Goal: Information Seeking & Learning: Learn about a topic

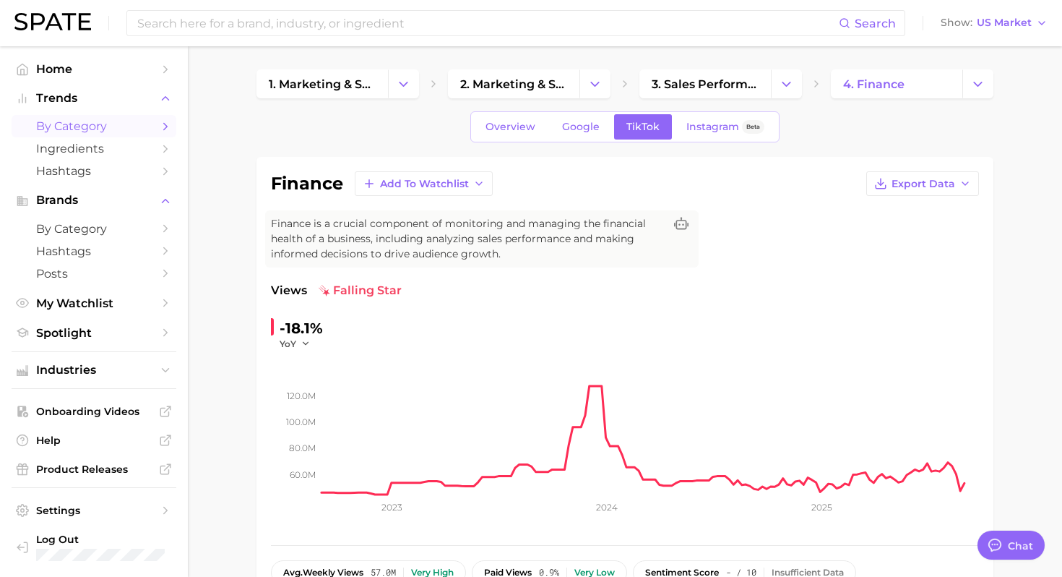
scroll to position [7, 0]
click at [139, 126] on span "by Category" at bounding box center [94, 126] width 116 height 14
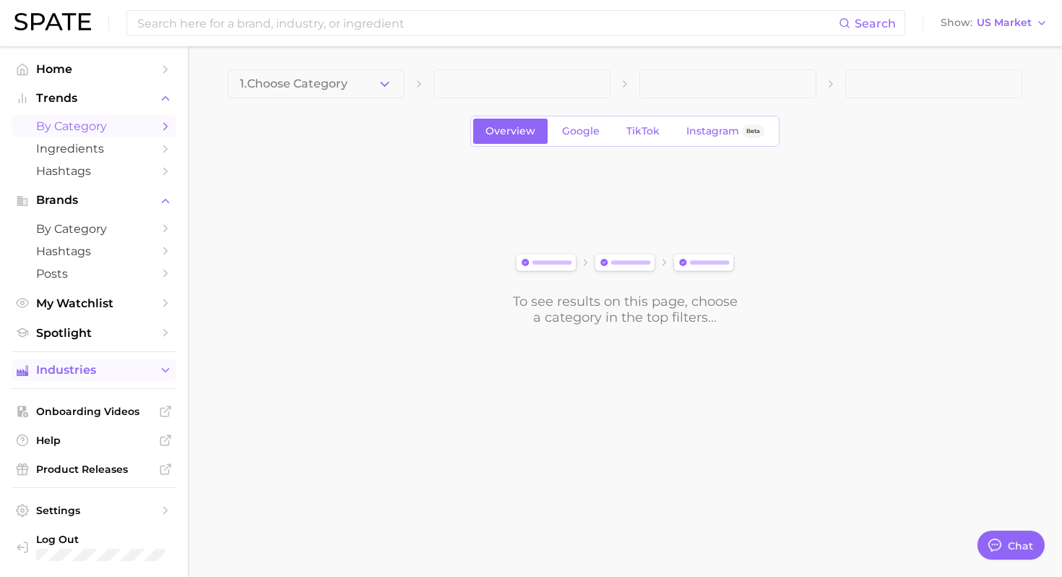
click at [145, 374] on span "Industries" at bounding box center [94, 369] width 116 height 13
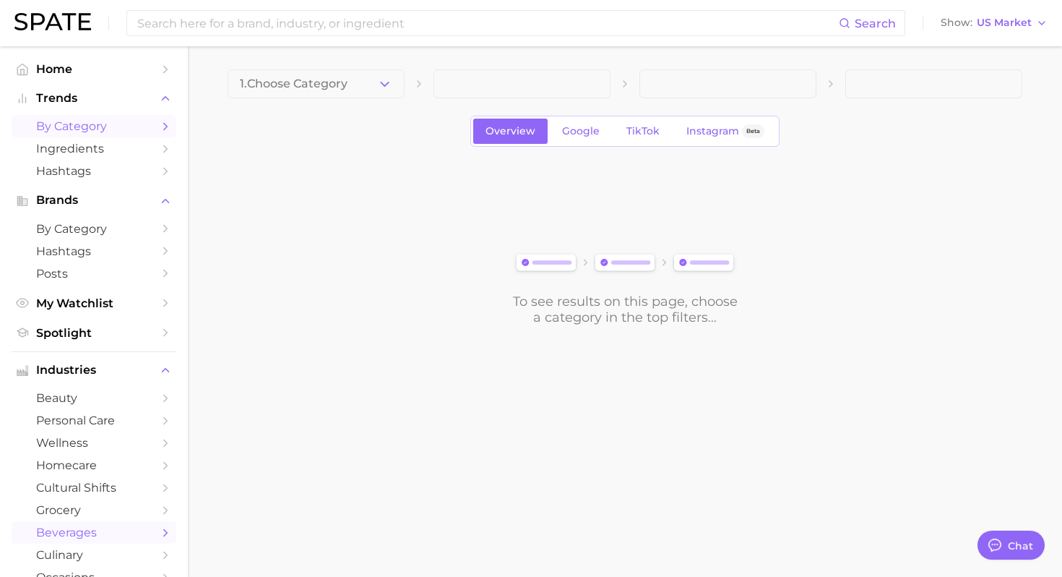
scroll to position [191, 0]
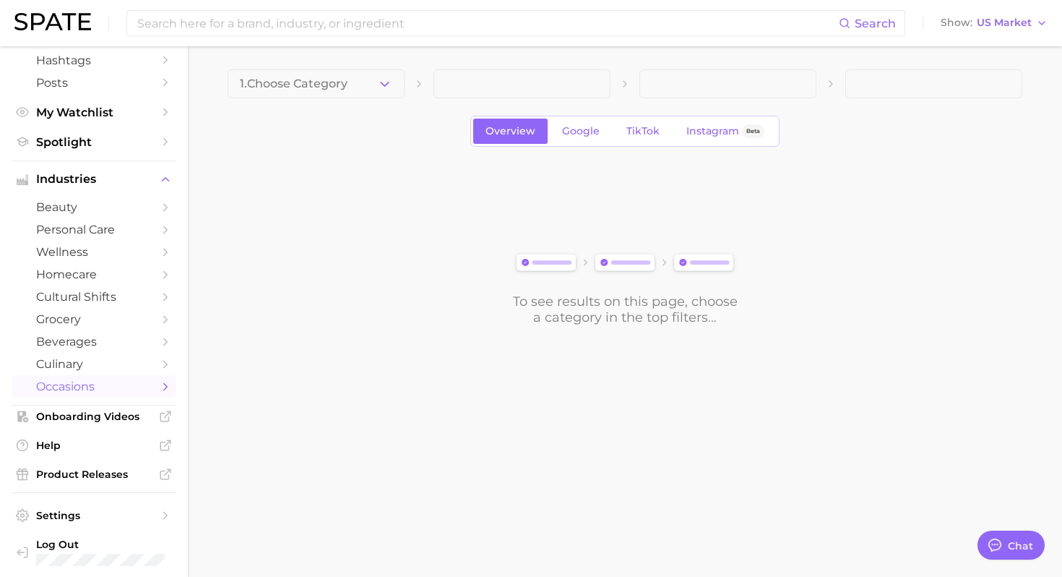
click at [91, 392] on span "occasions" at bounding box center [94, 386] width 116 height 14
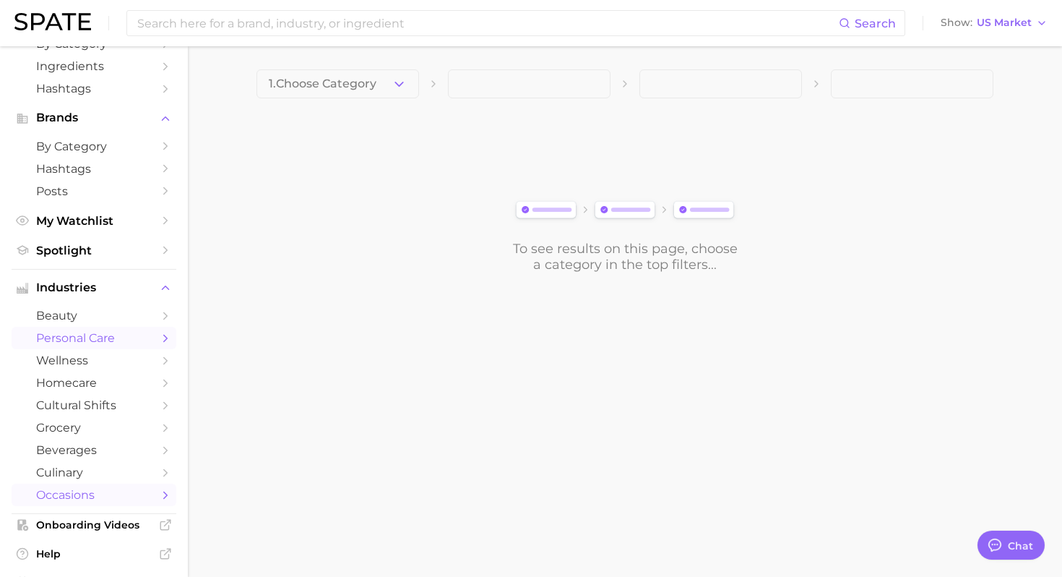
scroll to position [89, 0]
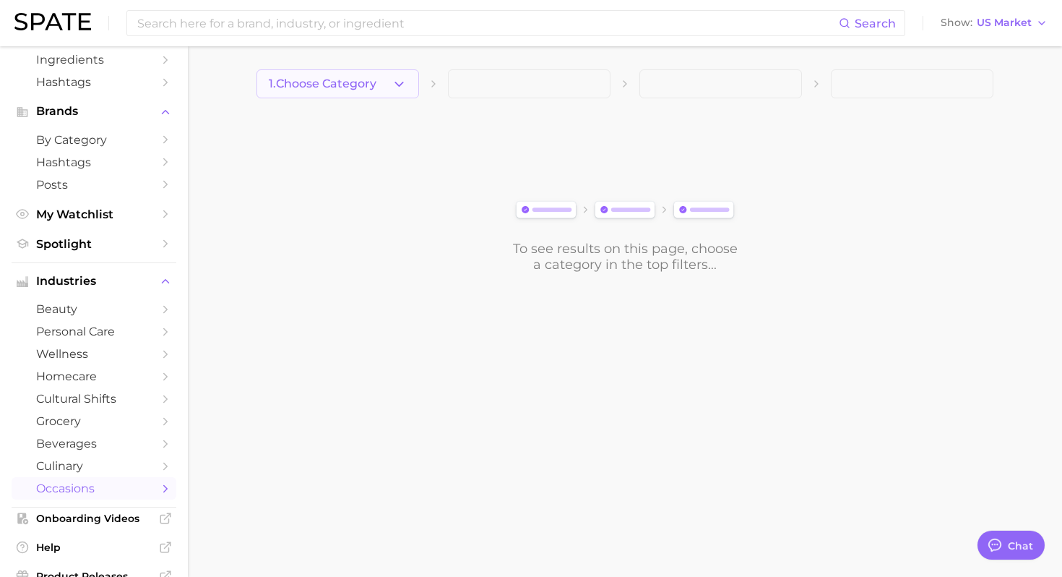
click at [374, 88] on span "1. Choose Category" at bounding box center [323, 83] width 108 height 13
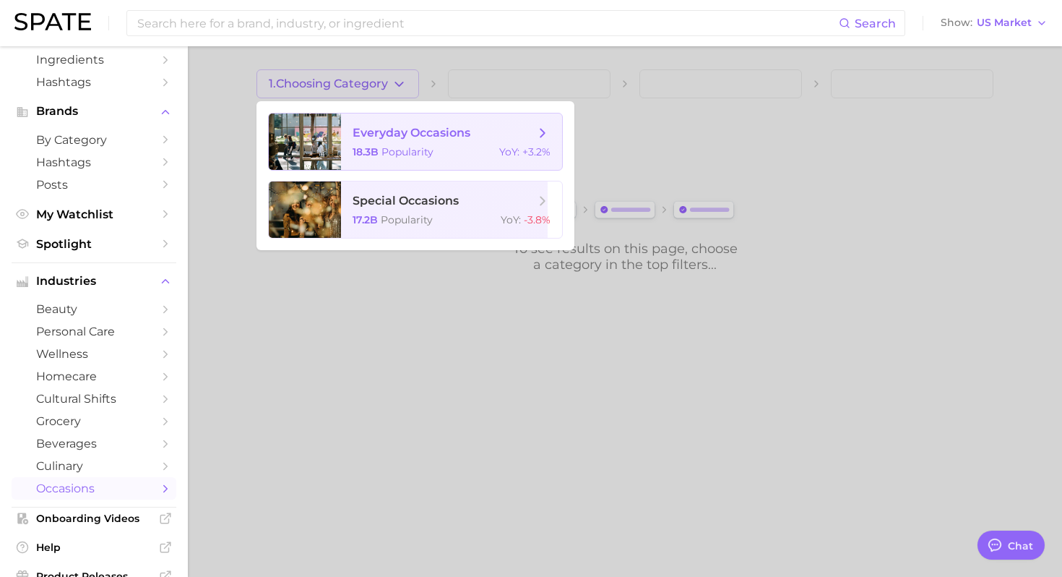
click at [444, 155] on div "18.3b Popularity YoY : +3.2%" at bounding box center [452, 151] width 198 height 13
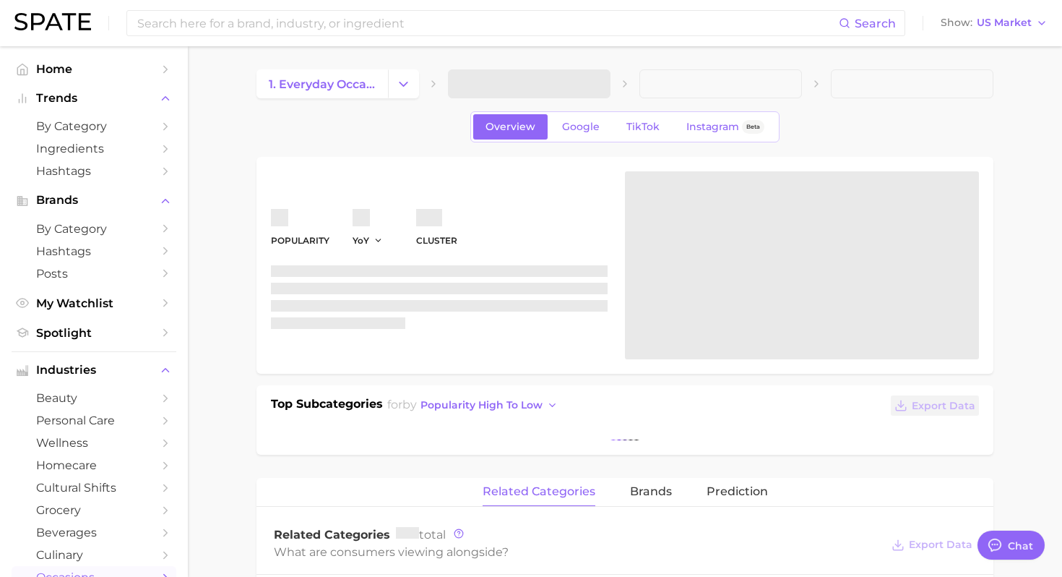
click at [583, 96] on span at bounding box center [529, 83] width 163 height 29
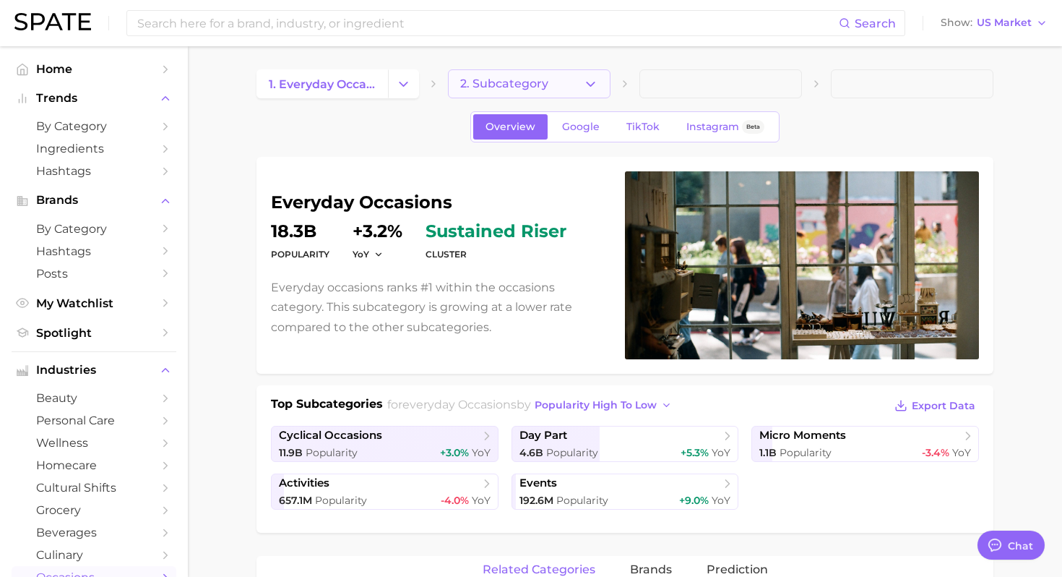
click at [595, 86] on icon "button" at bounding box center [590, 84] width 15 height 15
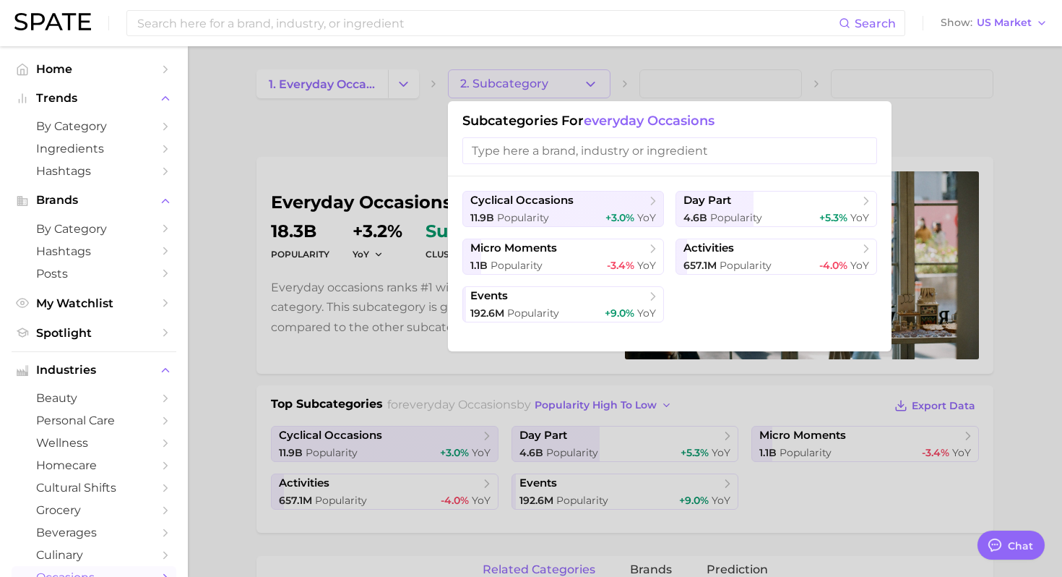
click at [928, 132] on div at bounding box center [531, 288] width 1062 height 577
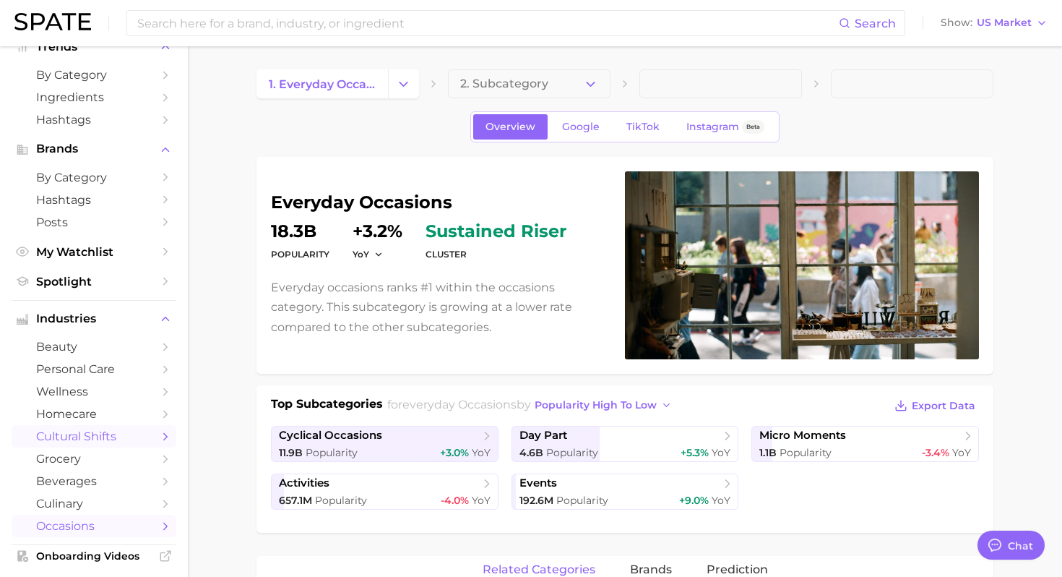
scroll to position [79, 0]
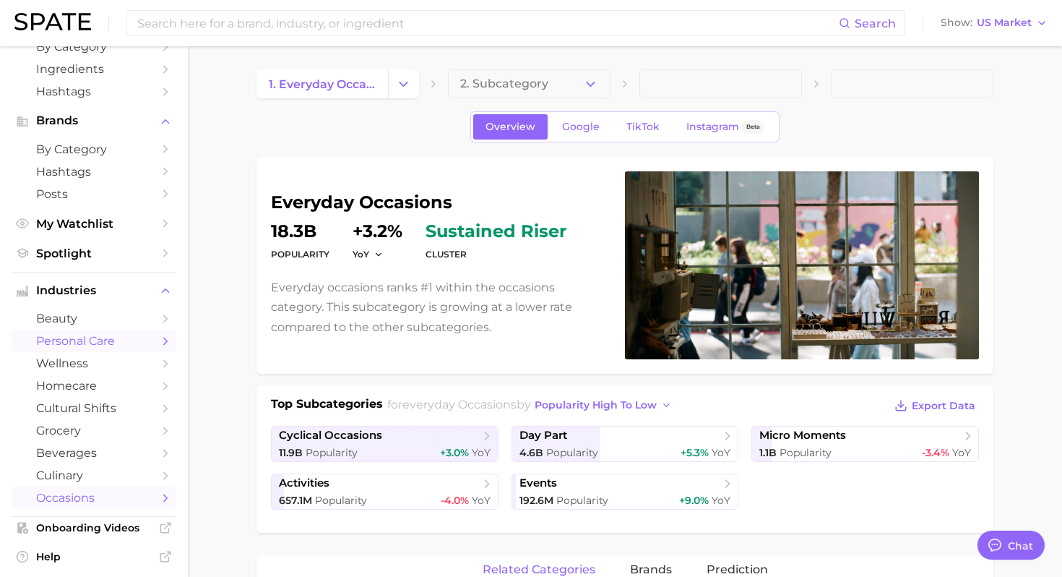
click at [130, 348] on span "personal care" at bounding box center [94, 341] width 116 height 14
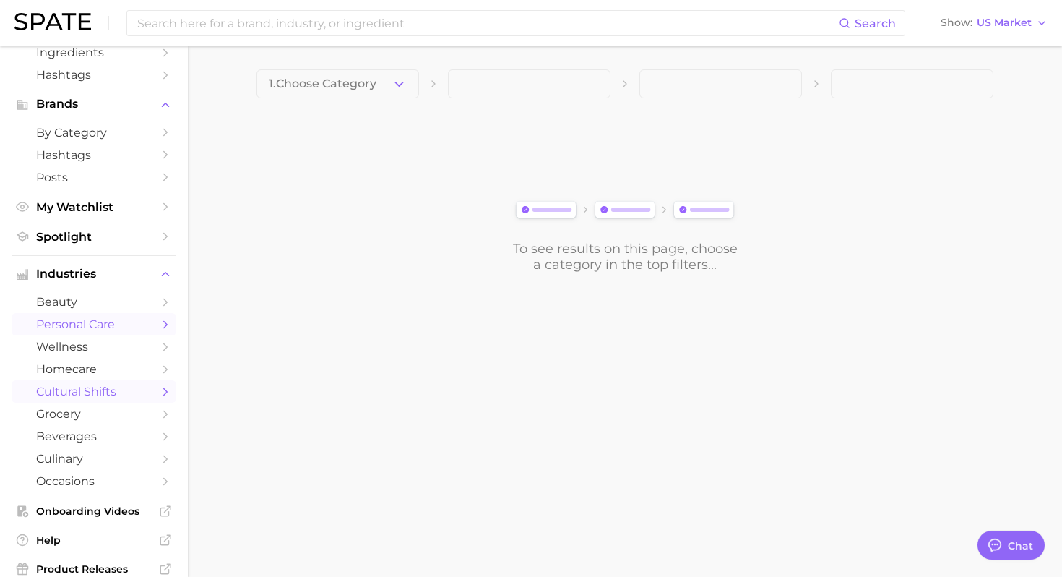
scroll to position [105, 0]
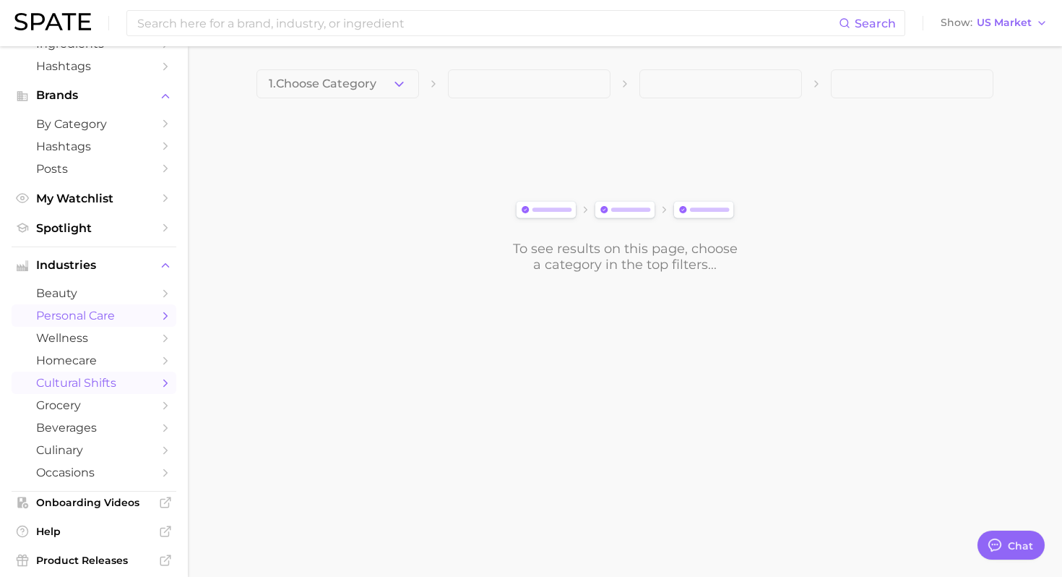
click at [111, 389] on span "cultural shifts" at bounding box center [94, 383] width 116 height 14
click at [381, 69] on button "1. Choose Category" at bounding box center [337, 83] width 163 height 29
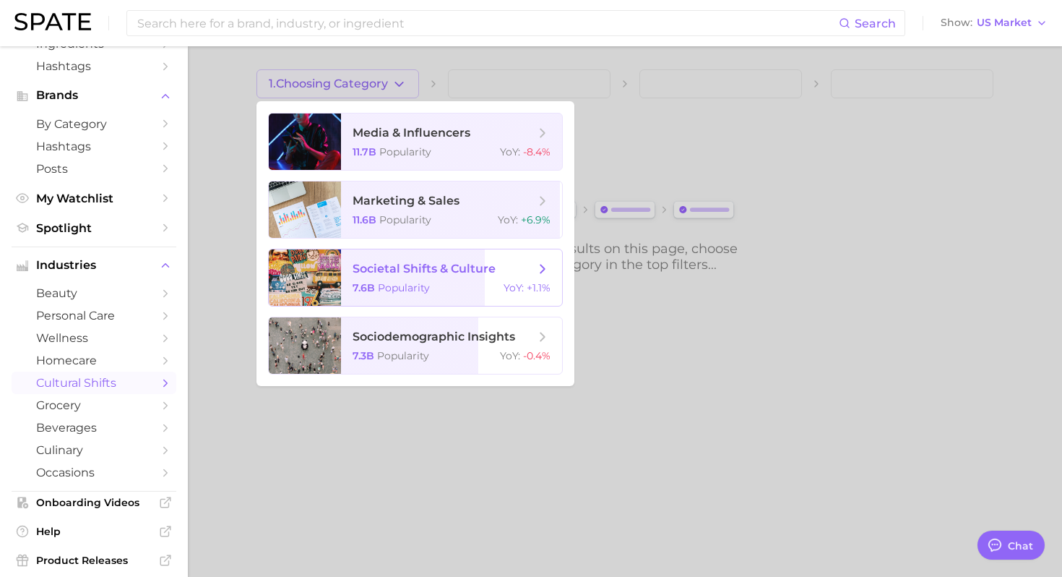
click at [442, 270] on span "societal shifts & culture" at bounding box center [424, 269] width 143 height 14
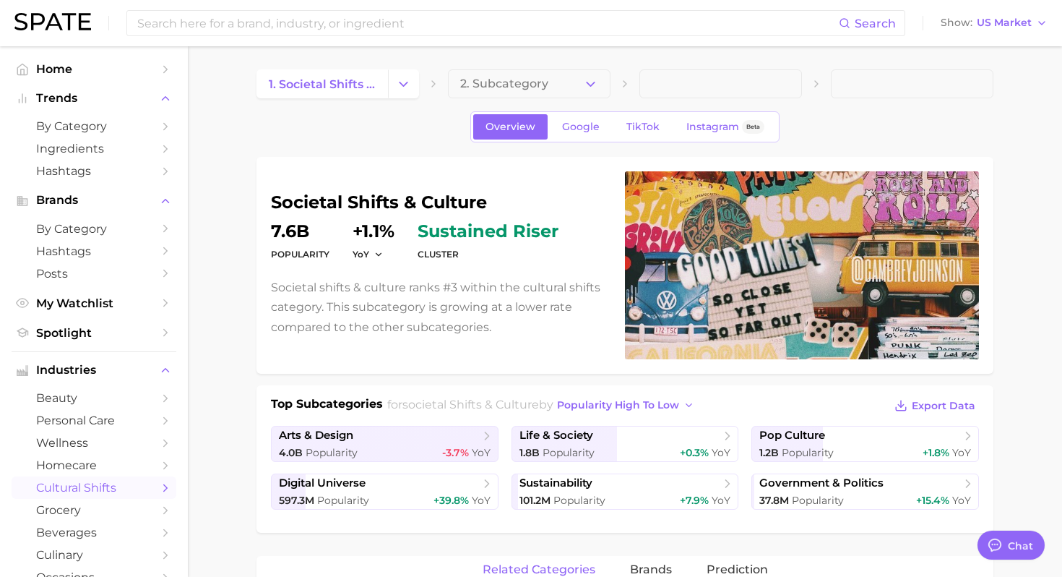
click at [601, 82] on button "2. Subcategory" at bounding box center [529, 83] width 163 height 29
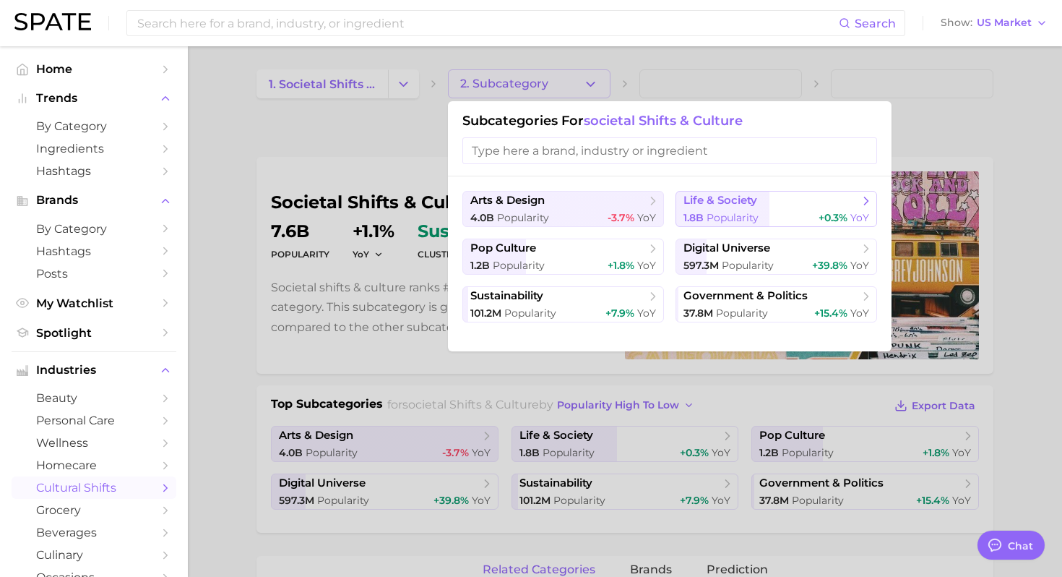
click at [736, 210] on button "life & society 1.8b Popularity +0.3% YoY" at bounding box center [777, 209] width 202 height 36
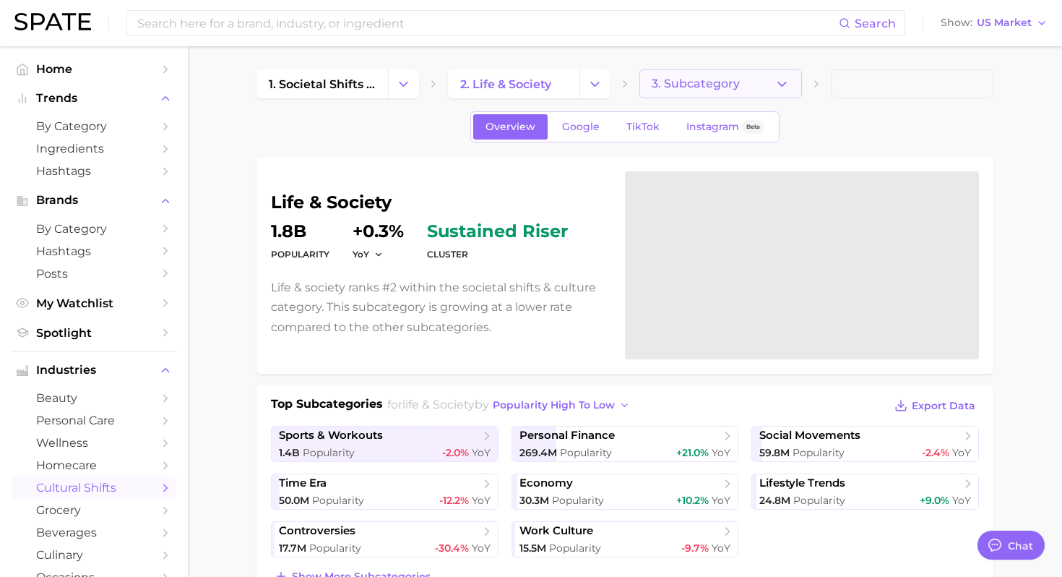
click at [794, 82] on button "3. Subcategory" at bounding box center [720, 83] width 163 height 29
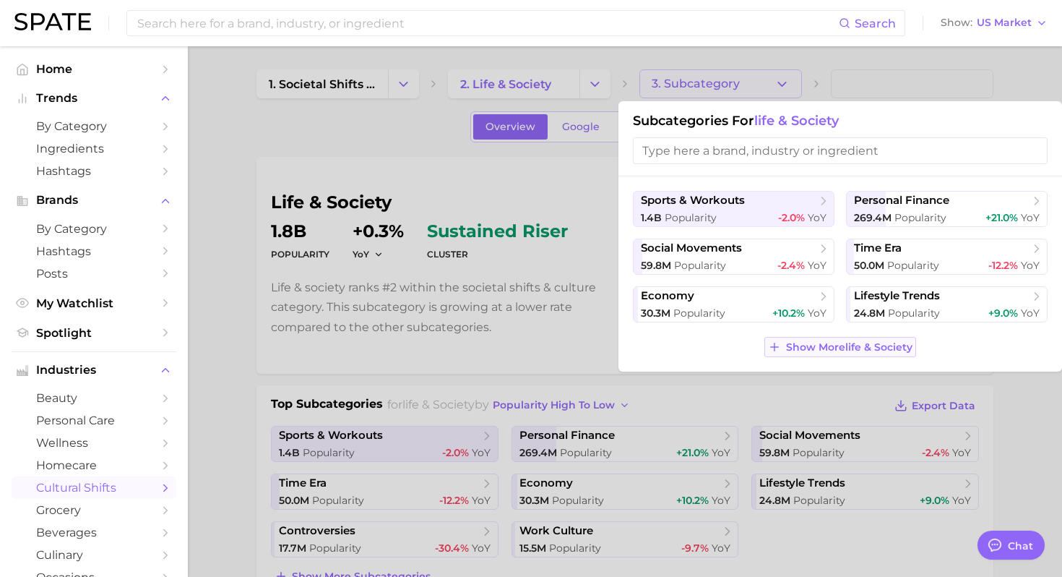
click at [832, 347] on span "Show More life & society" at bounding box center [849, 347] width 126 height 12
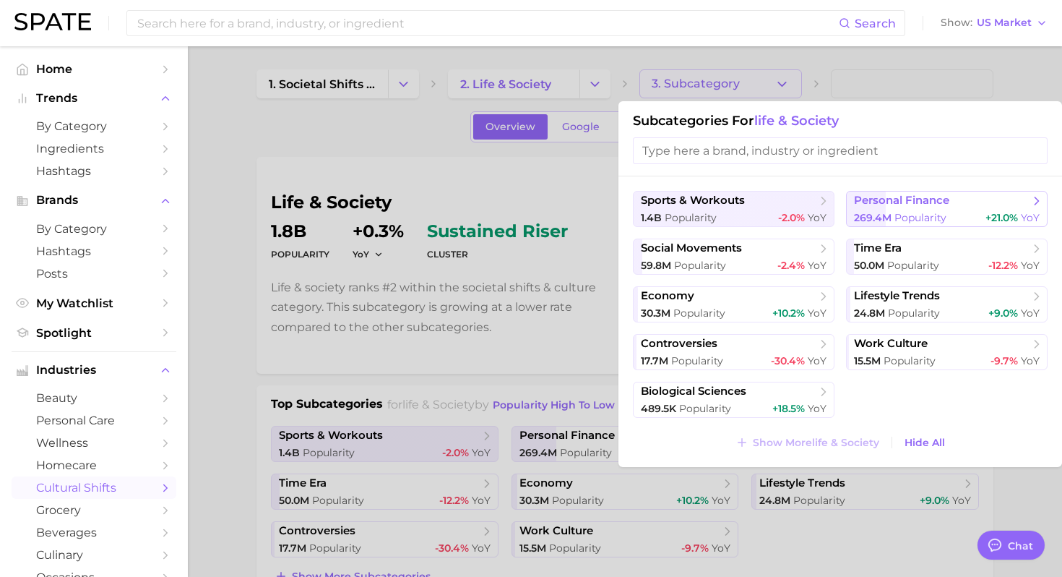
click at [916, 207] on span "personal finance" at bounding box center [942, 201] width 176 height 14
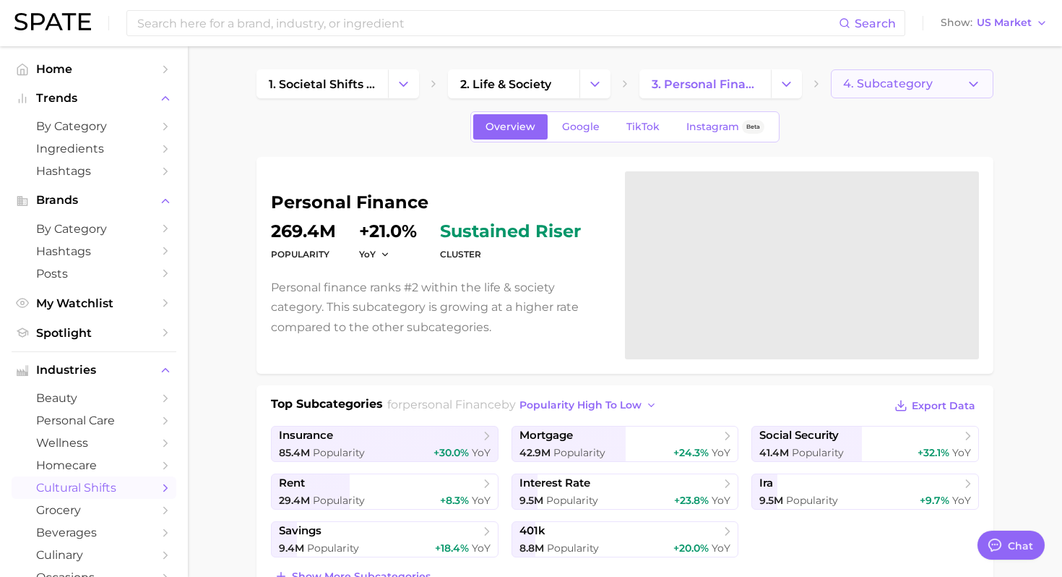
click at [904, 89] on span "4. Subcategory" at bounding box center [888, 83] width 90 height 13
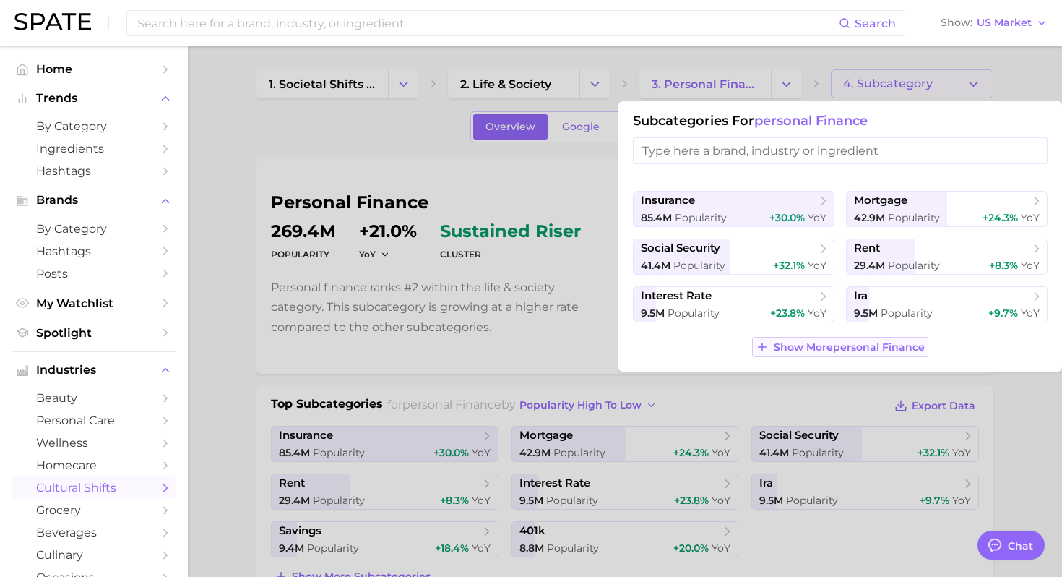
click at [848, 348] on span "Show More personal finance" at bounding box center [849, 347] width 151 height 12
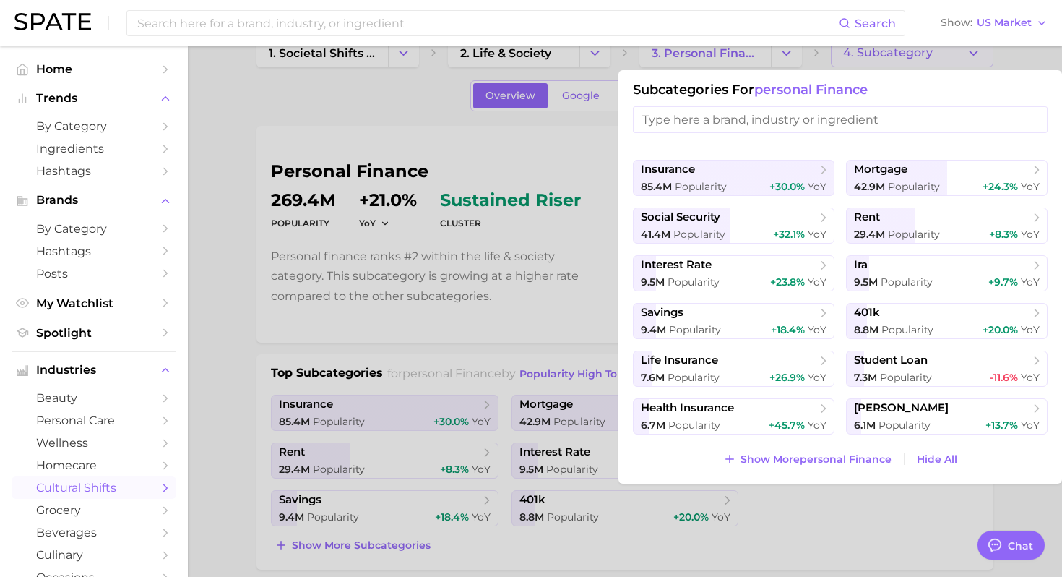
scroll to position [34, 0]
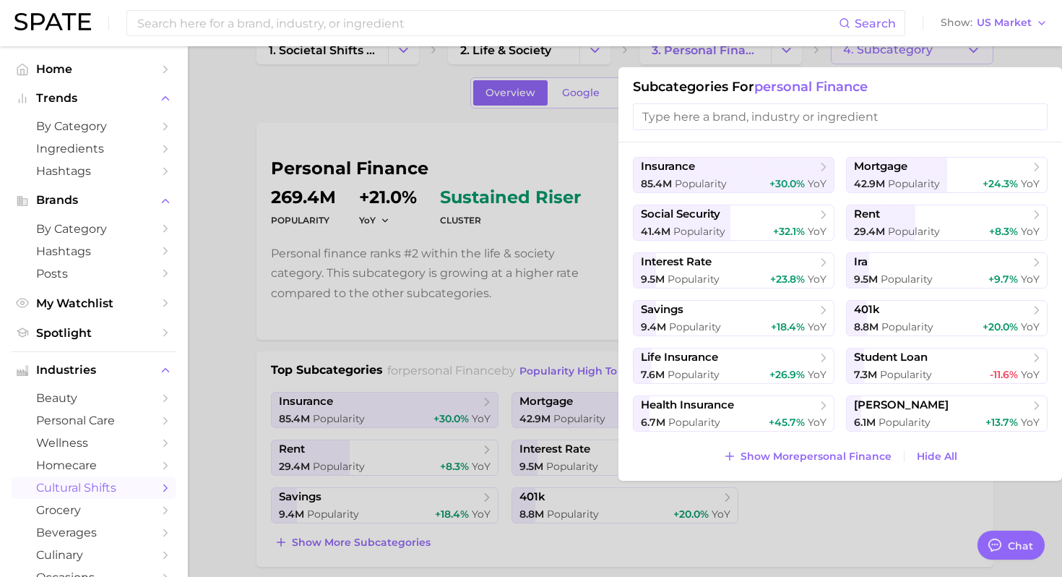
click at [1006, 486] on div at bounding box center [531, 288] width 1062 height 577
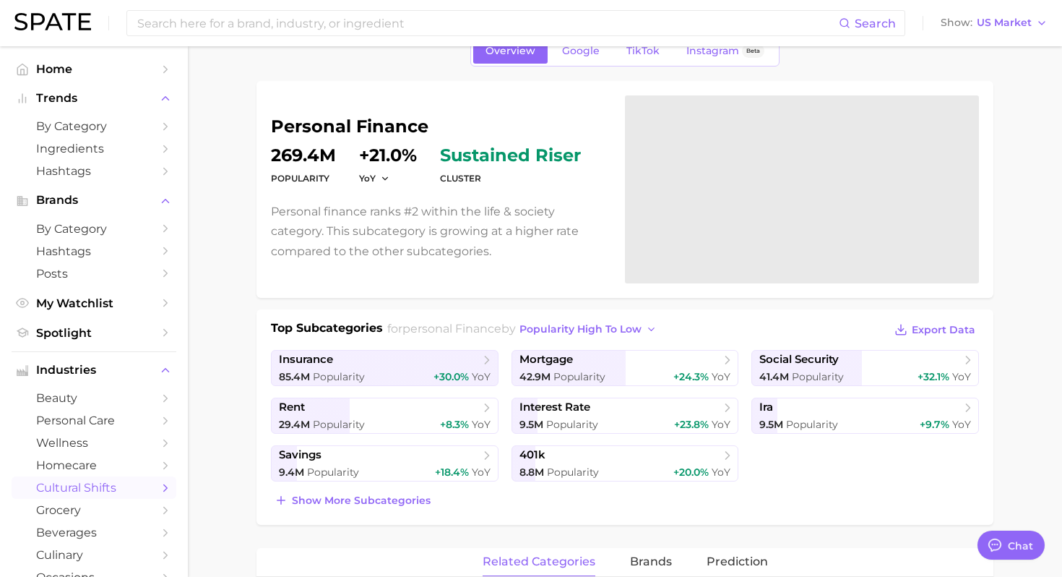
scroll to position [32, 0]
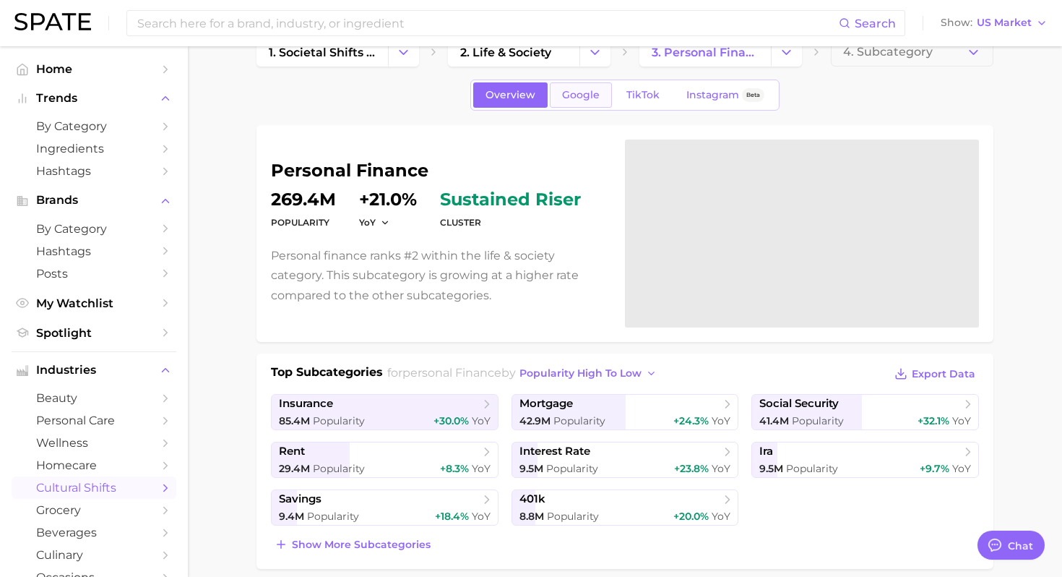
click at [578, 90] on span "Google" at bounding box center [581, 95] width 38 height 12
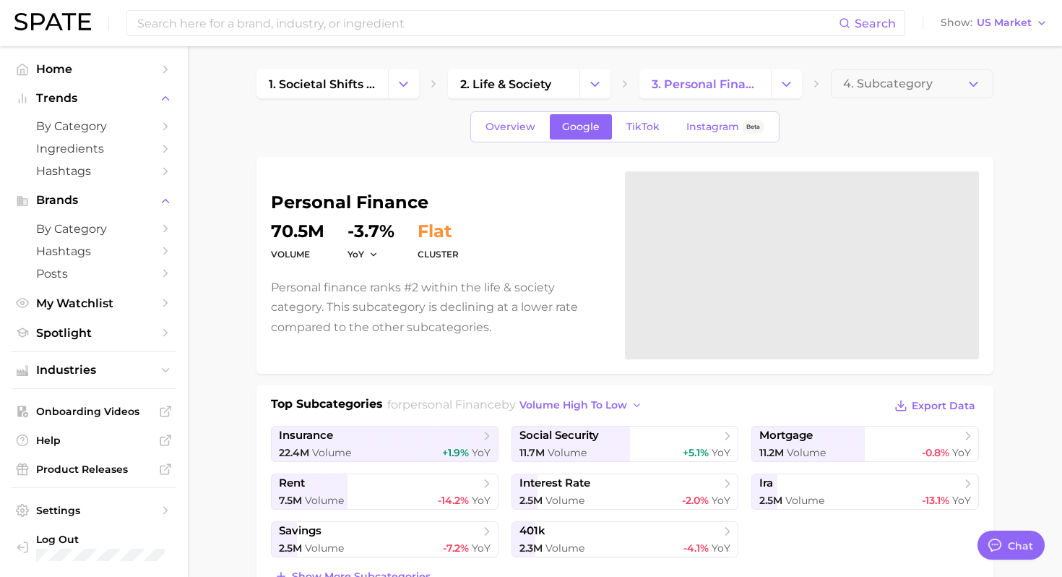
click at [423, 118] on div "Overview Google TikTok Instagram Beta" at bounding box center [624, 126] width 737 height 31
click at [431, 130] on div "Overview Google TikTok Instagram Beta" at bounding box center [624, 126] width 737 height 31
type textarea "x"
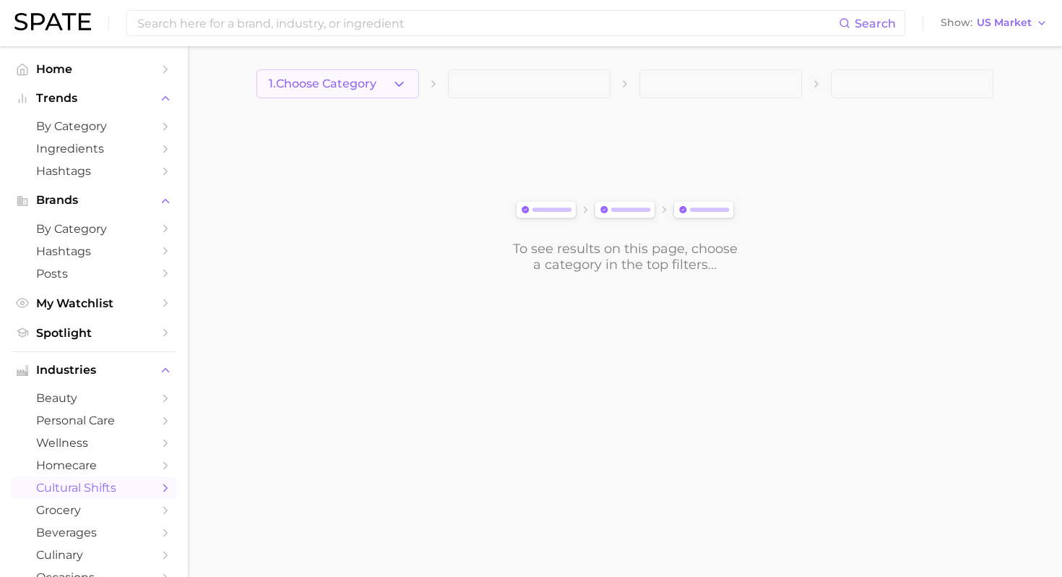
click at [391, 83] on button "1. Choose Category" at bounding box center [337, 83] width 163 height 29
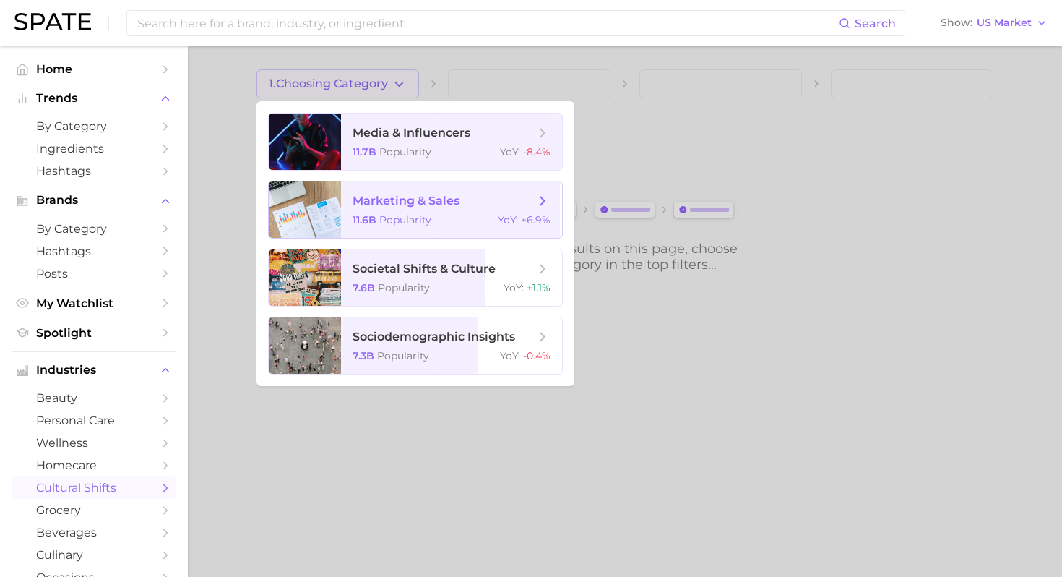
click at [494, 208] on span "marketing & sales" at bounding box center [444, 201] width 182 height 16
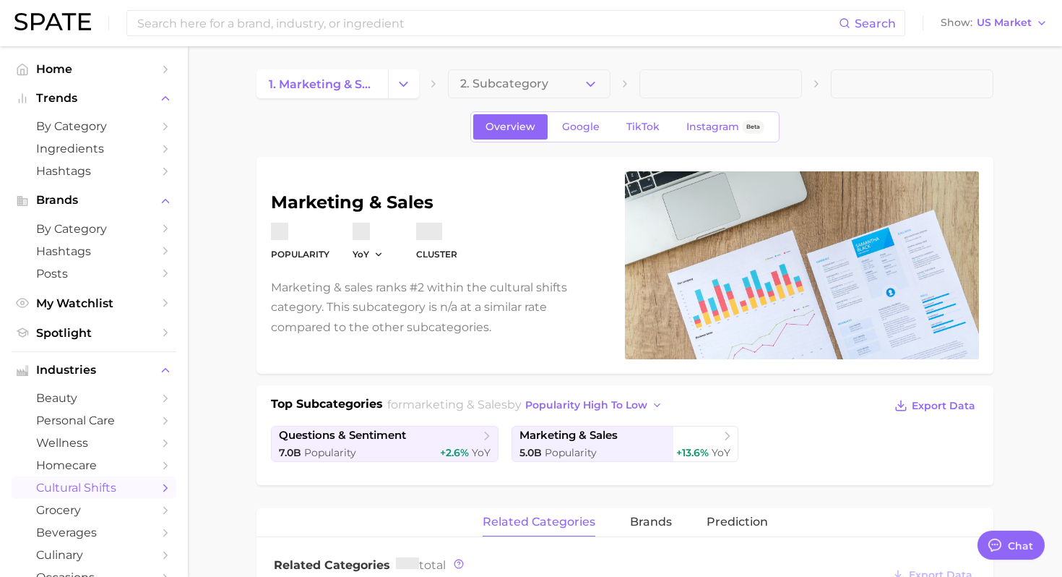
click at [590, 80] on icon "button" at bounding box center [590, 84] width 15 height 15
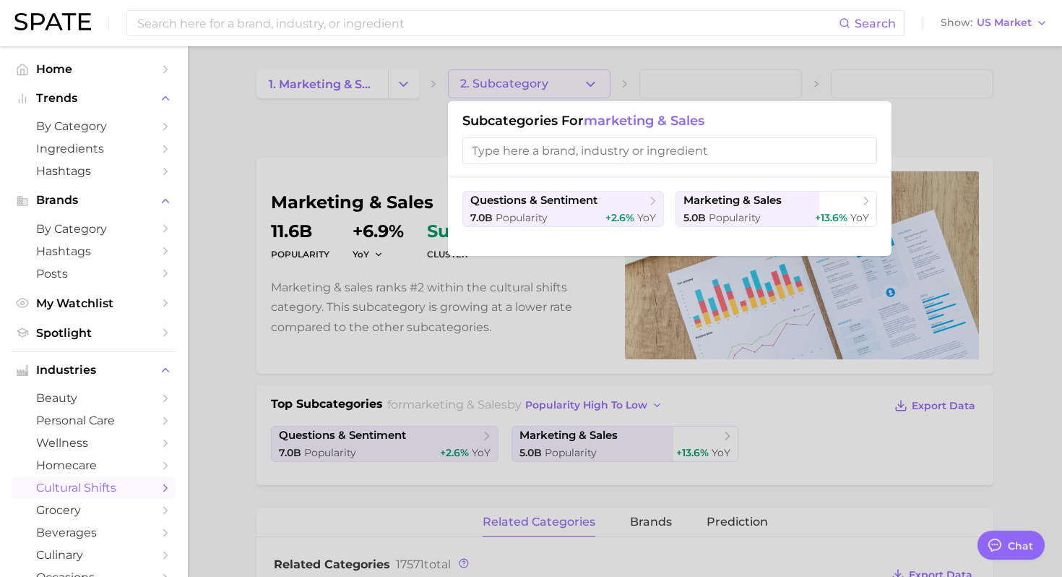
type textarea "x"
click at [726, 215] on span "Popularity" at bounding box center [735, 217] width 52 height 13
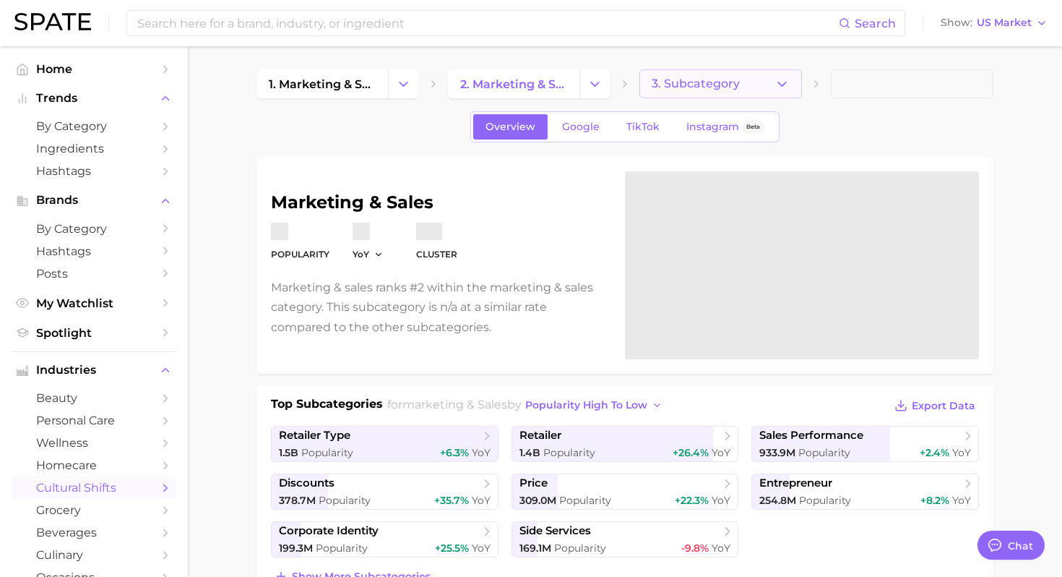
click at [730, 83] on span "3. Subcategory" at bounding box center [696, 83] width 88 height 13
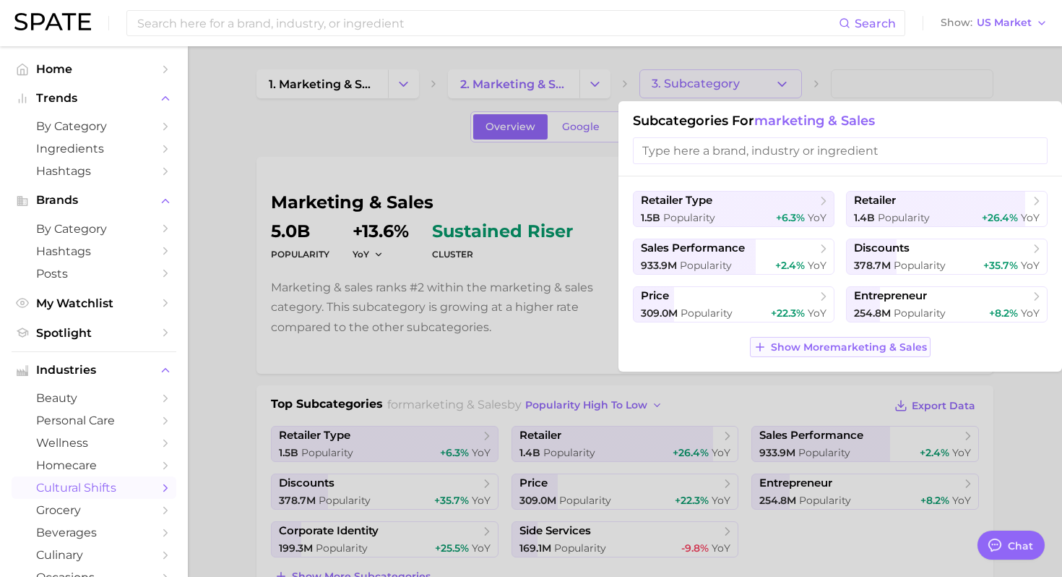
click at [833, 355] on button "Show More marketing & sales" at bounding box center [840, 347] width 181 height 20
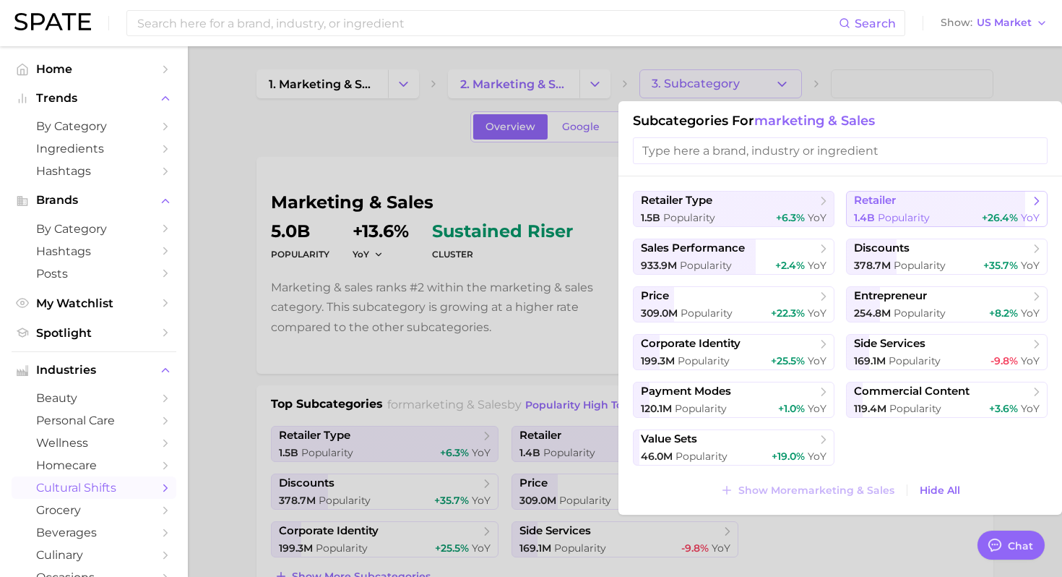
click at [888, 209] on button "retailer 1.4b Popularity +26.4% YoY" at bounding box center [947, 209] width 202 height 36
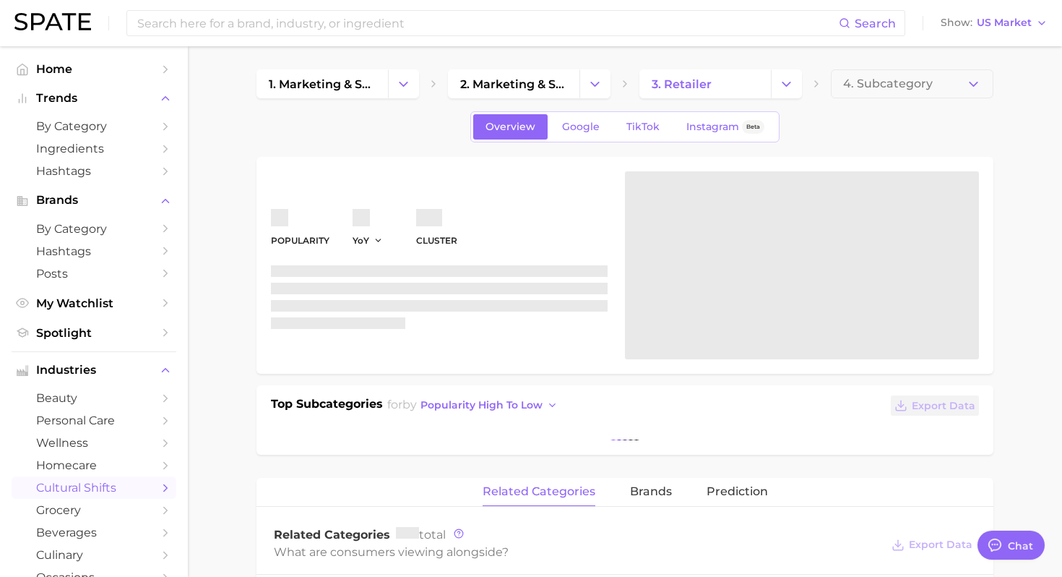
click at [867, 89] on span "4. Subcategory" at bounding box center [888, 83] width 90 height 13
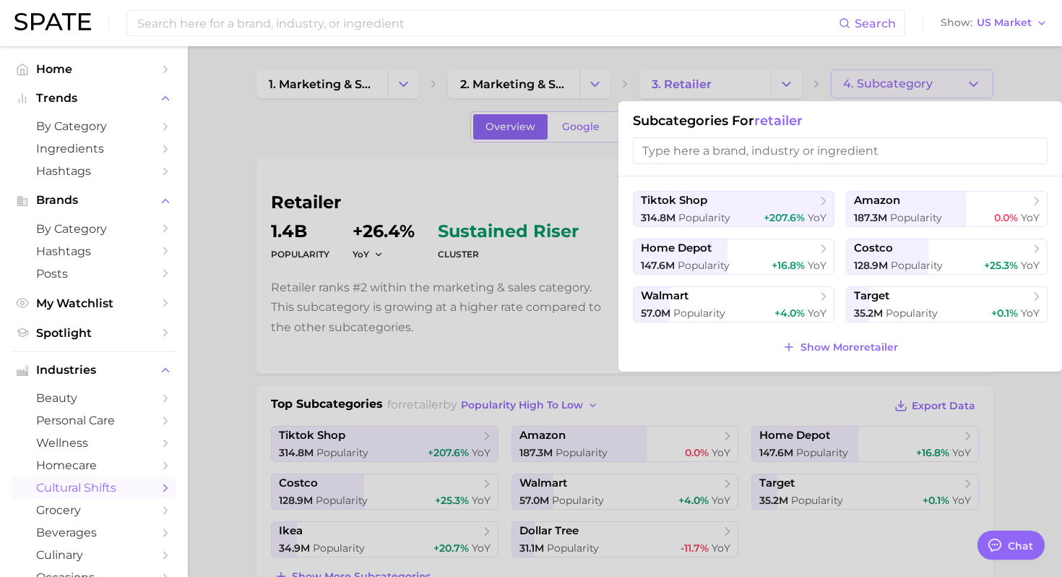
click at [383, 102] on div at bounding box center [531, 288] width 1062 height 577
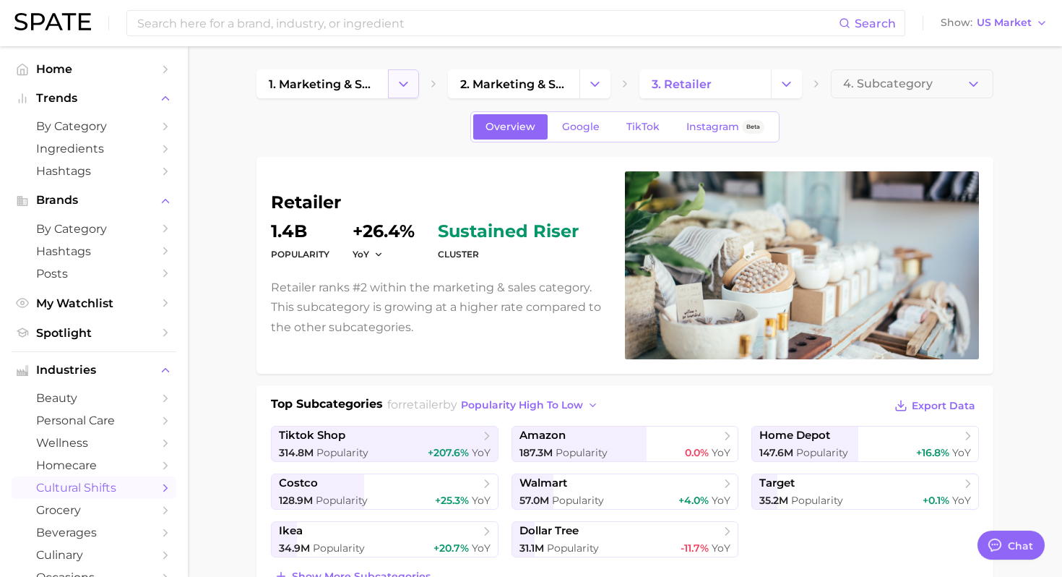
click at [388, 90] on button "Change Category" at bounding box center [403, 83] width 31 height 29
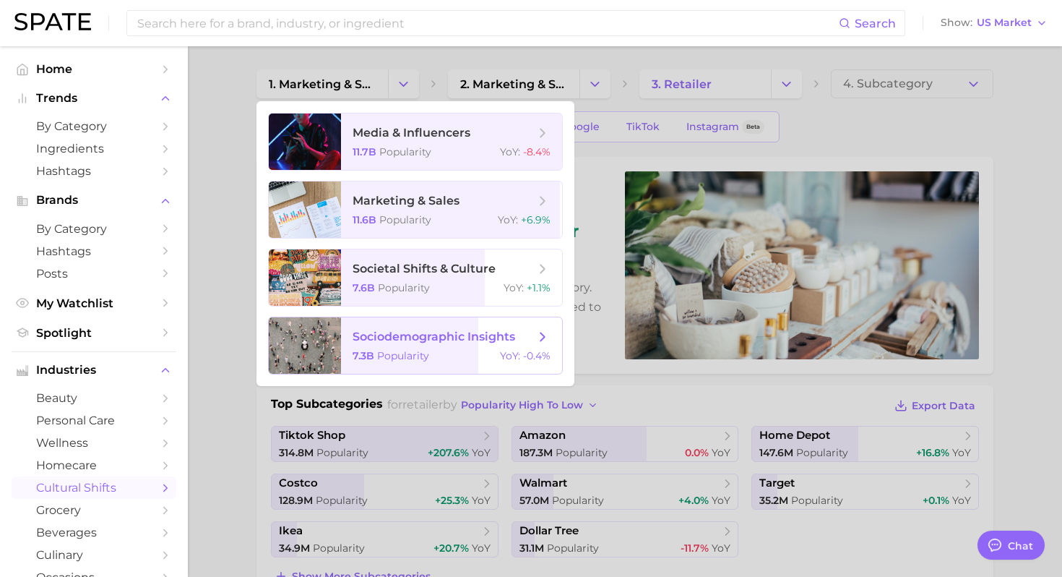
click at [387, 363] on span "sociodemographic insights 7.3b Popularity YoY : -0.4%" at bounding box center [451, 345] width 221 height 56
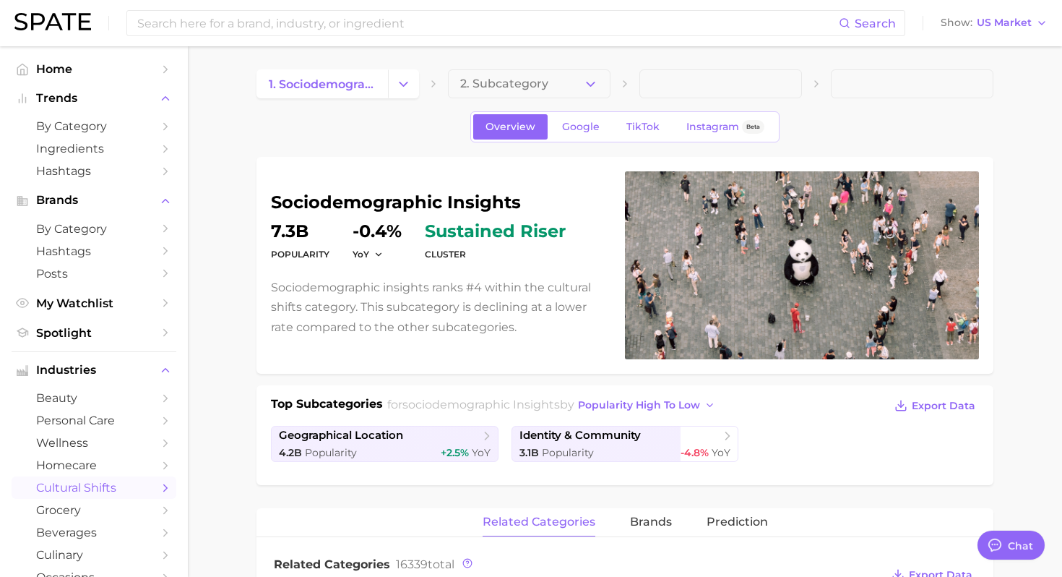
click at [598, 85] on icon "button" at bounding box center [590, 84] width 15 height 15
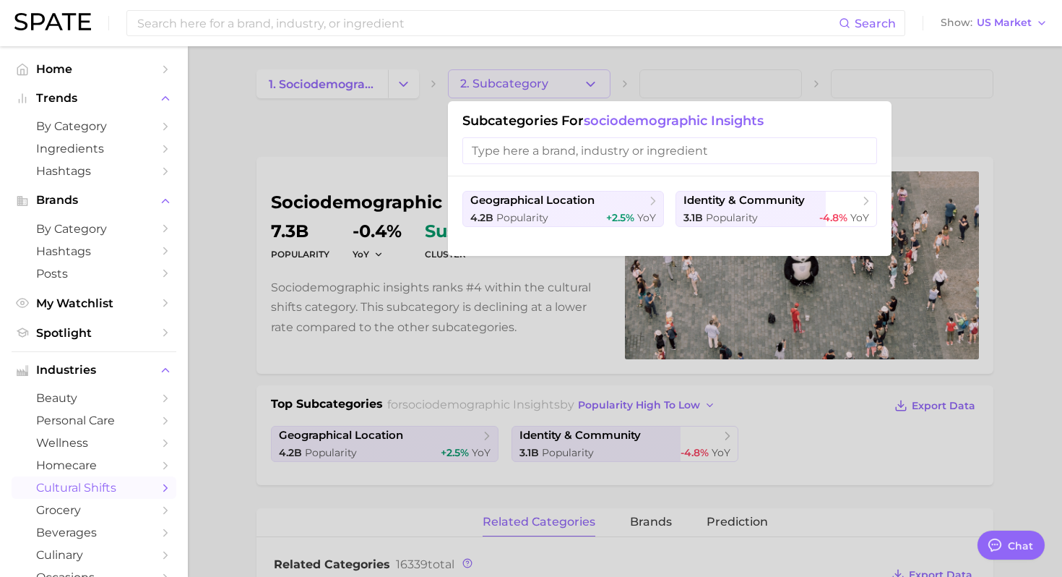
click at [392, 82] on div at bounding box center [531, 288] width 1062 height 577
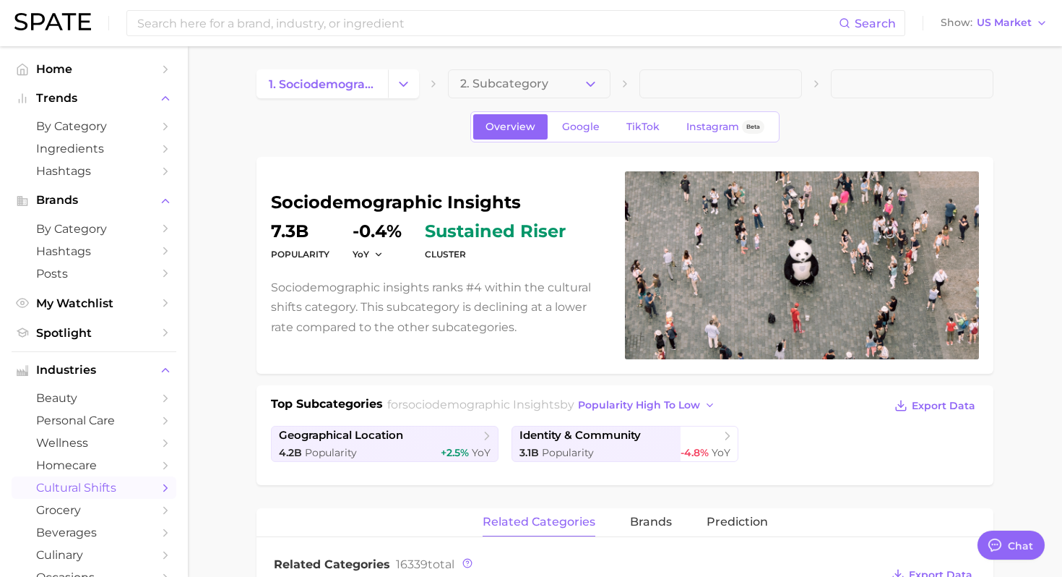
click at [392, 82] on button "Change Category" at bounding box center [403, 83] width 31 height 29
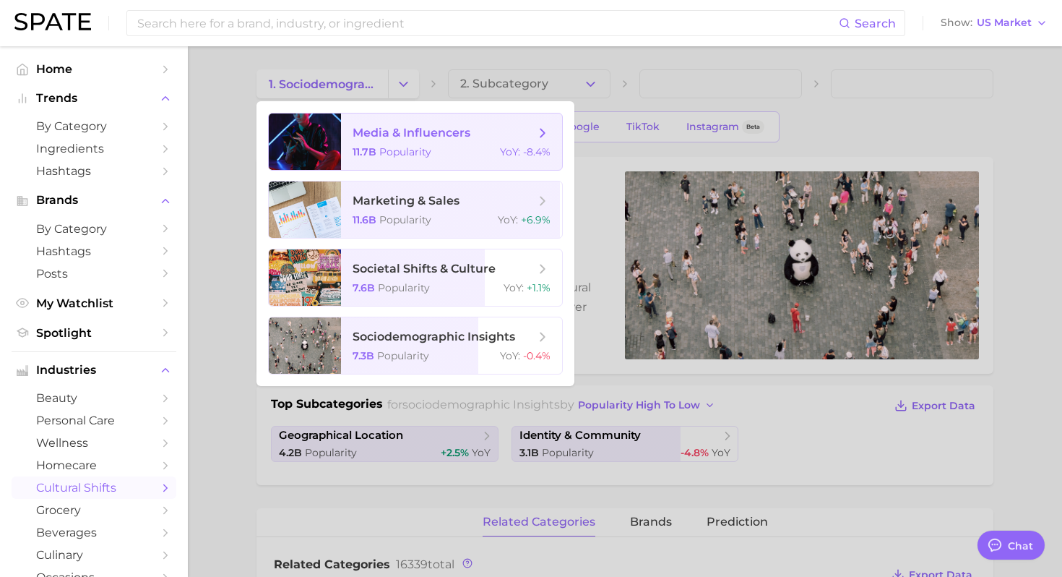
click at [405, 137] on span "media & influencers" at bounding box center [412, 133] width 118 height 14
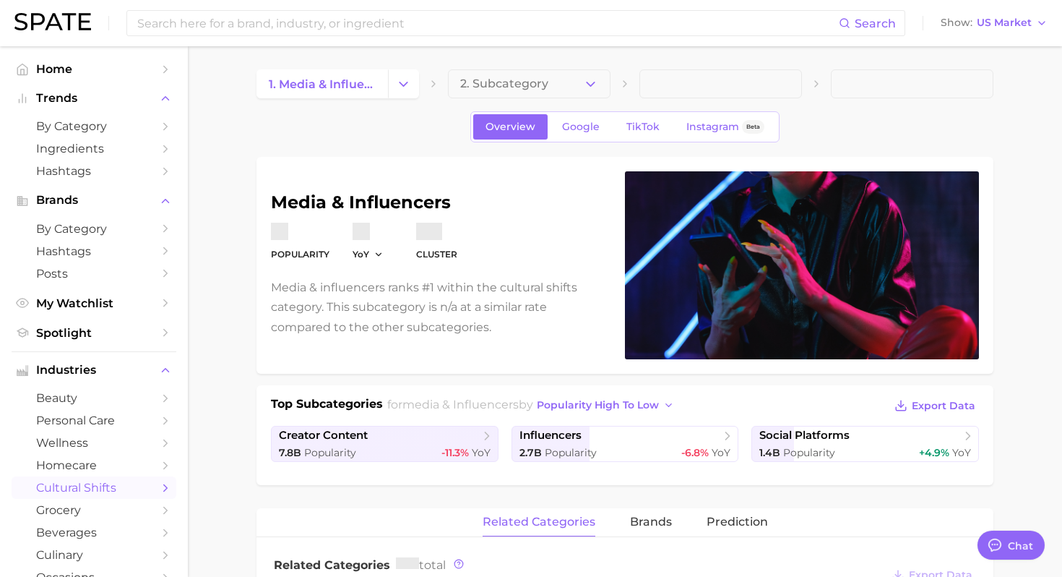
click at [579, 89] on button "2. Subcategory" at bounding box center [529, 83] width 163 height 29
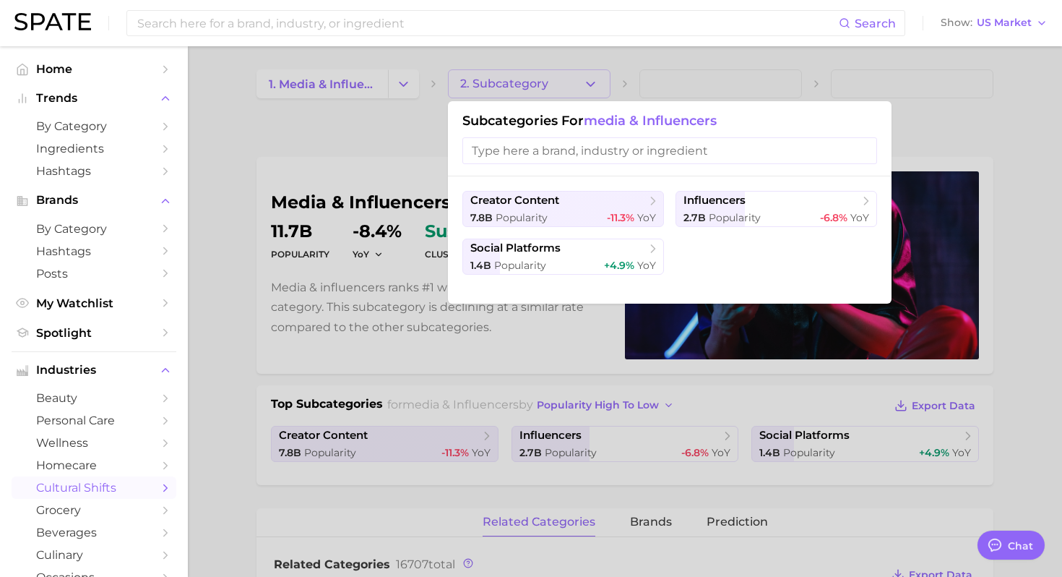
click at [400, 86] on div at bounding box center [531, 288] width 1062 height 577
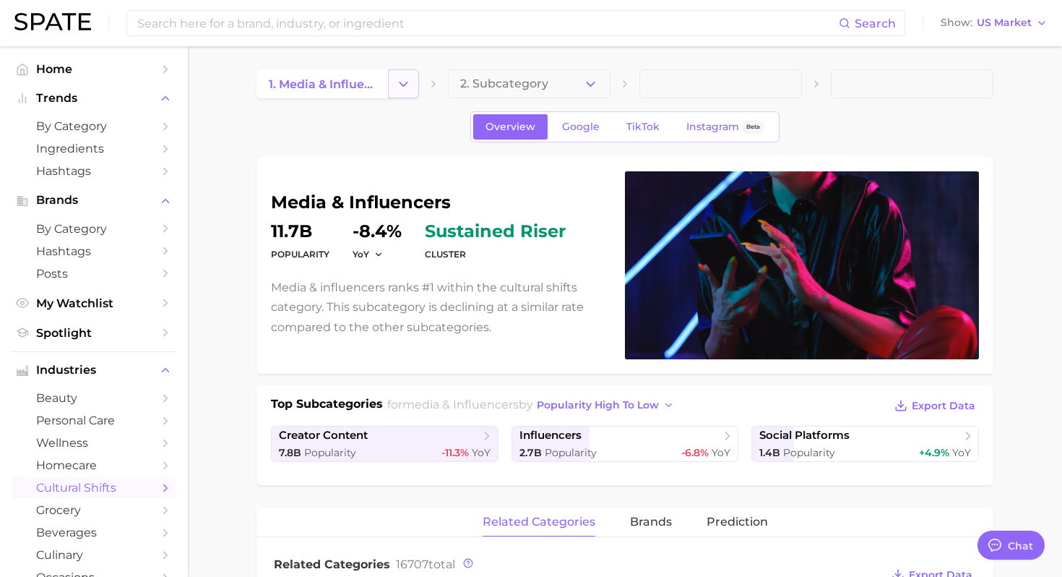
click at [406, 83] on polyline "Change Category" at bounding box center [404, 84] width 8 height 4
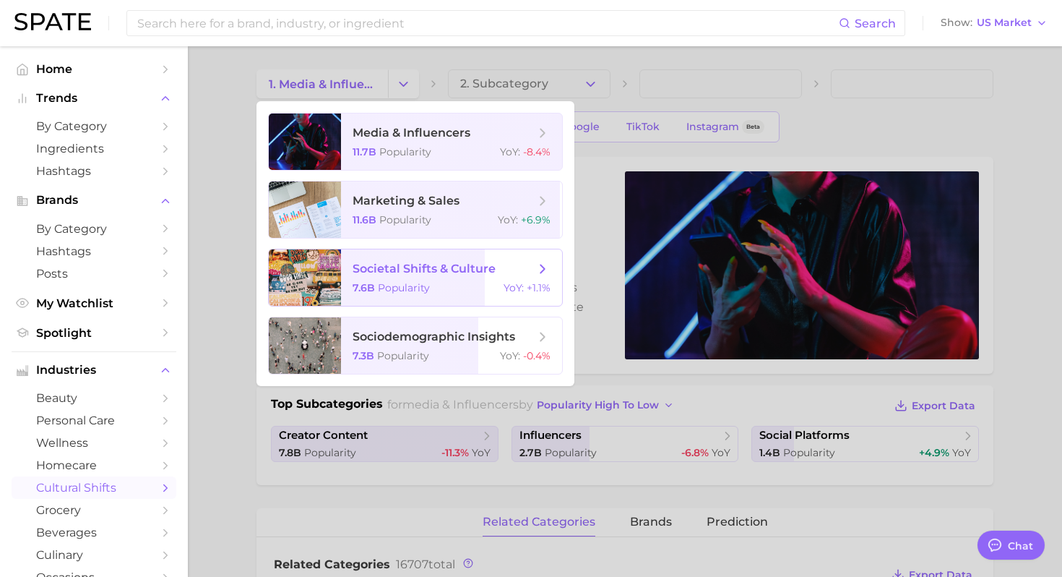
click at [405, 283] on span "Popularity" at bounding box center [404, 287] width 52 height 13
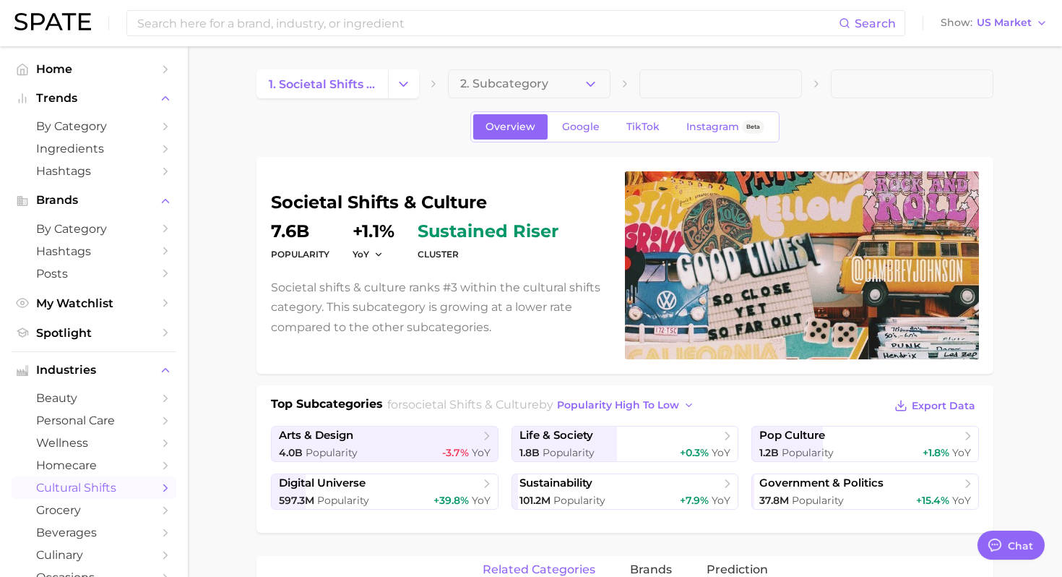
click at [591, 84] on polyline "button" at bounding box center [591, 84] width 8 height 4
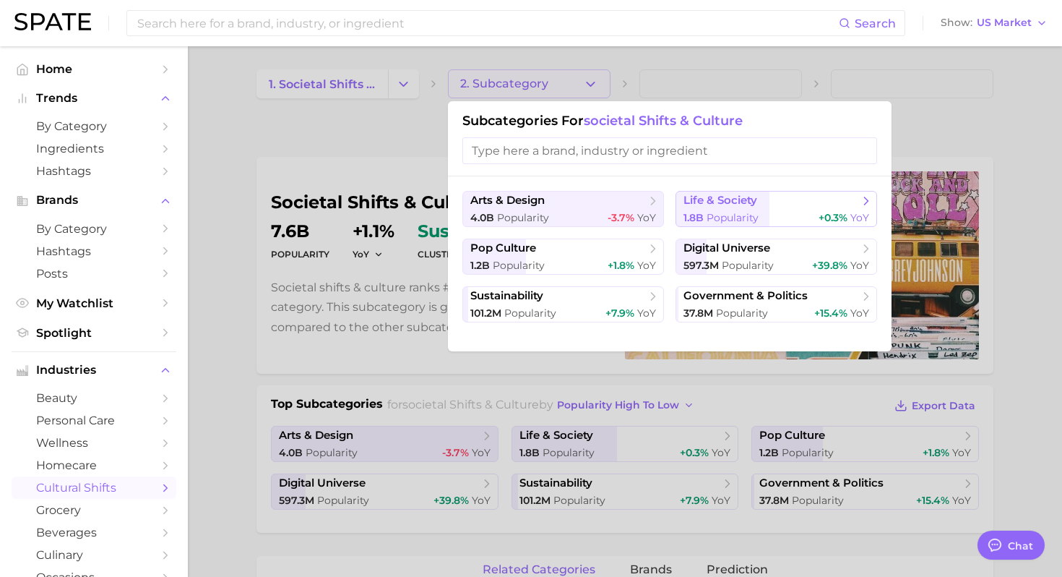
click at [759, 215] on div "1.8b Popularity +0.3% YoY" at bounding box center [777, 218] width 186 height 14
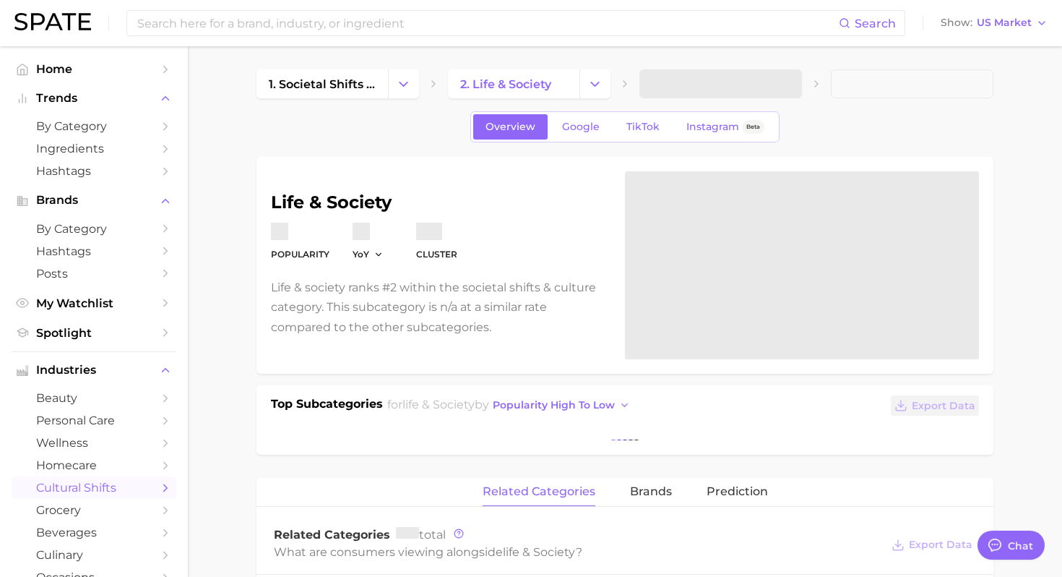
click at [790, 94] on span at bounding box center [720, 83] width 163 height 29
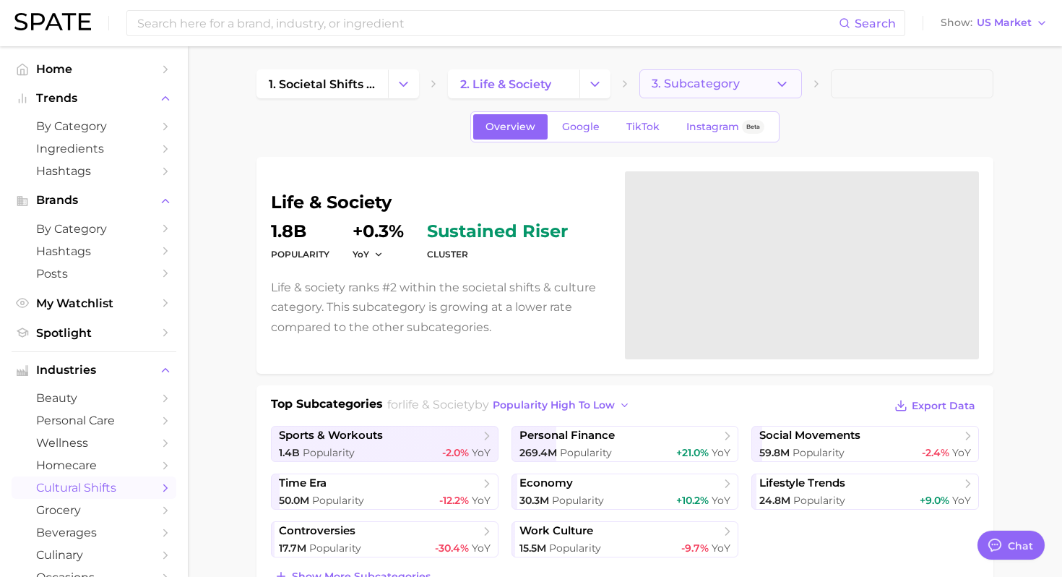
click at [788, 80] on icon "button" at bounding box center [782, 84] width 15 height 15
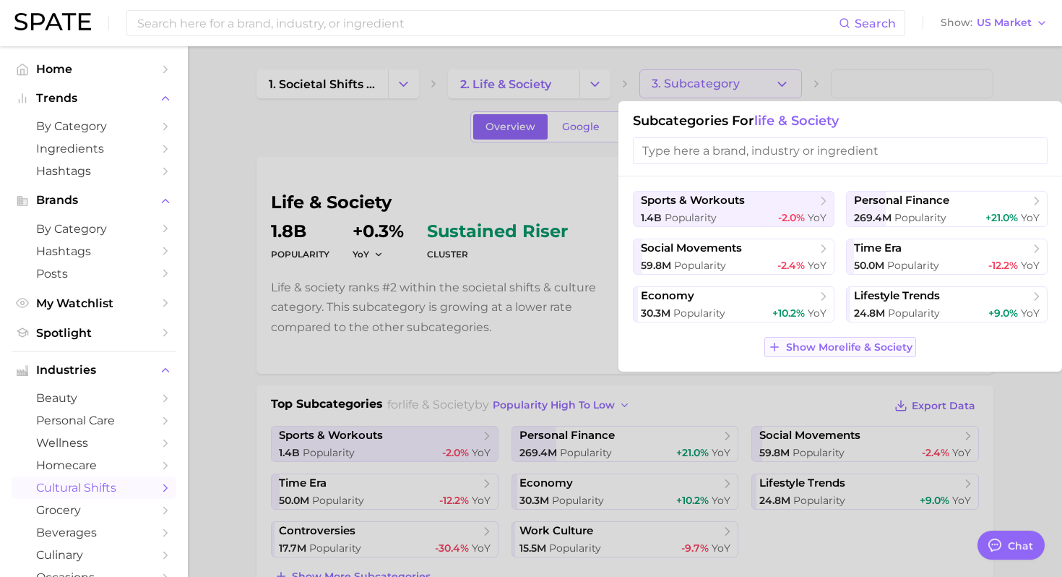
click at [861, 344] on span "Show More life & society" at bounding box center [849, 347] width 126 height 12
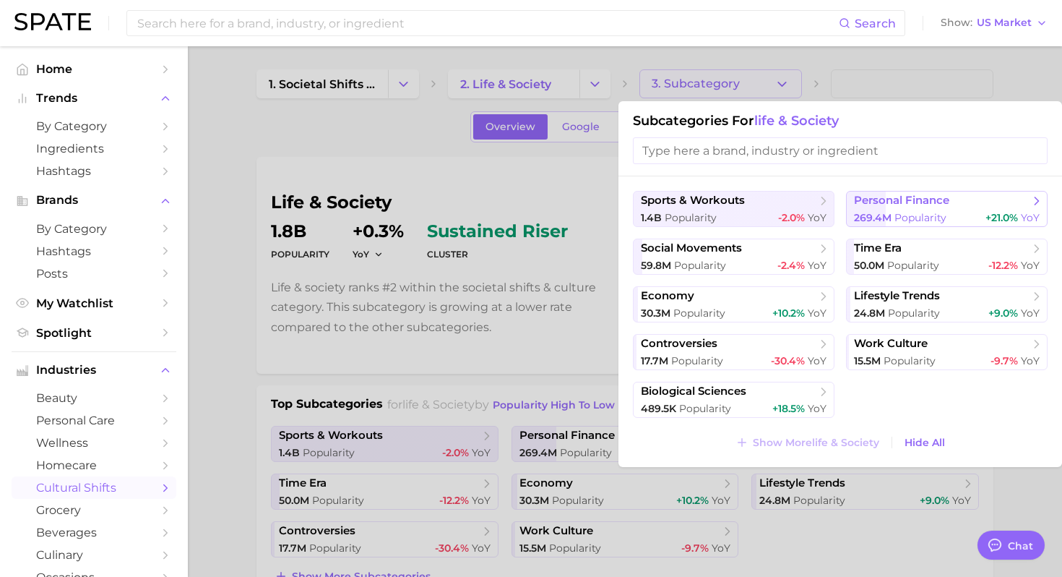
click at [907, 207] on span "personal finance" at bounding box center [942, 201] width 176 height 14
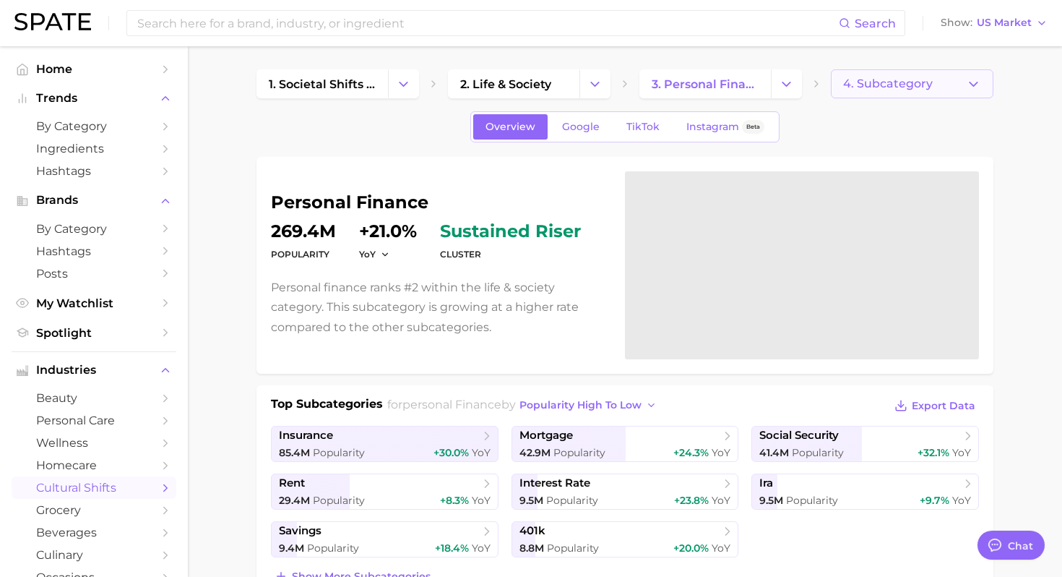
click at [980, 87] on icon "button" at bounding box center [973, 84] width 15 height 15
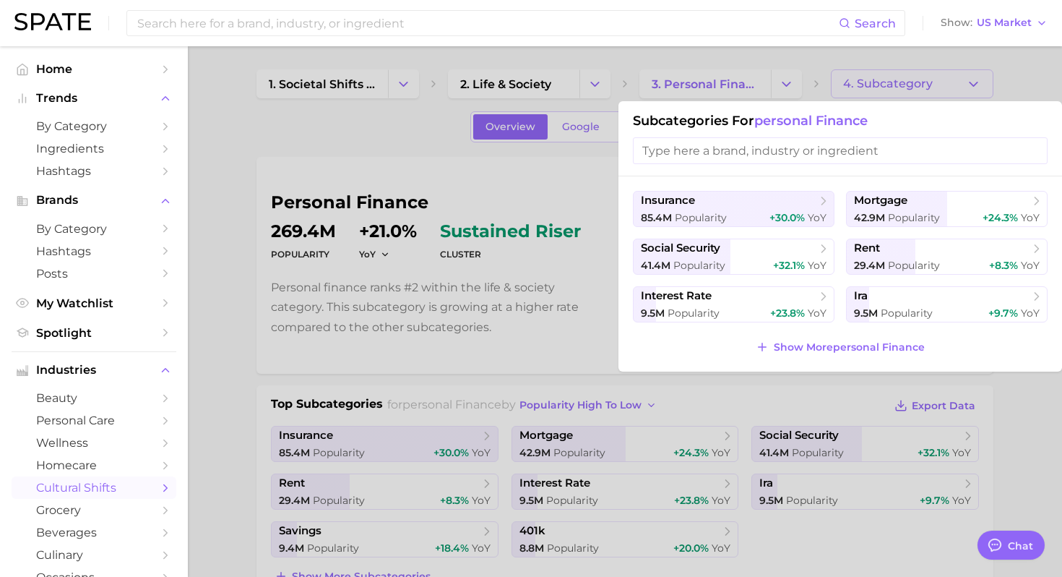
click at [1054, 82] on div at bounding box center [531, 288] width 1062 height 577
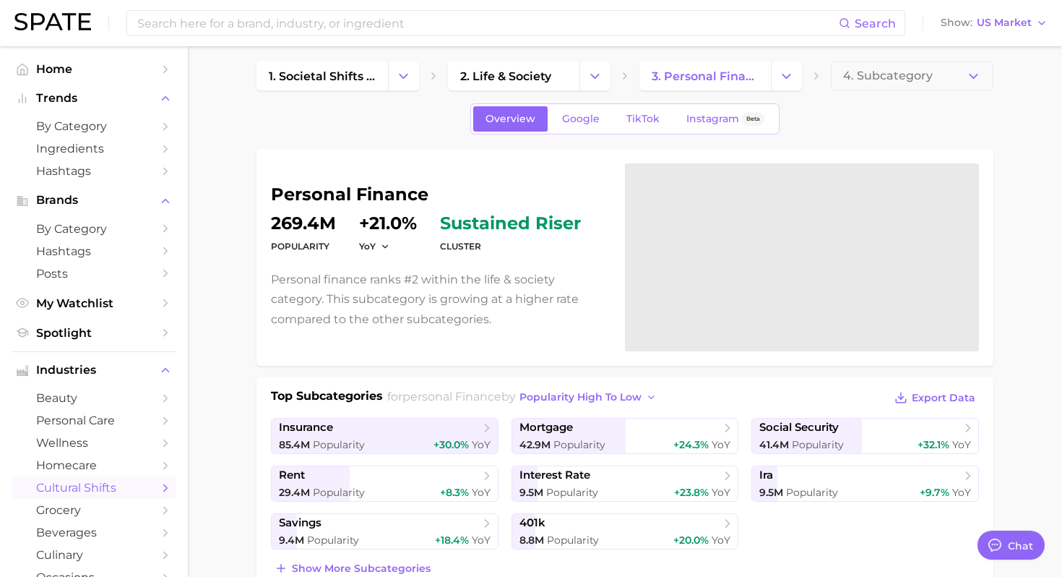
scroll to position [9, 0]
click at [402, 20] on input at bounding box center [487, 23] width 703 height 25
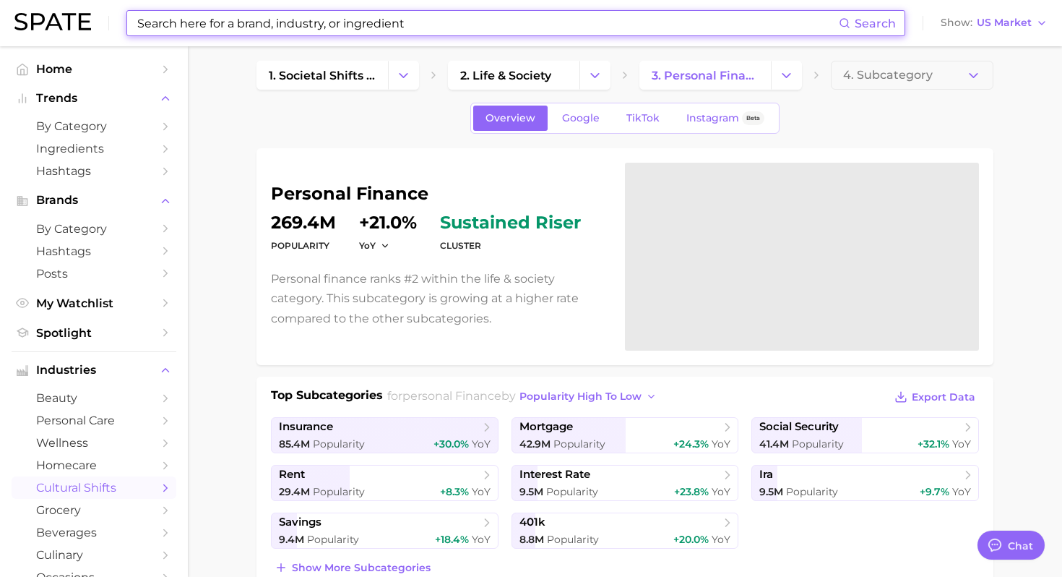
click at [409, 125] on div "Overview Google TikTok Instagram Beta" at bounding box center [624, 118] width 737 height 31
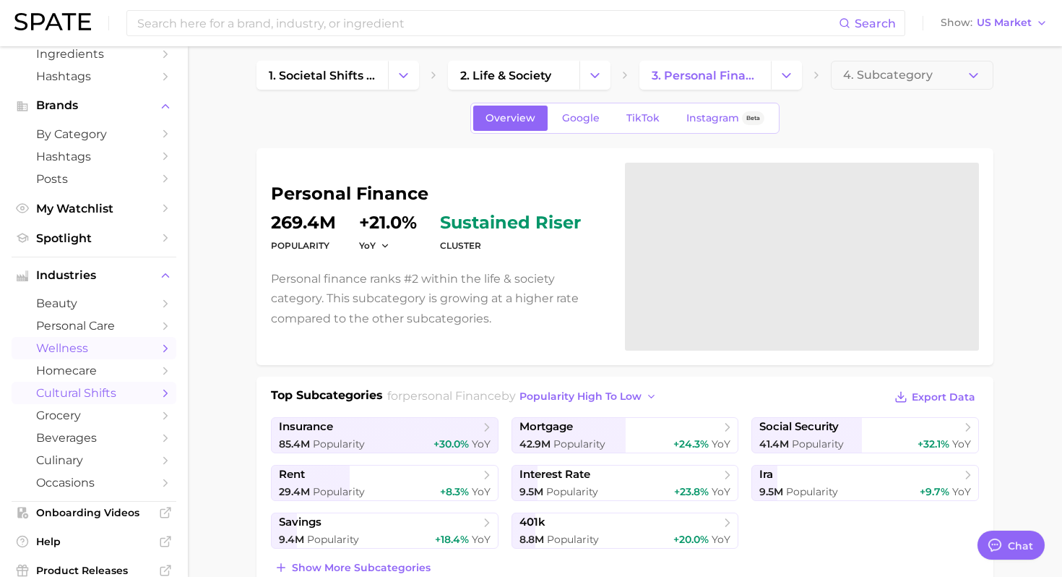
scroll to position [137, 0]
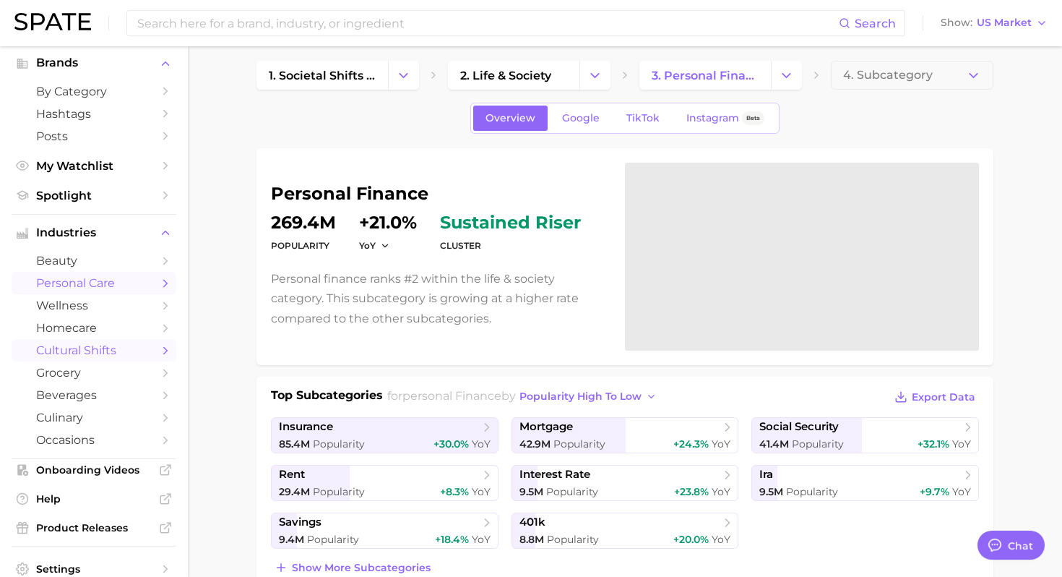
click at [115, 288] on span "personal care" at bounding box center [94, 283] width 116 height 14
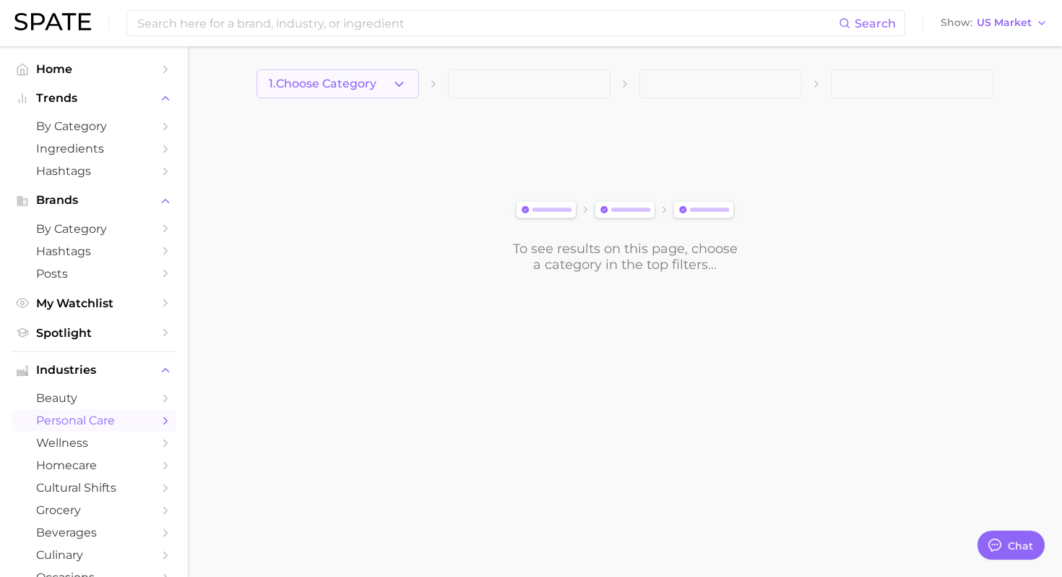
click at [395, 82] on polyline "button" at bounding box center [399, 84] width 8 height 4
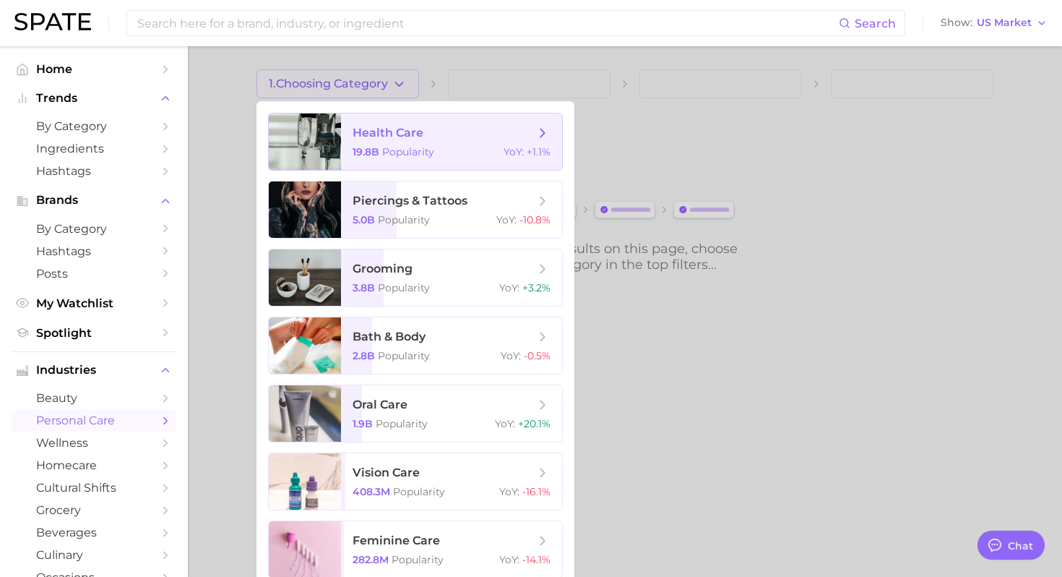
click at [449, 142] on span "health care 19.8b Popularity YoY : +1.1%" at bounding box center [451, 141] width 221 height 56
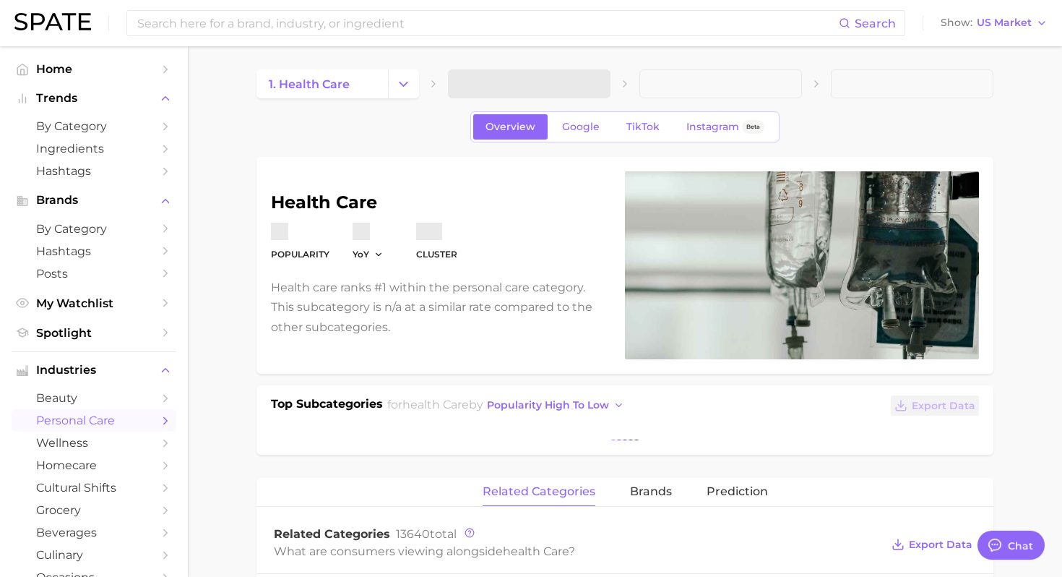
click at [608, 87] on span at bounding box center [529, 83] width 163 height 29
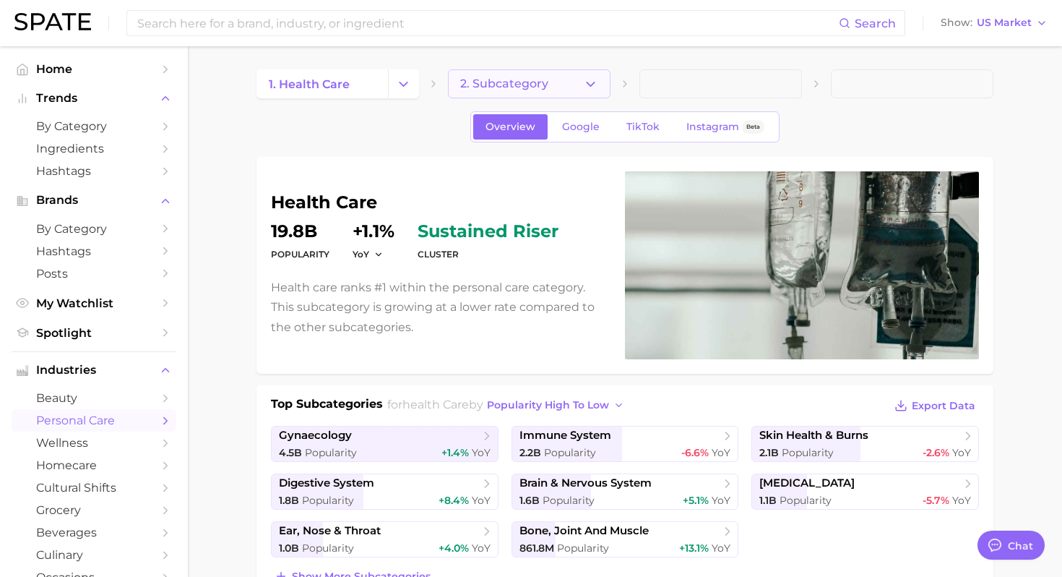
click at [598, 82] on button "2. Subcategory" at bounding box center [529, 83] width 163 height 29
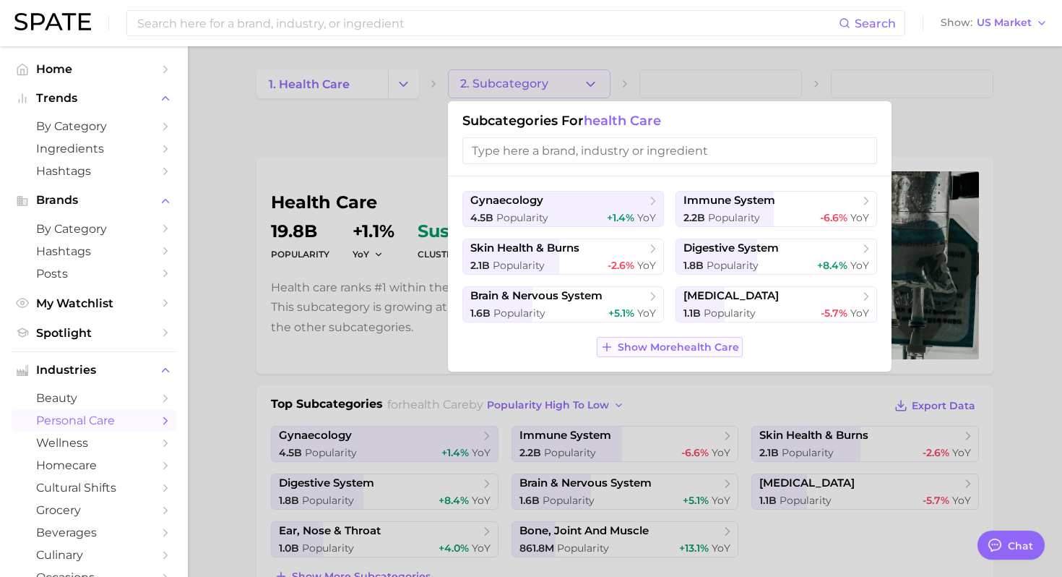
click at [641, 356] on button "Show More health care" at bounding box center [670, 347] width 146 height 20
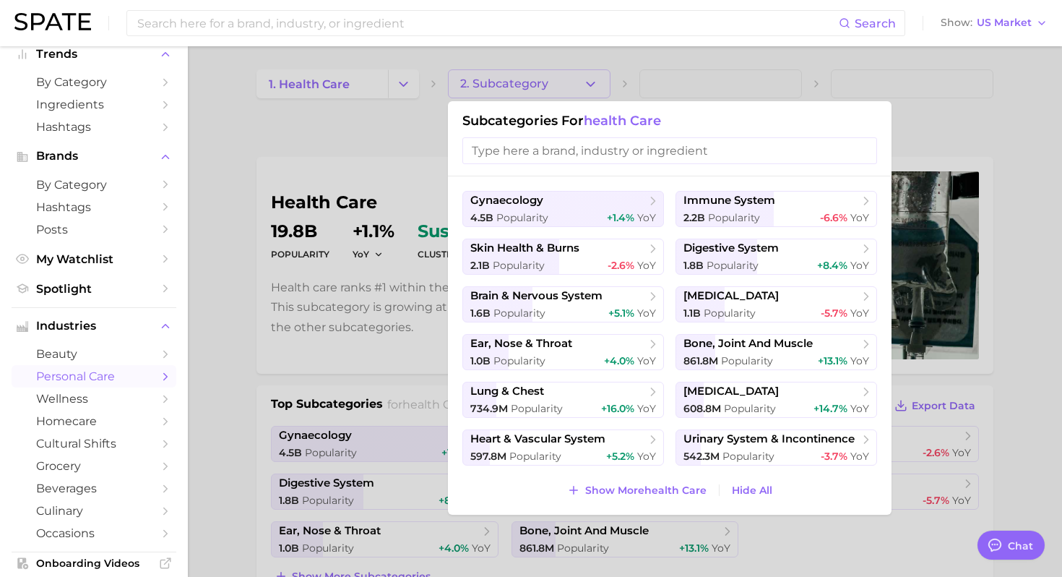
scroll to position [50, 0]
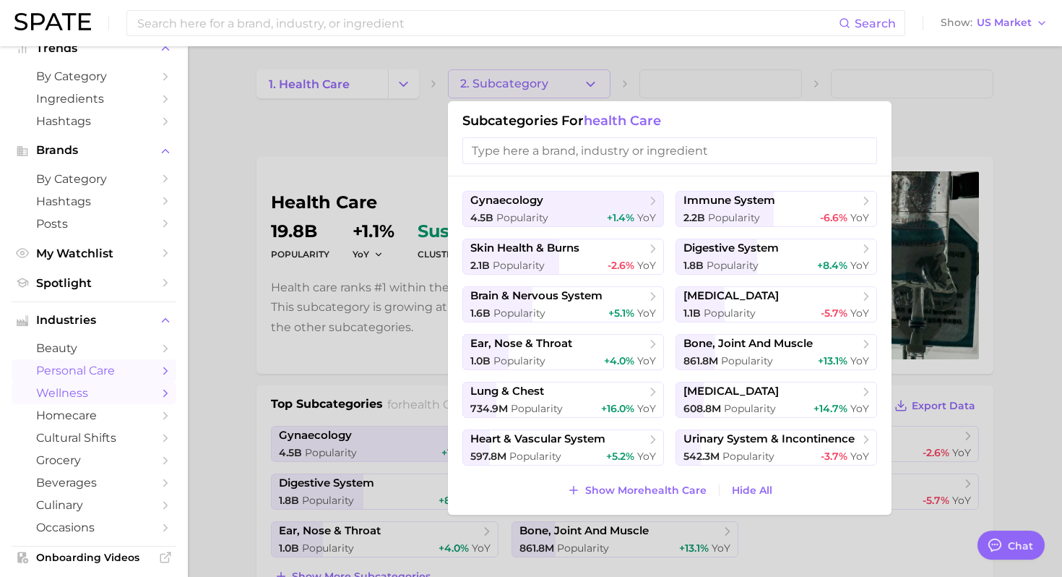
click at [114, 391] on span "wellness" at bounding box center [94, 393] width 116 height 14
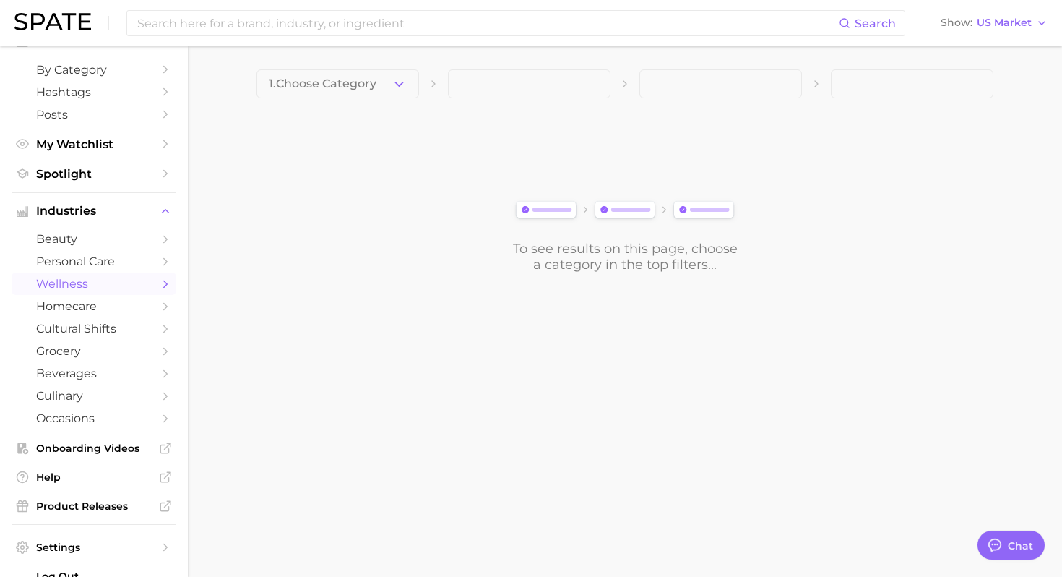
scroll to position [191, 0]
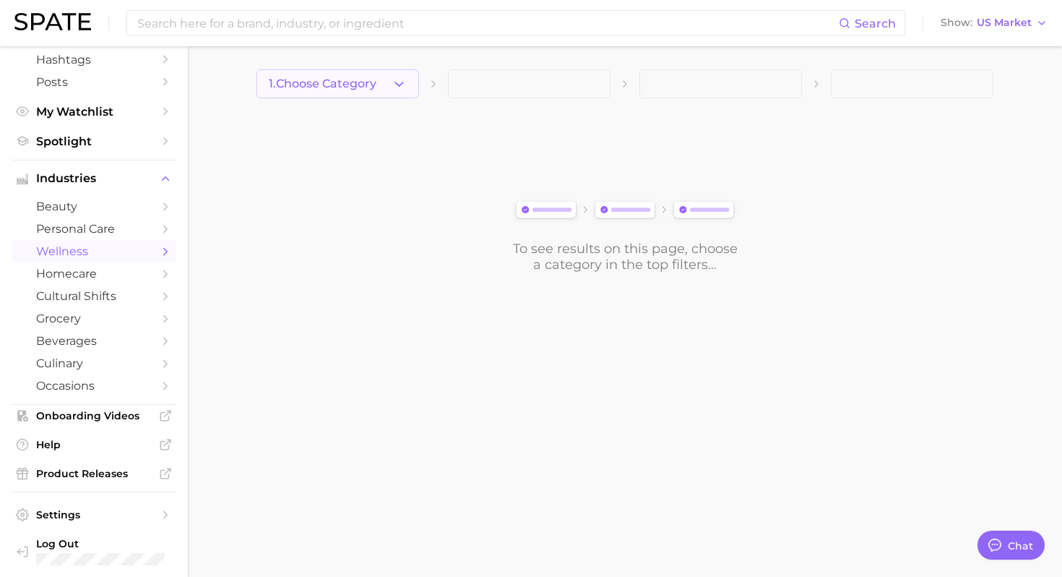
click at [402, 87] on icon "button" at bounding box center [399, 84] width 15 height 15
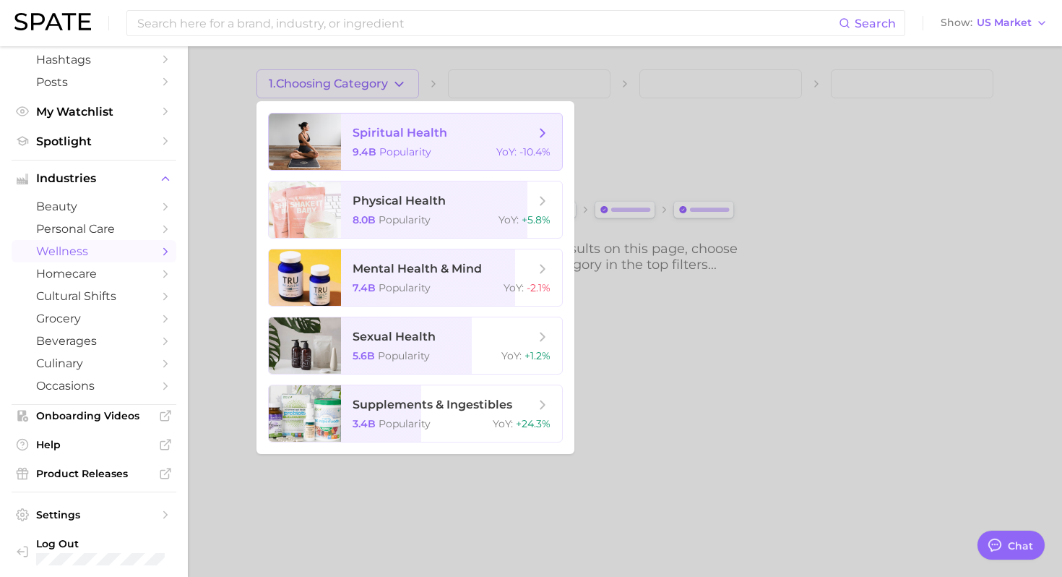
click at [466, 145] on span "spiritual health 9.4b Popularity YoY : -10.4%" at bounding box center [451, 141] width 221 height 56
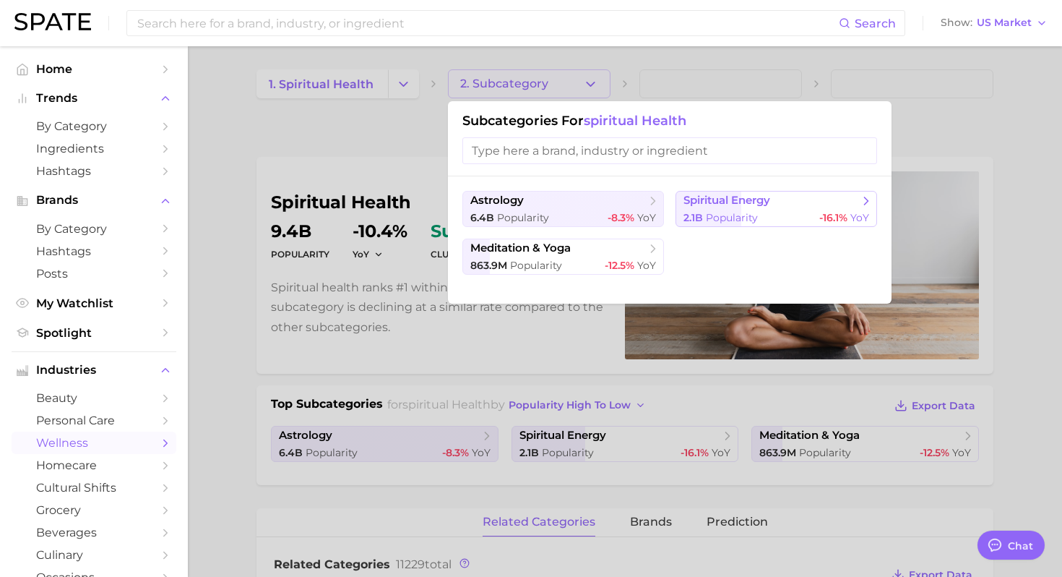
click at [731, 227] on button "spiritual energy 2.1b Popularity -16.1% YoY" at bounding box center [777, 209] width 202 height 36
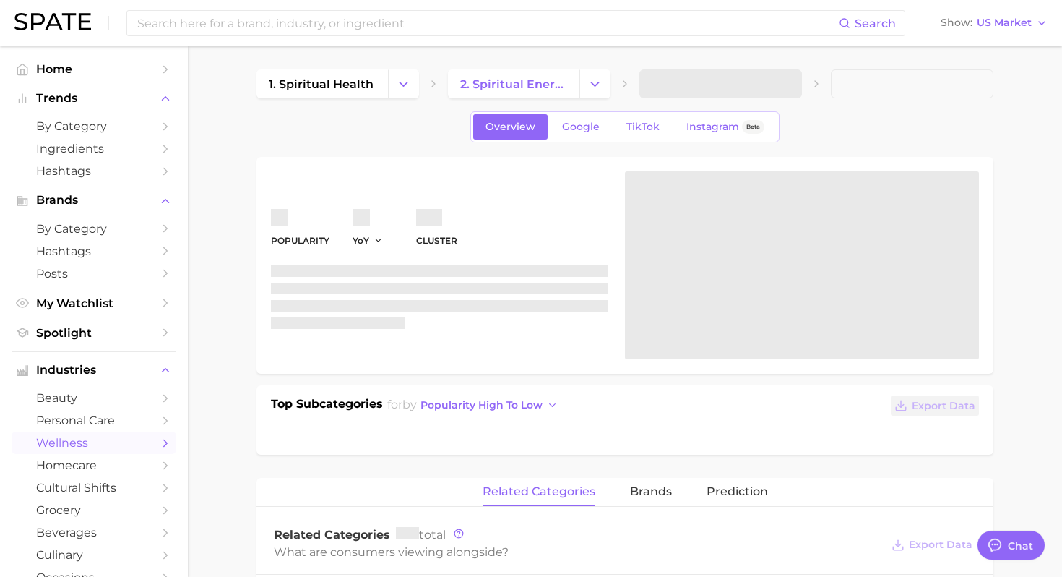
click at [788, 84] on span at bounding box center [720, 83] width 163 height 29
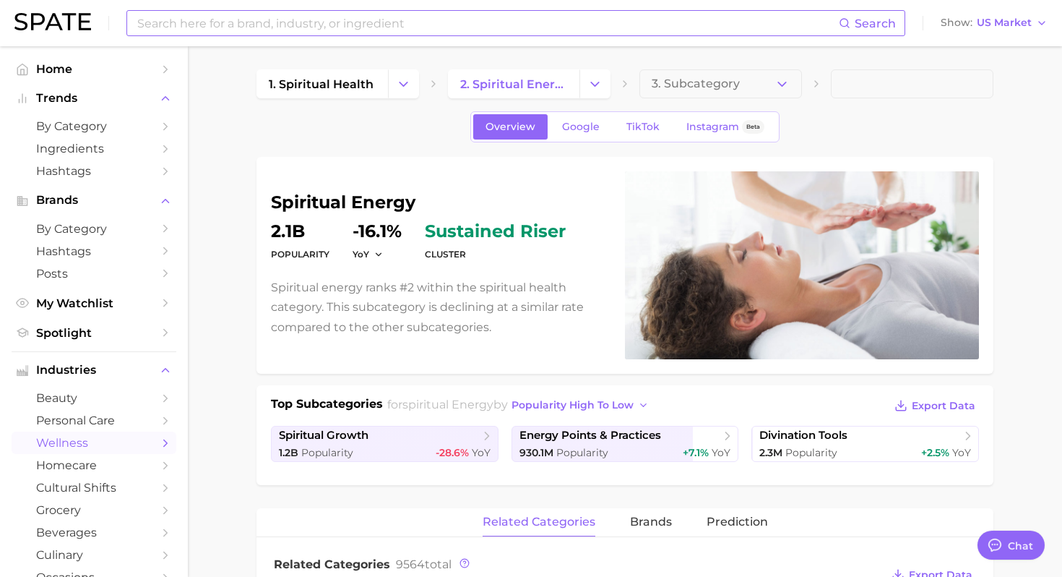
click at [417, 25] on input at bounding box center [487, 23] width 703 height 25
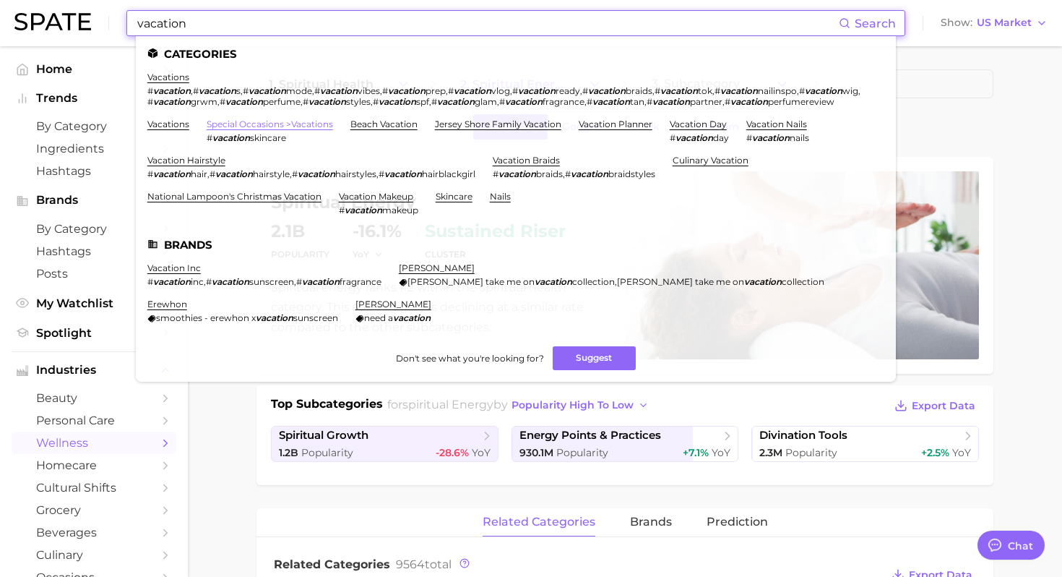
type input "vacation"
click at [309, 129] on link "special occasions > vacations" at bounding box center [270, 123] width 126 height 11
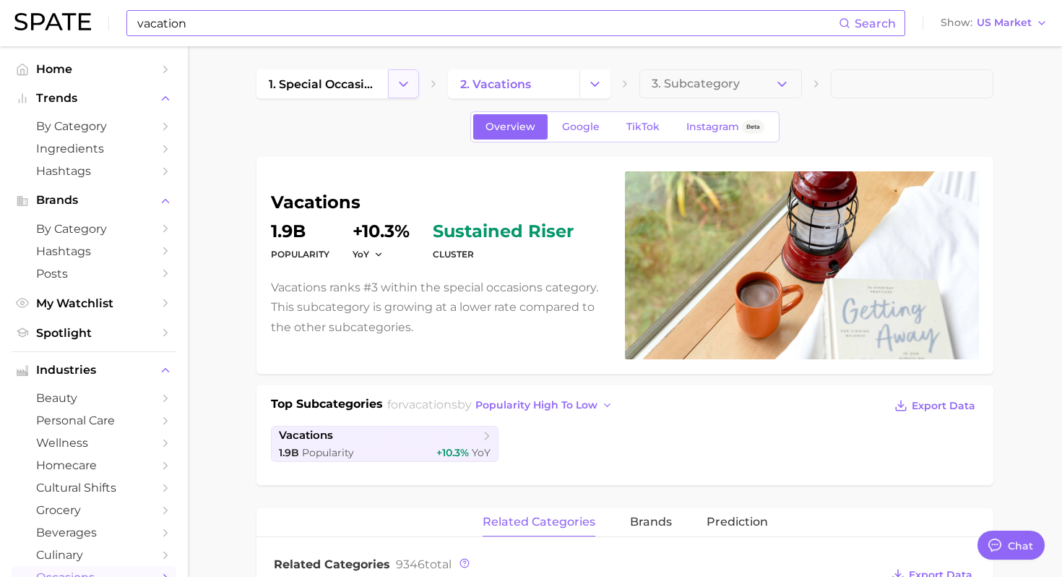
click at [407, 96] on button "Change Category" at bounding box center [403, 83] width 31 height 29
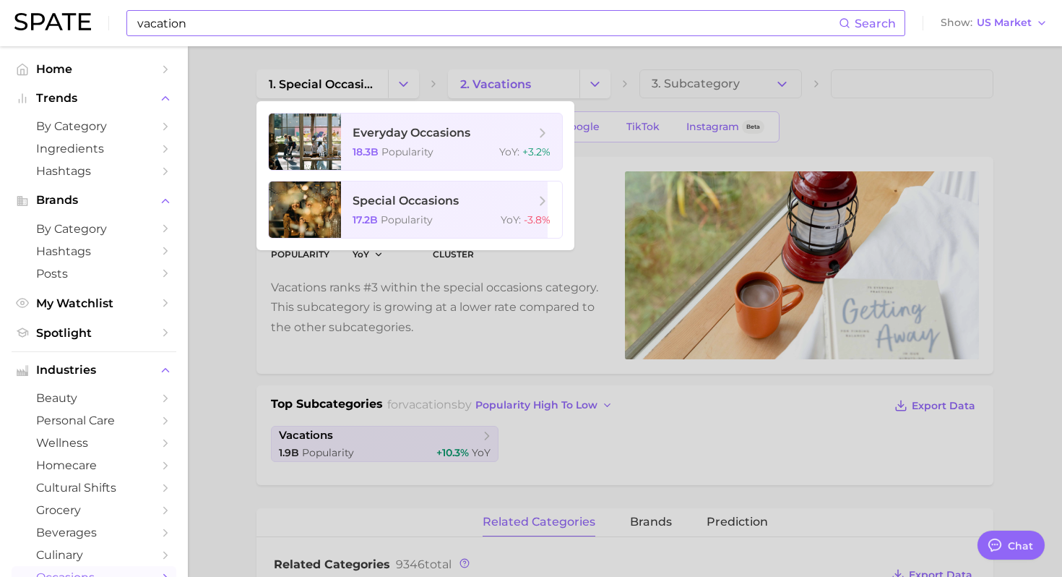
click at [592, 87] on div at bounding box center [531, 288] width 1062 height 577
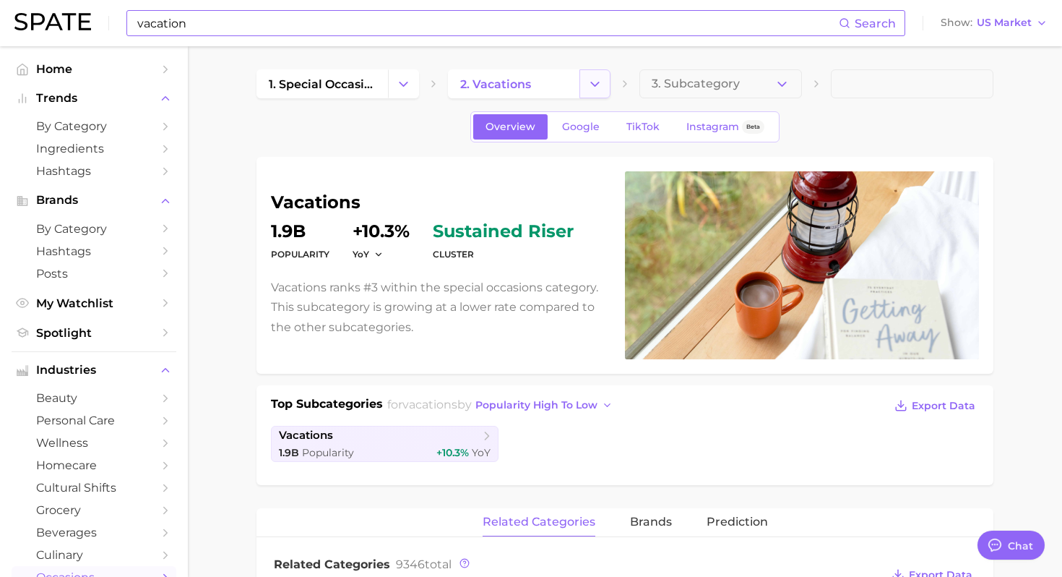
click at [599, 81] on icon "Change Category" at bounding box center [594, 84] width 15 height 15
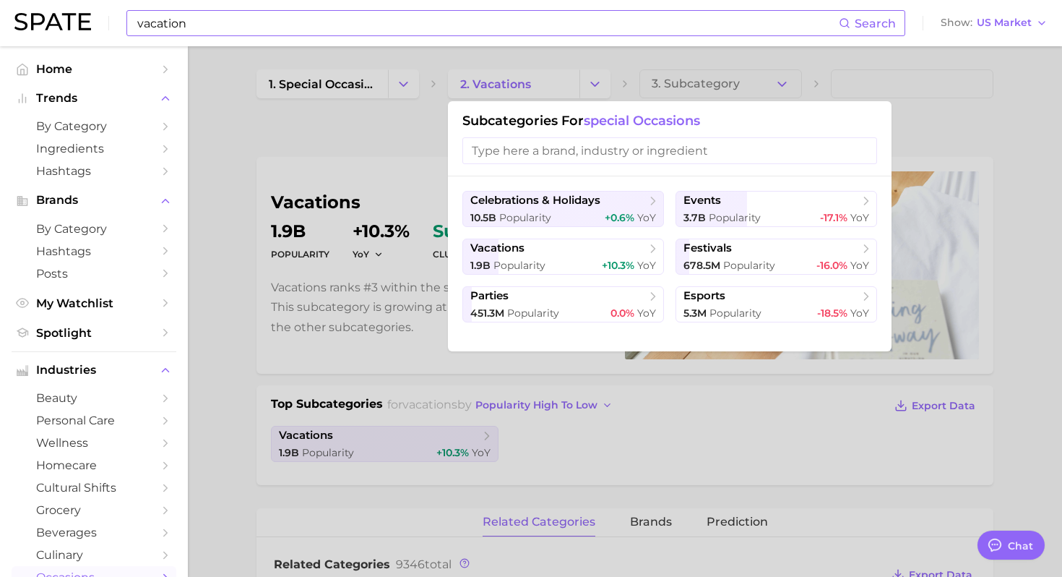
click at [404, 78] on div at bounding box center [531, 288] width 1062 height 577
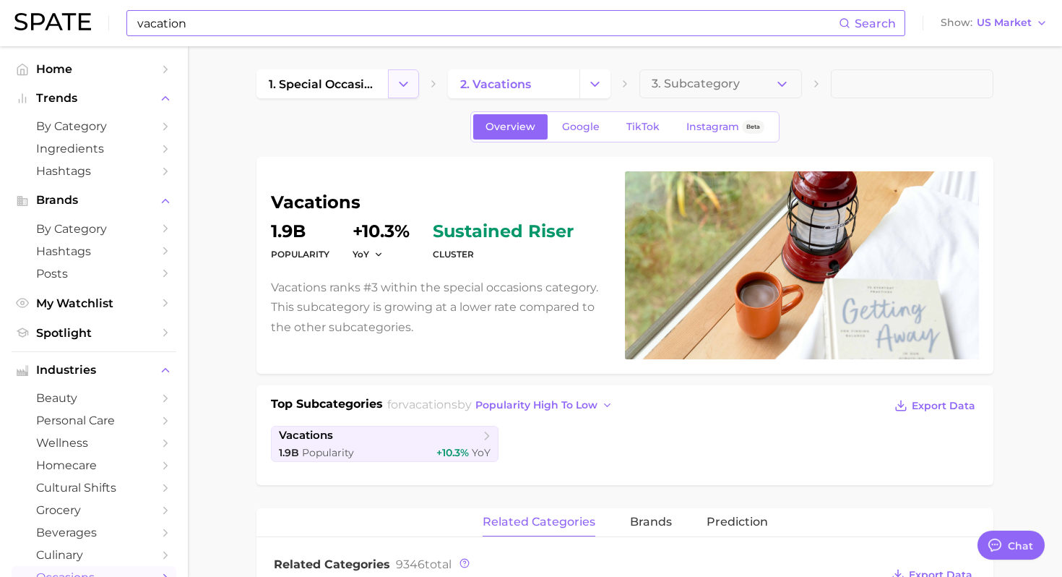
click at [404, 85] on polyline "Change Category" at bounding box center [404, 84] width 8 height 4
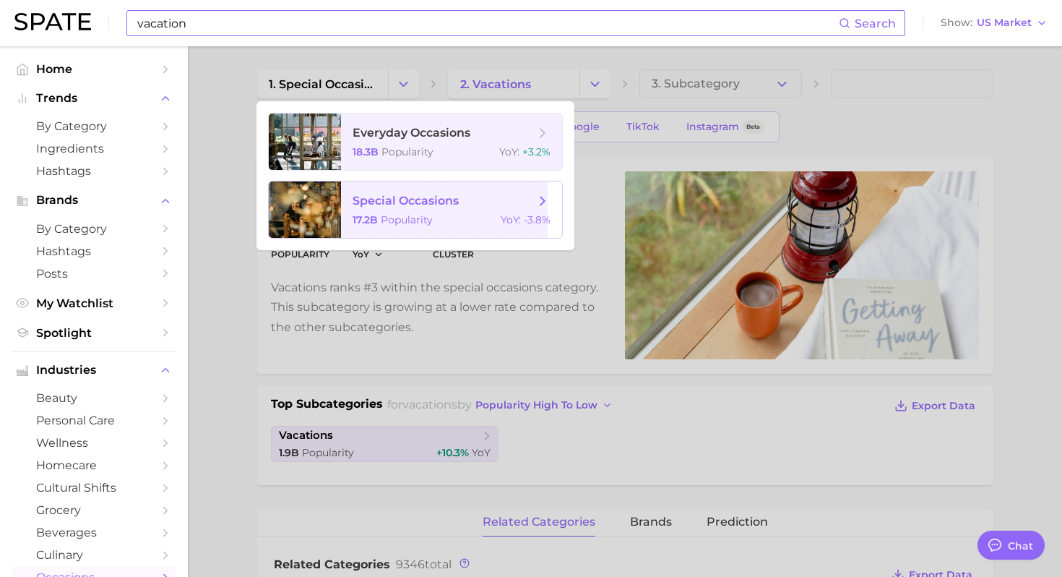
click at [422, 217] on span "Popularity" at bounding box center [407, 219] width 52 height 13
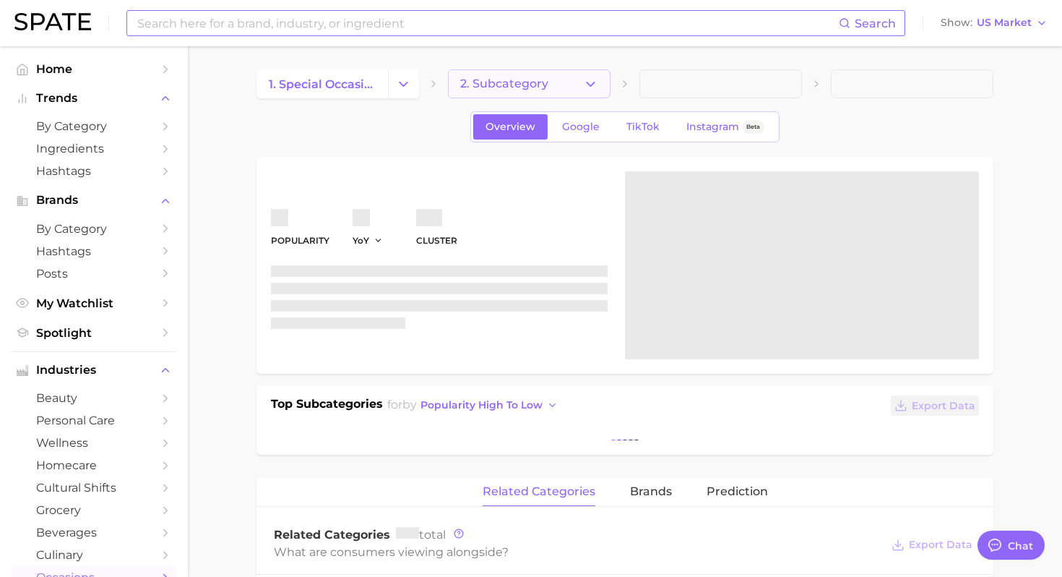
click at [586, 82] on icon "button" at bounding box center [590, 84] width 15 height 15
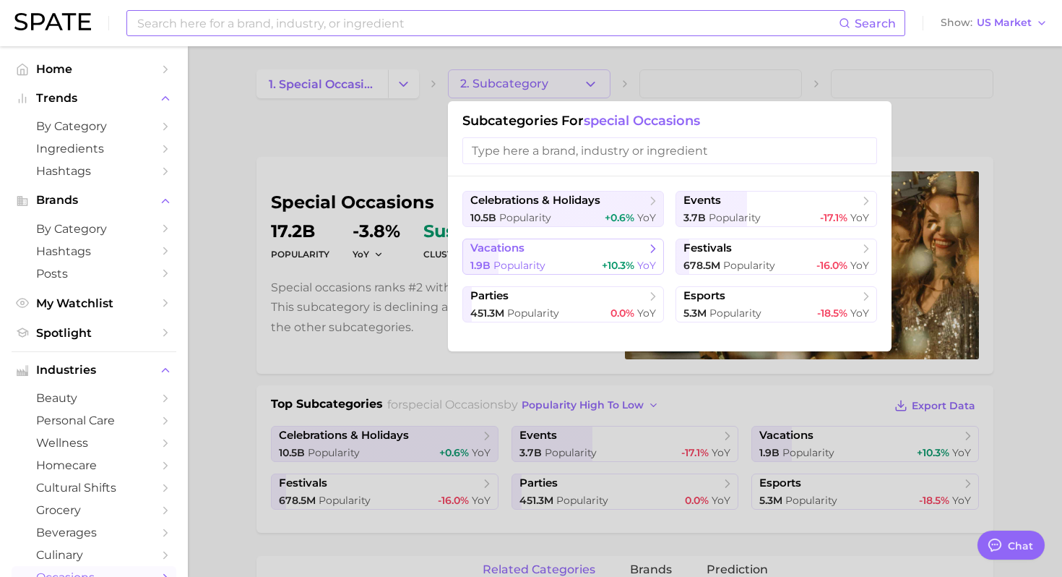
click at [560, 263] on div "1.9b Popularity +10.3% YoY" at bounding box center [563, 266] width 186 height 14
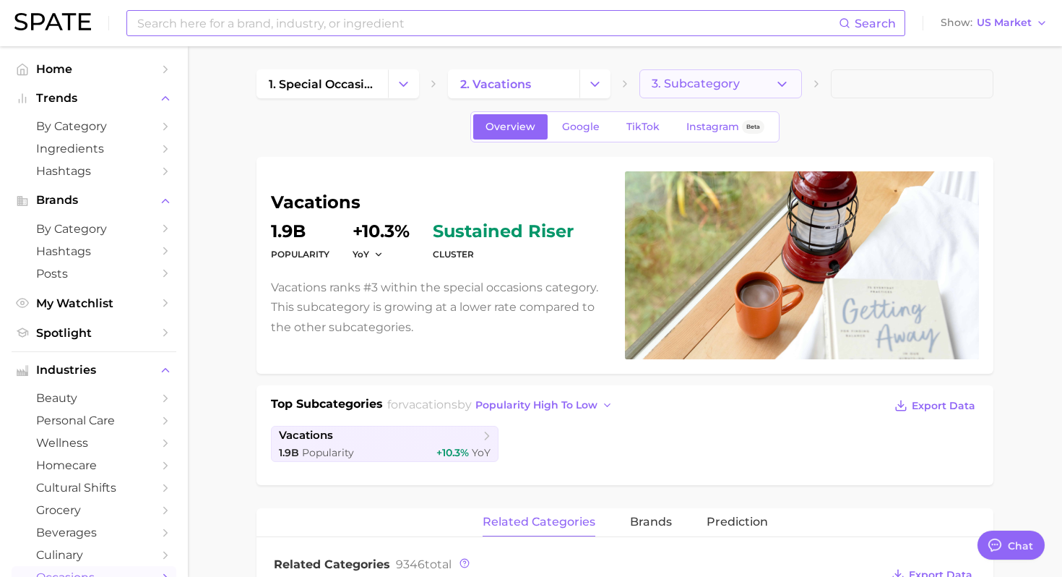
click at [693, 80] on span "3. Subcategory" at bounding box center [696, 83] width 88 height 13
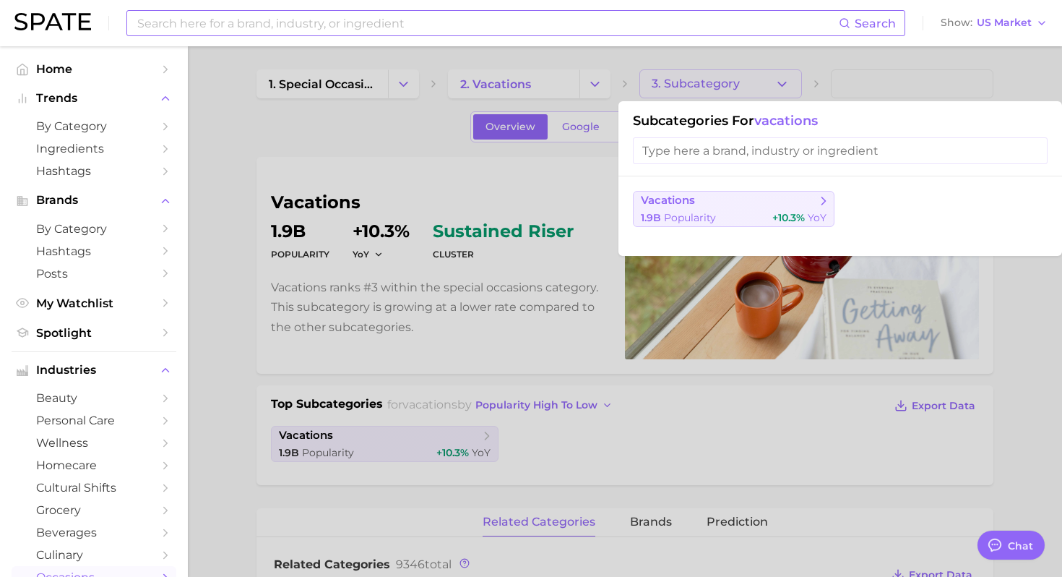
click at [759, 217] on div "1.9b Popularity +10.3% YoY" at bounding box center [734, 218] width 186 height 14
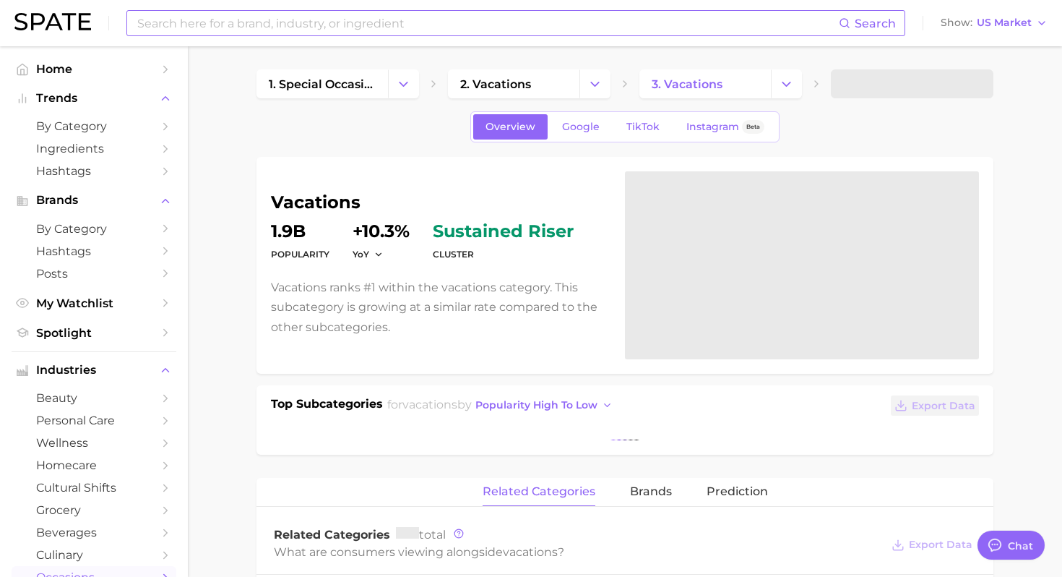
click at [897, 91] on span at bounding box center [912, 83] width 163 height 29
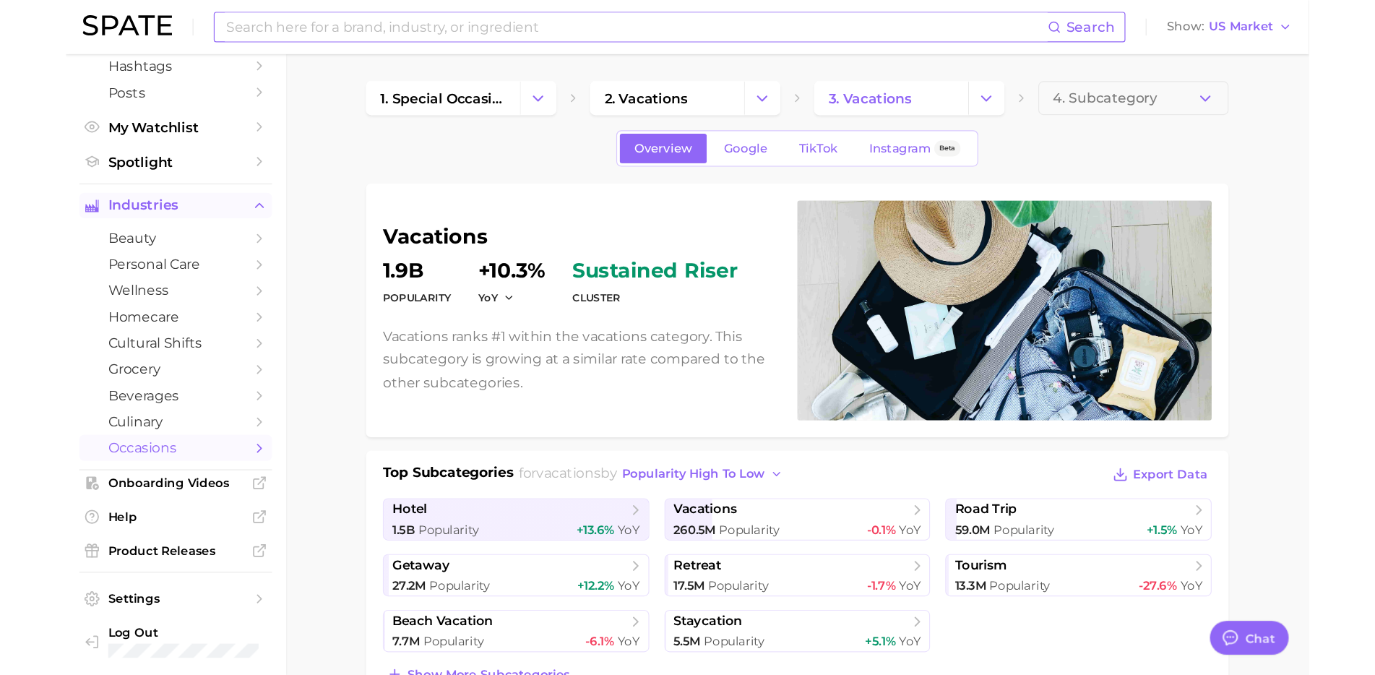
scroll to position [202, 0]
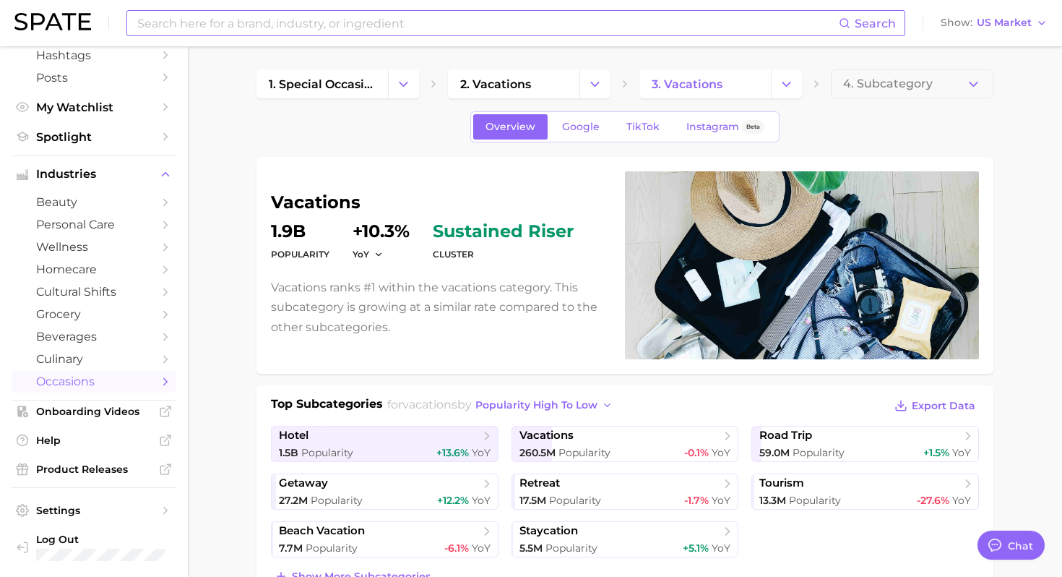
type textarea "x"
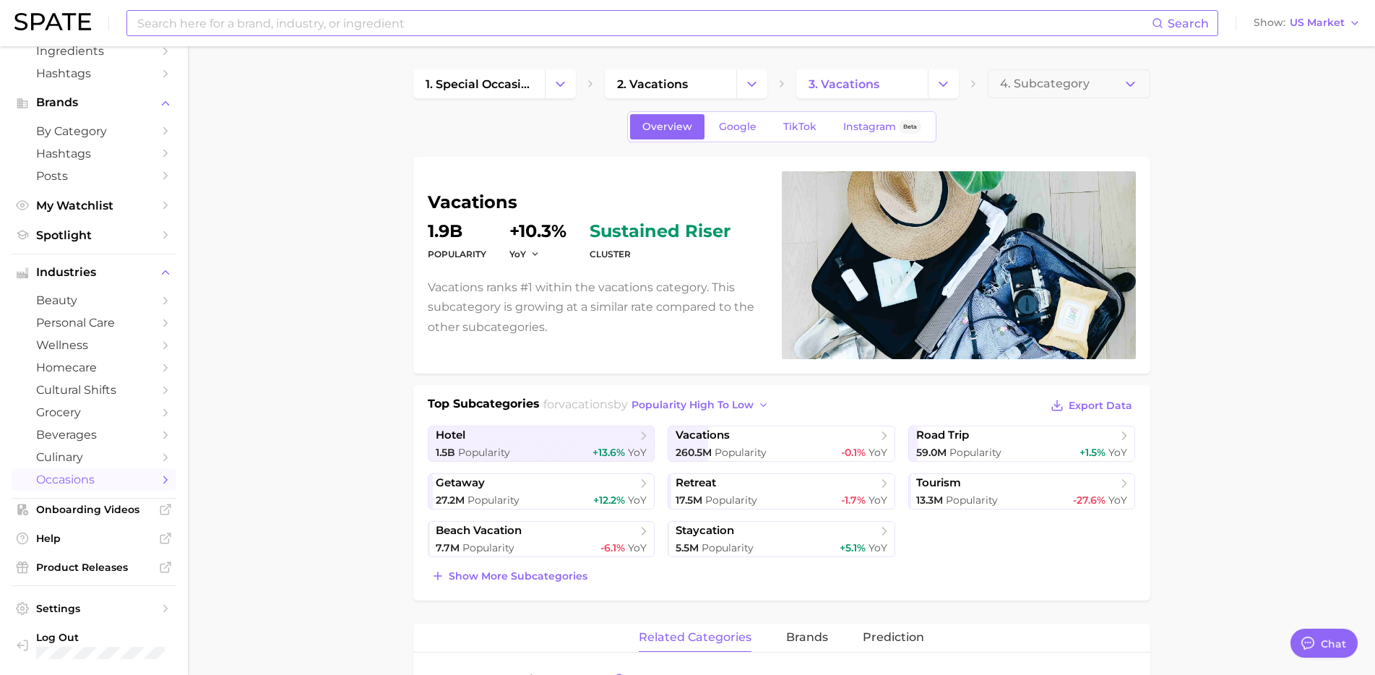
scroll to position [0, 0]
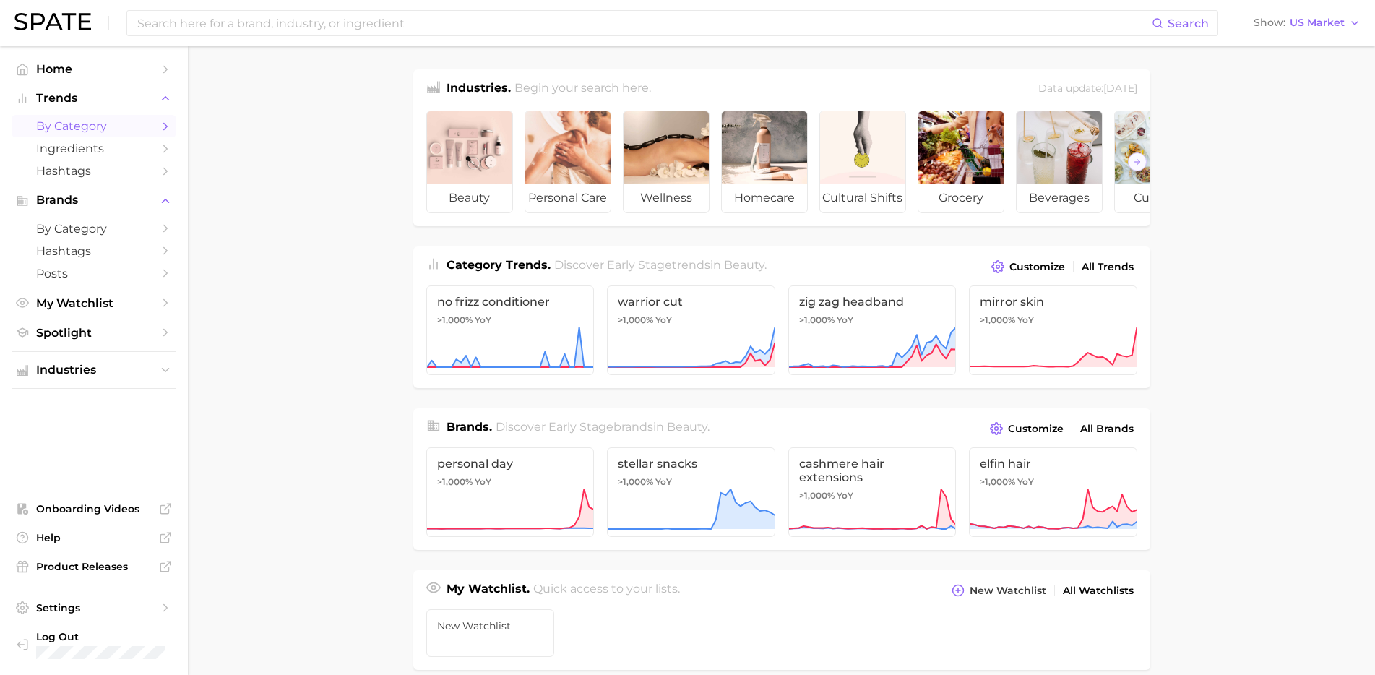
click at [72, 126] on span "by Category" at bounding box center [94, 126] width 116 height 14
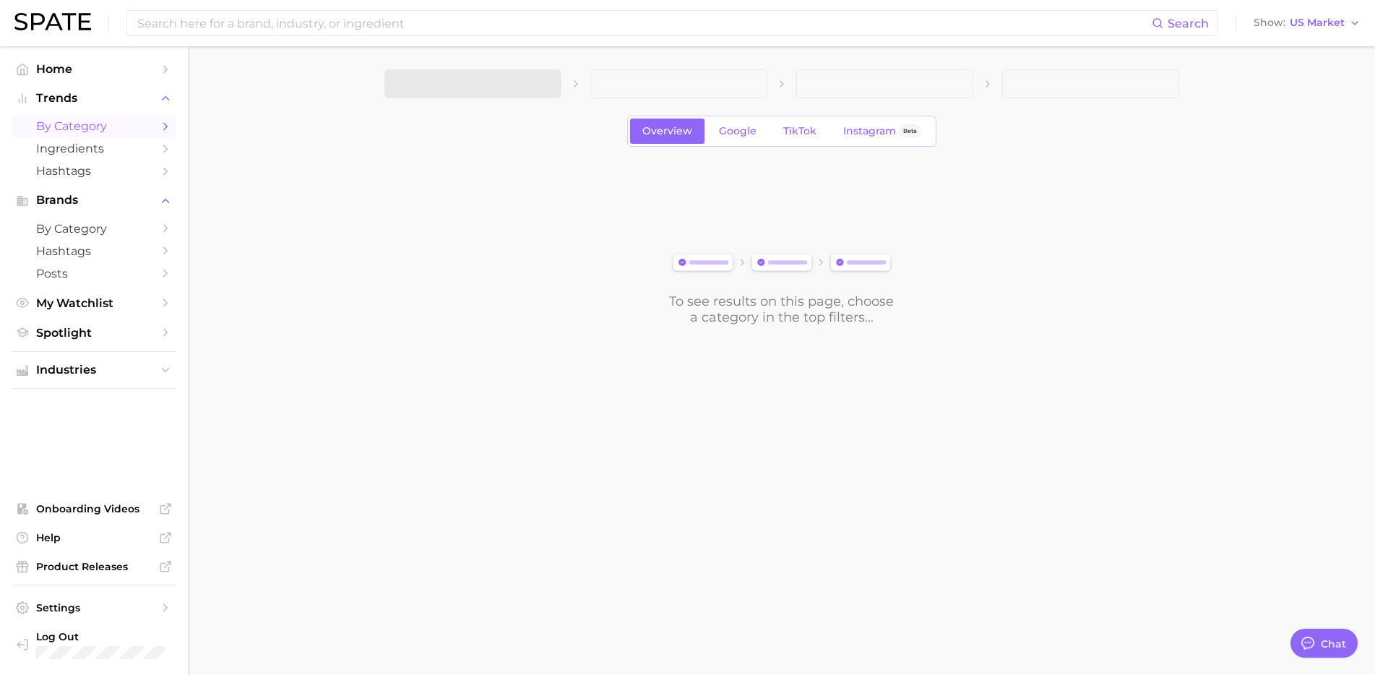
click at [491, 100] on div "Overview Google TikTok Instagram Beta To see results on this page, choose a cat…" at bounding box center [781, 197] width 795 height 256
click at [551, 87] on button "1. Choose Category" at bounding box center [472, 83] width 177 height 29
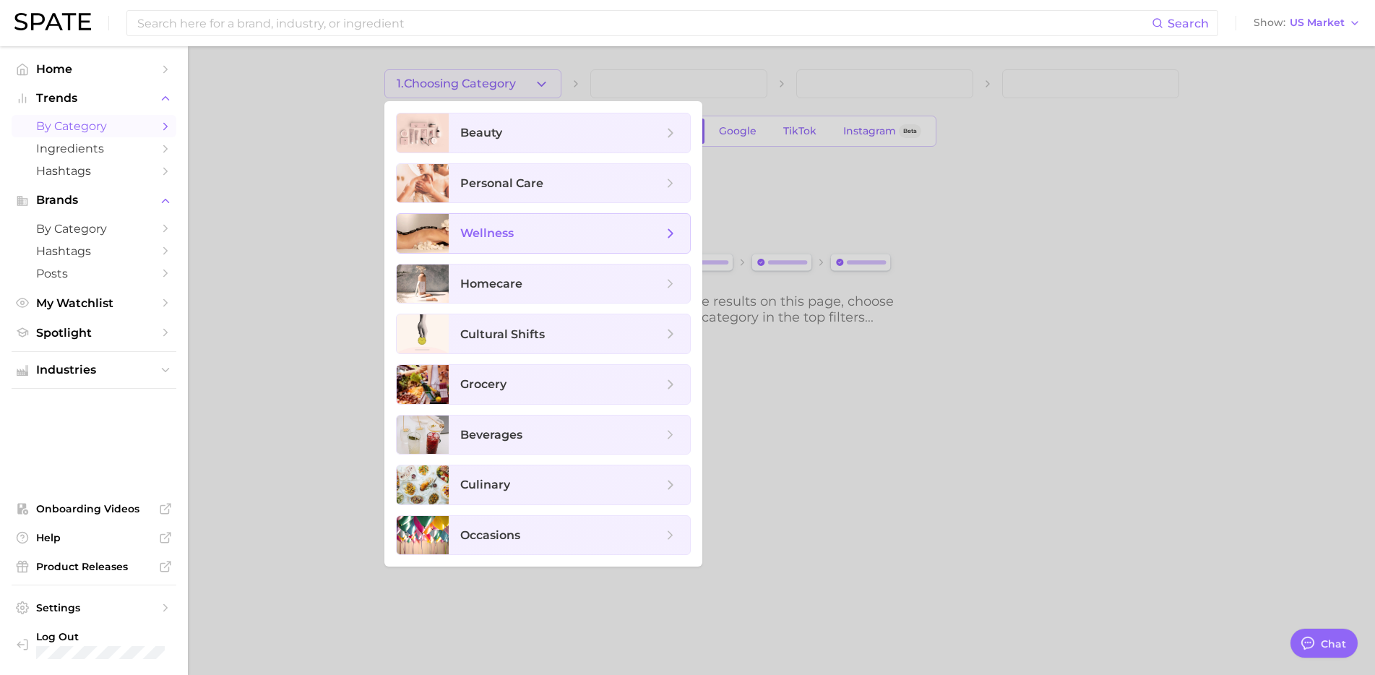
click at [529, 244] on span "wellness" at bounding box center [569, 233] width 241 height 39
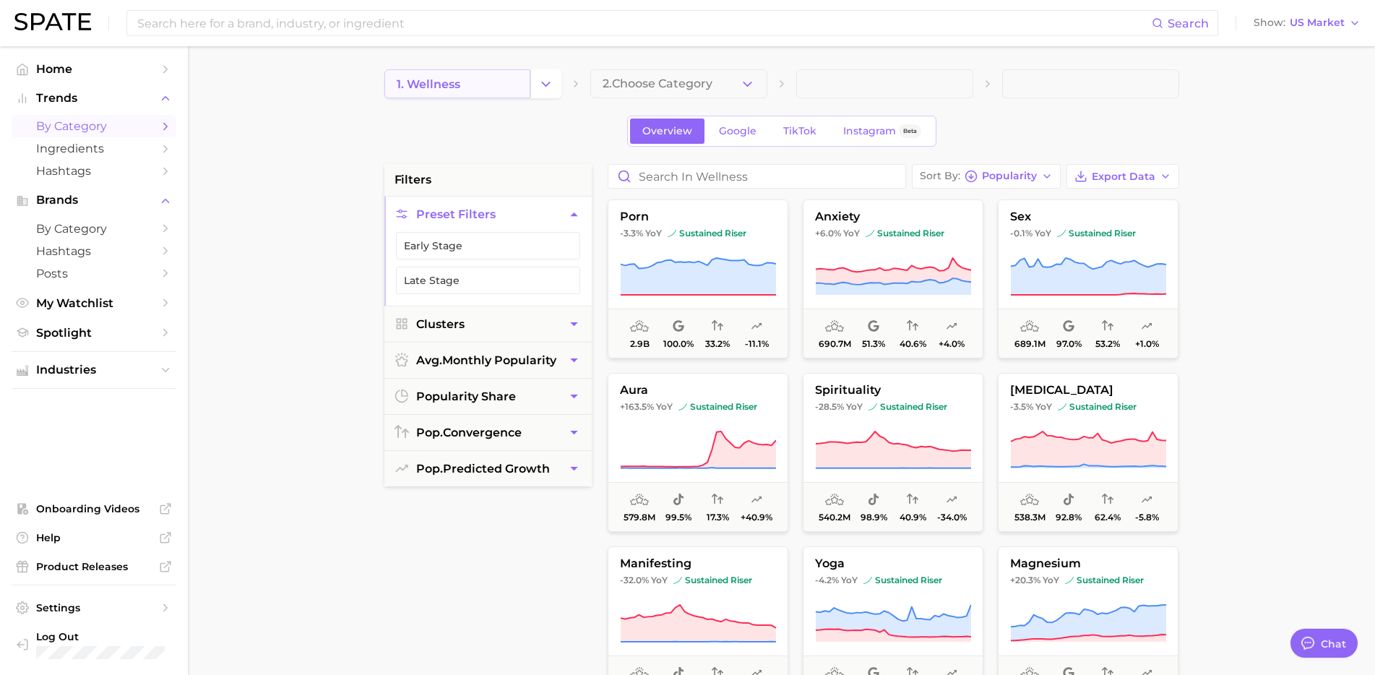
click at [508, 82] on link "1. wellness" at bounding box center [457, 83] width 146 height 29
click at [555, 82] on button "Change Category" at bounding box center [545, 83] width 31 height 29
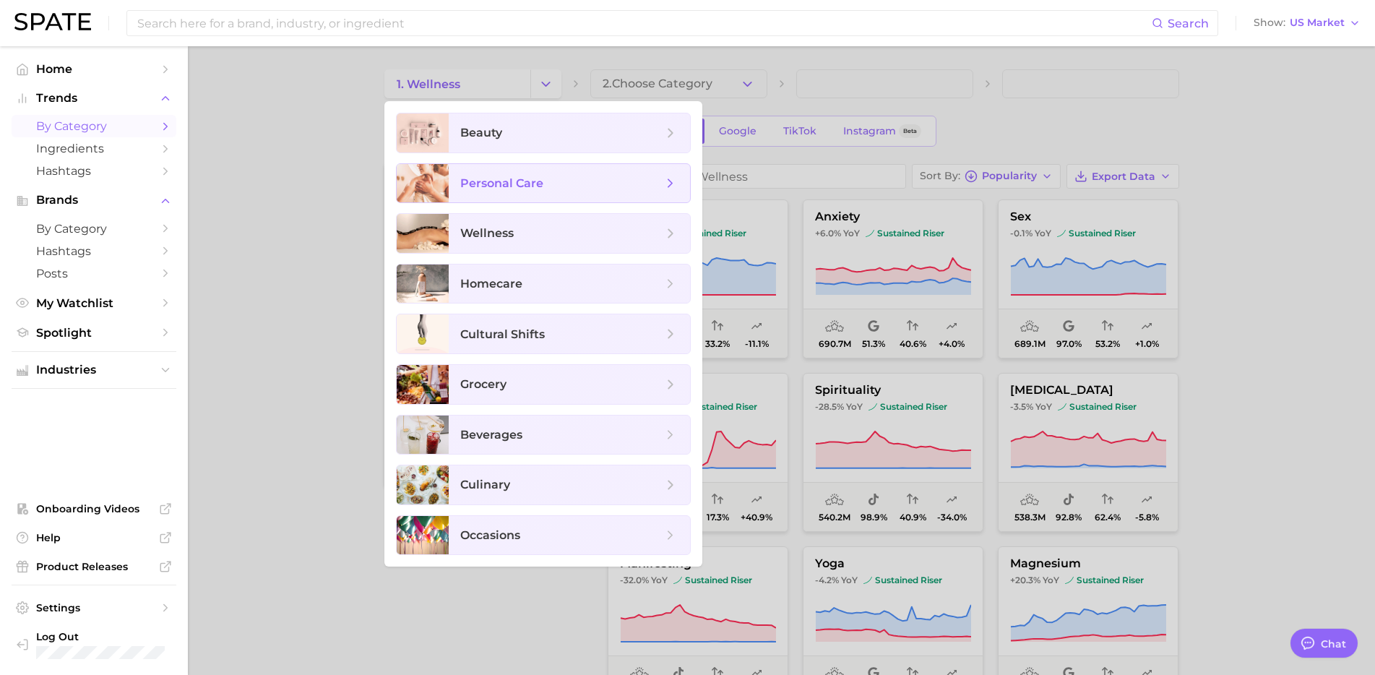
click at [546, 184] on span "personal care" at bounding box center [561, 184] width 202 height 16
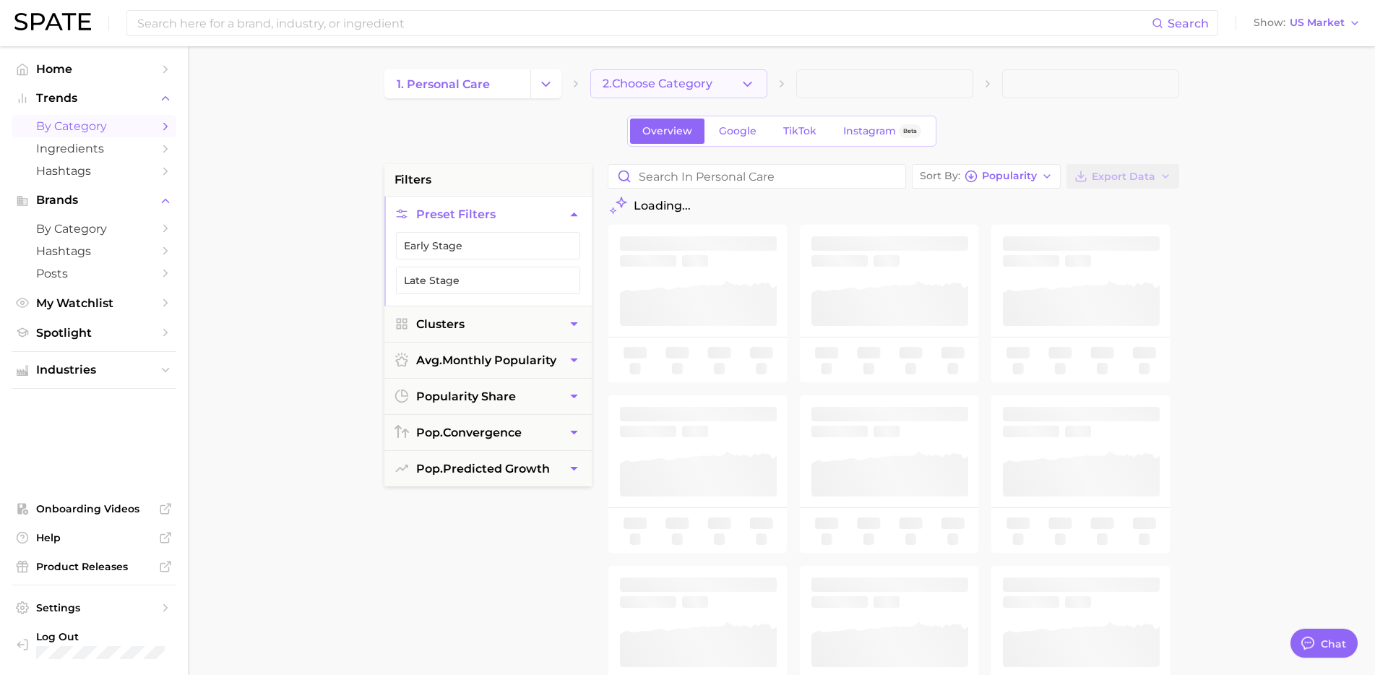
click at [750, 87] on icon "button" at bounding box center [747, 84] width 15 height 15
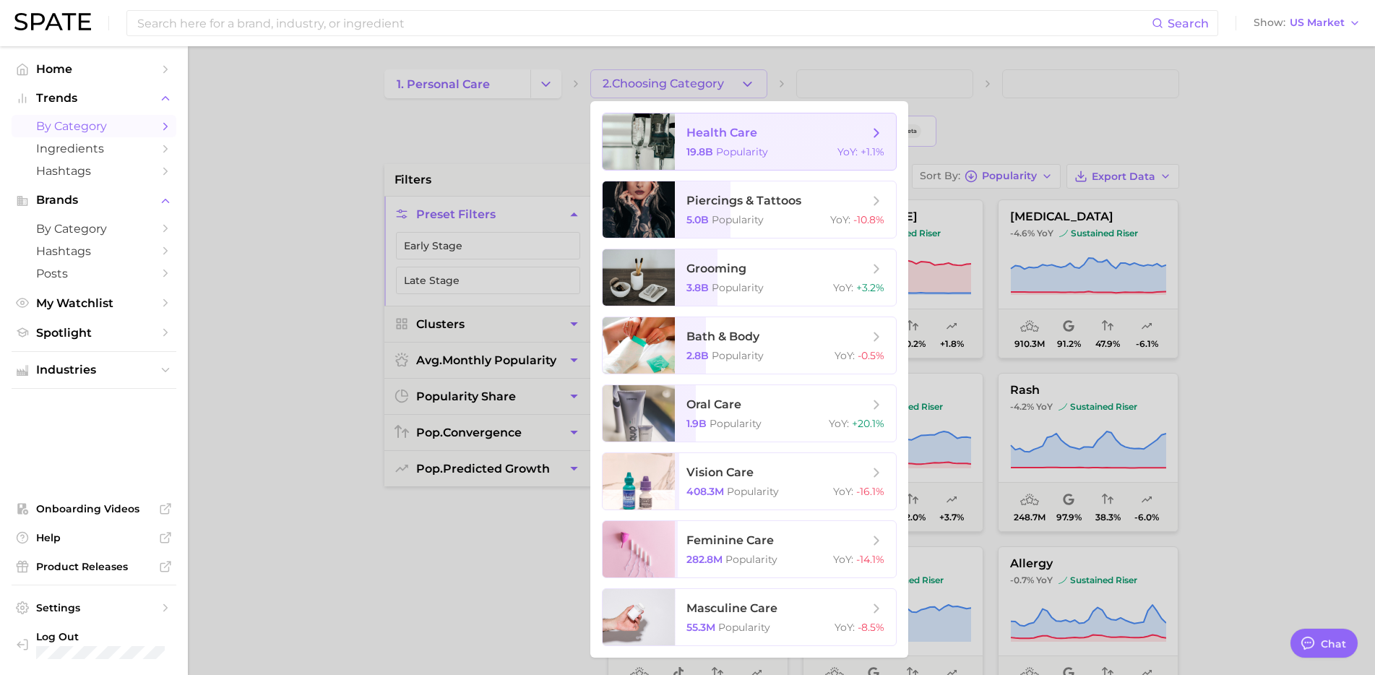
click at [798, 145] on div "19.8b Popularity YoY : +1.1%" at bounding box center [785, 151] width 198 height 13
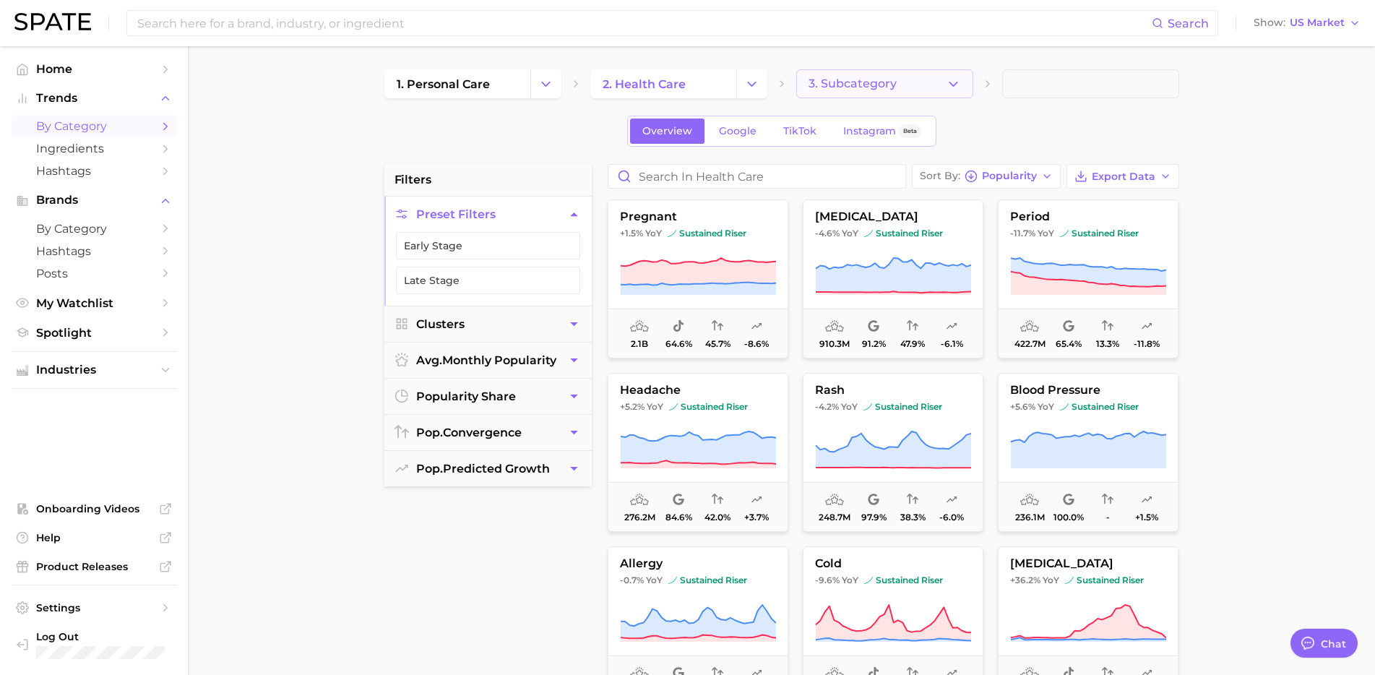
click at [960, 86] on button "3. Subcategory" at bounding box center [884, 83] width 177 height 29
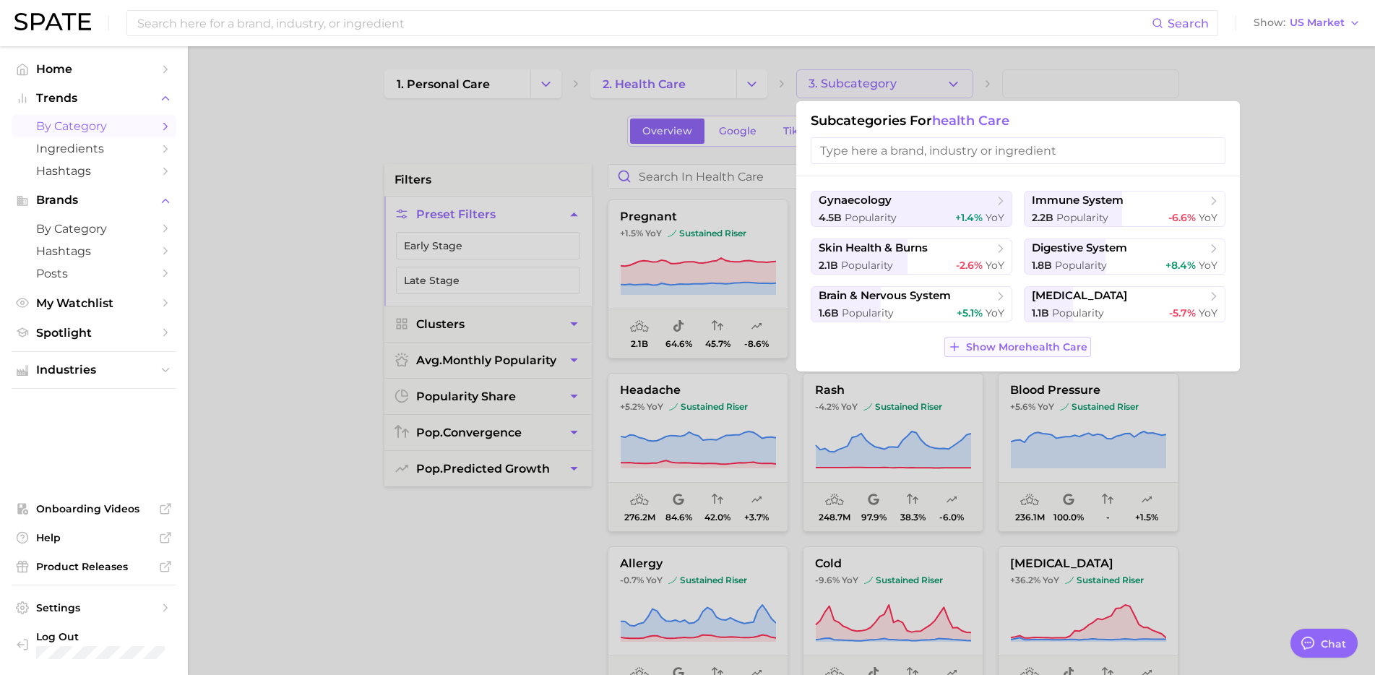
click at [1009, 337] on button "Show More health care" at bounding box center [1017, 347] width 146 height 20
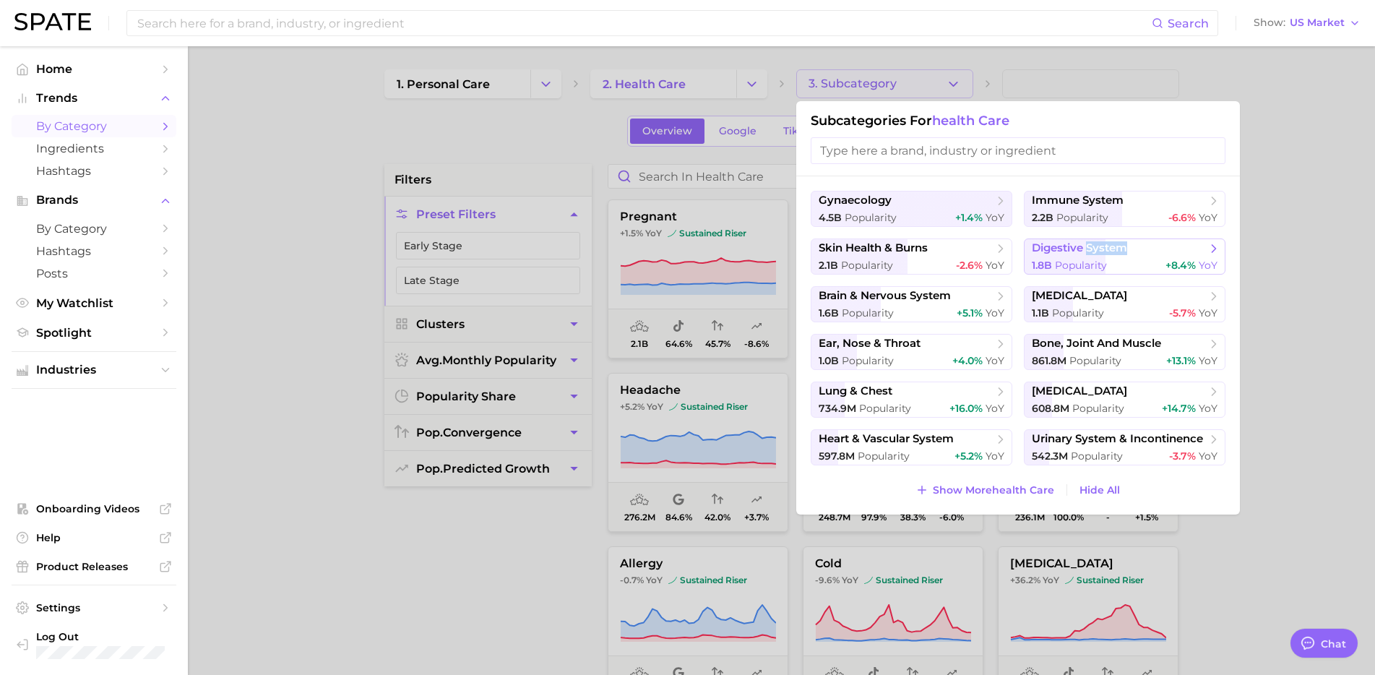
click at [1060, 253] on span "digestive system" at bounding box center [1079, 248] width 95 height 14
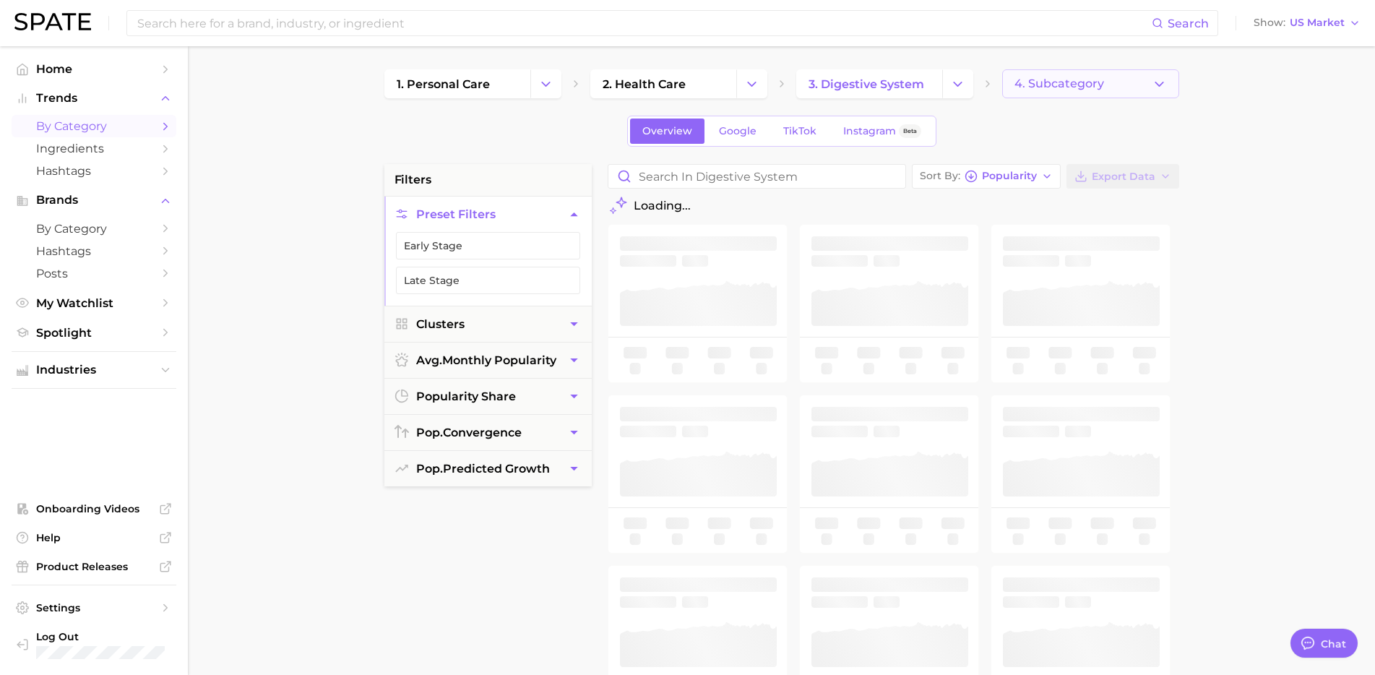
click at [1035, 90] on button "4. Subcategory" at bounding box center [1090, 83] width 177 height 29
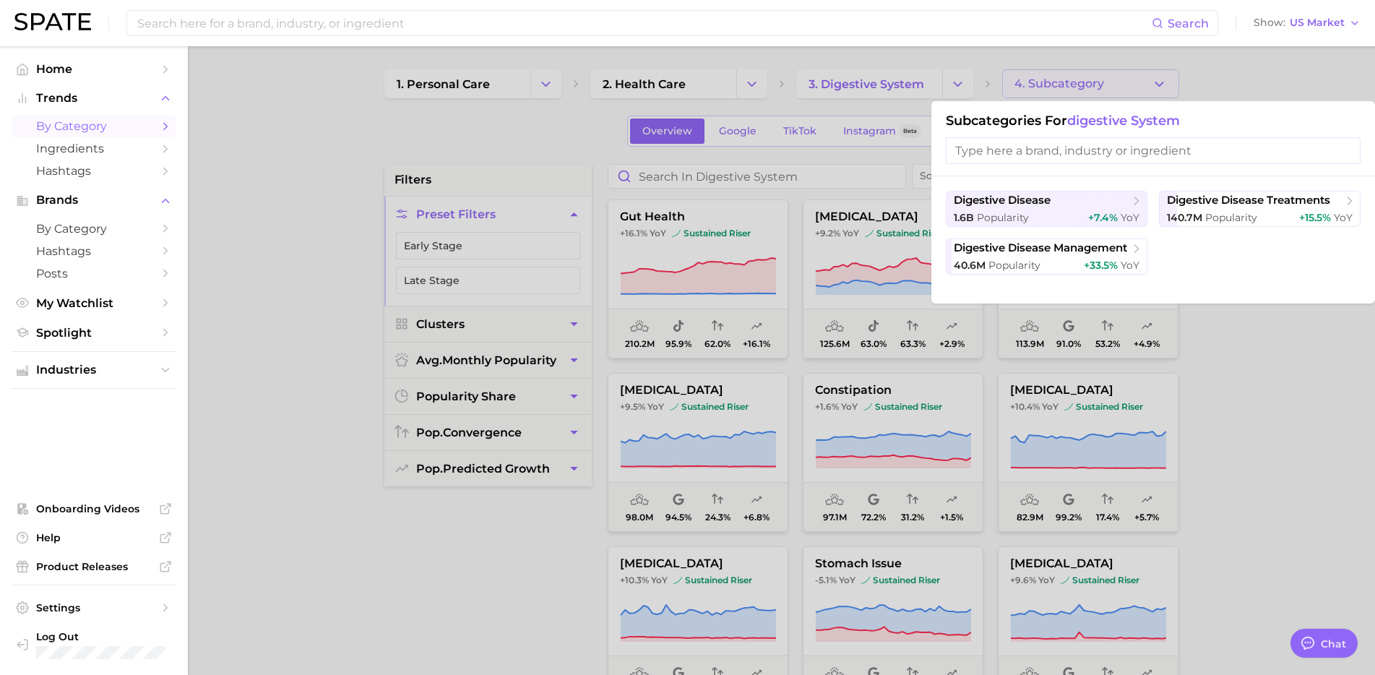
click at [1243, 391] on div at bounding box center [687, 337] width 1375 height 675
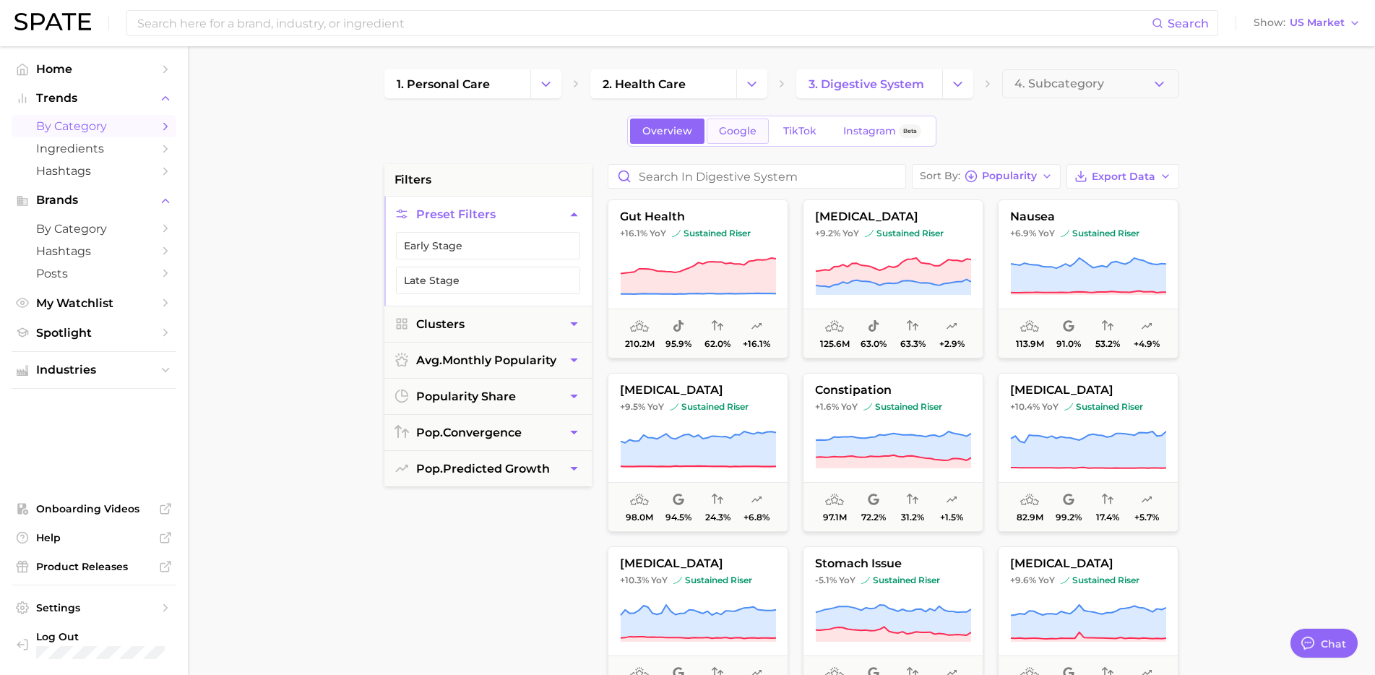
click at [737, 135] on span "Google" at bounding box center [738, 131] width 38 height 12
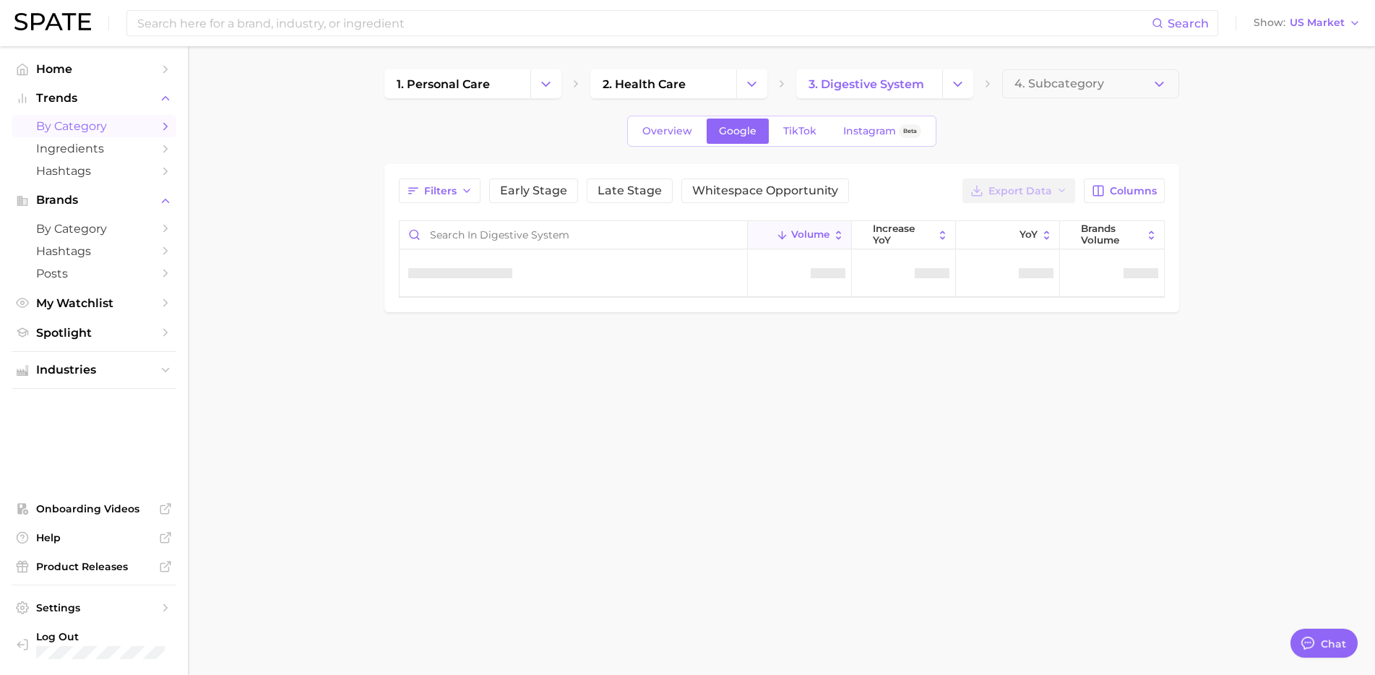
type textarea "x"
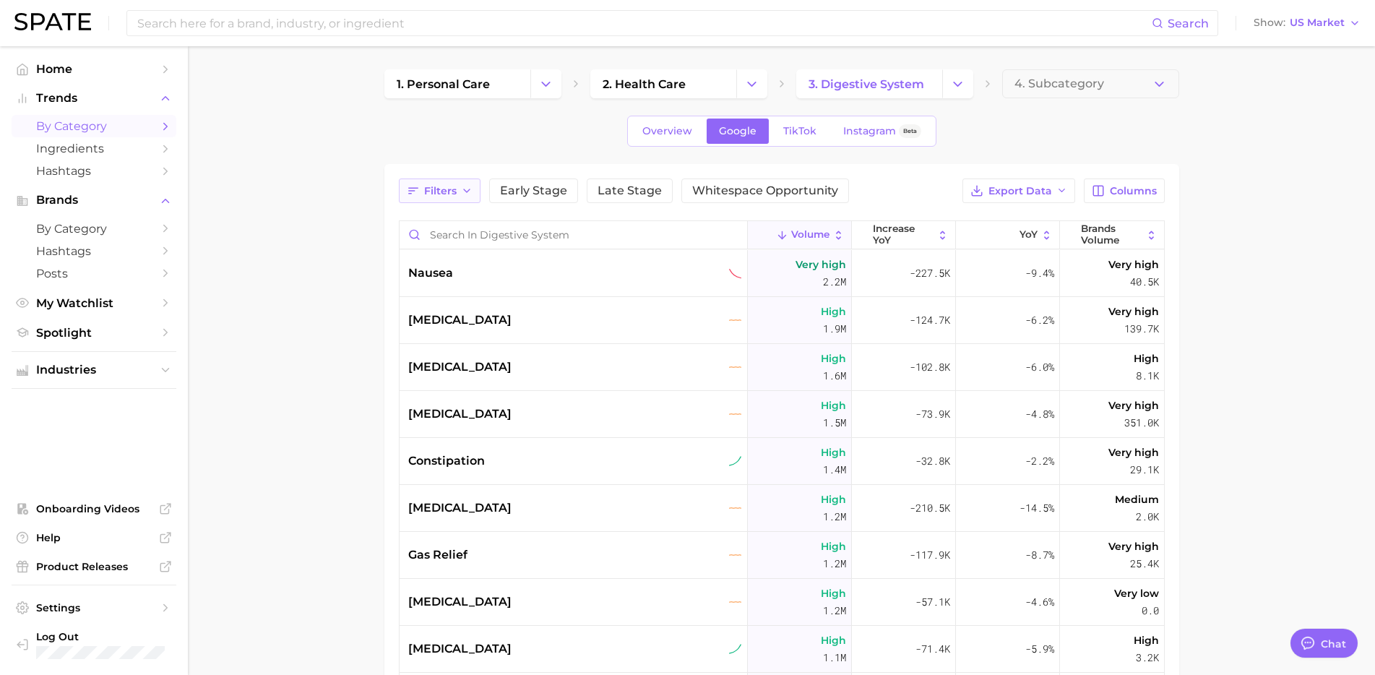
click at [465, 197] on button "Filters" at bounding box center [440, 190] width 82 height 25
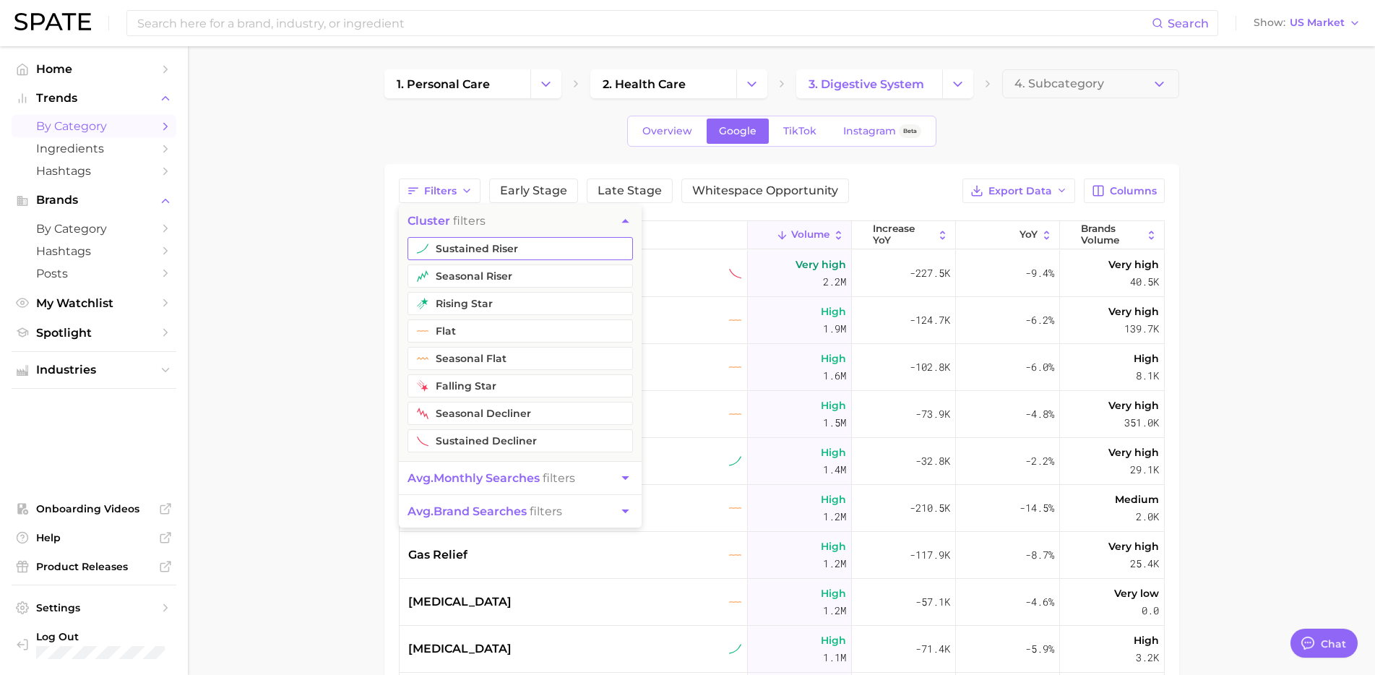
click at [514, 240] on button "sustained riser" at bounding box center [520, 248] width 225 height 23
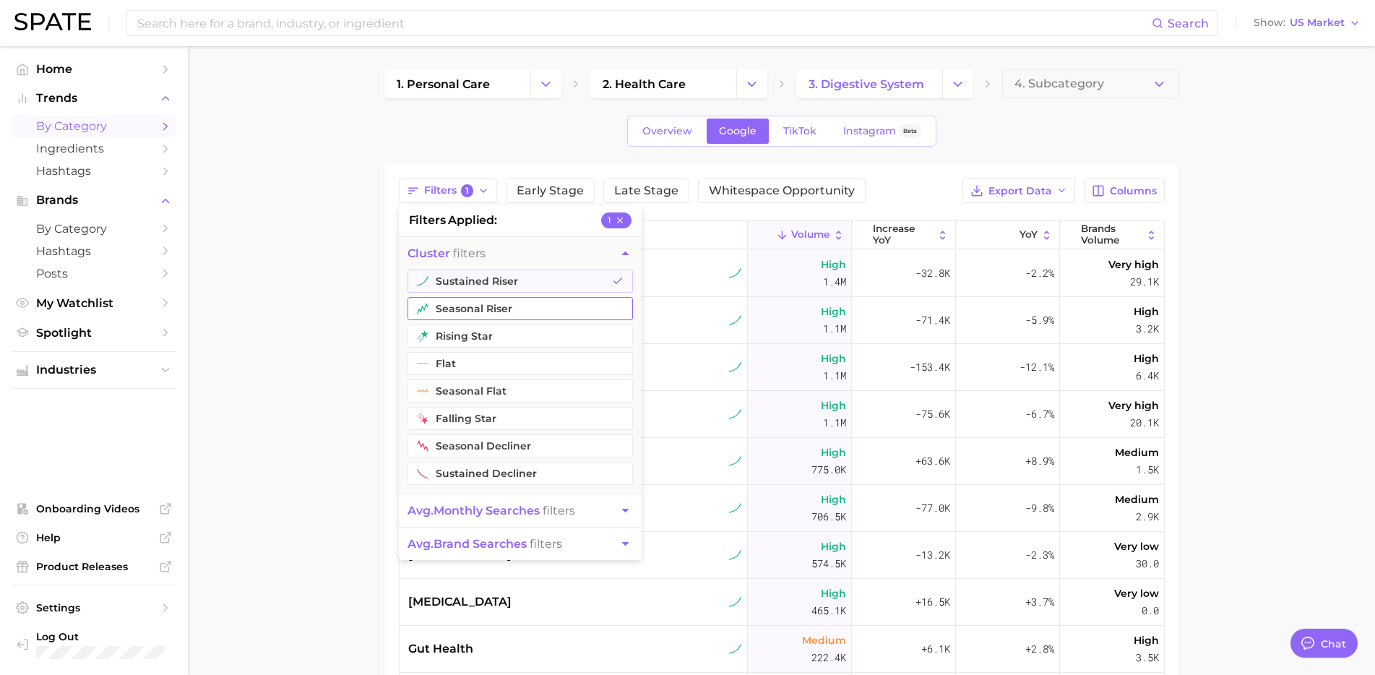
click at [505, 315] on button "seasonal riser" at bounding box center [520, 308] width 225 height 23
click at [506, 344] on button "rising star" at bounding box center [520, 335] width 225 height 23
click at [787, 173] on div "Filters 3 filters applied 3 cluster filters sustained riser seasonal riser risi…" at bounding box center [781, 537] width 795 height 746
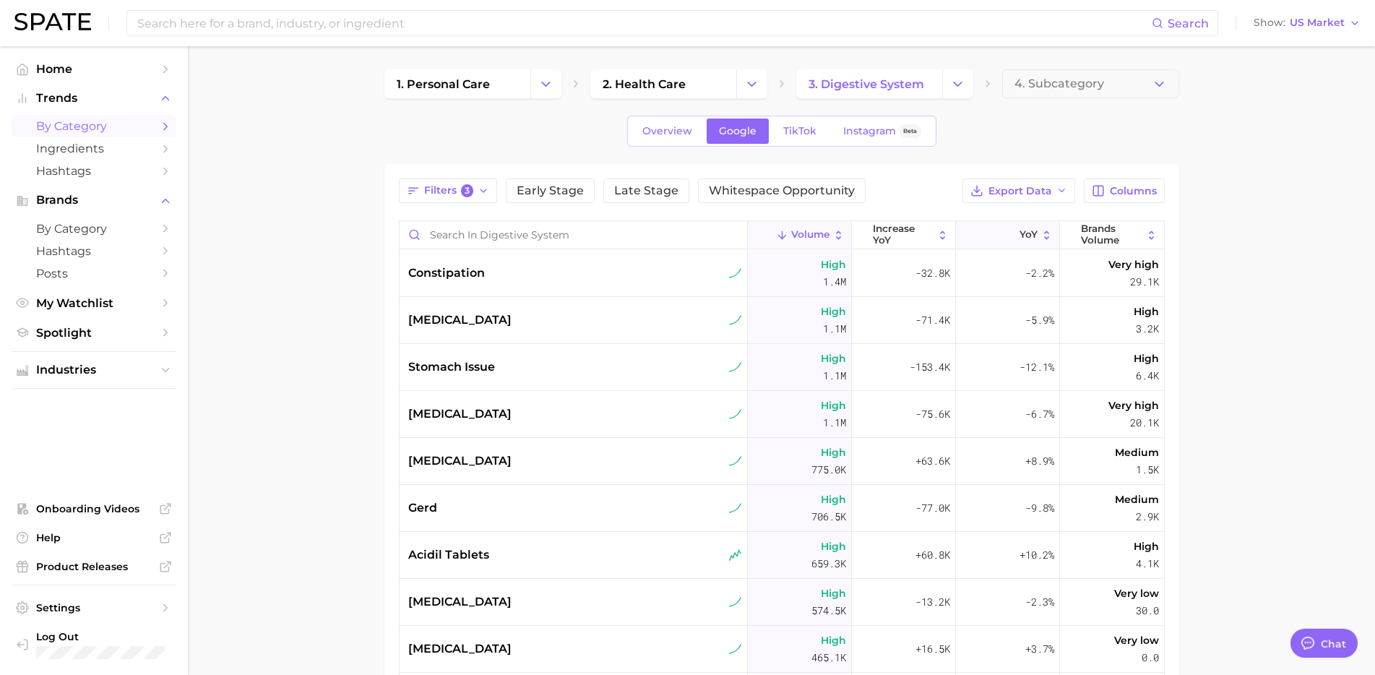
click at [989, 233] on button "YoY" at bounding box center [1008, 235] width 104 height 28
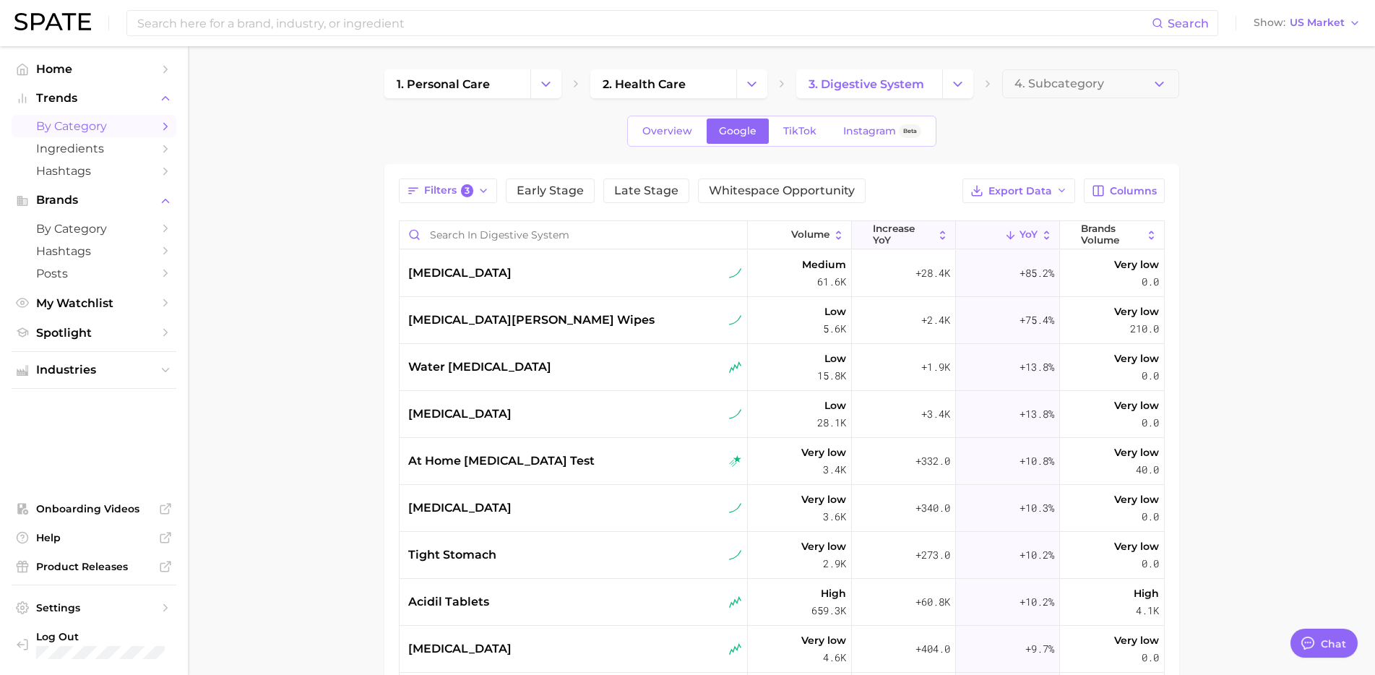
click at [923, 227] on span "increase YoY" at bounding box center [903, 234] width 61 height 22
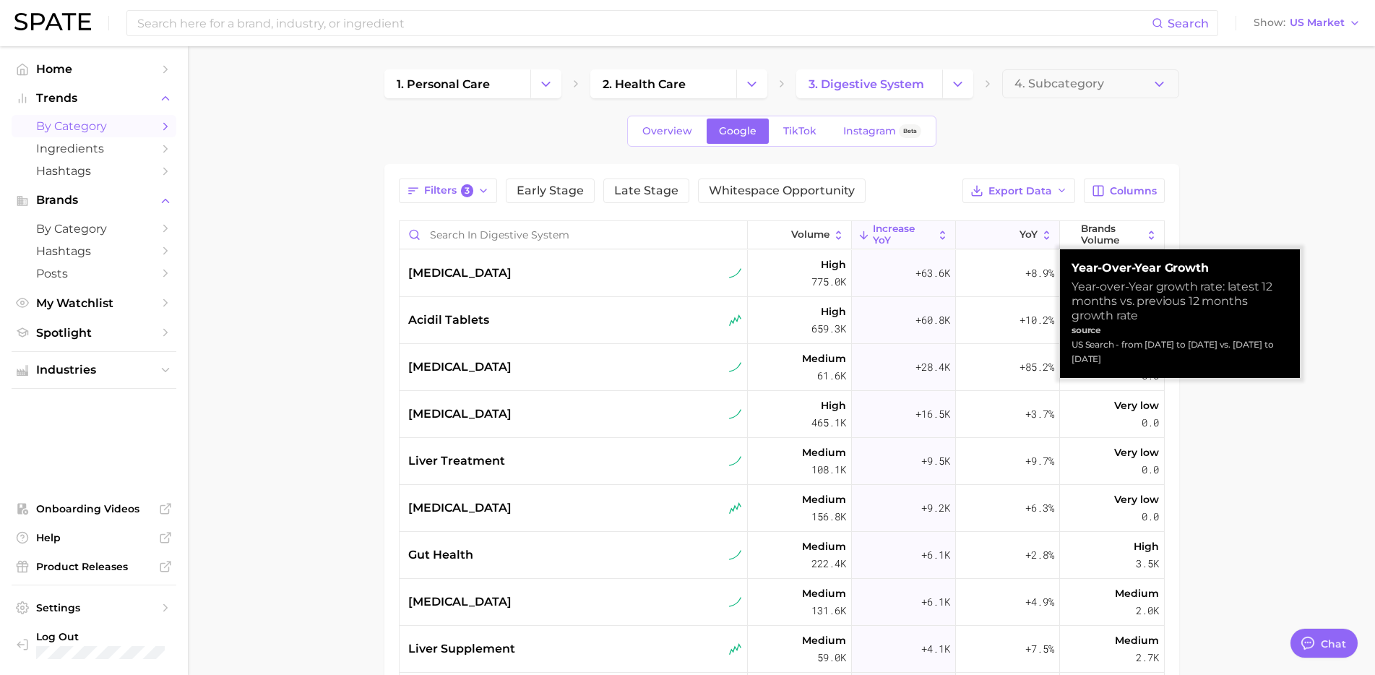
click at [1010, 233] on icon at bounding box center [1010, 235] width 12 height 12
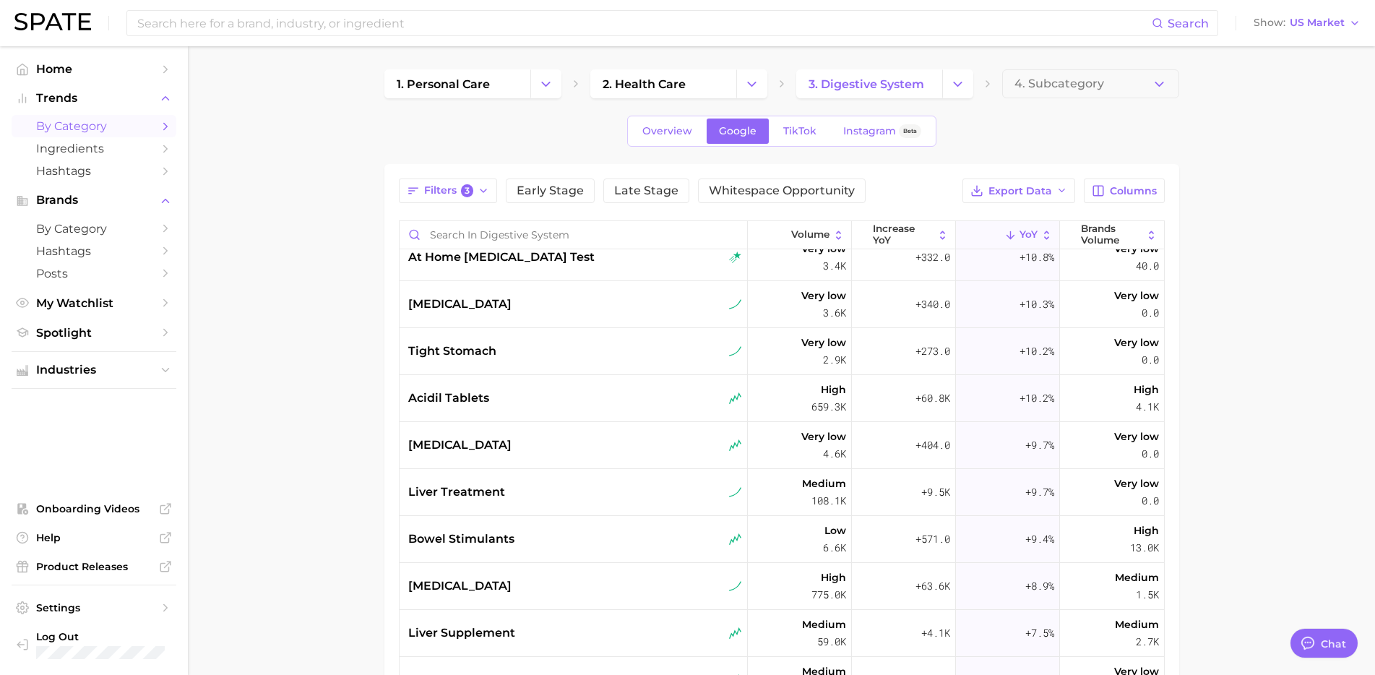
scroll to position [208, 0]
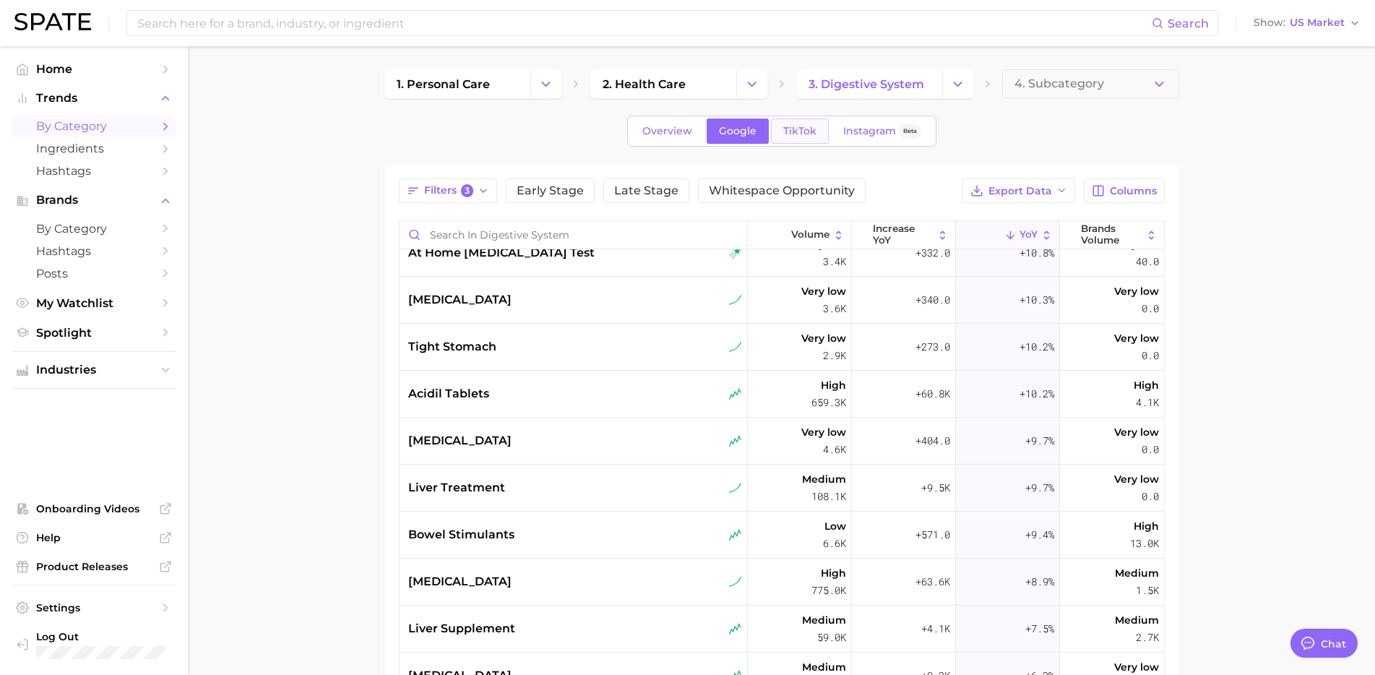
click at [803, 137] on link "TikTok" at bounding box center [800, 130] width 58 height 25
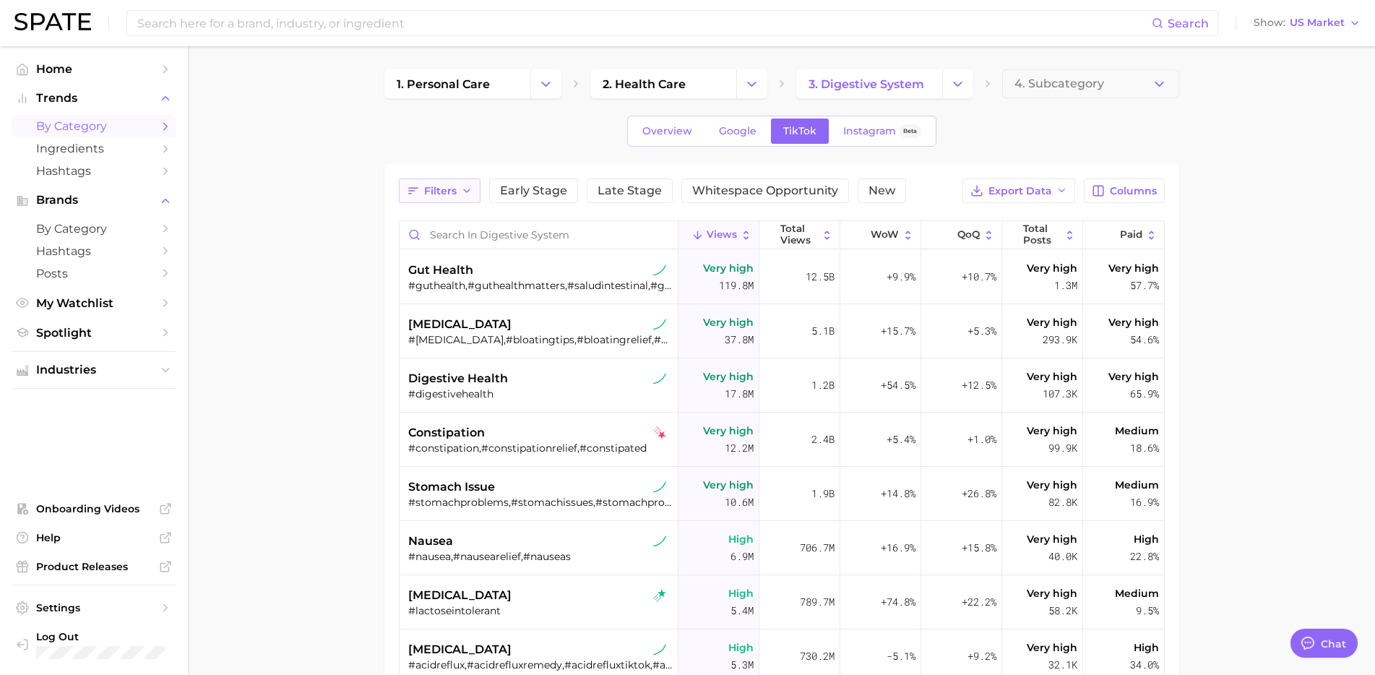
click at [422, 192] on button "Filters" at bounding box center [440, 190] width 82 height 25
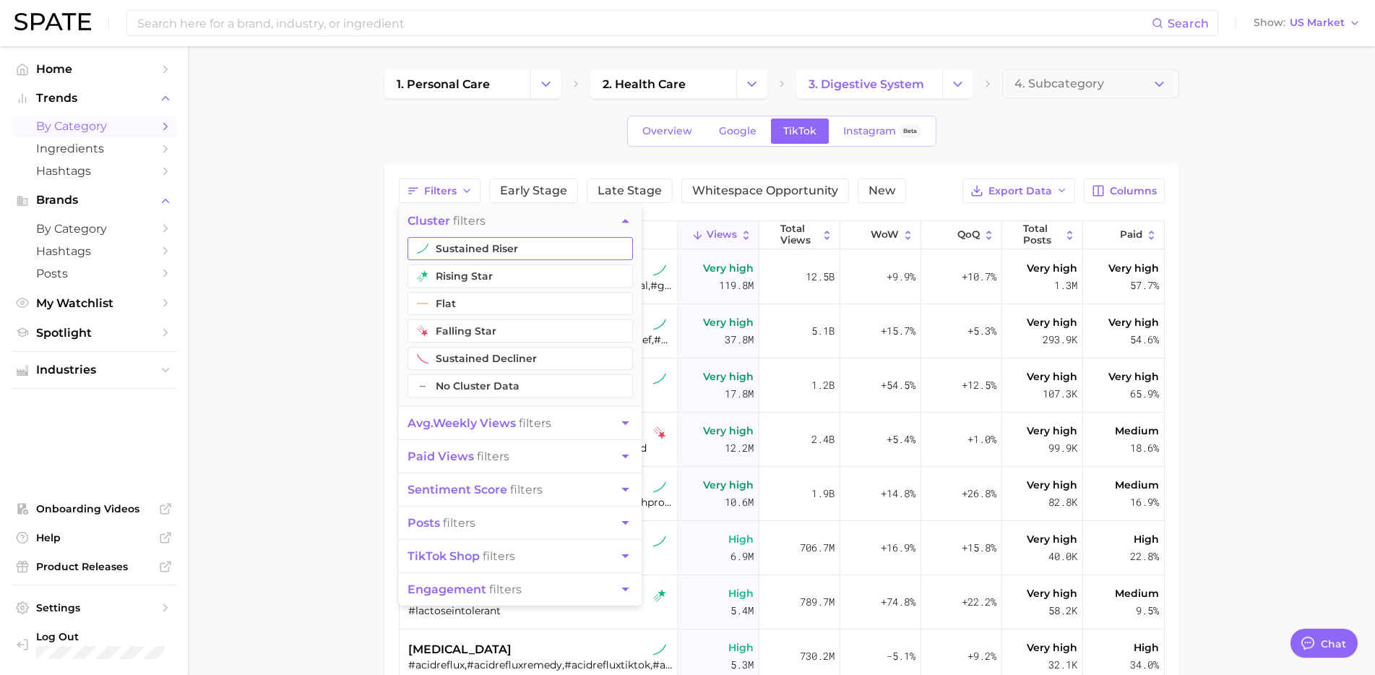
click at [480, 252] on button "sustained riser" at bounding box center [520, 248] width 225 height 23
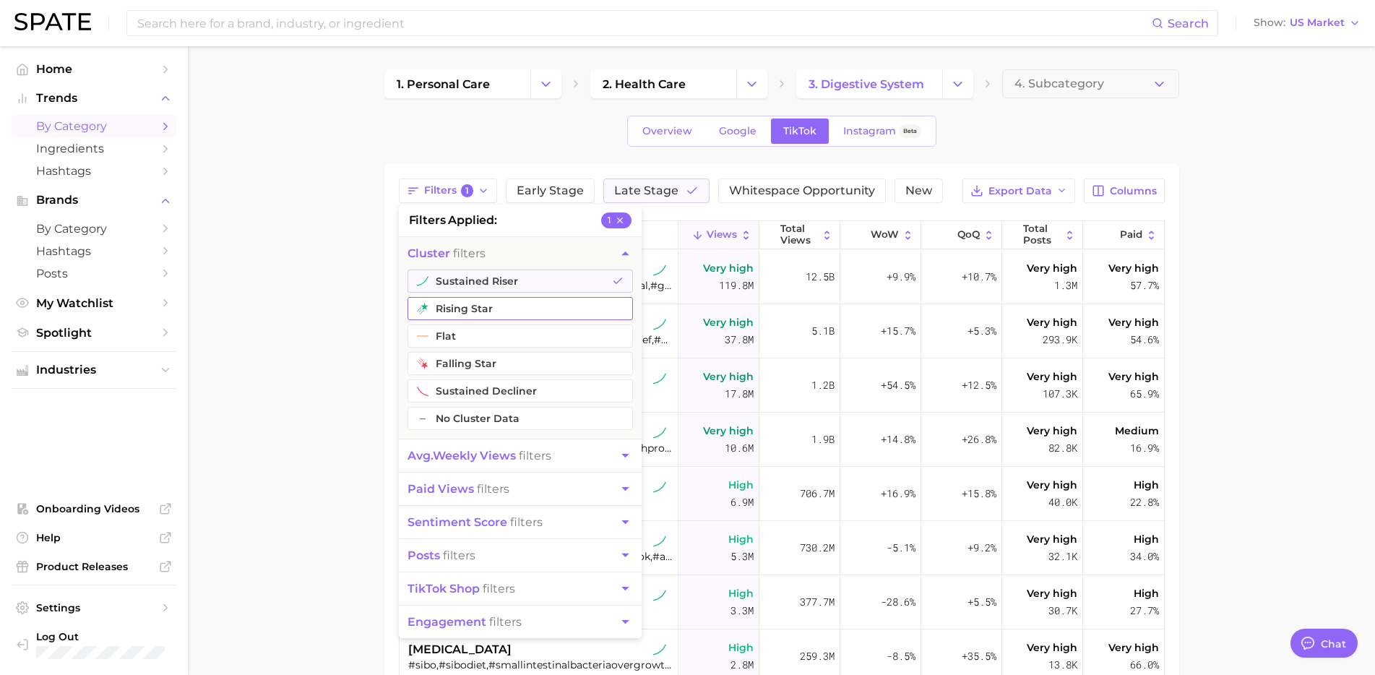
click at [473, 306] on button "rising star" at bounding box center [520, 308] width 225 height 23
click at [542, 484] on button "paid views filters" at bounding box center [520, 489] width 243 height 33
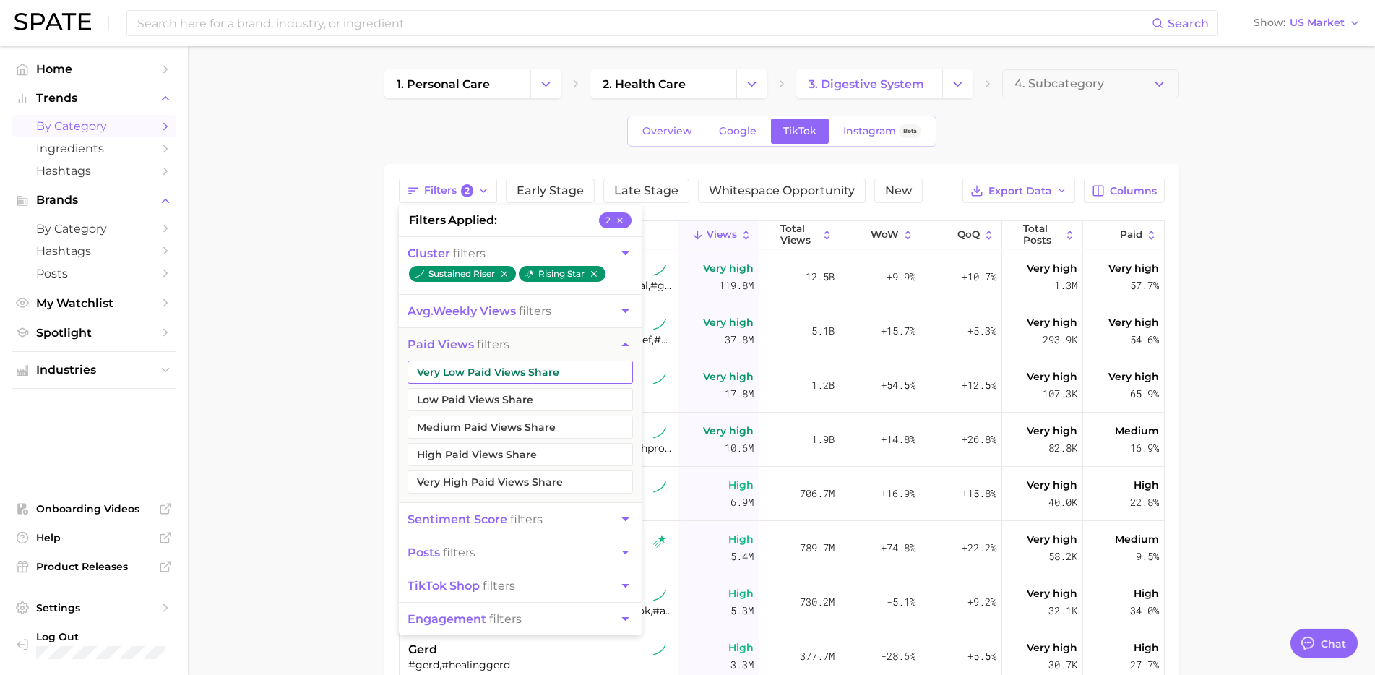
click at [552, 375] on button "Very Low Paid Views Share" at bounding box center [520, 372] width 225 height 23
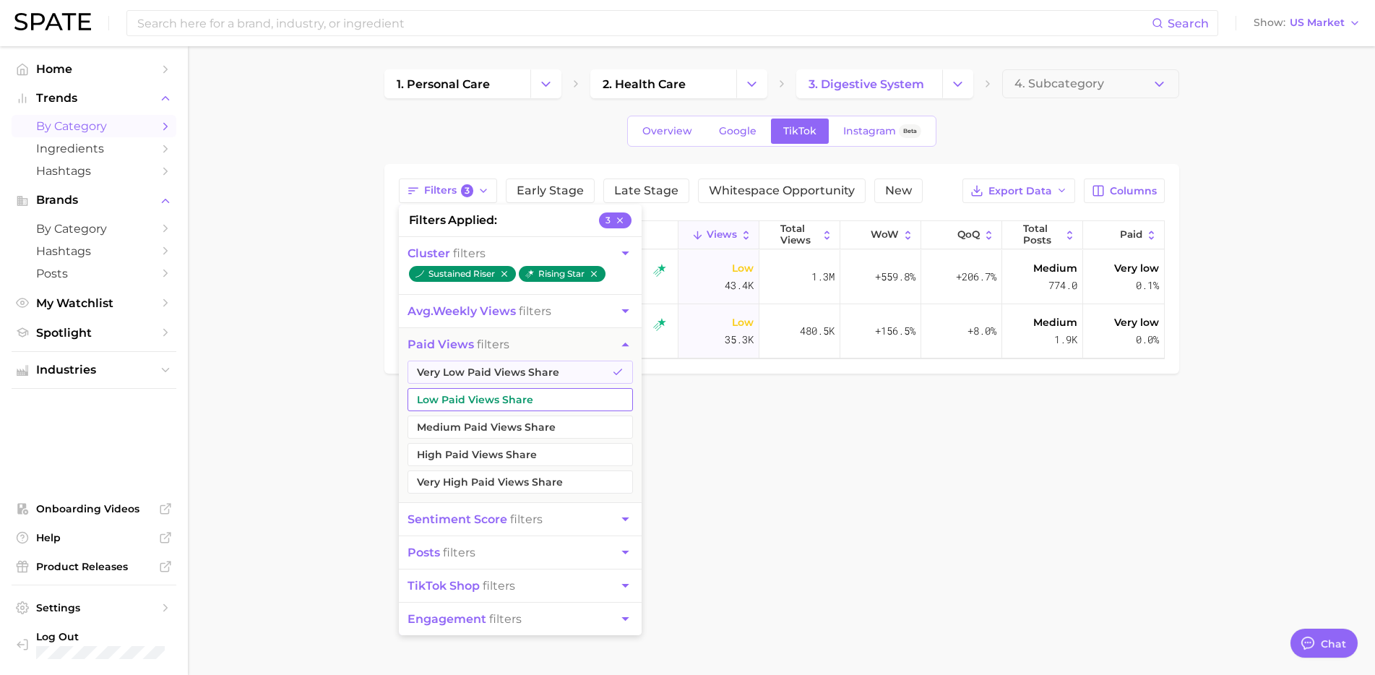
click at [542, 400] on button "Low Paid Views Share" at bounding box center [520, 399] width 225 height 23
click at [541, 421] on button "Medium Paid Views Share" at bounding box center [520, 426] width 225 height 23
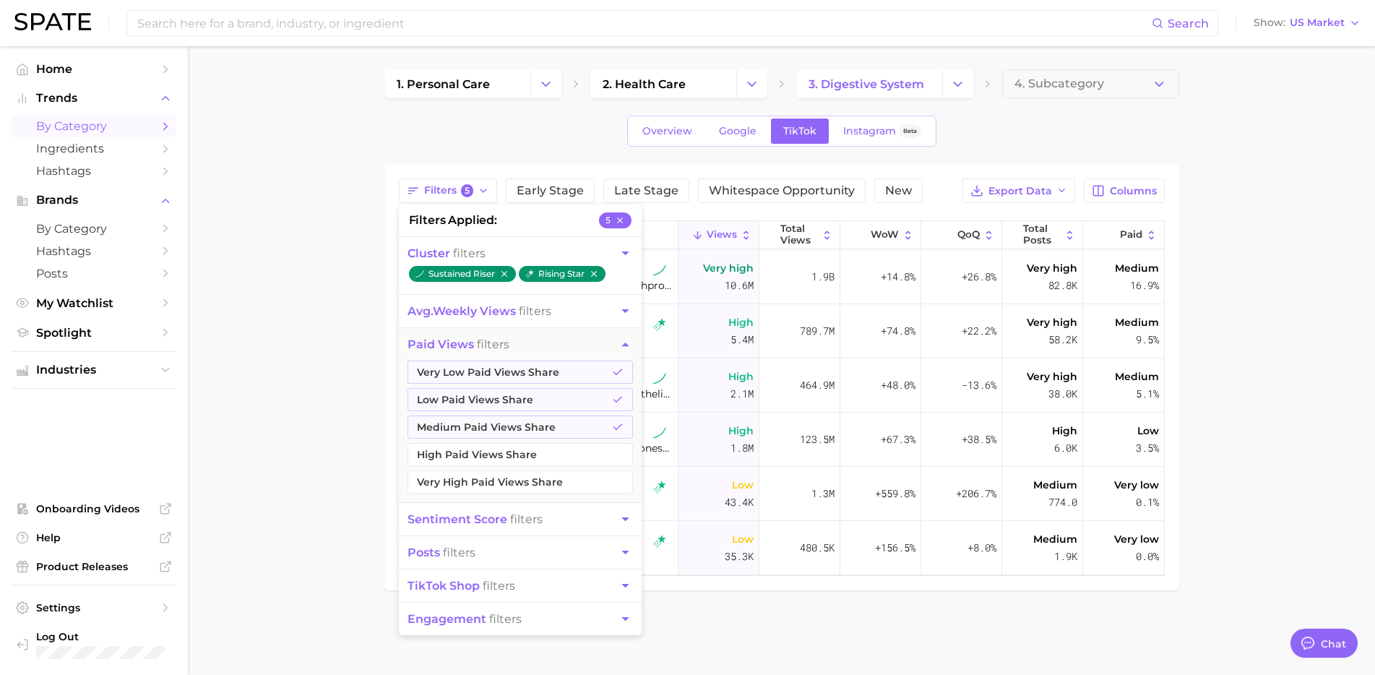
click at [619, 340] on icon "button" at bounding box center [625, 344] width 15 height 15
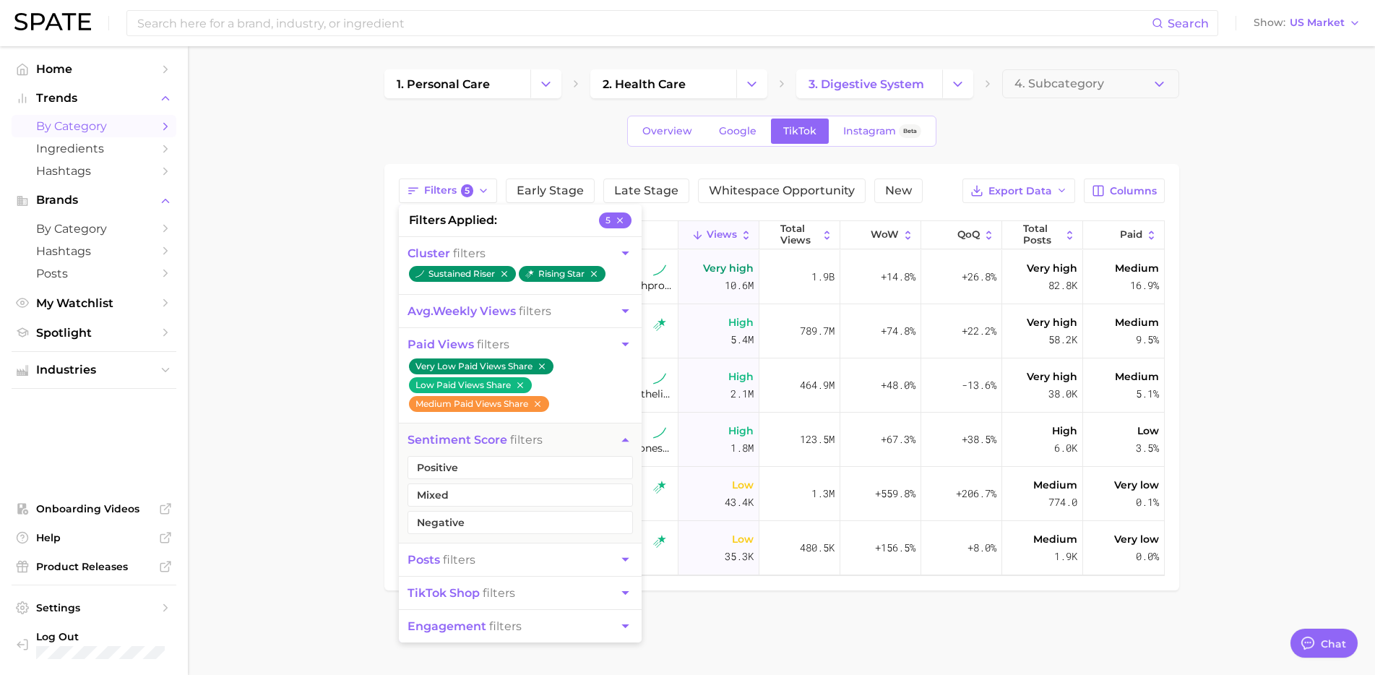
click at [528, 566] on button "posts filters" at bounding box center [520, 559] width 243 height 33
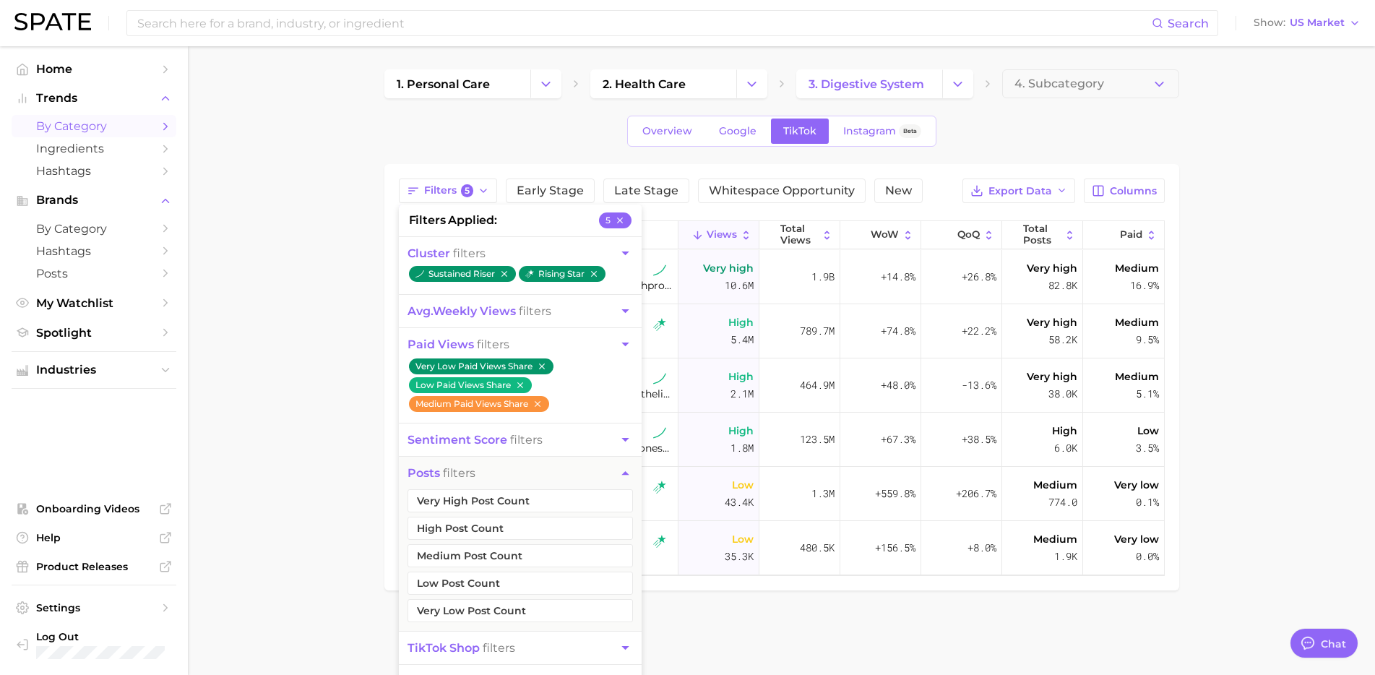
click at [625, 471] on icon "button" at bounding box center [625, 472] width 15 height 15
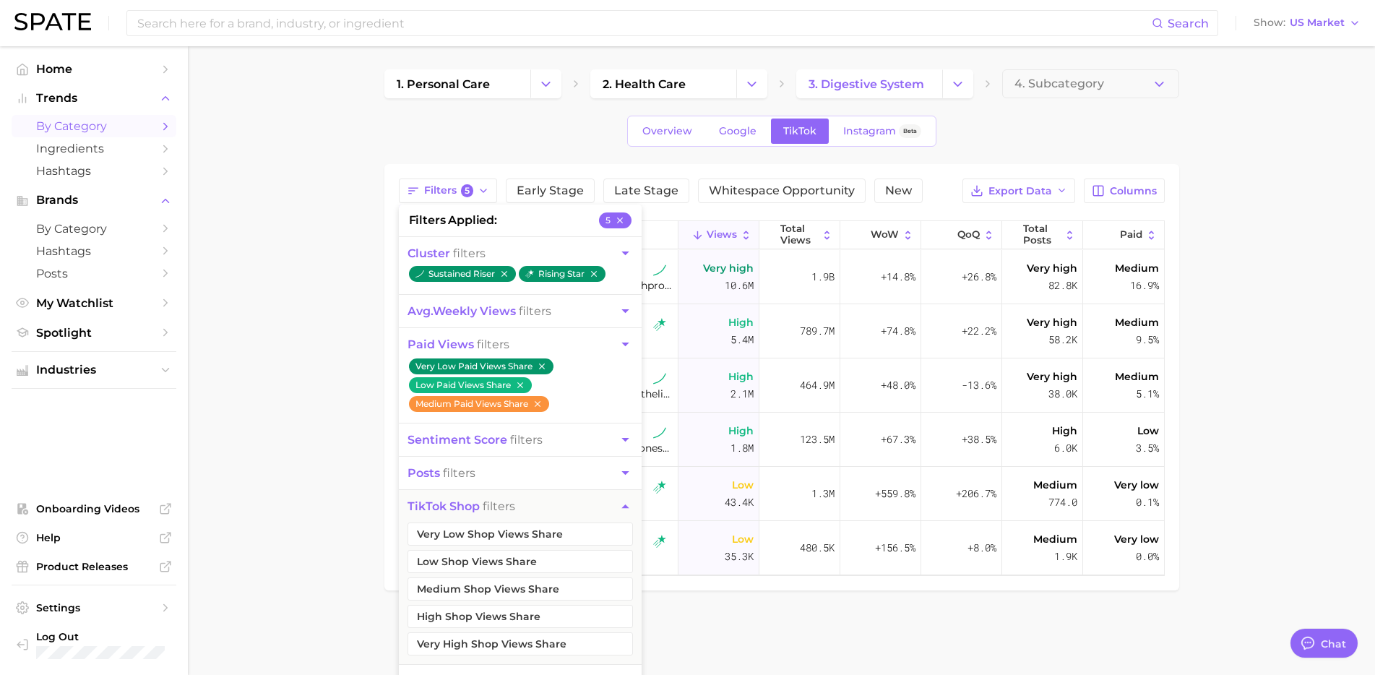
click at [629, 347] on icon "button" at bounding box center [625, 344] width 15 height 15
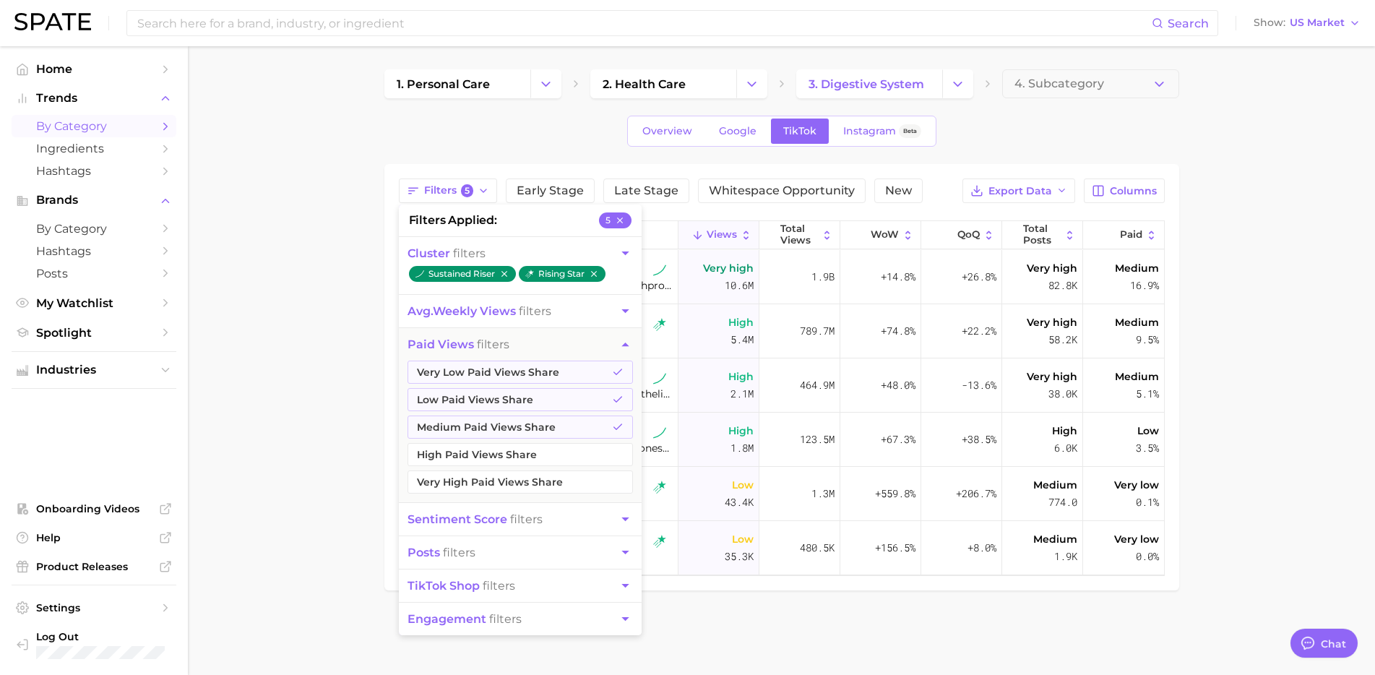
click at [624, 340] on icon "button" at bounding box center [625, 344] width 15 height 15
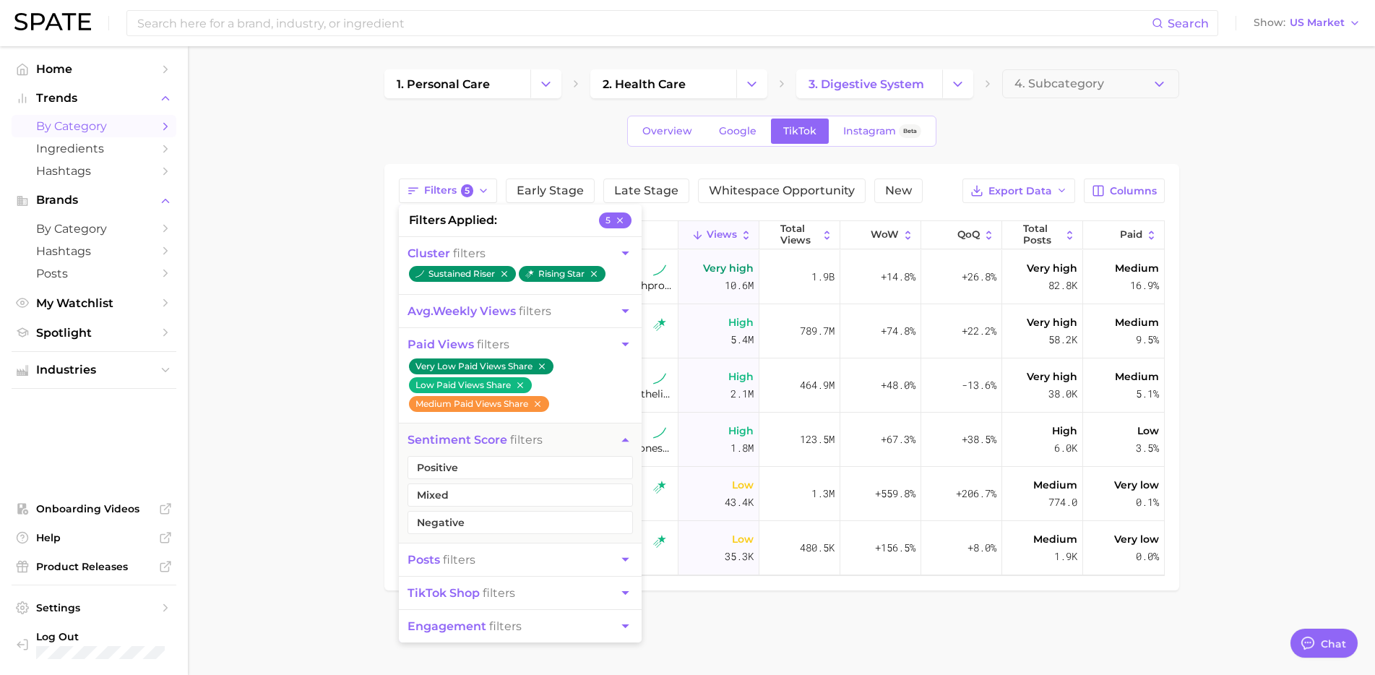
click at [626, 337] on icon "button" at bounding box center [625, 344] width 15 height 15
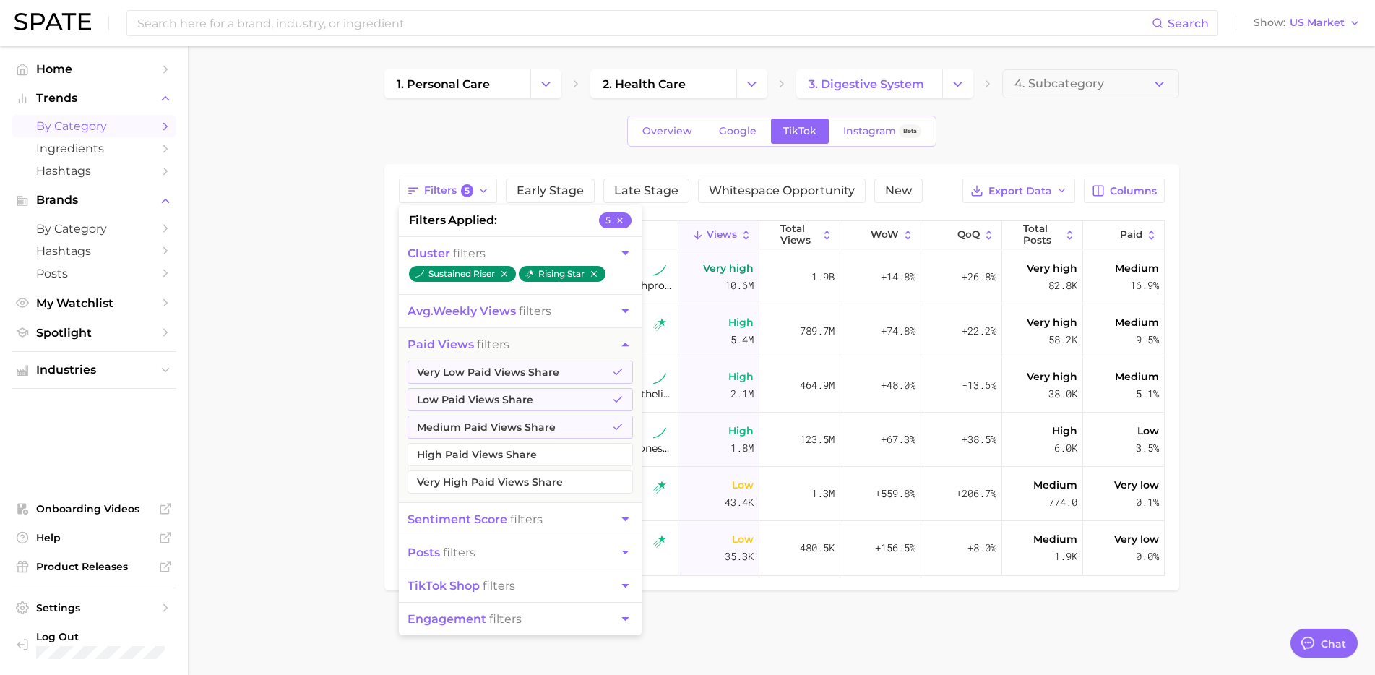
click at [628, 342] on icon "button" at bounding box center [625, 344] width 15 height 15
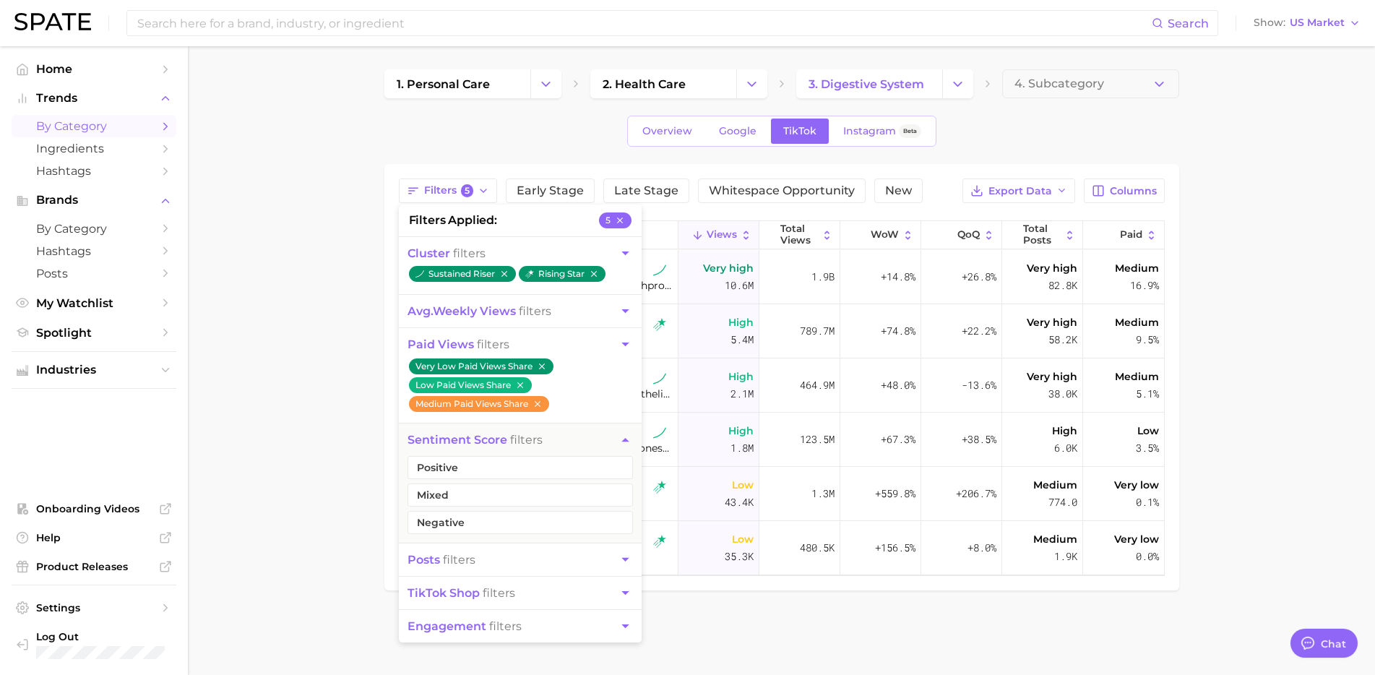
click at [370, 418] on main "1. personal care 2. health care 3. digestive system 4. Subcategory Overview Goo…" at bounding box center [781, 354] width 1187 height 616
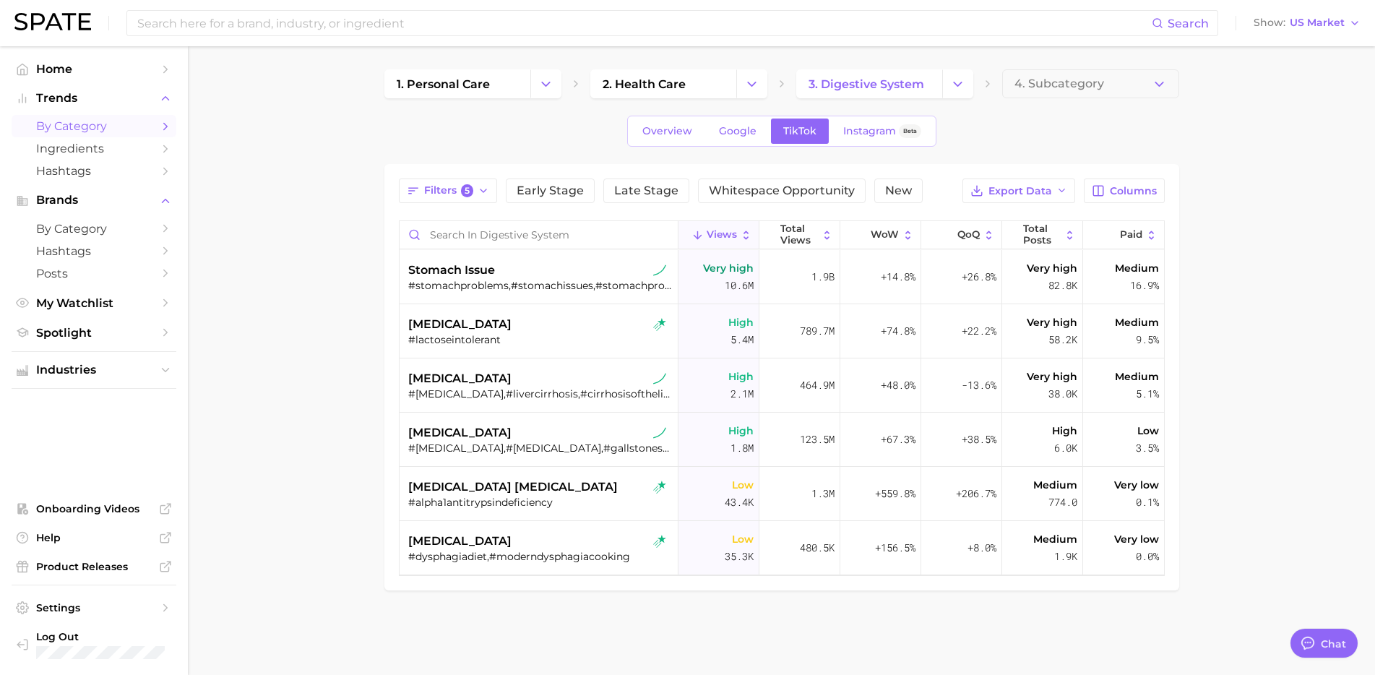
click at [879, 157] on div "1. personal care 2. health care 3. digestive system 4. Subcategory Overview Goo…" at bounding box center [781, 329] width 795 height 521
click at [902, 229] on icon at bounding box center [908, 235] width 12 height 12
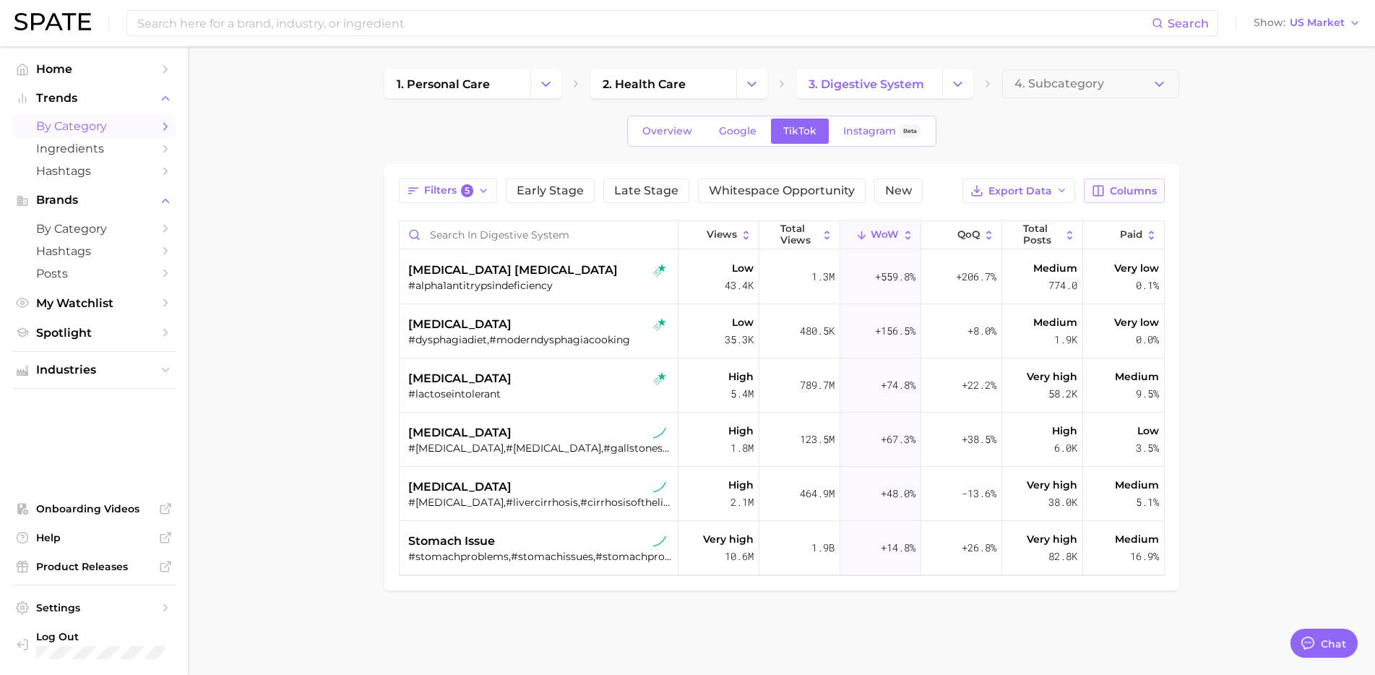
click at [1117, 182] on button "Columns" at bounding box center [1124, 190] width 80 height 25
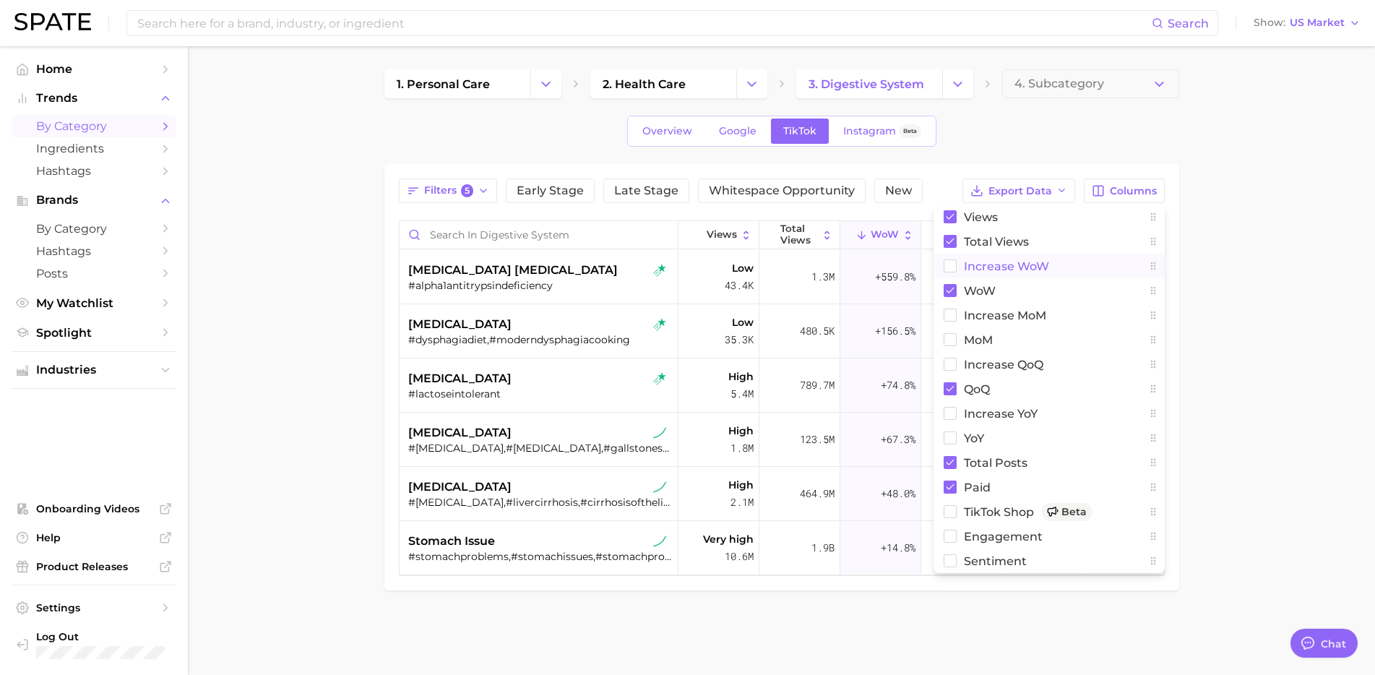
click at [999, 264] on span "Increase WoW" at bounding box center [1006, 266] width 85 height 12
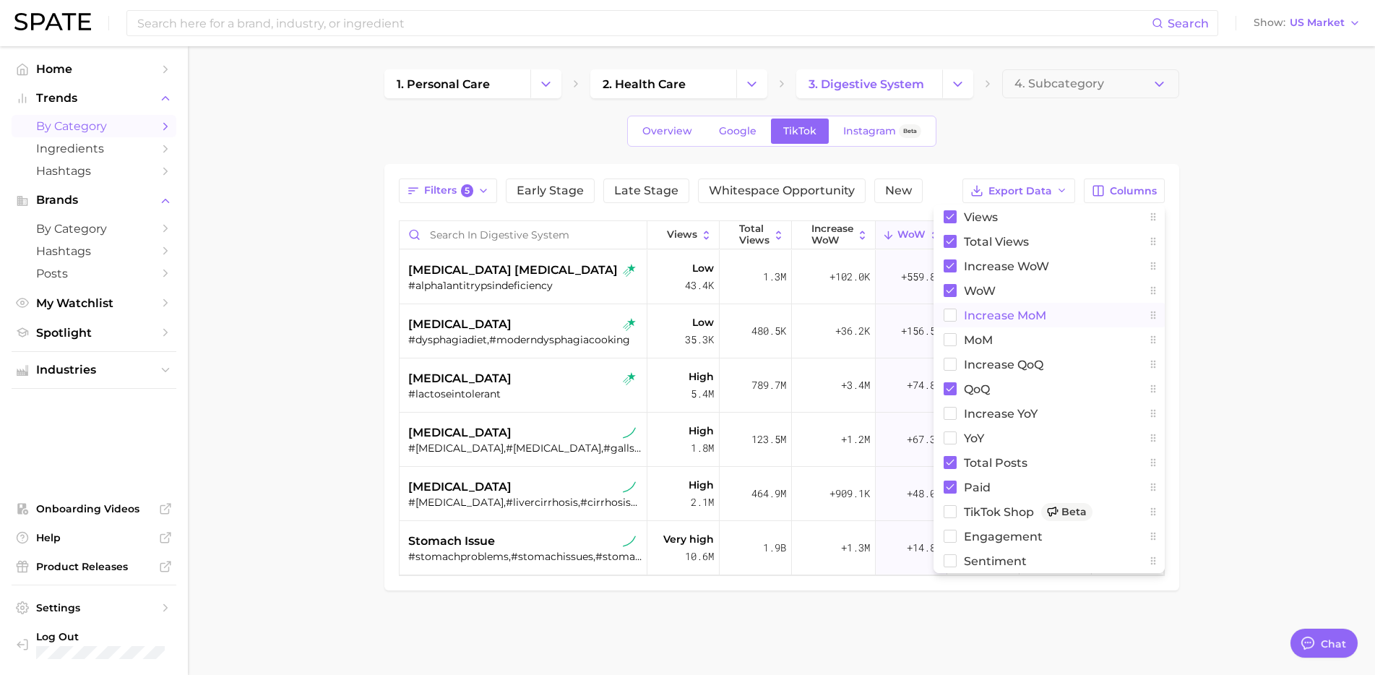
click at [983, 313] on span "increase MoM" at bounding box center [1005, 315] width 82 height 12
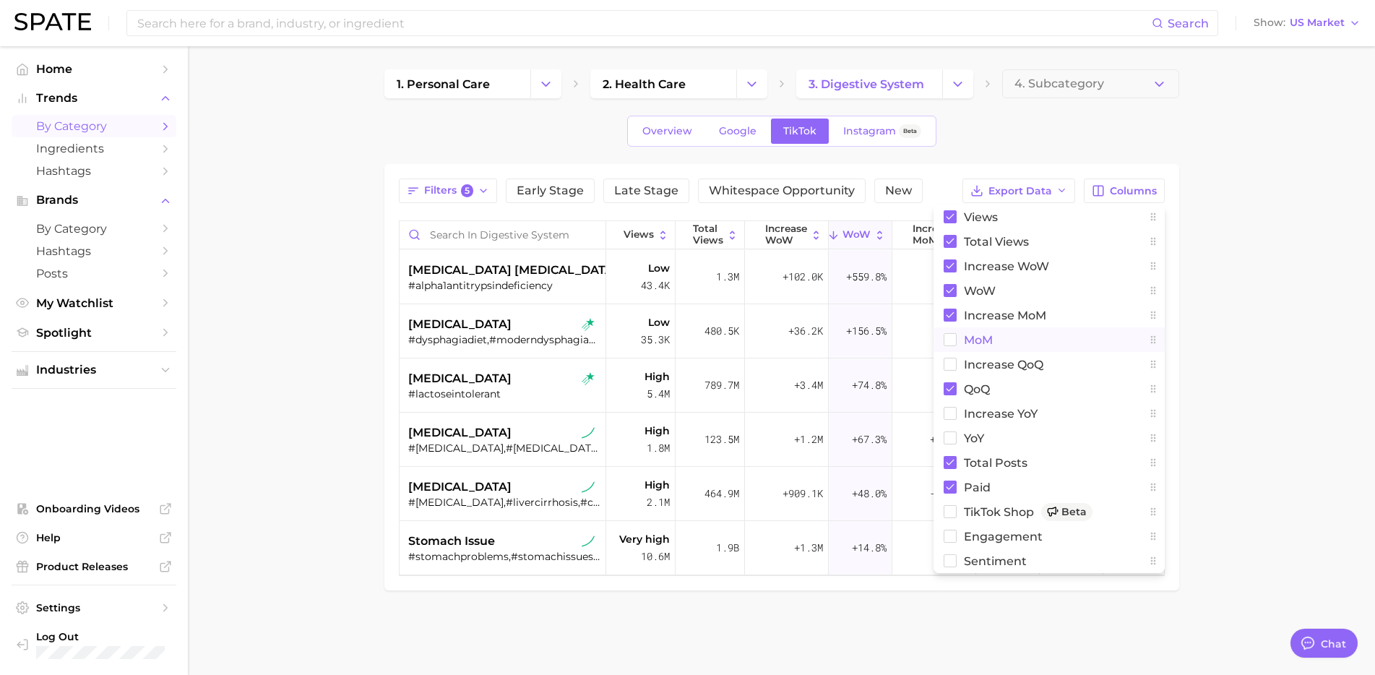
click at [974, 337] on span "MoM" at bounding box center [978, 340] width 29 height 12
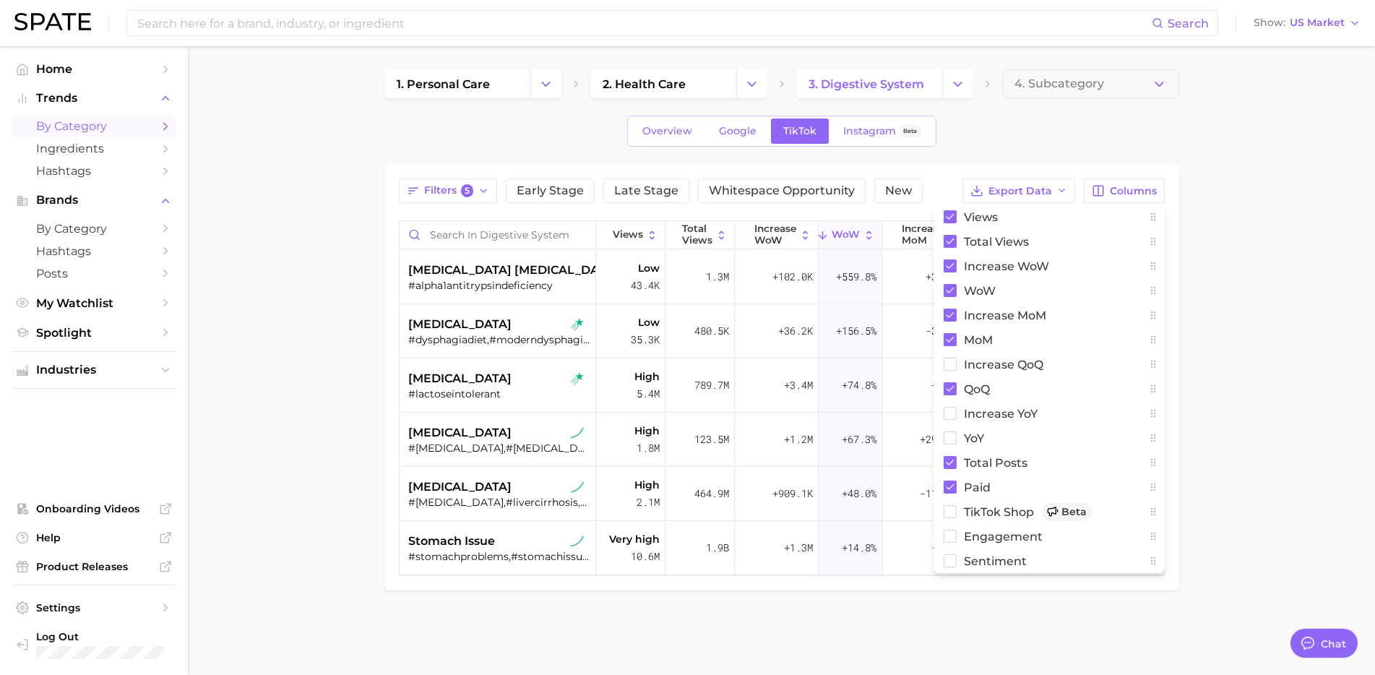
click at [1217, 251] on main "1. personal care 2. health care 3. digestive system 4. Subcategory Overview Goo…" at bounding box center [781, 354] width 1187 height 616
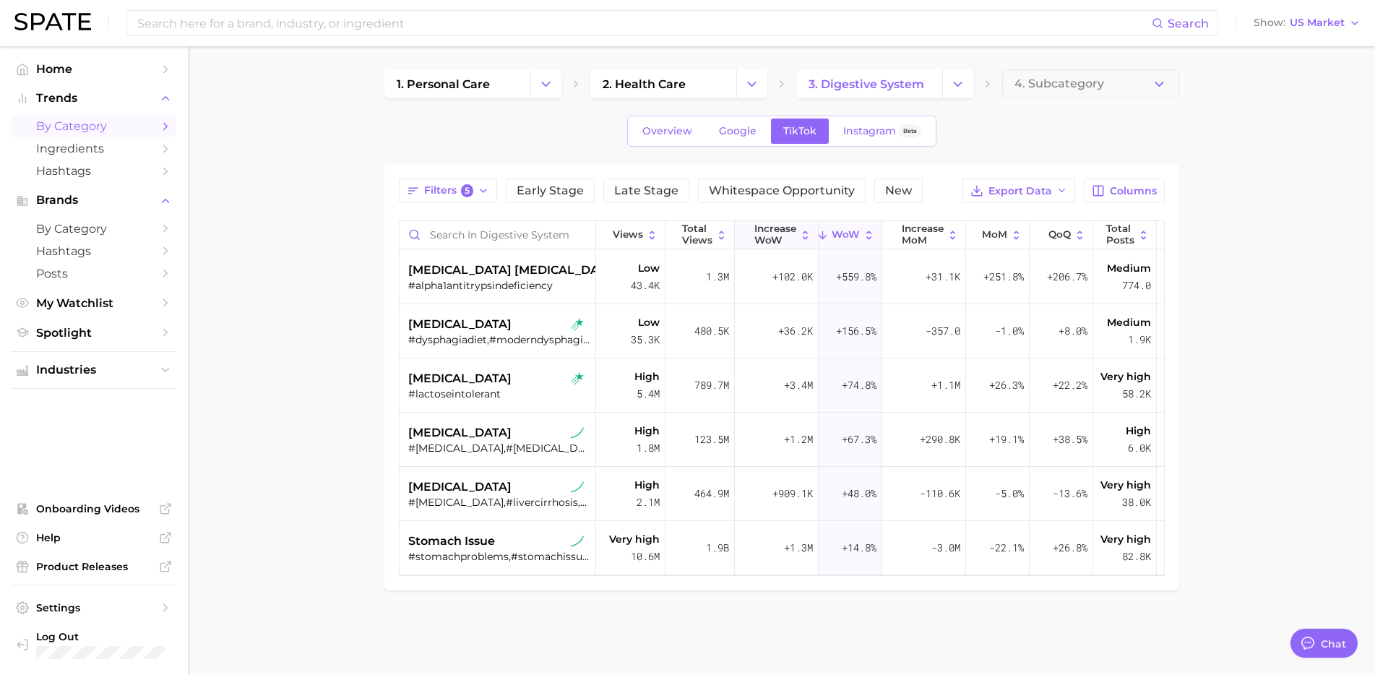
click at [778, 243] on span "Increase WoW" at bounding box center [775, 234] width 42 height 22
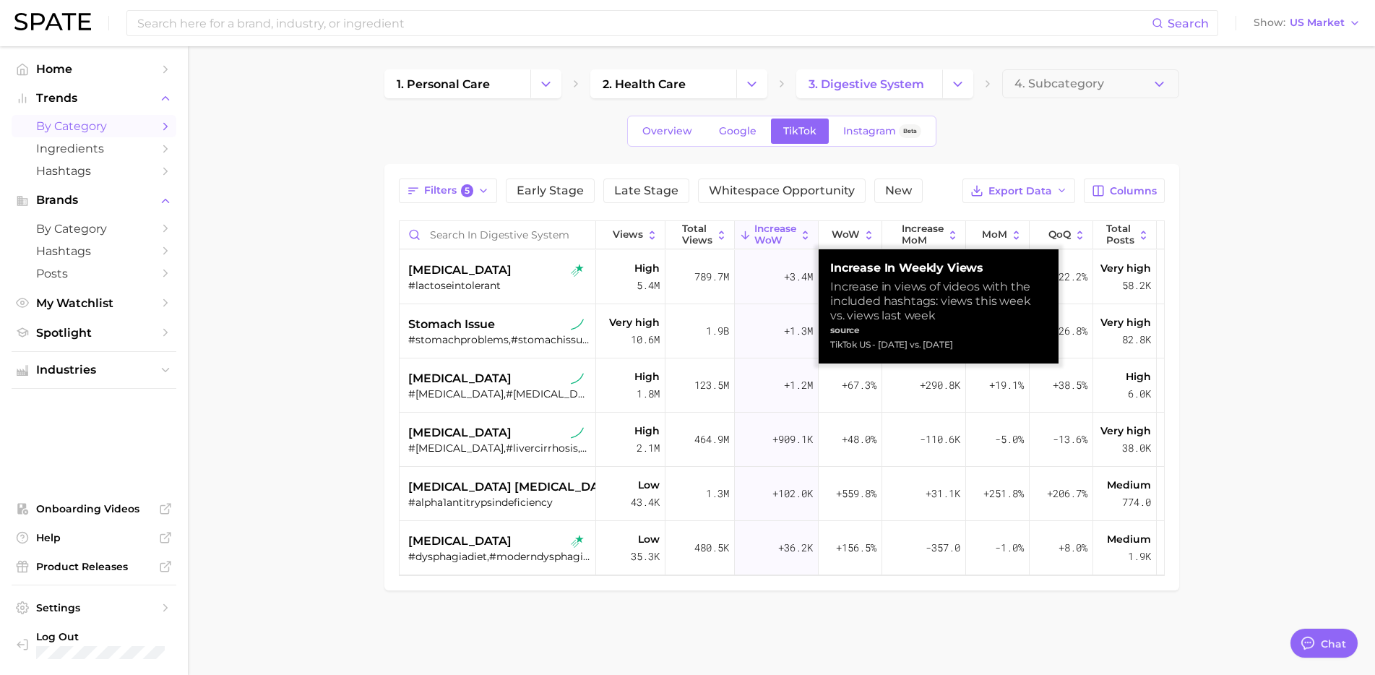
click at [1274, 229] on main "1. personal care 2. health care 3. digestive system 4. Subcategory Overview Goo…" at bounding box center [781, 354] width 1187 height 616
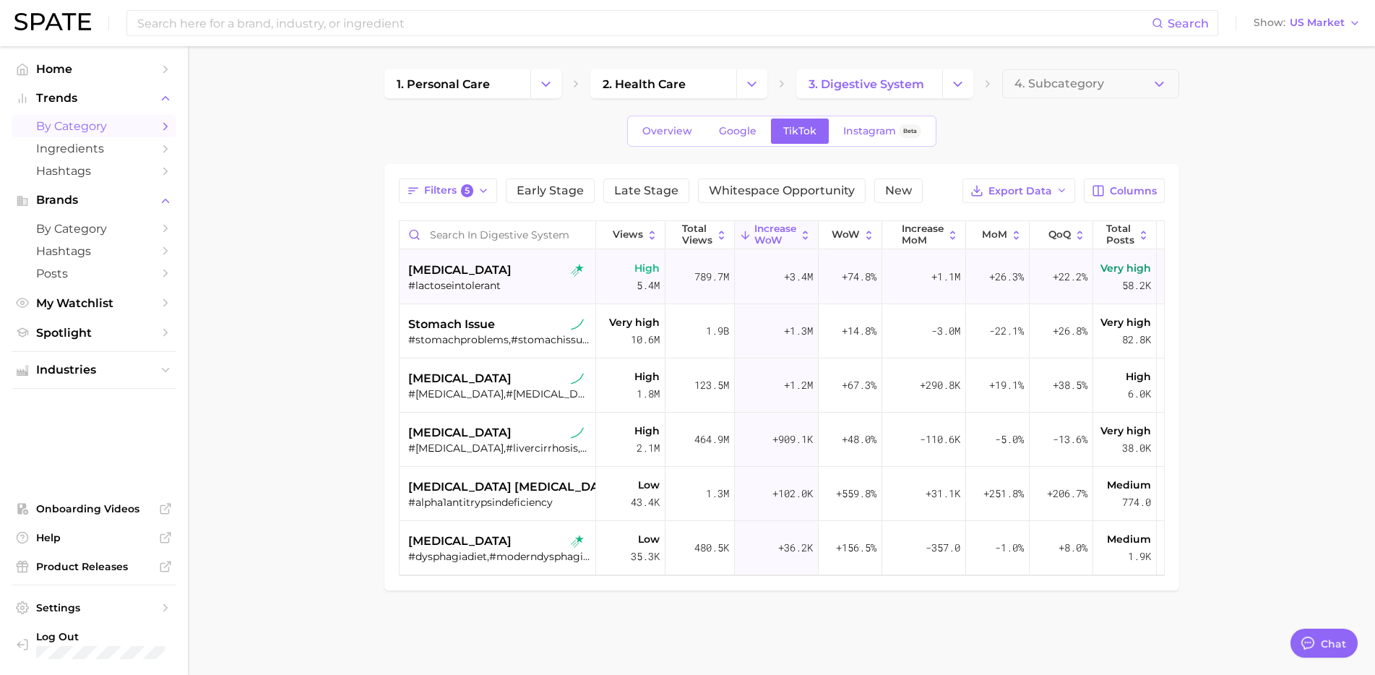
click at [488, 282] on div "#lactoseintolerant" at bounding box center [499, 285] width 182 height 13
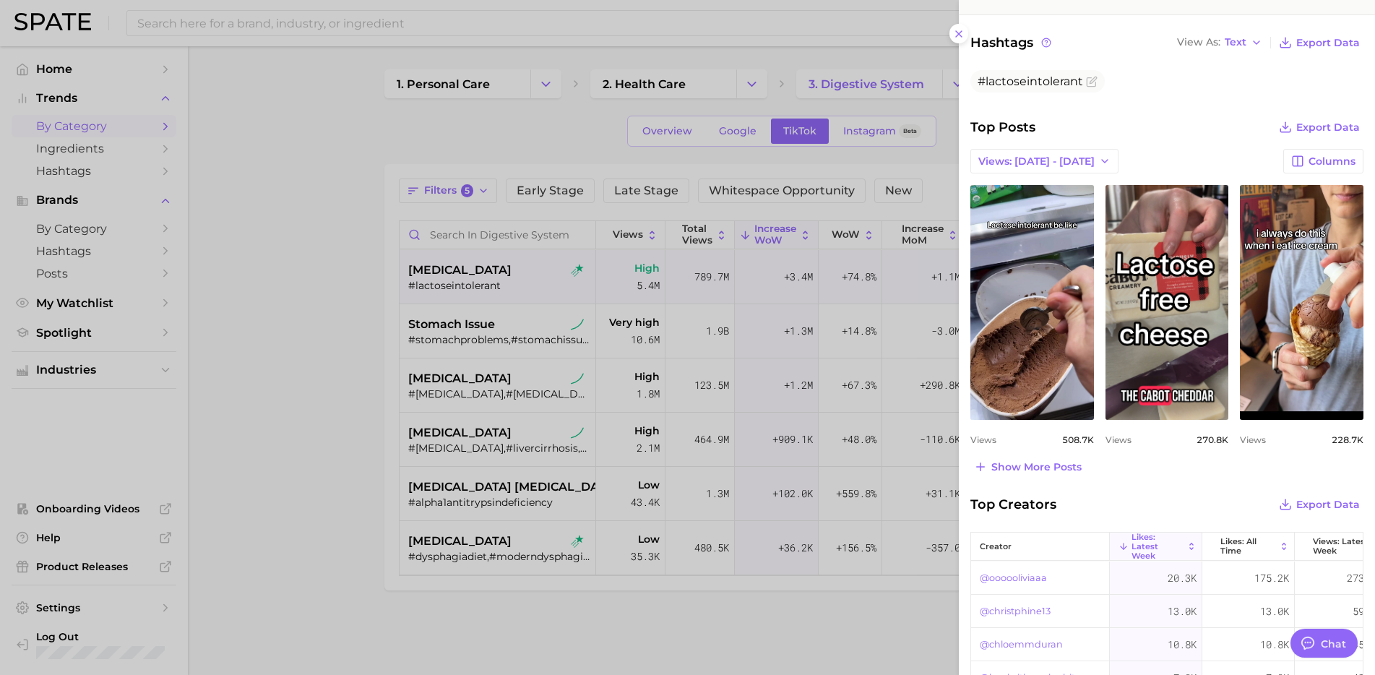
scroll to position [470, 0]
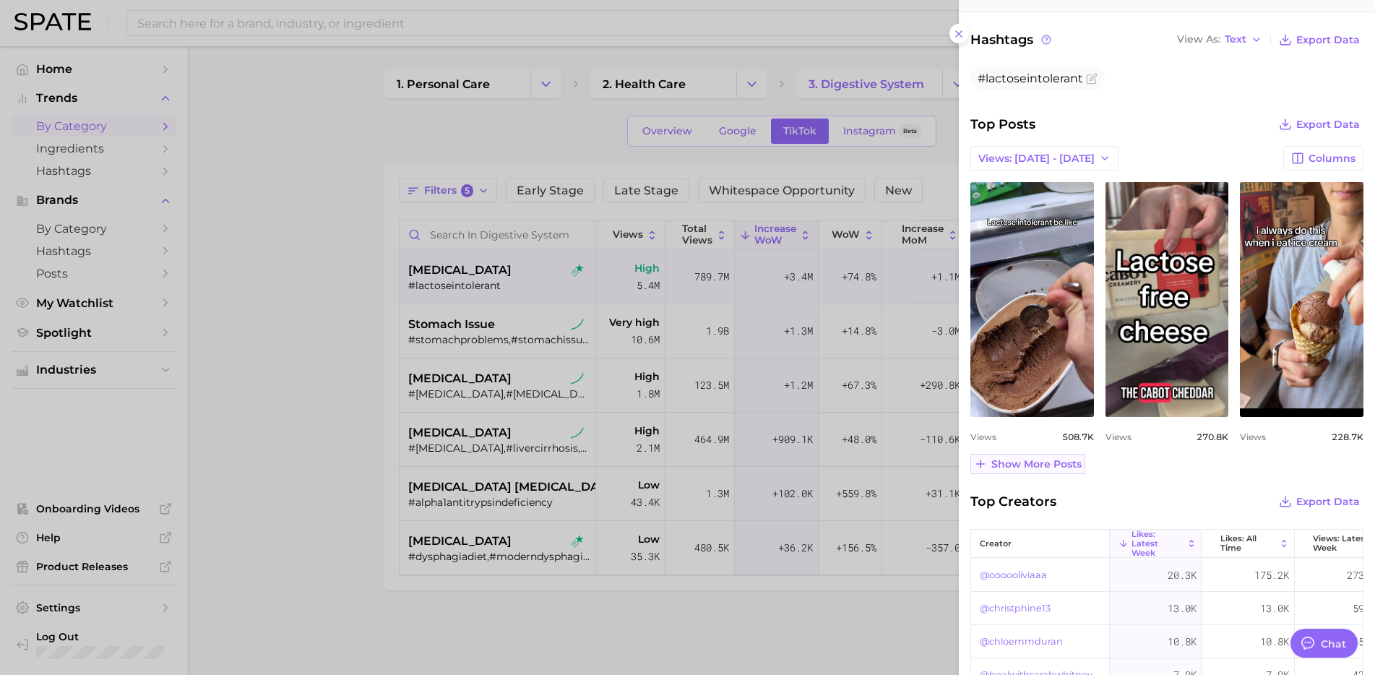
click at [1034, 467] on span "Show more posts" at bounding box center [1036, 464] width 90 height 12
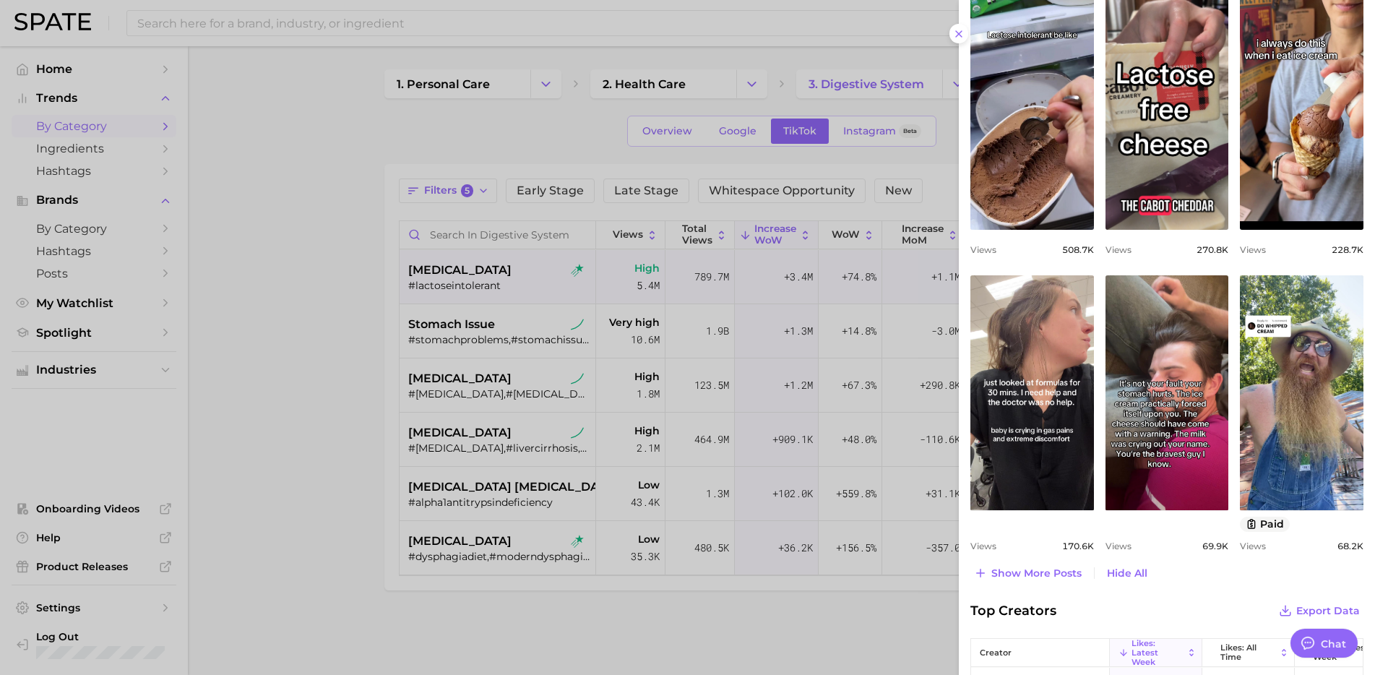
scroll to position [659, 0]
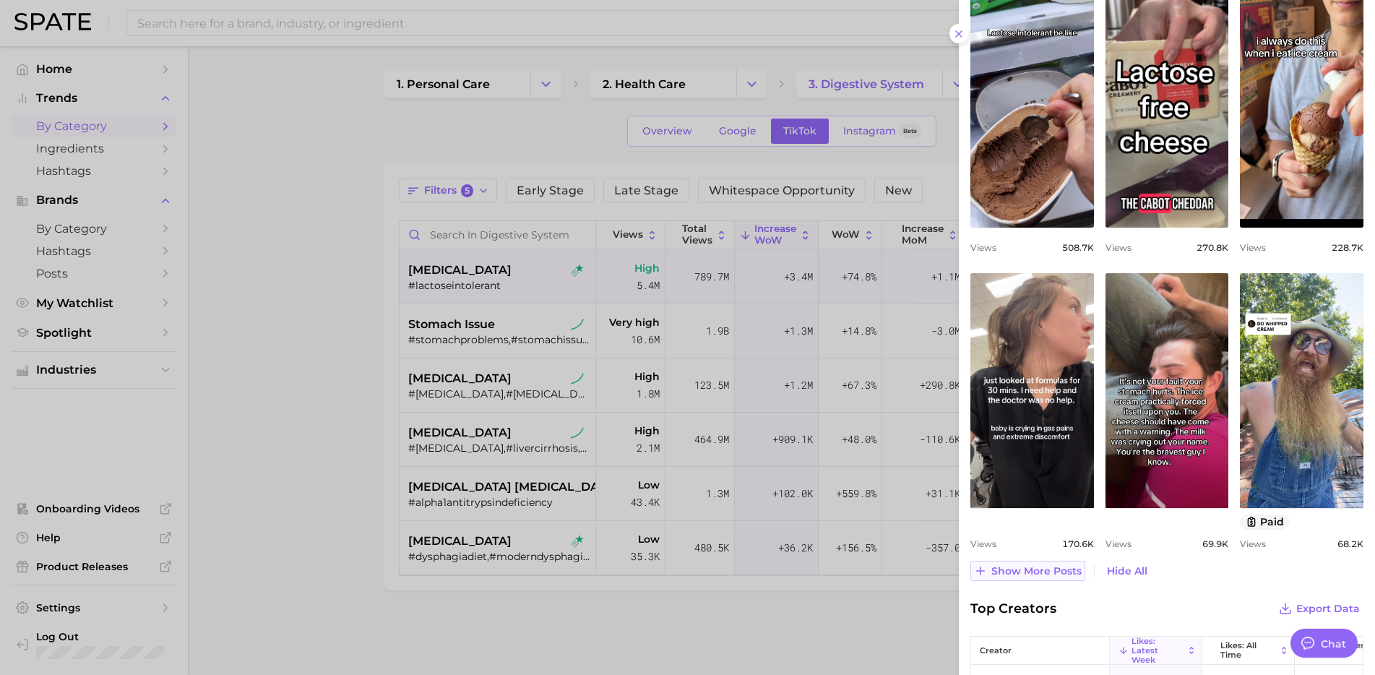
click at [1050, 561] on button "Show more posts" at bounding box center [1027, 571] width 115 height 20
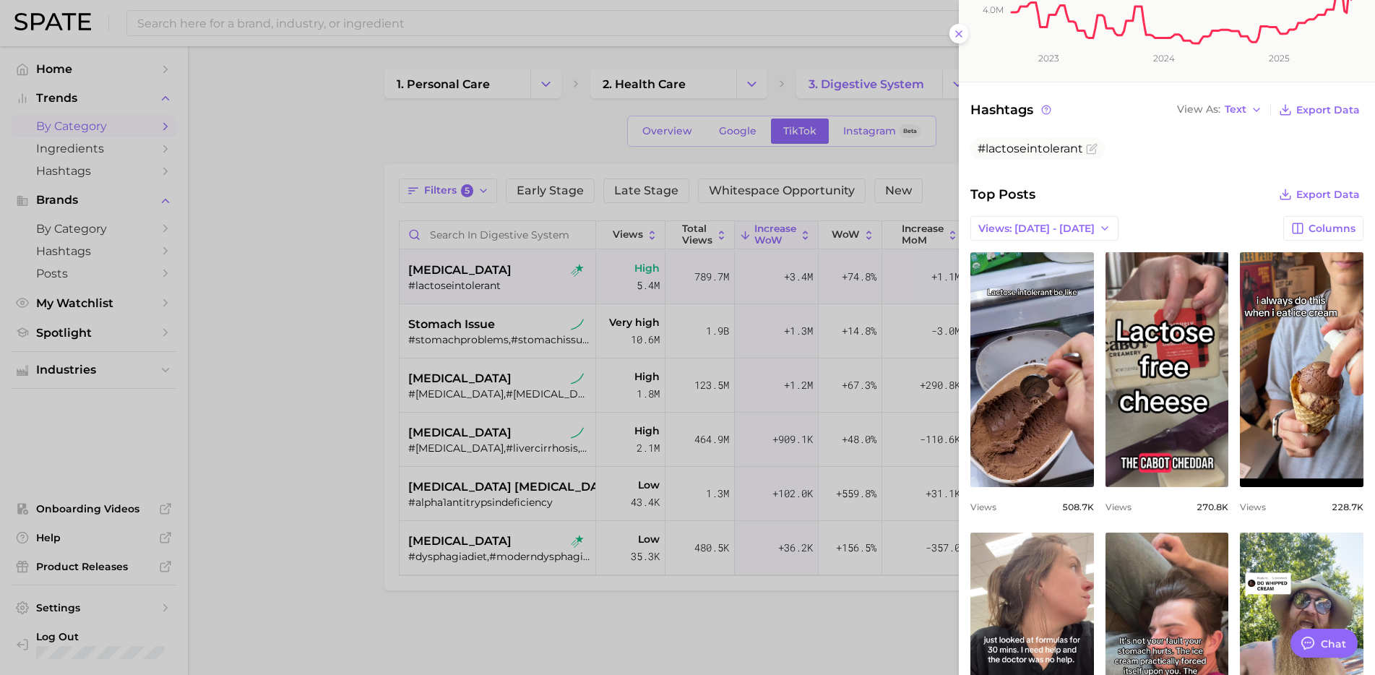
scroll to position [410, 0]
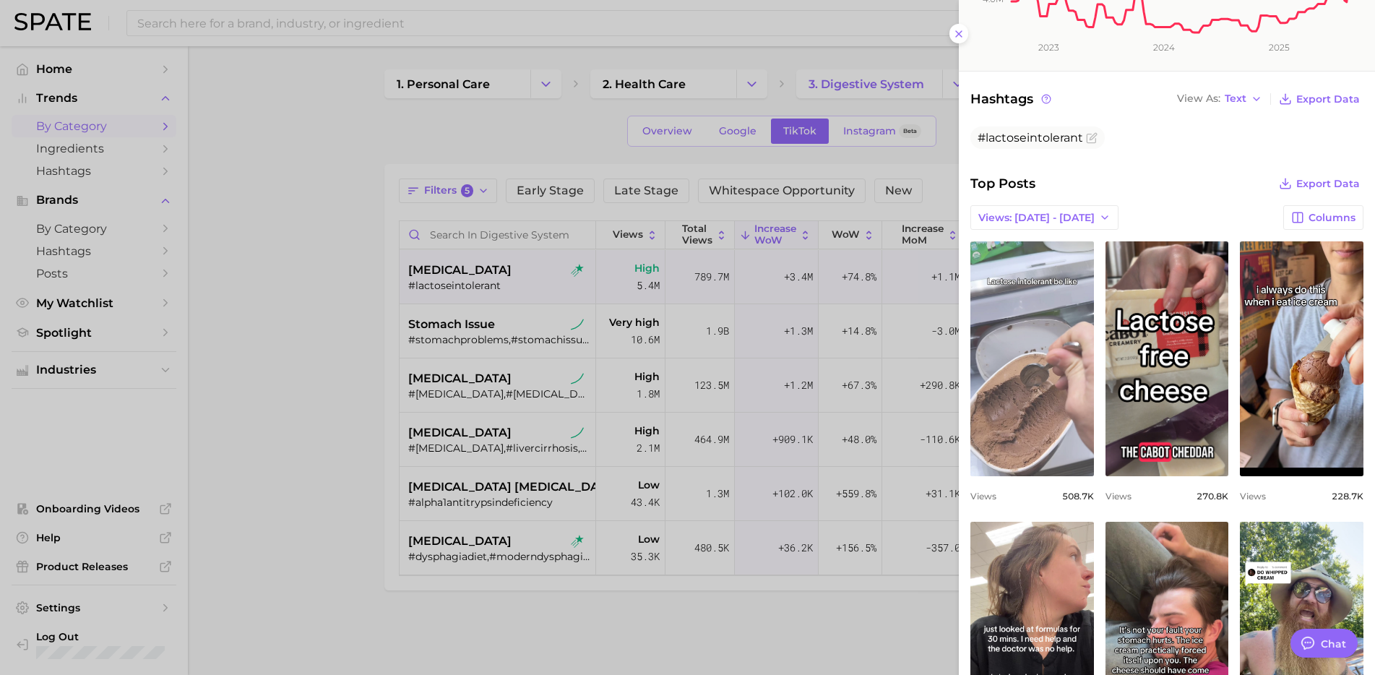
click at [1040, 376] on link "view post on TikTok" at bounding box center [1032, 358] width 124 height 235
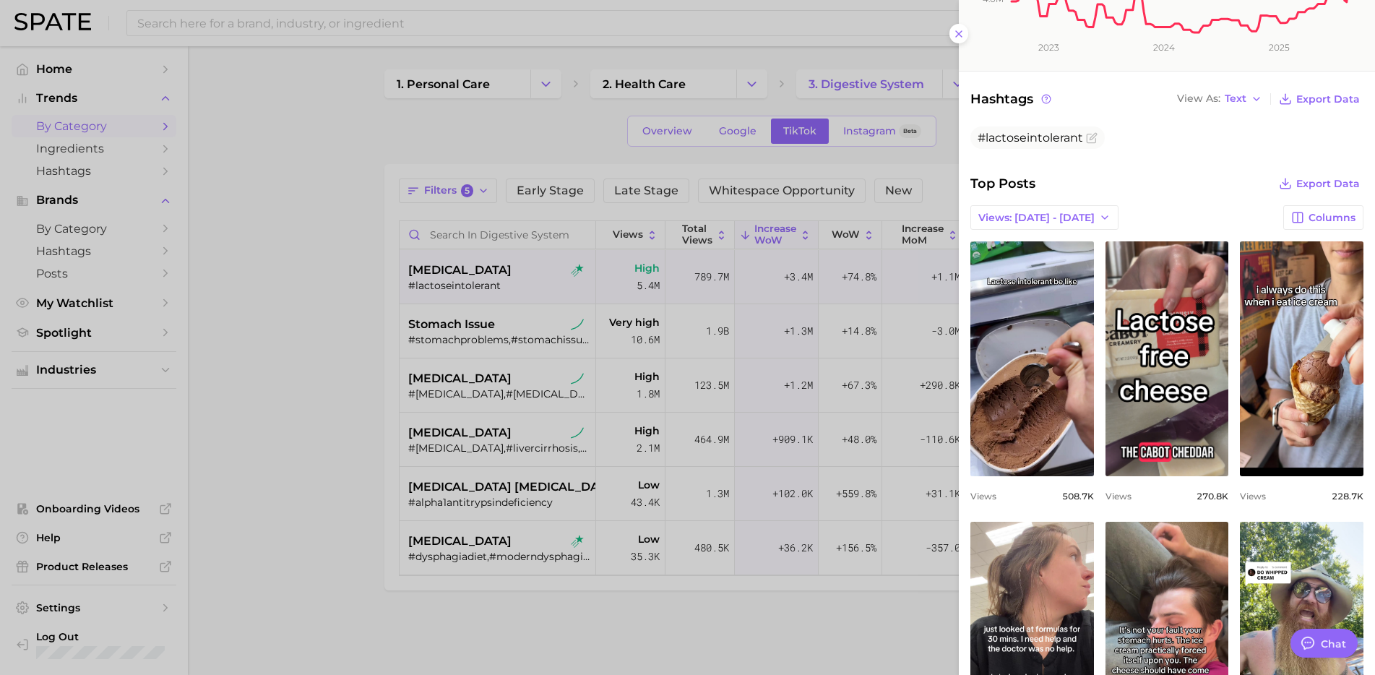
click at [336, 476] on div at bounding box center [687, 337] width 1375 height 675
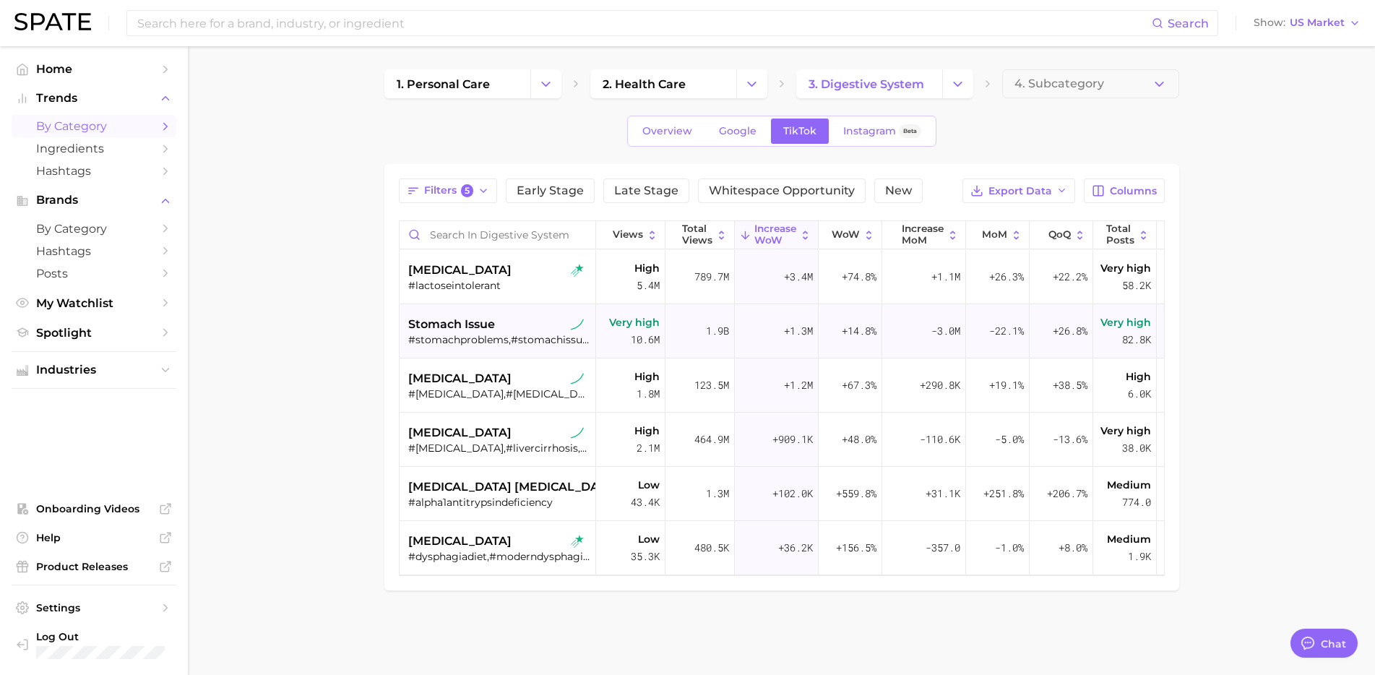
click at [493, 317] on span "stomach issue" at bounding box center [451, 324] width 87 height 17
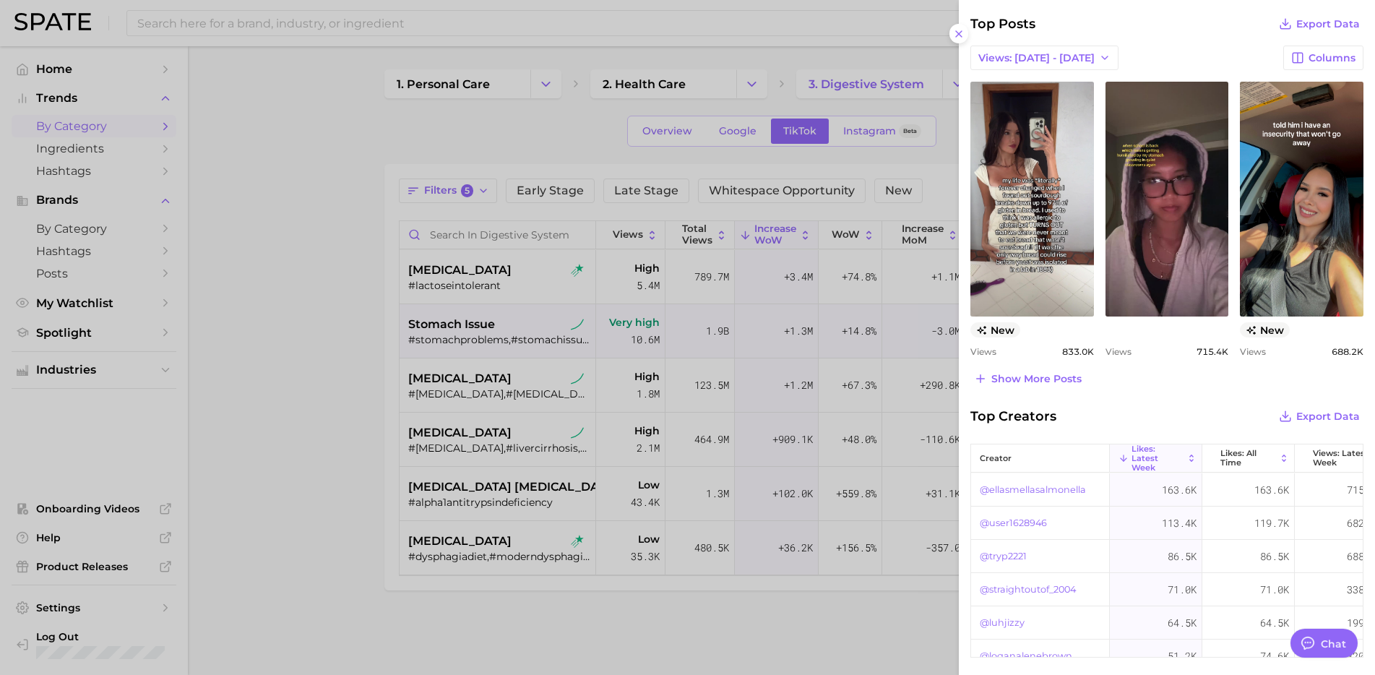
scroll to position [635, 0]
click at [1052, 372] on span "Show more posts" at bounding box center [1036, 378] width 90 height 12
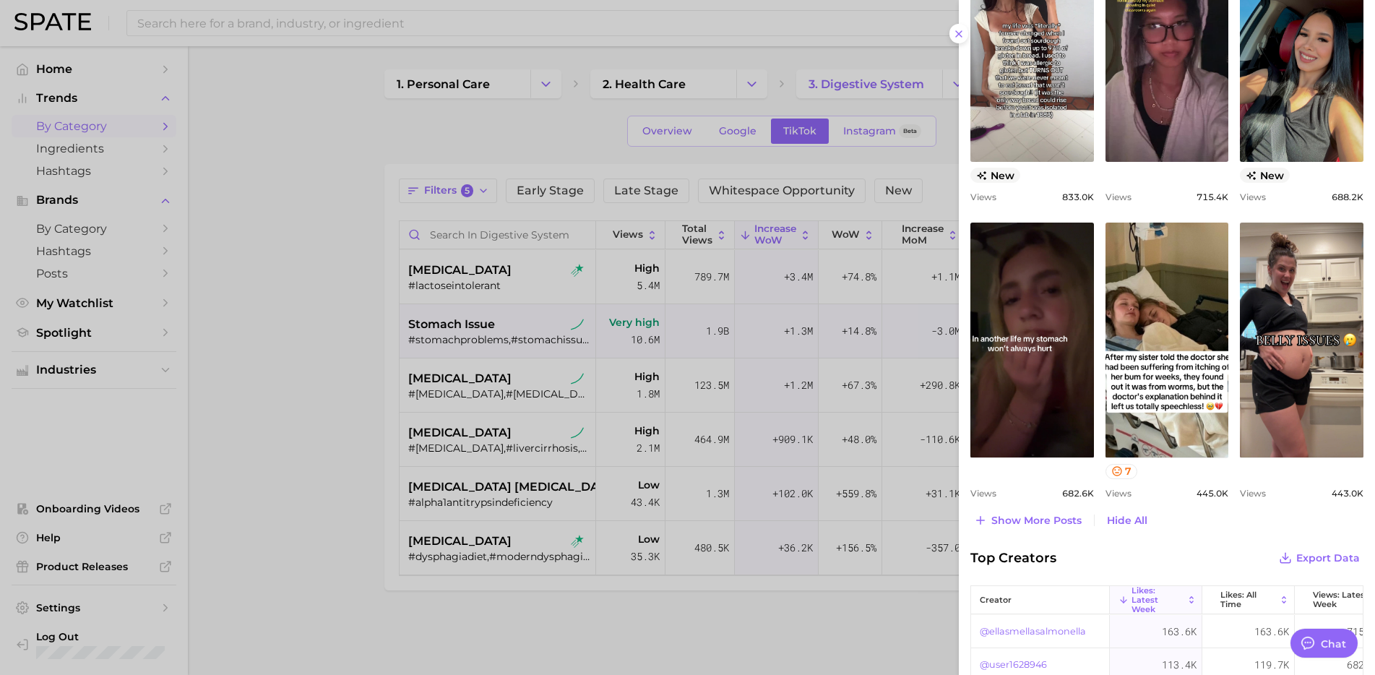
scroll to position [799, 0]
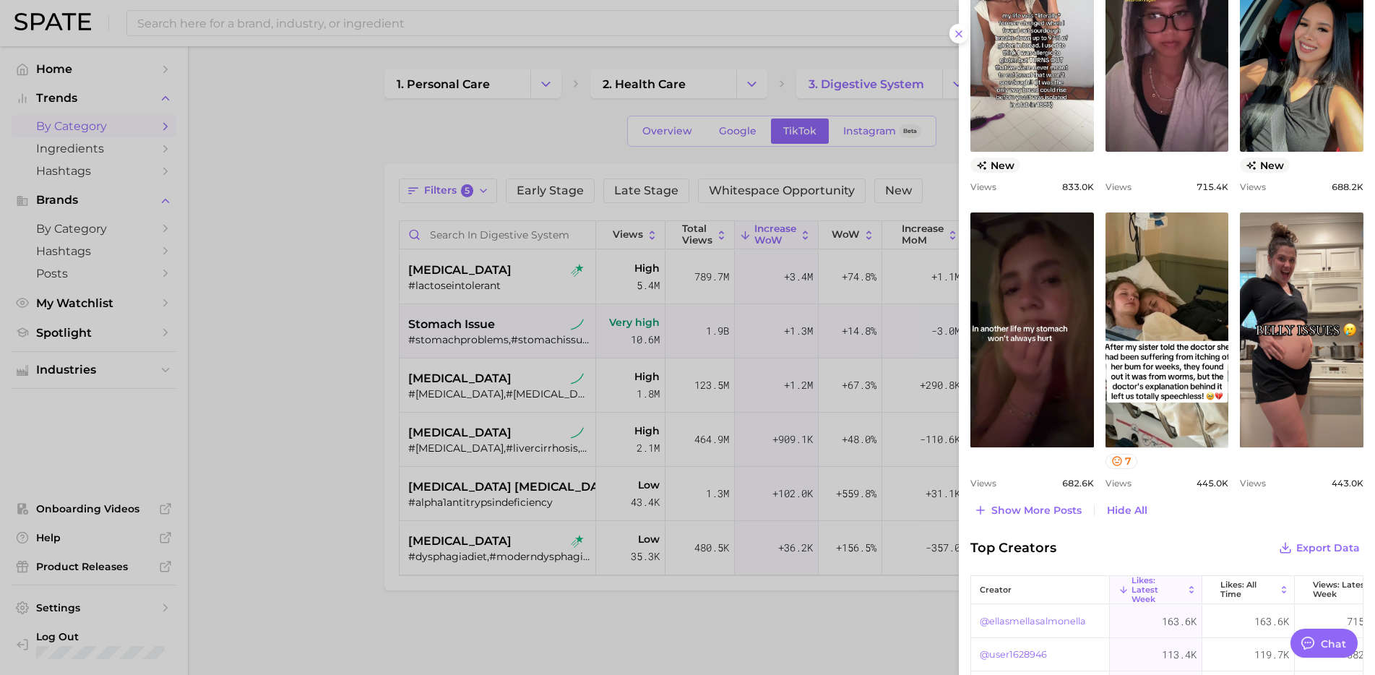
click at [742, 569] on div at bounding box center [687, 337] width 1375 height 675
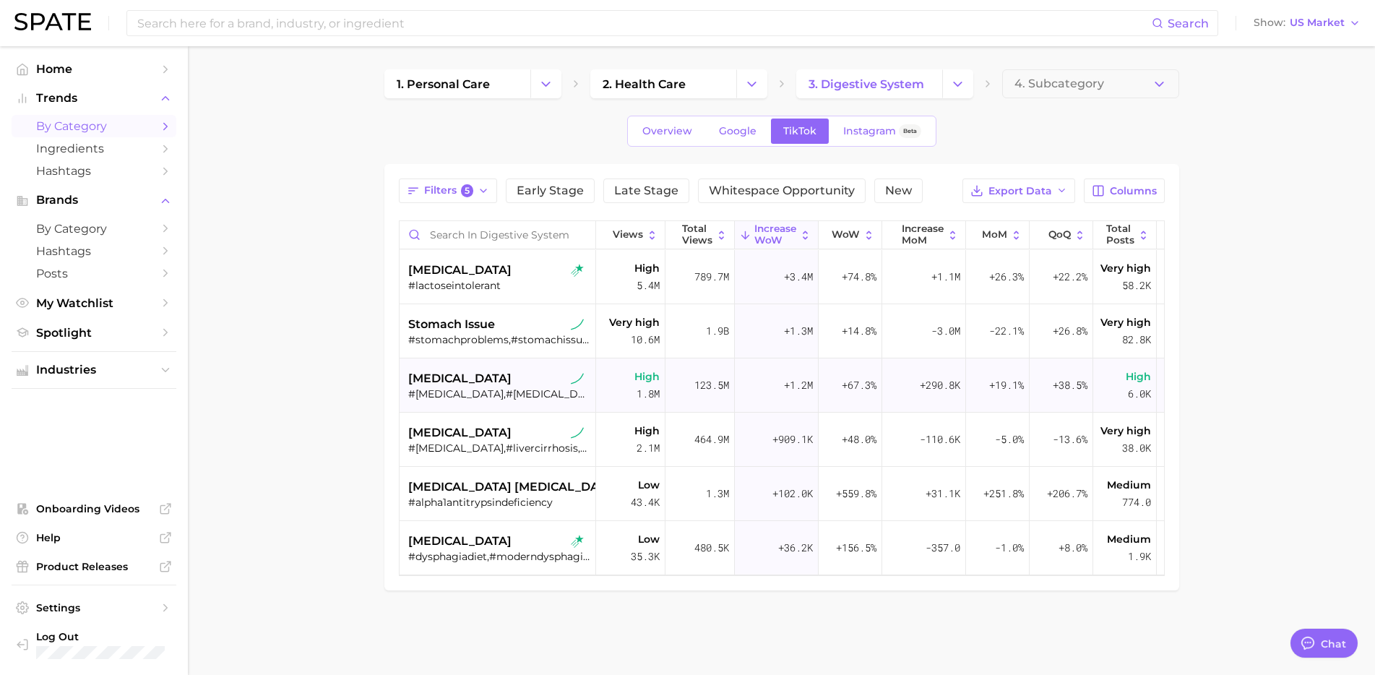
click at [478, 395] on div "#gallstones,#gallstone,#gallstonesawareness,#gallstonesaretheworst" at bounding box center [499, 393] width 182 height 13
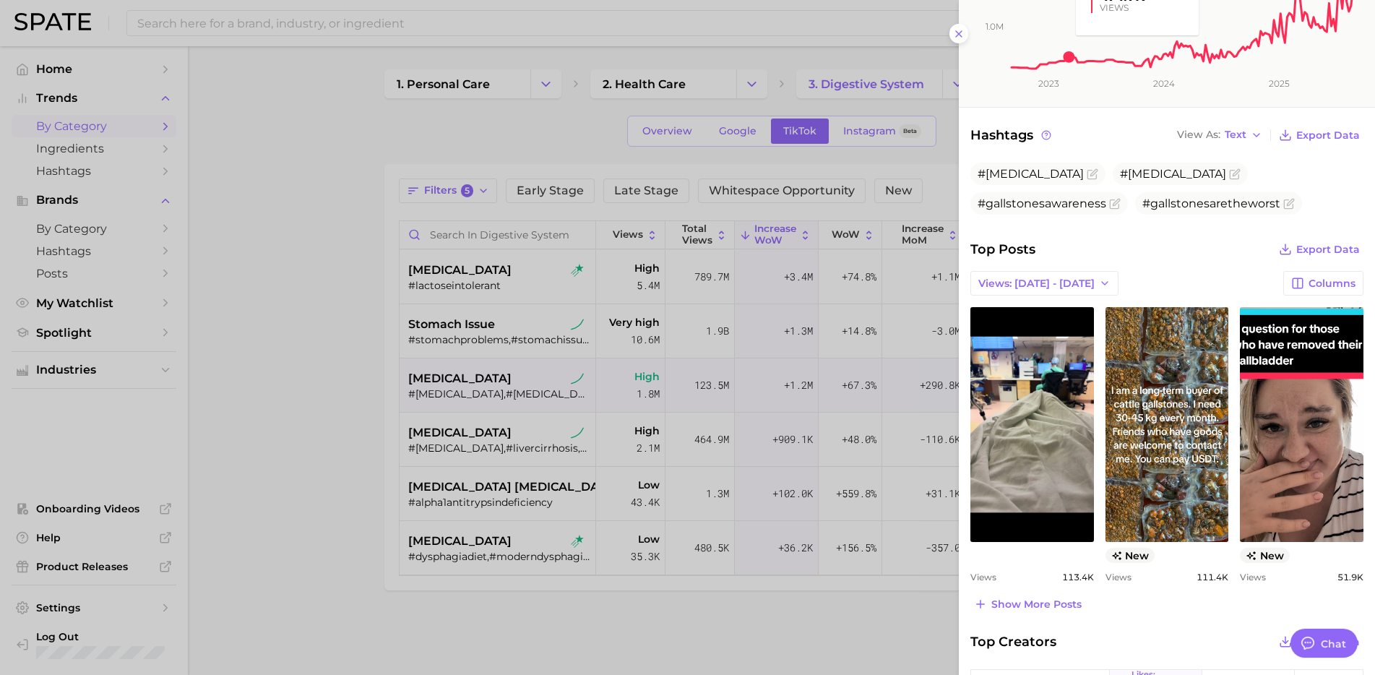
scroll to position [356, 0]
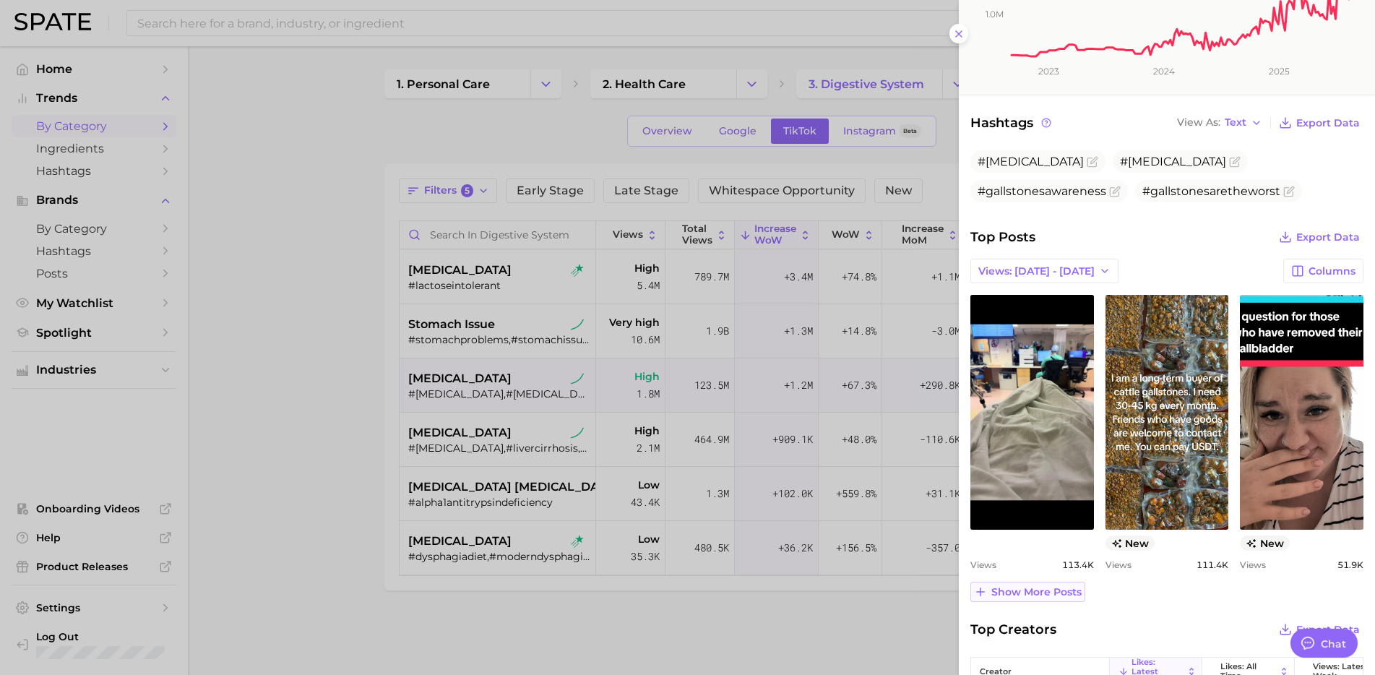
click at [1030, 592] on span "Show more posts" at bounding box center [1036, 592] width 90 height 12
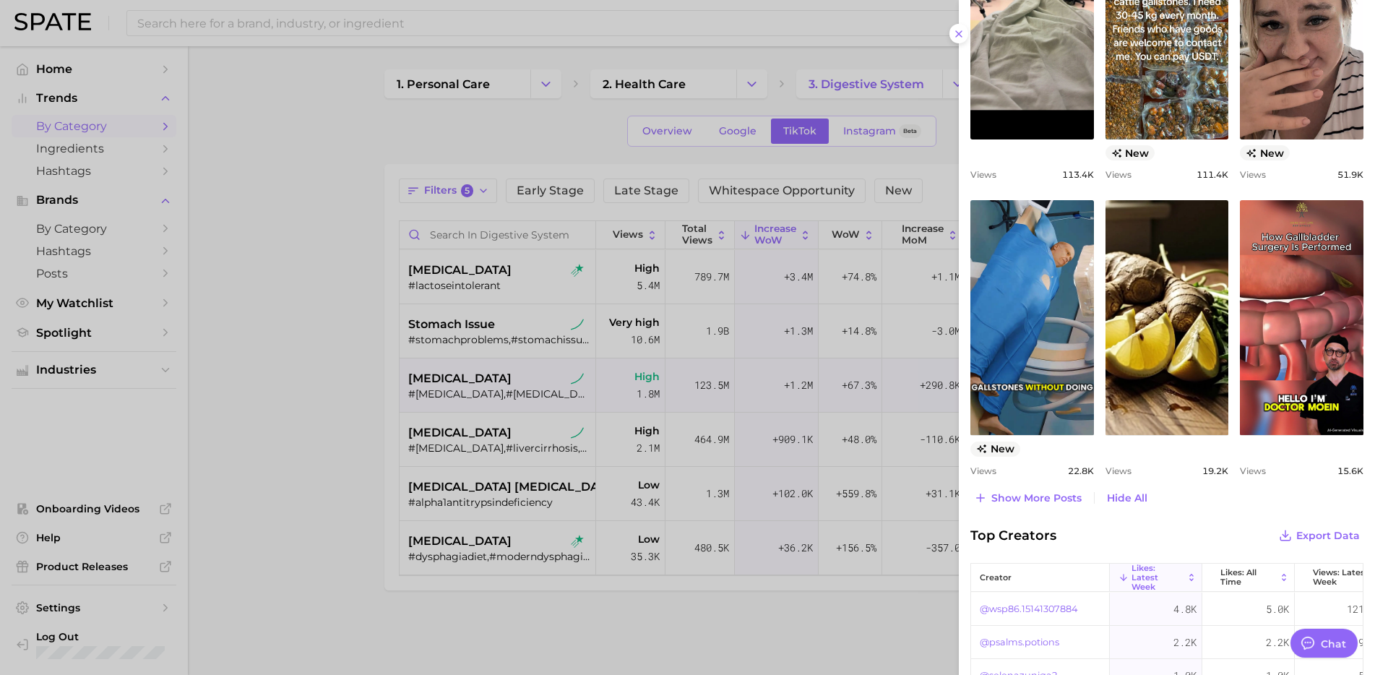
scroll to position [749, 0]
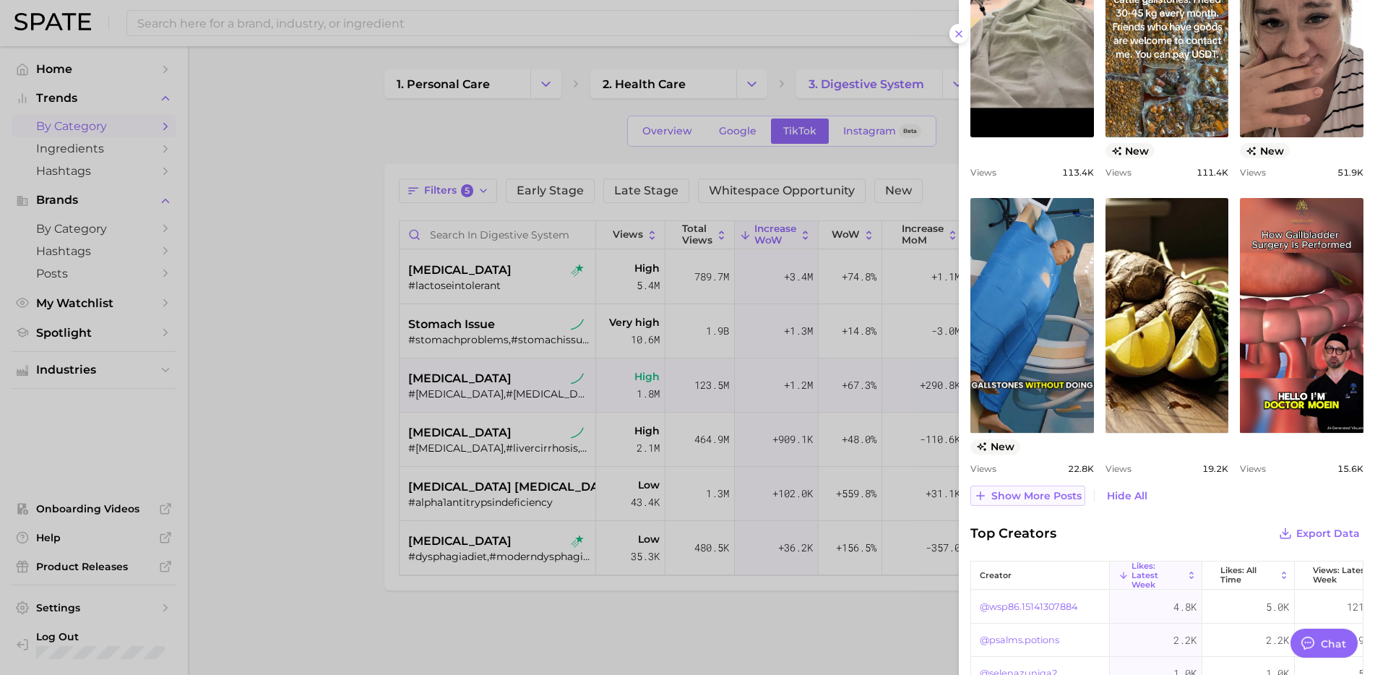
click at [1038, 498] on span "Show more posts" at bounding box center [1036, 496] width 90 height 12
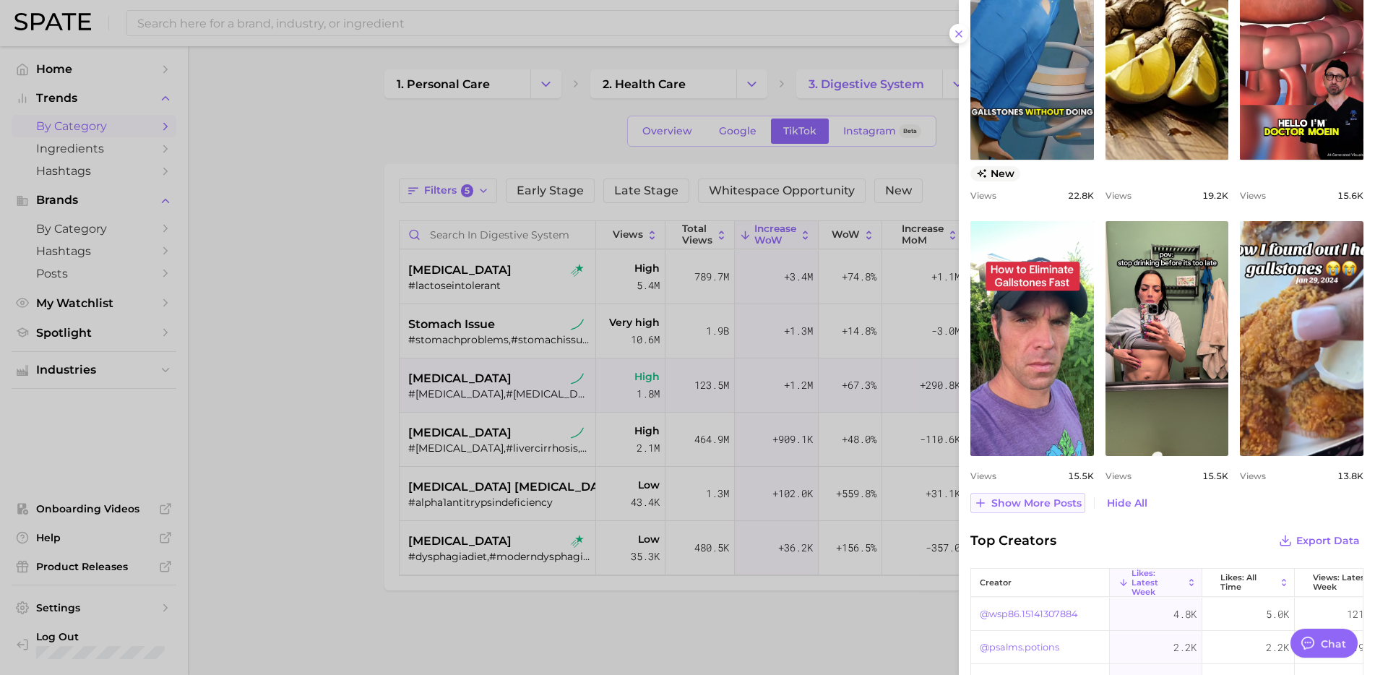
scroll to position [1027, 0]
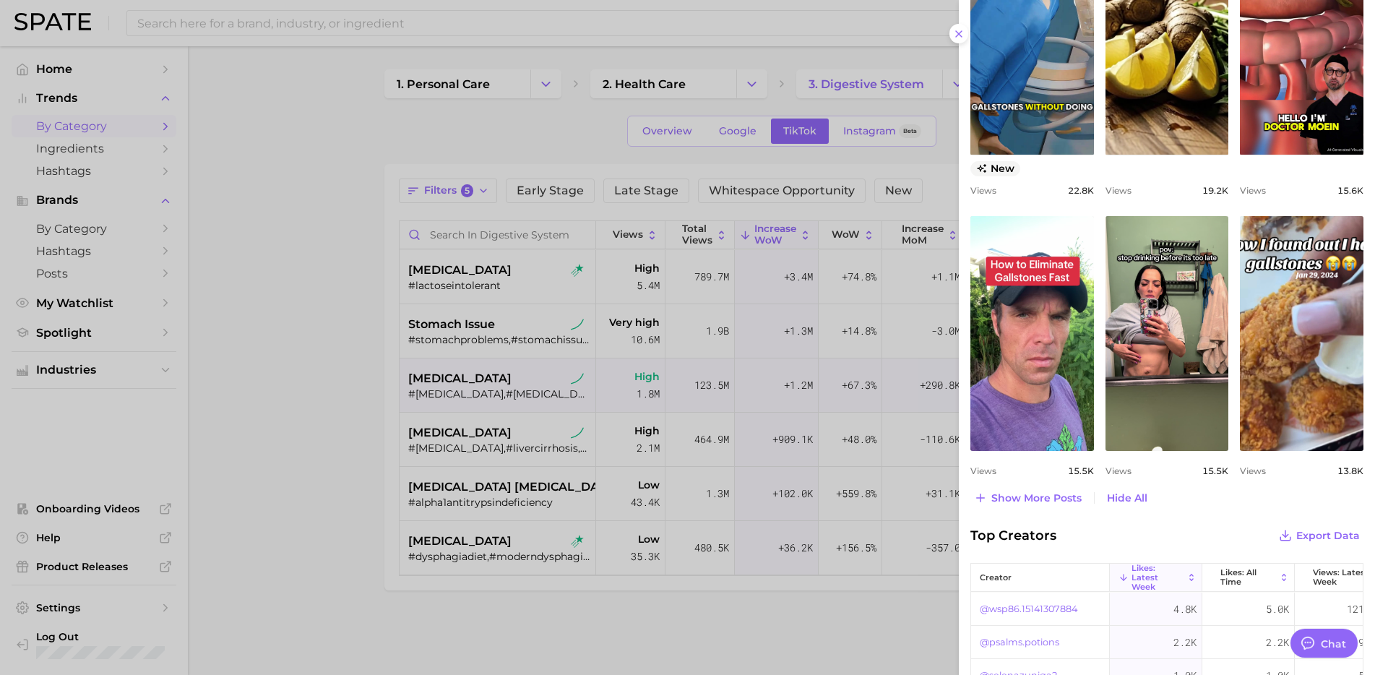
click at [361, 459] on div at bounding box center [687, 337] width 1375 height 675
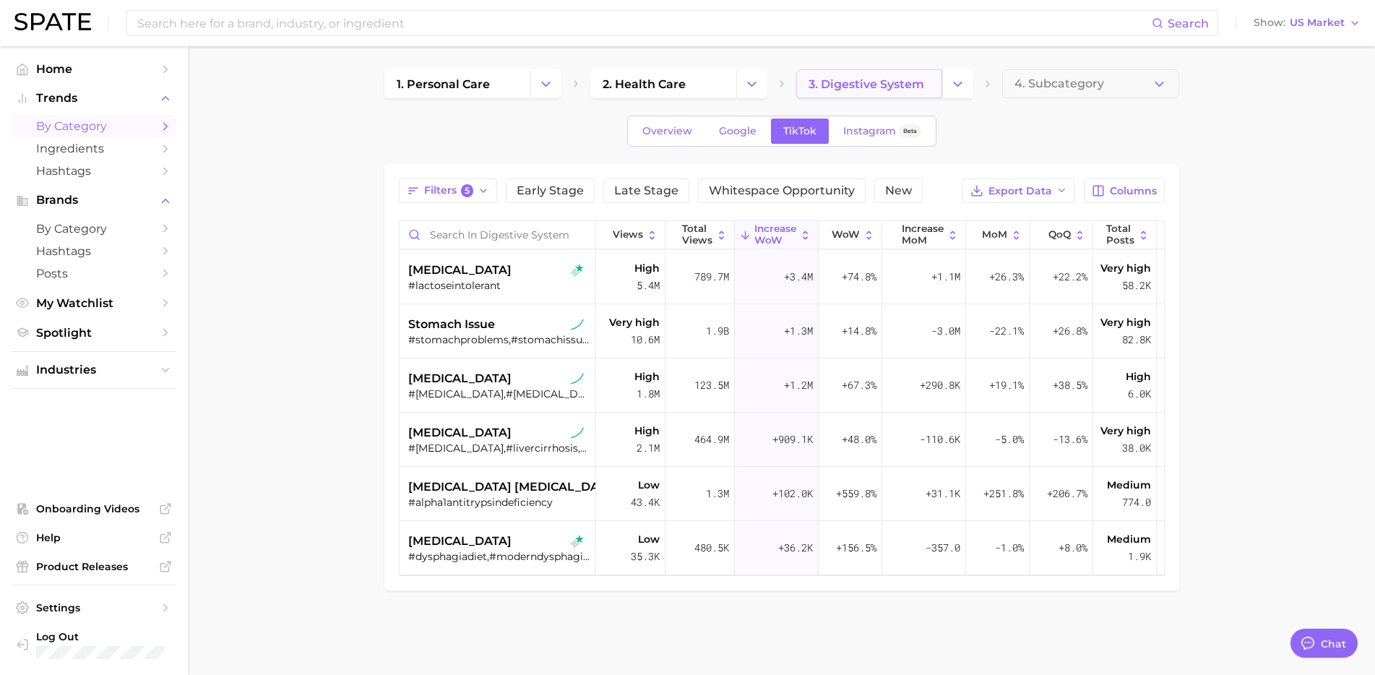
click at [896, 74] on link "3. digestive system" at bounding box center [869, 83] width 146 height 29
click at [960, 73] on button "Change Category" at bounding box center [957, 83] width 31 height 29
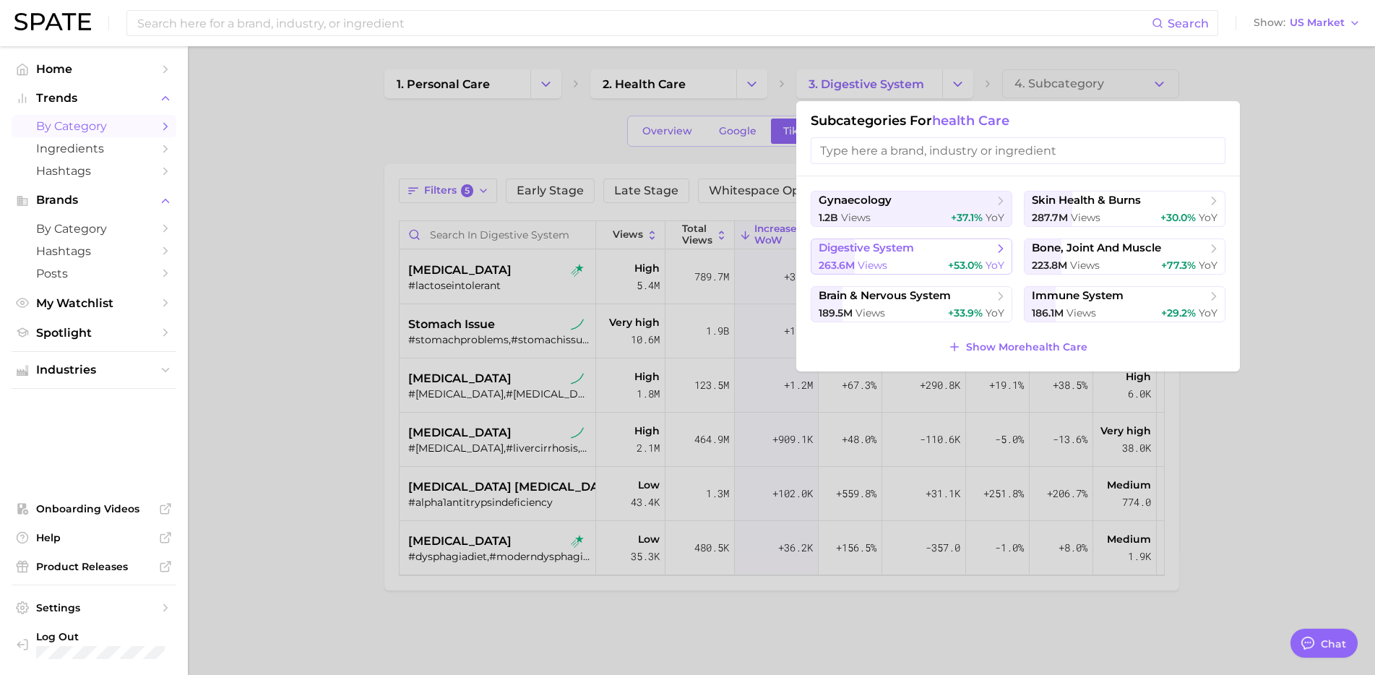
click at [925, 259] on div "263.6m views +53.0% YoY" at bounding box center [912, 266] width 186 height 14
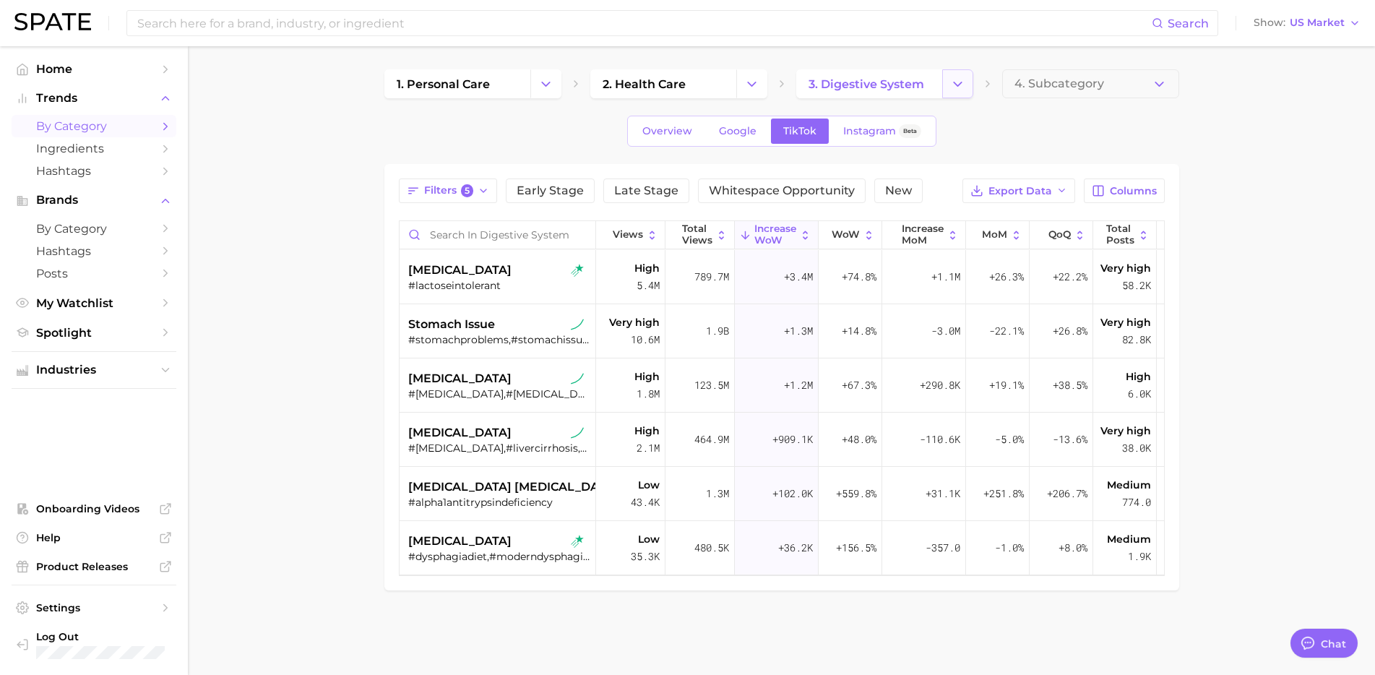
click at [964, 89] on icon "Change Category" at bounding box center [957, 84] width 15 height 15
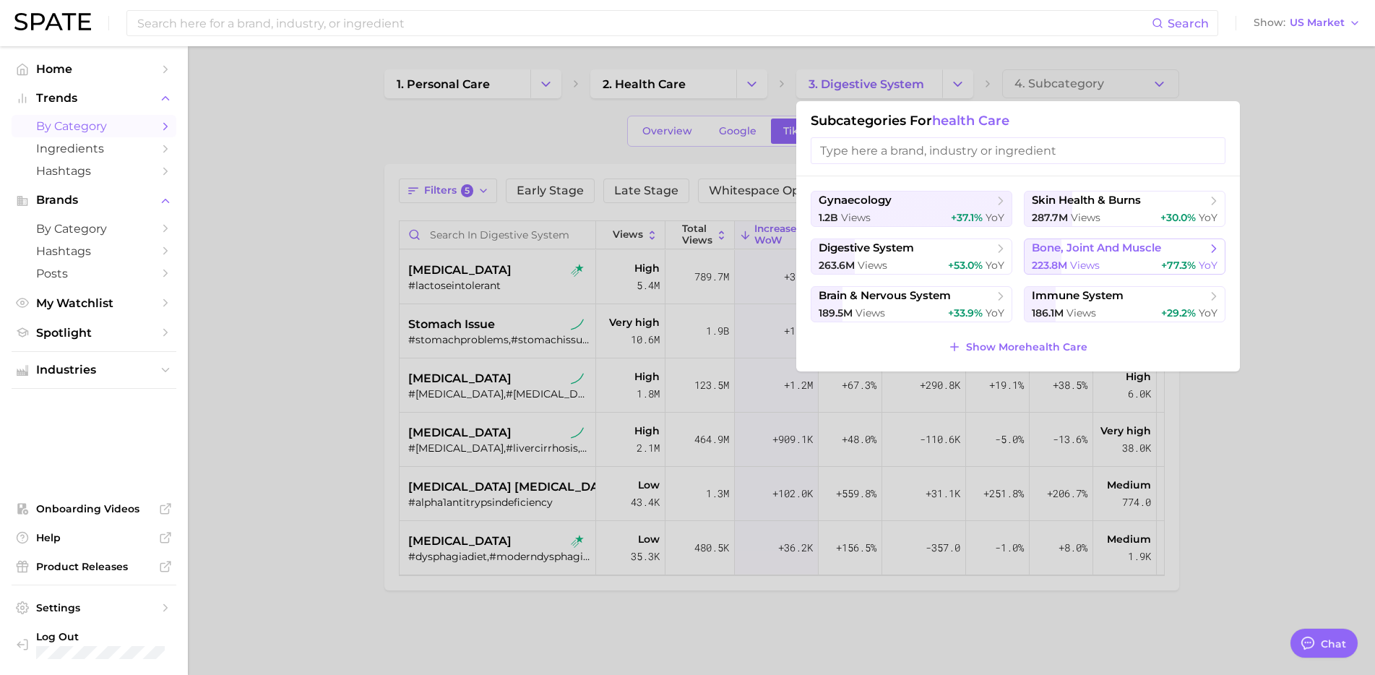
click at [1066, 261] on span "223.8m" at bounding box center [1049, 265] width 35 height 13
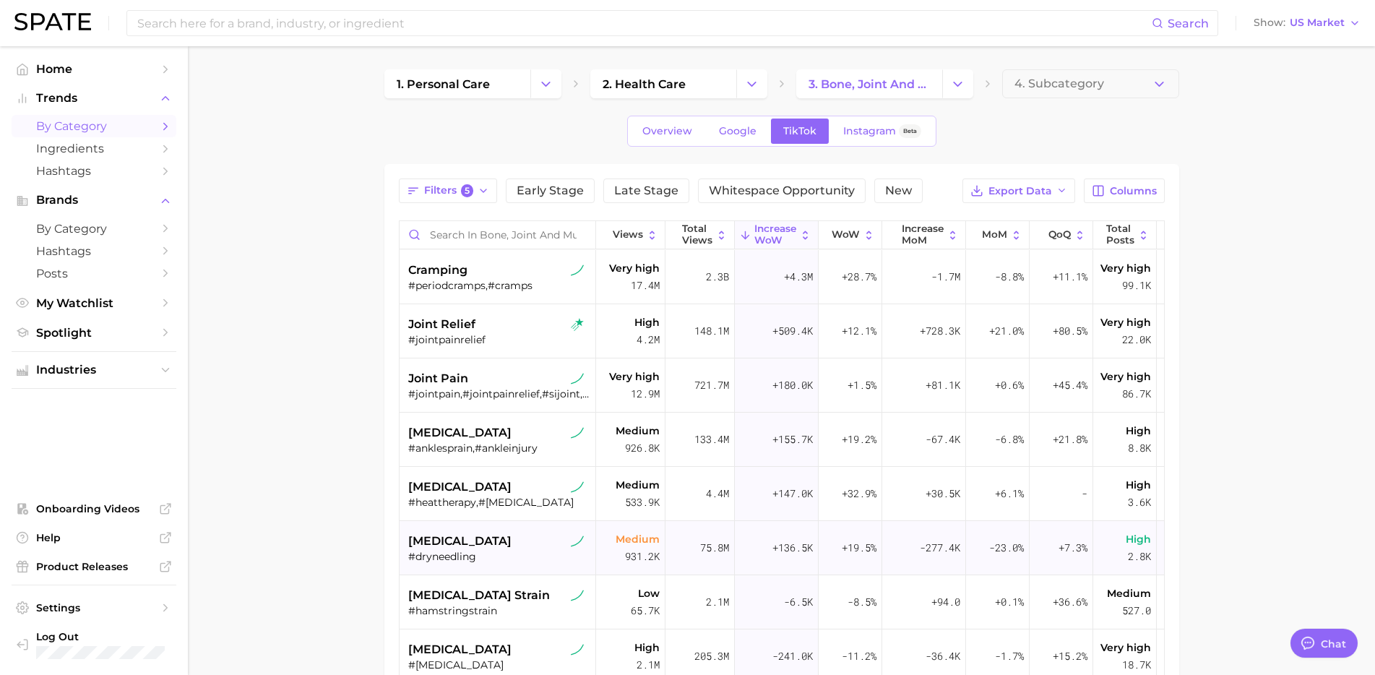
click at [516, 551] on div "#dryneedling" at bounding box center [499, 556] width 182 height 13
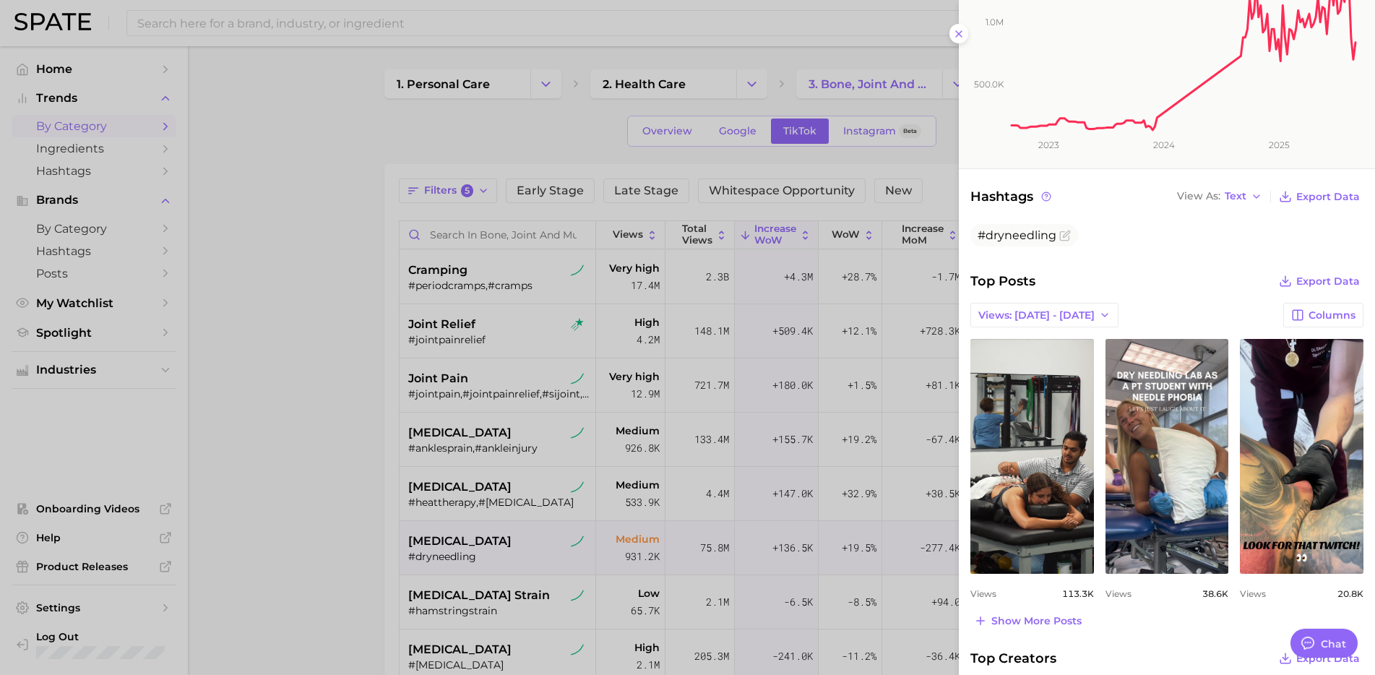
scroll to position [319, 0]
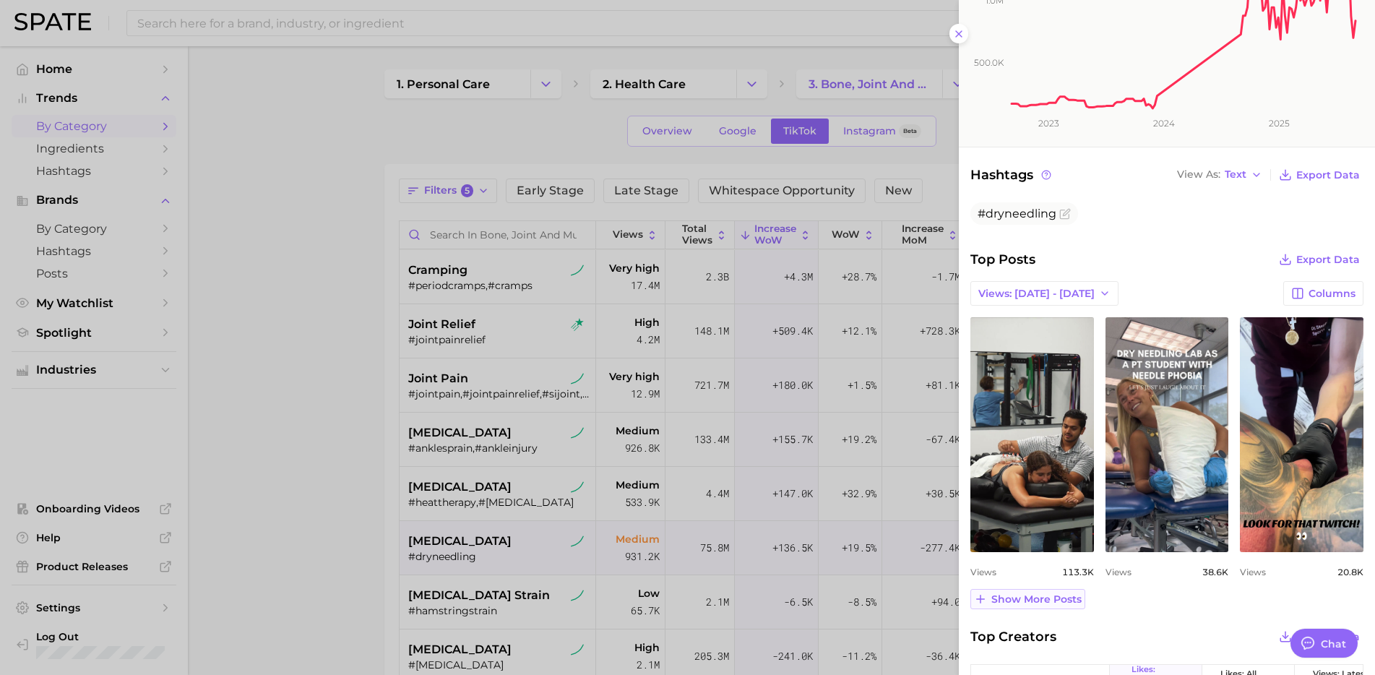
click at [999, 595] on span "Show more posts" at bounding box center [1036, 599] width 90 height 12
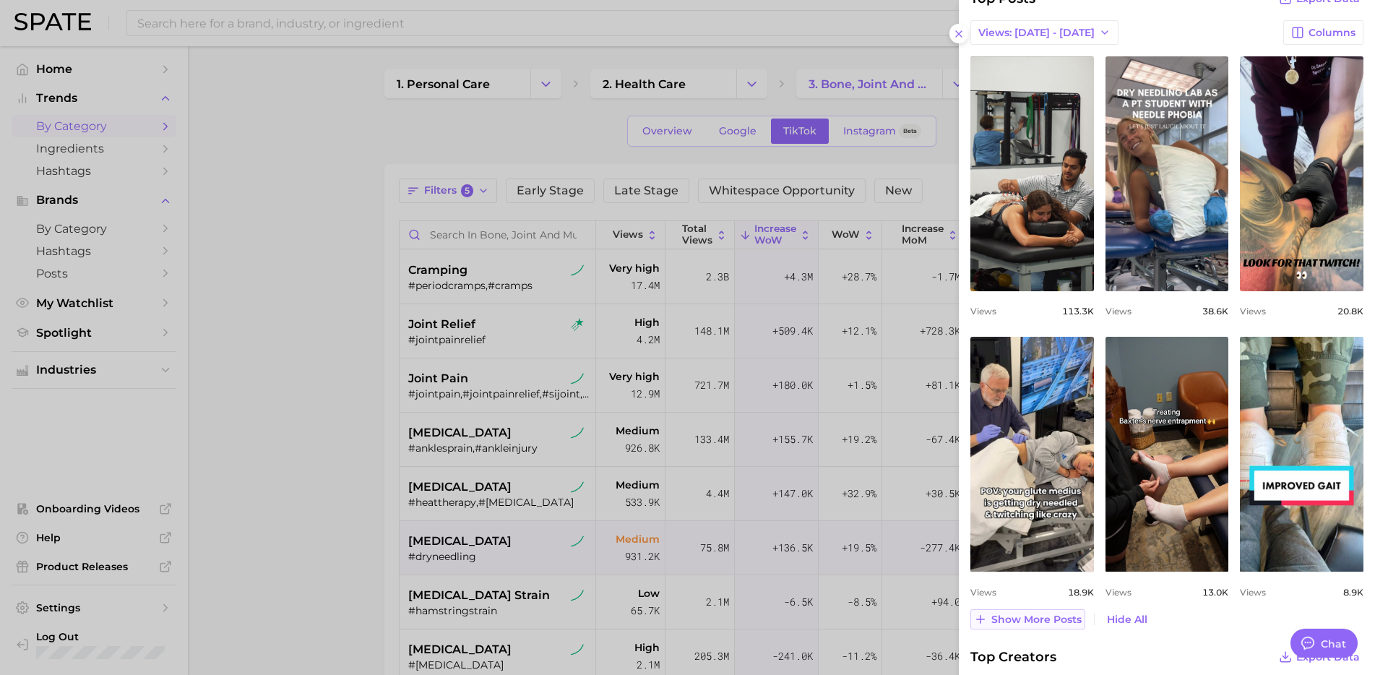
scroll to position [585, 0]
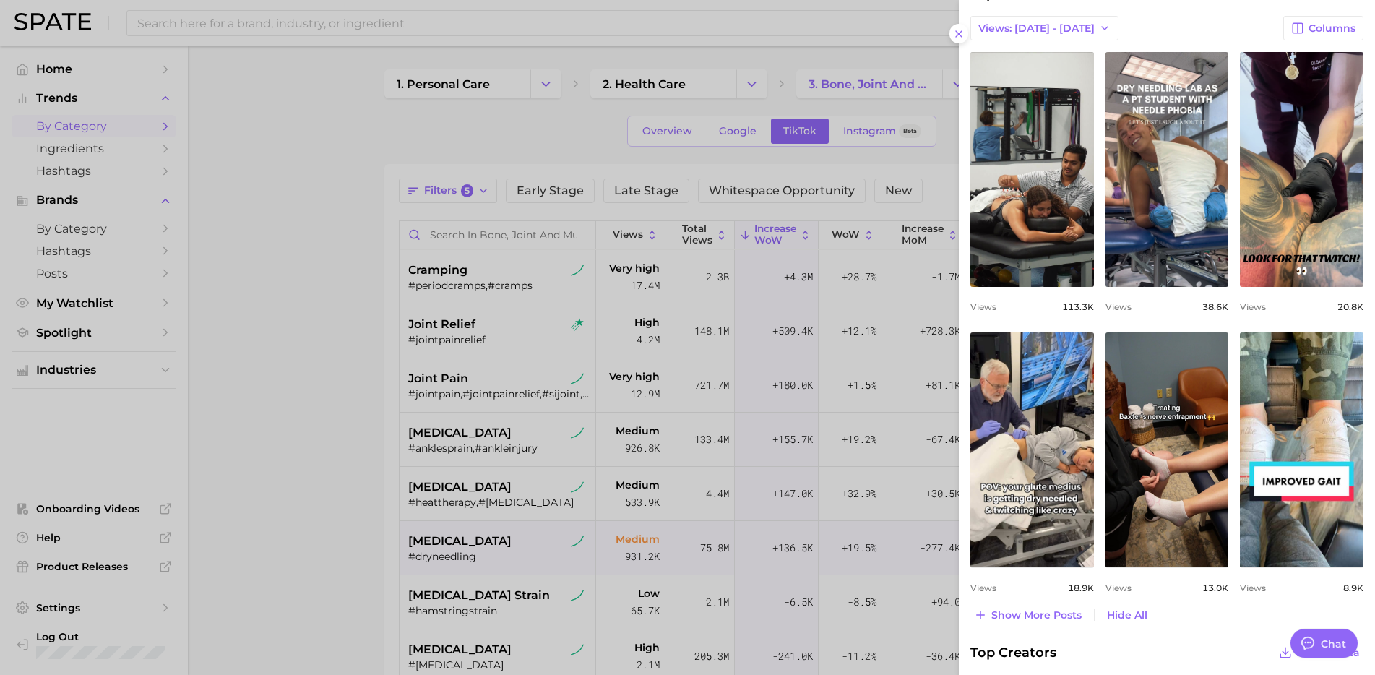
click at [341, 480] on div at bounding box center [687, 337] width 1375 height 675
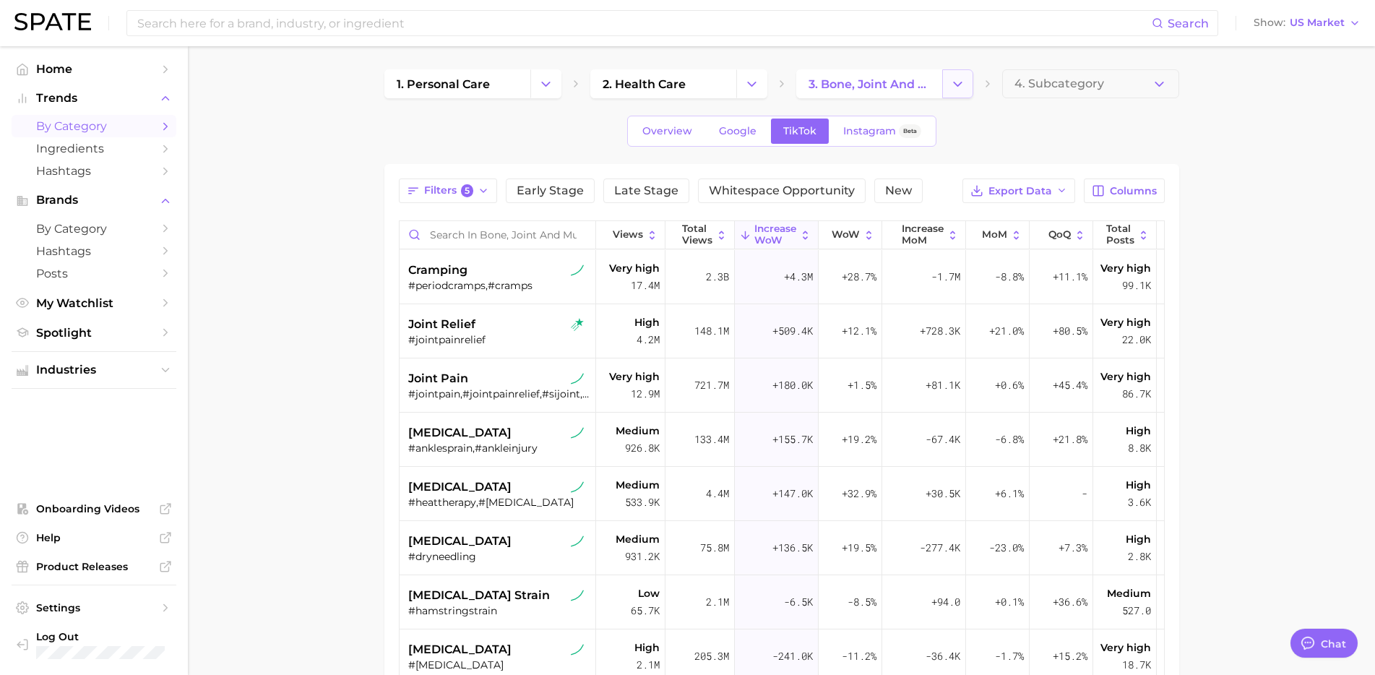
click at [963, 84] on icon "Change Category" at bounding box center [957, 84] width 15 height 15
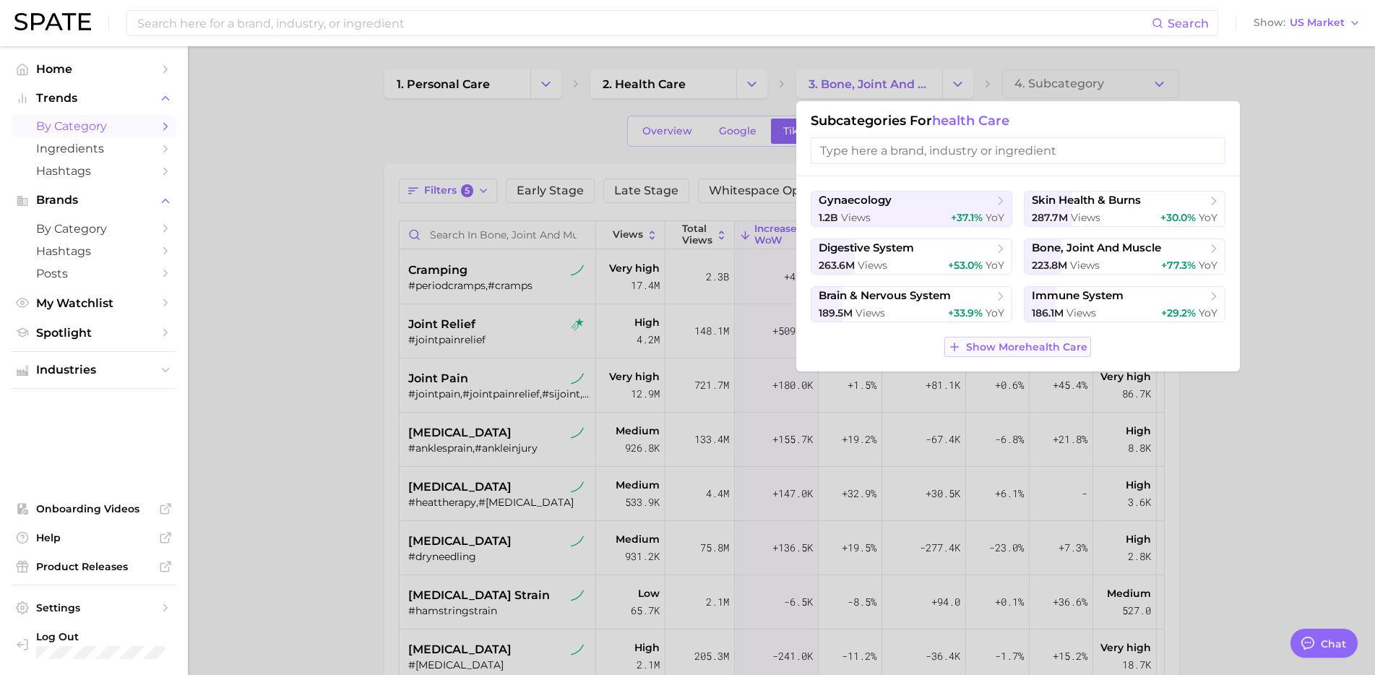
click at [1006, 345] on span "Show More health care" at bounding box center [1026, 347] width 121 height 12
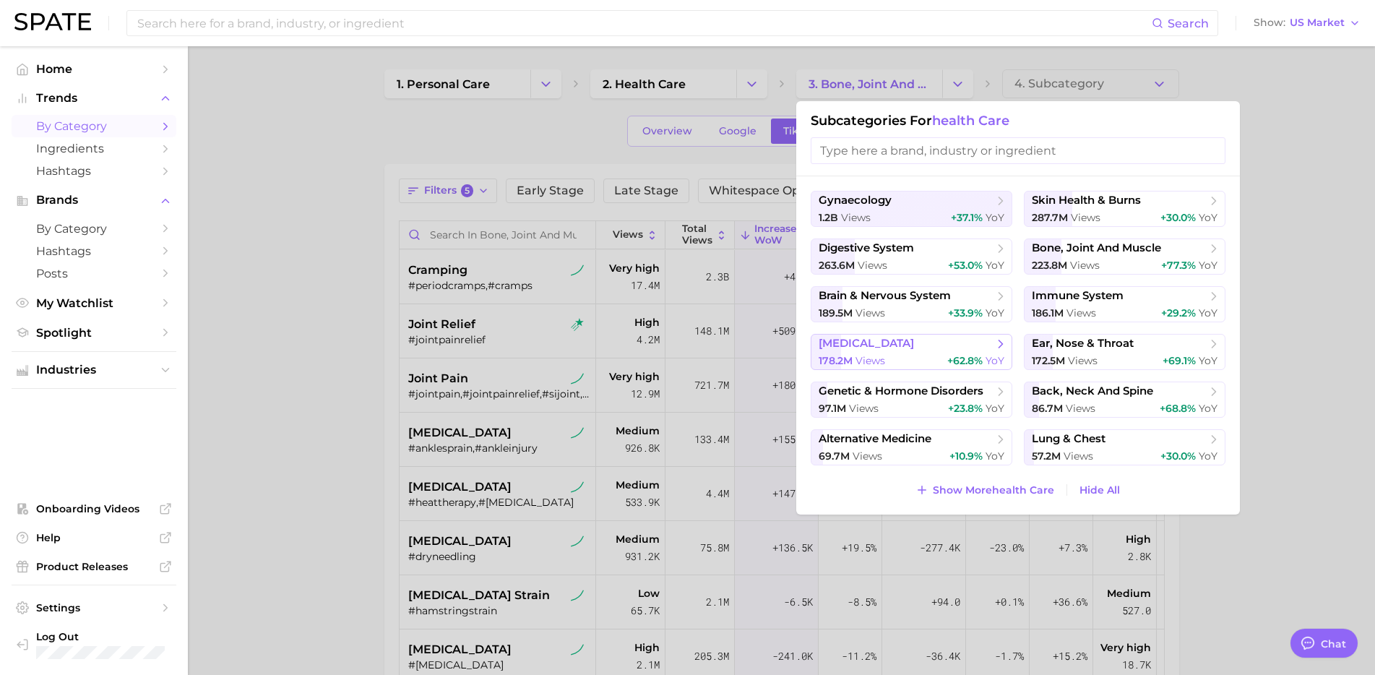
click at [962, 345] on span "diabetes" at bounding box center [907, 344] width 176 height 14
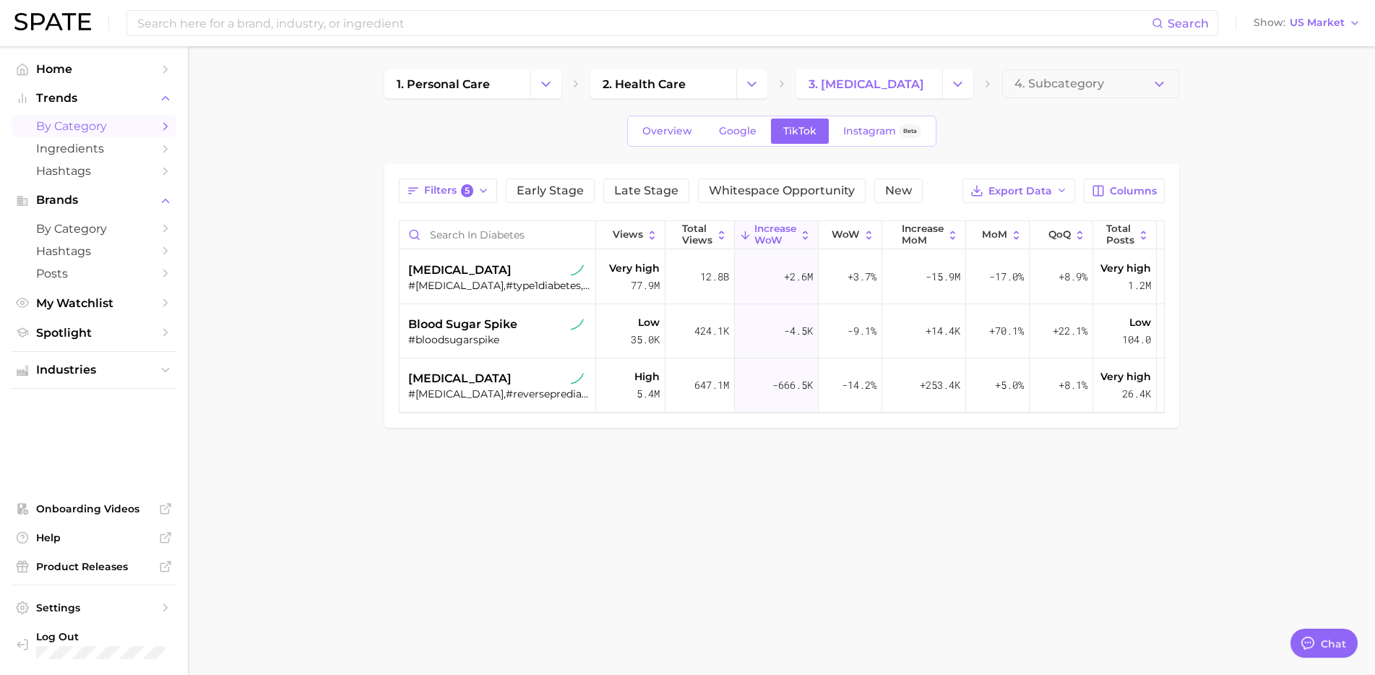
click at [520, 142] on div "Overview Google TikTok Instagram Beta" at bounding box center [781, 131] width 795 height 31
click at [506, 275] on div "diabetes" at bounding box center [499, 270] width 182 height 17
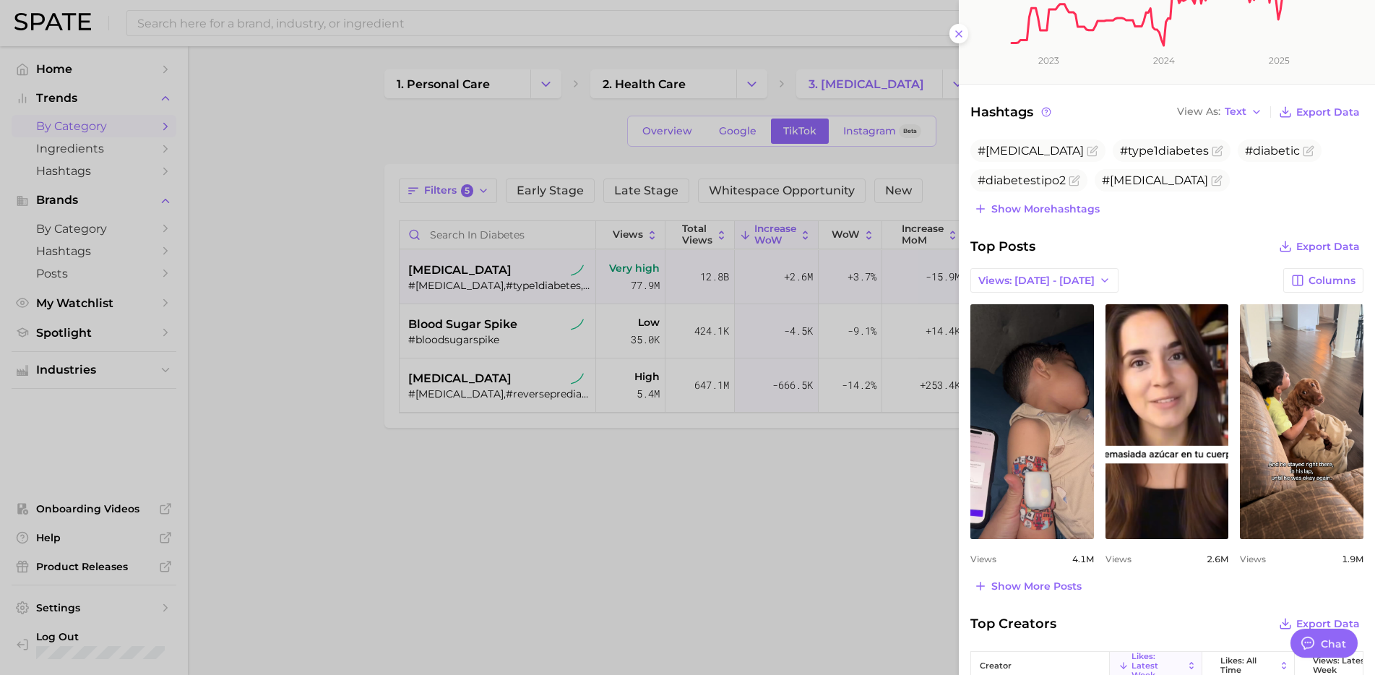
scroll to position [387, 0]
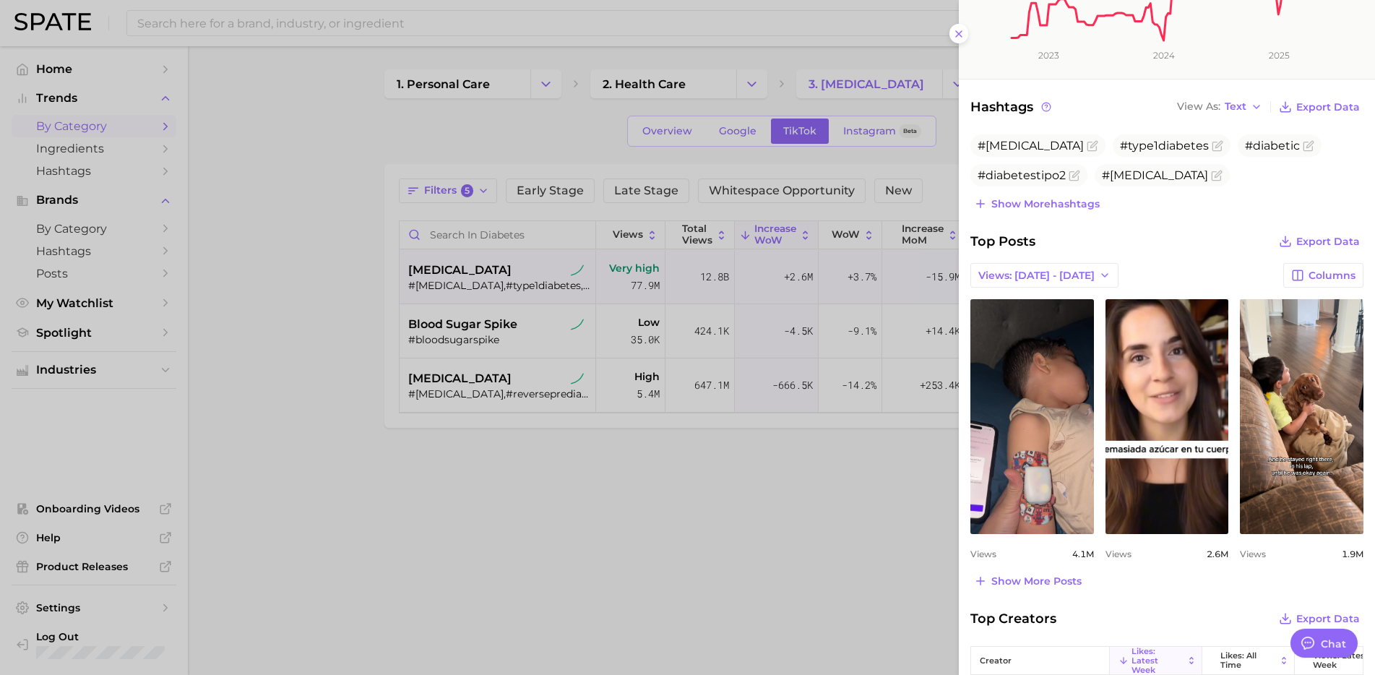
click at [788, 493] on div at bounding box center [687, 337] width 1375 height 675
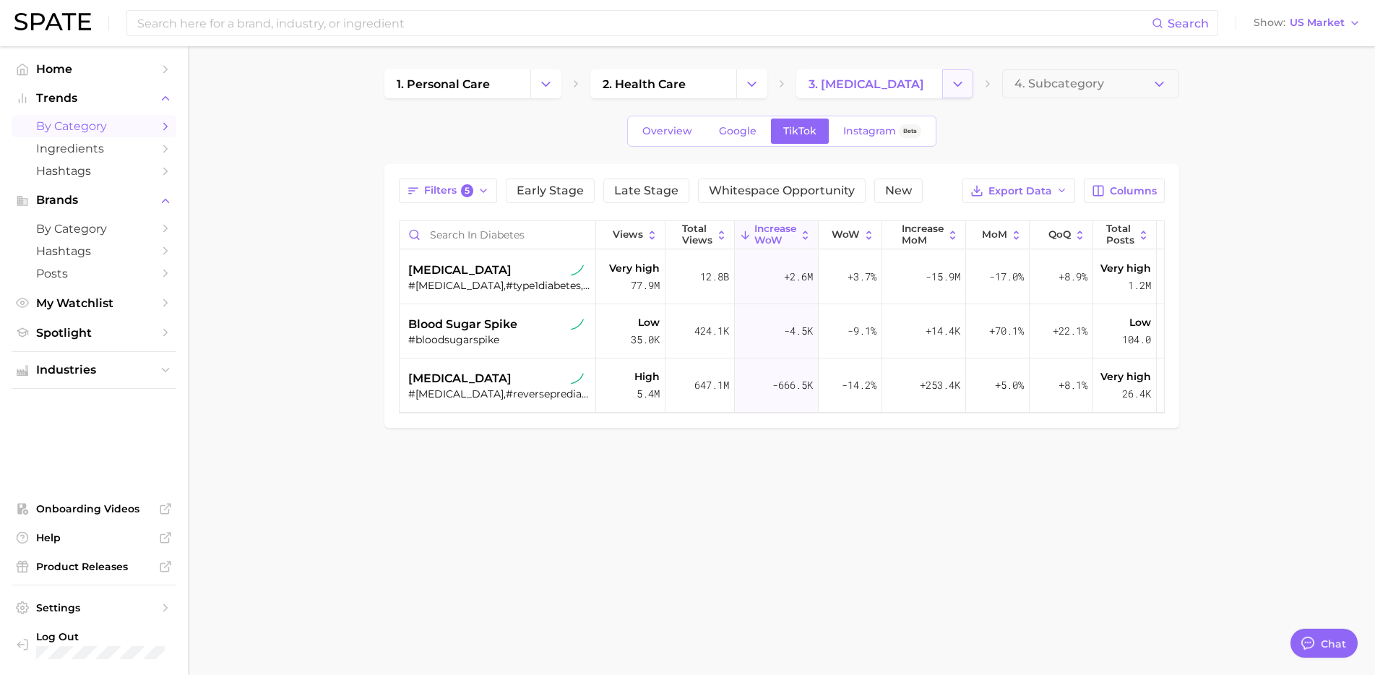
click at [949, 92] on button "Change Category" at bounding box center [957, 83] width 31 height 29
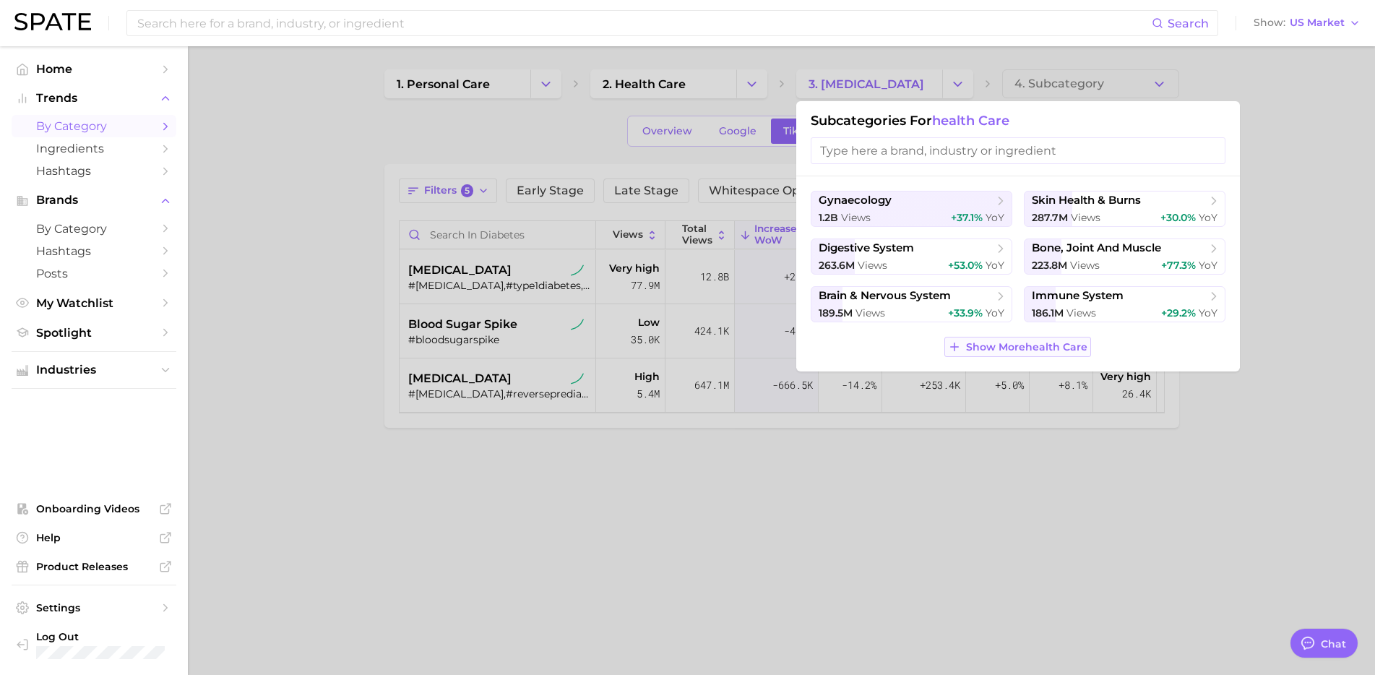
click at [1049, 345] on span "Show More health care" at bounding box center [1026, 347] width 121 height 12
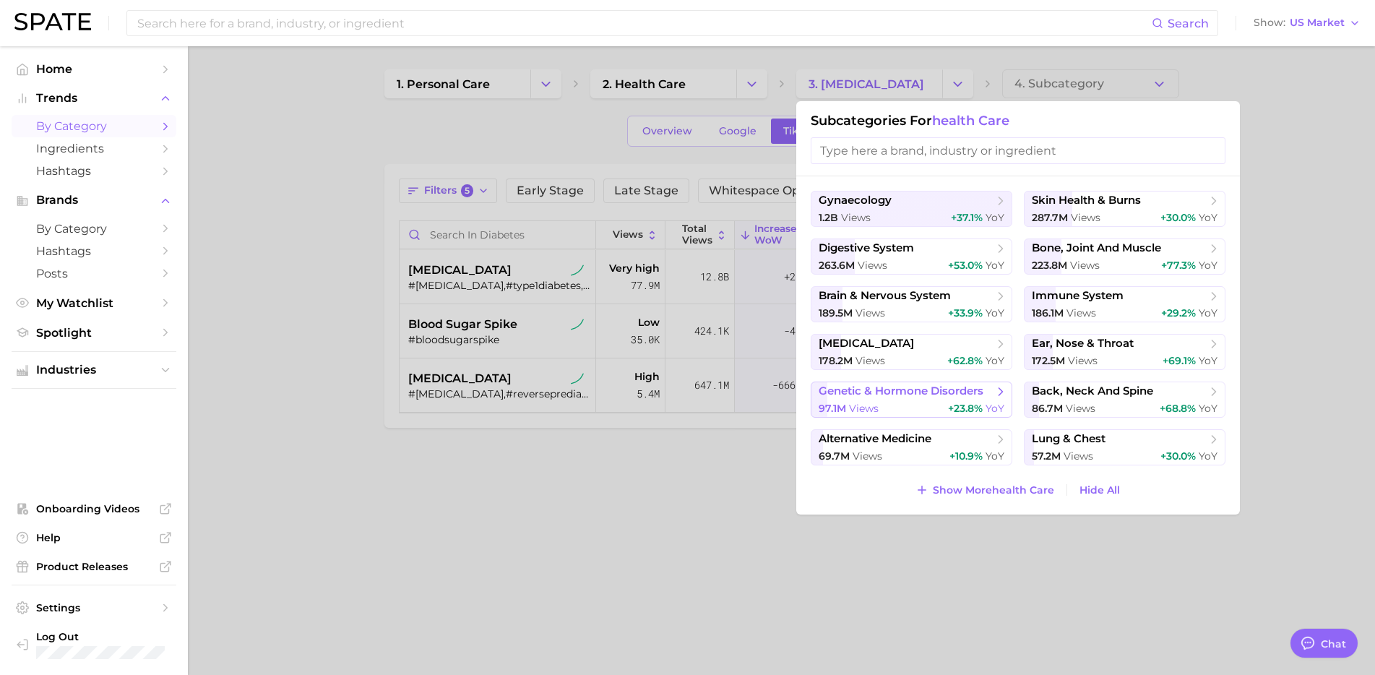
click at [892, 393] on span "genetic & hormone disorders" at bounding box center [901, 391] width 165 height 14
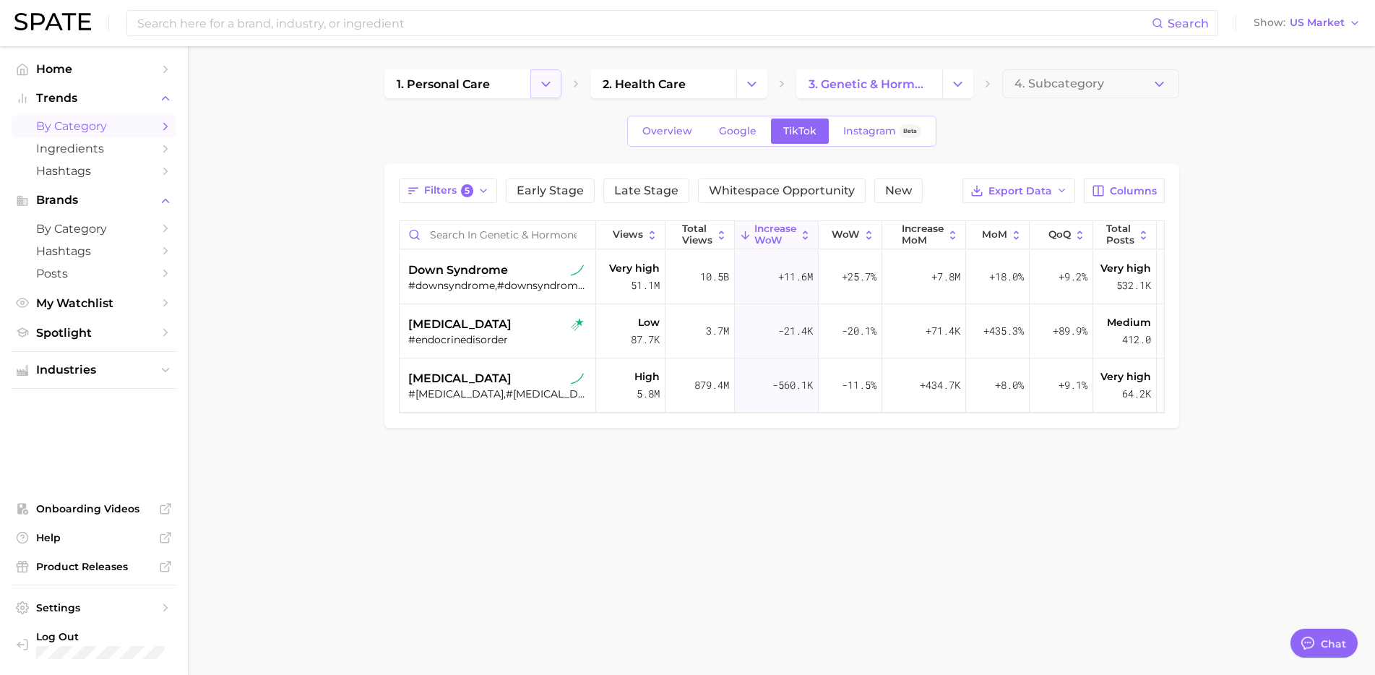
click at [544, 79] on icon "Change Category" at bounding box center [545, 84] width 15 height 15
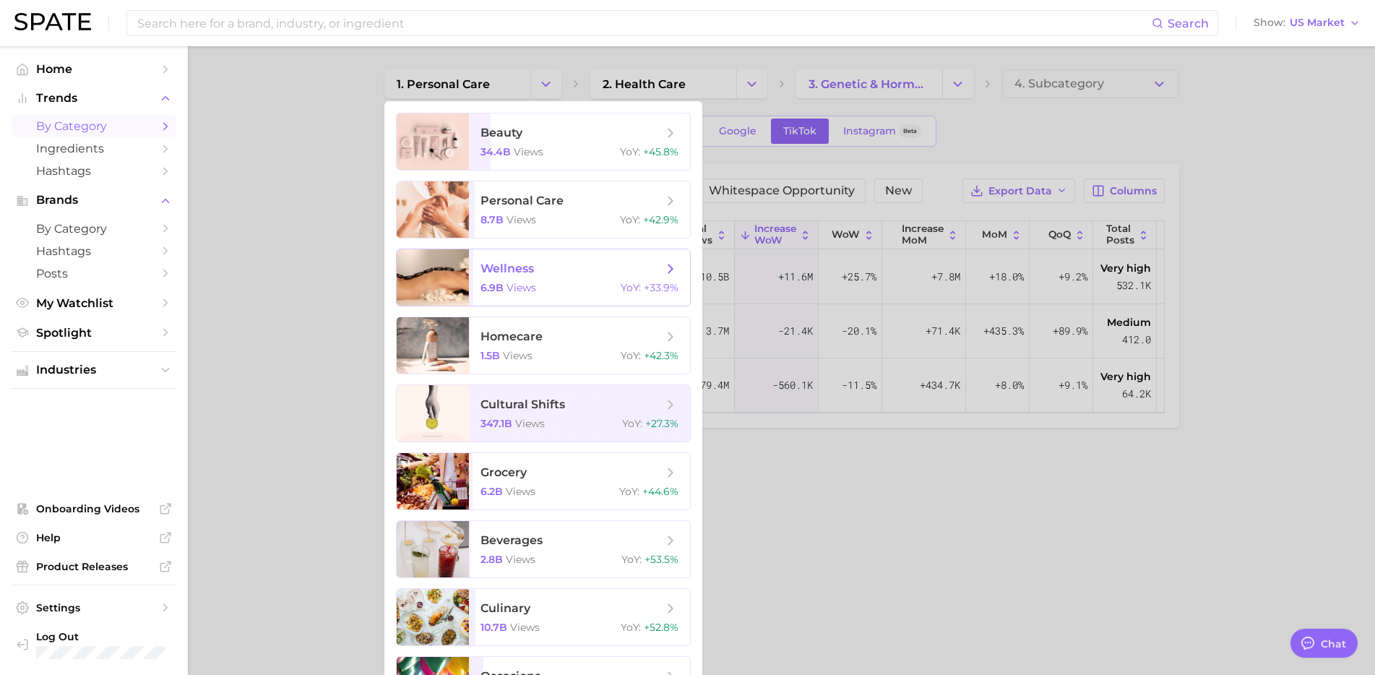
click at [562, 256] on span "wellness 6.9b views YoY : +33.9%" at bounding box center [579, 277] width 221 height 56
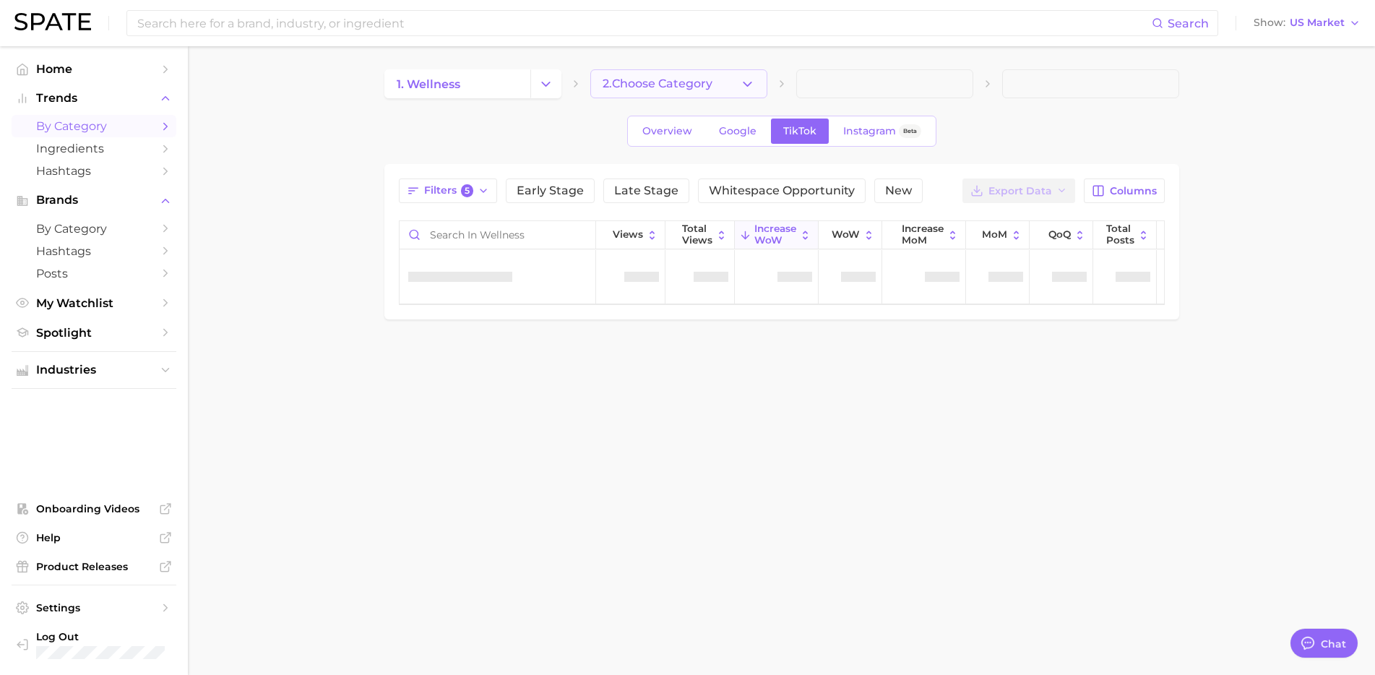
click at [746, 90] on icon "button" at bounding box center [747, 84] width 15 height 15
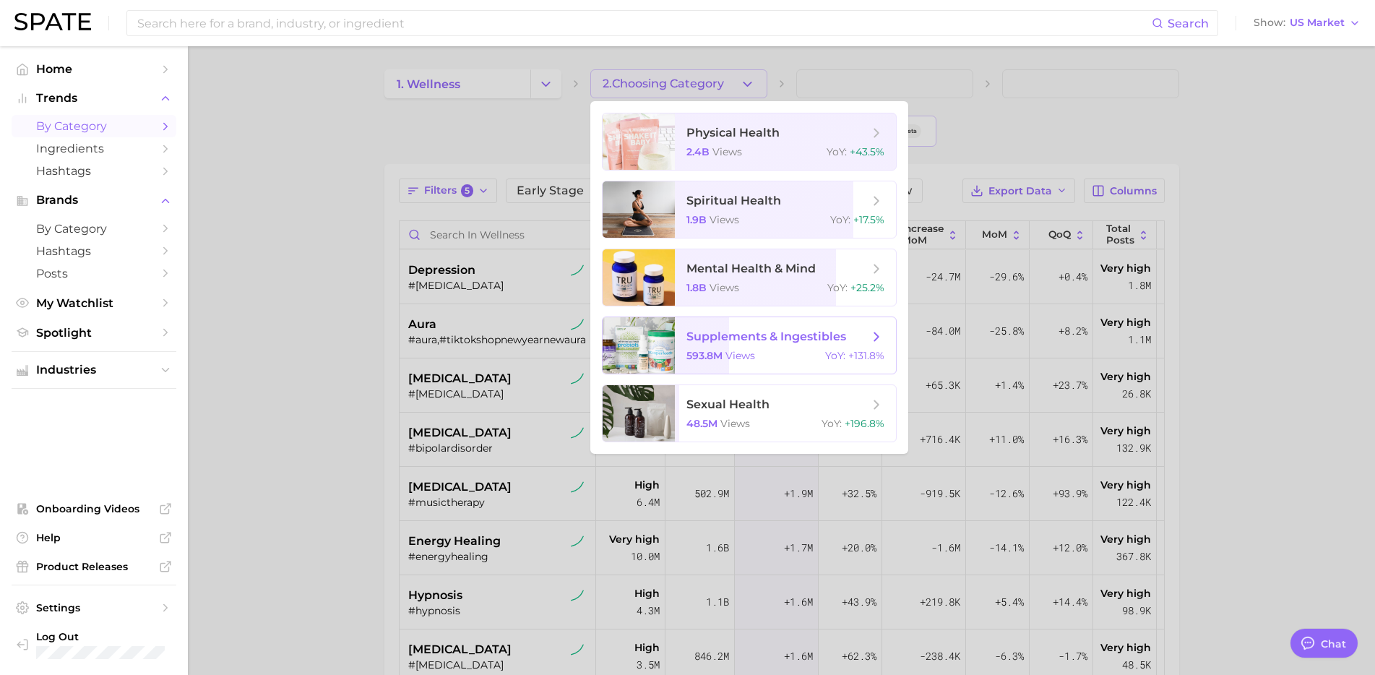
click at [765, 343] on span "supplements & ingestibles" at bounding box center [777, 337] width 182 height 16
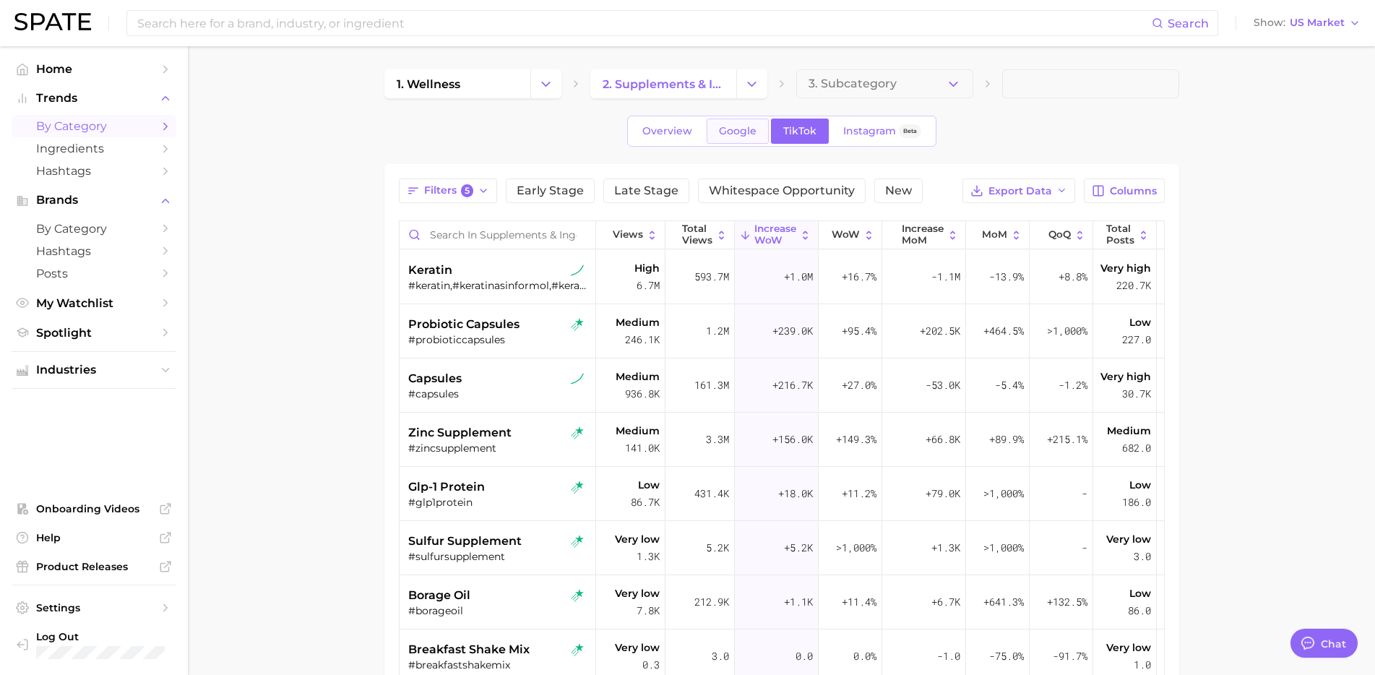
click at [746, 133] on span "Google" at bounding box center [738, 131] width 38 height 12
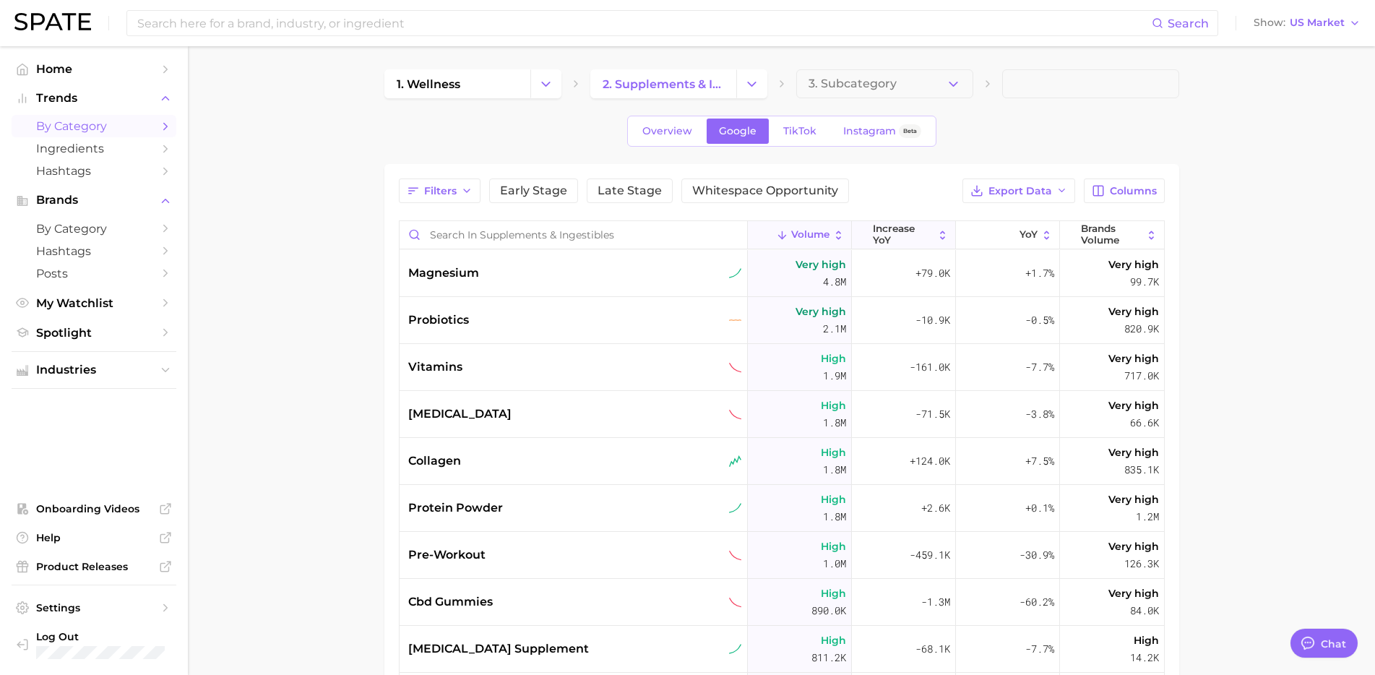
click at [928, 241] on span "increase YoY" at bounding box center [903, 234] width 61 height 22
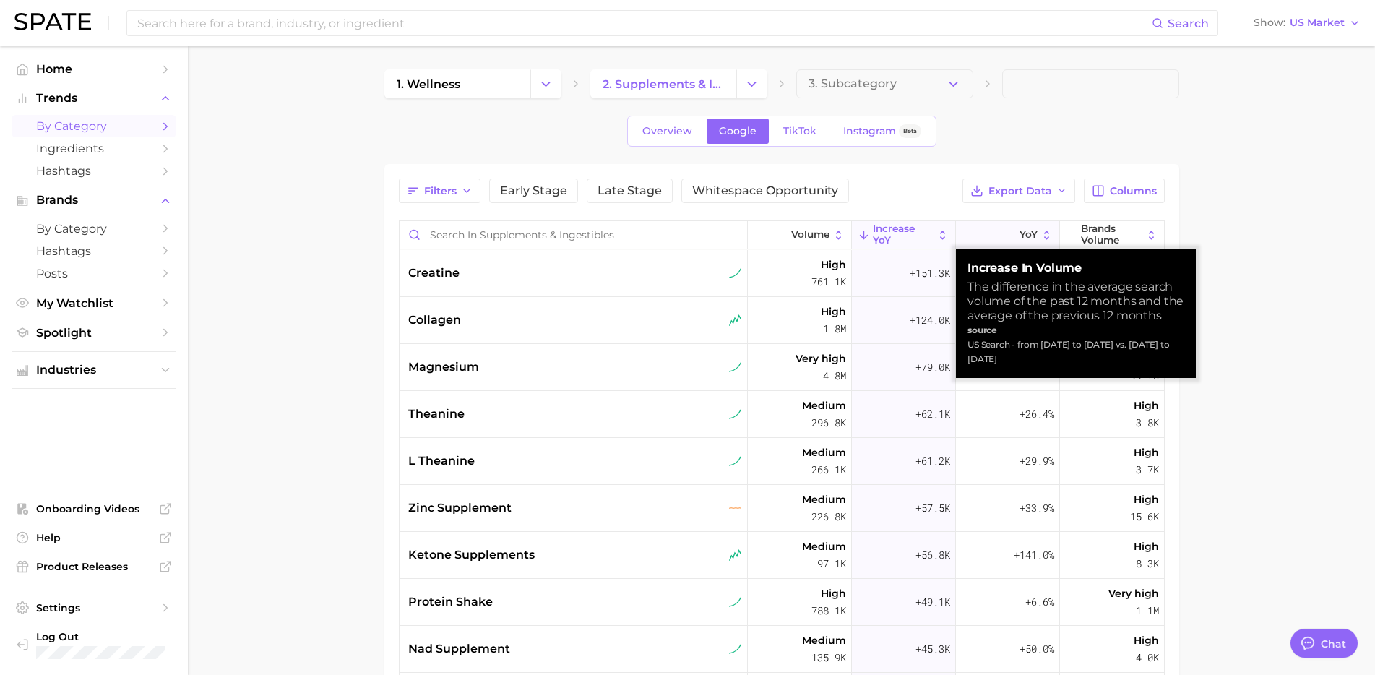
click at [1004, 235] on icon at bounding box center [1010, 235] width 12 height 12
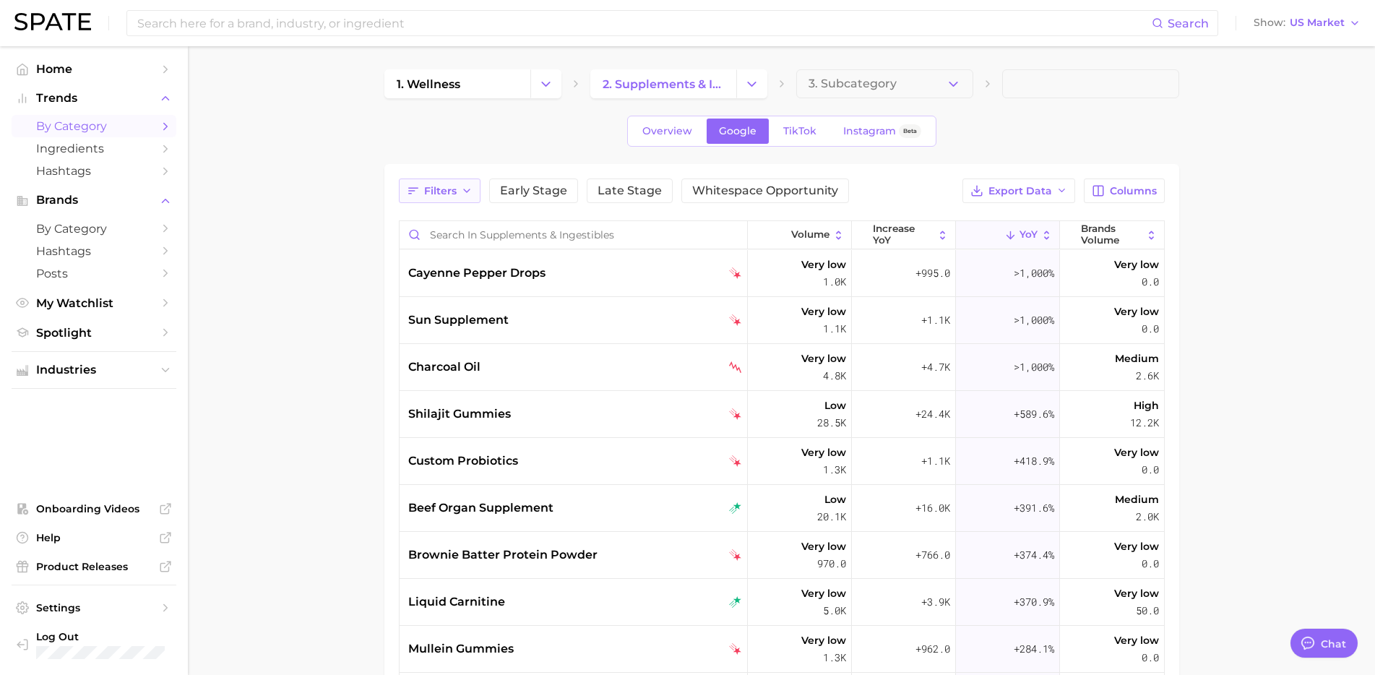
click at [457, 195] on button "Filters" at bounding box center [440, 190] width 82 height 25
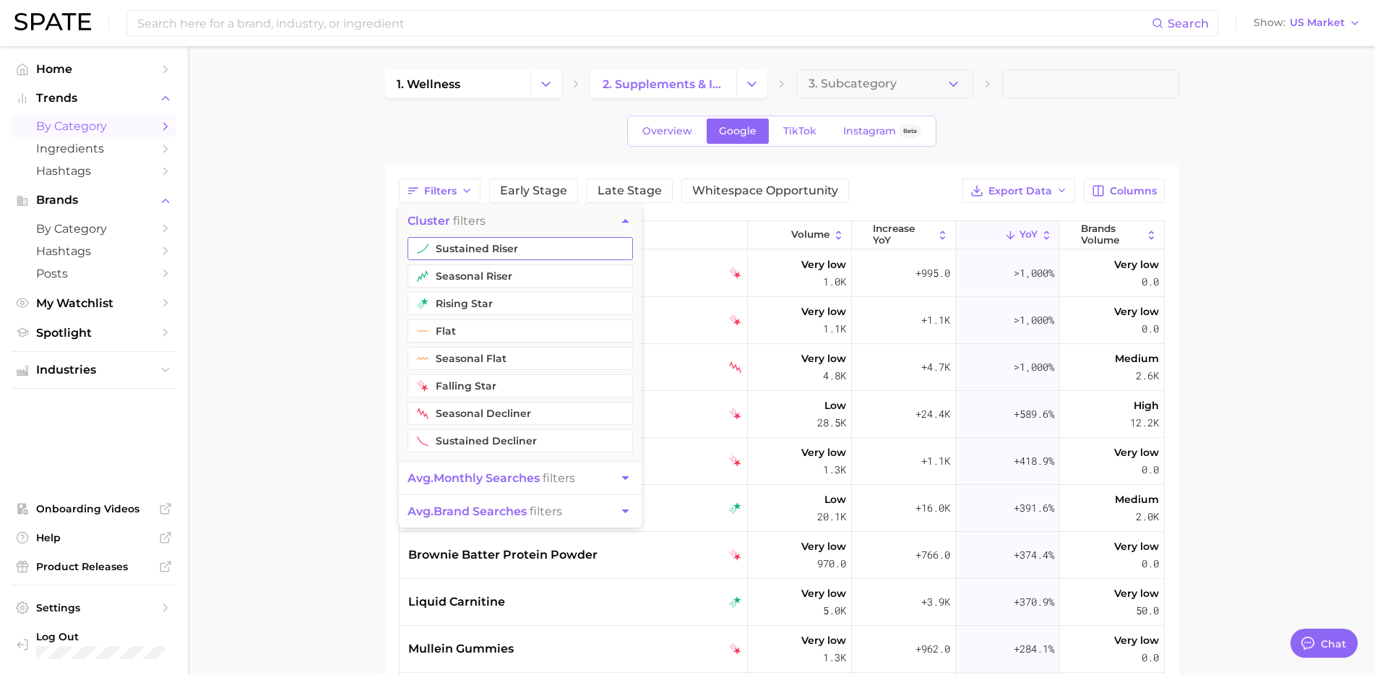
click at [472, 254] on button "sustained riser" at bounding box center [520, 248] width 225 height 23
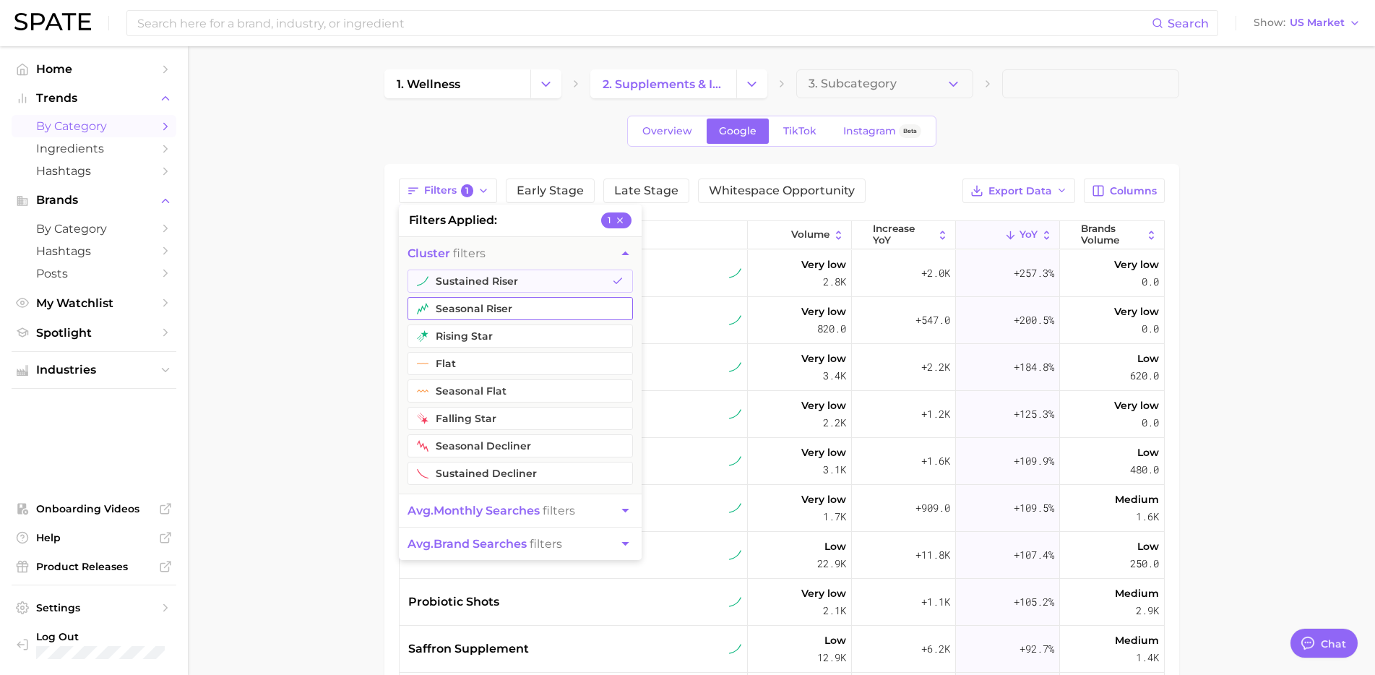
click at [465, 303] on button "seasonal riser" at bounding box center [520, 308] width 225 height 23
click at [469, 333] on button "rising star" at bounding box center [520, 335] width 225 height 23
click at [298, 409] on main "1. wellness 2. supplements & ingestibles 3. Subcategory Overview Google TikTok …" at bounding box center [781, 514] width 1187 height 936
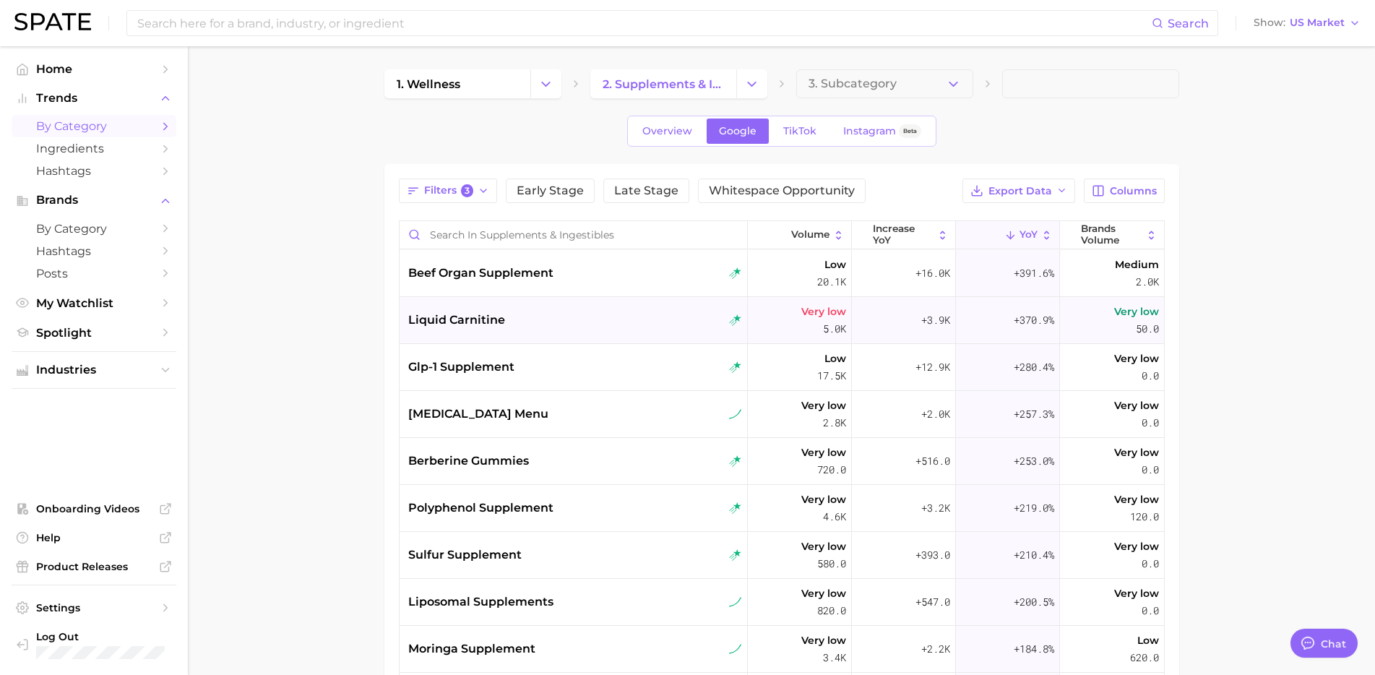
click at [612, 320] on div "liquid carnitine" at bounding box center [575, 319] width 334 height 17
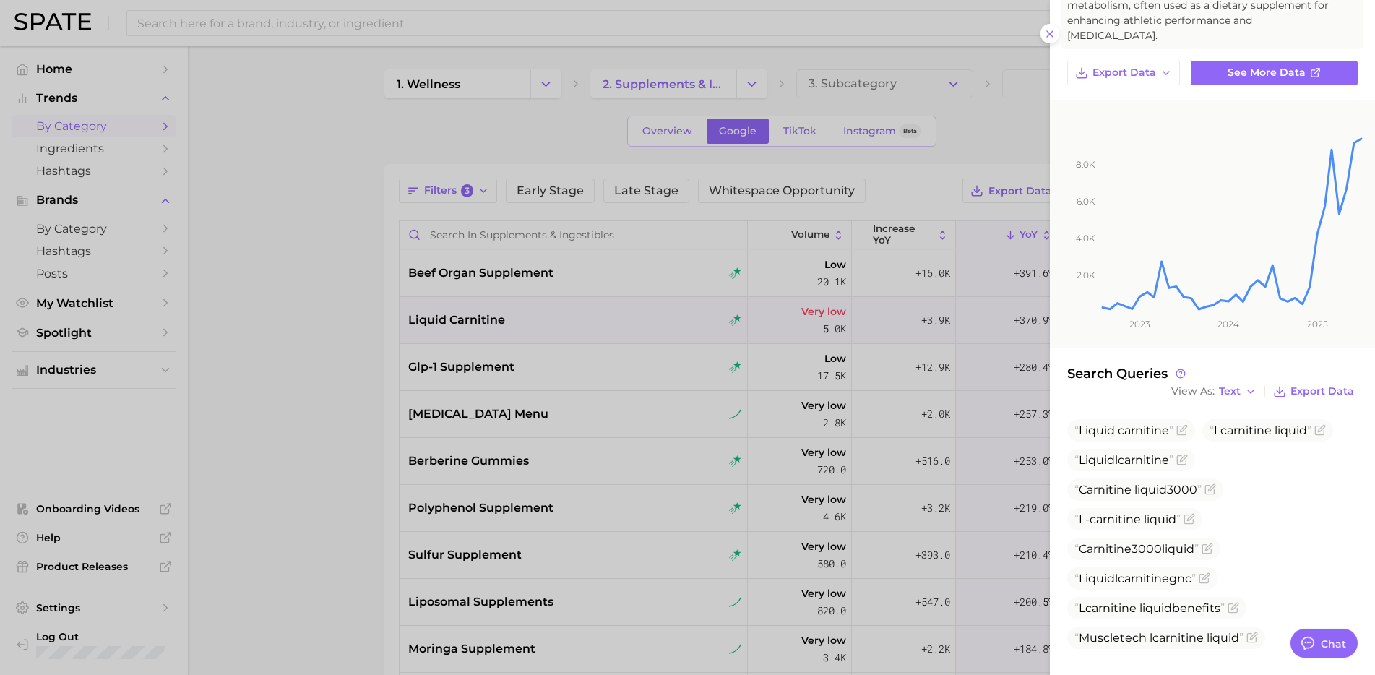
scroll to position [119, 0]
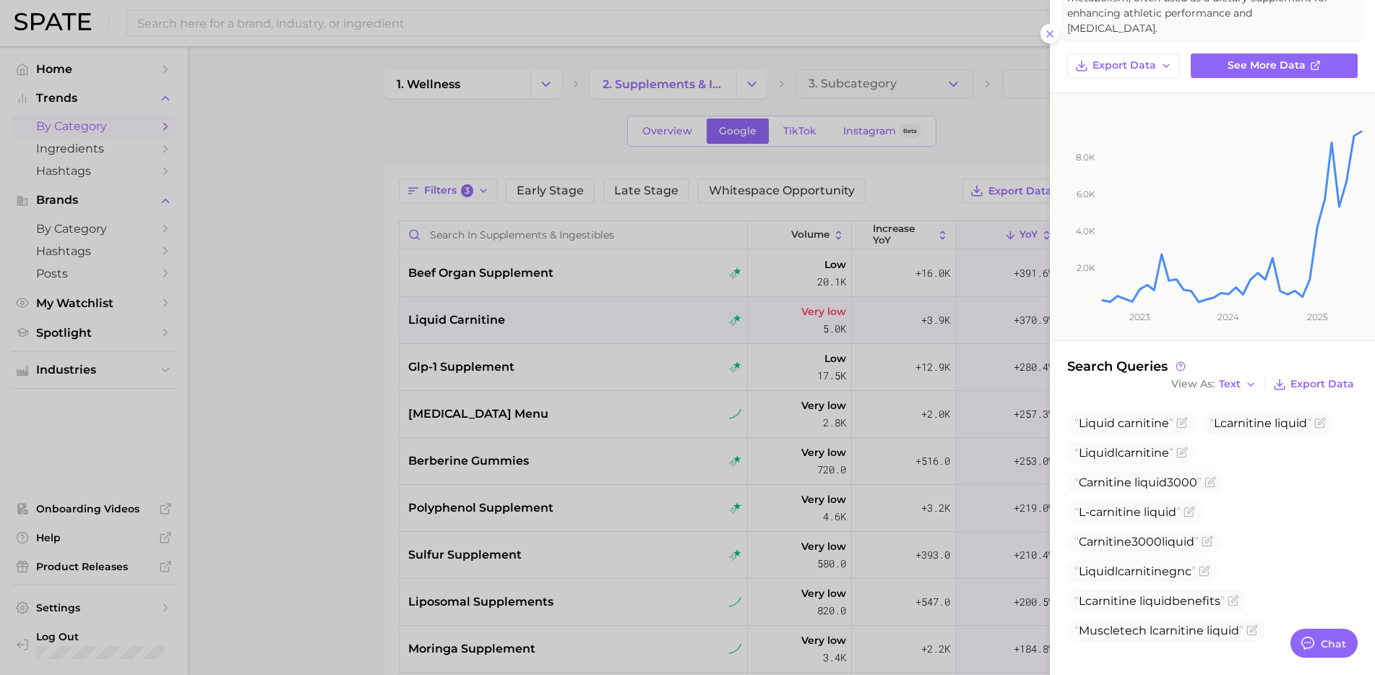
click at [686, 408] on div at bounding box center [687, 337] width 1375 height 675
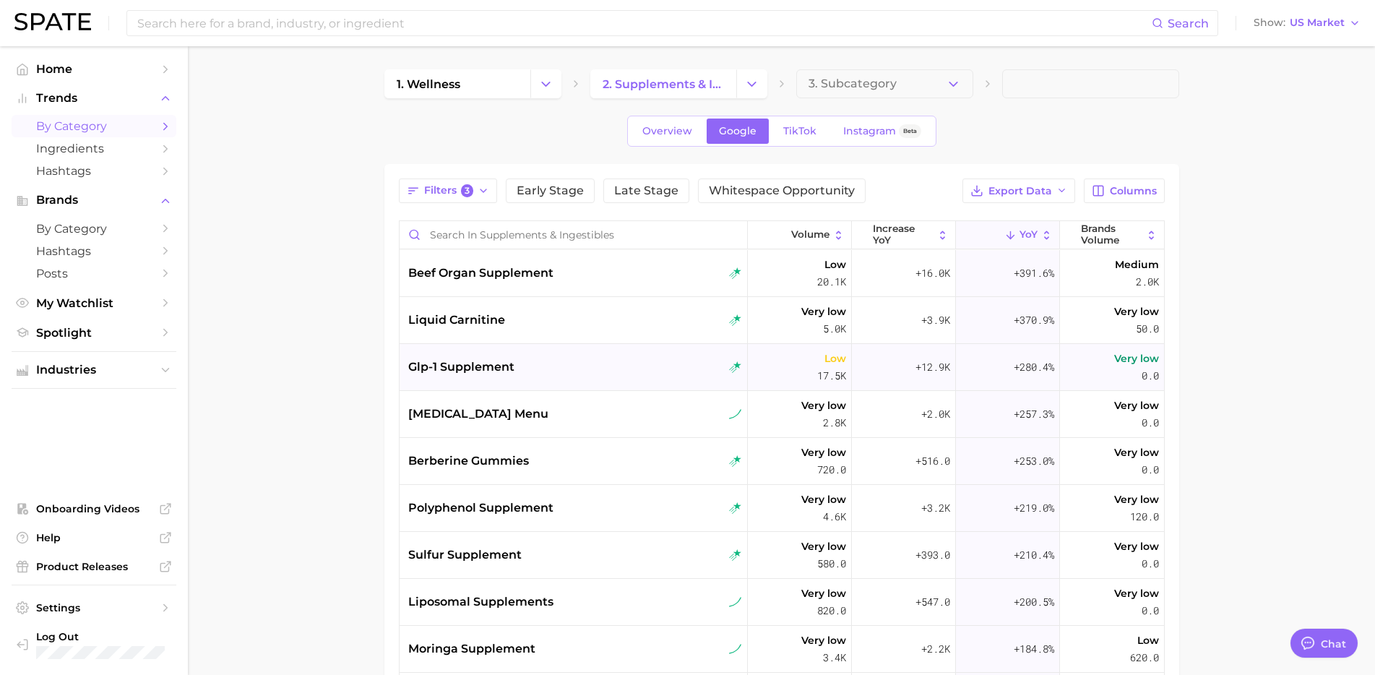
click at [572, 370] on div "glp-1 supplement" at bounding box center [575, 366] width 334 height 17
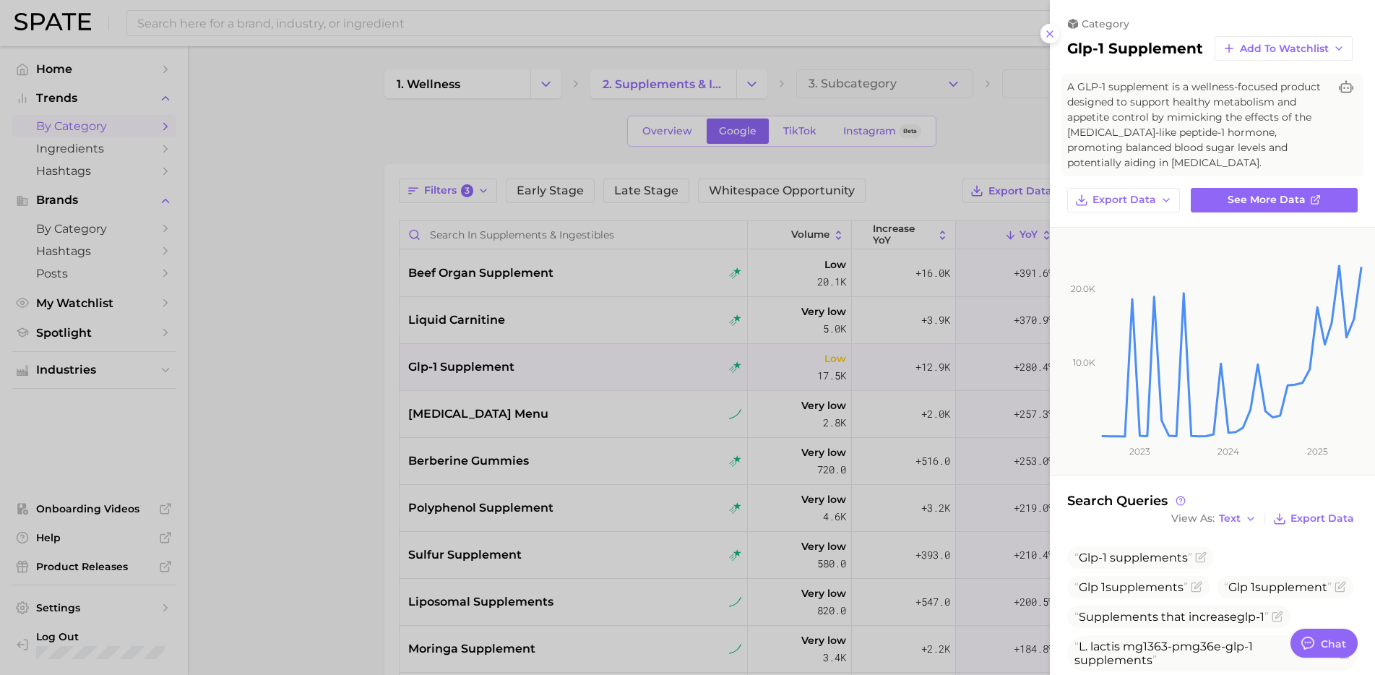
click at [526, 442] on div at bounding box center [687, 337] width 1375 height 675
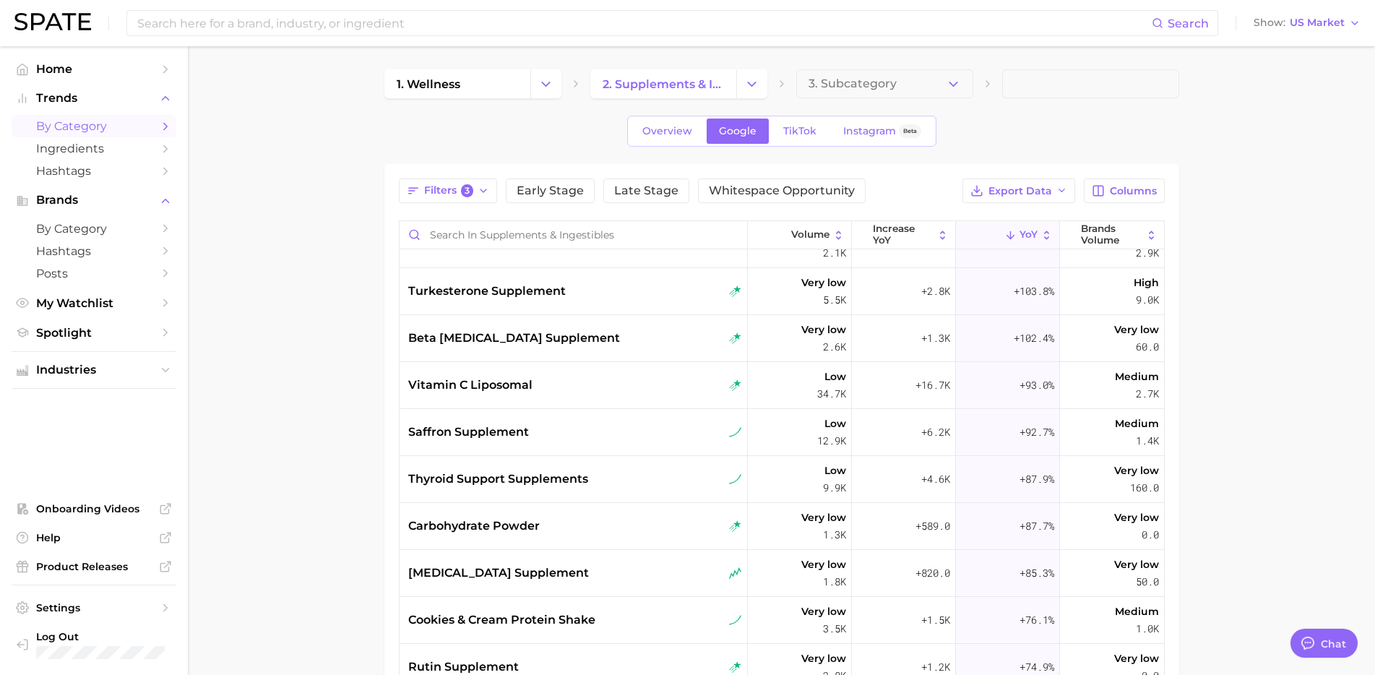
scroll to position [918, 0]
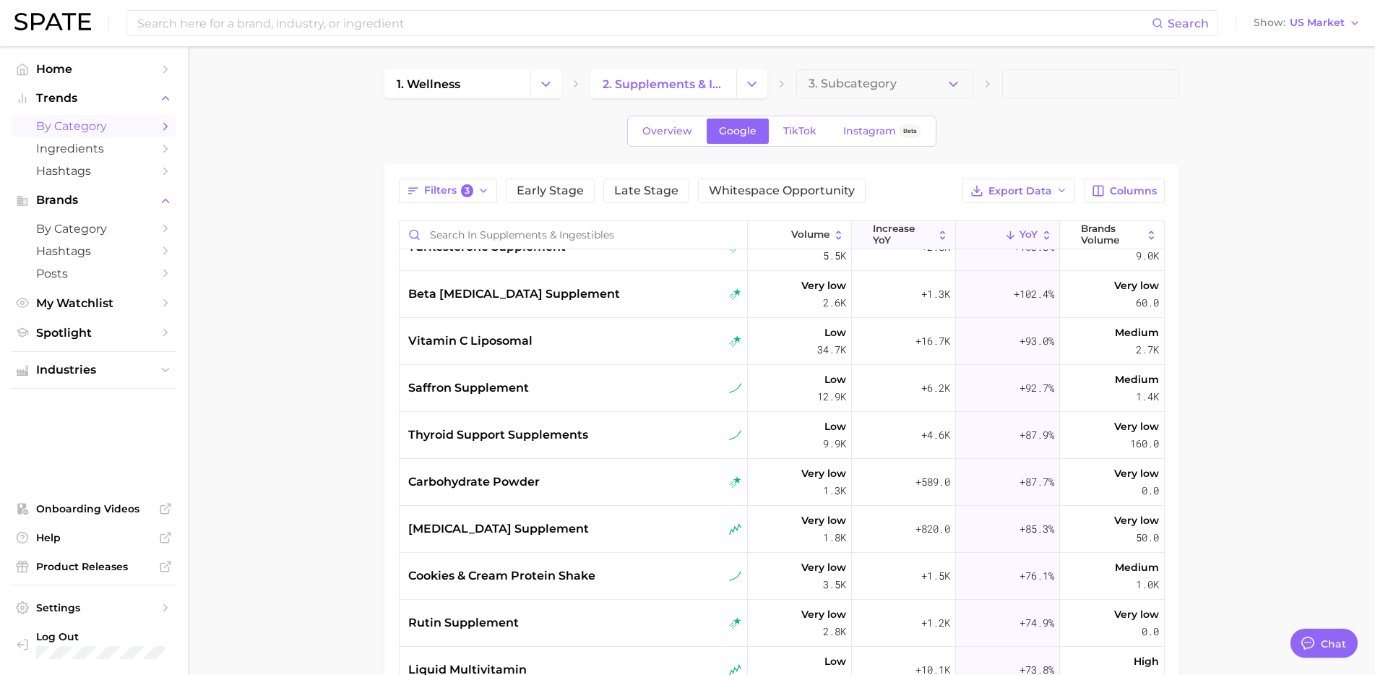
click at [913, 236] on span "increase YoY" at bounding box center [903, 234] width 61 height 22
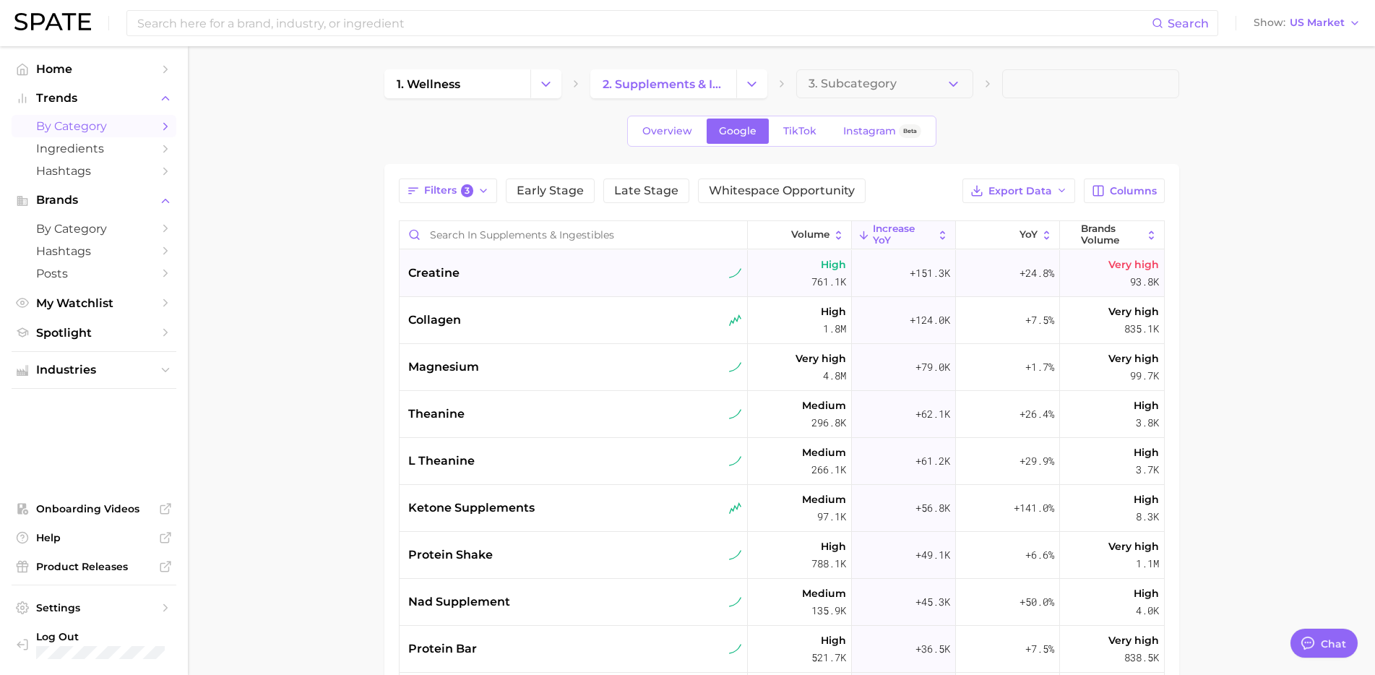
click at [645, 269] on div "creatine" at bounding box center [575, 272] width 334 height 17
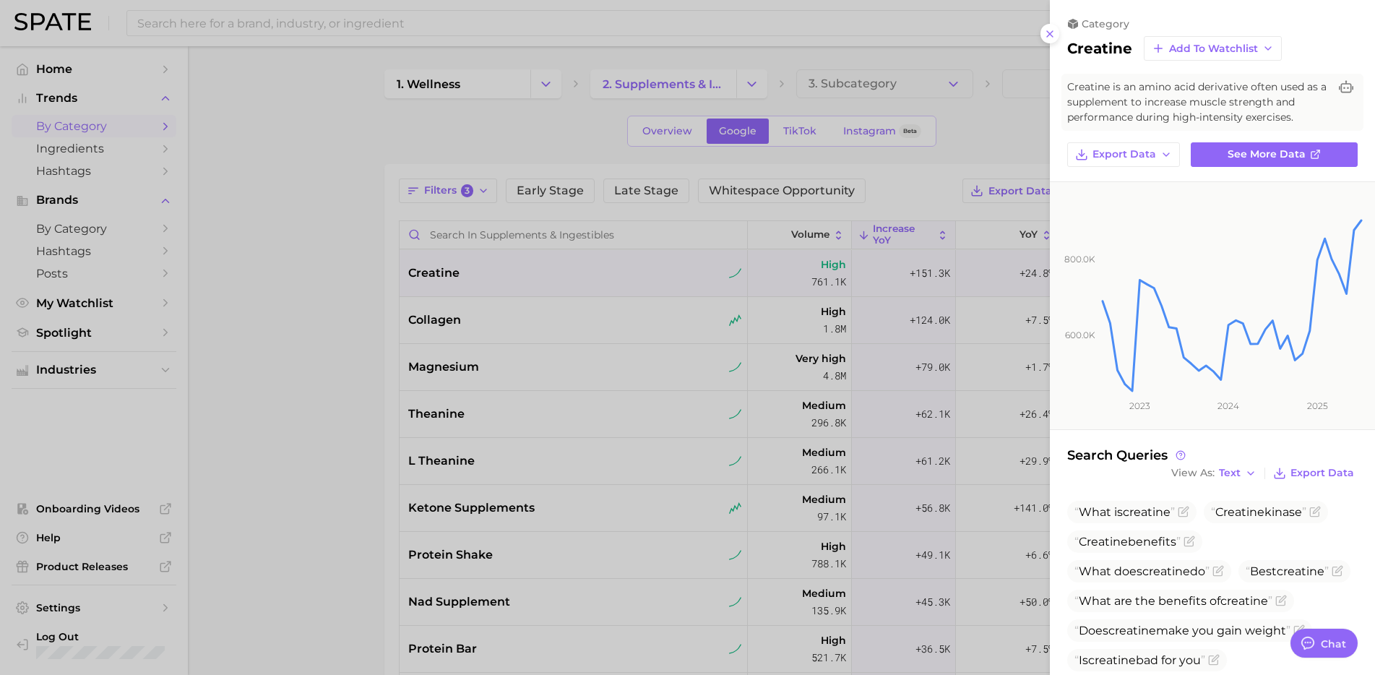
click at [299, 436] on div at bounding box center [687, 337] width 1375 height 675
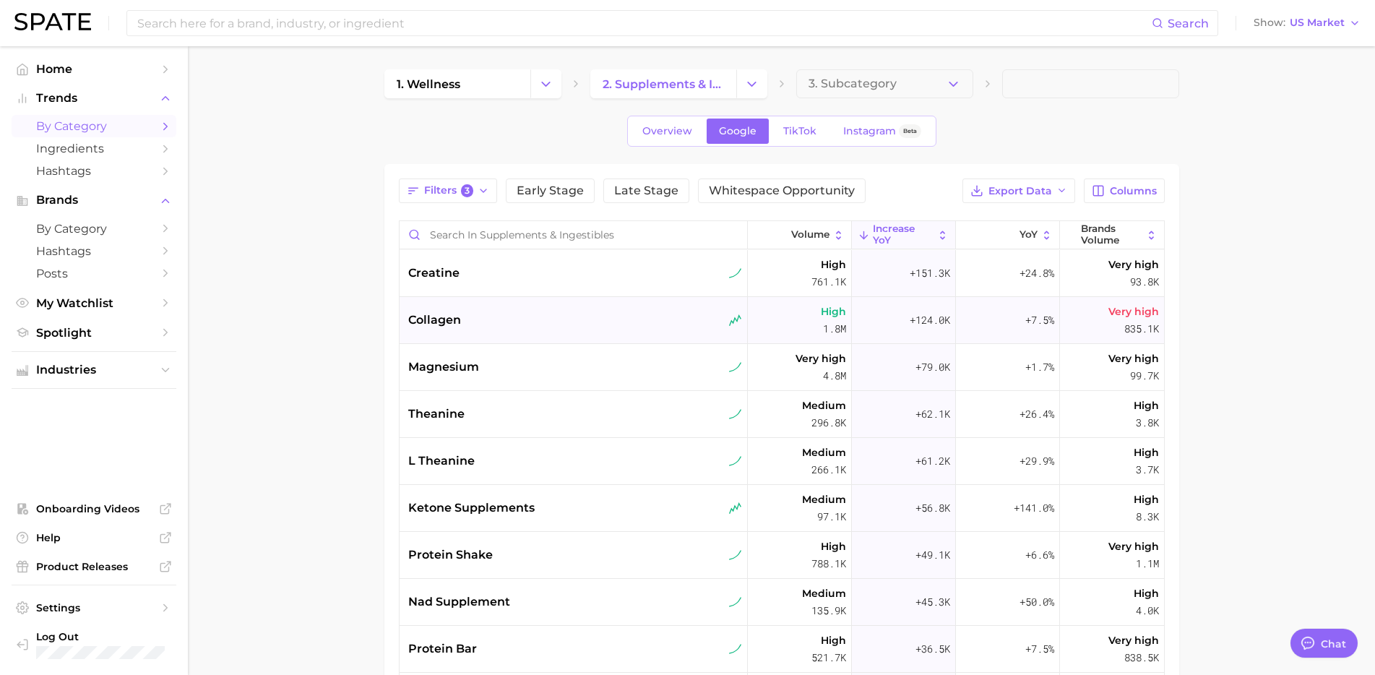
click at [561, 322] on div "collagen" at bounding box center [575, 319] width 334 height 17
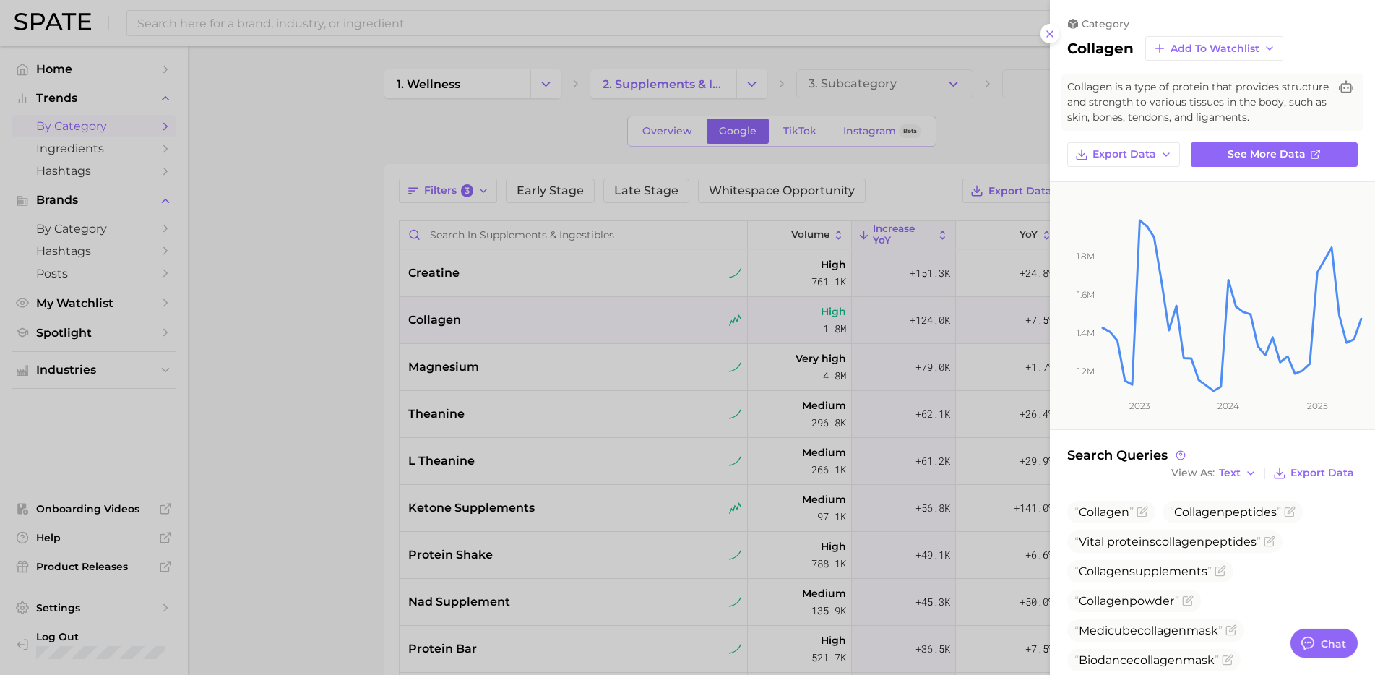
click at [340, 480] on div at bounding box center [687, 337] width 1375 height 675
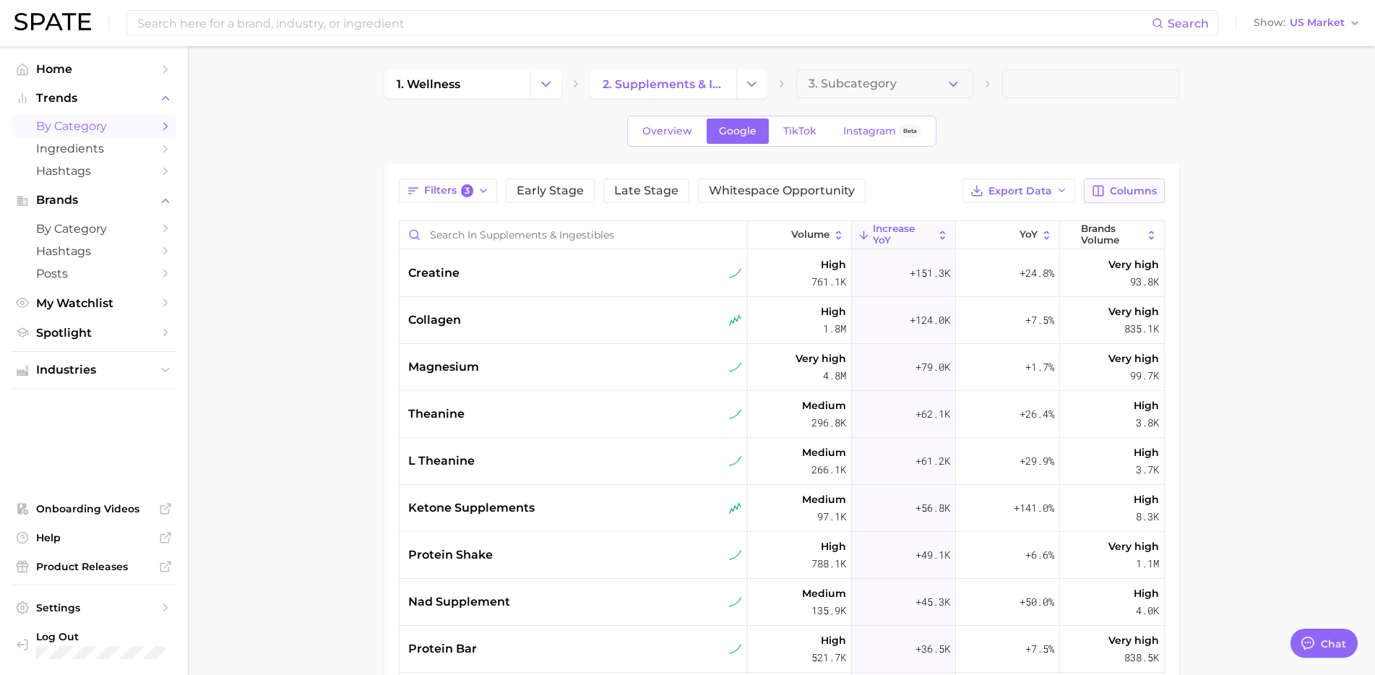
click at [1118, 192] on span "Columns" at bounding box center [1133, 191] width 47 height 12
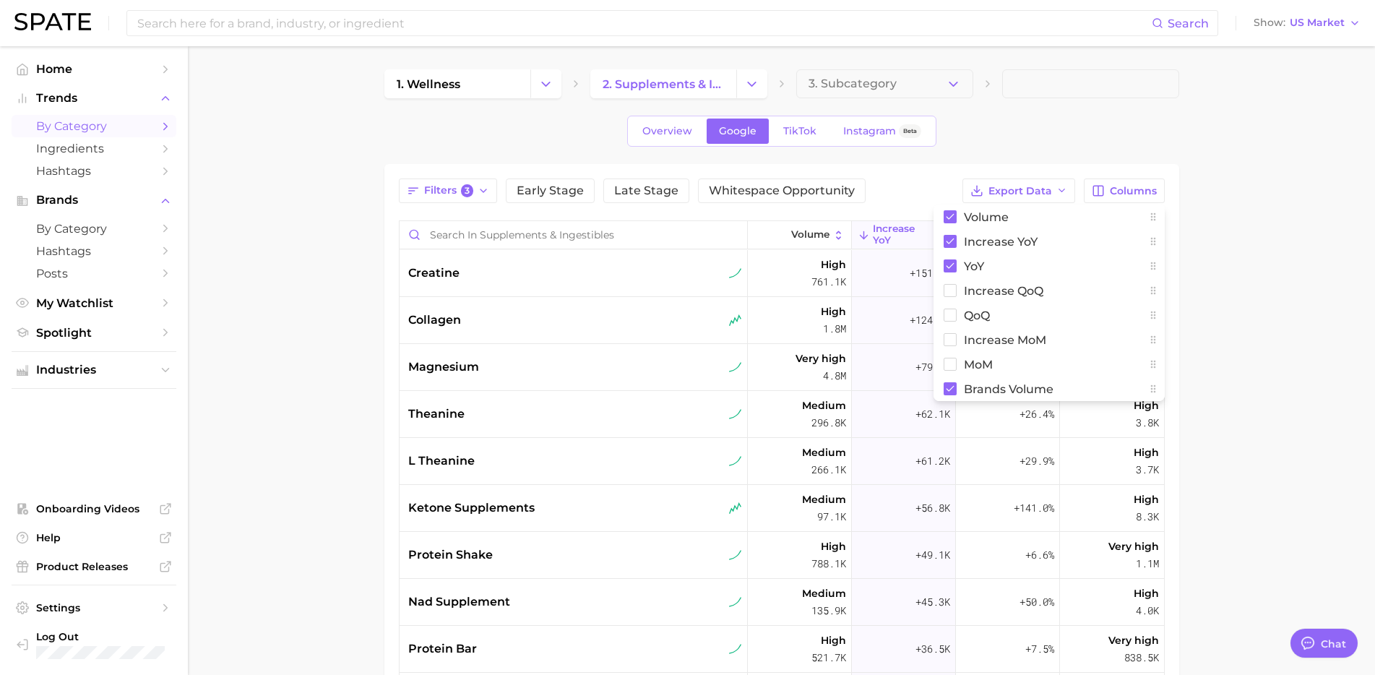
click at [904, 158] on div "1. wellness 2. supplements & ingestibles 3. Subcategory Overview Google TikTok …" at bounding box center [781, 489] width 795 height 840
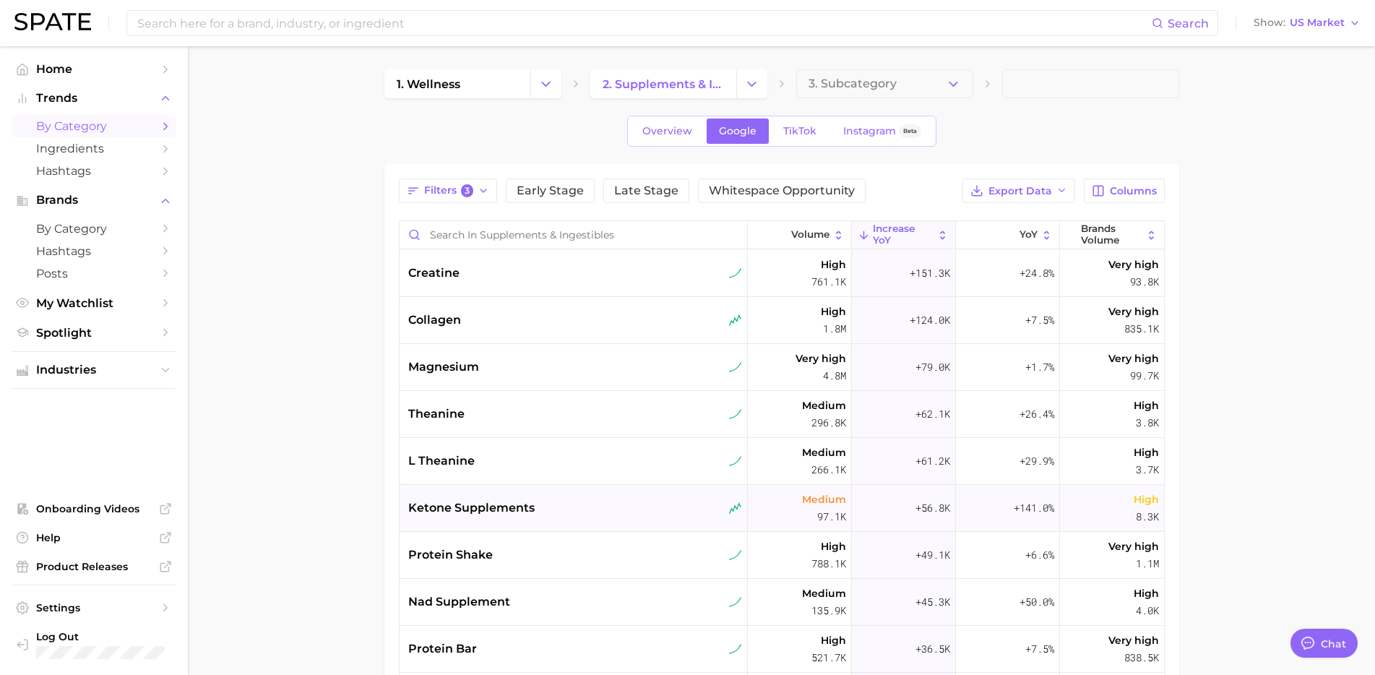
click at [516, 512] on span "ketone supplements" at bounding box center [471, 507] width 126 height 17
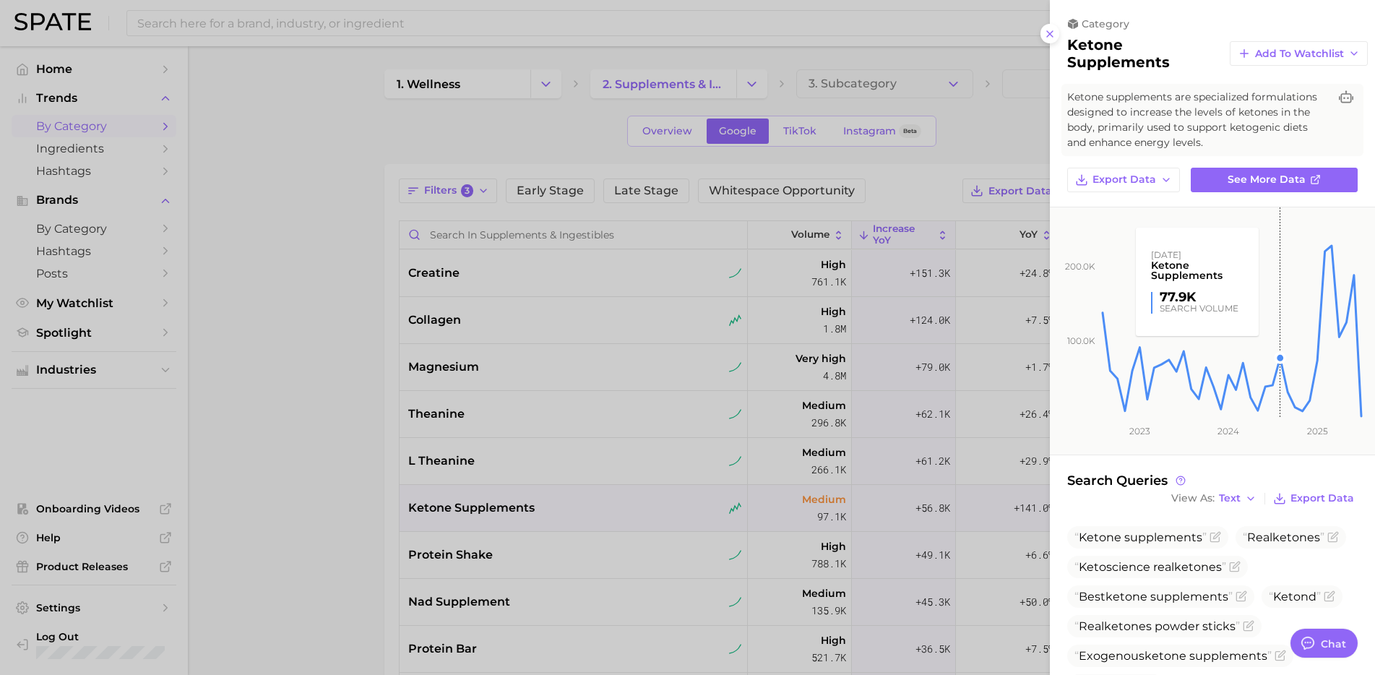
scroll to position [134, 0]
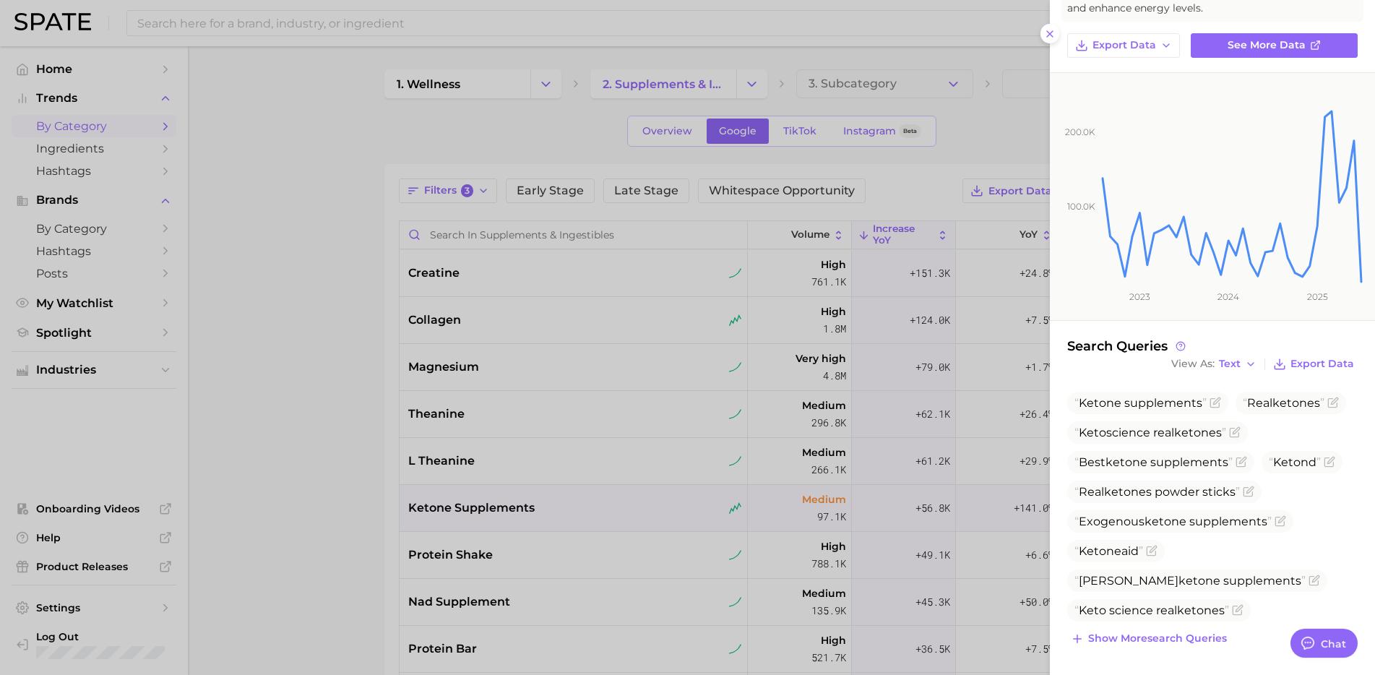
click at [353, 599] on div at bounding box center [687, 337] width 1375 height 675
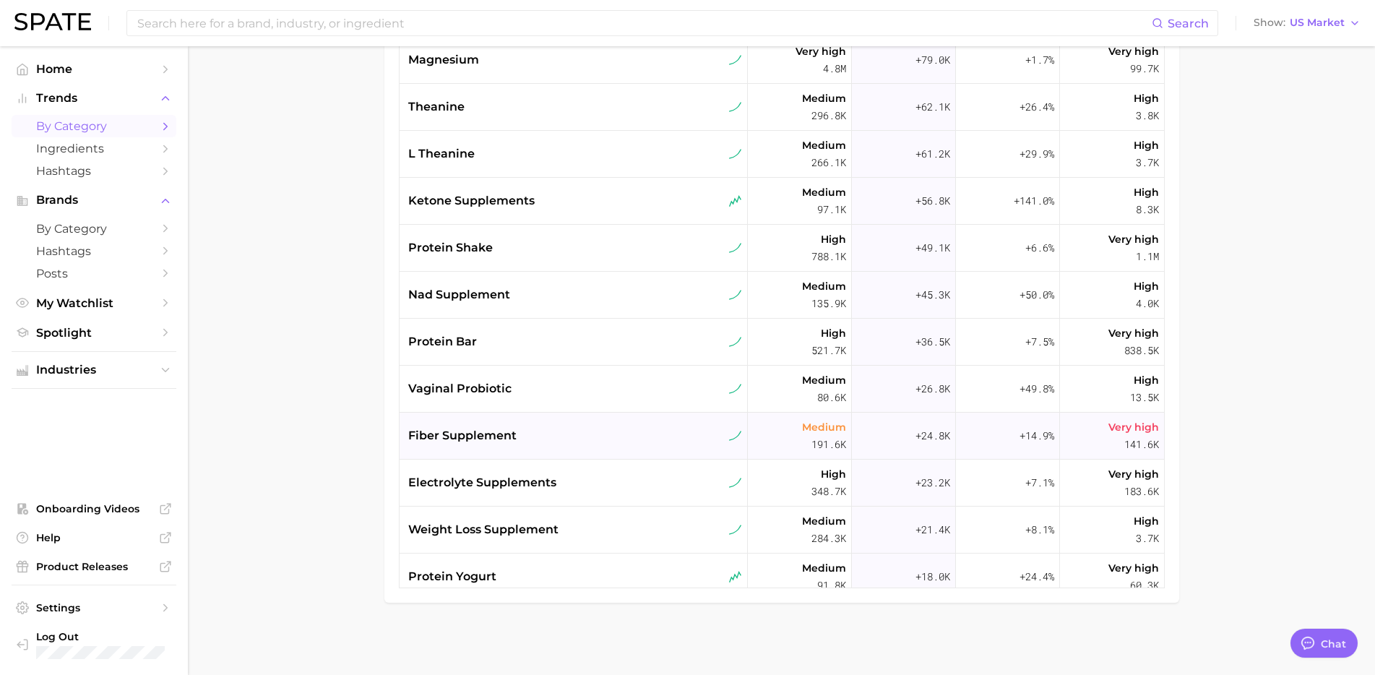
scroll to position [0, 0]
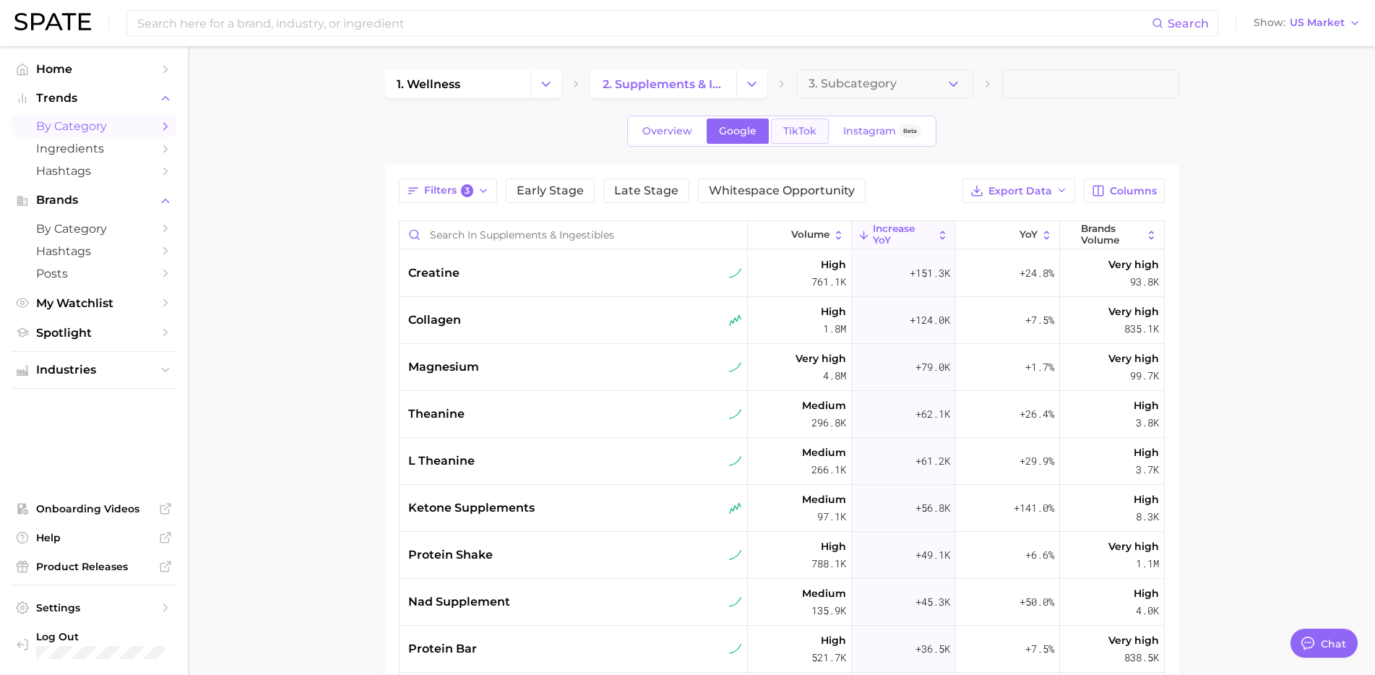
click at [794, 137] on link "TikTok" at bounding box center [800, 130] width 58 height 25
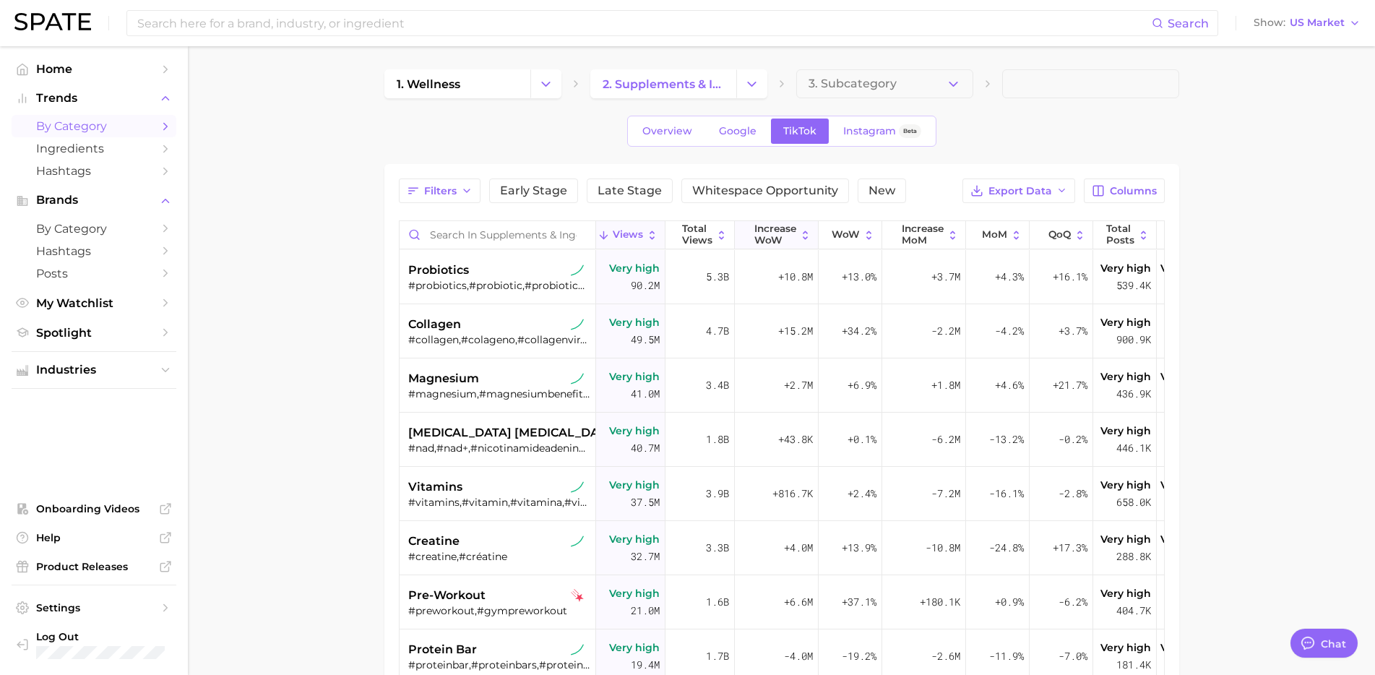
click at [791, 248] on button "Increase WoW" at bounding box center [777, 235] width 84 height 28
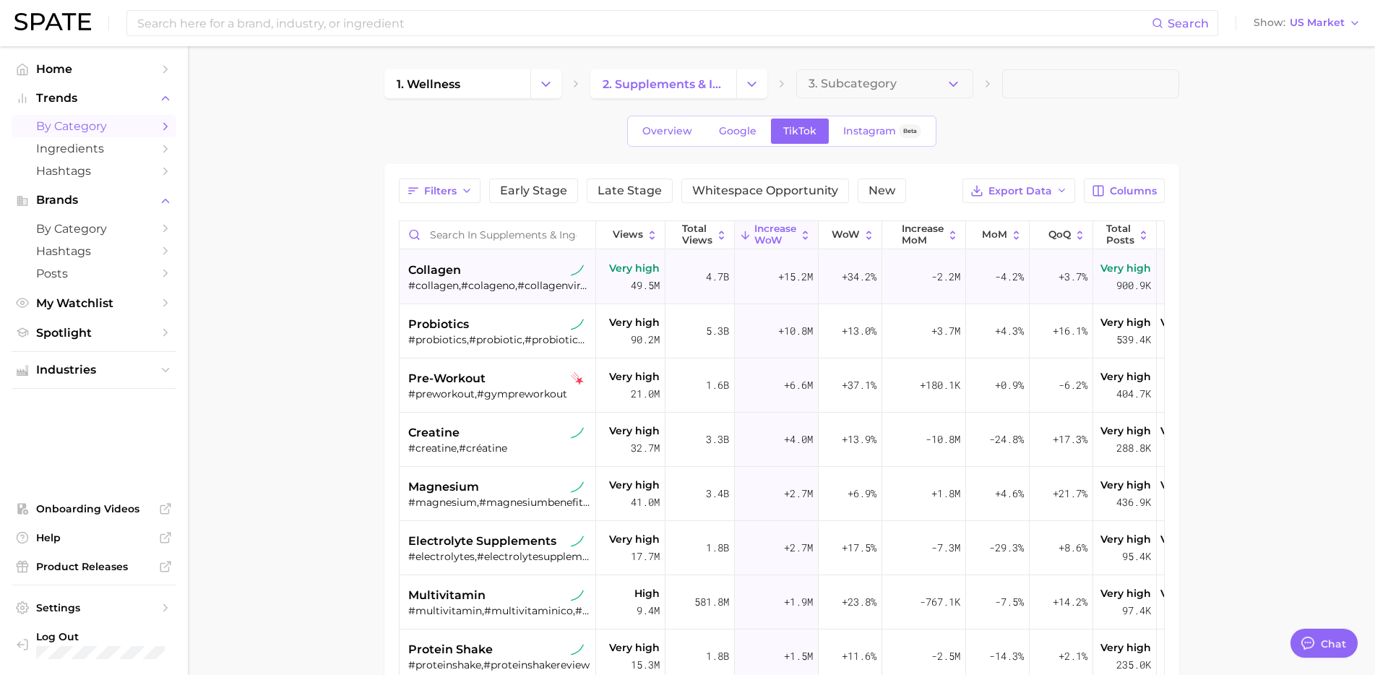
click at [522, 277] on div "collagen" at bounding box center [499, 270] width 182 height 17
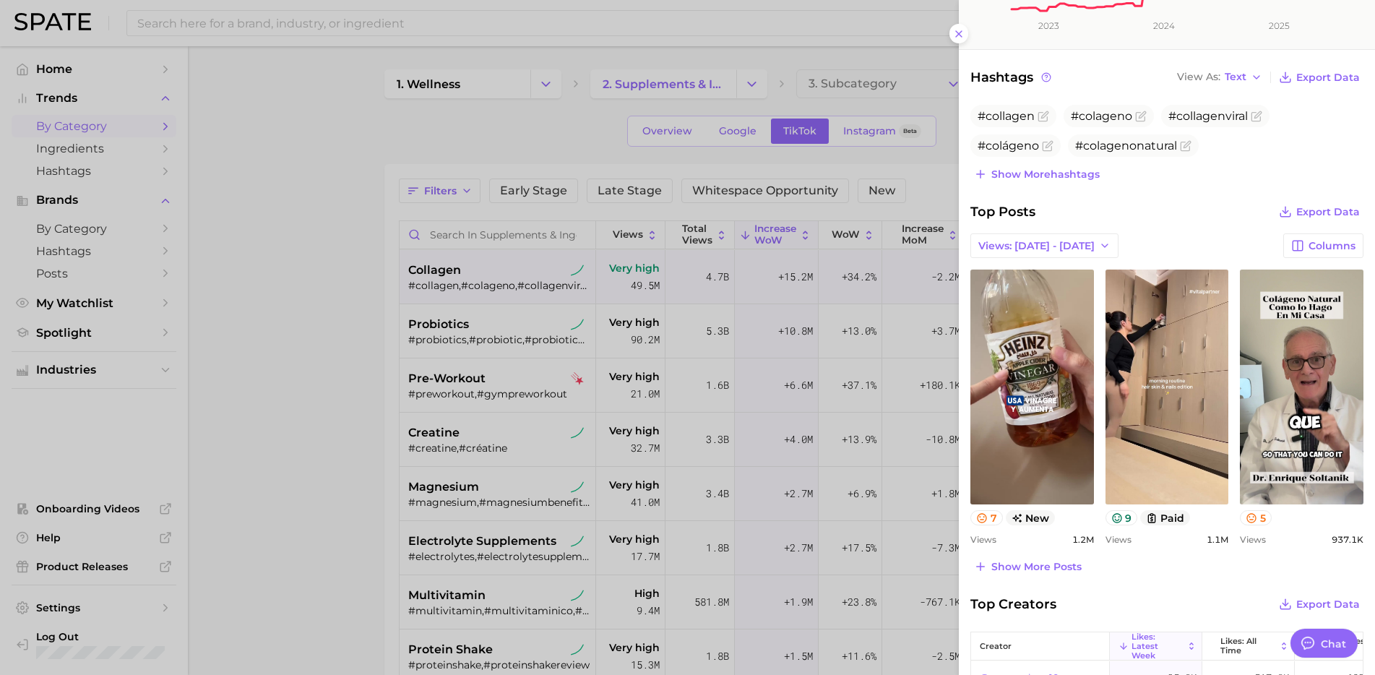
scroll to position [407, 0]
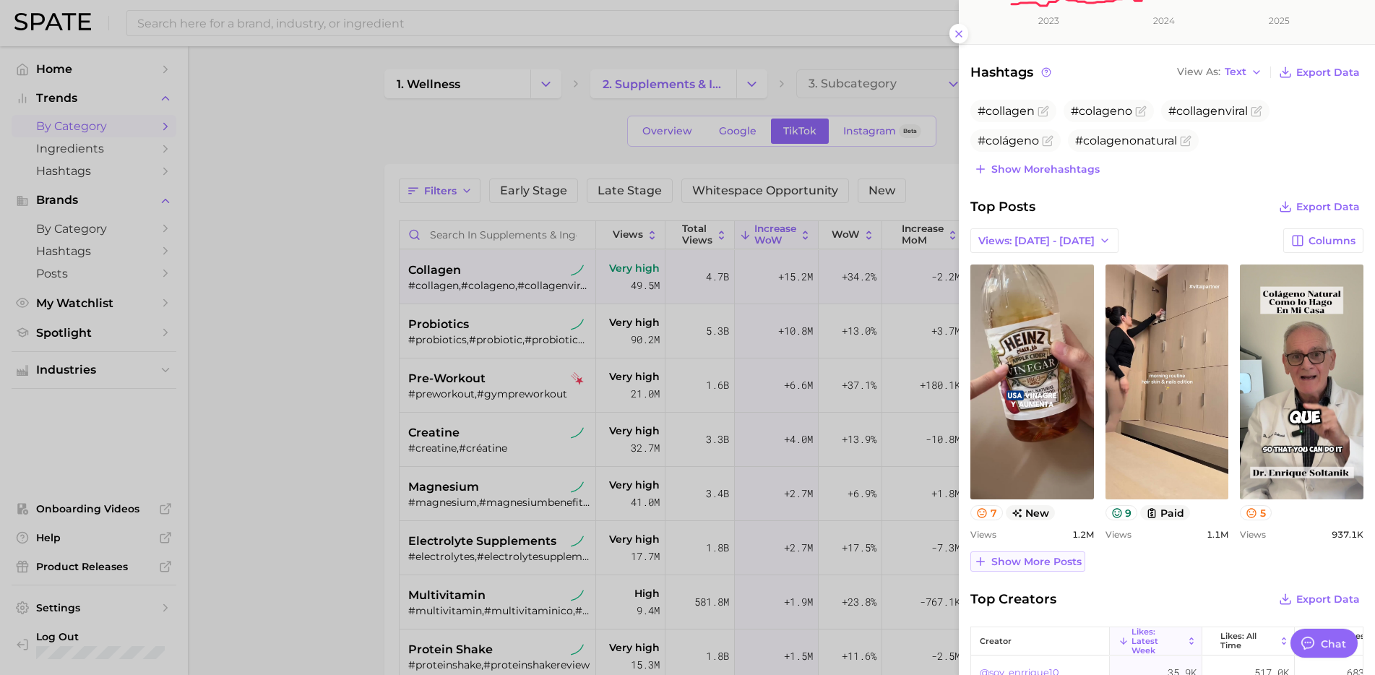
click at [1019, 569] on button "Show more posts" at bounding box center [1027, 561] width 115 height 20
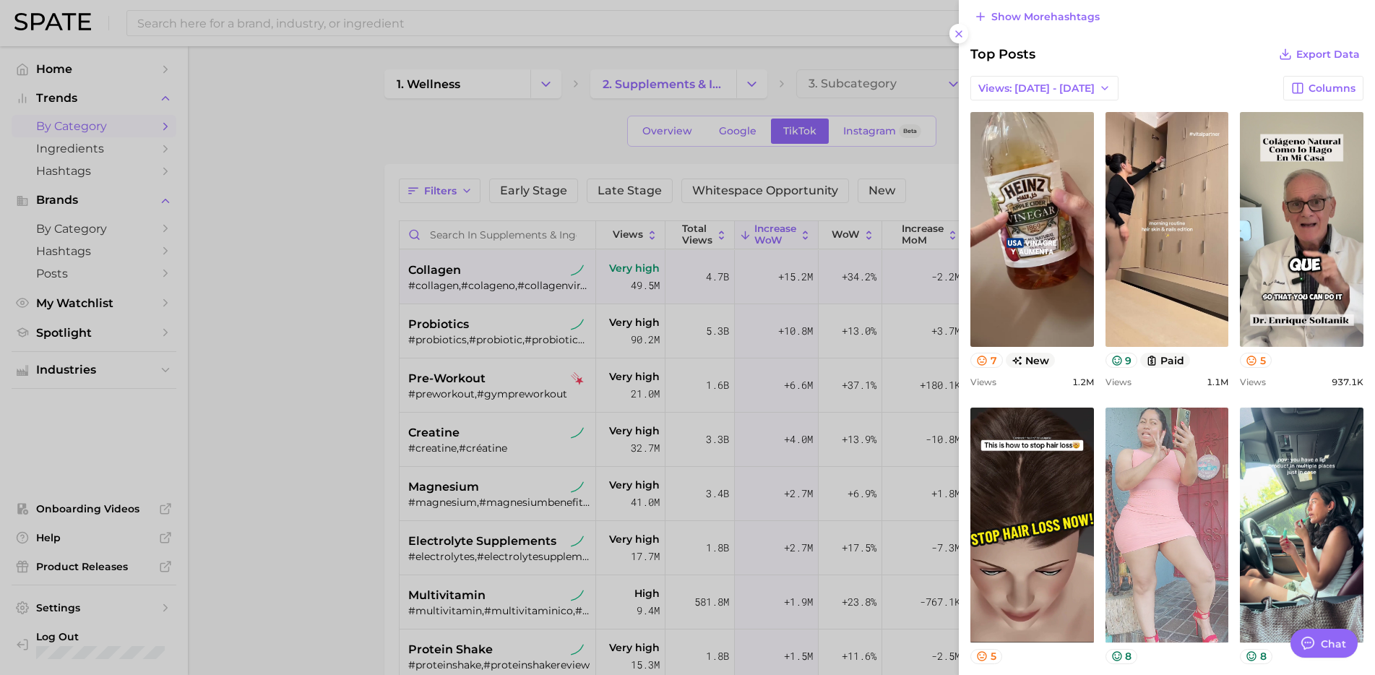
scroll to position [552, 0]
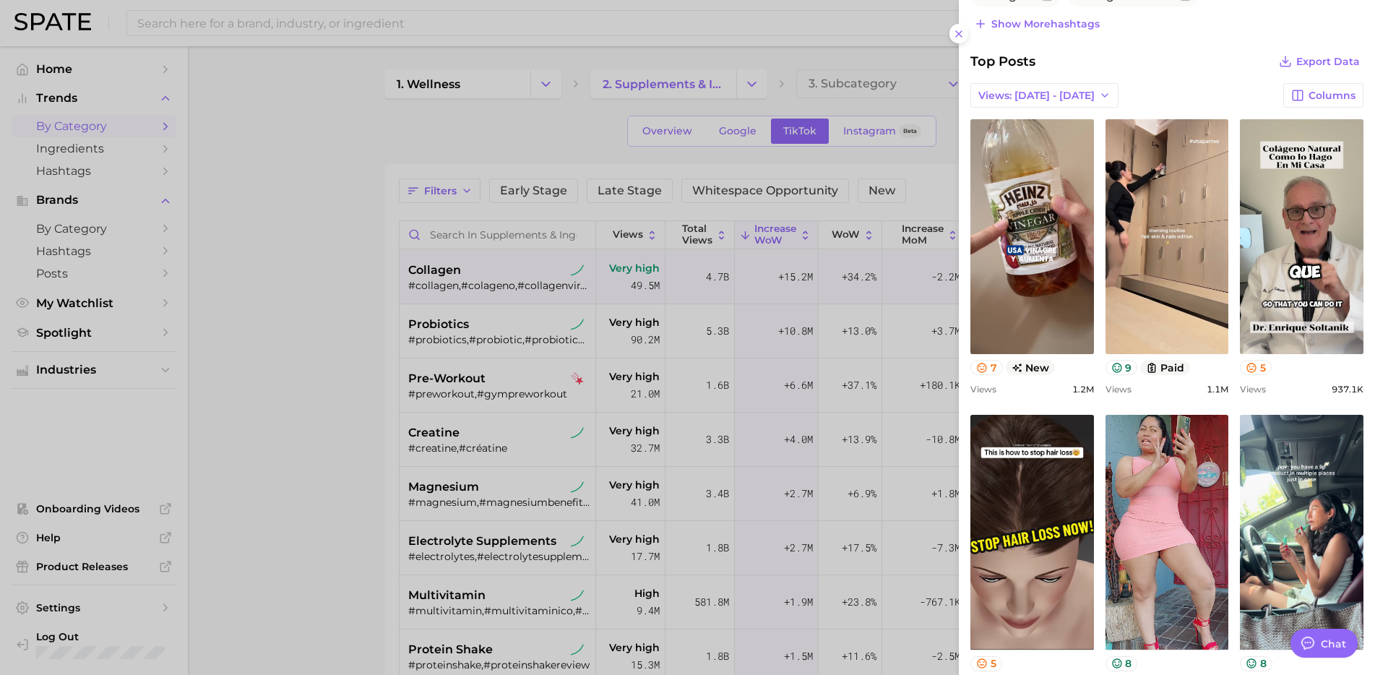
click at [725, 473] on div at bounding box center [687, 337] width 1375 height 675
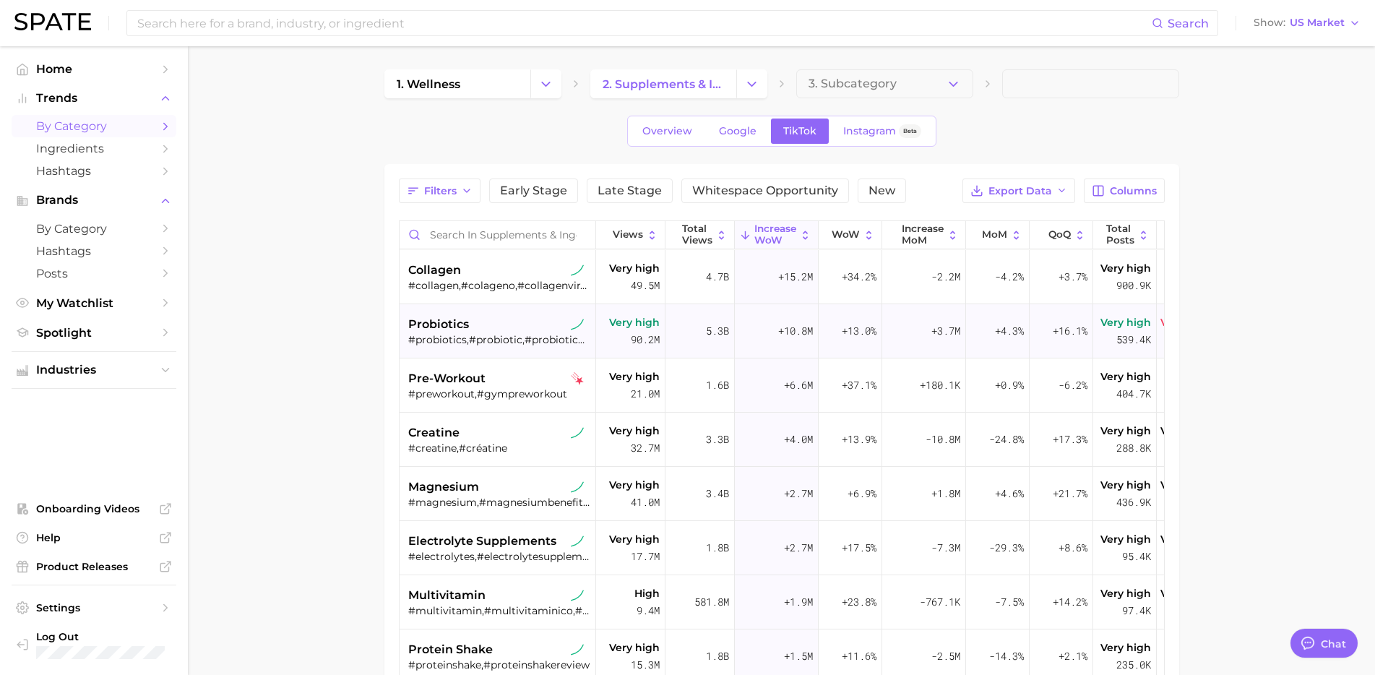
click at [484, 333] on div "#probiotics,#probiotic,#probioticos,#probioticsforwomen" at bounding box center [499, 339] width 182 height 13
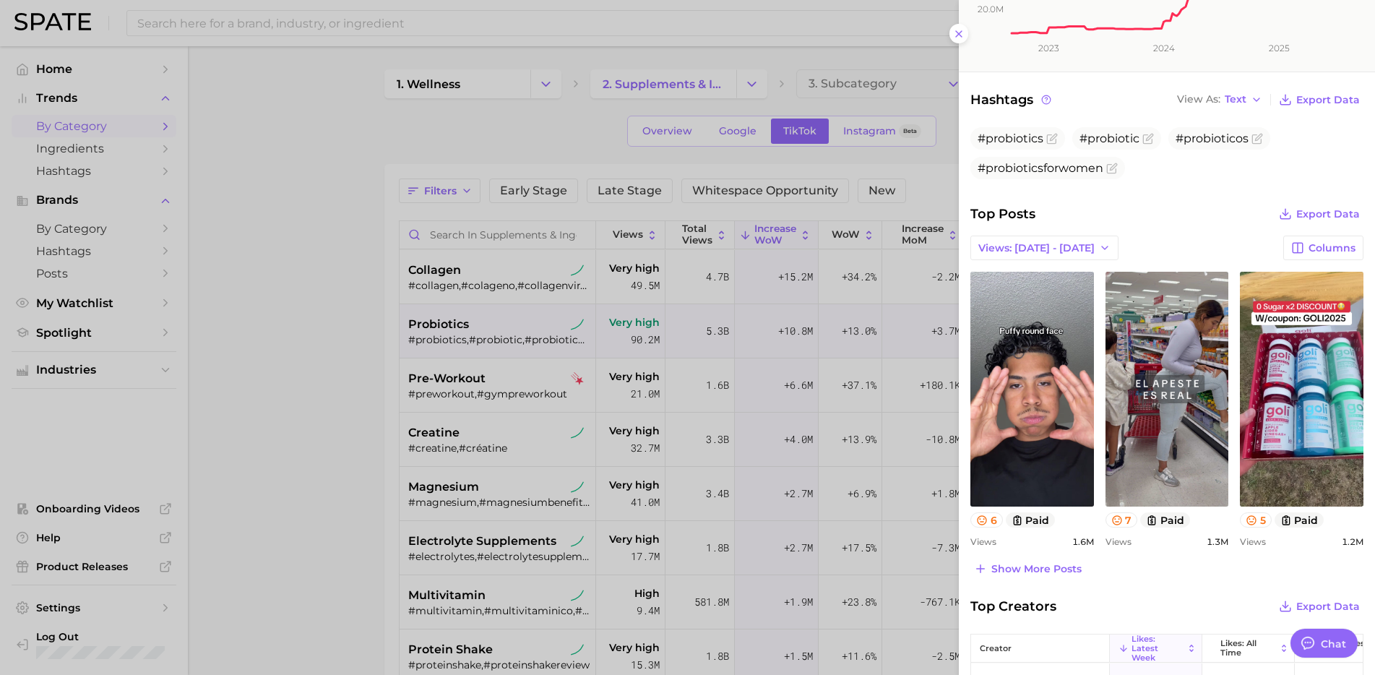
scroll to position [385, 0]
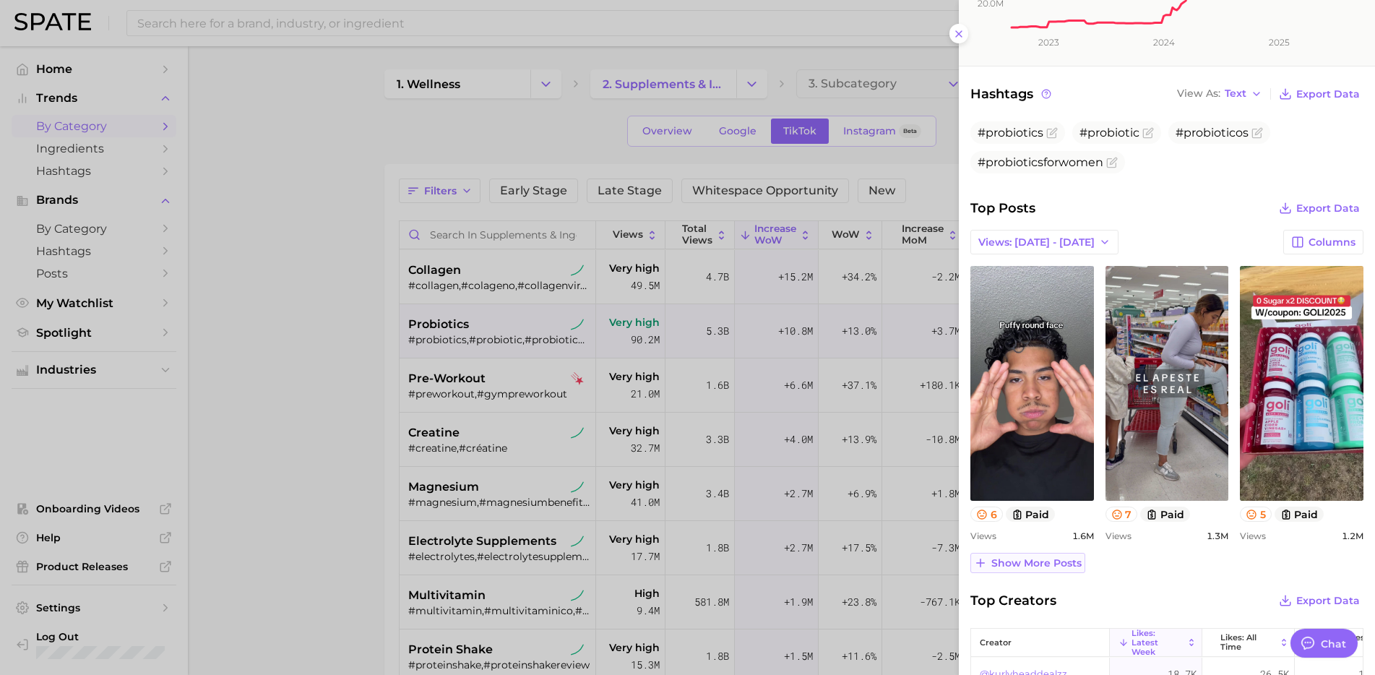
click at [1016, 568] on span "Show more posts" at bounding box center [1036, 563] width 90 height 12
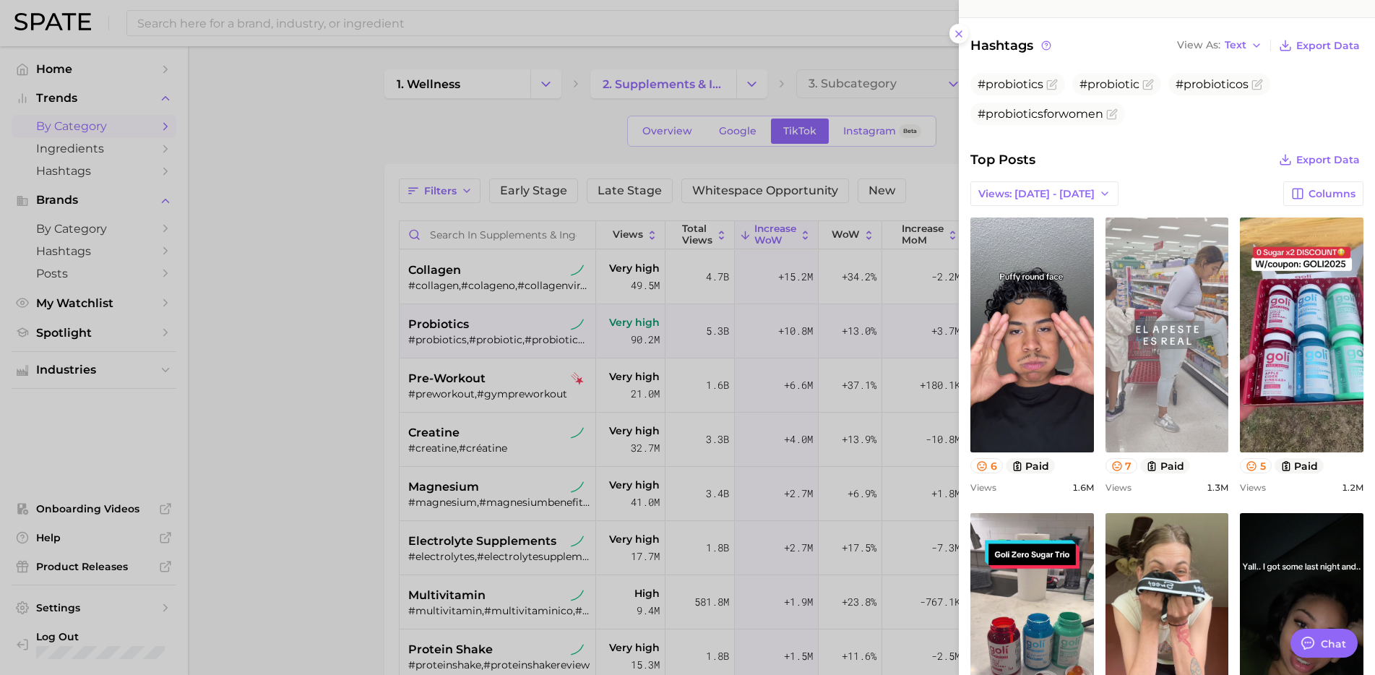
scroll to position [0, 0]
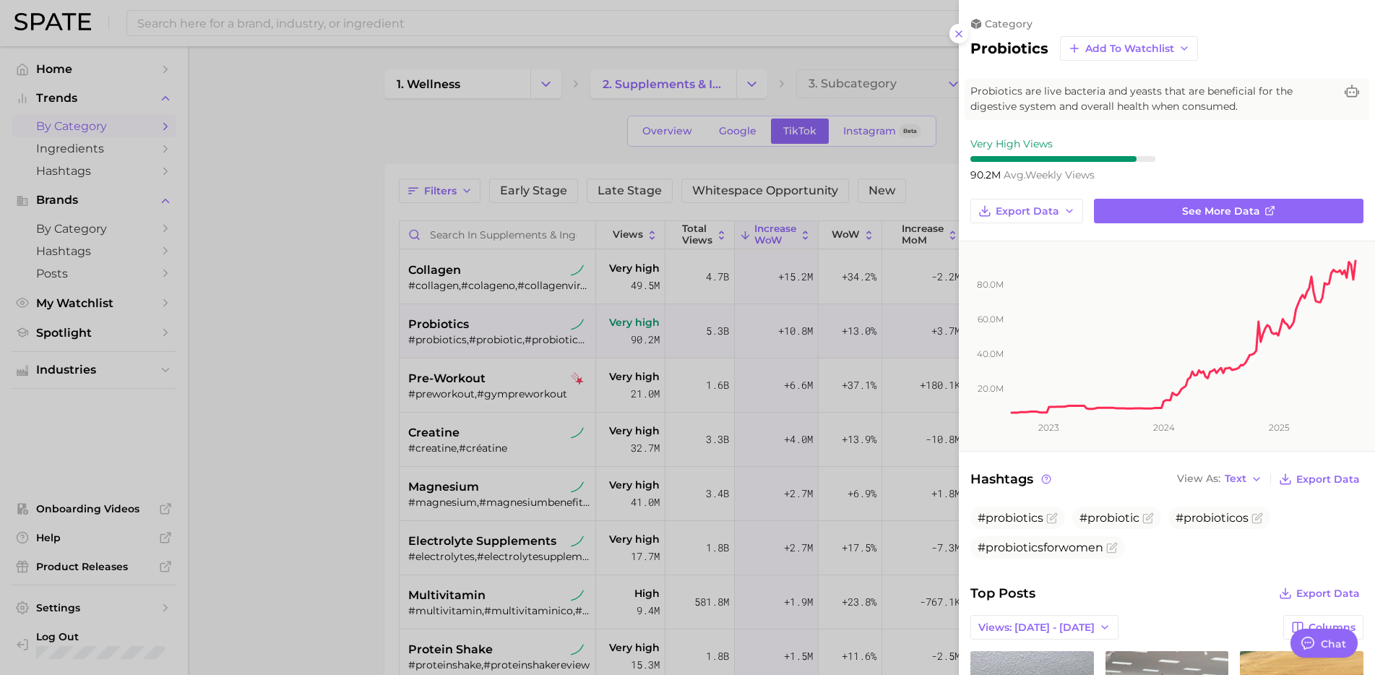
click at [381, 485] on div at bounding box center [687, 337] width 1375 height 675
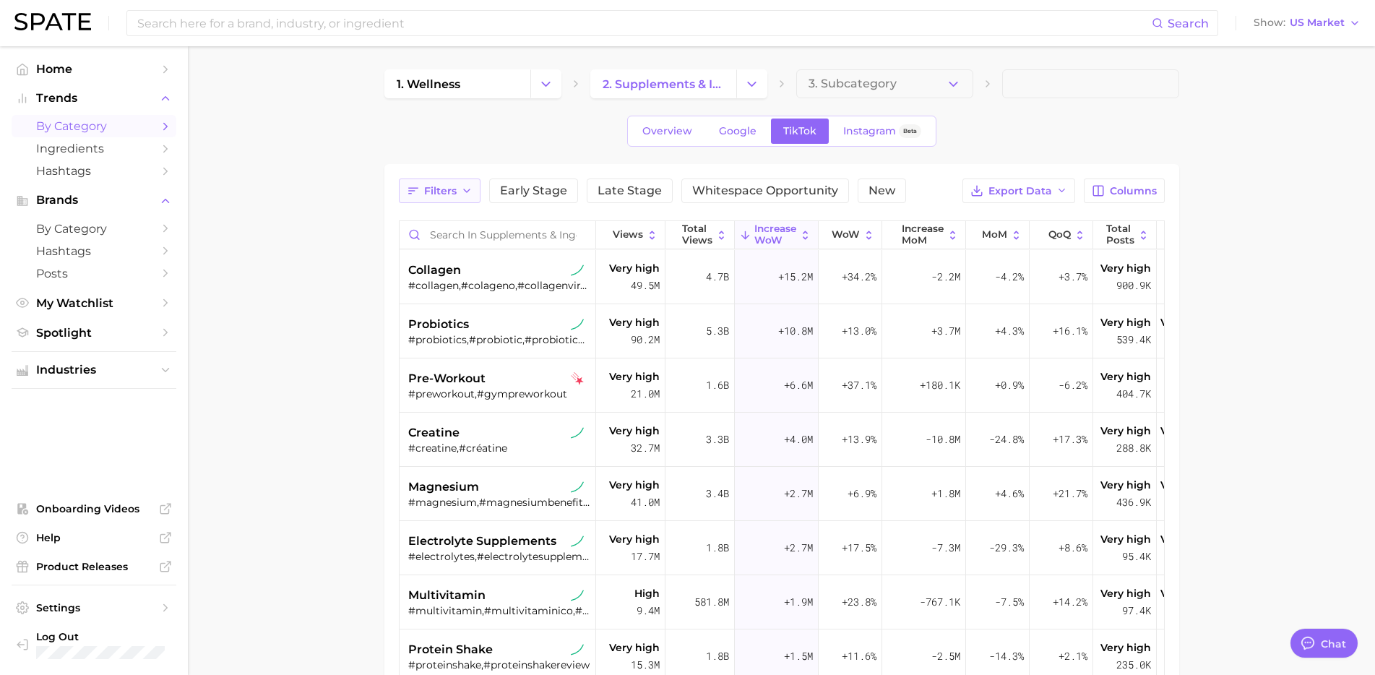
click at [447, 190] on span "Filters" at bounding box center [440, 191] width 33 height 12
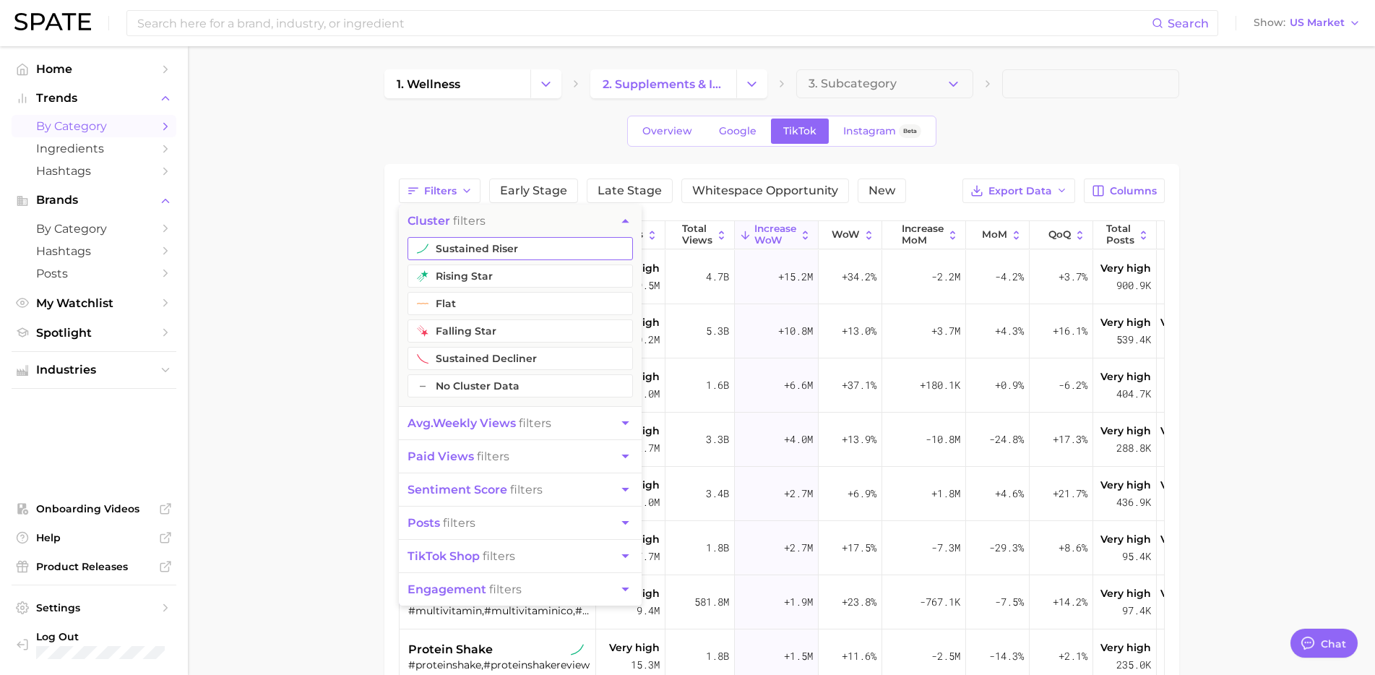
click at [461, 248] on button "sustained riser" at bounding box center [520, 248] width 225 height 23
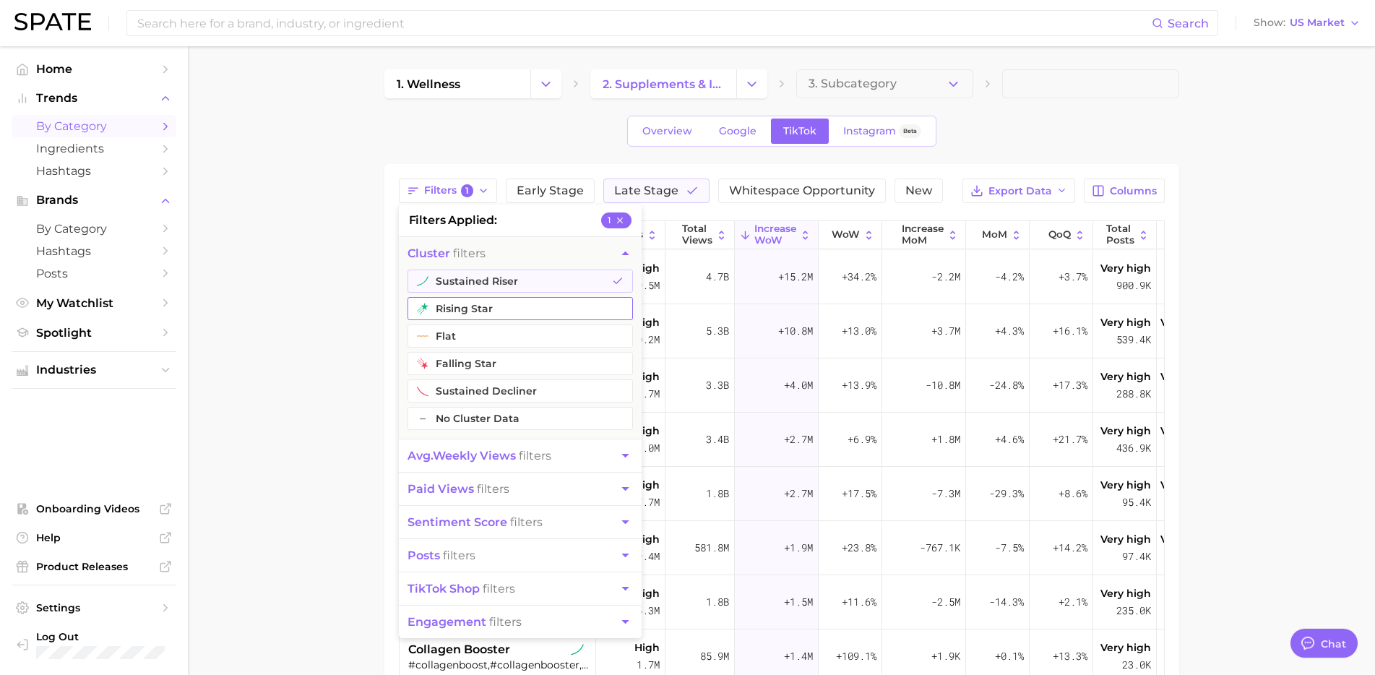
click at [449, 316] on button "rising star" at bounding box center [520, 308] width 225 height 23
click at [350, 429] on main "1. wellness 2. supplements & ingestibles 3. Subcategory Overview Google TikTok …" at bounding box center [781, 514] width 1187 height 936
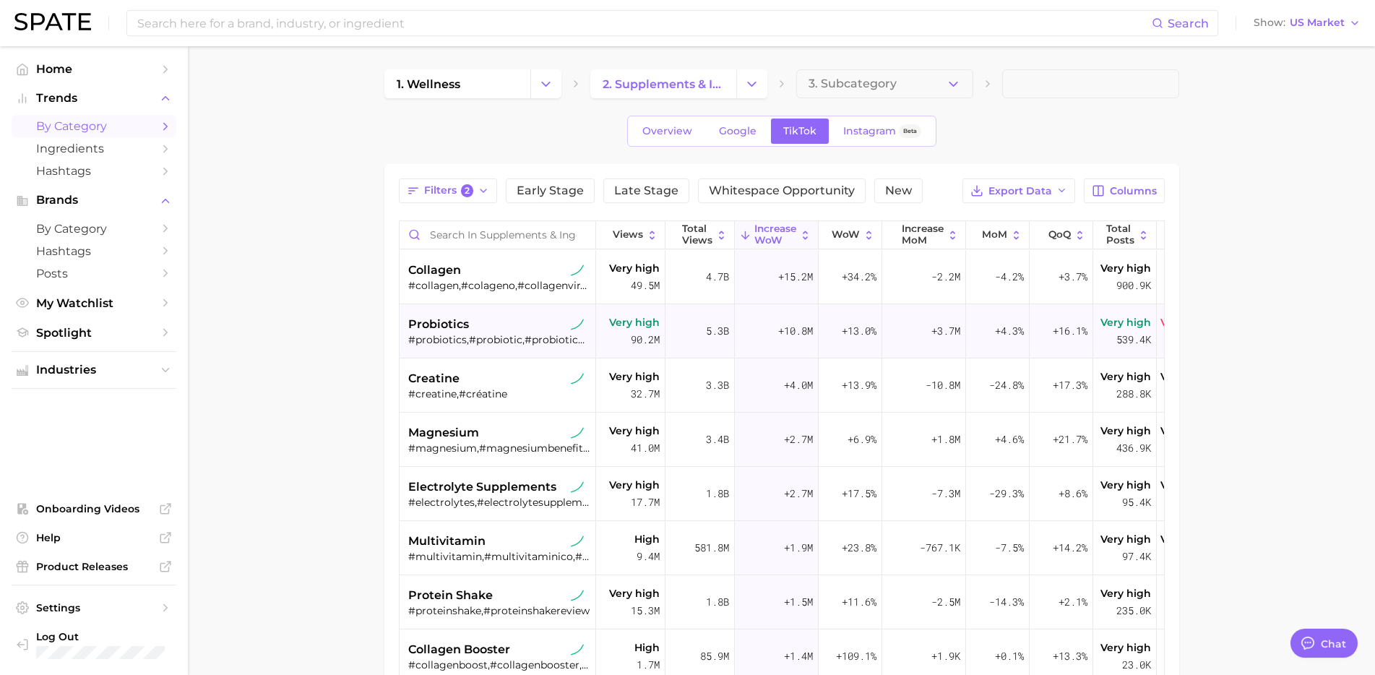
click at [509, 333] on div "#probiotics,#probiotic,#probioticos,#probioticsforwomen" at bounding box center [499, 339] width 182 height 13
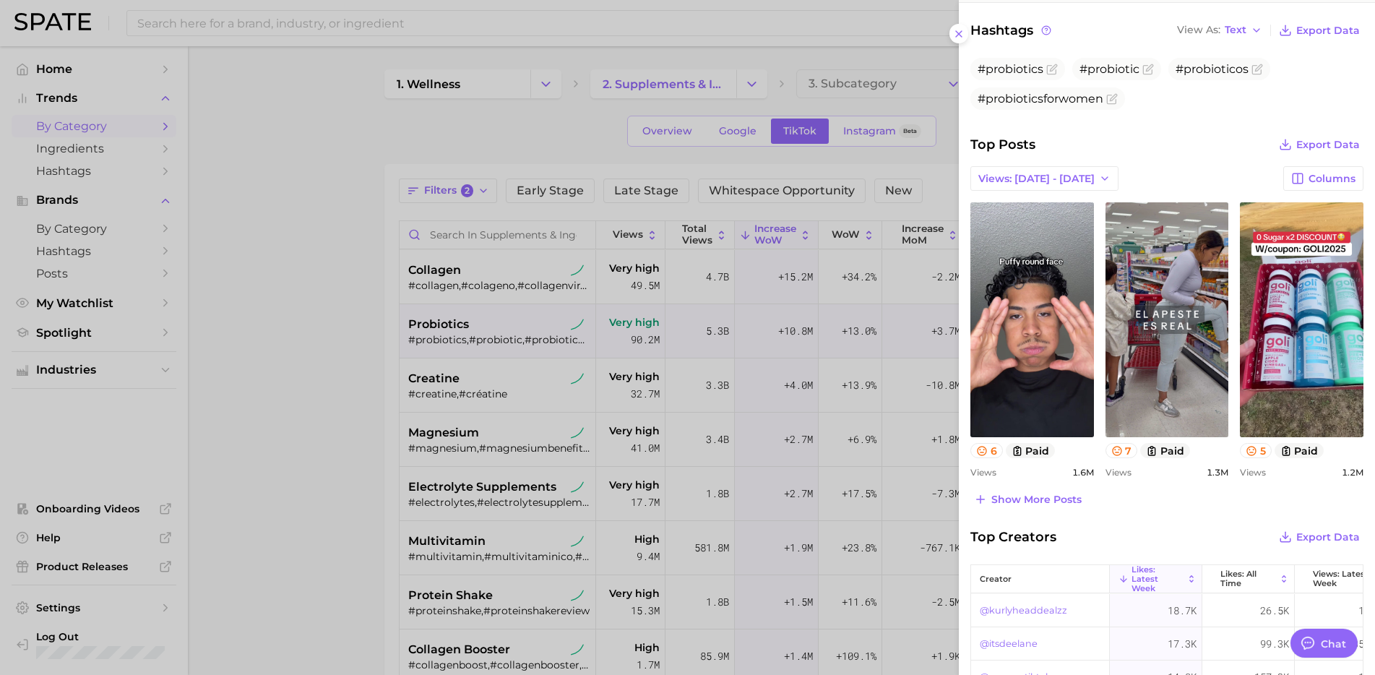
scroll to position [452, 0]
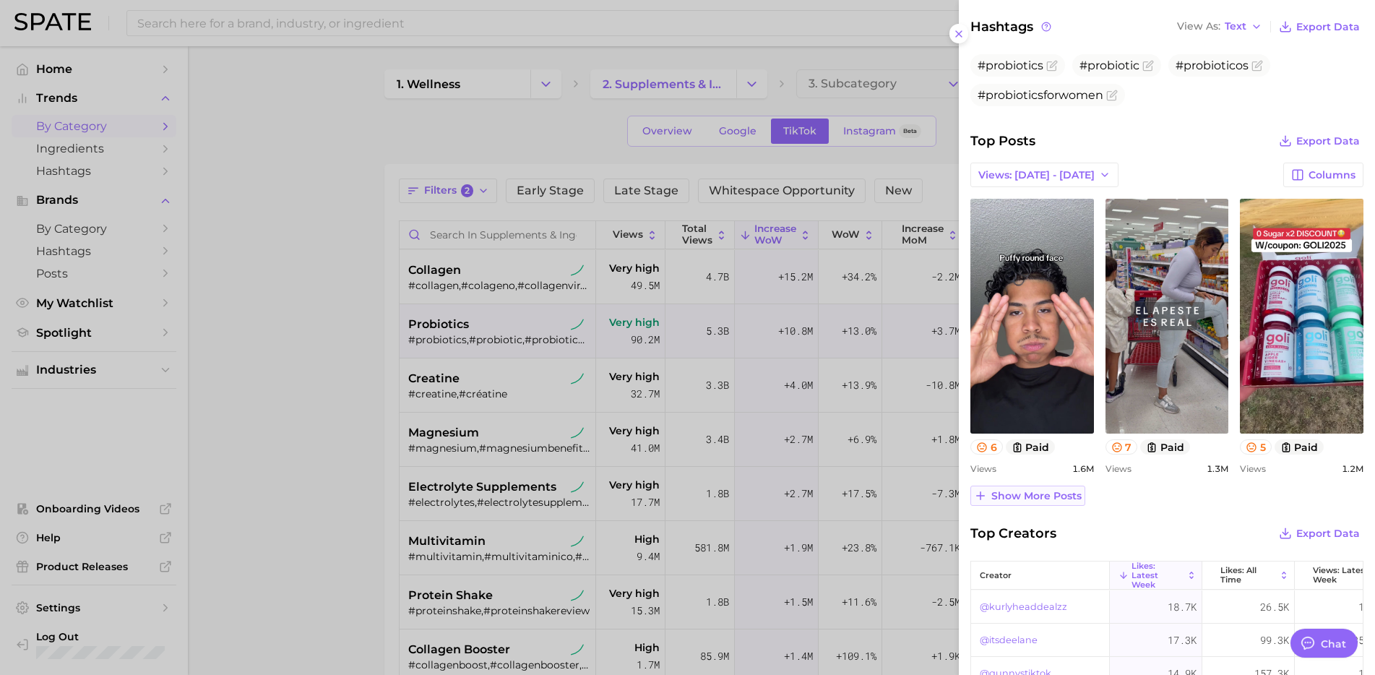
click at [1054, 499] on span "Show more posts" at bounding box center [1036, 496] width 90 height 12
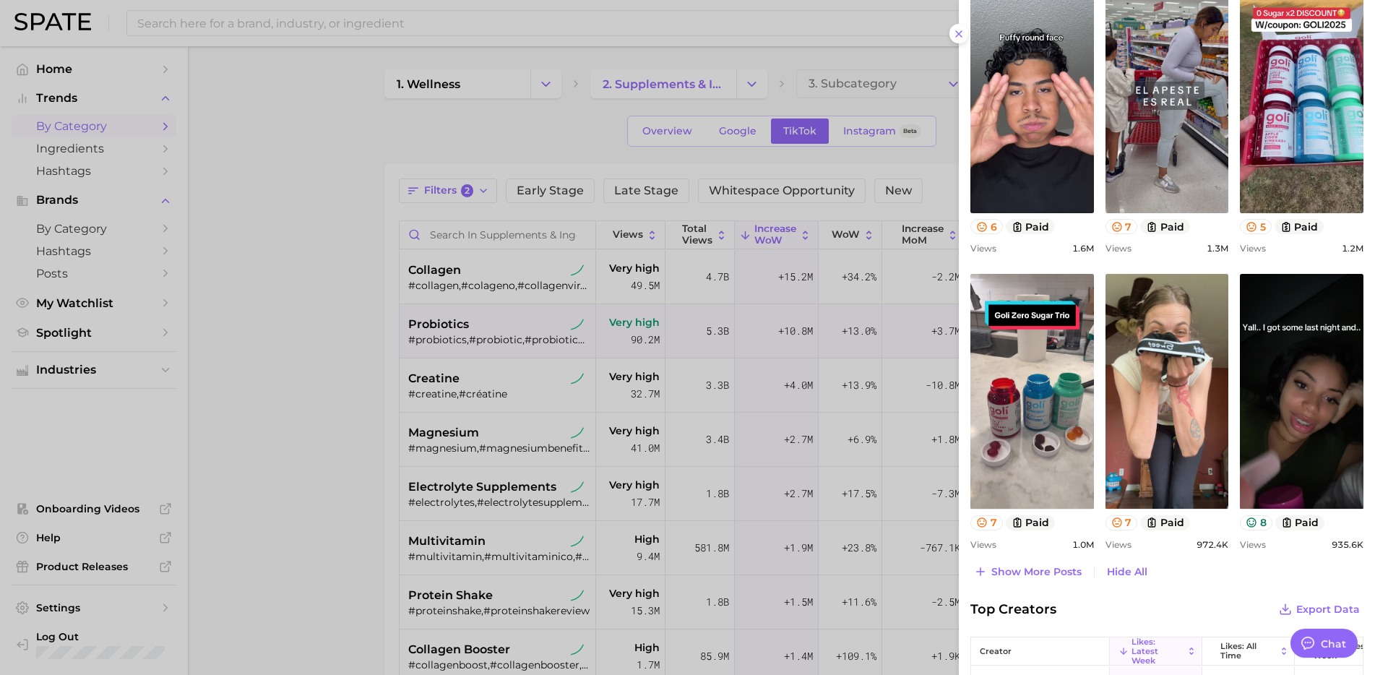
scroll to position [674, 0]
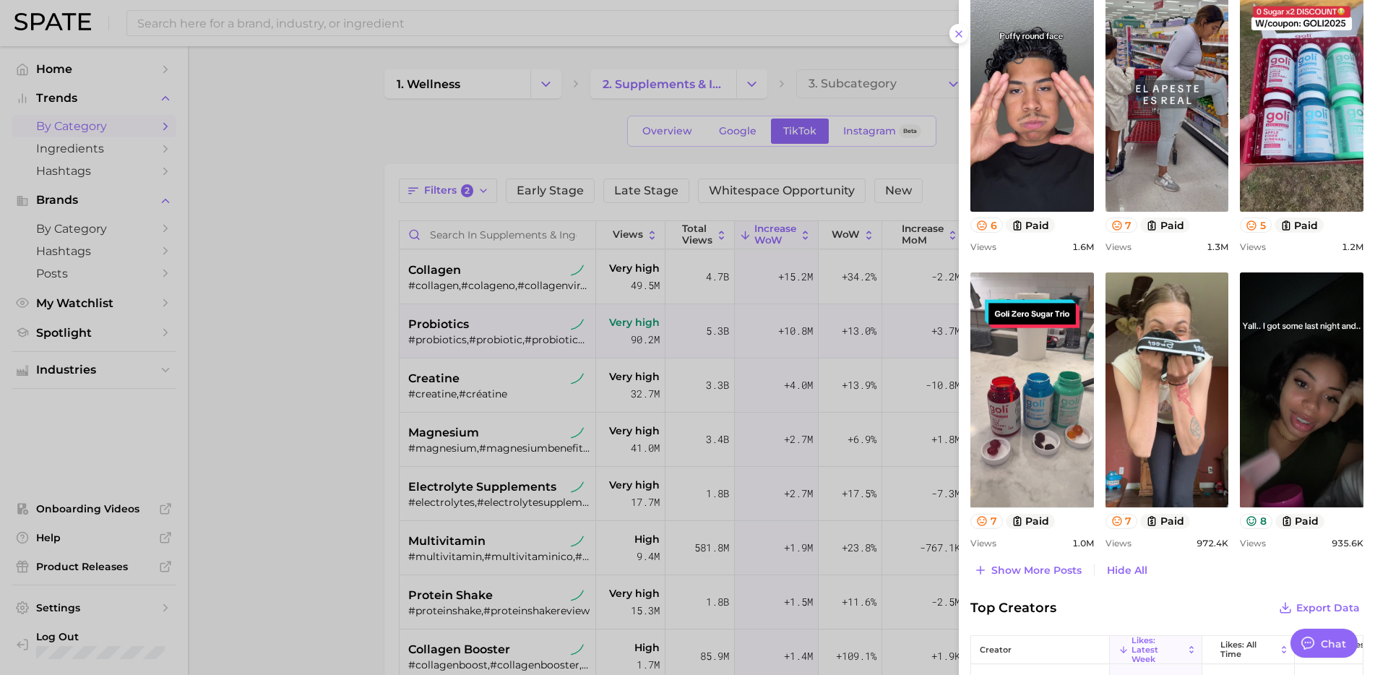
click at [300, 538] on div at bounding box center [687, 337] width 1375 height 675
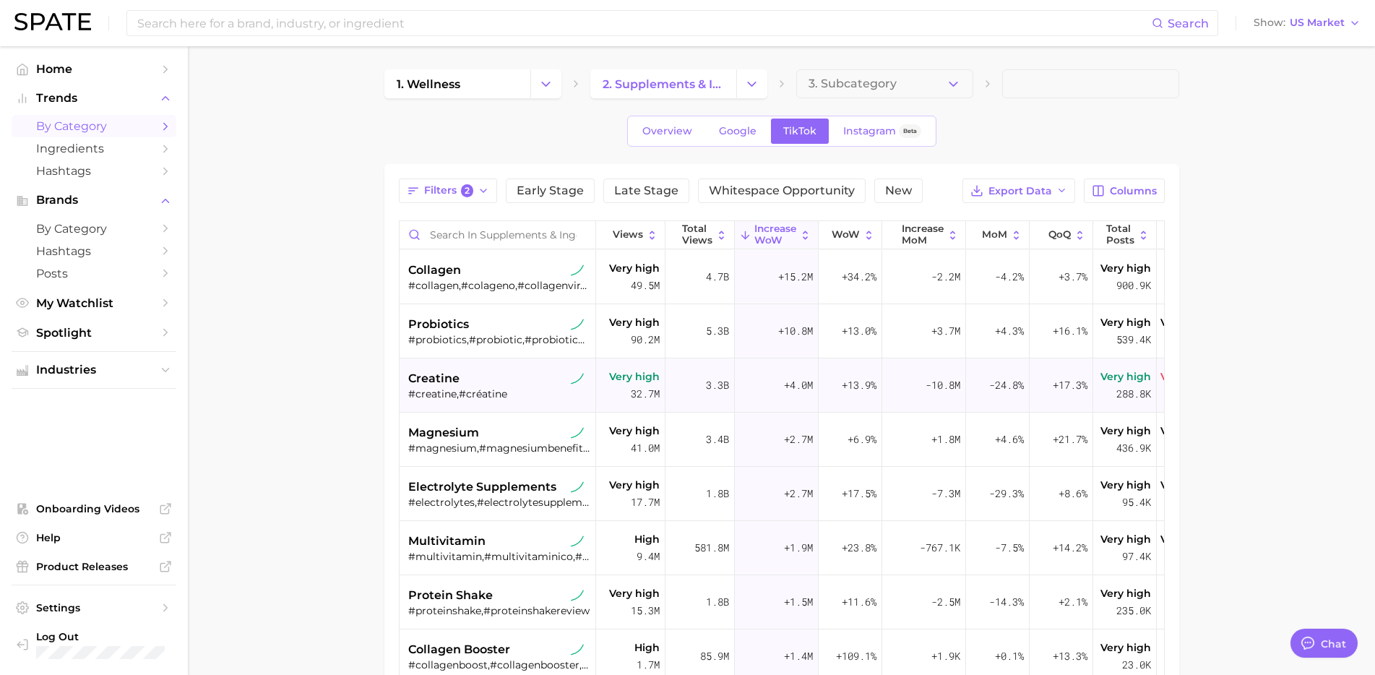
click at [510, 374] on div "creatine" at bounding box center [499, 378] width 182 height 17
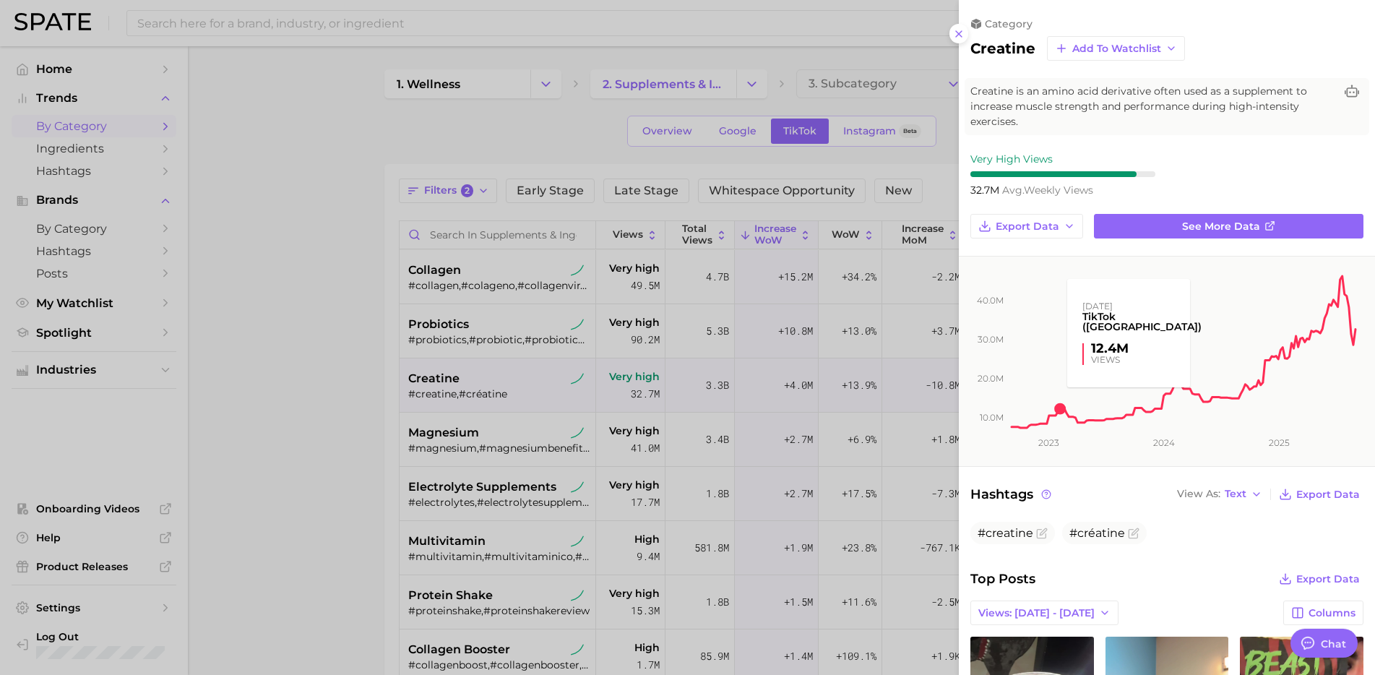
scroll to position [0, 0]
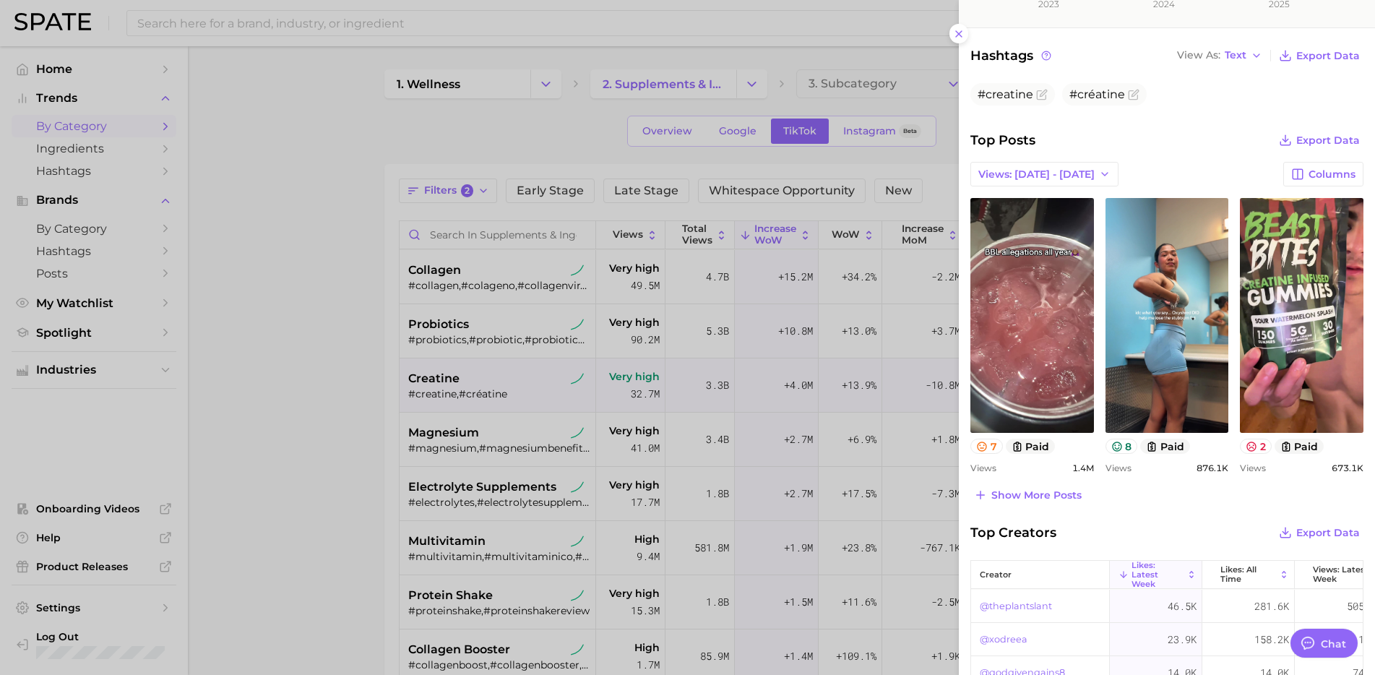
click at [512, 394] on div at bounding box center [687, 337] width 1375 height 675
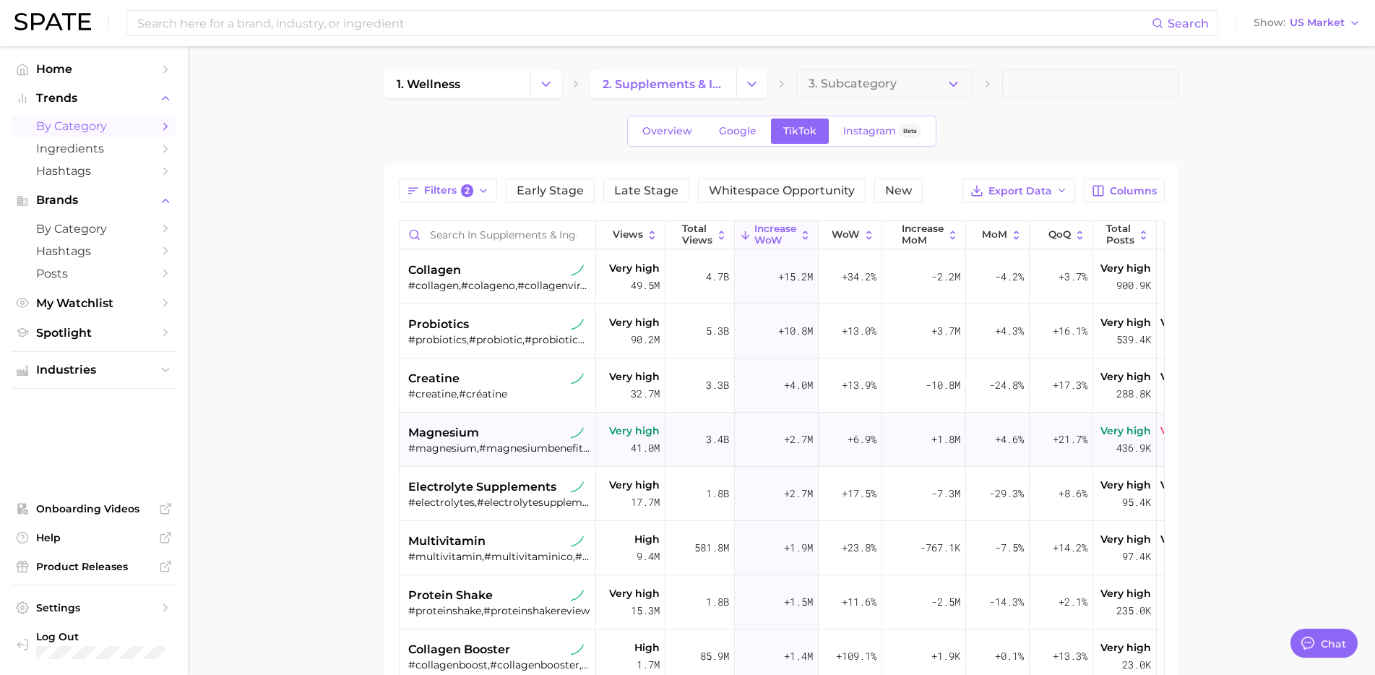
click at [503, 430] on div "magnesium" at bounding box center [499, 432] width 182 height 17
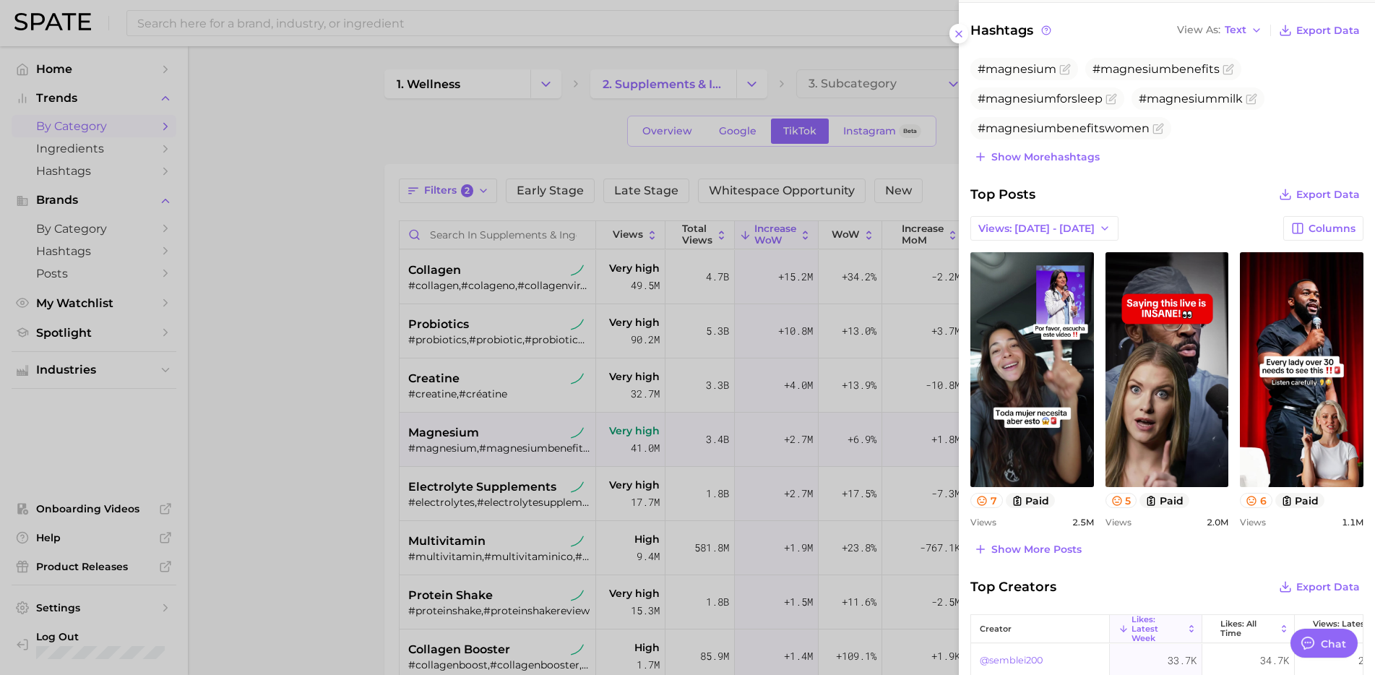
scroll to position [467, 0]
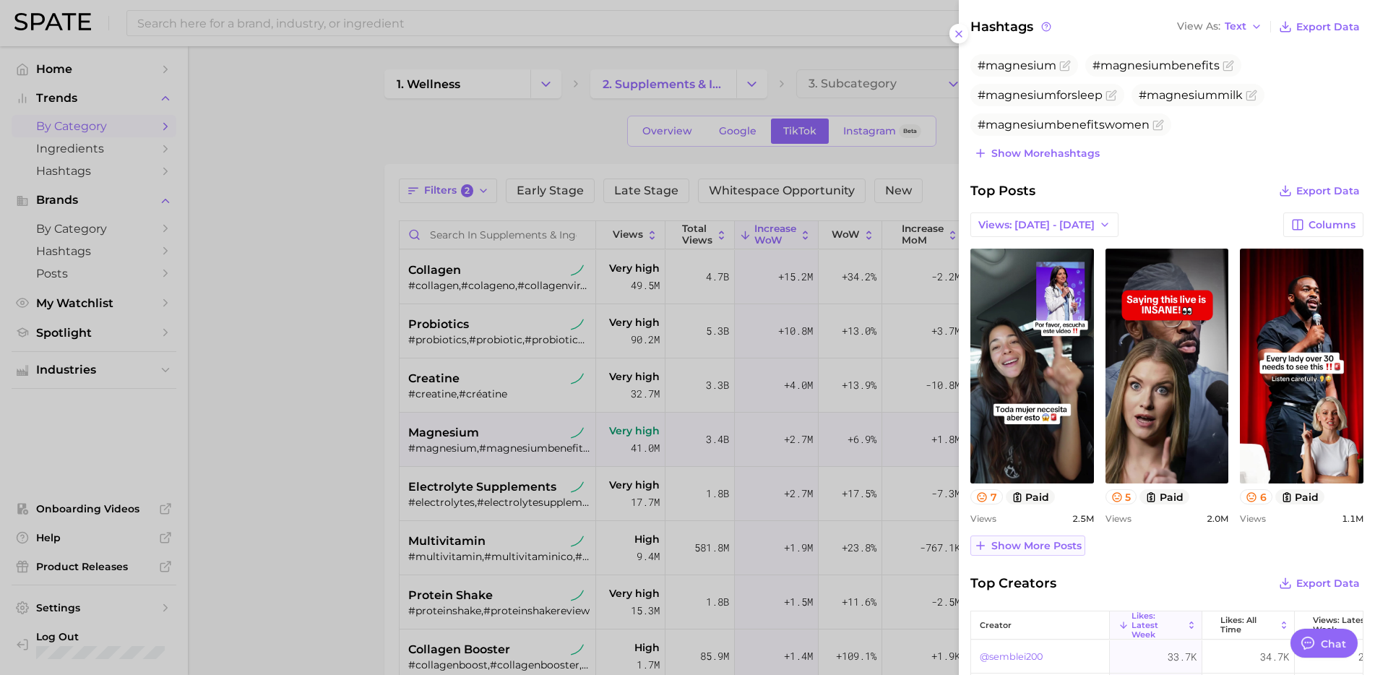
click at [1058, 548] on span "Show more posts" at bounding box center [1036, 546] width 90 height 12
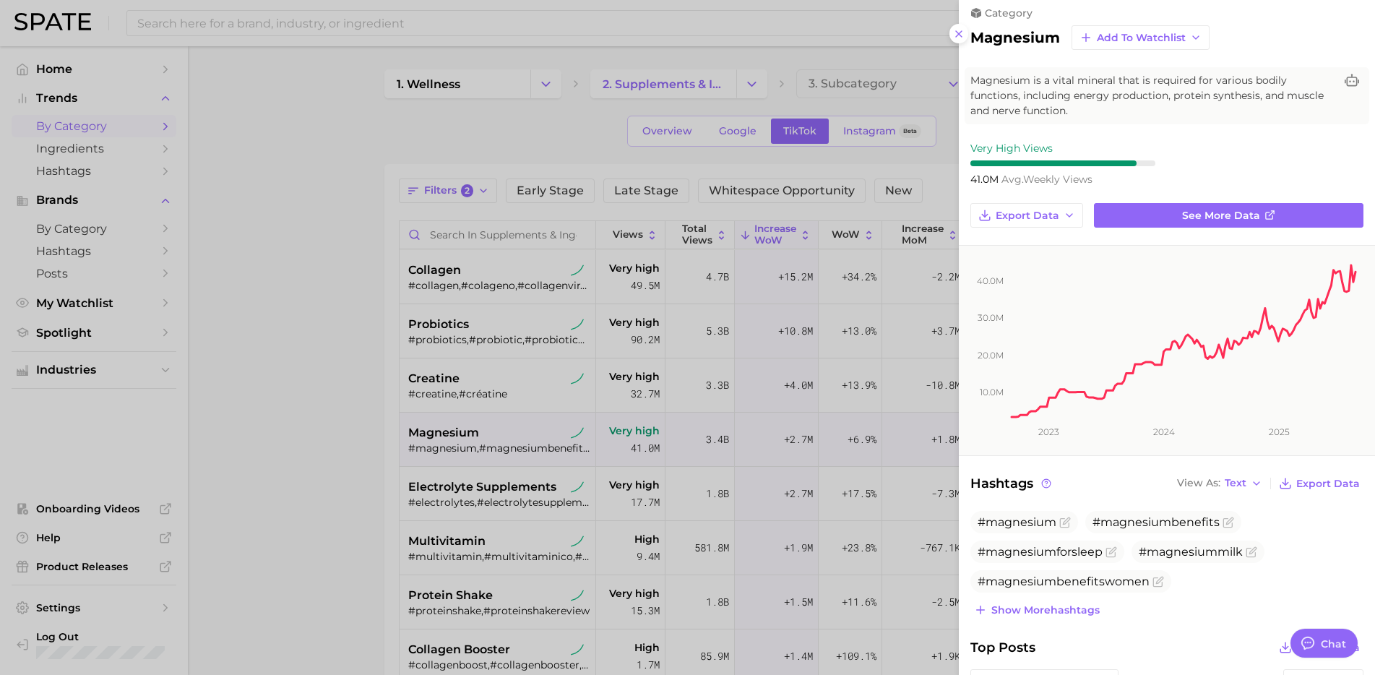
scroll to position [0, 0]
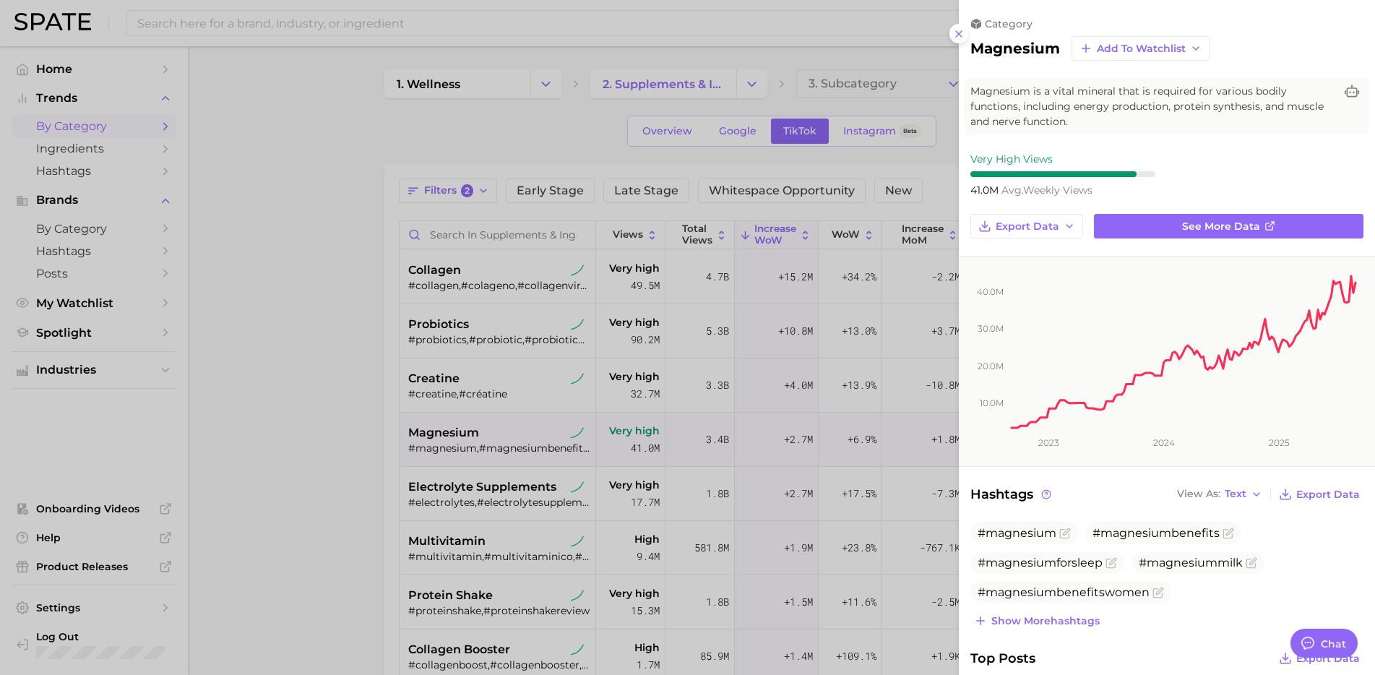
click at [626, 474] on div at bounding box center [687, 337] width 1375 height 675
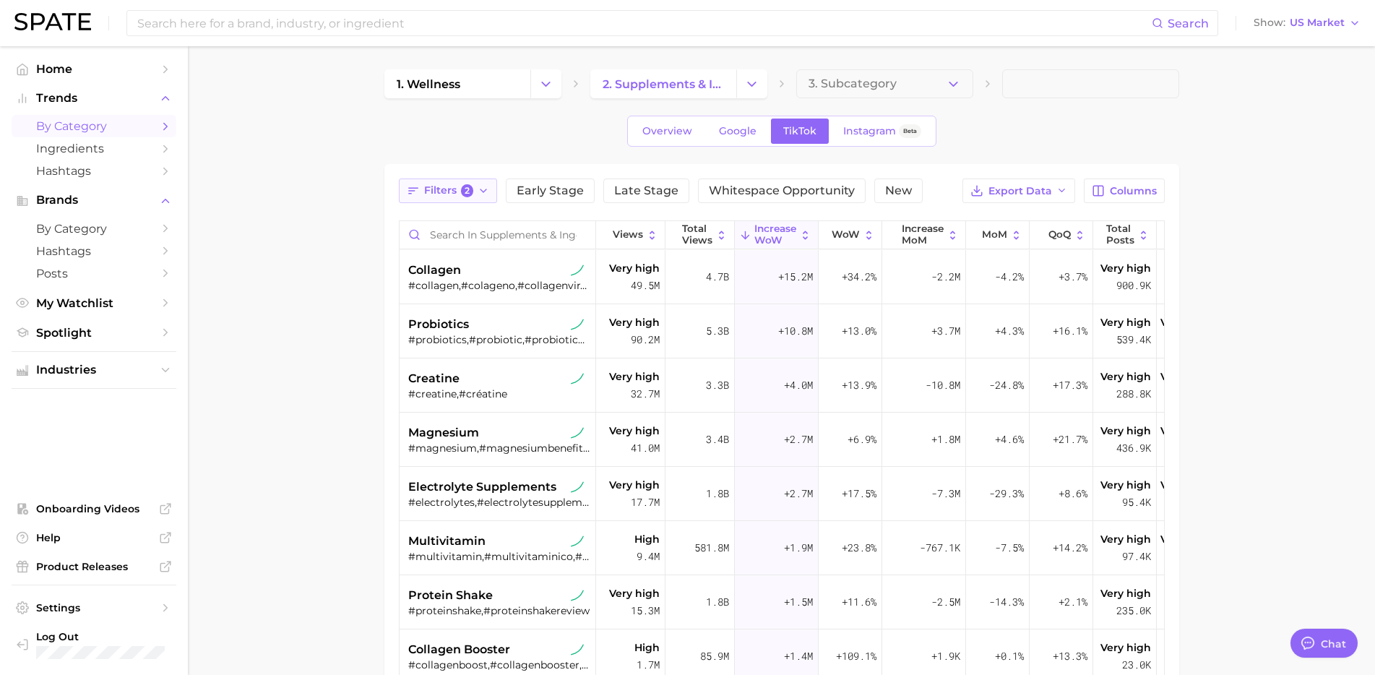
click at [431, 194] on span "Filters 2" at bounding box center [449, 190] width 50 height 13
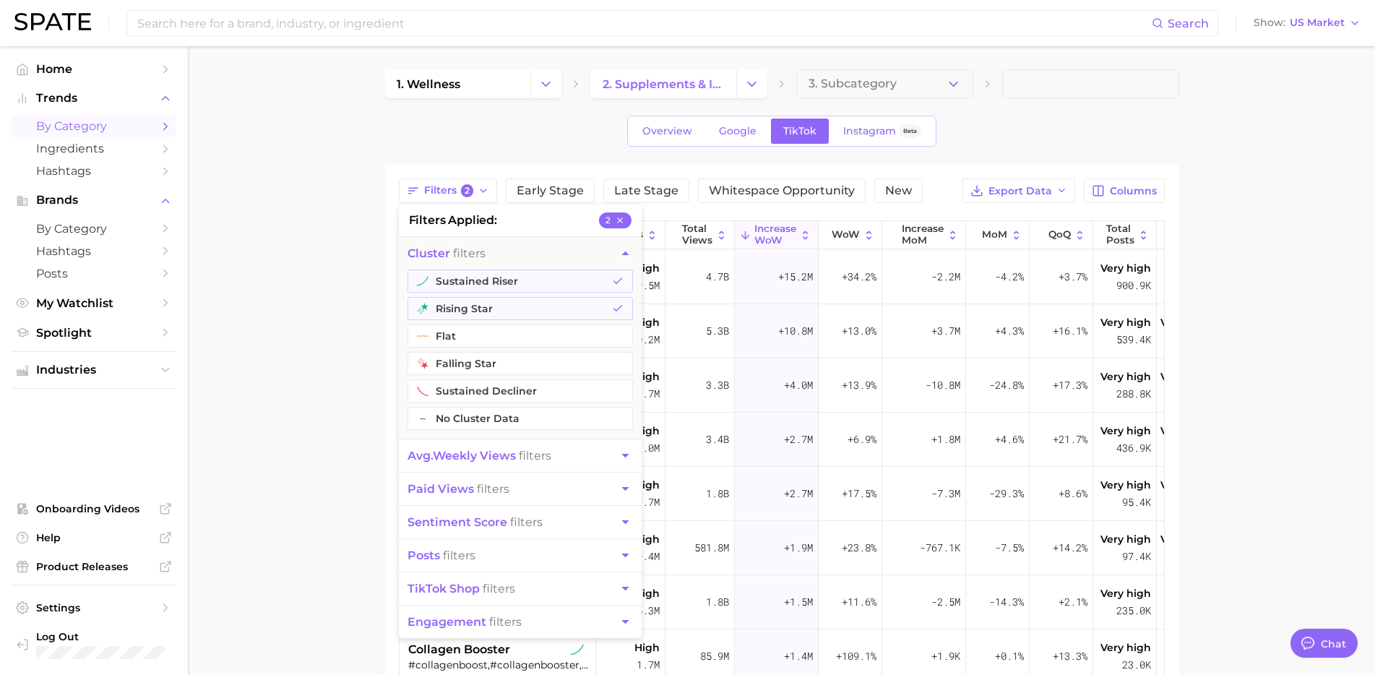
click at [513, 486] on button "paid views filters" at bounding box center [520, 489] width 243 height 33
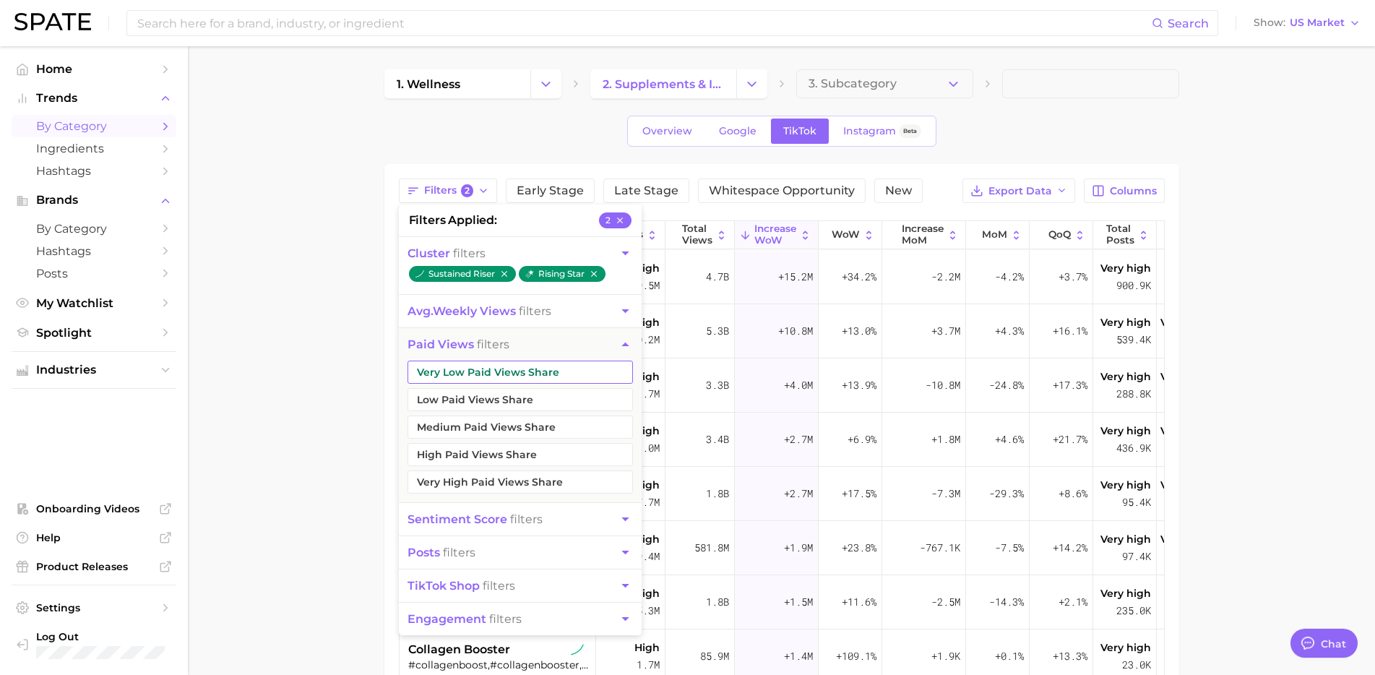
click at [519, 374] on button "Very Low Paid Views Share" at bounding box center [520, 372] width 225 height 23
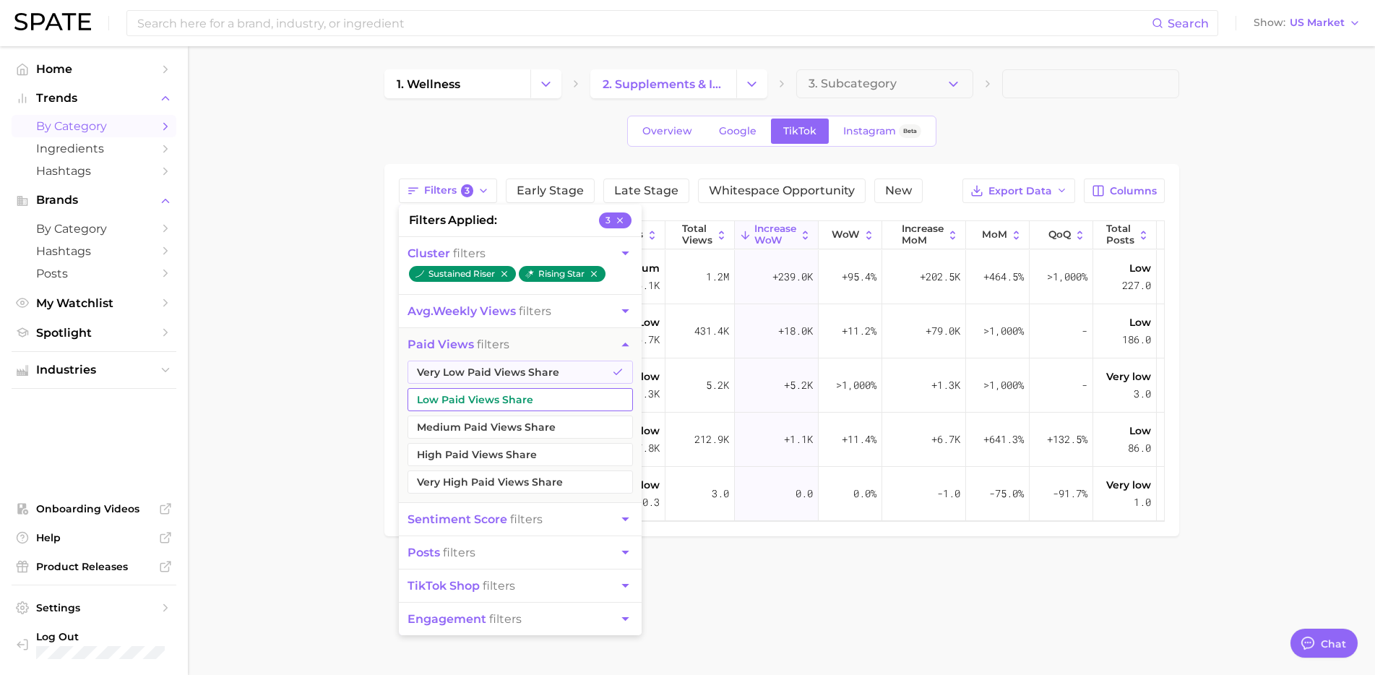
click at [503, 404] on button "Low Paid Views Share" at bounding box center [520, 399] width 225 height 23
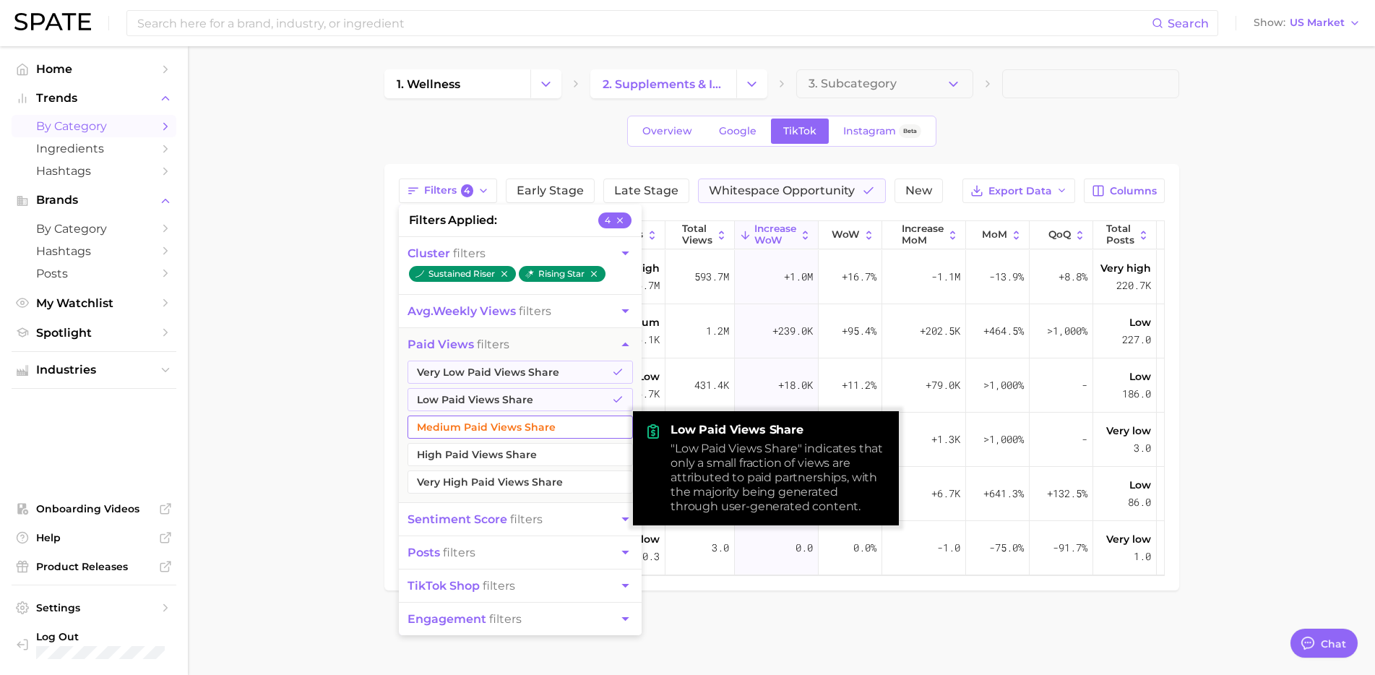
click at [496, 433] on button "Medium Paid Views Share" at bounding box center [520, 426] width 225 height 23
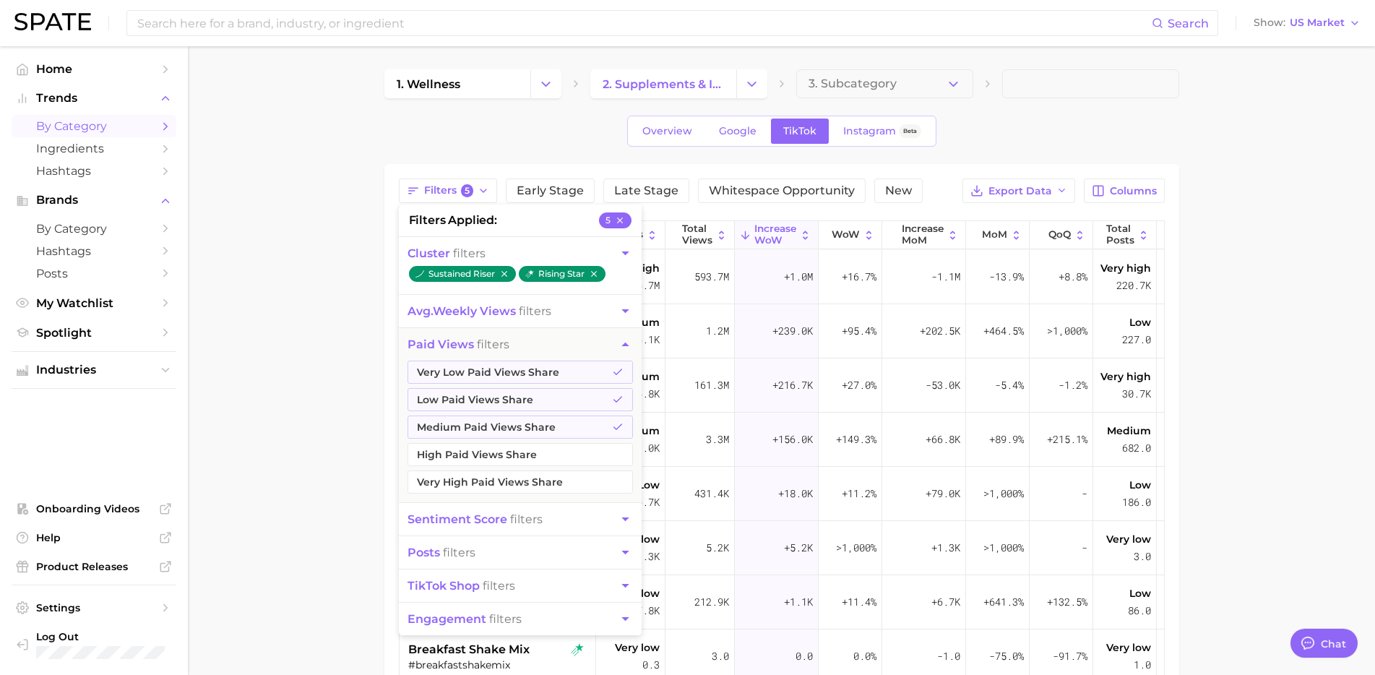
click at [352, 533] on main "1. wellness 2. supplements & ingestibles 3. Subcategory Overview Google TikTok …" at bounding box center [781, 408] width 1187 height 725
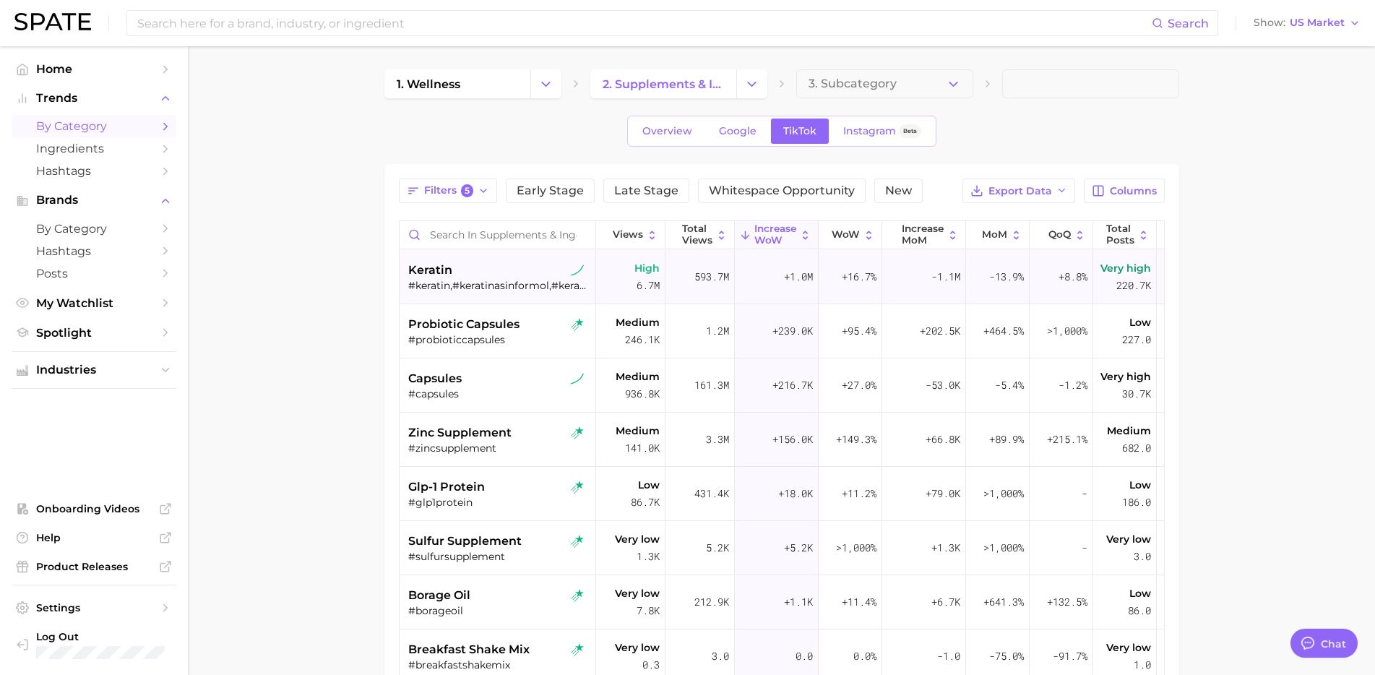
click at [507, 280] on div "#keratin,#keratinasinformol,#keratinaencasa,#keratinhair,#tutorialdekeratina,#n…" at bounding box center [499, 285] width 182 height 13
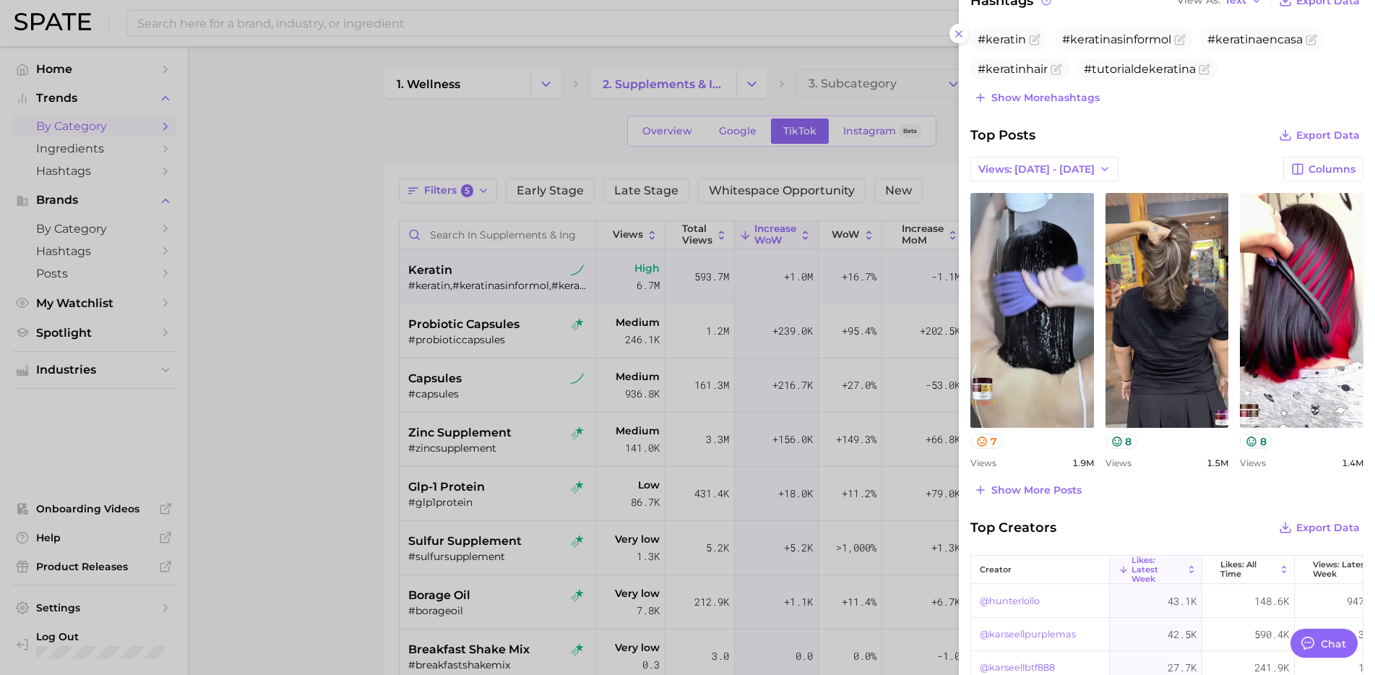
scroll to position [497, 0]
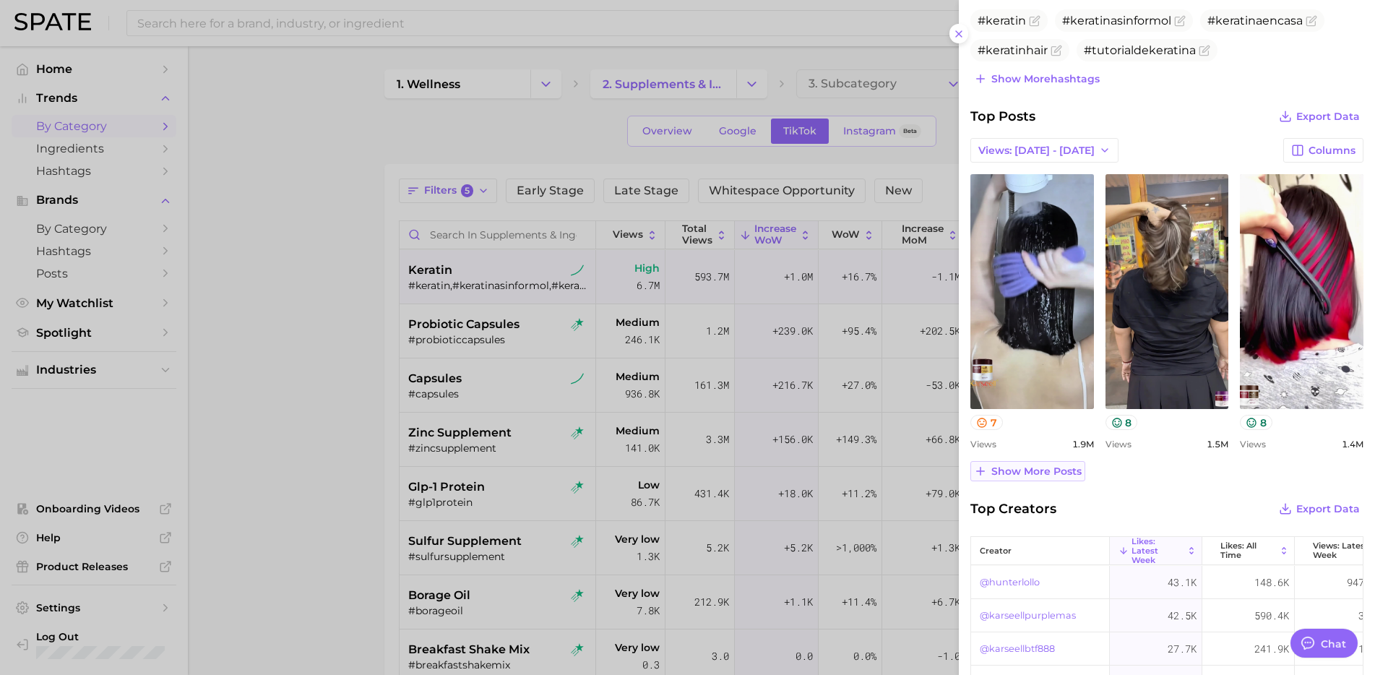
click at [1037, 467] on span "Show more posts" at bounding box center [1036, 471] width 90 height 12
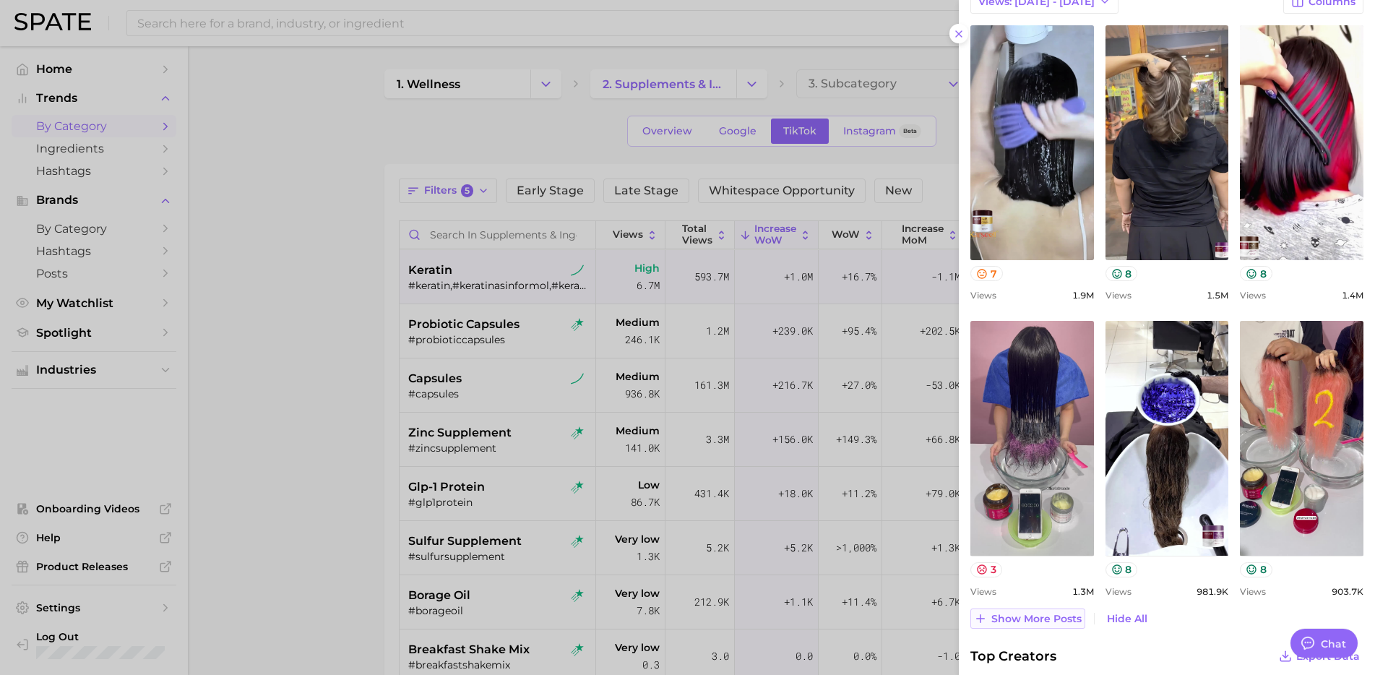
scroll to position [652, 0]
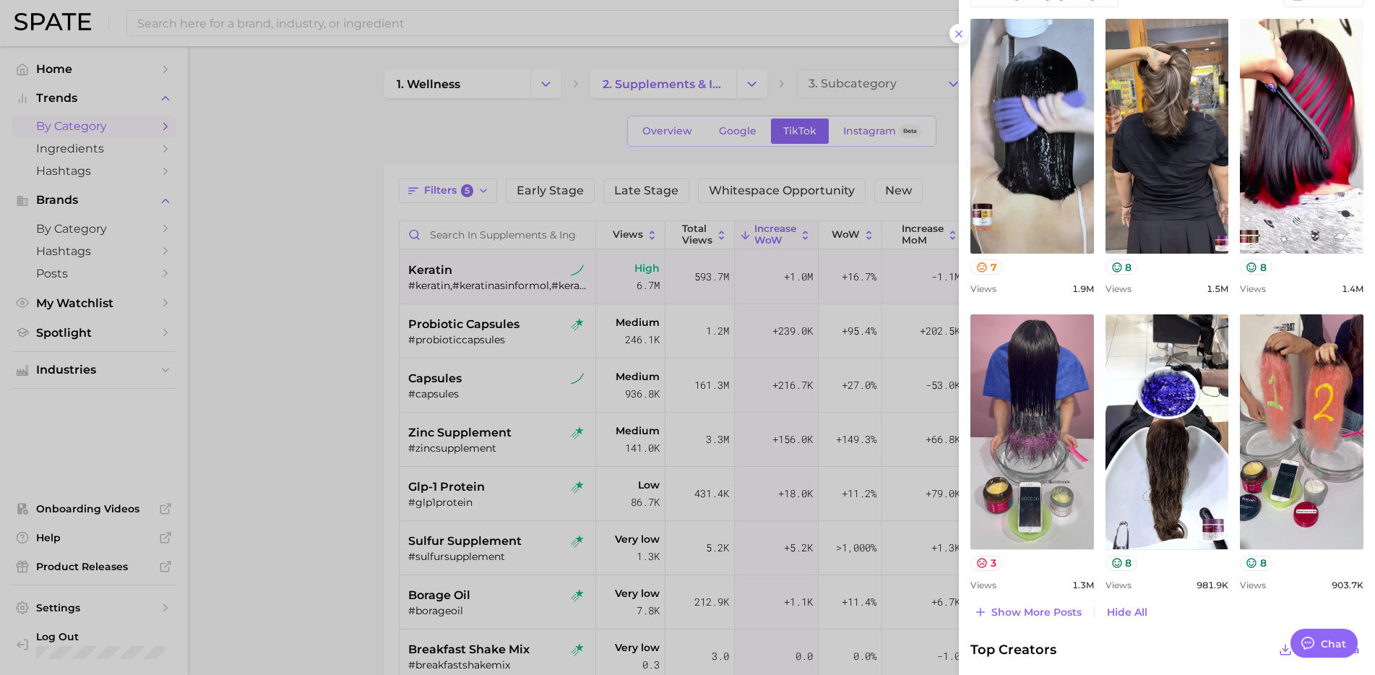
click at [501, 327] on div at bounding box center [687, 337] width 1375 height 675
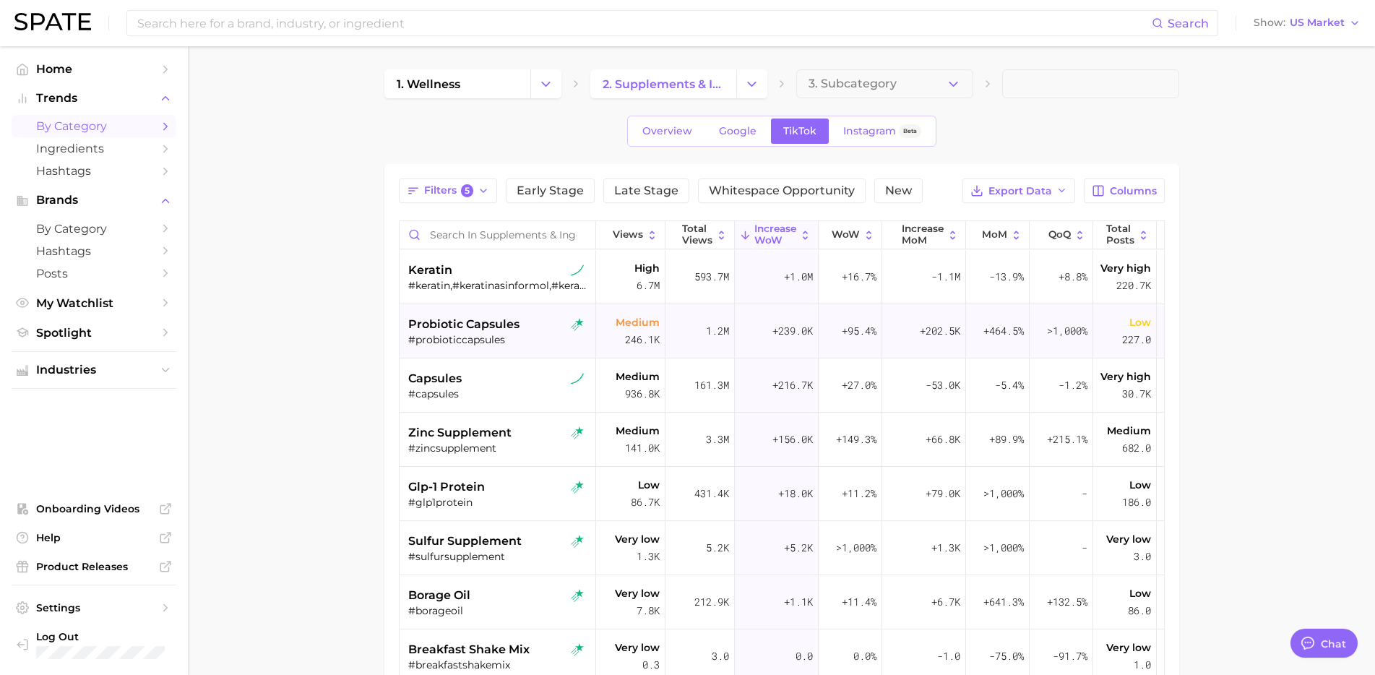
click at [470, 328] on span "probiotic capsules" at bounding box center [463, 324] width 111 height 17
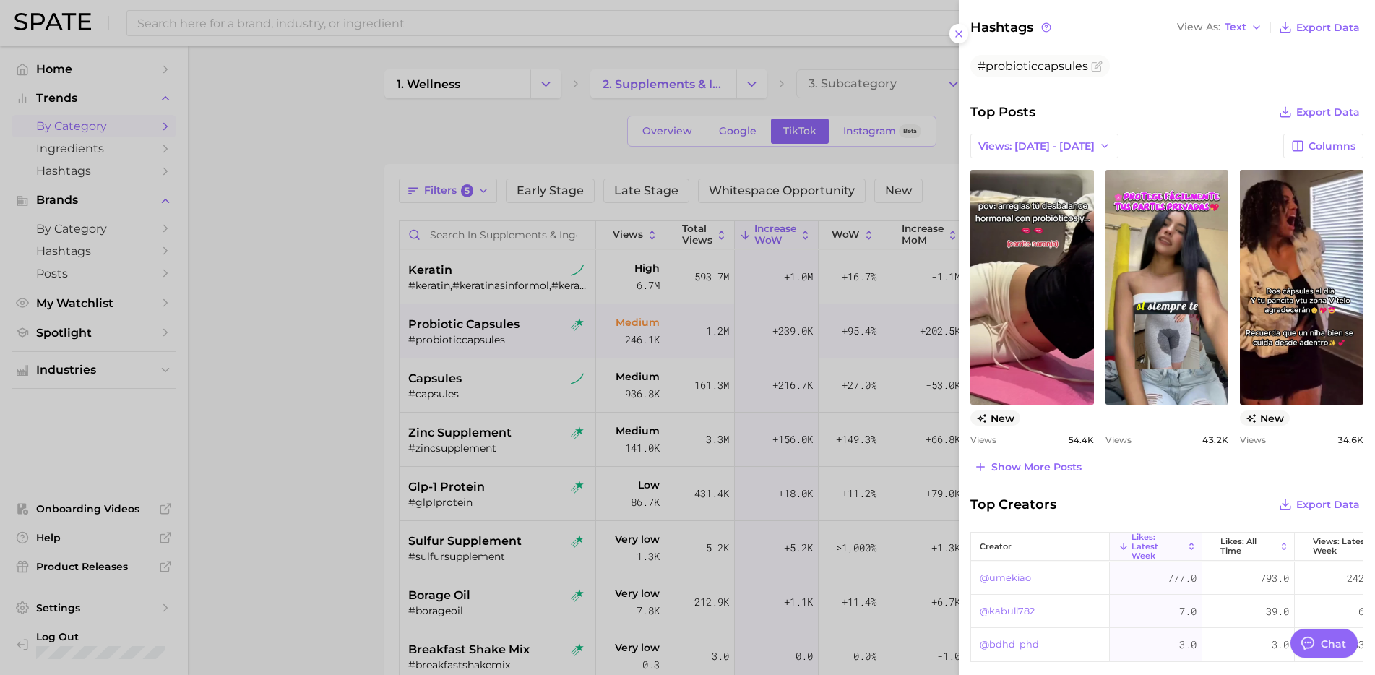
scroll to position [511, 0]
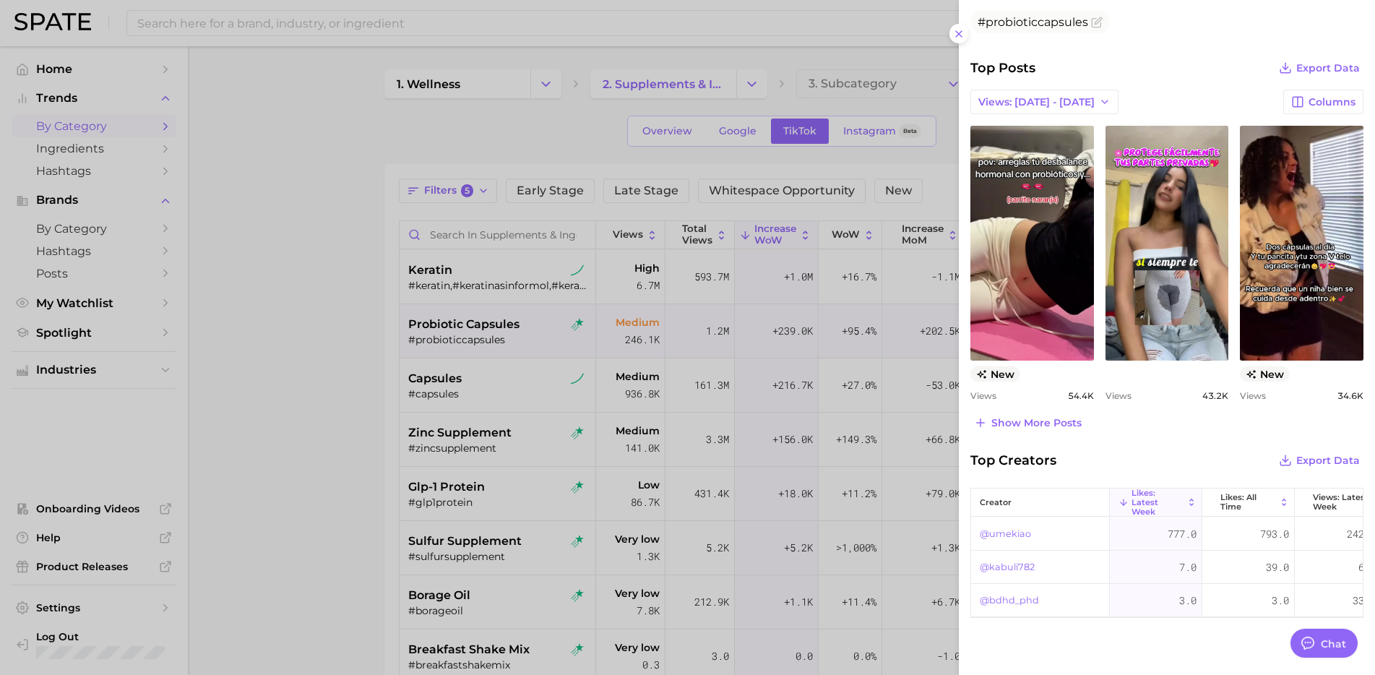
click at [1023, 435] on div "category probiotic capsules Add to Watchlist Probiotic capsules are dietary sup…" at bounding box center [1167, 94] width 416 height 1210
click at [1027, 423] on span "Show more posts" at bounding box center [1036, 423] width 90 height 12
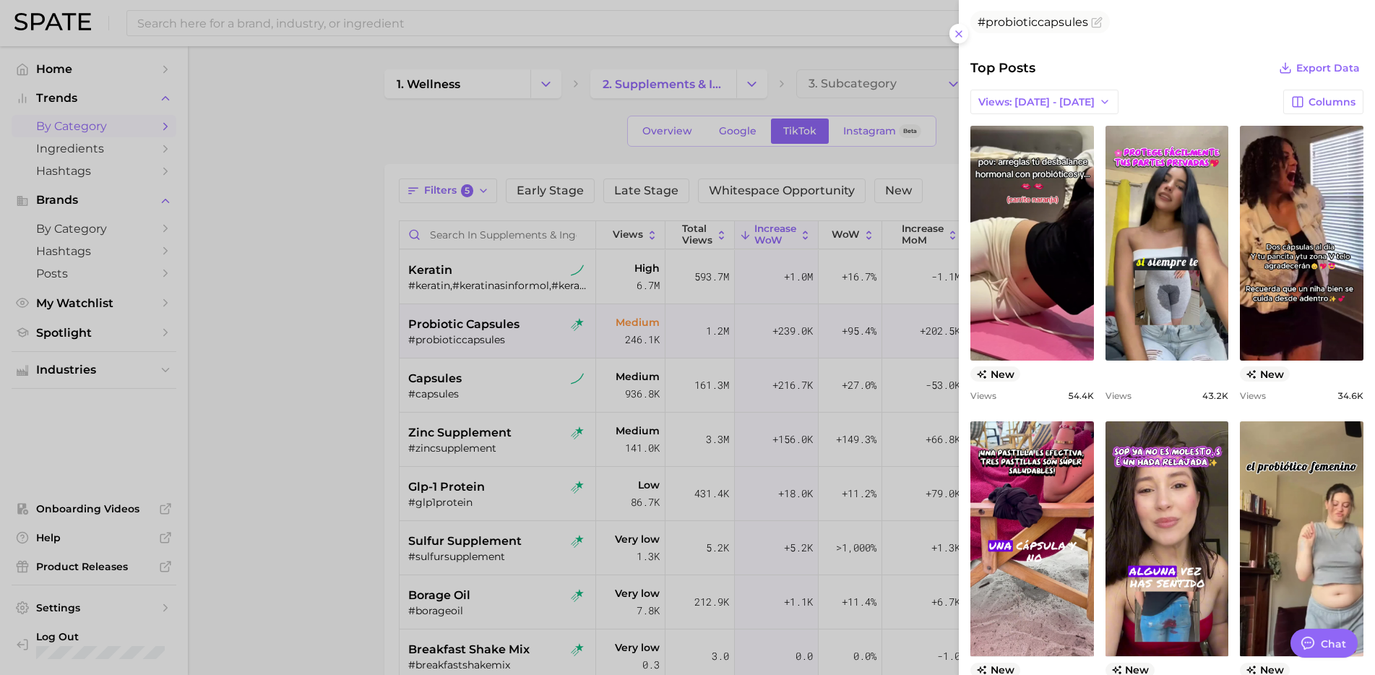
scroll to position [0, 0]
click at [397, 535] on div at bounding box center [687, 337] width 1375 height 675
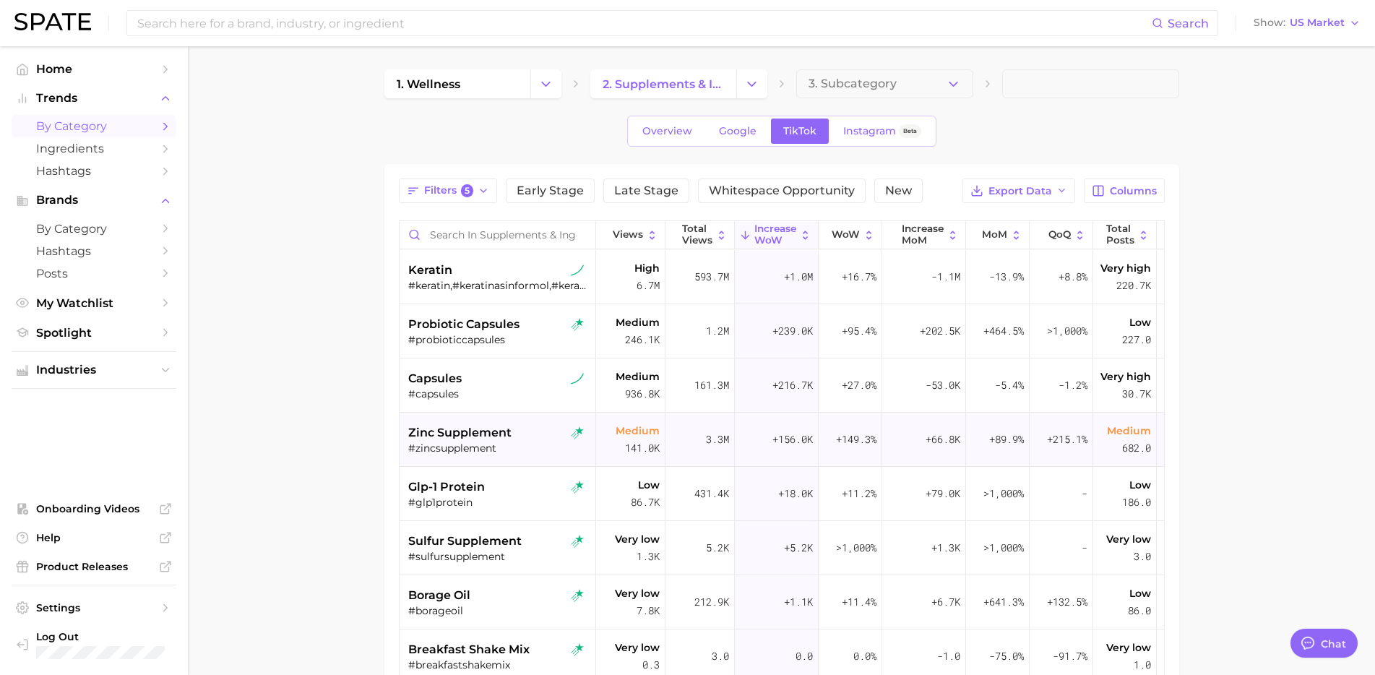
click at [511, 439] on div "zinc supplement" at bounding box center [499, 432] width 182 height 17
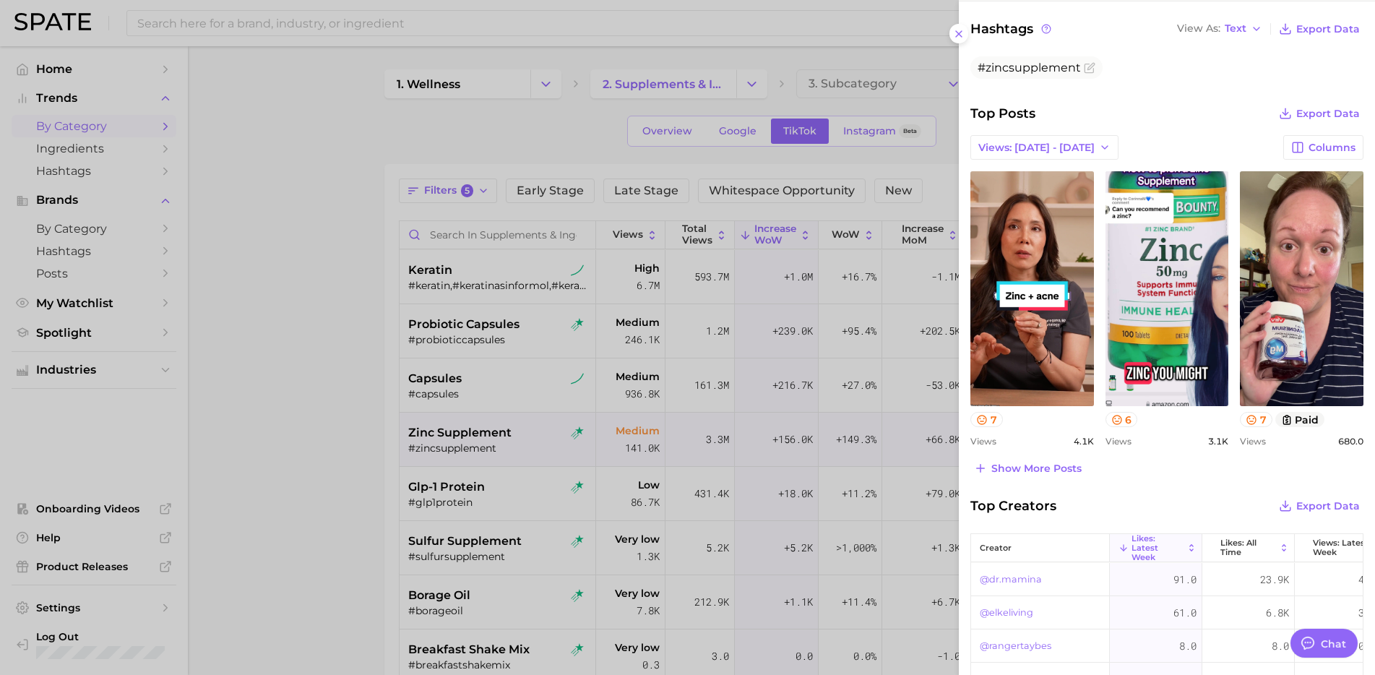
scroll to position [17, 0]
click at [1046, 475] on button "Show more posts" at bounding box center [1027, 468] width 115 height 20
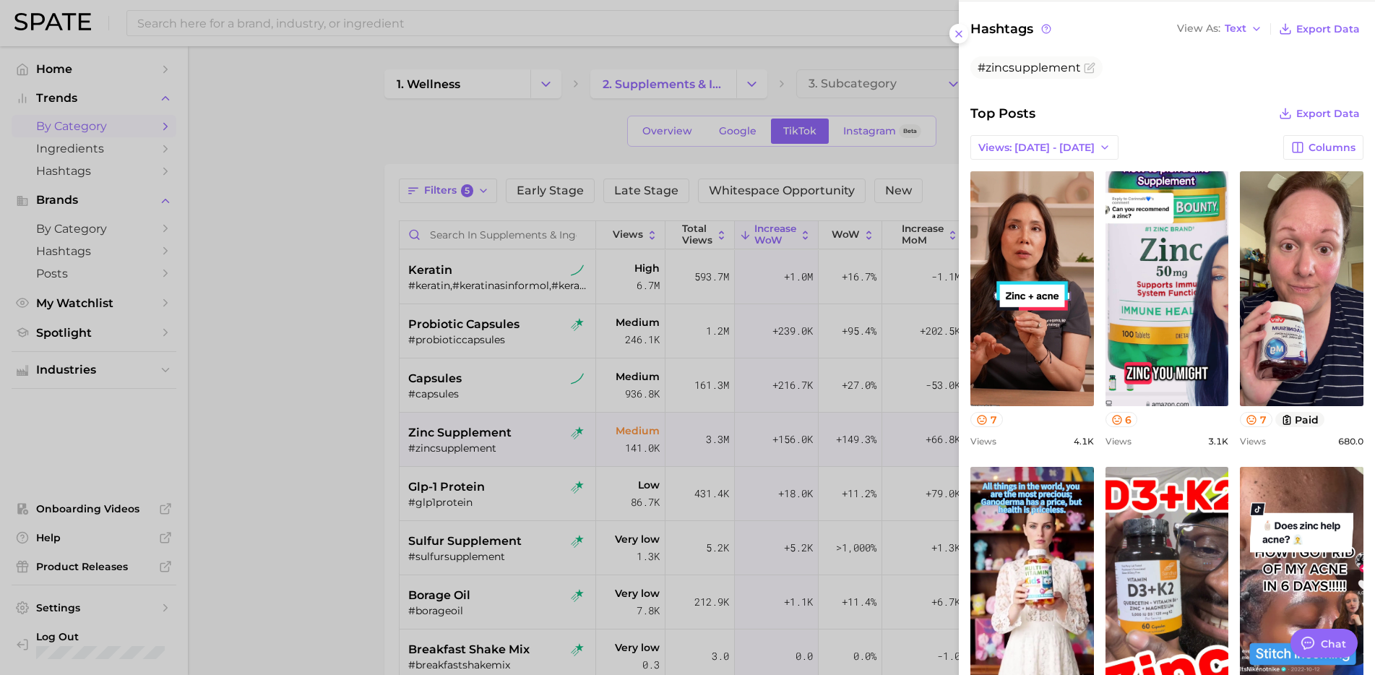
scroll to position [0, 0]
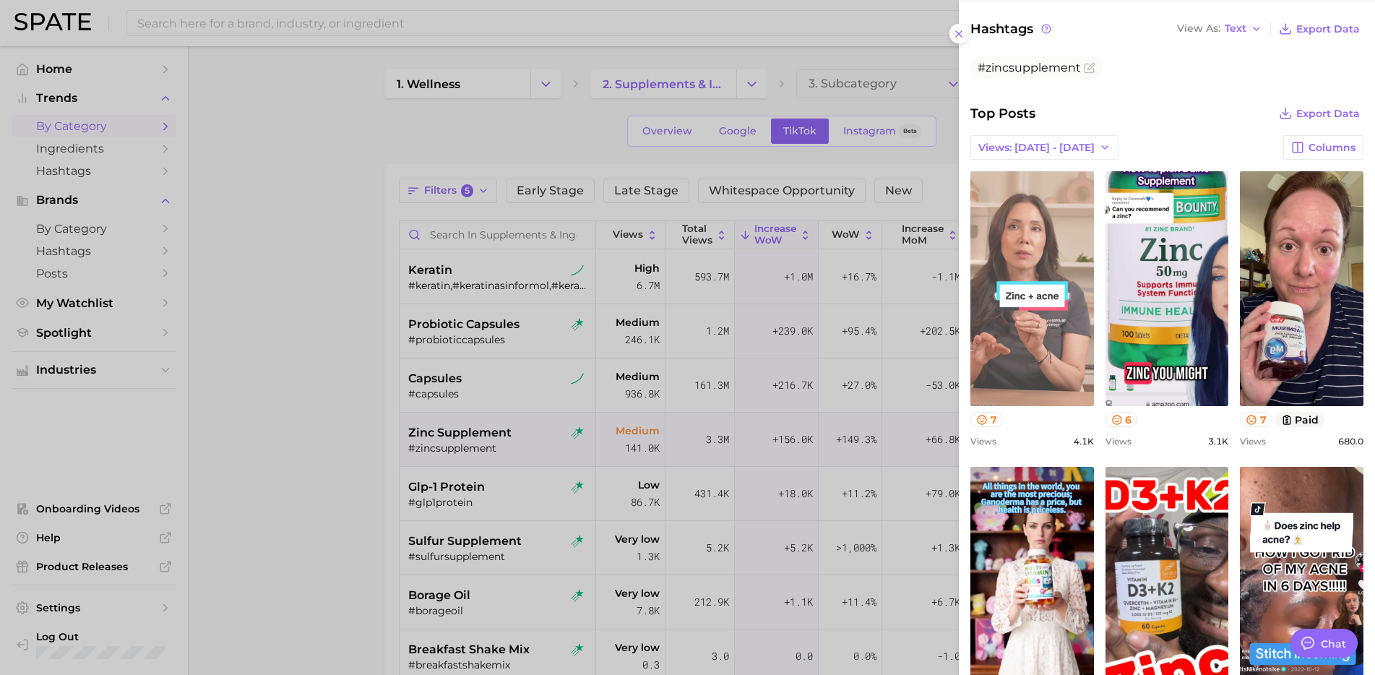
click at [1024, 322] on link "view post on TikTok" at bounding box center [1032, 288] width 124 height 235
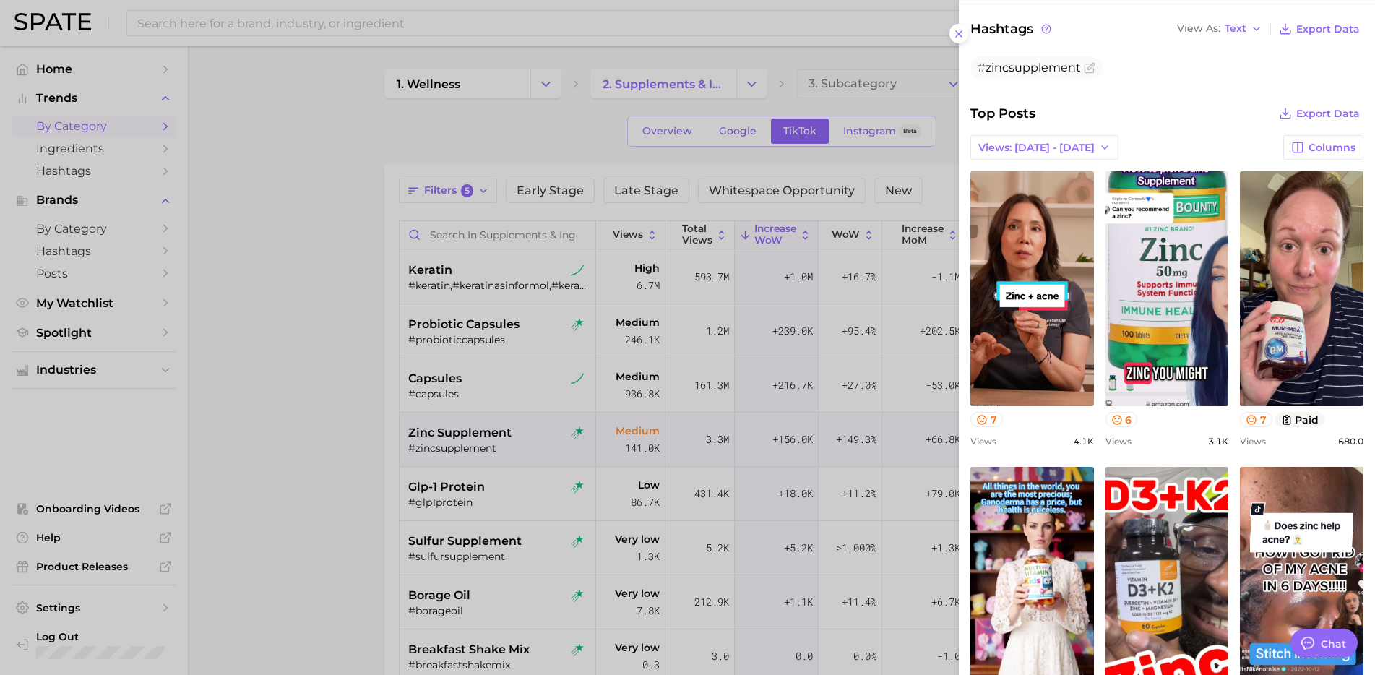
click at [649, 447] on div at bounding box center [687, 337] width 1375 height 675
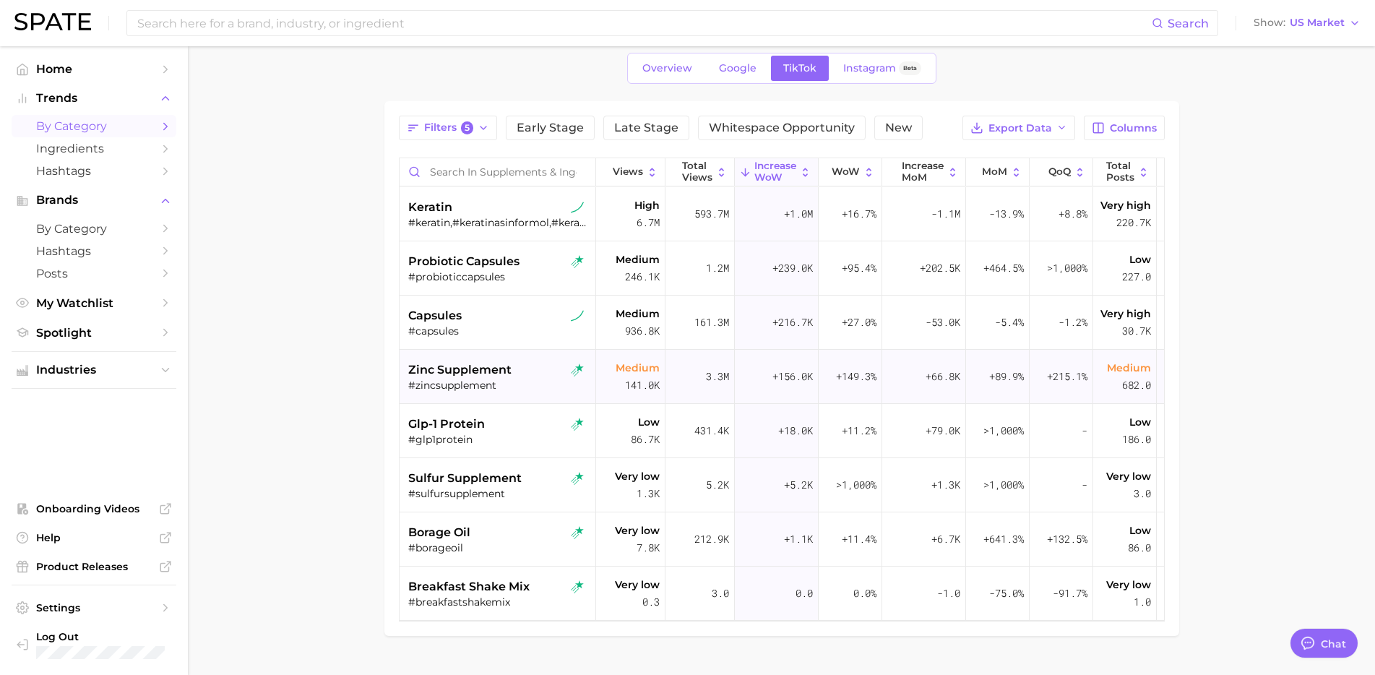
scroll to position [96, 0]
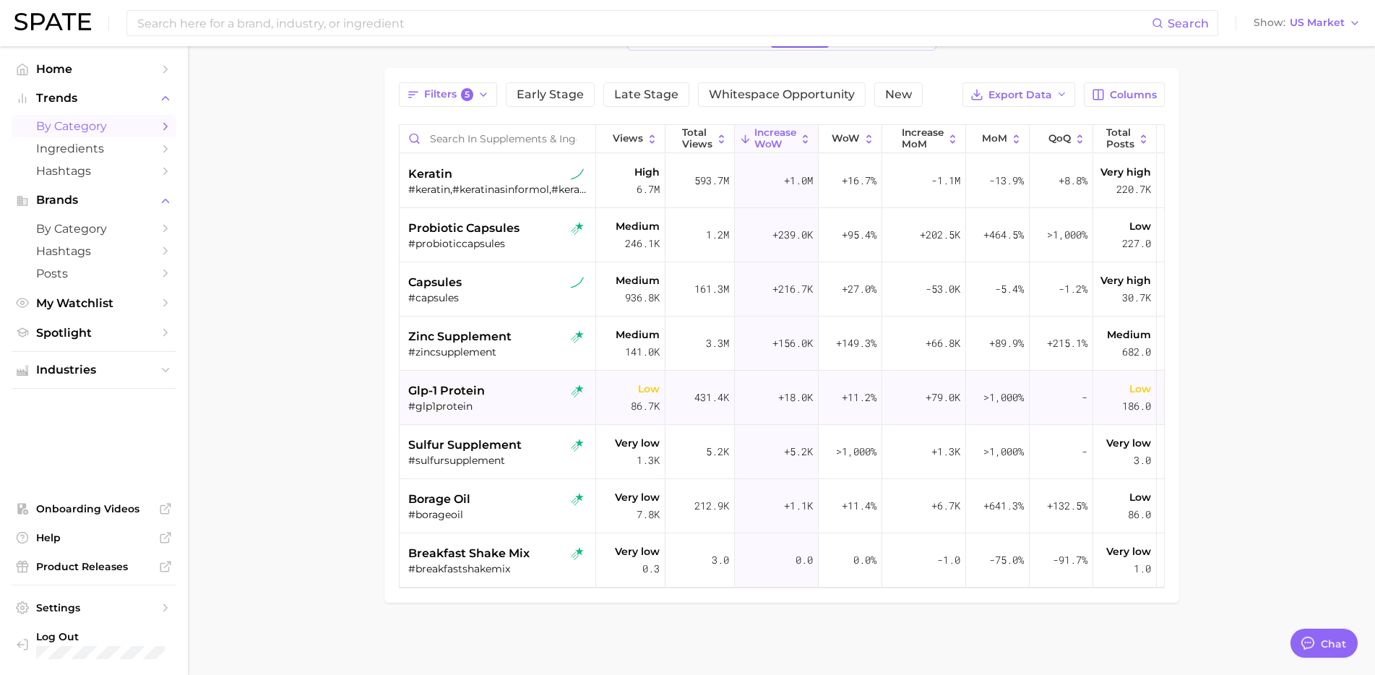
click at [530, 397] on div "glp-1 protein" at bounding box center [499, 390] width 182 height 17
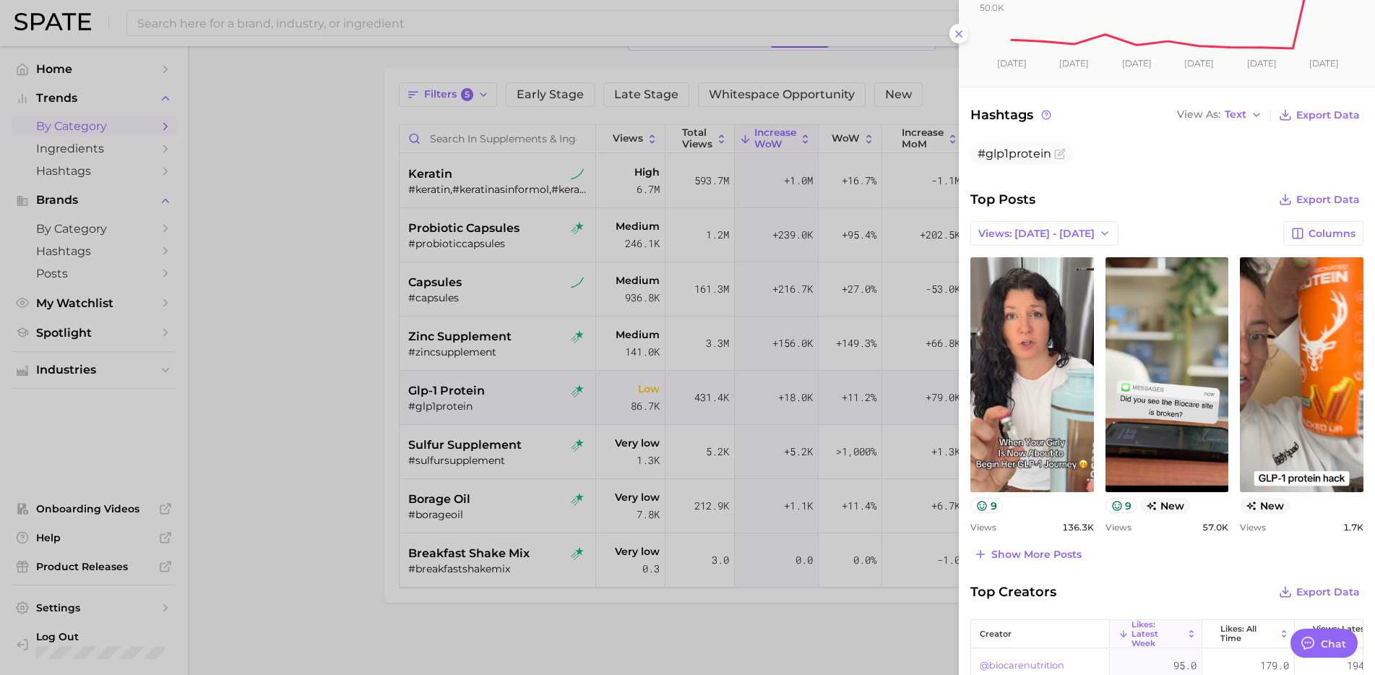
scroll to position [404, 0]
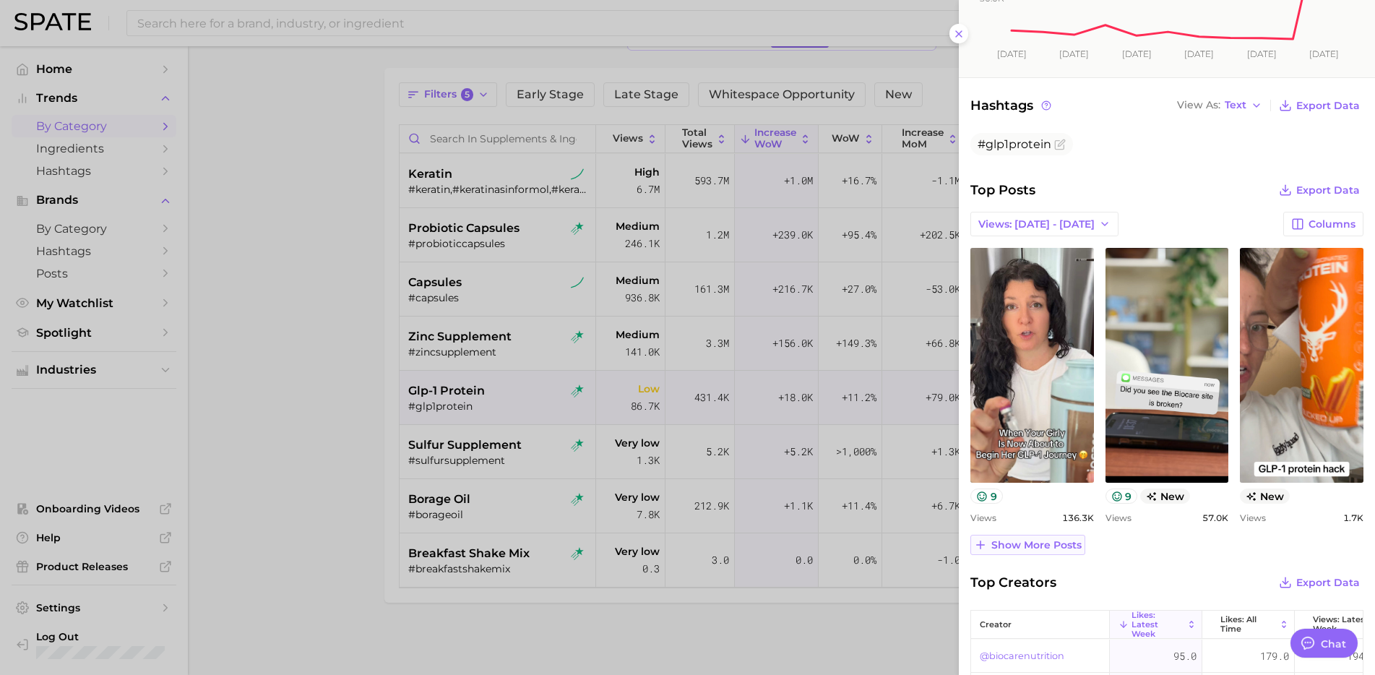
click at [1040, 539] on span "Show more posts" at bounding box center [1036, 545] width 90 height 12
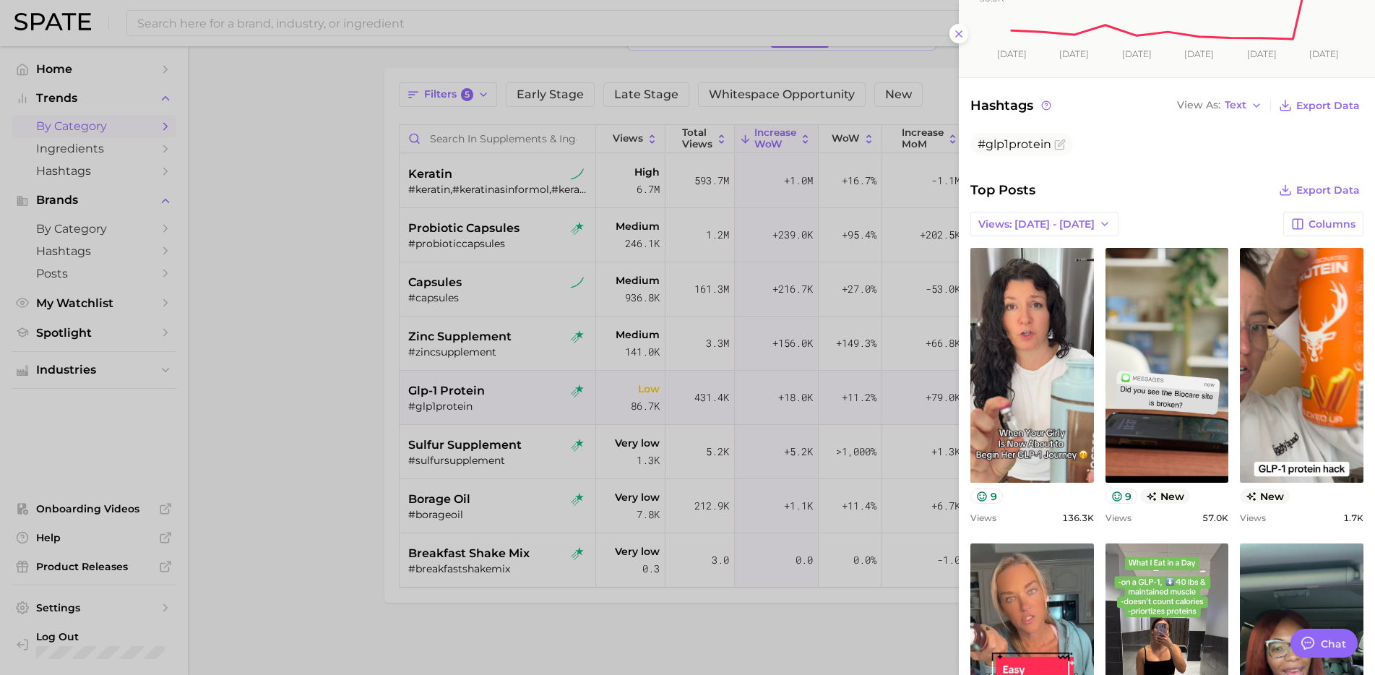
scroll to position [0, 0]
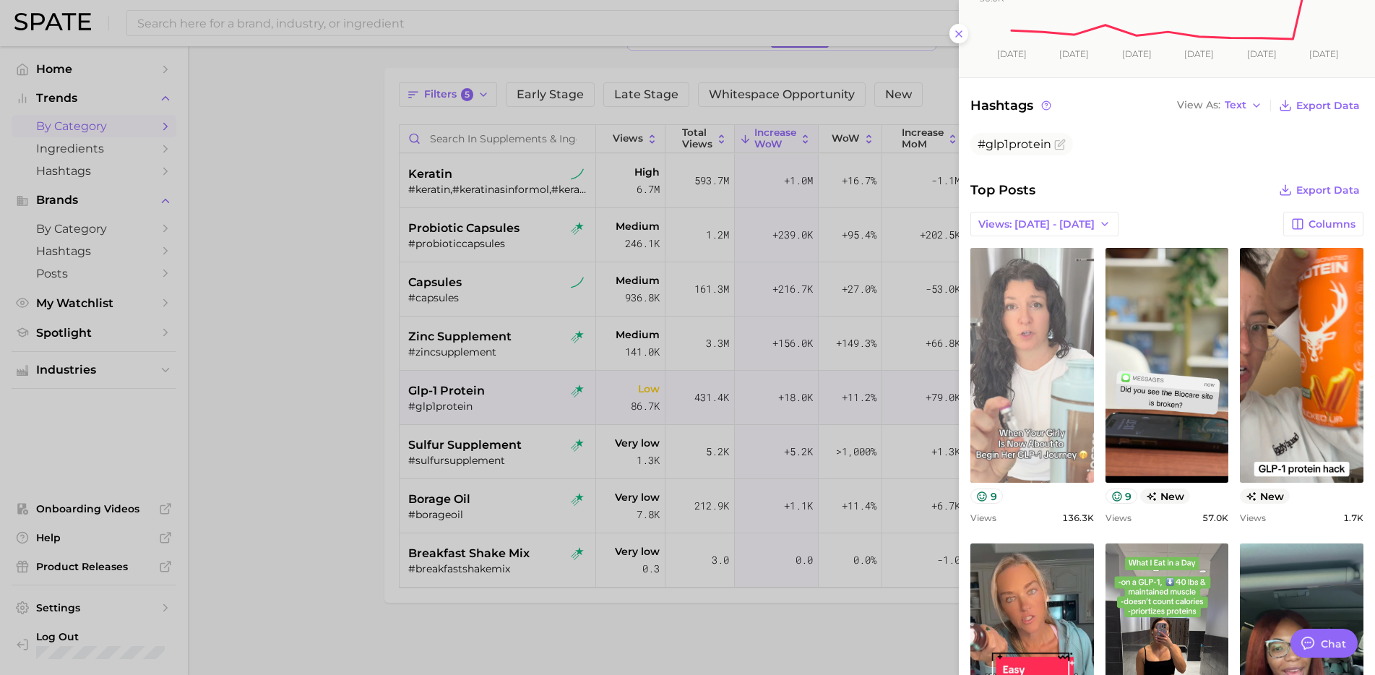
click at [1022, 402] on link "view post on TikTok" at bounding box center [1032, 365] width 124 height 235
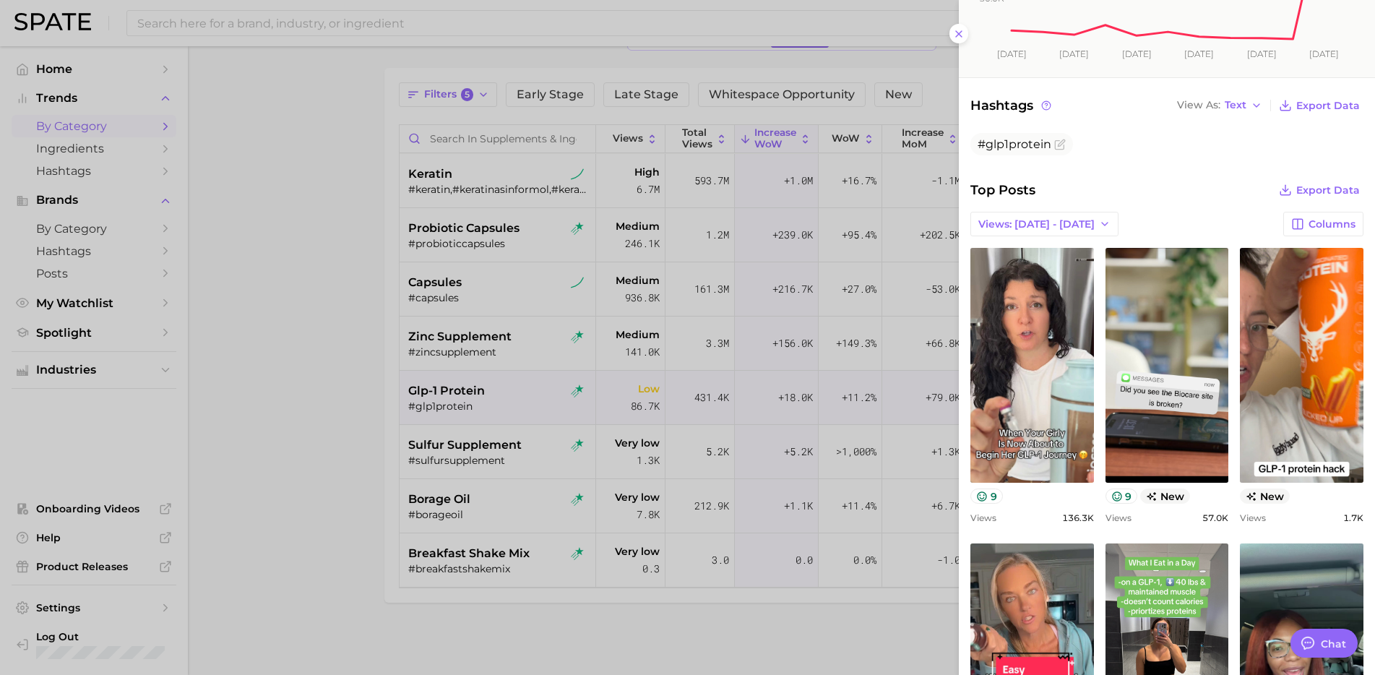
click at [801, 574] on div at bounding box center [687, 337] width 1375 height 675
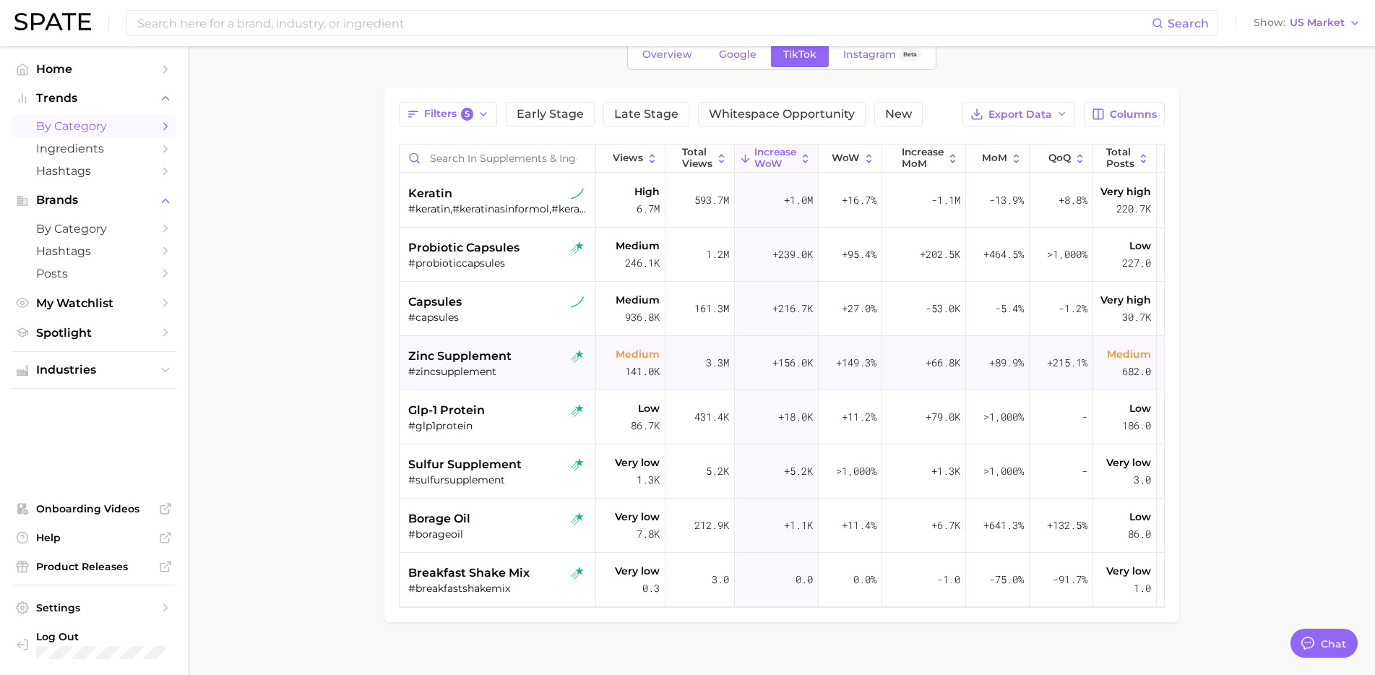
scroll to position [96, 0]
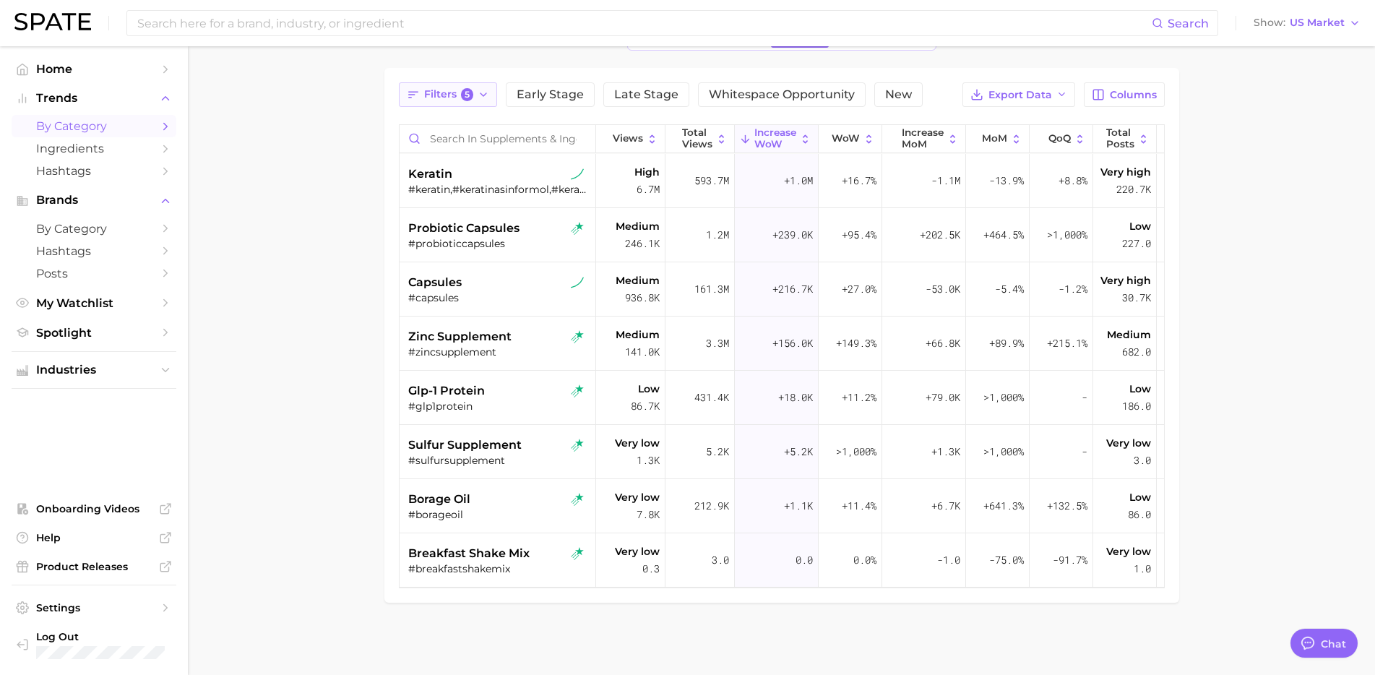
click at [451, 95] on span "Filters 5" at bounding box center [449, 94] width 50 height 13
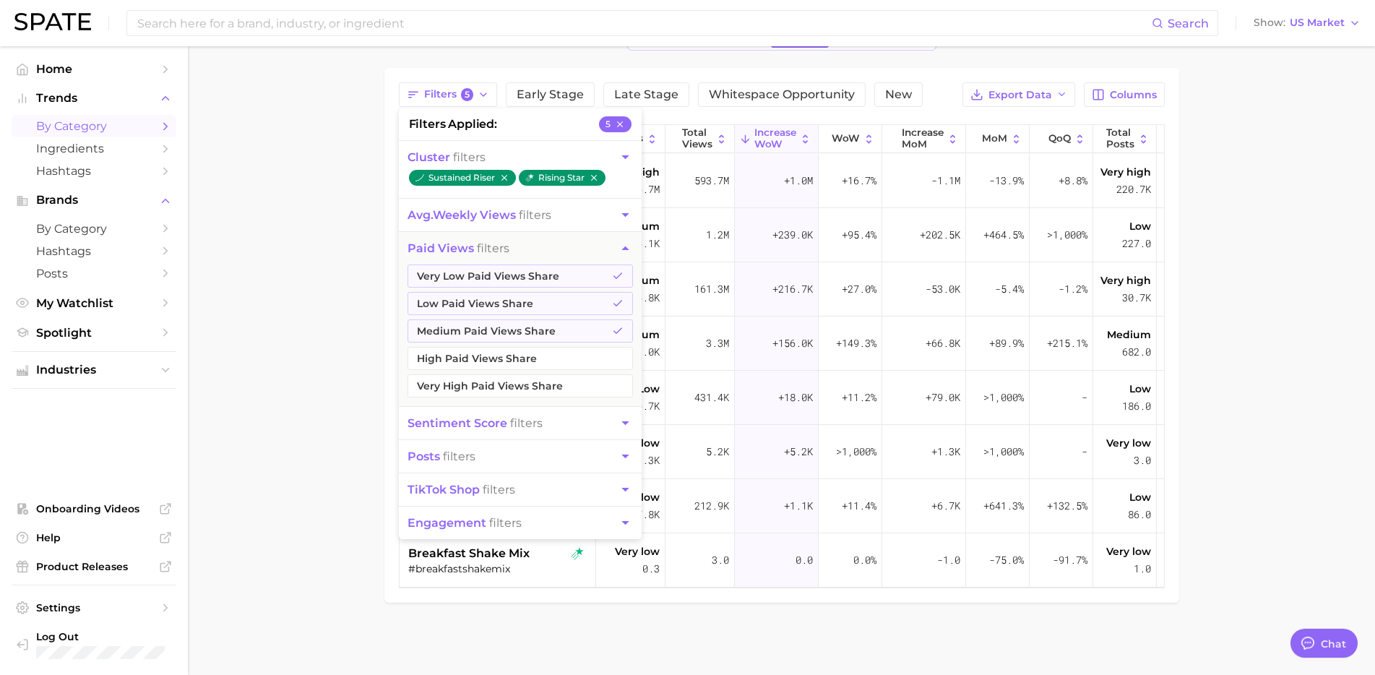
click at [546, 211] on span "avg. weekly views filters" at bounding box center [480, 215] width 144 height 14
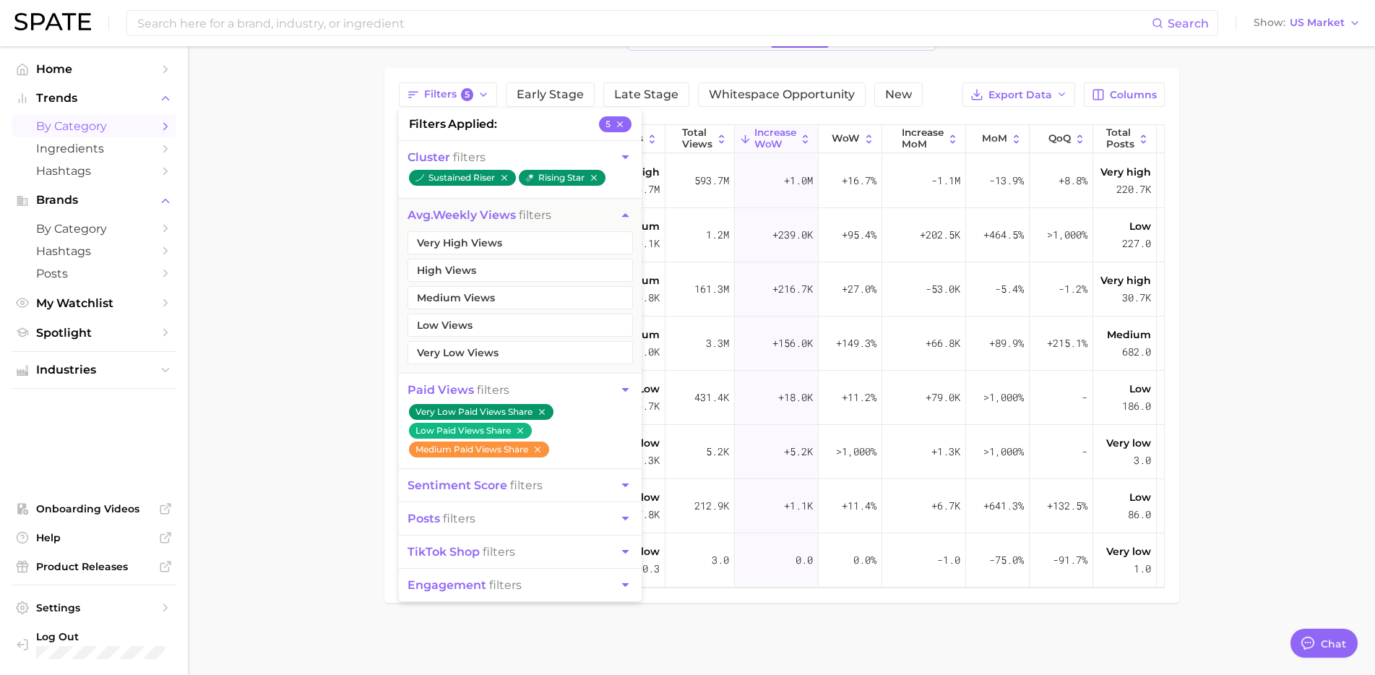
click at [627, 387] on icon "button" at bounding box center [625, 389] width 15 height 15
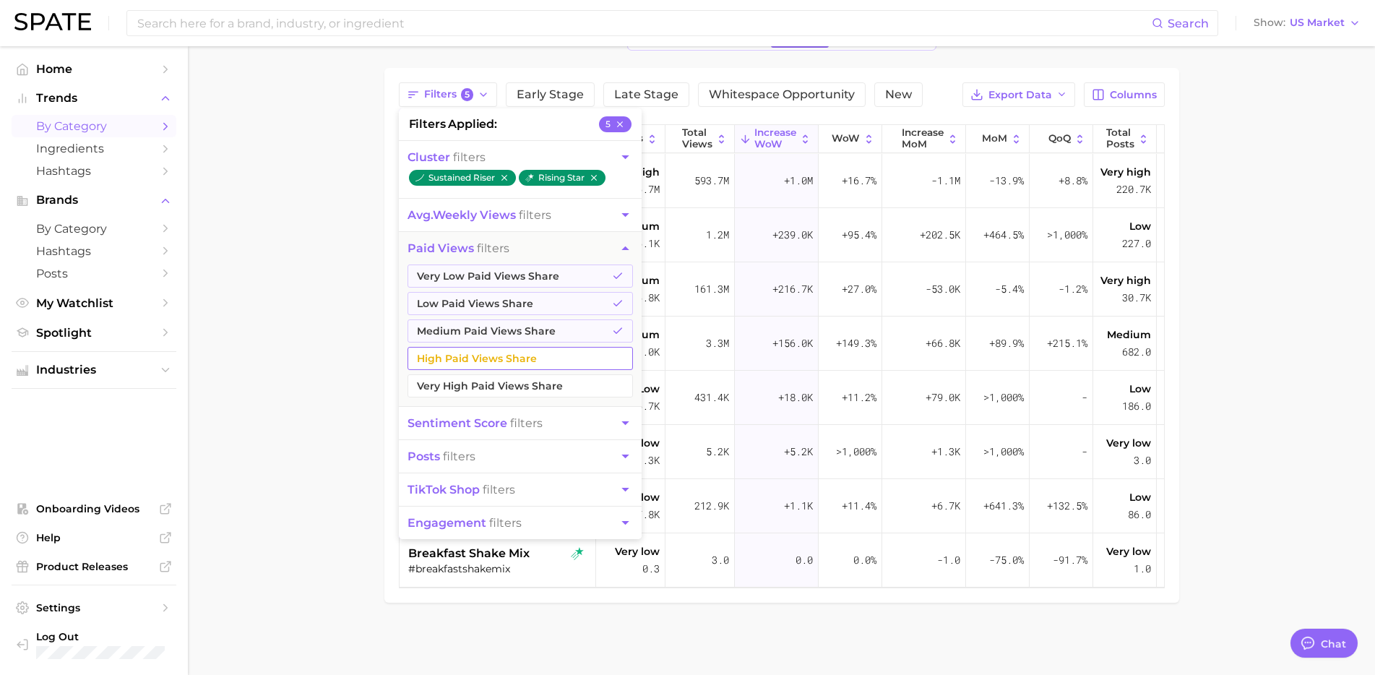
click at [546, 360] on button "High Paid Views Share" at bounding box center [520, 358] width 225 height 23
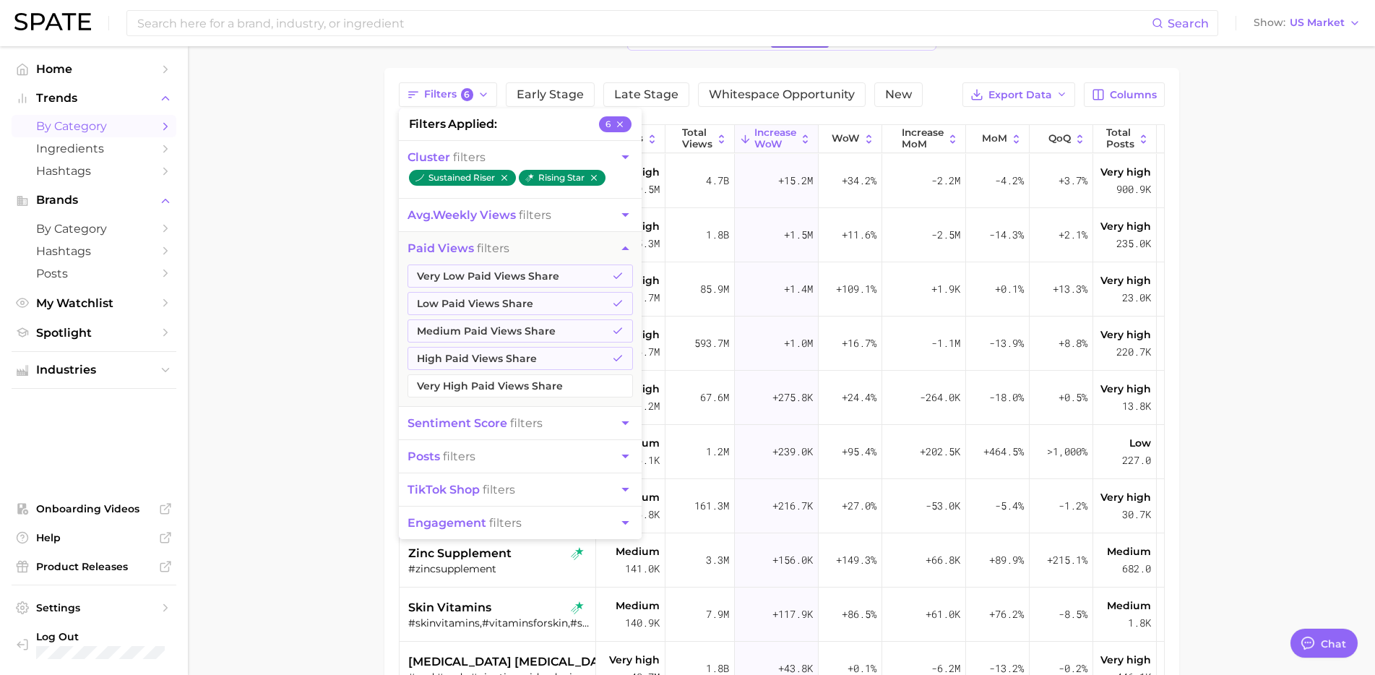
click at [288, 417] on main "1. wellness 2. supplements & ingestibles 3. Subcategory Overview Google TikTok …" at bounding box center [781, 418] width 1187 height 936
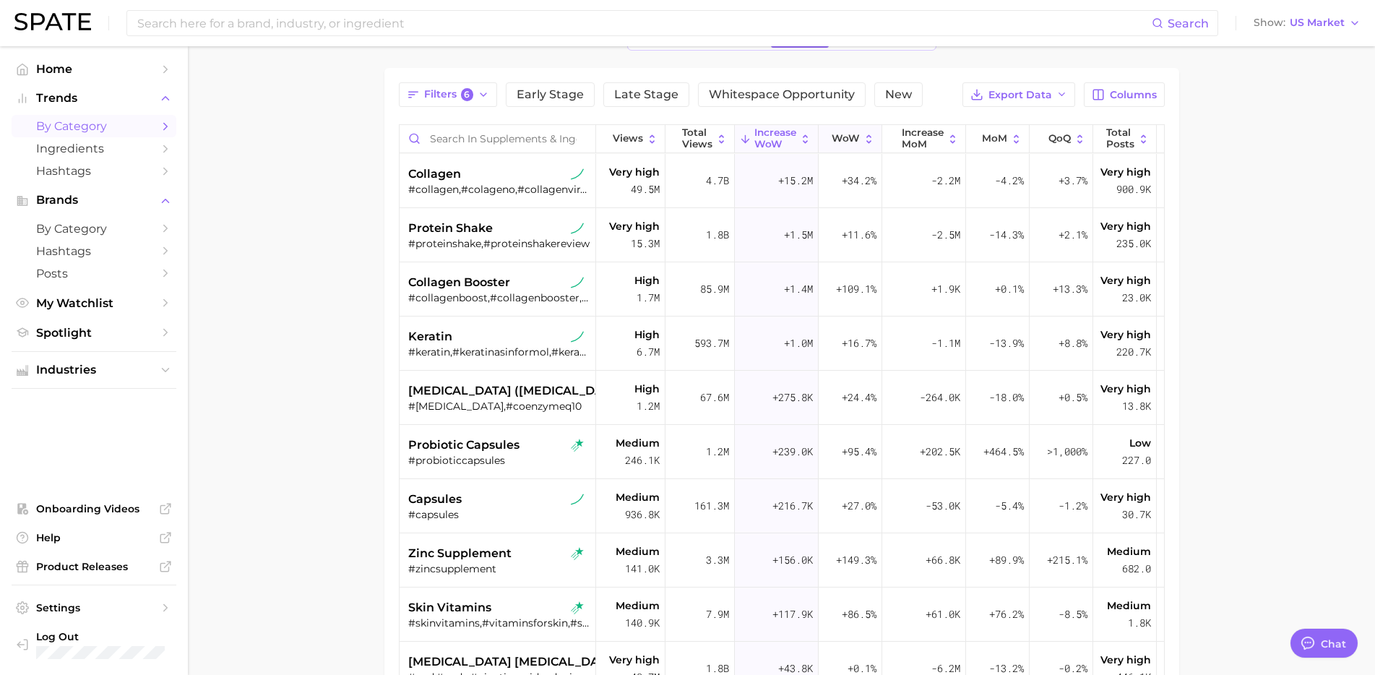
click at [855, 135] on span "WoW" at bounding box center [846, 139] width 28 height 12
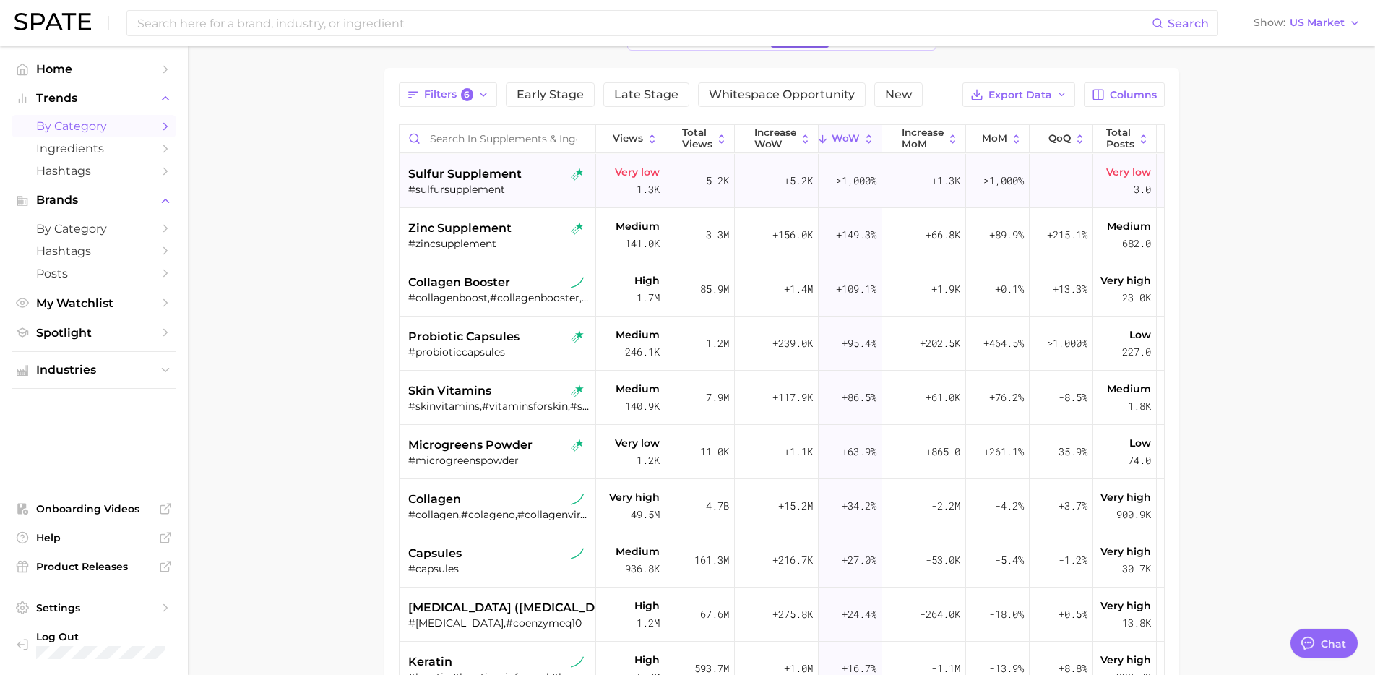
click at [486, 184] on div "#sulfursupplement" at bounding box center [499, 189] width 182 height 13
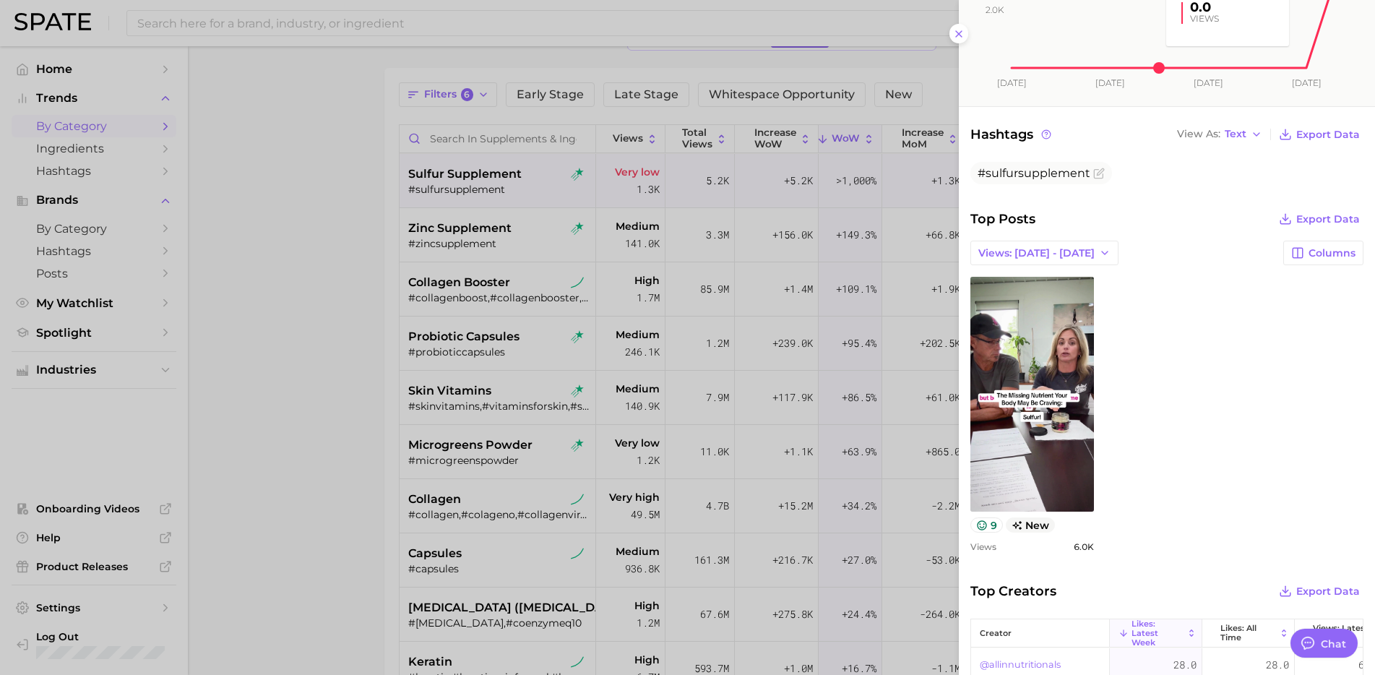
scroll to position [355, 0]
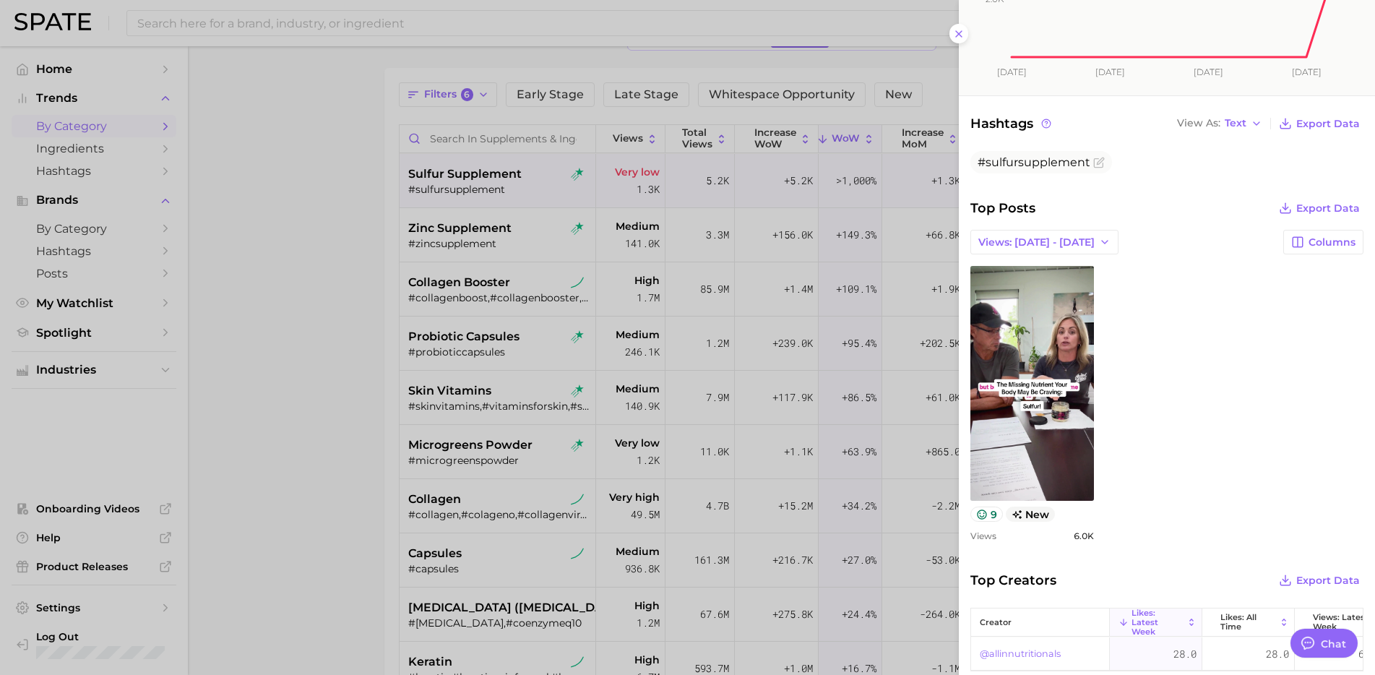
click at [332, 306] on div at bounding box center [687, 337] width 1375 height 675
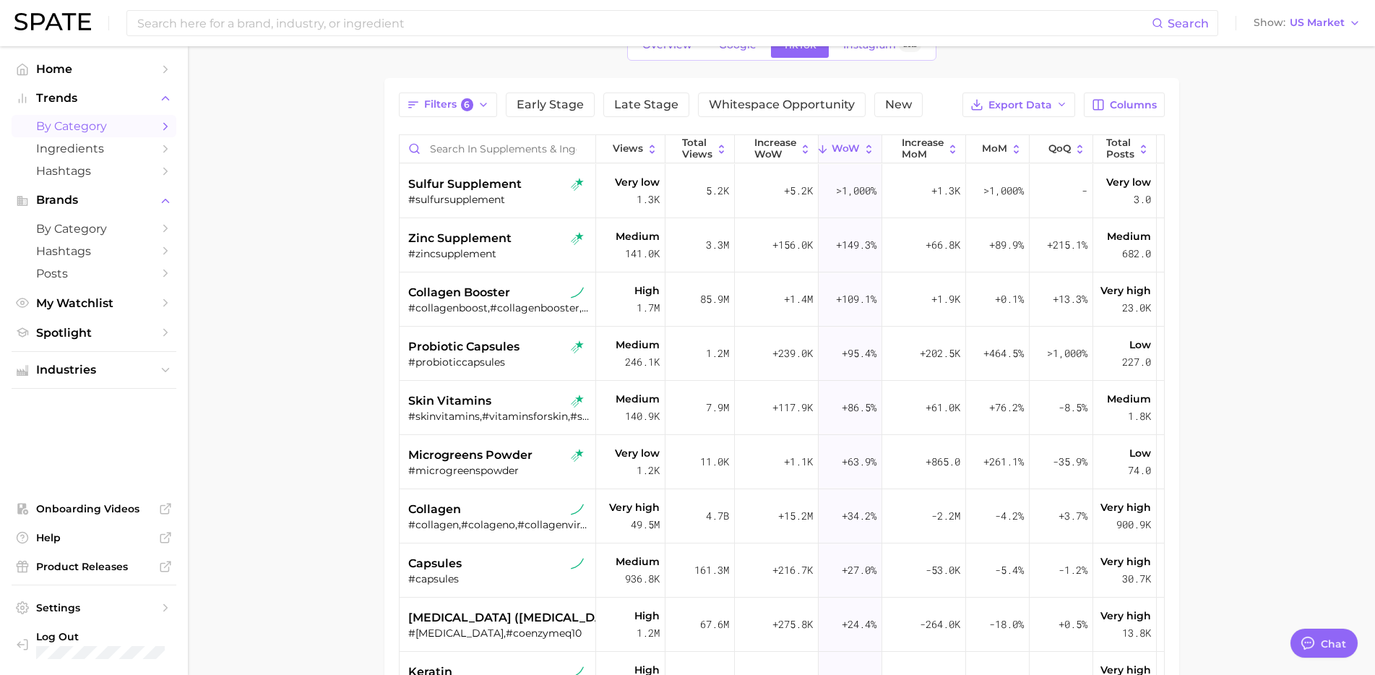
scroll to position [0, 0]
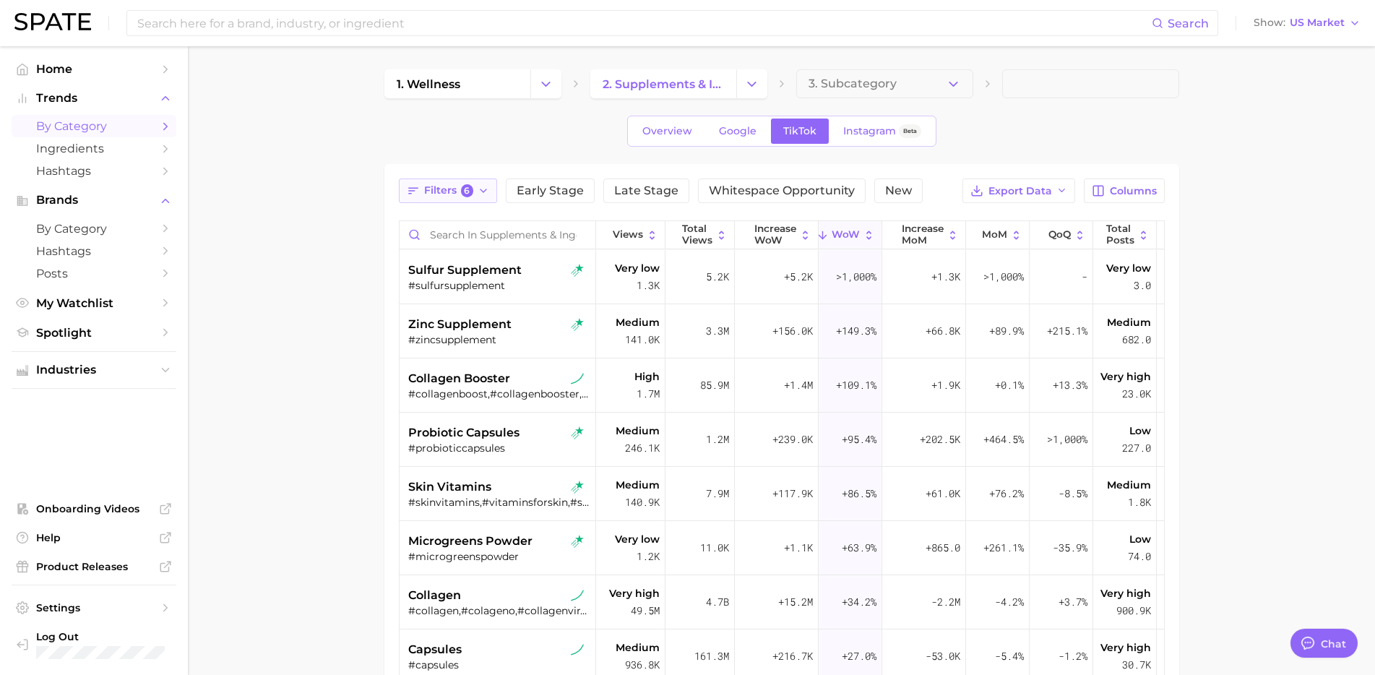
click at [437, 189] on span "Filters 6" at bounding box center [449, 190] width 50 height 13
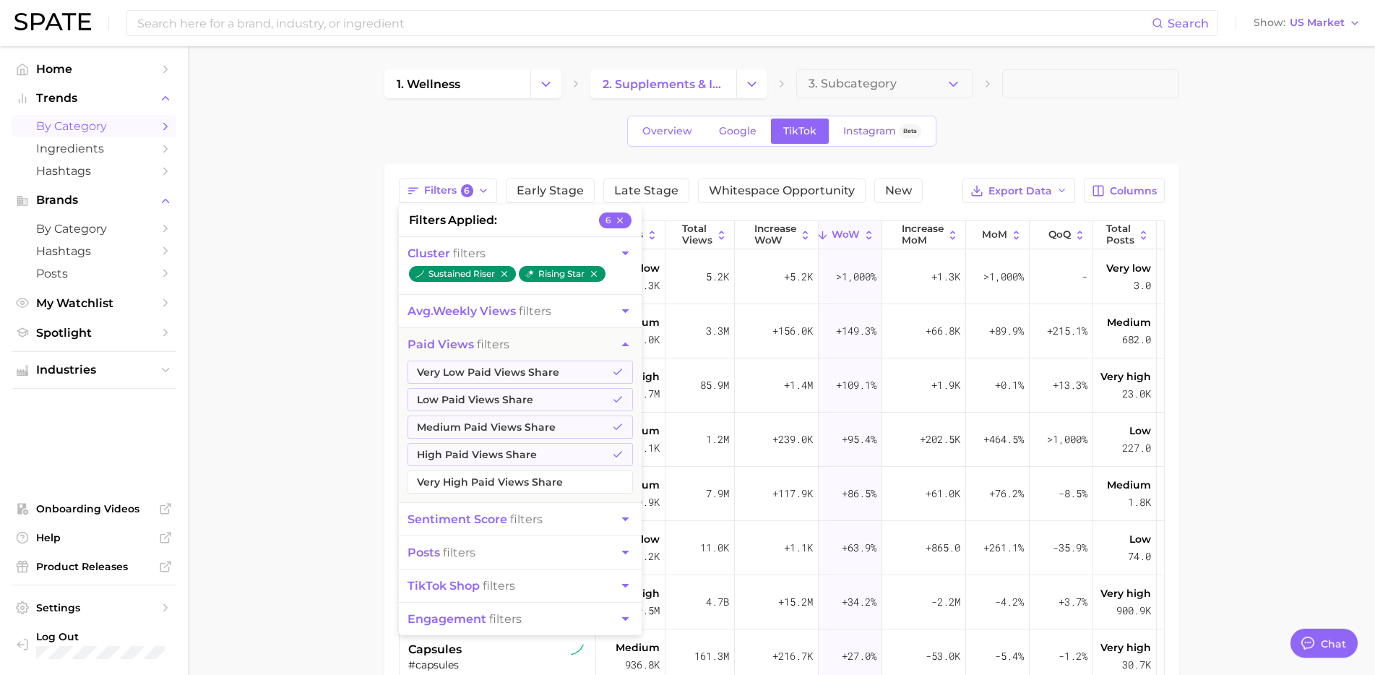
click at [501, 306] on span "avg. weekly views" at bounding box center [462, 311] width 108 height 14
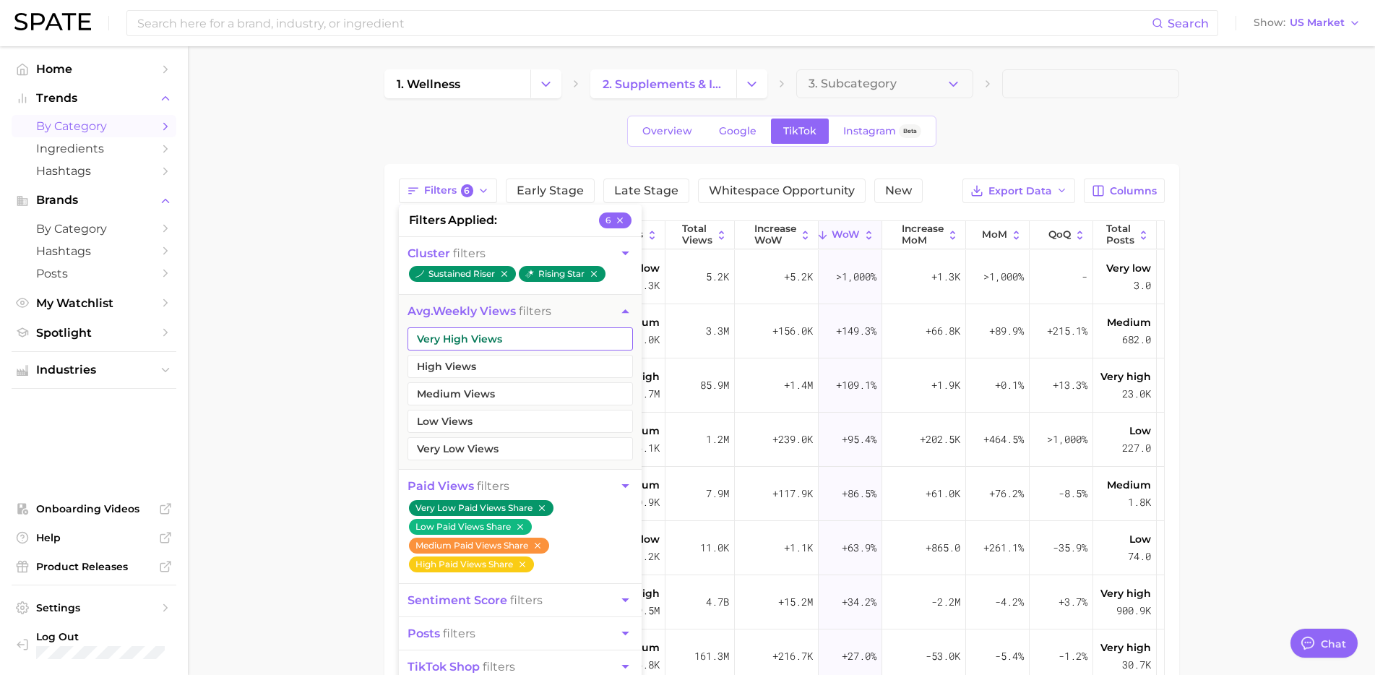
click at [486, 349] on button "Very High Views" at bounding box center [520, 338] width 225 height 23
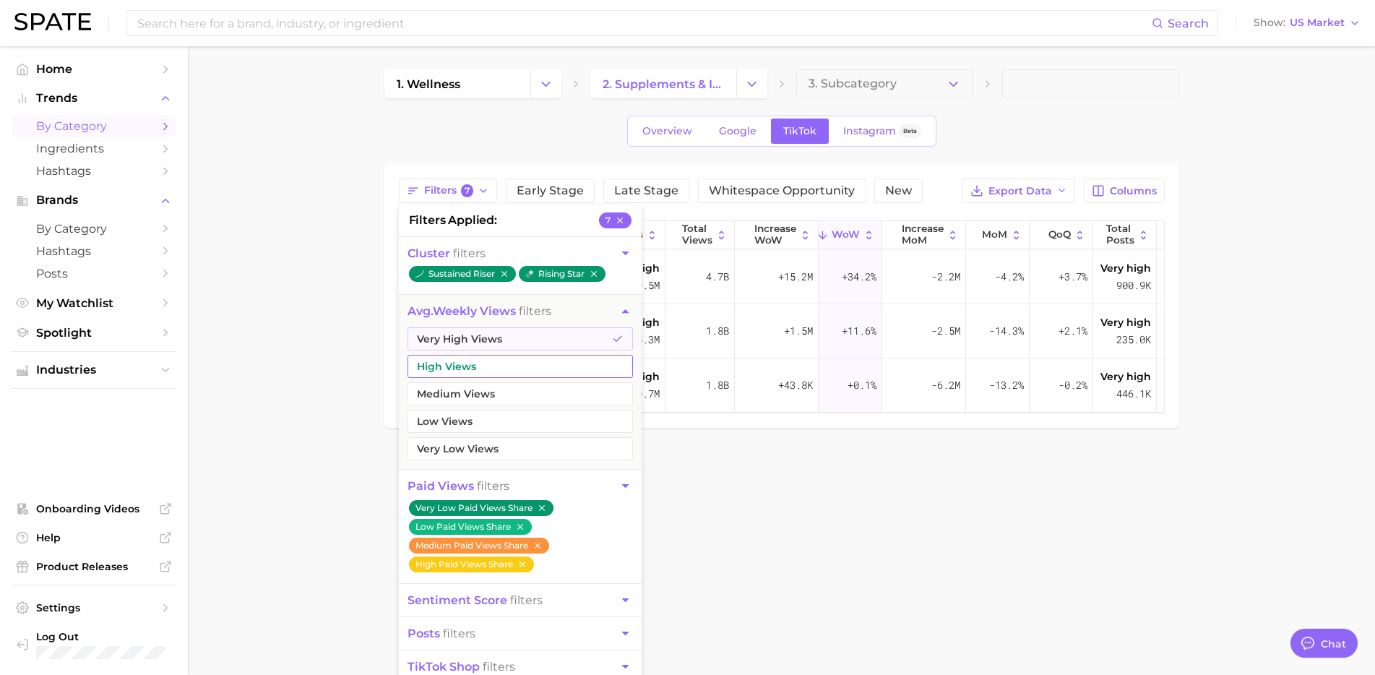
click at [478, 374] on button "High Views" at bounding box center [520, 366] width 225 height 23
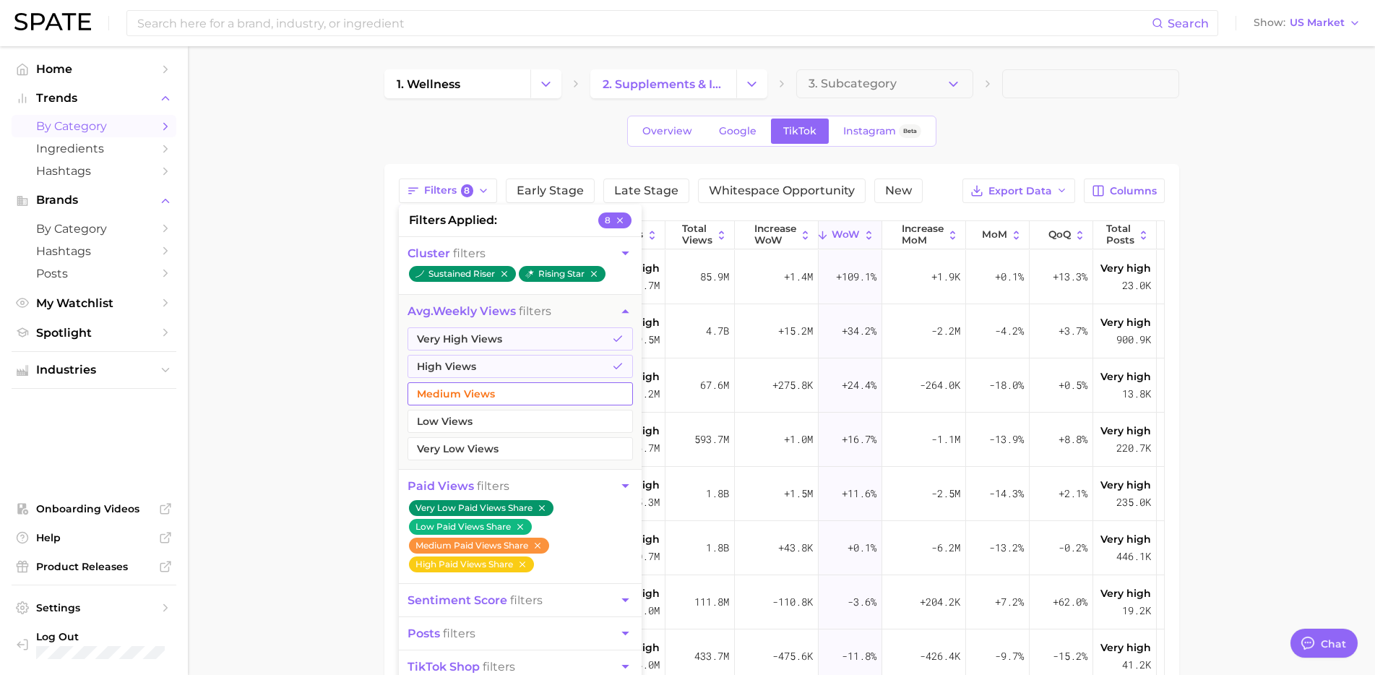
click at [478, 392] on button "Medium Views" at bounding box center [520, 393] width 225 height 23
click at [353, 439] on main "1. wellness 2. supplements & ingestibles 3. Subcategory Overview Google TikTok …" at bounding box center [781, 514] width 1187 height 936
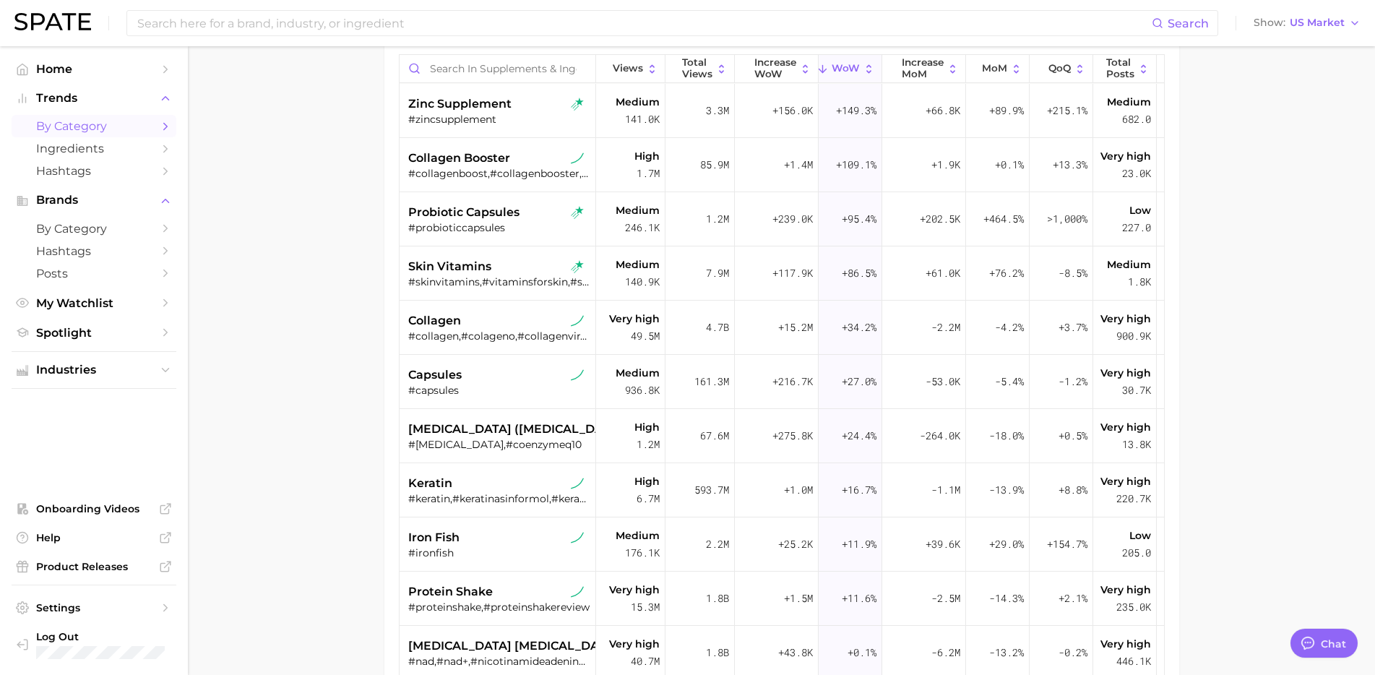
scroll to position [174, 0]
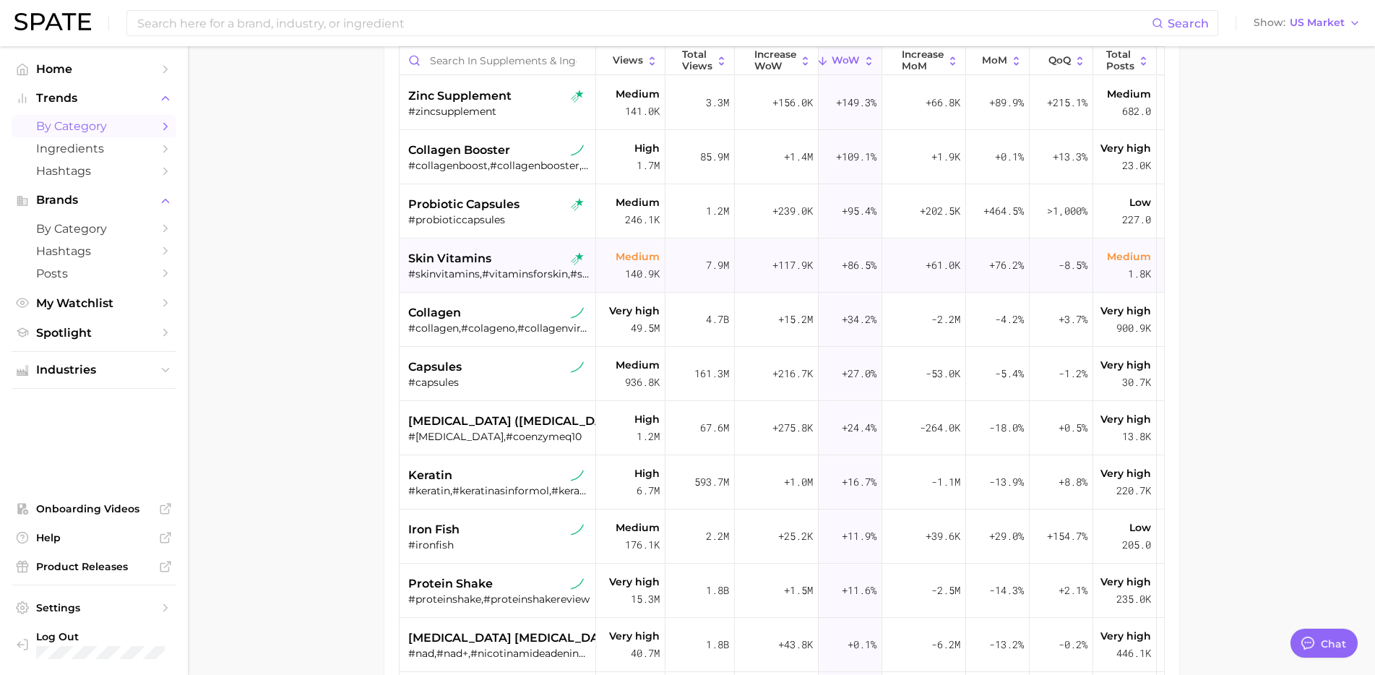
click at [480, 263] on span "skin vitamins" at bounding box center [449, 258] width 83 height 17
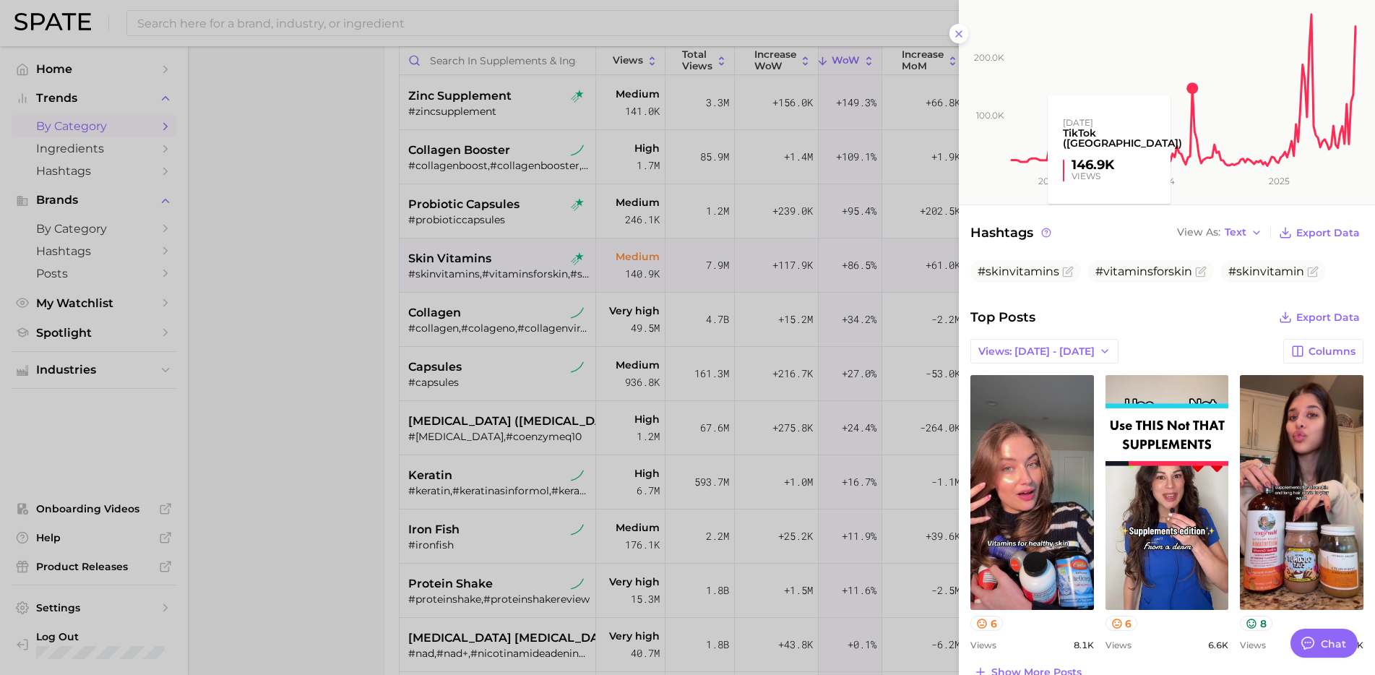
scroll to position [255, 0]
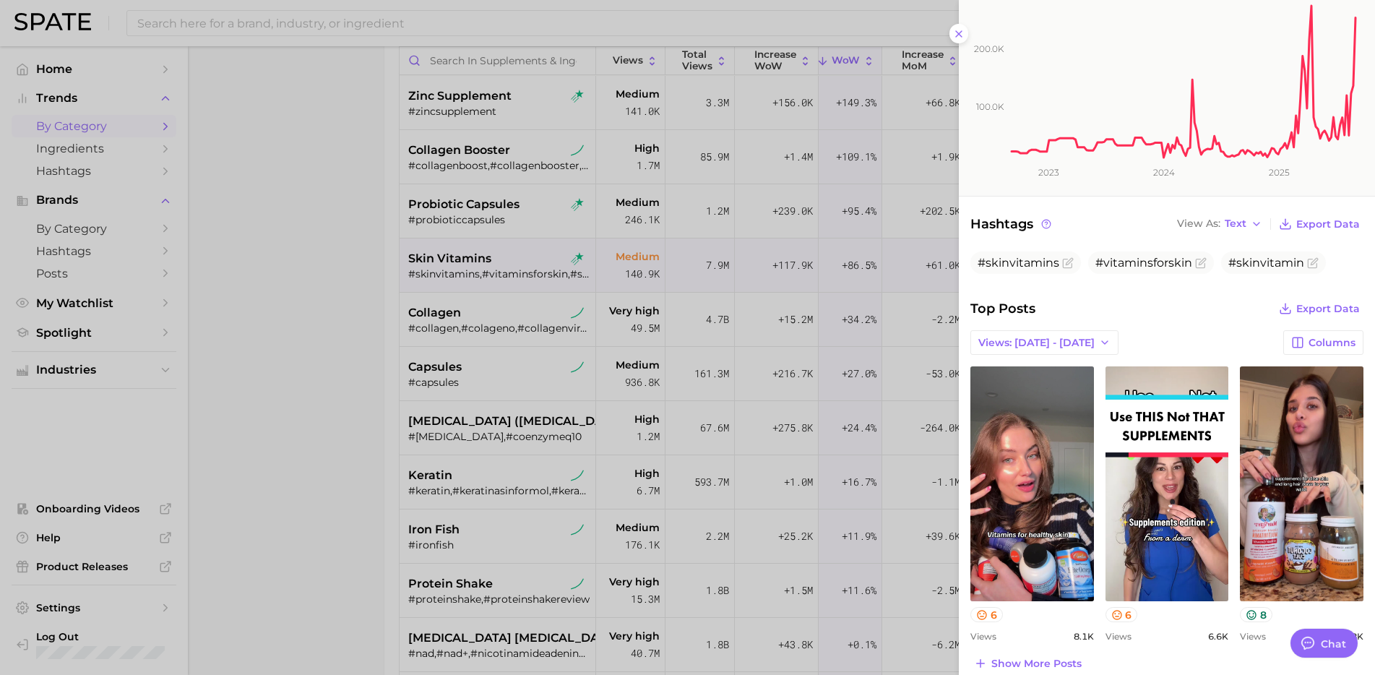
click at [532, 327] on div at bounding box center [687, 337] width 1375 height 675
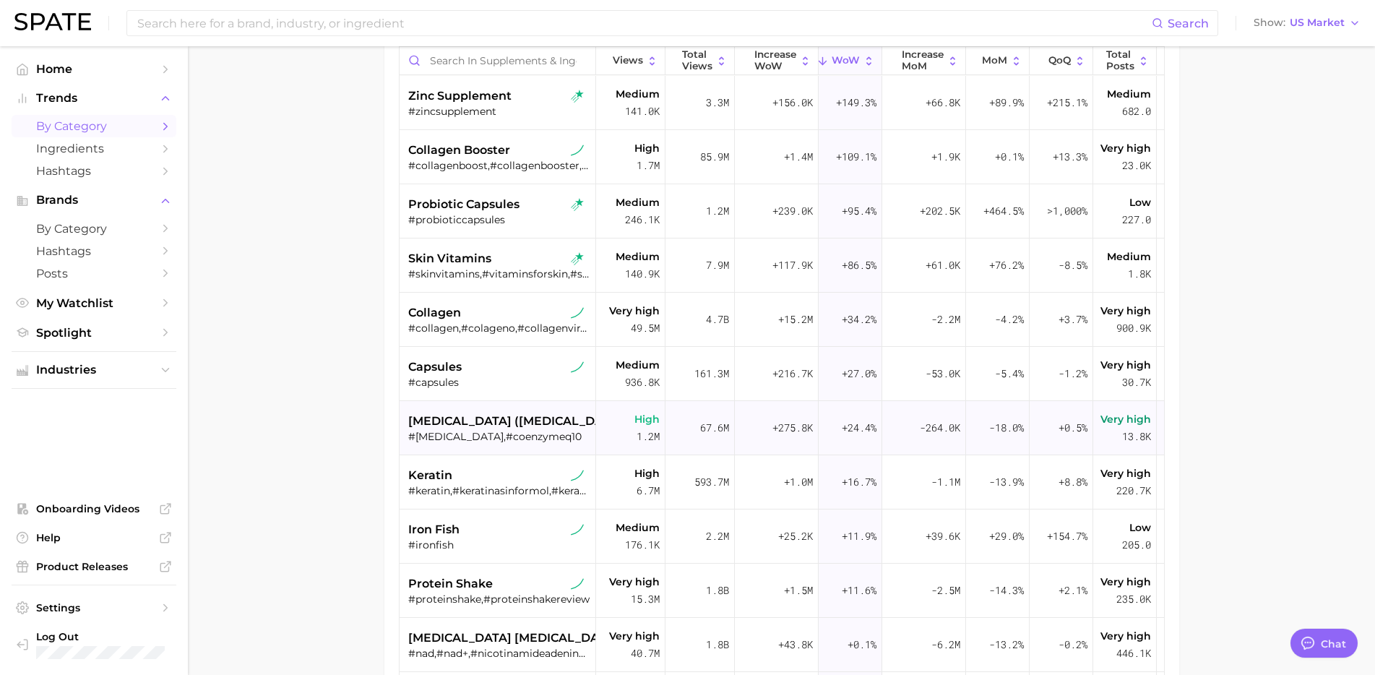
click at [530, 444] on div "coenzyme q10 (coq10) #coq10,#coenzymeq10" at bounding box center [499, 428] width 182 height 54
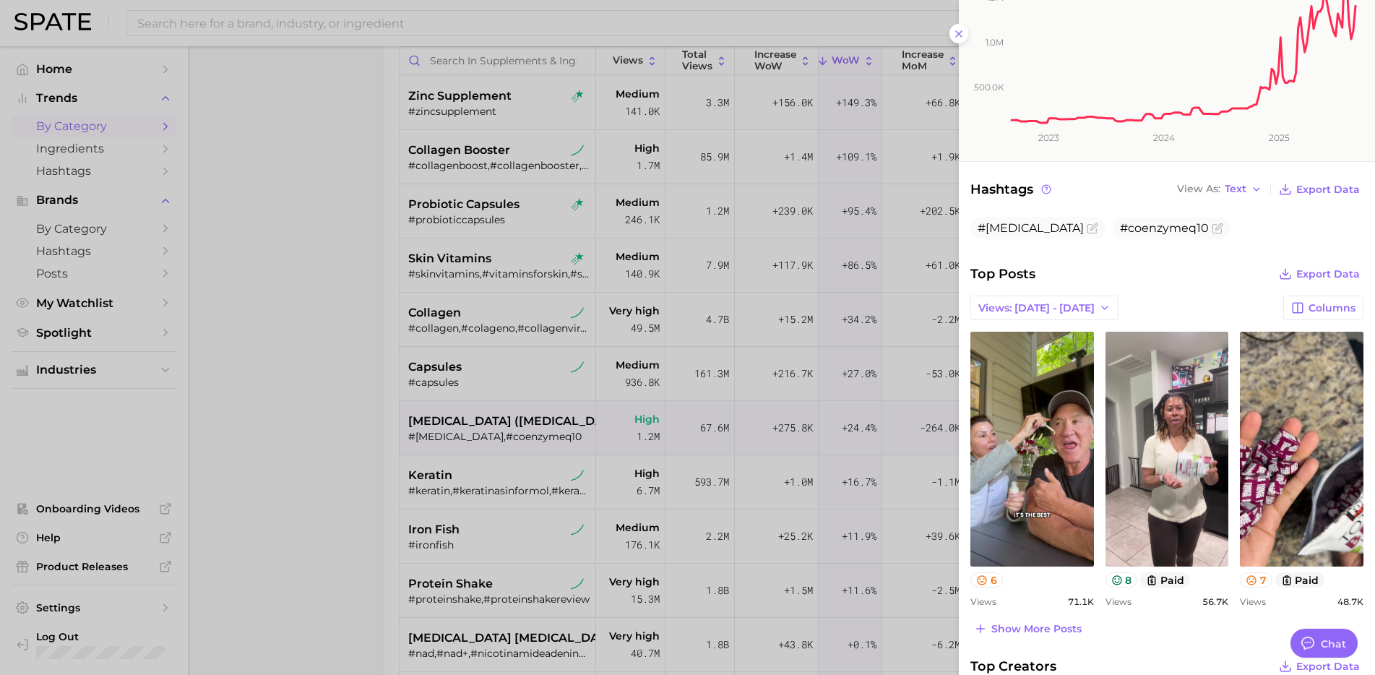
scroll to position [306, 0]
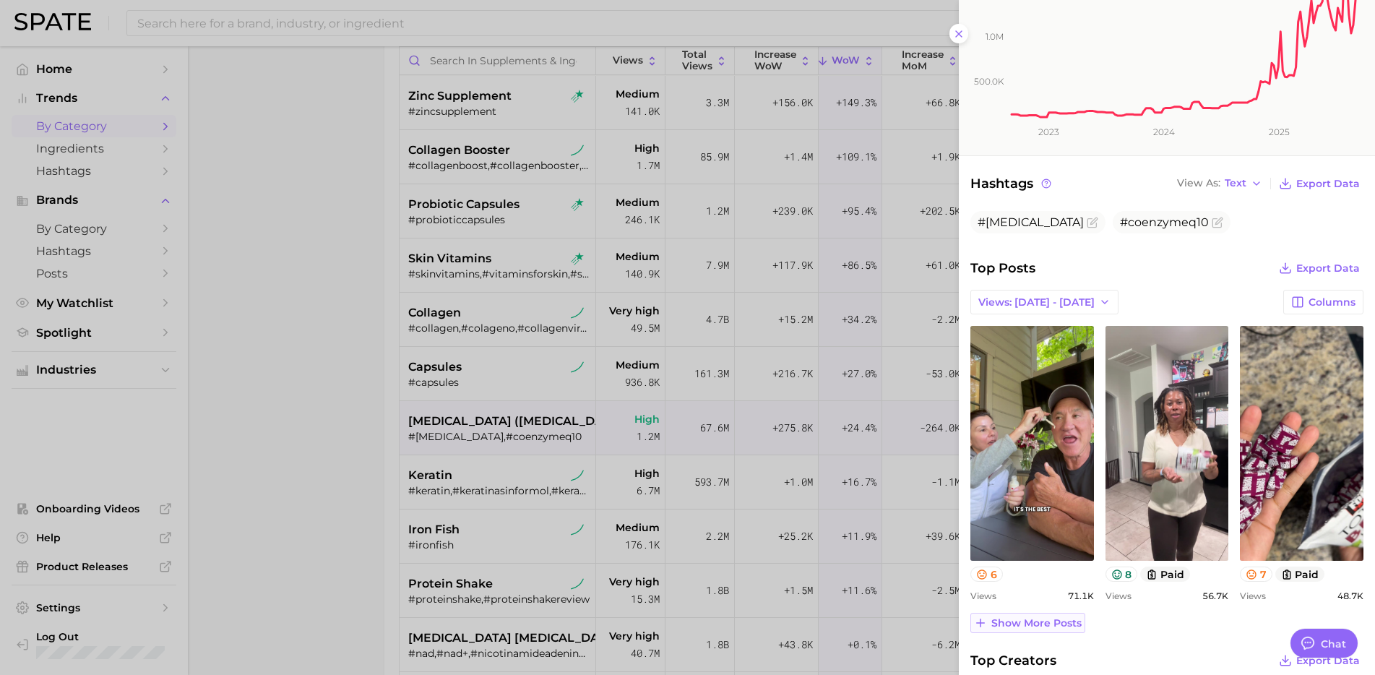
click at [1019, 617] on span "Show more posts" at bounding box center [1036, 623] width 90 height 12
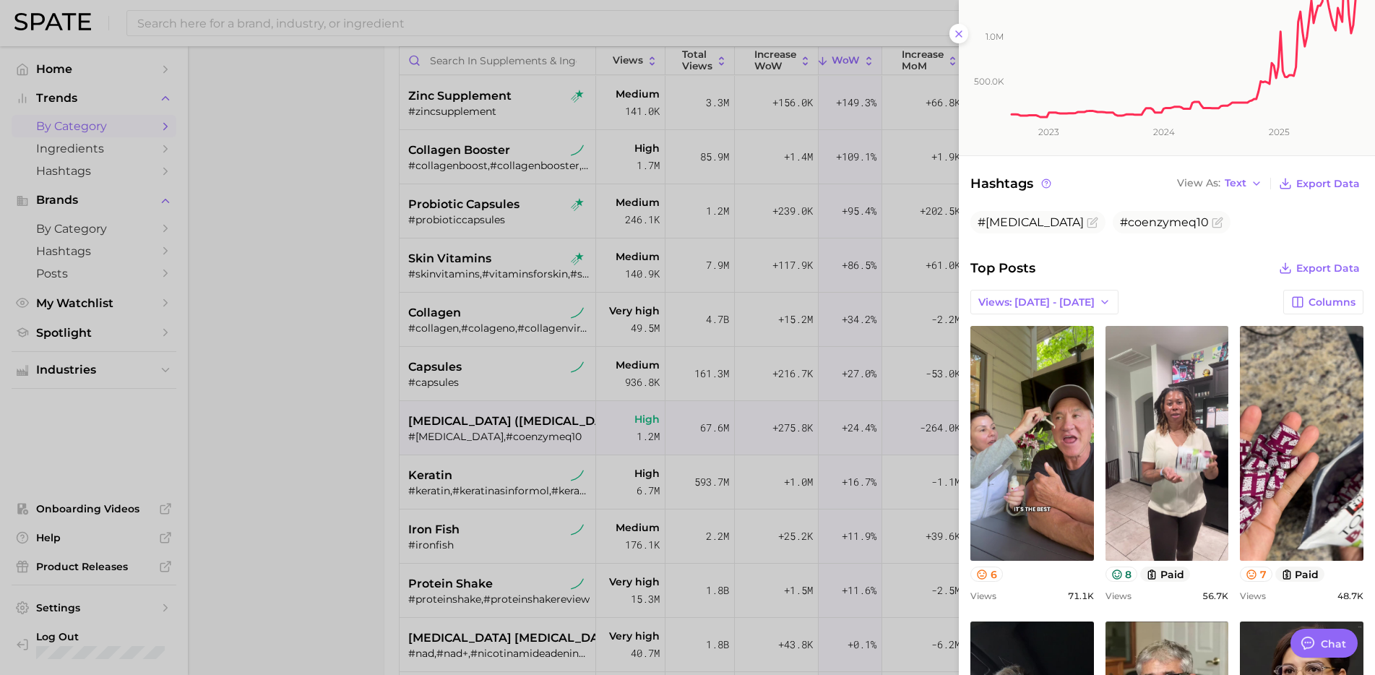
scroll to position [0, 0]
click at [357, 476] on div at bounding box center [687, 337] width 1375 height 675
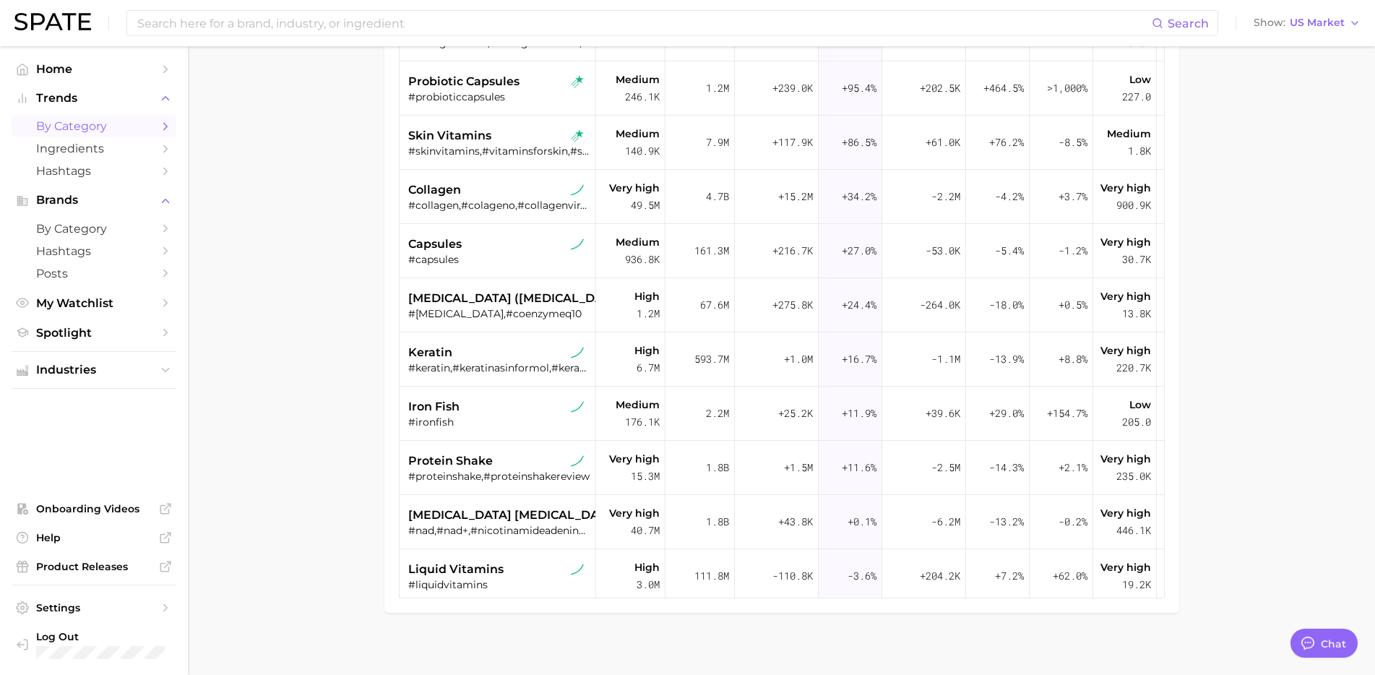
scroll to position [300, 0]
click at [478, 515] on span "nicotinamide adenine dinucleotide (nad)" at bounding box center [571, 512] width 326 height 17
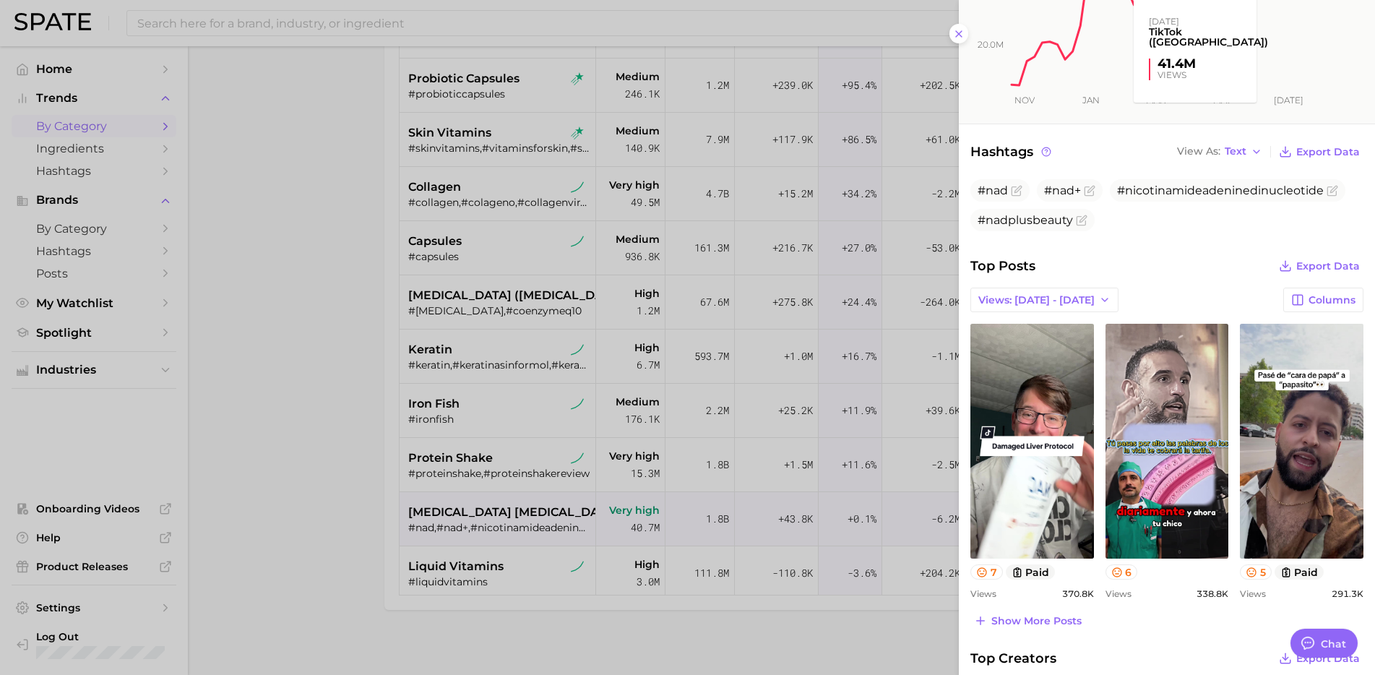
scroll to position [364, 0]
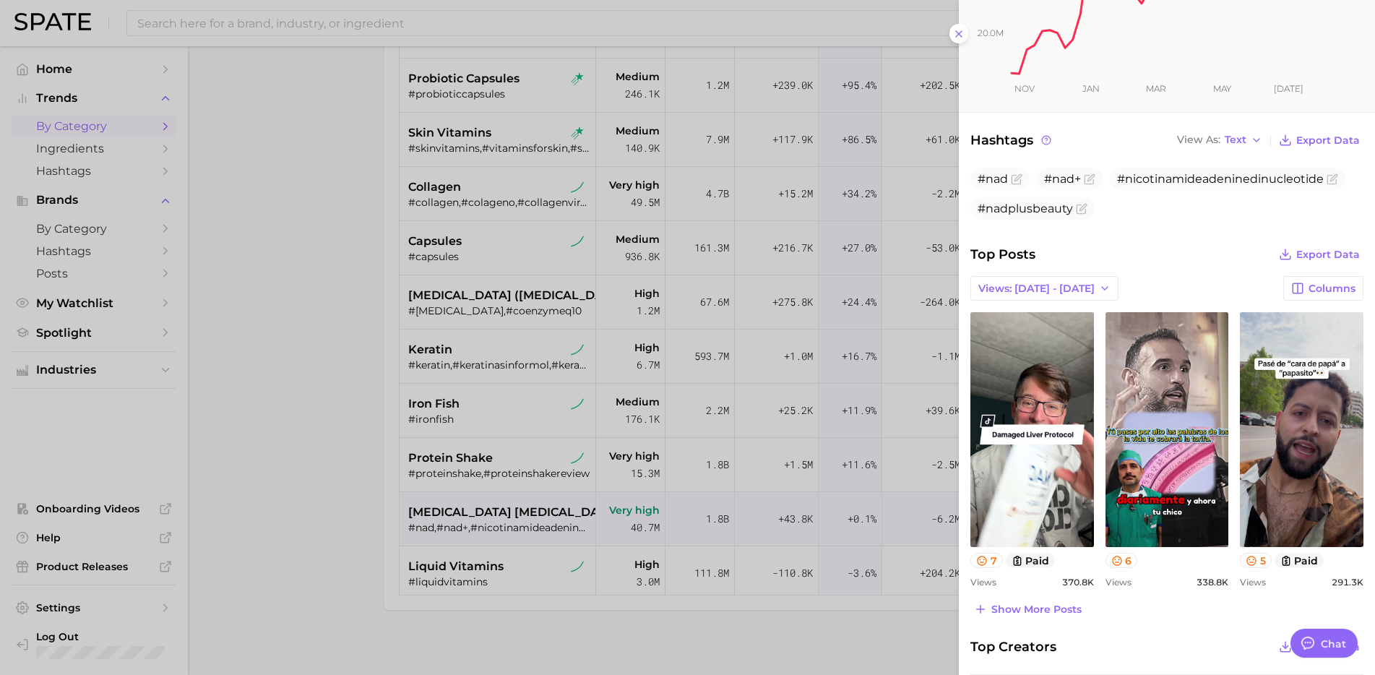
click at [1033, 583] on div "Top Posts Export Data Views: Aug 24 - 31 Columns view post on TikTok 7 paid Vie…" at bounding box center [1166, 431] width 393 height 375
click at [467, 545] on div at bounding box center [687, 337] width 1375 height 675
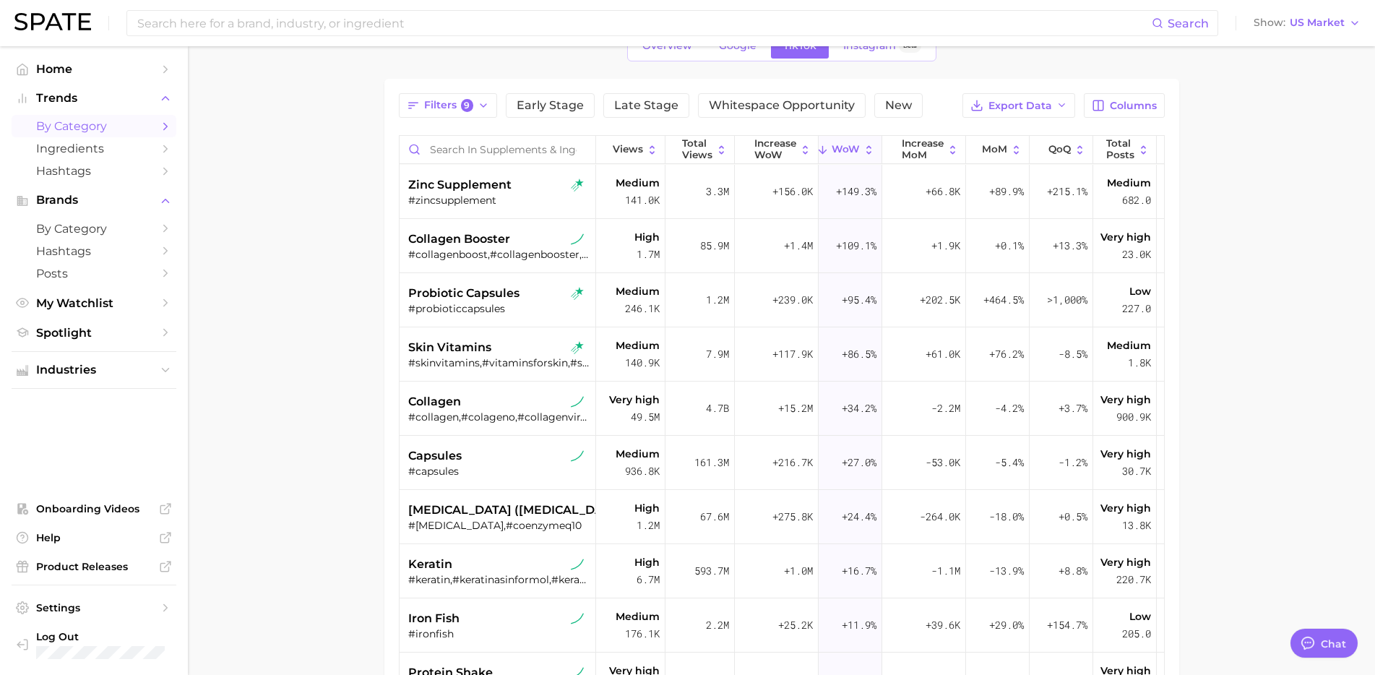
scroll to position [0, 0]
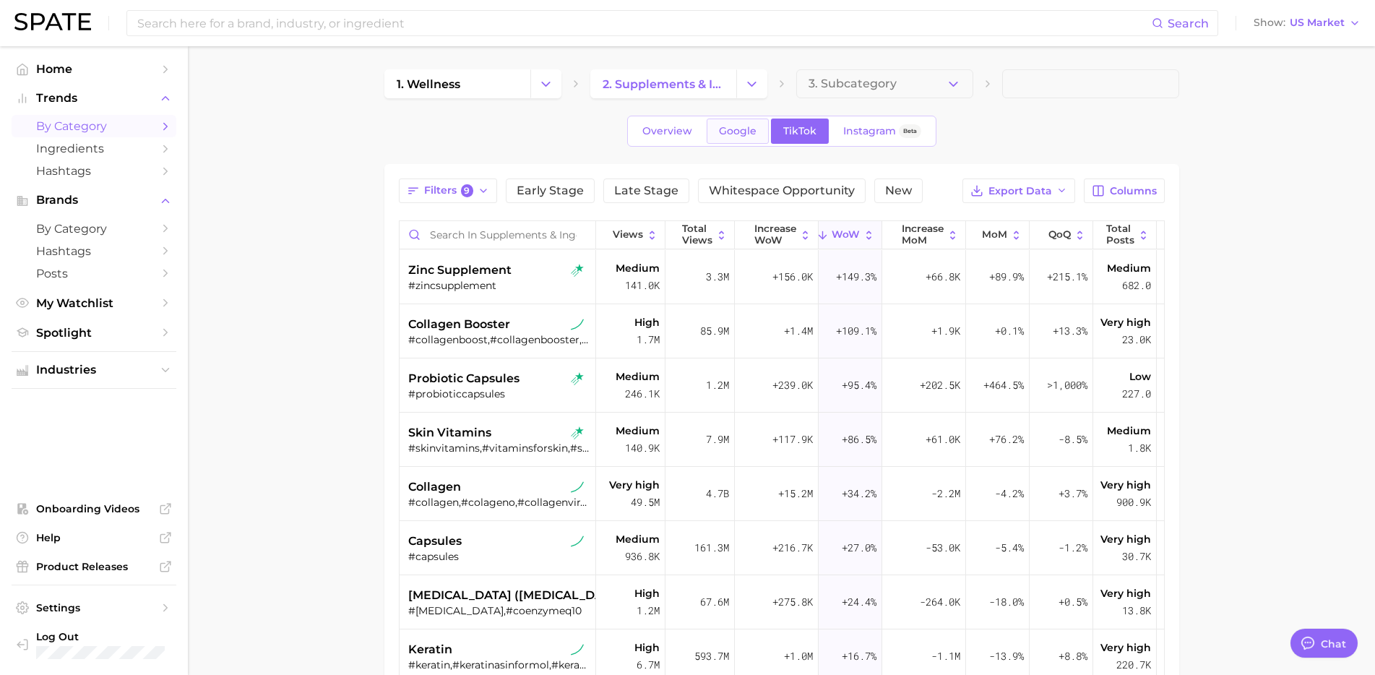
click at [736, 127] on span "Google" at bounding box center [738, 131] width 38 height 12
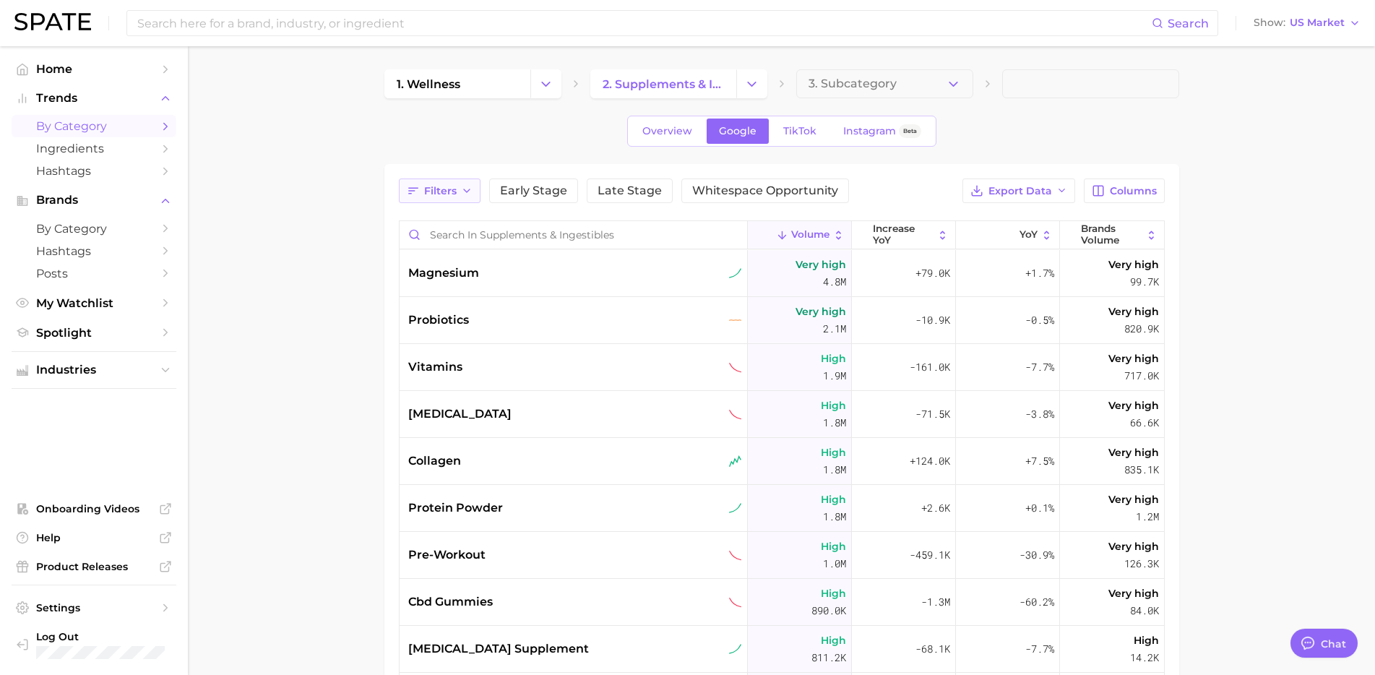
click at [454, 189] on span "Filters" at bounding box center [440, 191] width 33 height 12
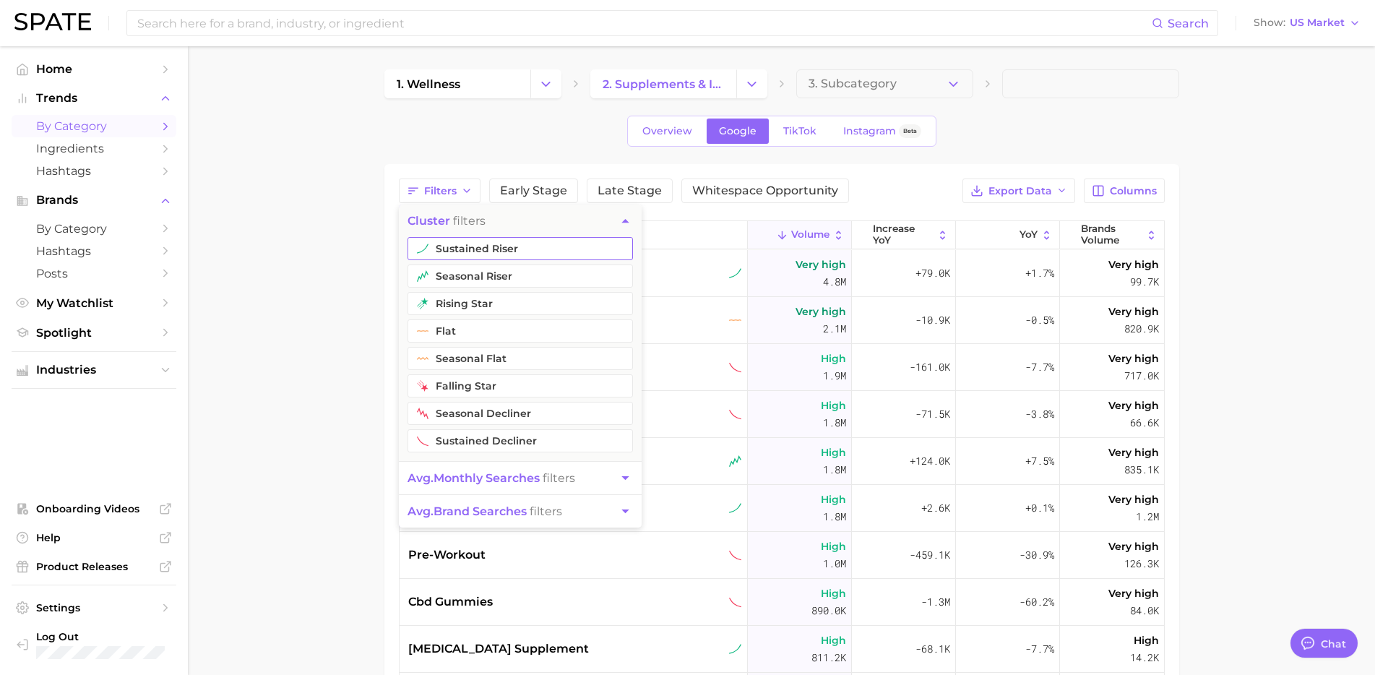
click at [488, 241] on button "sustained riser" at bounding box center [520, 248] width 225 height 23
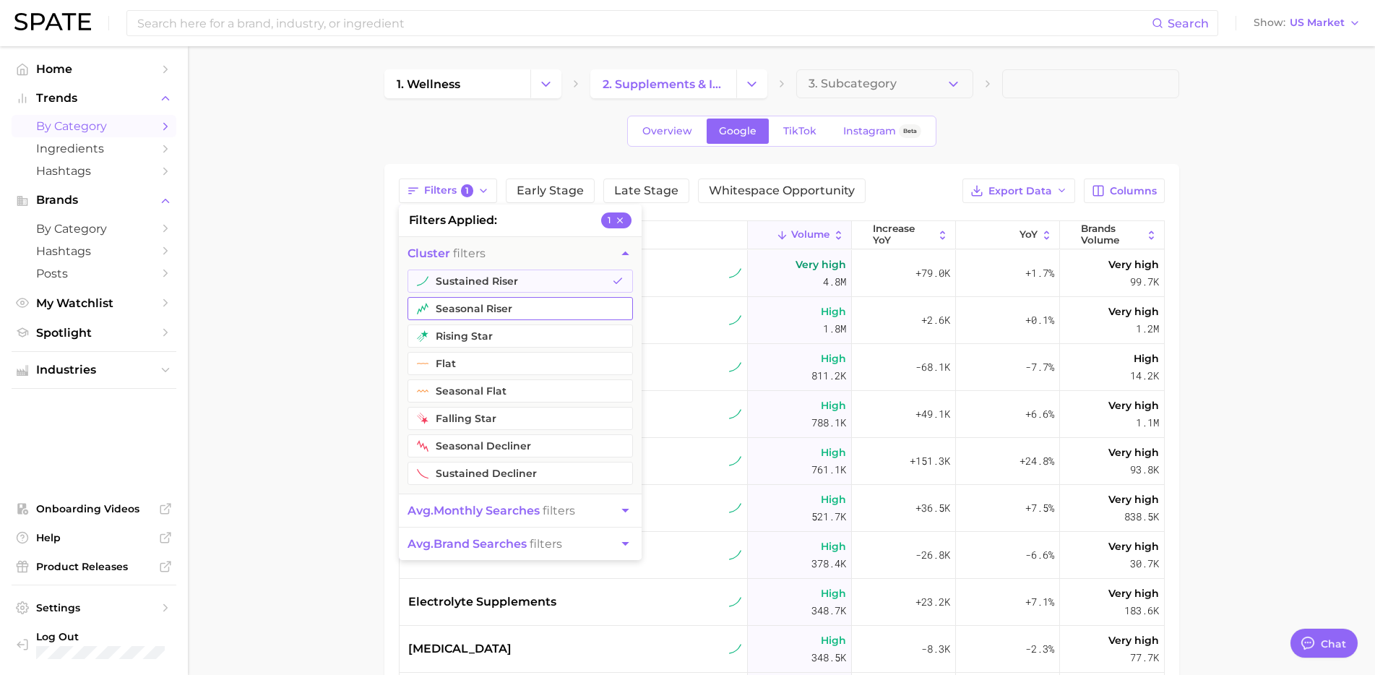
click at [500, 312] on button "seasonal riser" at bounding box center [520, 308] width 225 height 23
click at [496, 328] on button "rising star" at bounding box center [520, 335] width 225 height 23
click at [527, 511] on span "avg. monthly searches" at bounding box center [474, 511] width 132 height 14
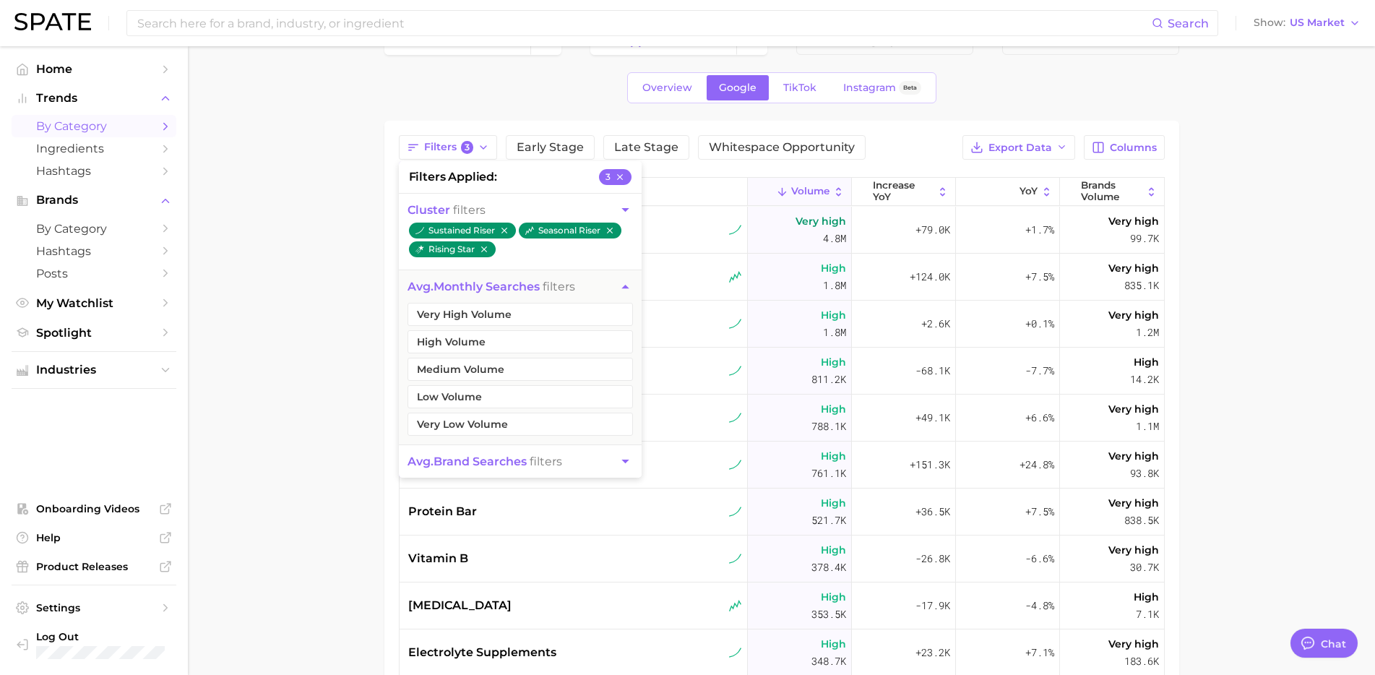
scroll to position [44, 0]
click at [541, 302] on button "Very High Volume" at bounding box center [520, 313] width 225 height 23
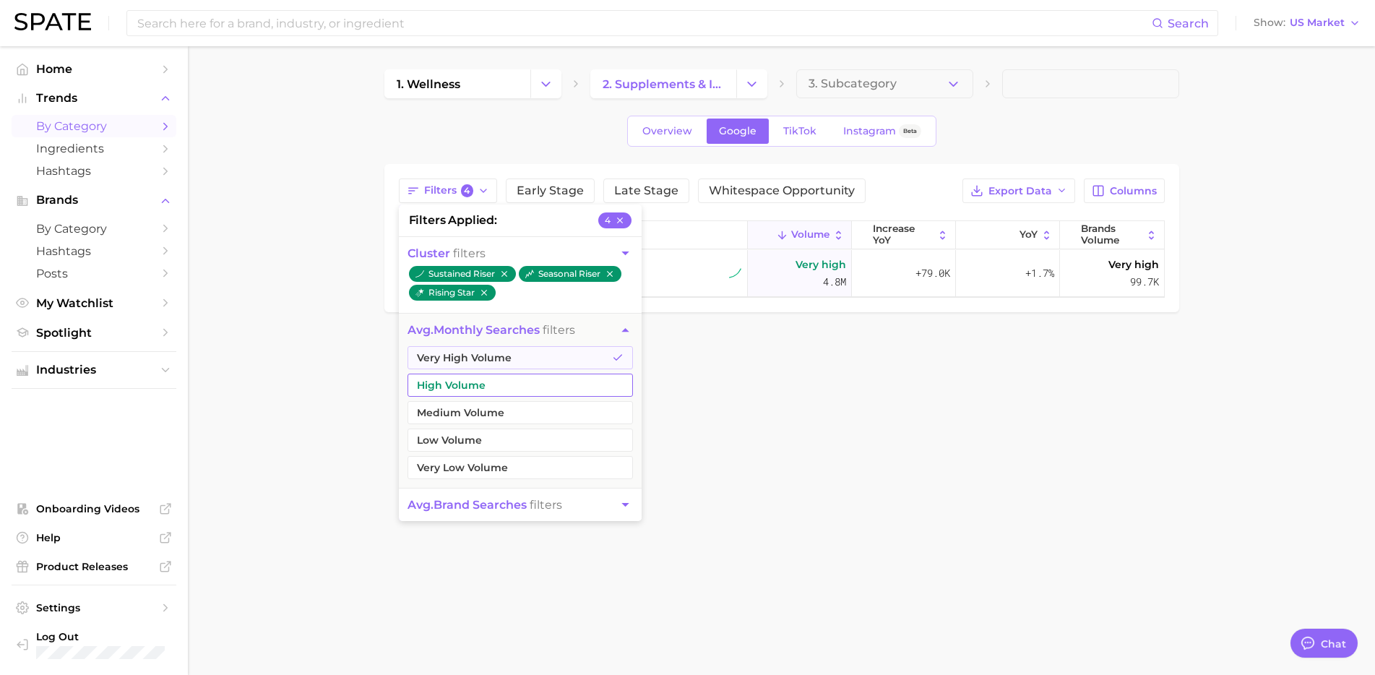
click at [500, 379] on button "High Volume" at bounding box center [520, 385] width 225 height 23
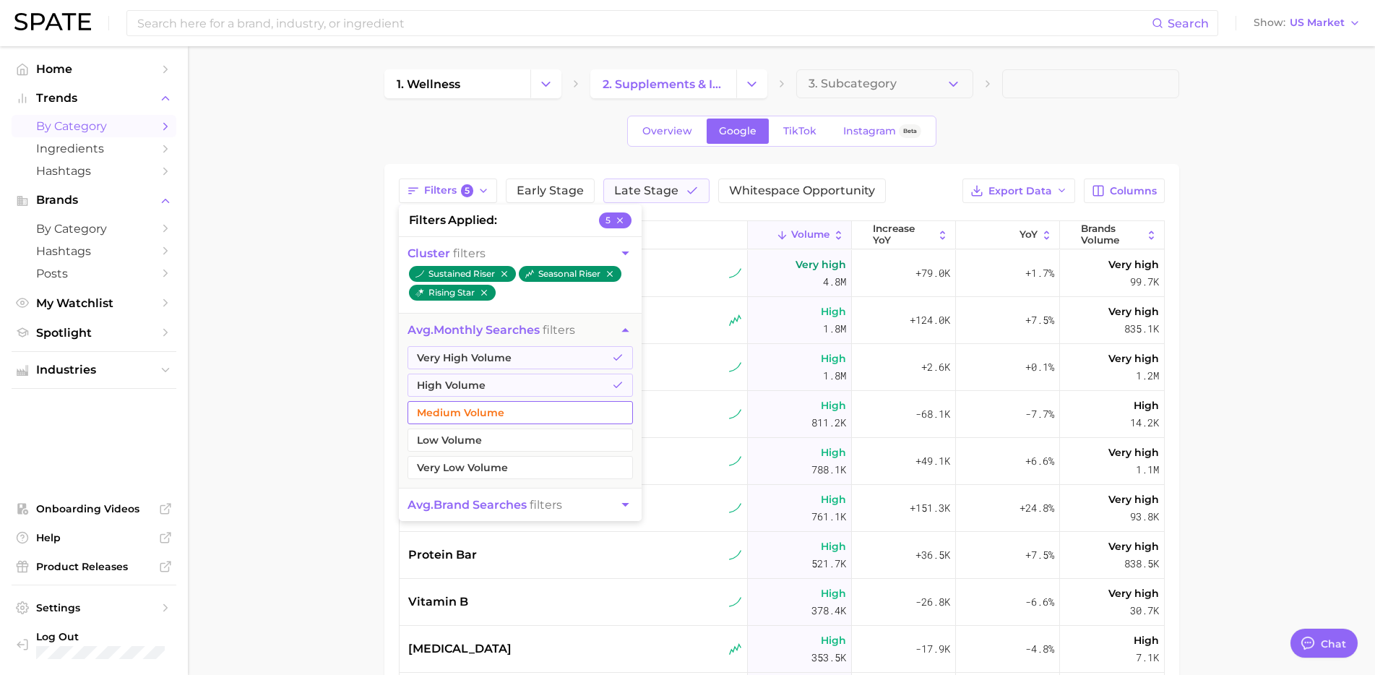
click at [499, 407] on button "Medium Volume" at bounding box center [520, 412] width 225 height 23
click at [514, 504] on span "avg. brand searches" at bounding box center [467, 505] width 119 height 14
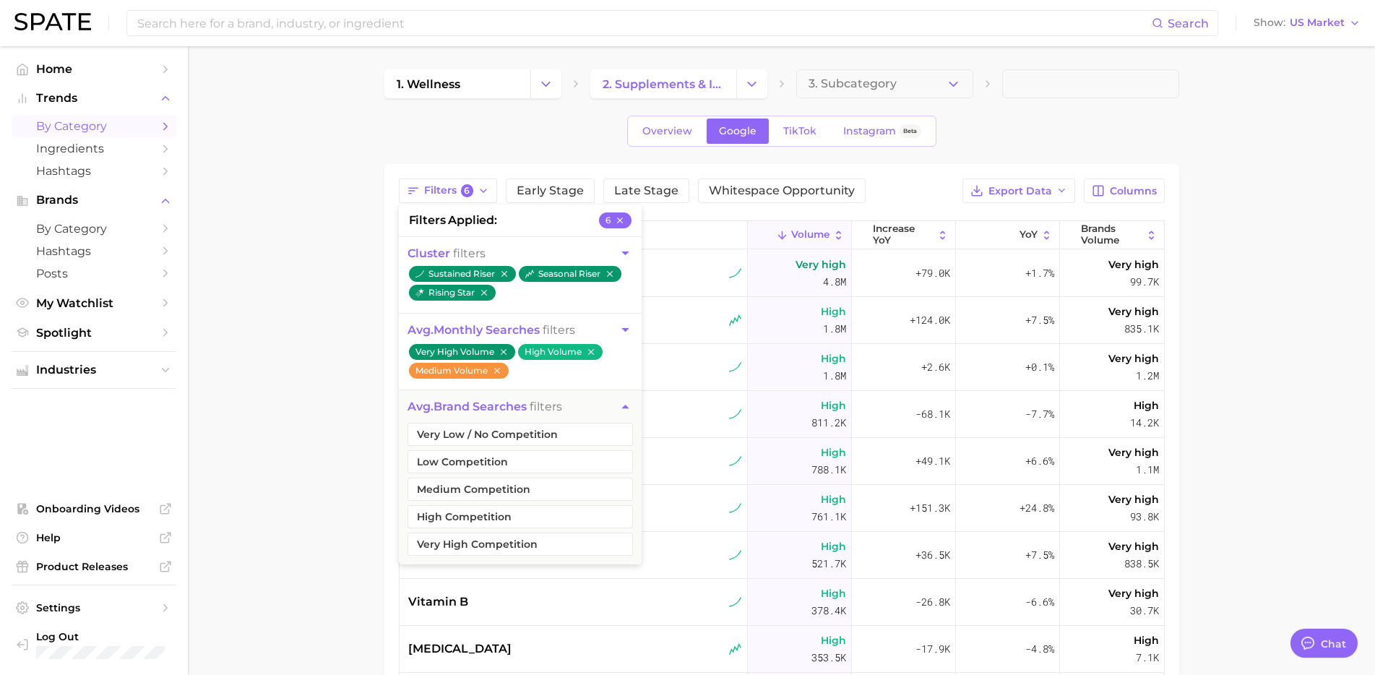
click at [1228, 205] on main "1. wellness 2. supplements & ingestibles 3. Subcategory Overview Google TikTok …" at bounding box center [781, 514] width 1187 height 936
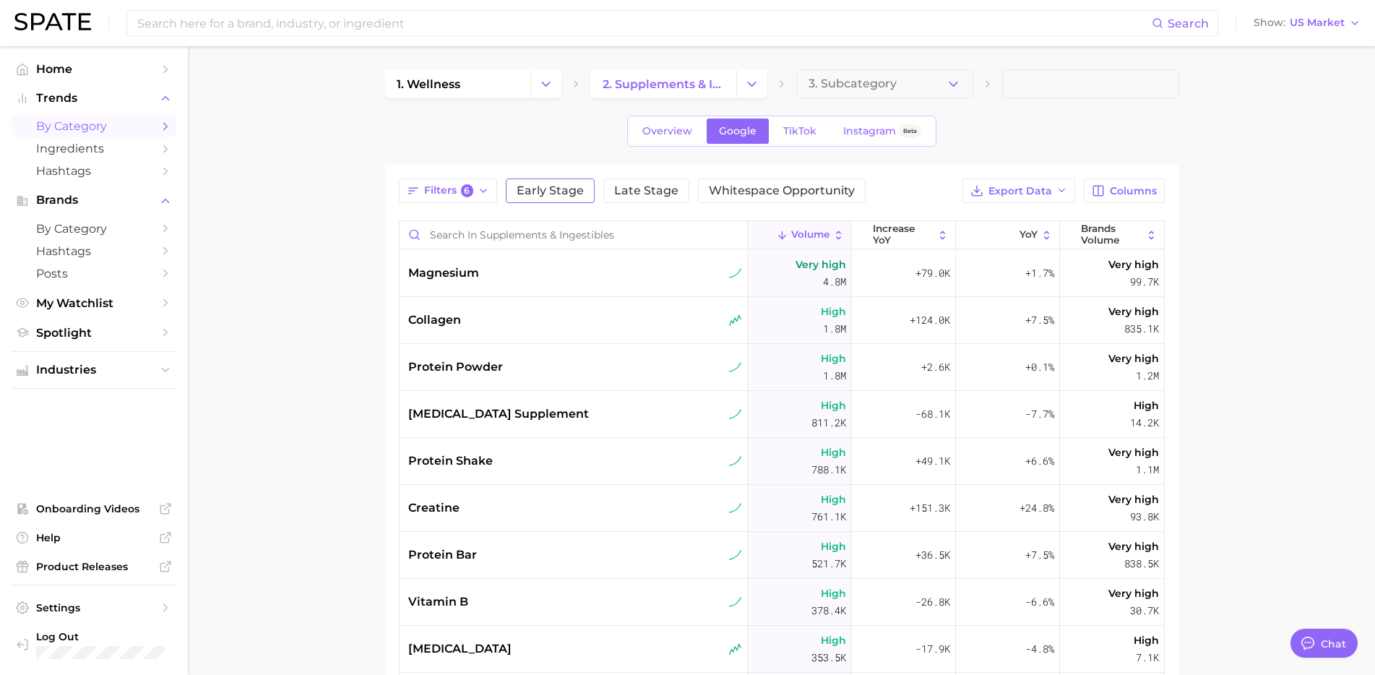
click at [570, 186] on span "Early Stage" at bounding box center [550, 191] width 67 height 12
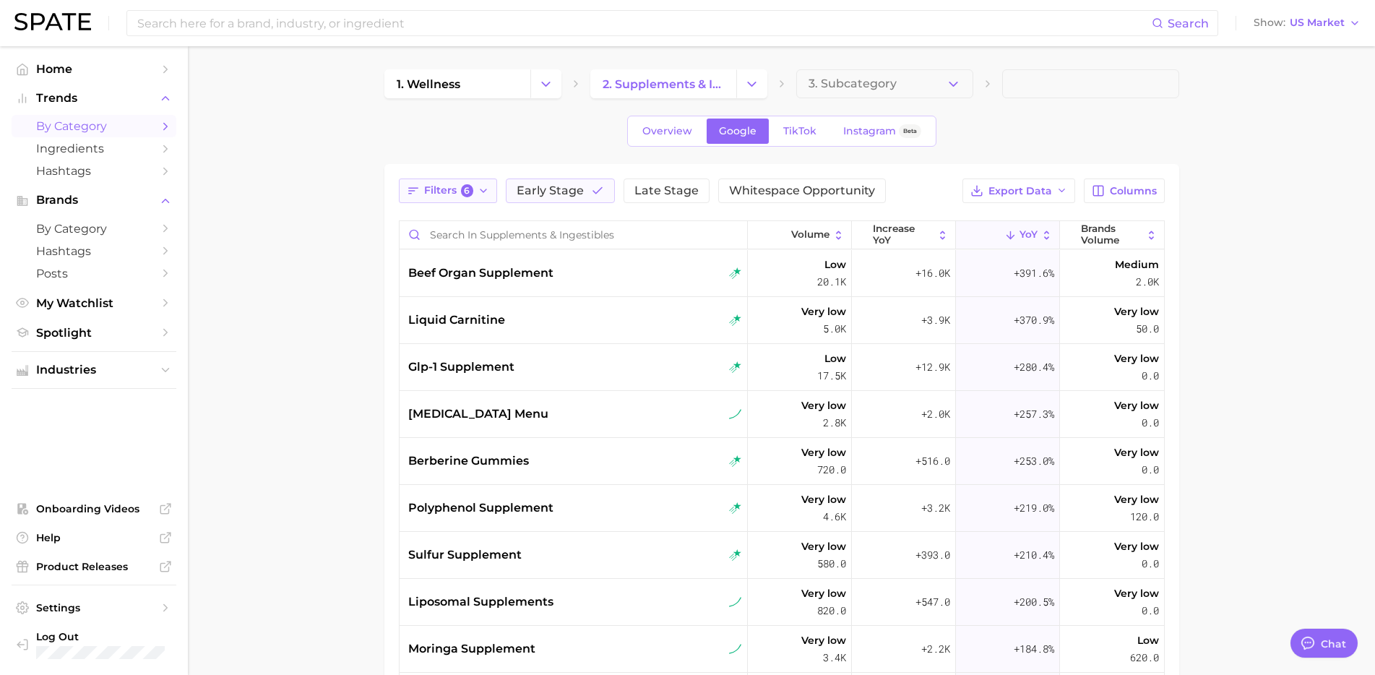
click at [448, 202] on button "Filters 6" at bounding box center [448, 190] width 99 height 25
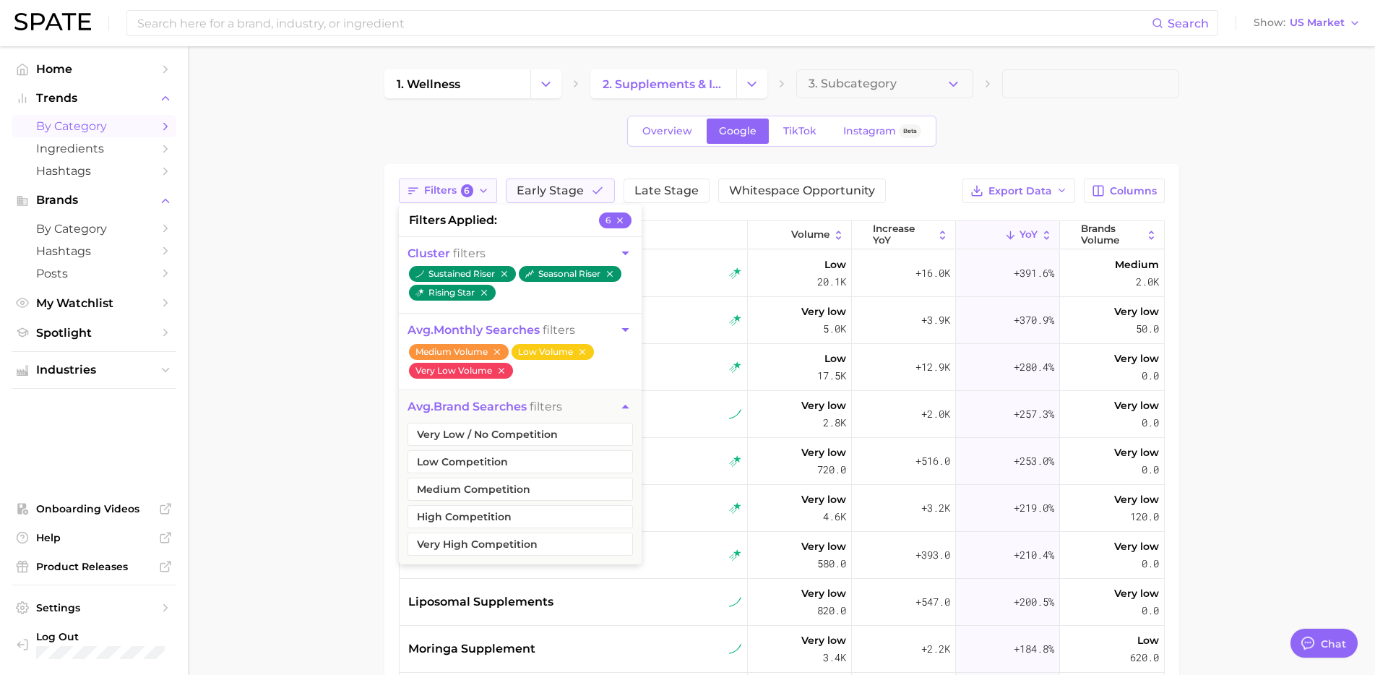
click at [447, 181] on button "Filters 6" at bounding box center [448, 190] width 99 height 25
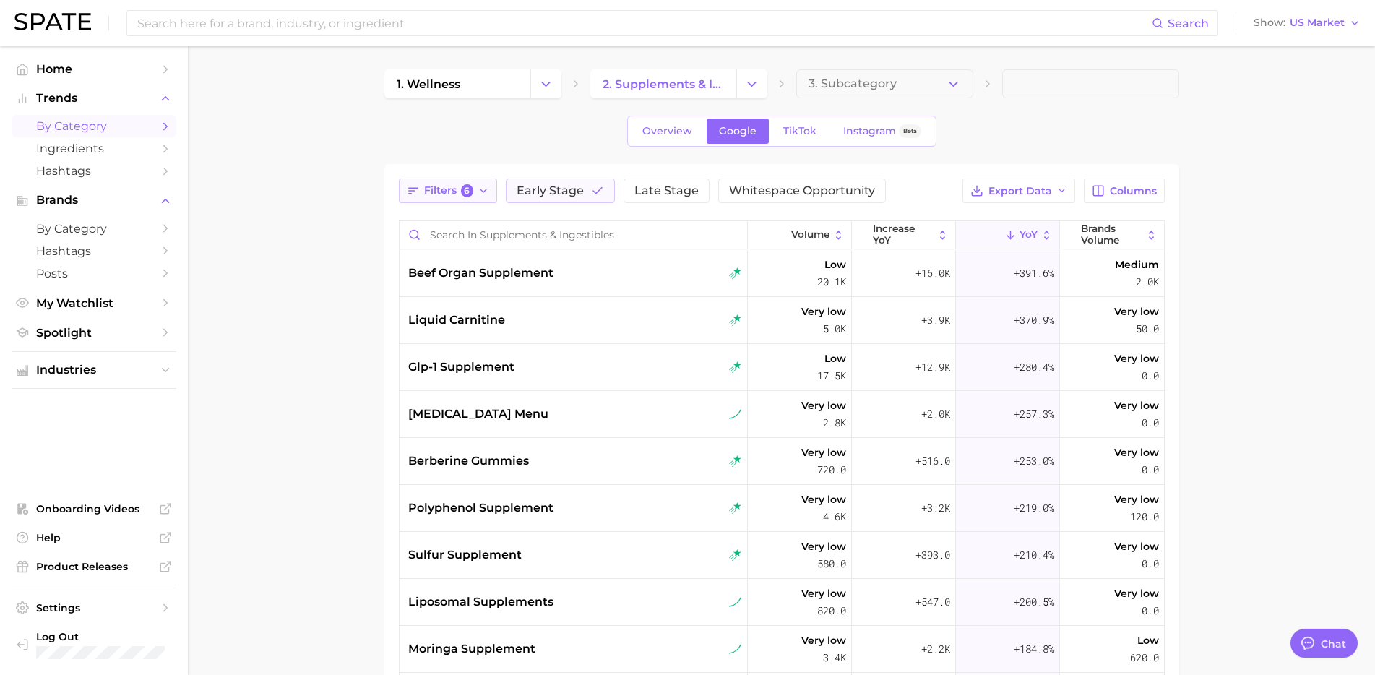
click at [447, 181] on button "Filters 6" at bounding box center [448, 190] width 99 height 25
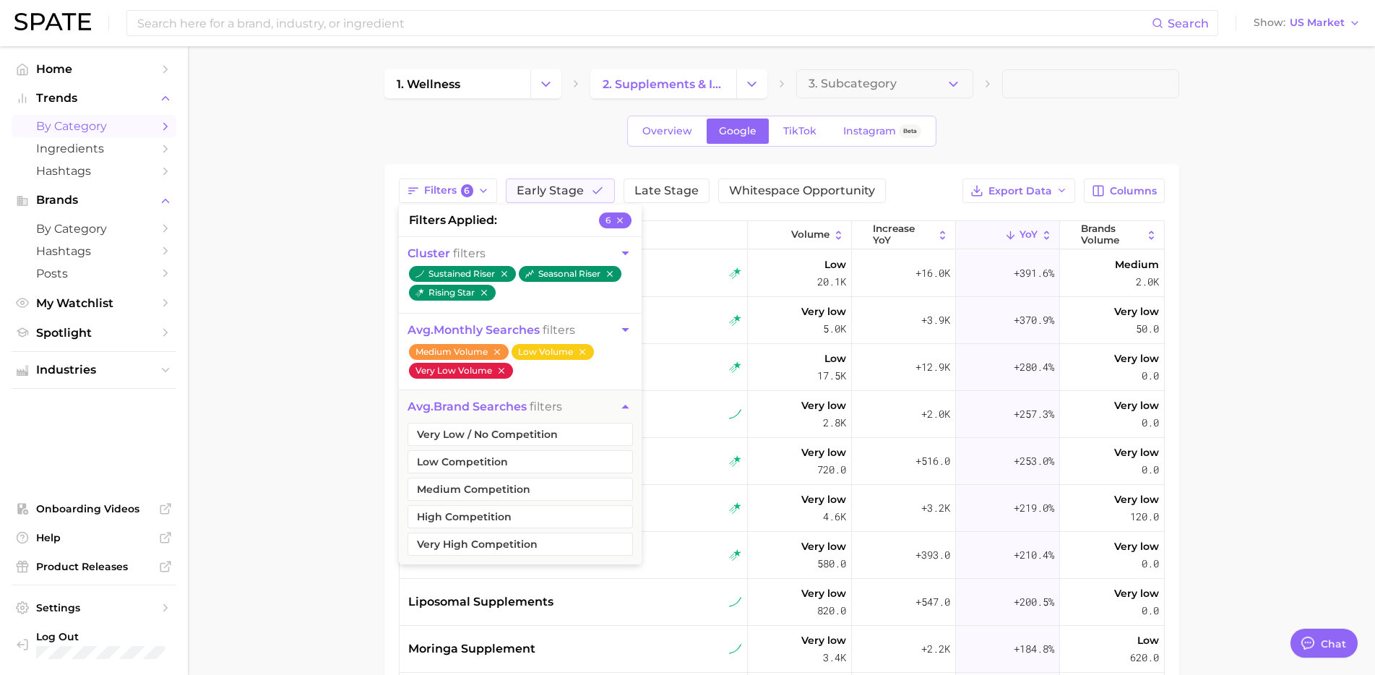
click at [500, 370] on icon "button" at bounding box center [501, 371] width 6 height 6
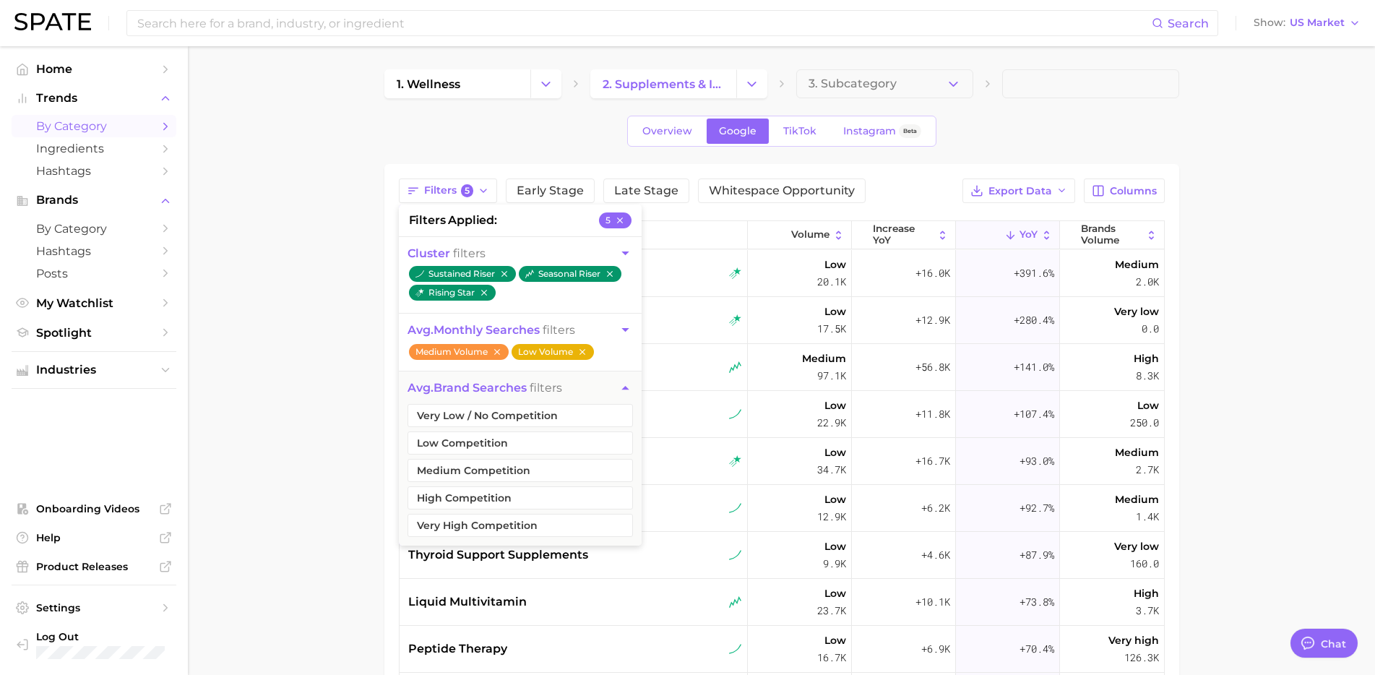
click at [582, 347] on icon "button" at bounding box center [582, 352] width 10 height 10
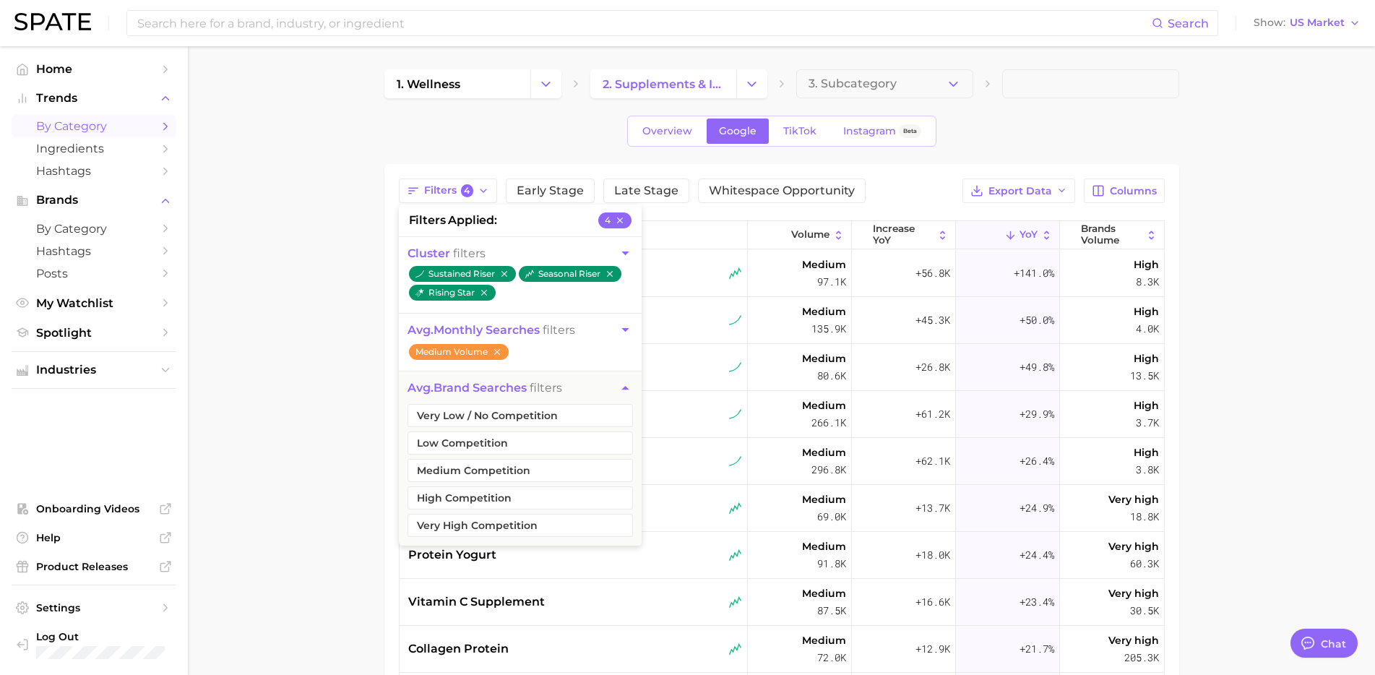
click at [632, 328] on button "avg. monthly searches filters" at bounding box center [520, 330] width 243 height 33
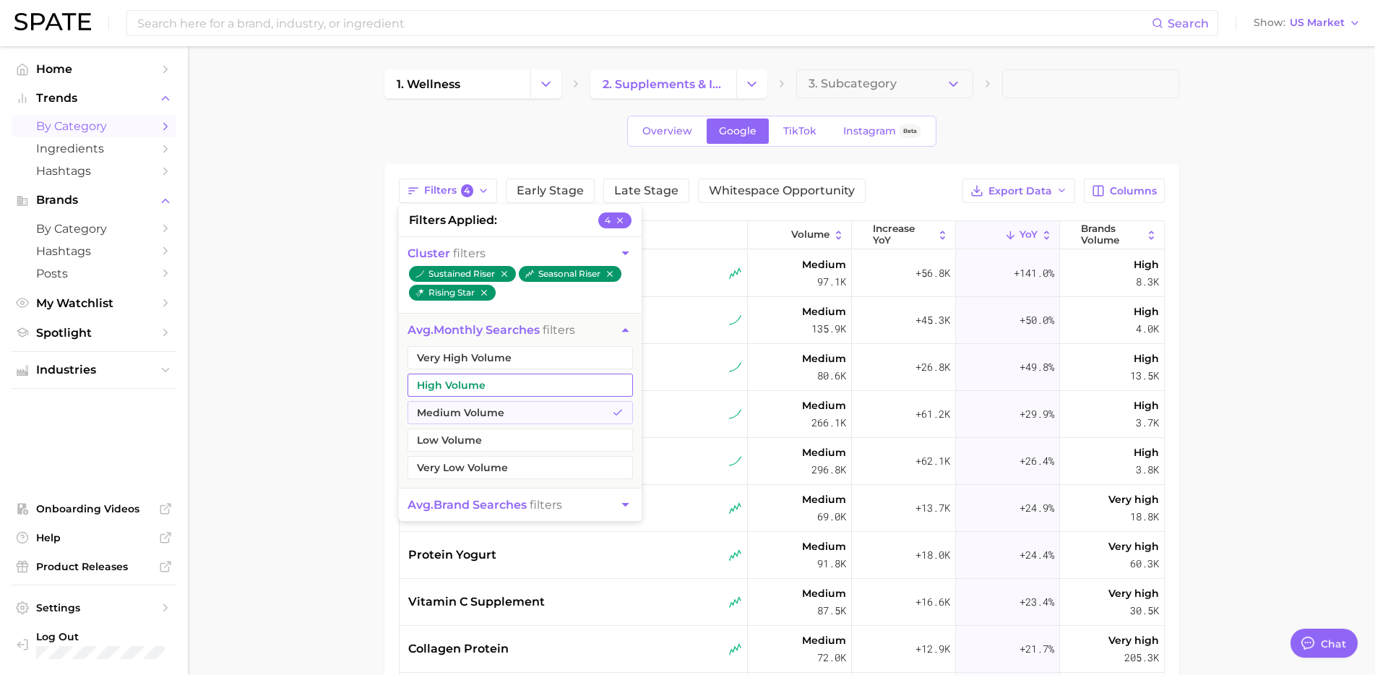
click at [535, 388] on button "High Volume" at bounding box center [520, 385] width 225 height 23
click at [546, 356] on button "Very High Volume" at bounding box center [520, 357] width 225 height 23
click at [1272, 242] on main "1. wellness 2. supplements & ingestibles 3. Subcategory Overview Google TikTok …" at bounding box center [781, 514] width 1187 height 936
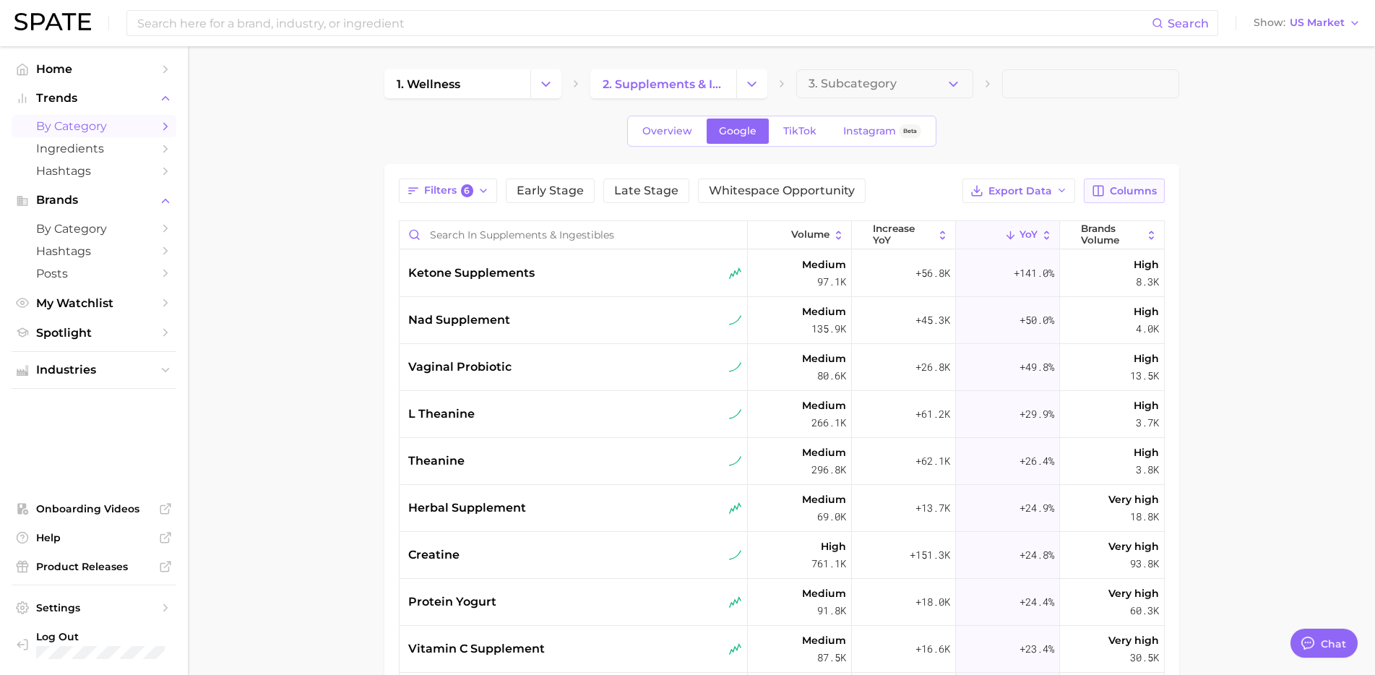
click at [1113, 189] on span "Columns" at bounding box center [1133, 191] width 47 height 12
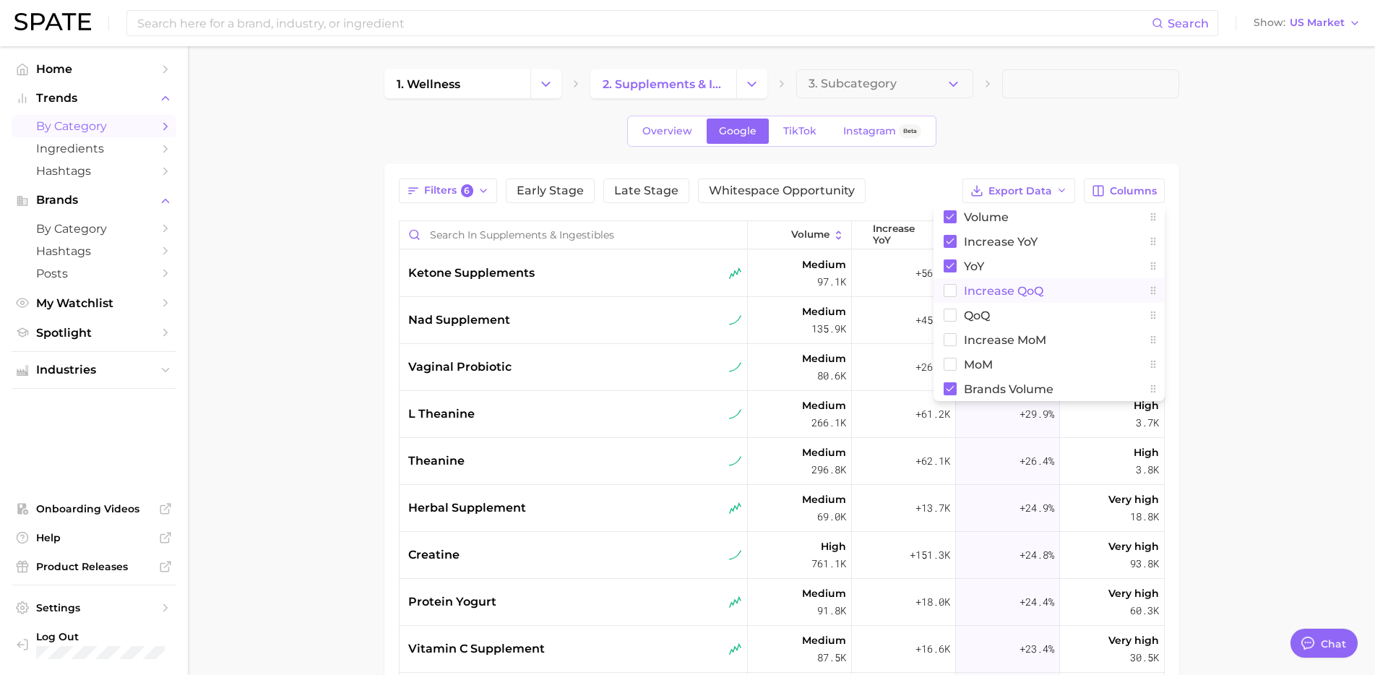
click at [980, 296] on span "increase QoQ" at bounding box center [1003, 291] width 79 height 12
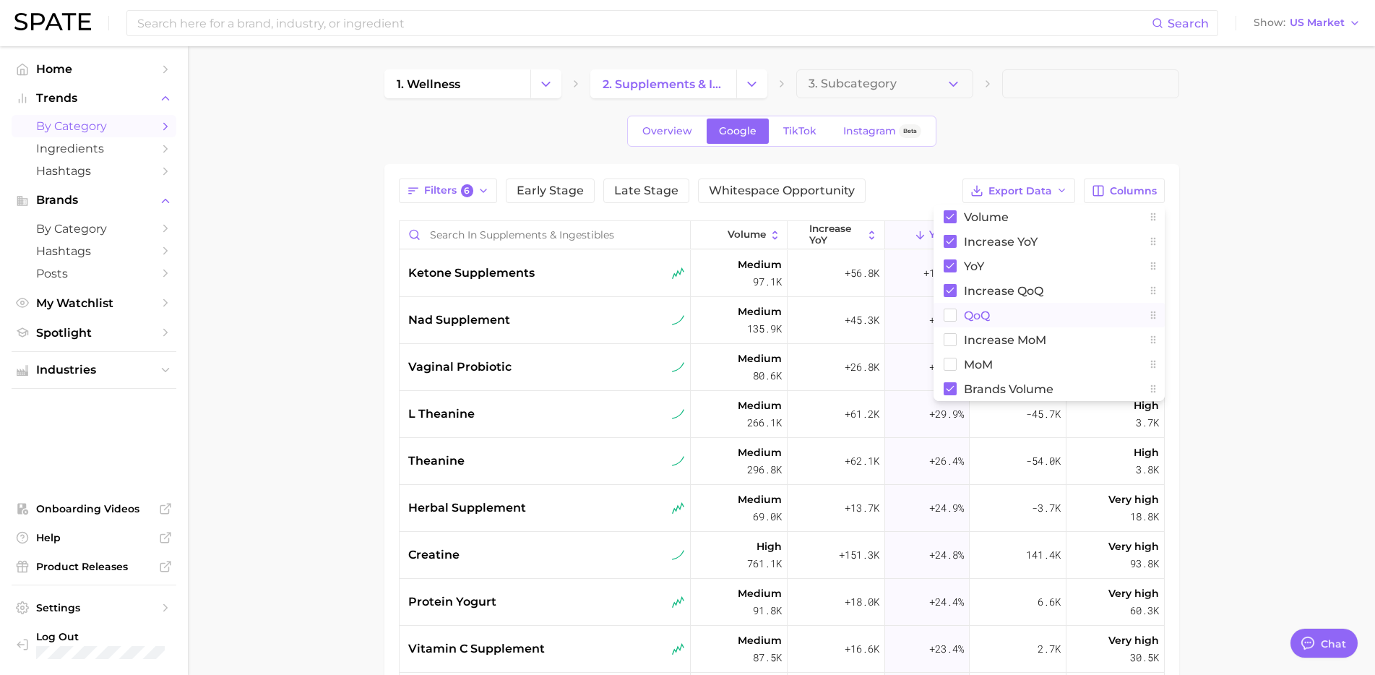
click at [973, 315] on span "QoQ" at bounding box center [977, 315] width 26 height 12
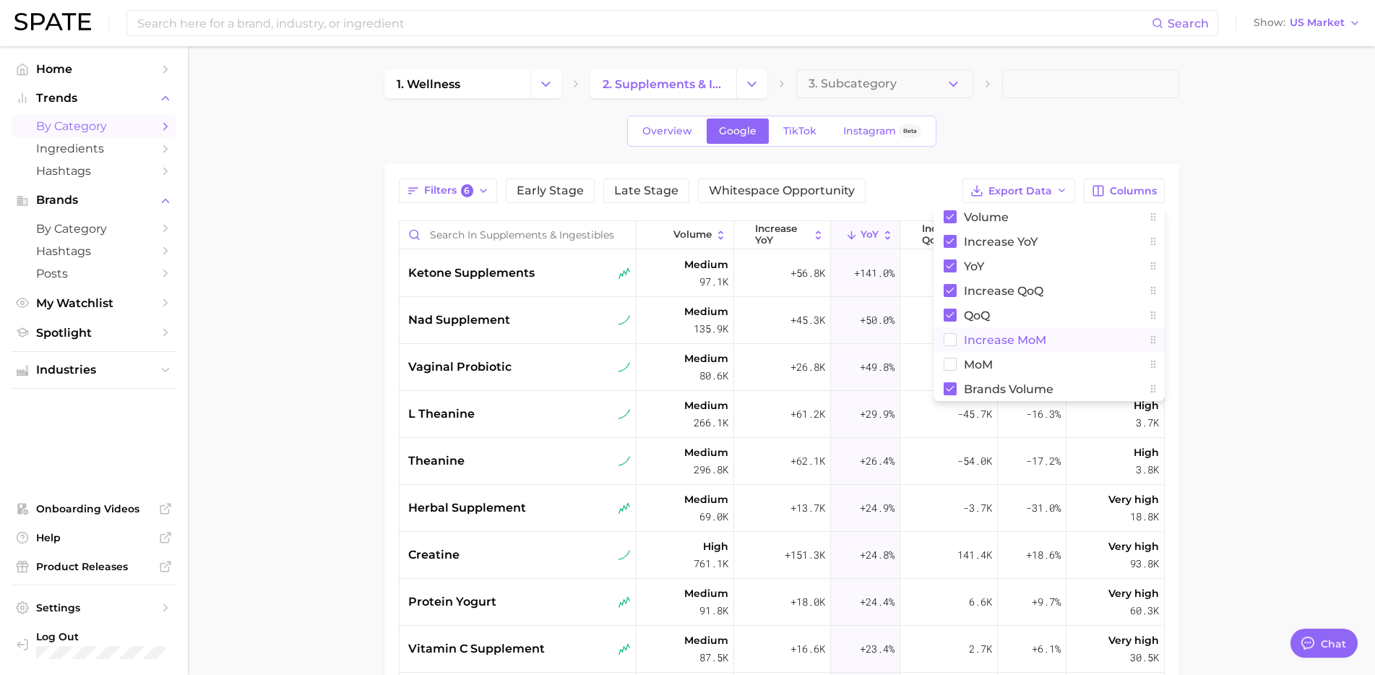
click at [971, 345] on span "increase MoM" at bounding box center [1005, 340] width 82 height 12
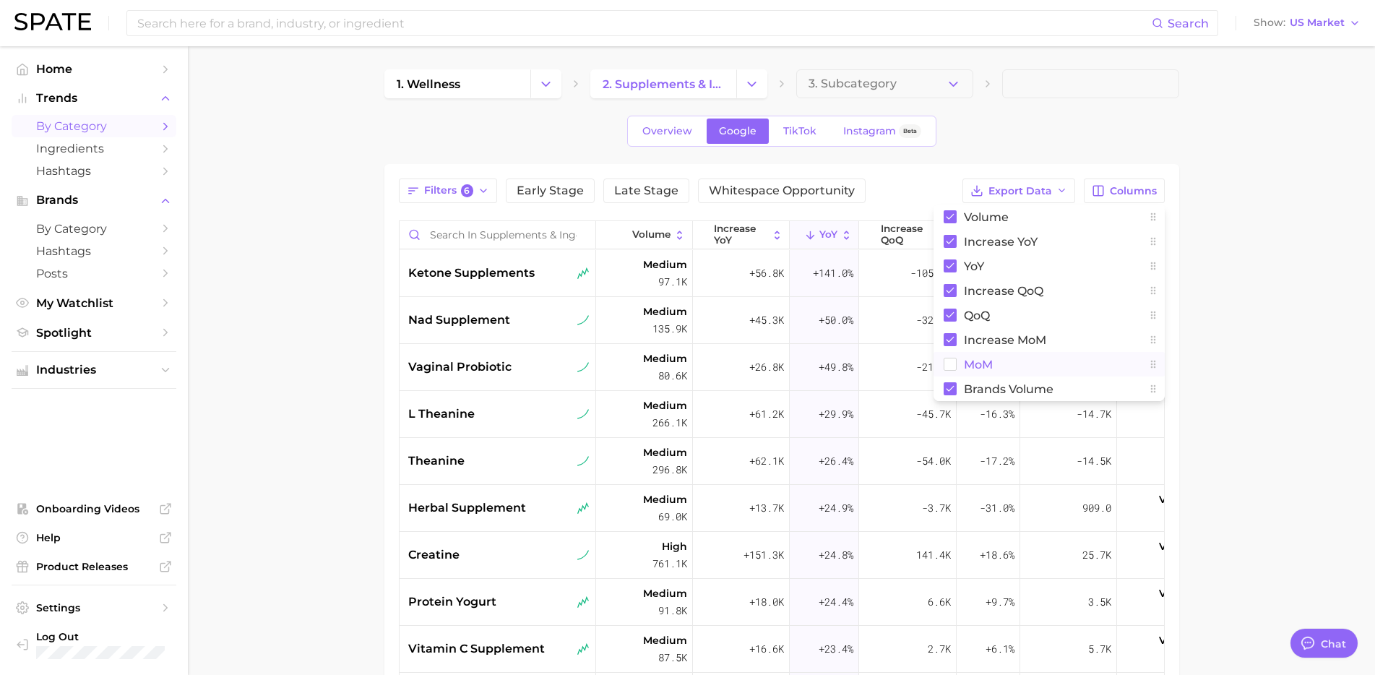
click at [964, 362] on span "MoM" at bounding box center [978, 364] width 29 height 12
click at [1276, 261] on main "1. wellness 2. supplements & ingestibles 3. Subcategory Overview Google TikTok …" at bounding box center [781, 514] width 1187 height 936
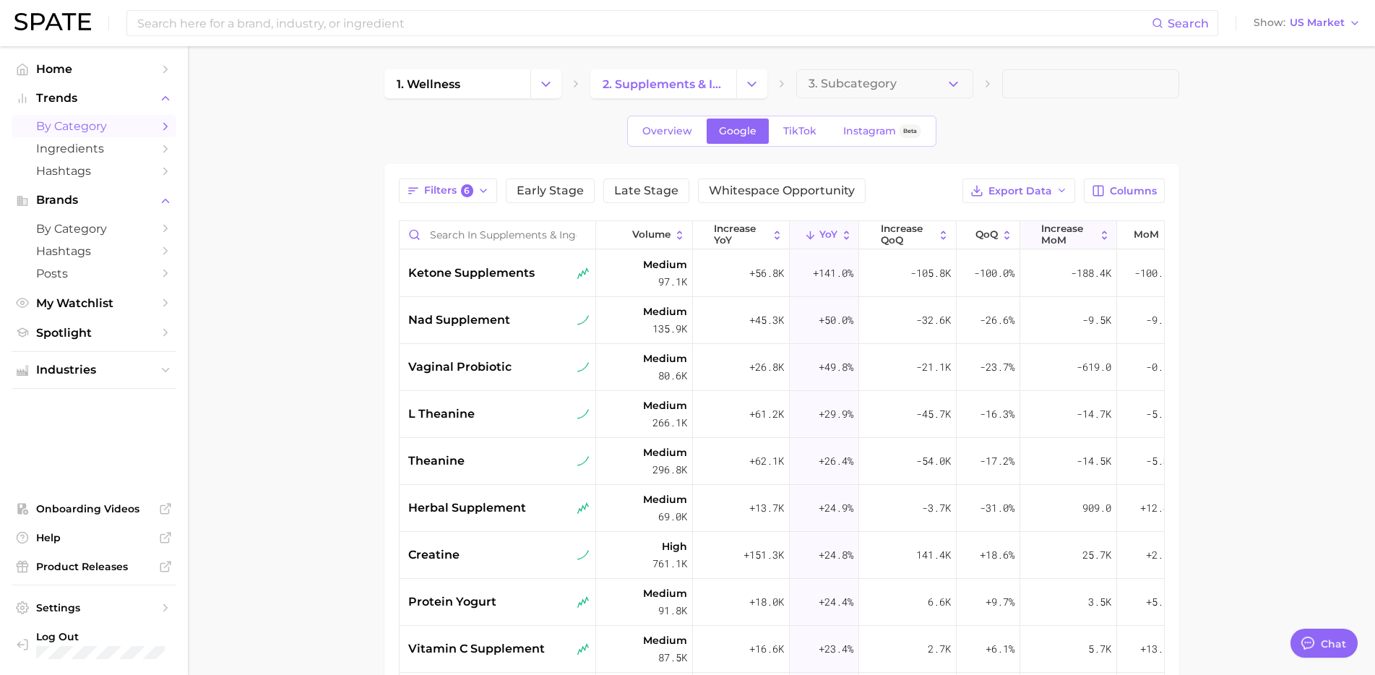
click at [1073, 247] on button "increase MoM" at bounding box center [1068, 235] width 97 height 28
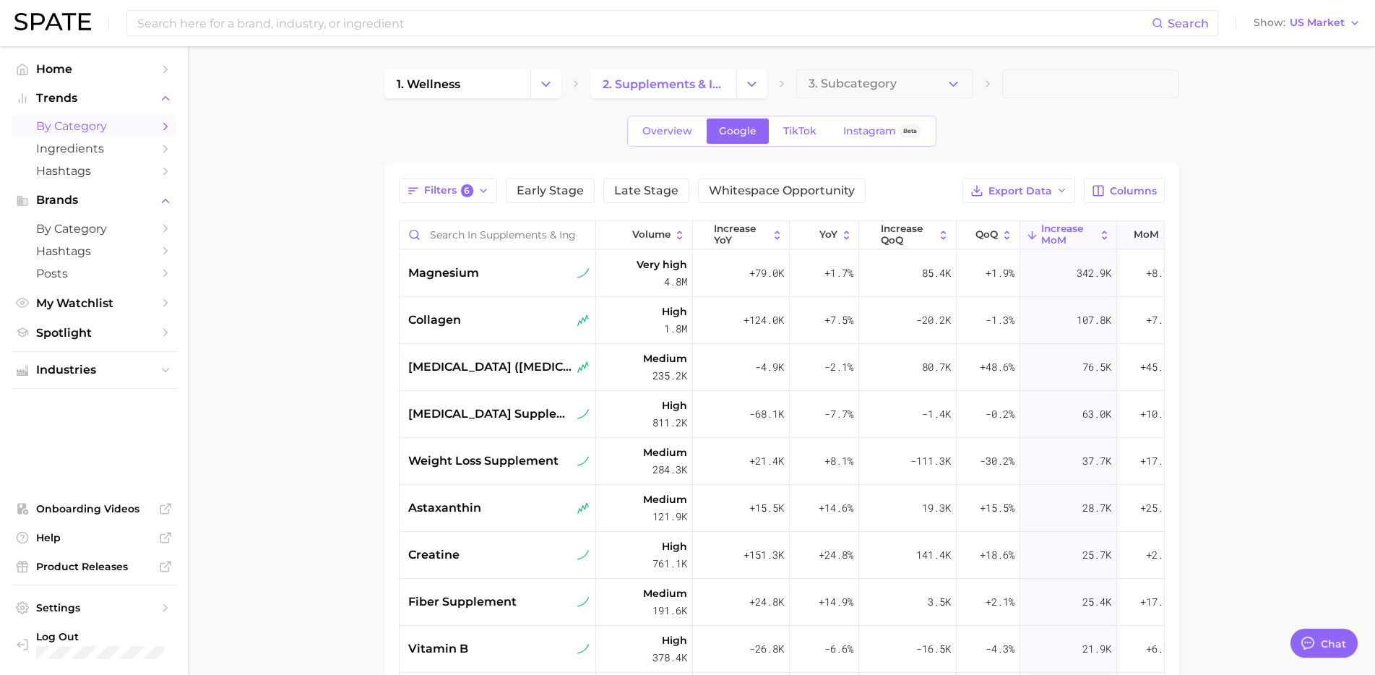
click at [1135, 241] on button "MoM" at bounding box center [1149, 235] width 64 height 28
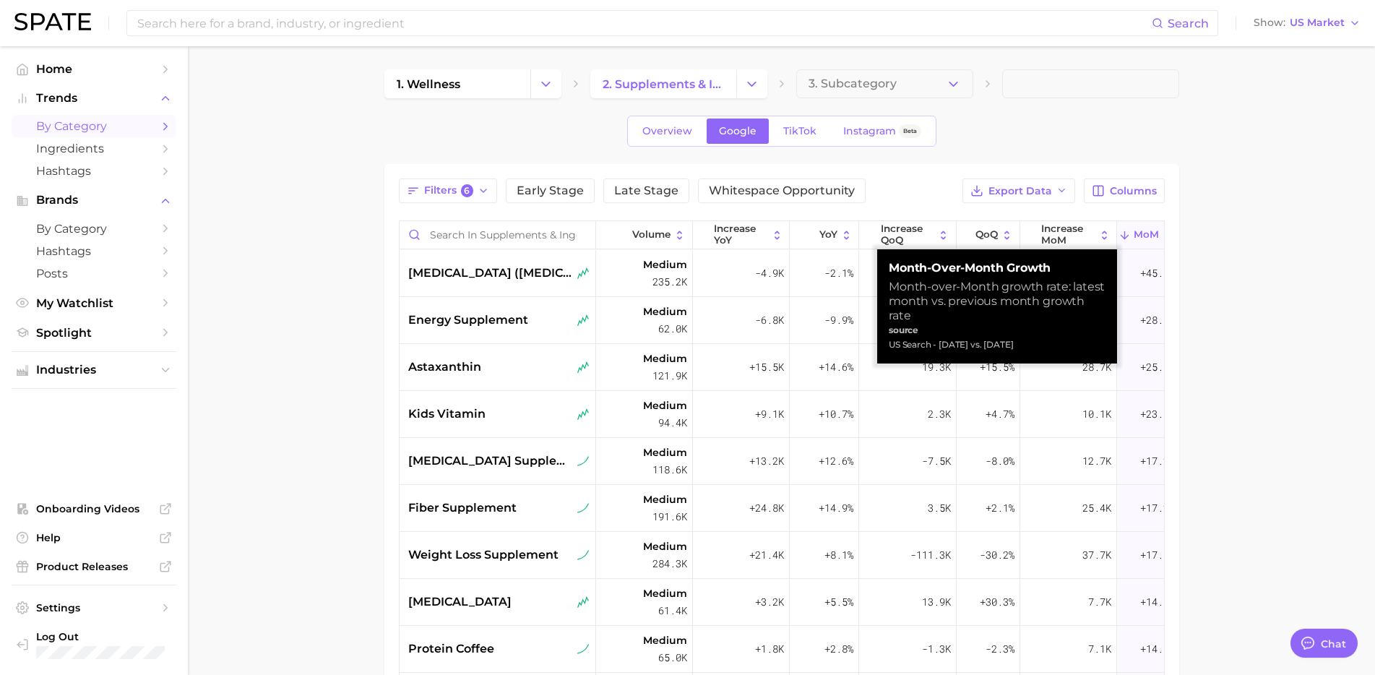
click at [1218, 252] on main "1. wellness 2. supplements & ingestibles 3. Subcategory Overview Google TikTok …" at bounding box center [781, 514] width 1187 height 936
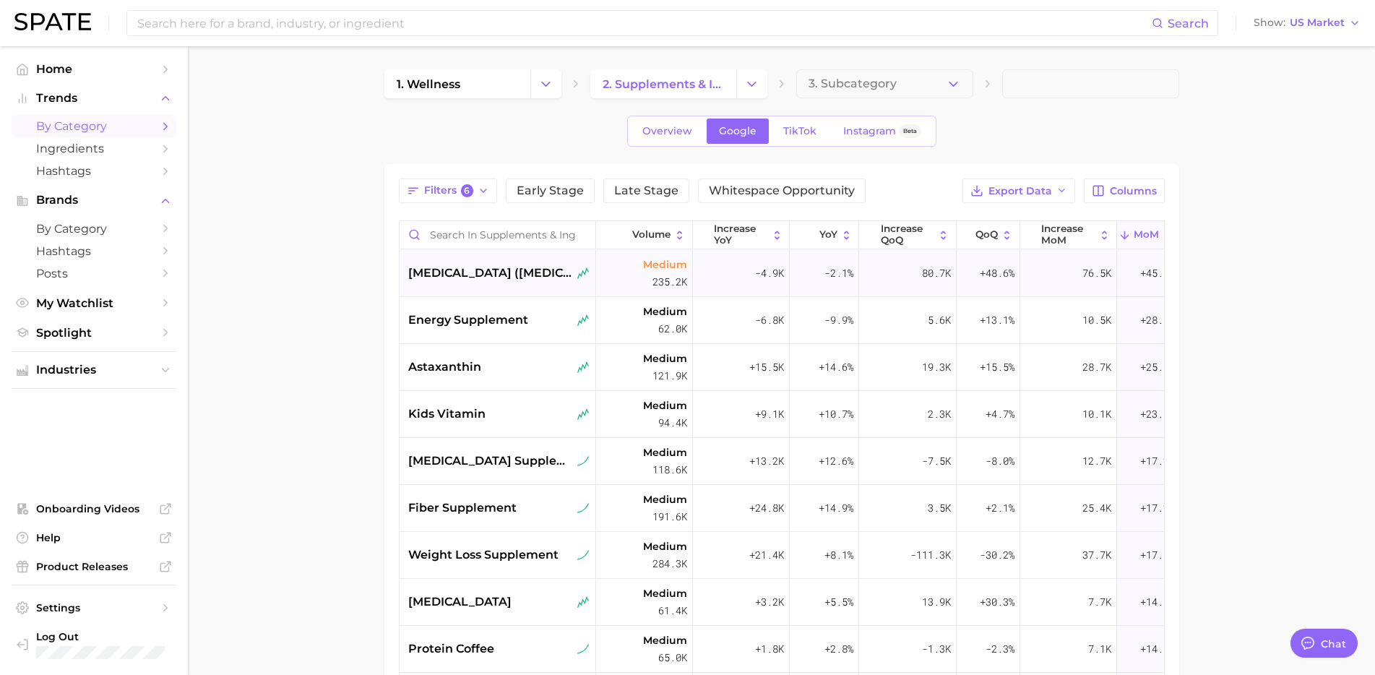
click at [513, 268] on span "coenzyme q10 (coq10)" at bounding box center [491, 272] width 166 height 17
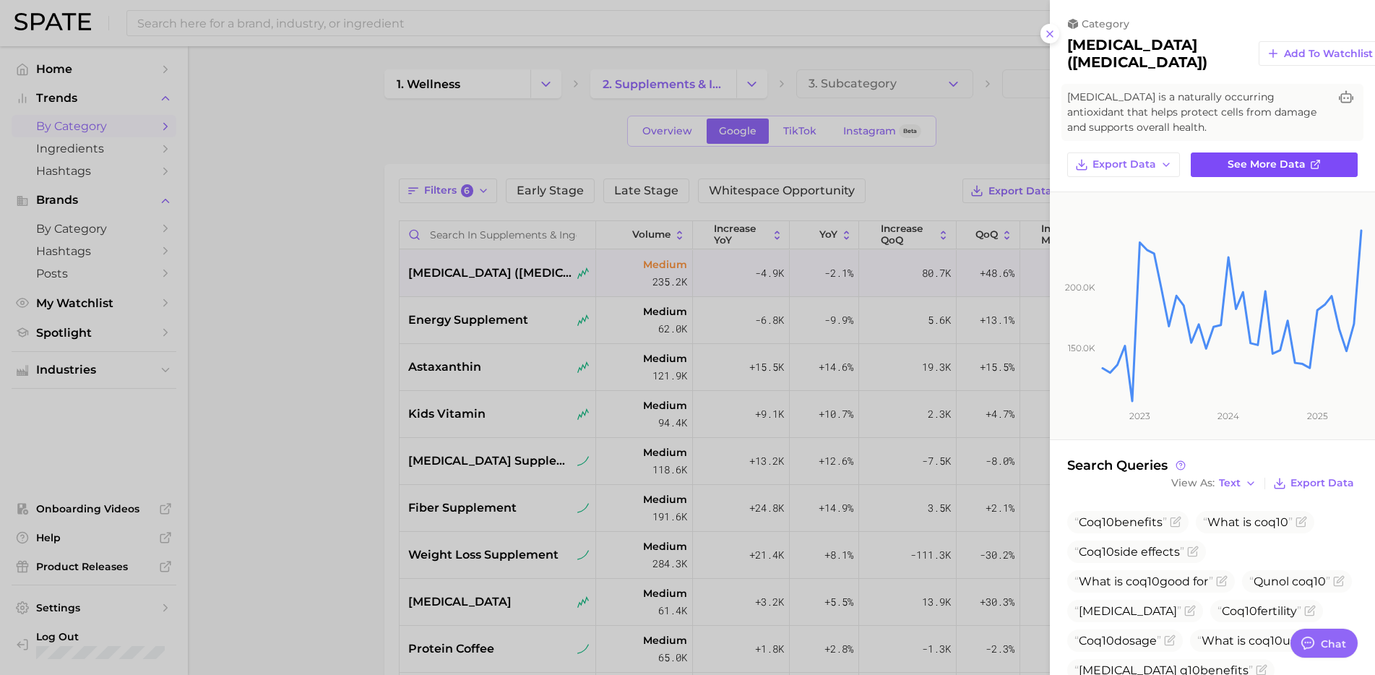
click at [1253, 167] on span "See more data" at bounding box center [1267, 164] width 78 height 12
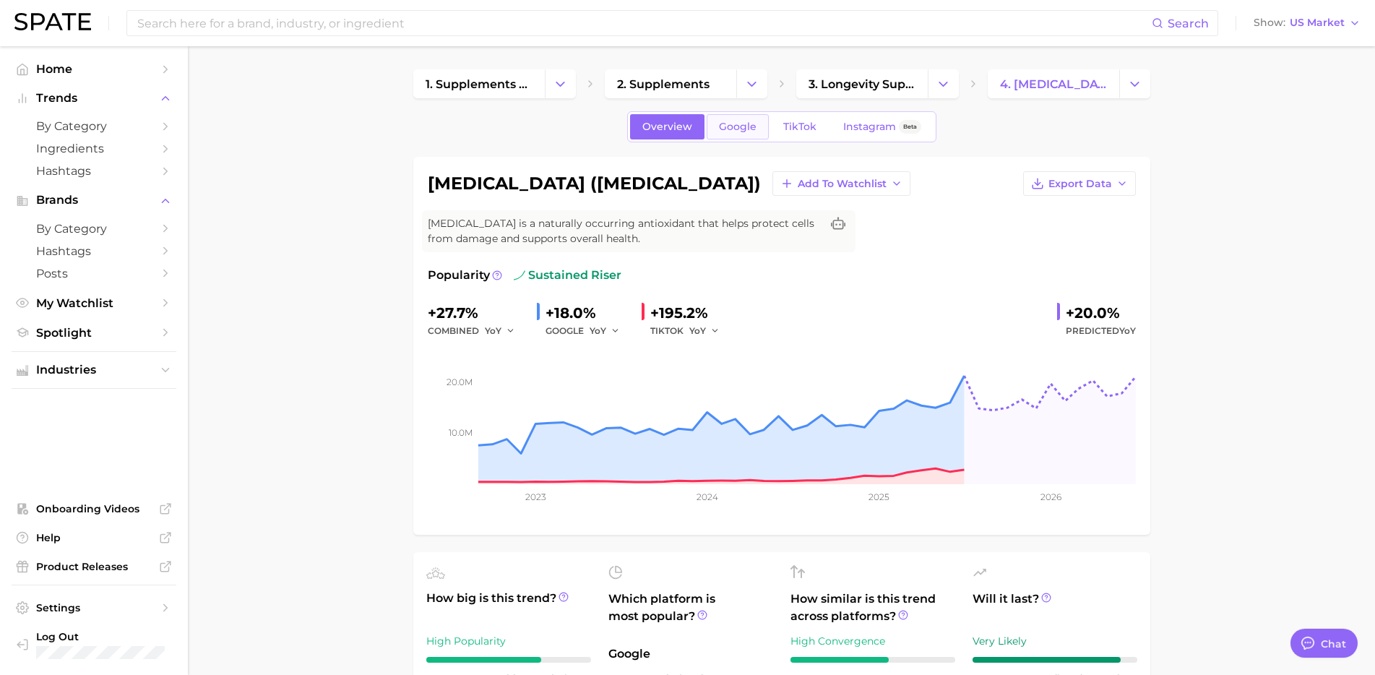
click at [733, 127] on span "Google" at bounding box center [738, 127] width 38 height 12
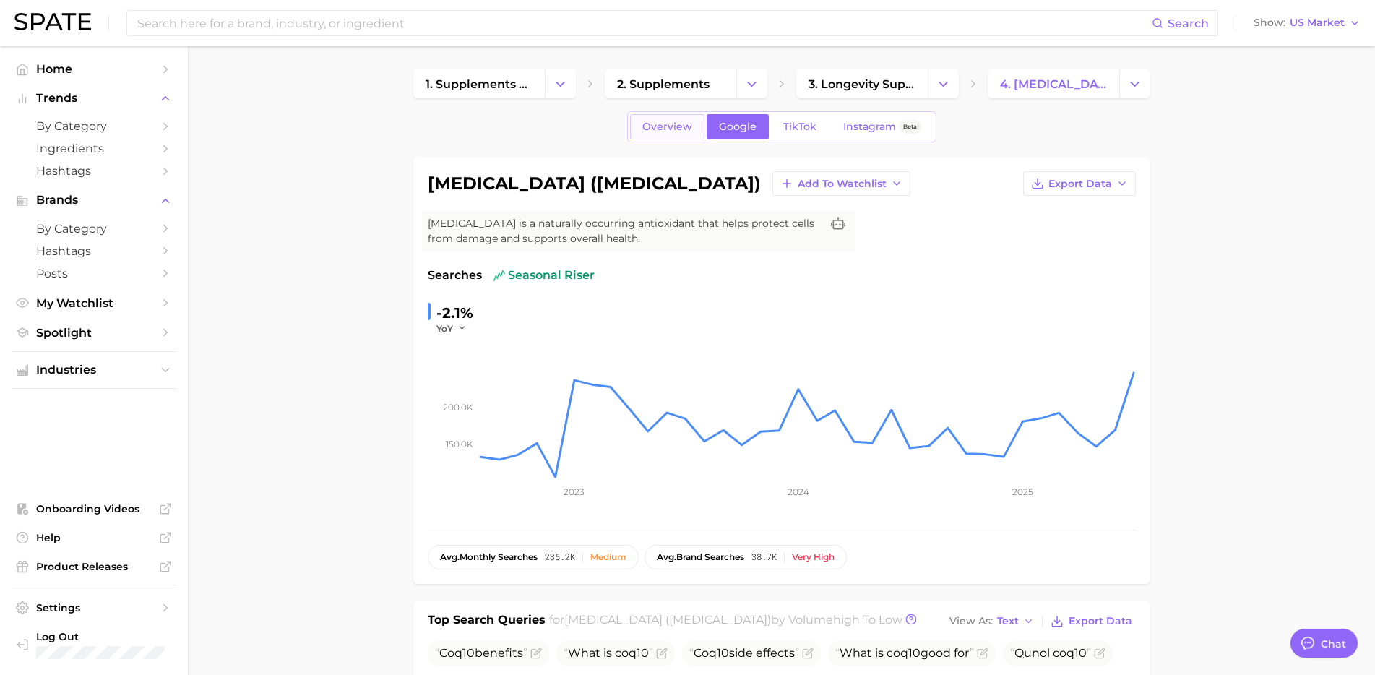
click at [668, 126] on span "Overview" at bounding box center [667, 127] width 50 height 12
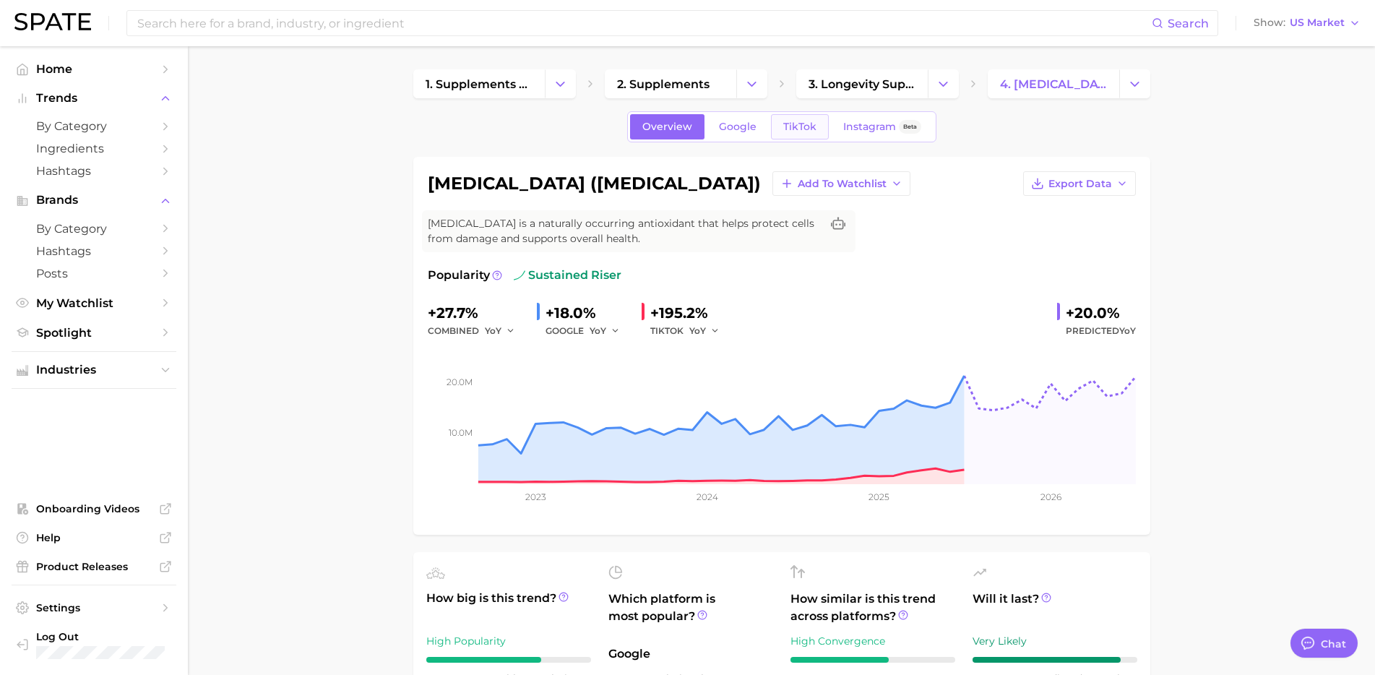
click at [811, 128] on span "TikTok" at bounding box center [799, 127] width 33 height 12
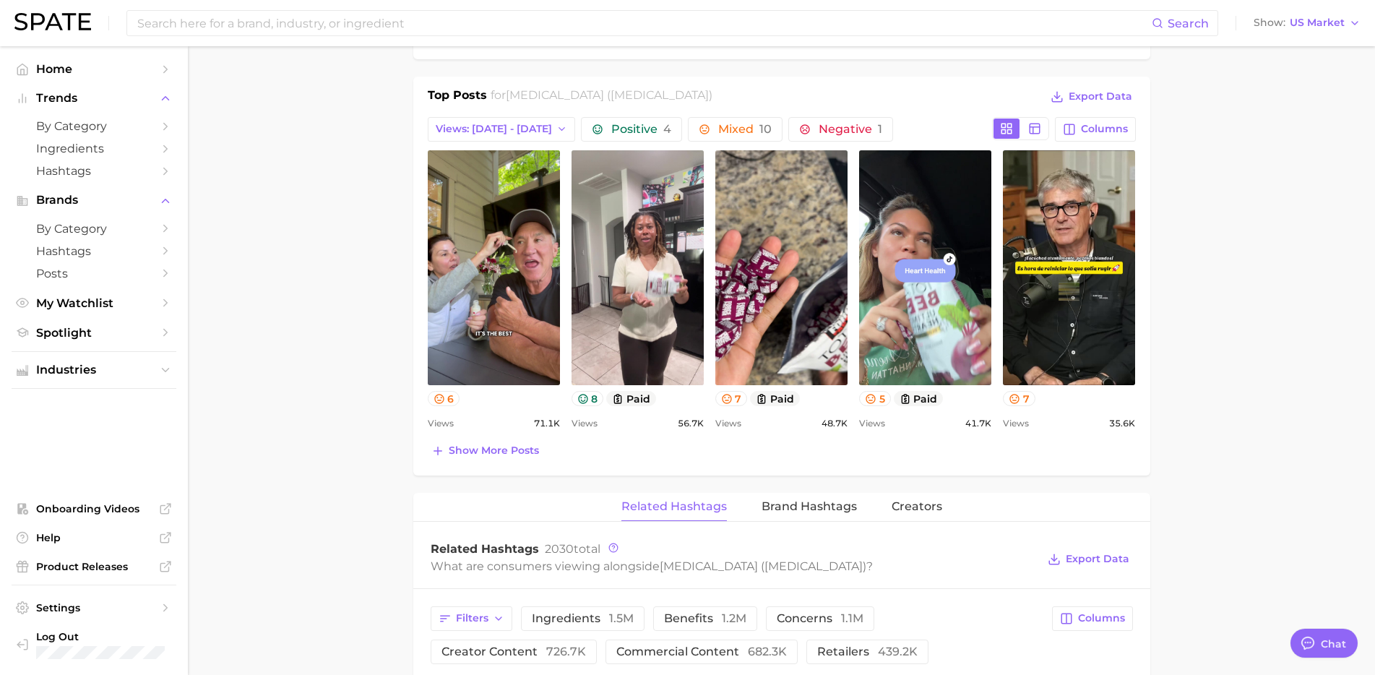
scroll to position [657, 0]
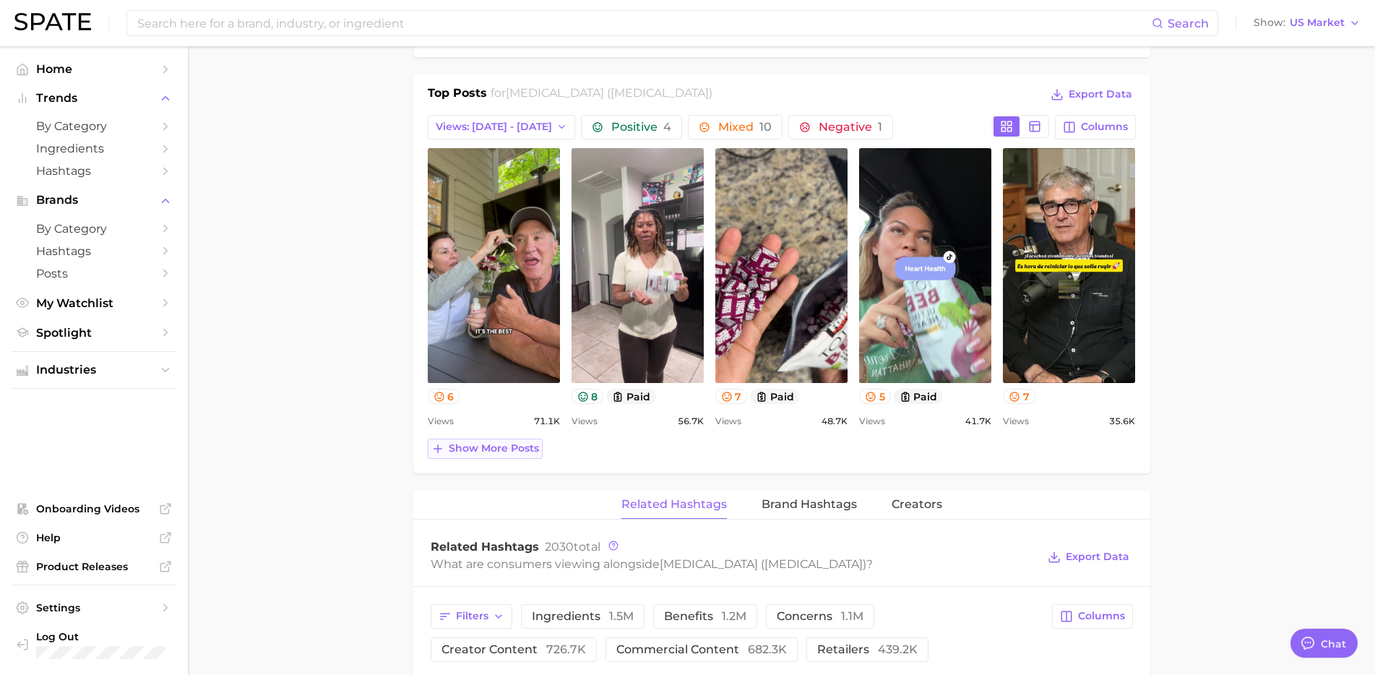
click at [523, 455] on button "Show more posts" at bounding box center [485, 449] width 115 height 20
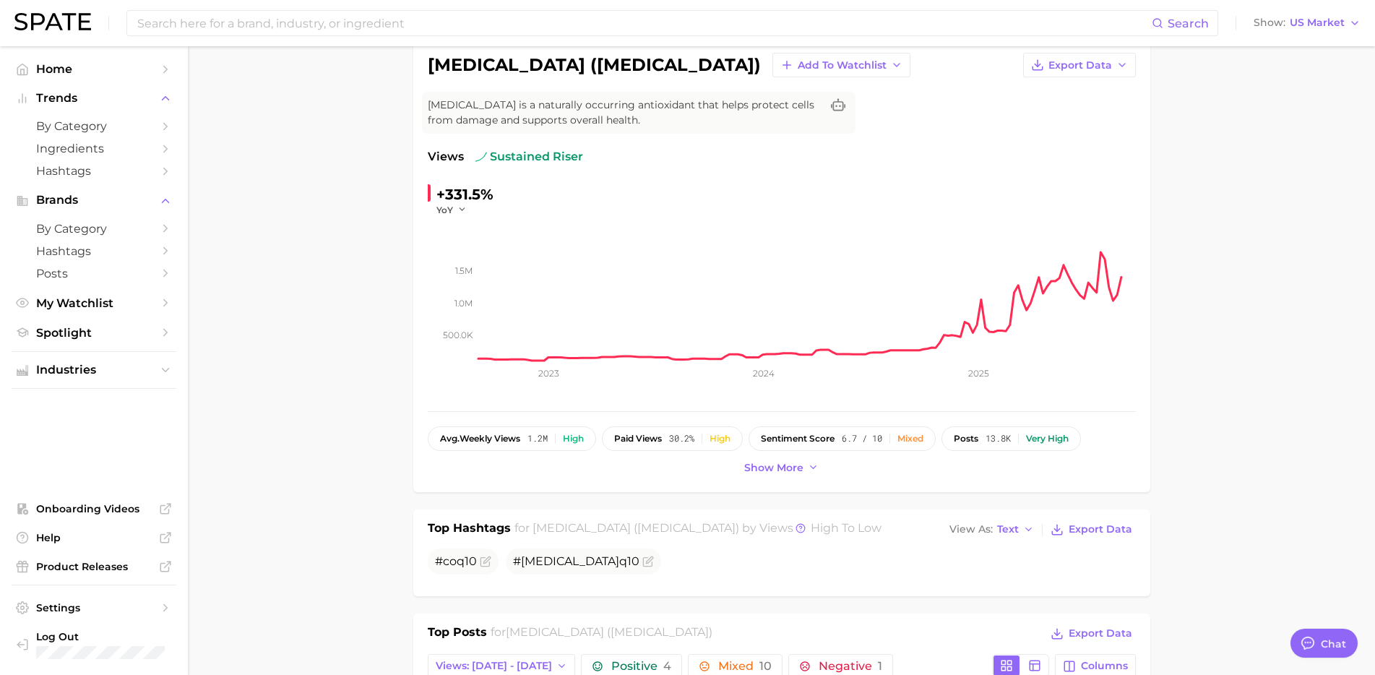
scroll to position [0, 0]
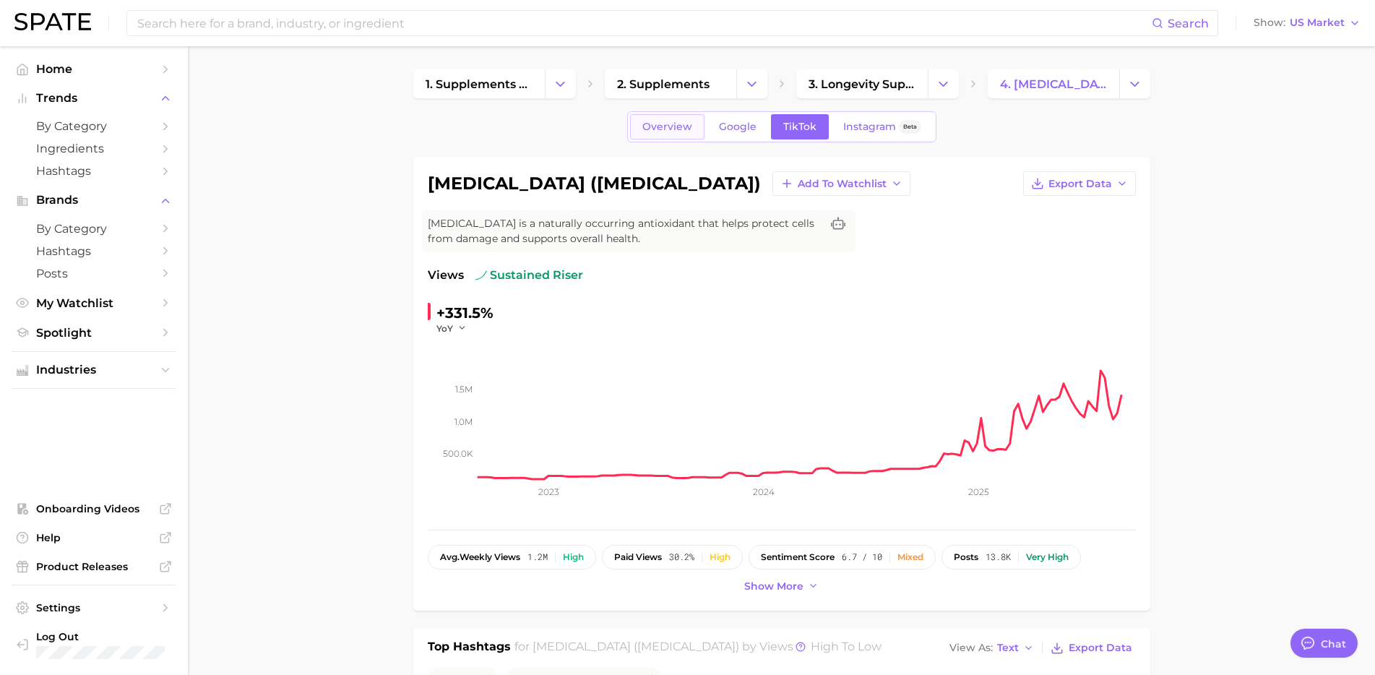
click at [645, 121] on span "Overview" at bounding box center [667, 127] width 50 height 12
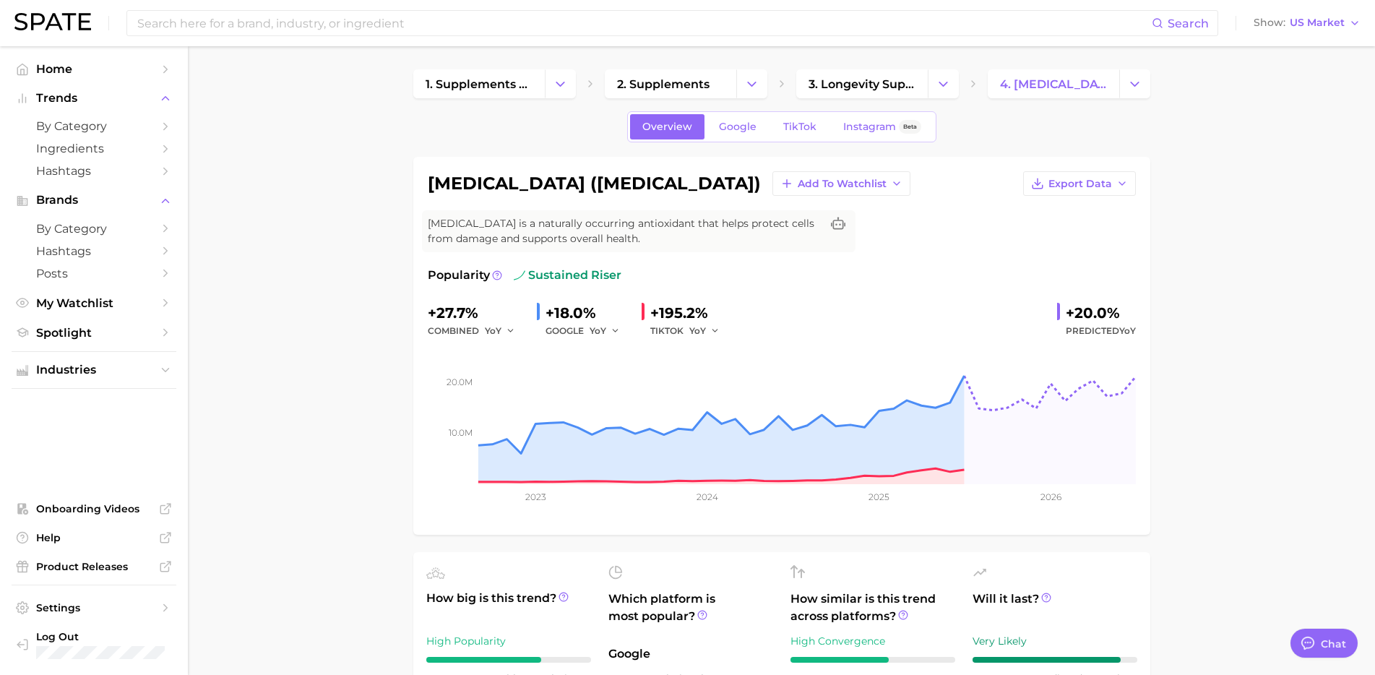
click at [503, 179] on h1 "coenzyme q10 (coq10)" at bounding box center [594, 183] width 333 height 17
click at [606, 335] on button "YoY" at bounding box center [605, 330] width 31 height 17
click at [611, 413] on button "MoM" at bounding box center [669, 406] width 159 height 26
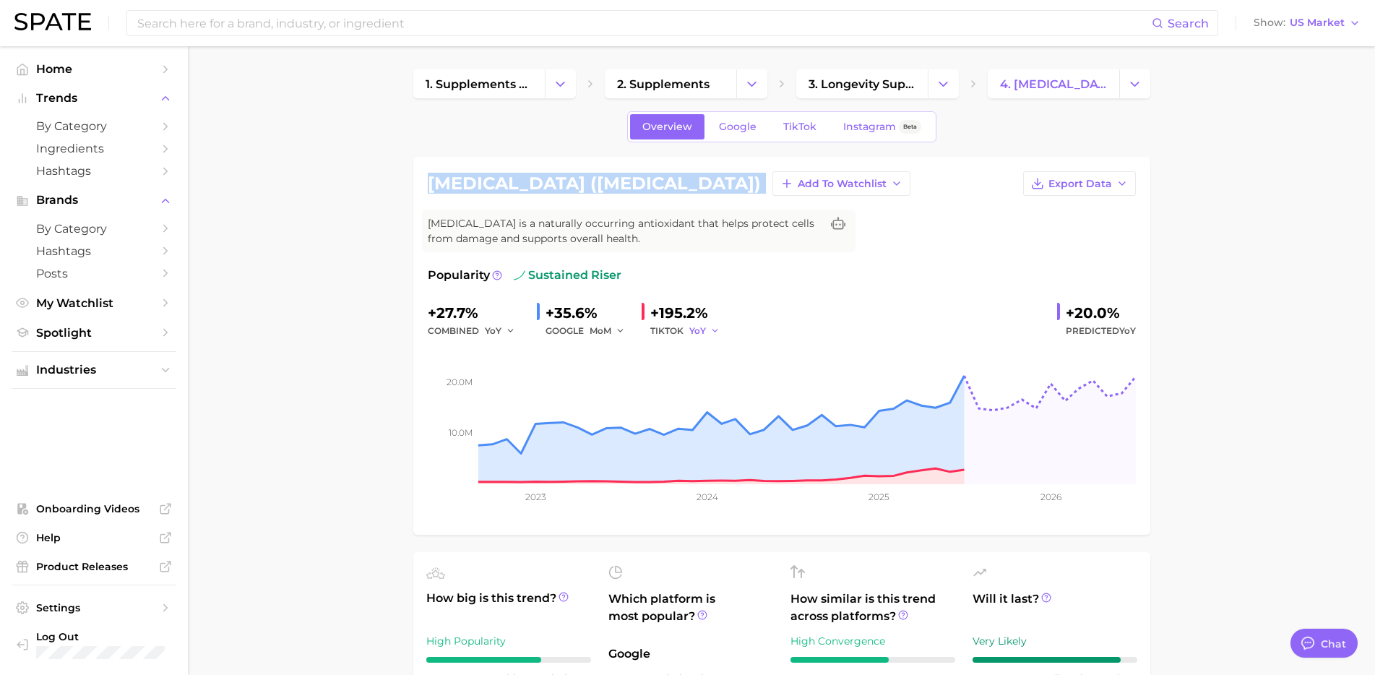
click at [705, 327] on button "YoY" at bounding box center [704, 330] width 31 height 17
click at [720, 401] on span "MoM" at bounding box center [709, 406] width 25 height 12
click at [741, 129] on span "Google" at bounding box center [738, 127] width 38 height 12
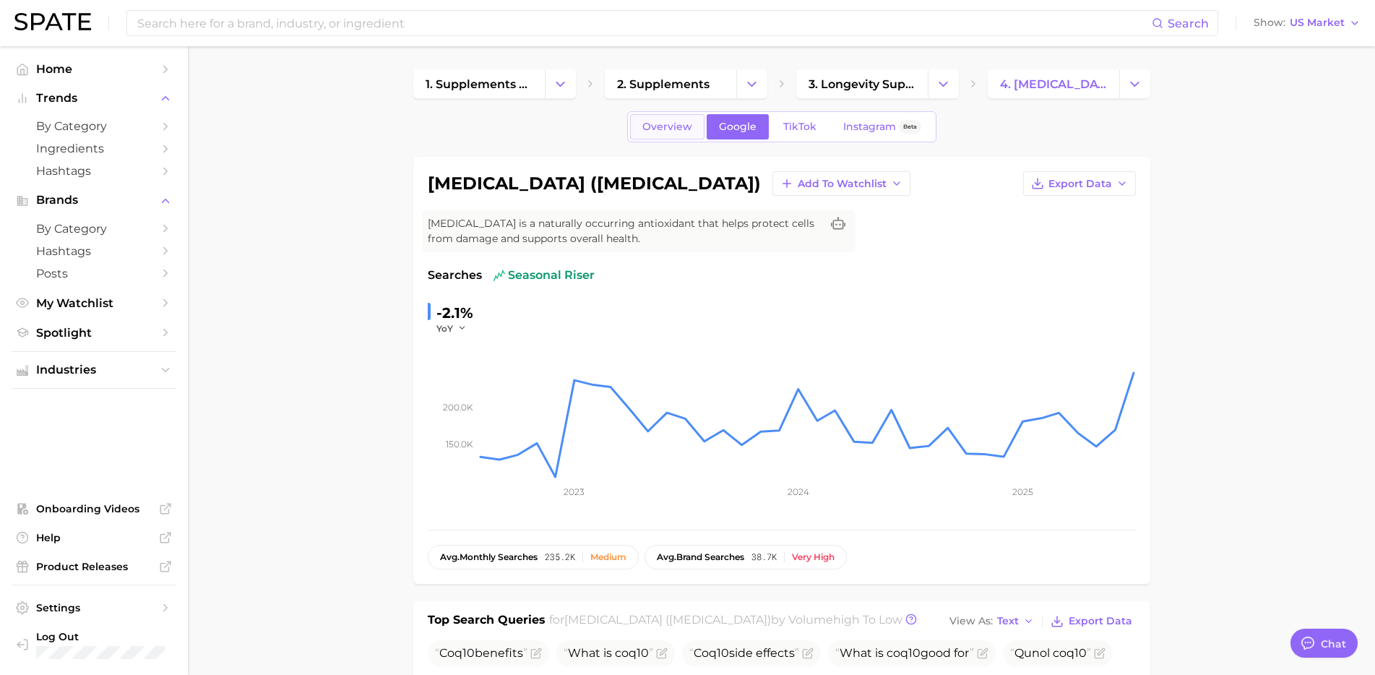
click at [668, 124] on span "Overview" at bounding box center [667, 127] width 50 height 12
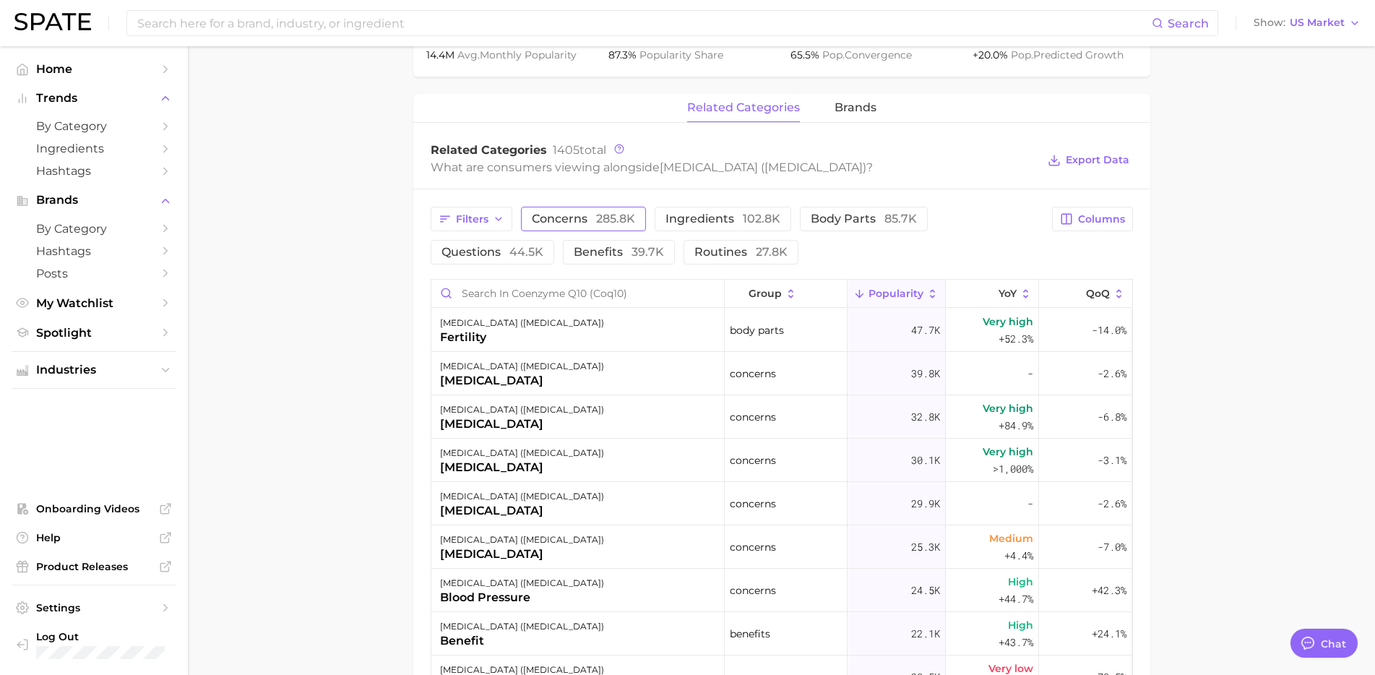
click at [592, 228] on button "concerns 285.8k" at bounding box center [583, 219] width 125 height 25
click at [853, 221] on span "body parts 85.7k" at bounding box center [884, 219] width 106 height 12
click at [529, 249] on span "44.5k" at bounding box center [526, 252] width 34 height 14
click at [612, 198] on div "Filters concerns 285.8k ingredients 102.8k body parts 85.7k questions 44.5k ben…" at bounding box center [781, 580] width 737 height 782
click at [609, 216] on span "285.8k" at bounding box center [615, 219] width 39 height 14
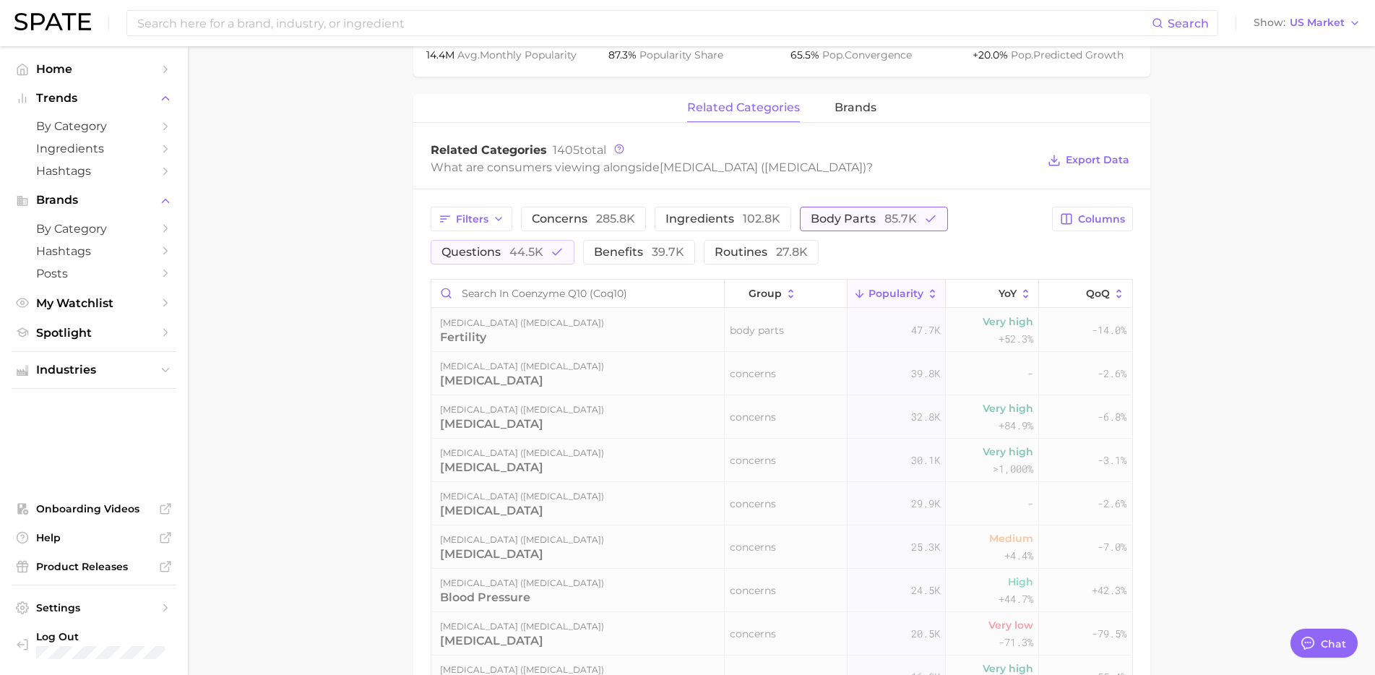
click at [899, 214] on span "85.7k" at bounding box center [900, 219] width 33 height 14
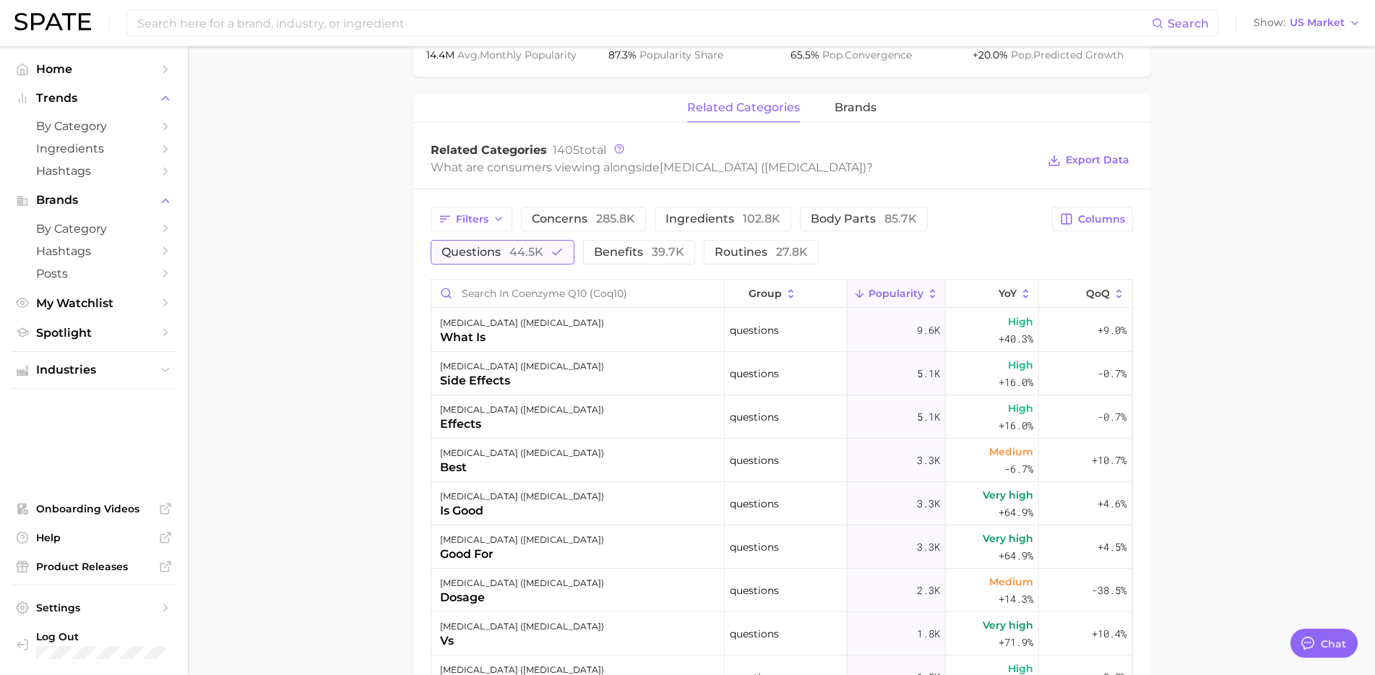
click at [551, 258] on icon "button" at bounding box center [557, 252] width 13 height 13
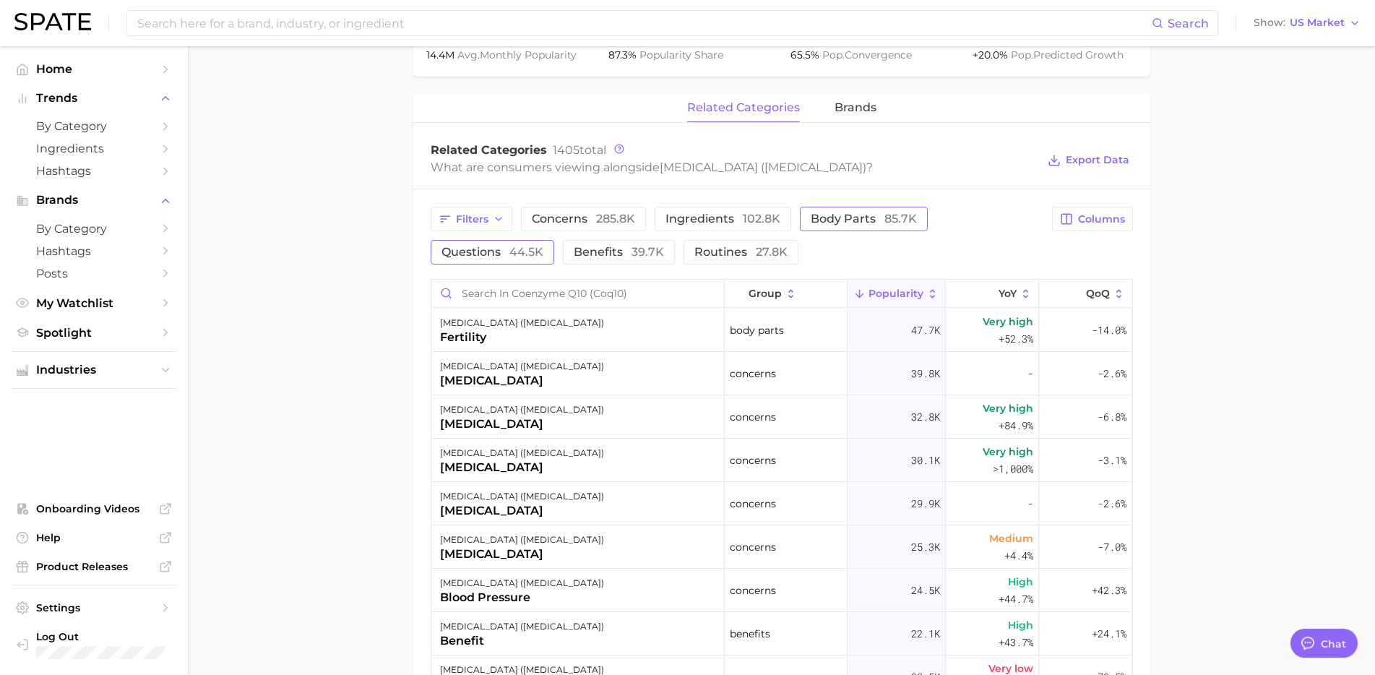
click at [837, 222] on span "body parts 85.7k" at bounding box center [864, 219] width 106 height 12
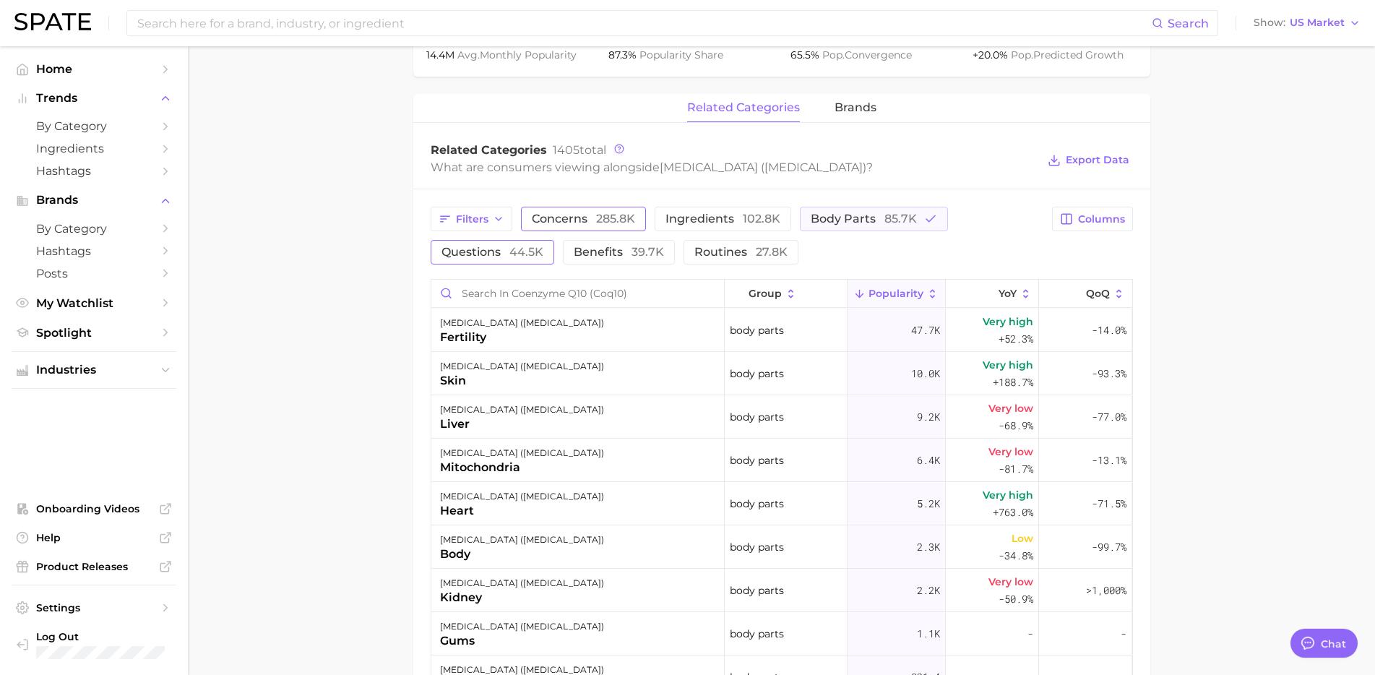
click at [621, 222] on span "285.8k" at bounding box center [615, 219] width 39 height 14
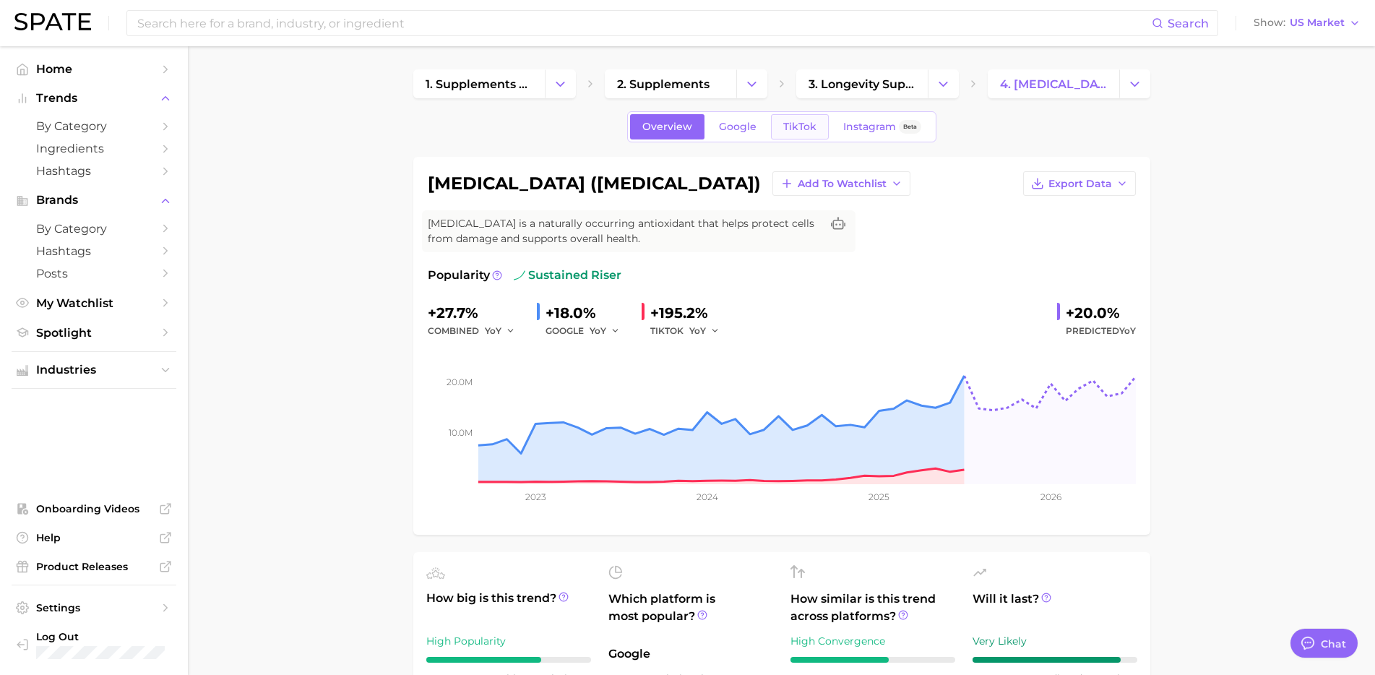
click at [798, 127] on span "TikTok" at bounding box center [799, 127] width 33 height 12
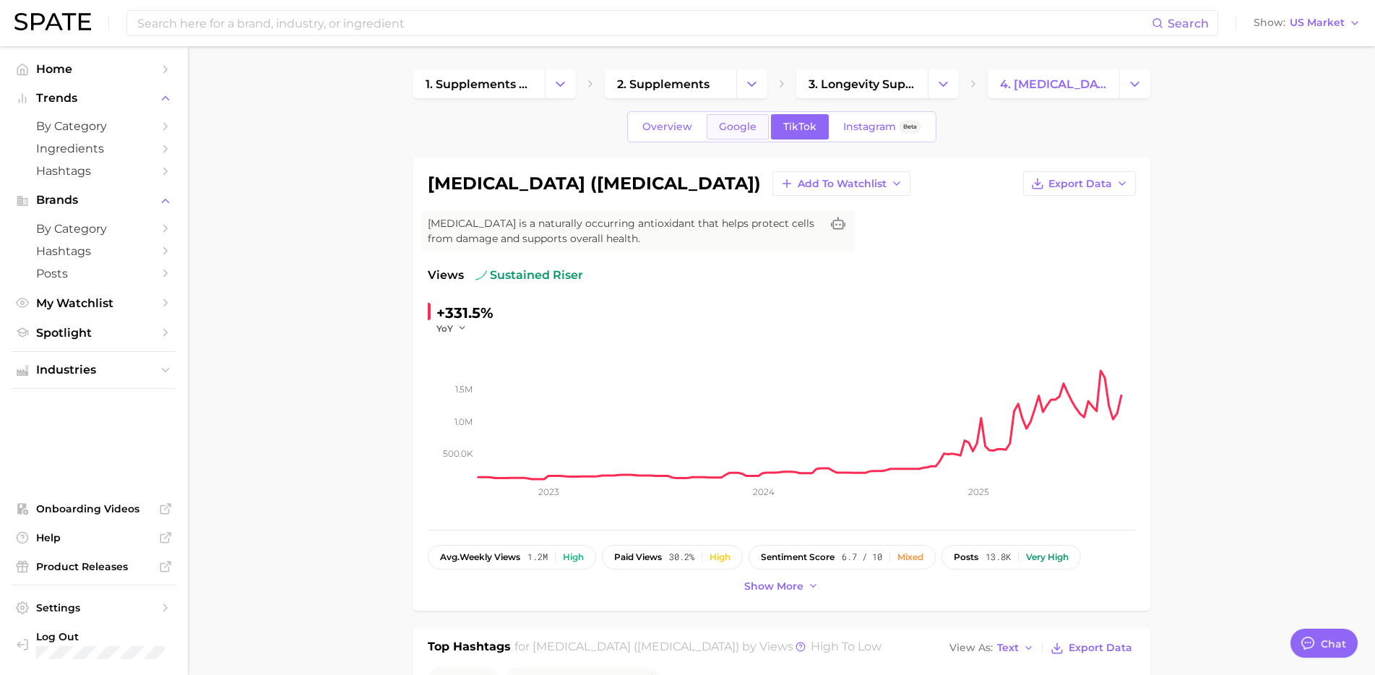
click at [744, 128] on span "Google" at bounding box center [738, 127] width 38 height 12
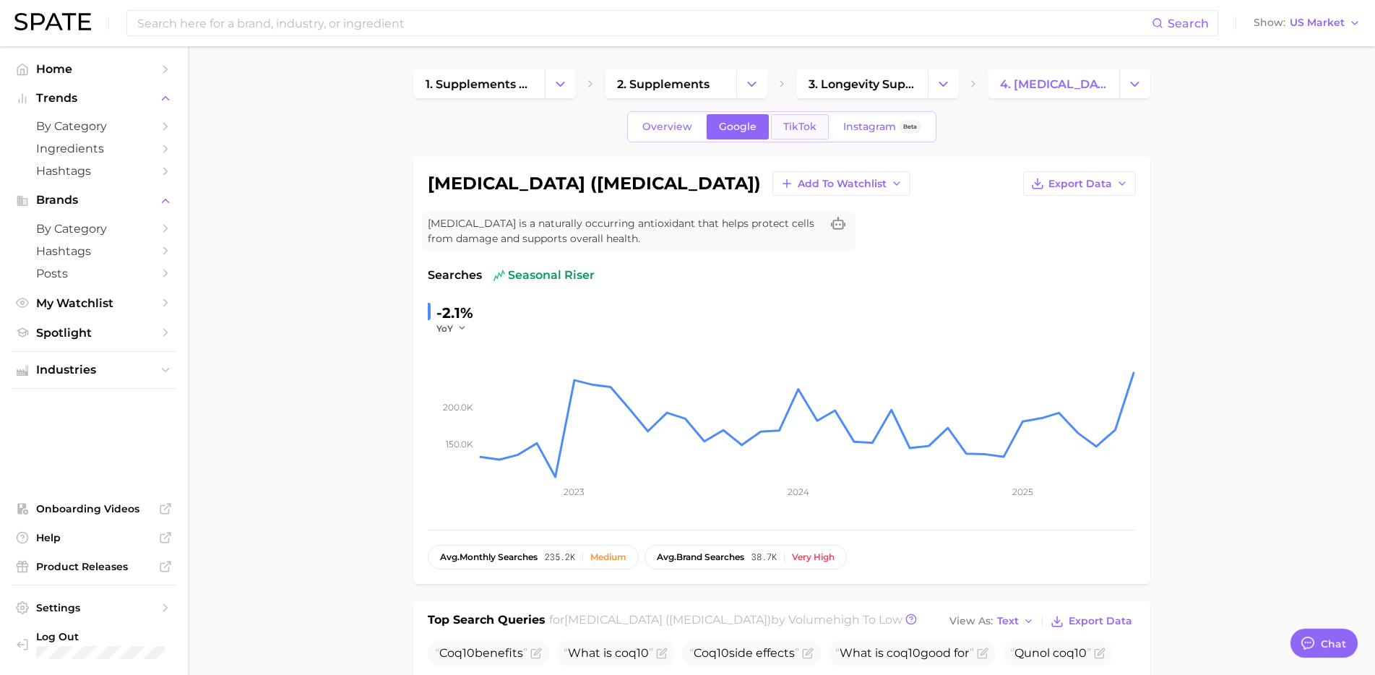
click at [806, 130] on span "TikTok" at bounding box center [799, 127] width 33 height 12
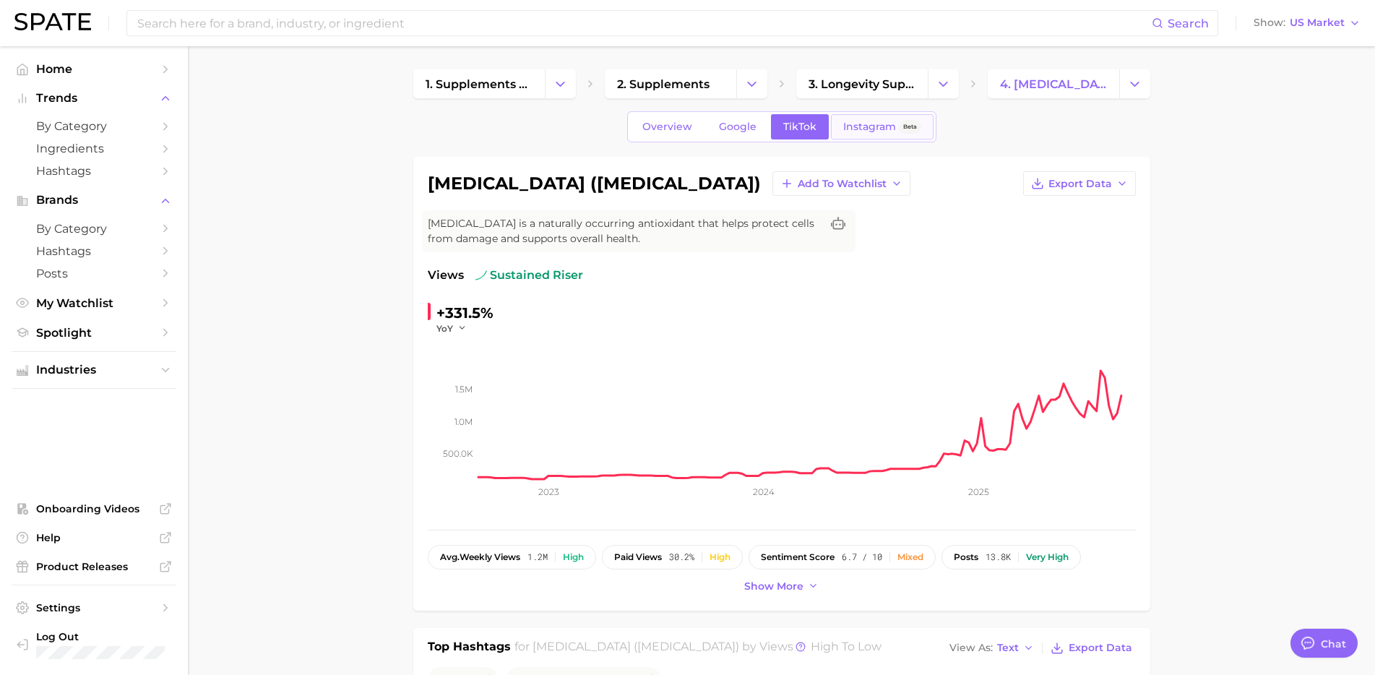
click at [863, 129] on span "Instagram" at bounding box center [869, 127] width 53 height 12
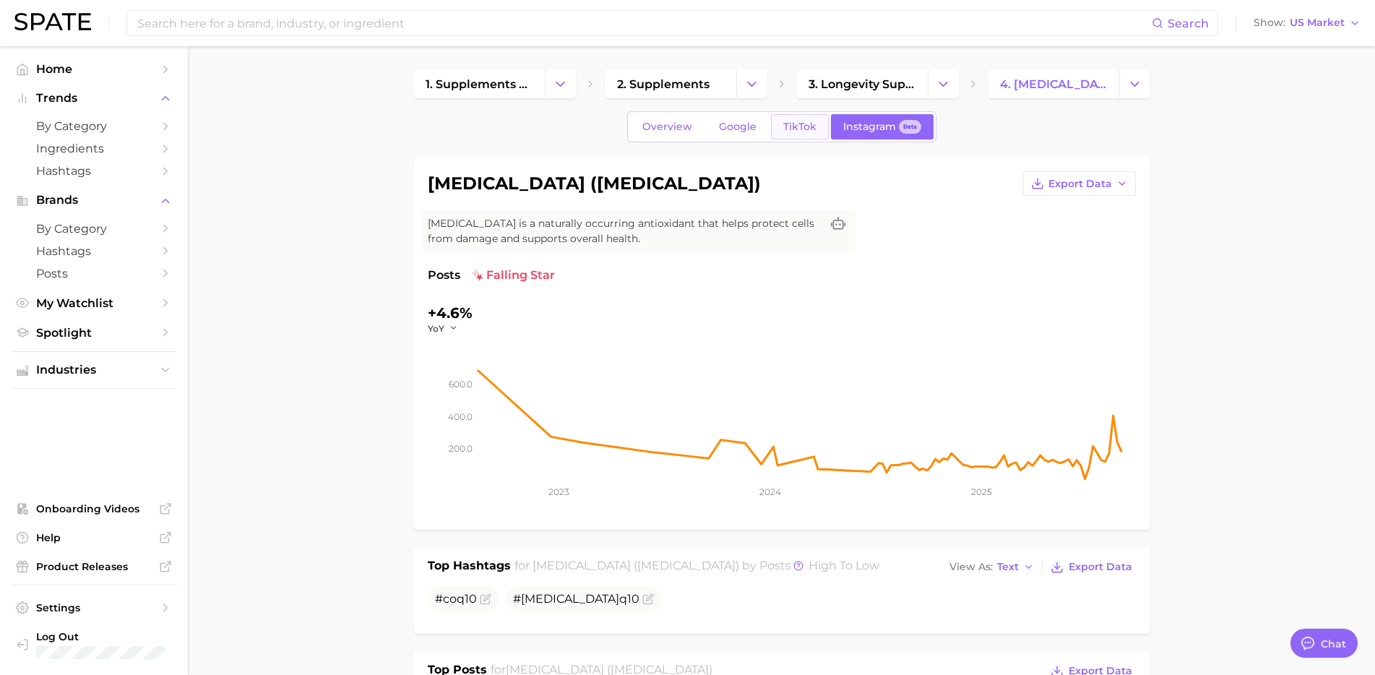
click at [797, 135] on link "TikTok" at bounding box center [800, 126] width 58 height 25
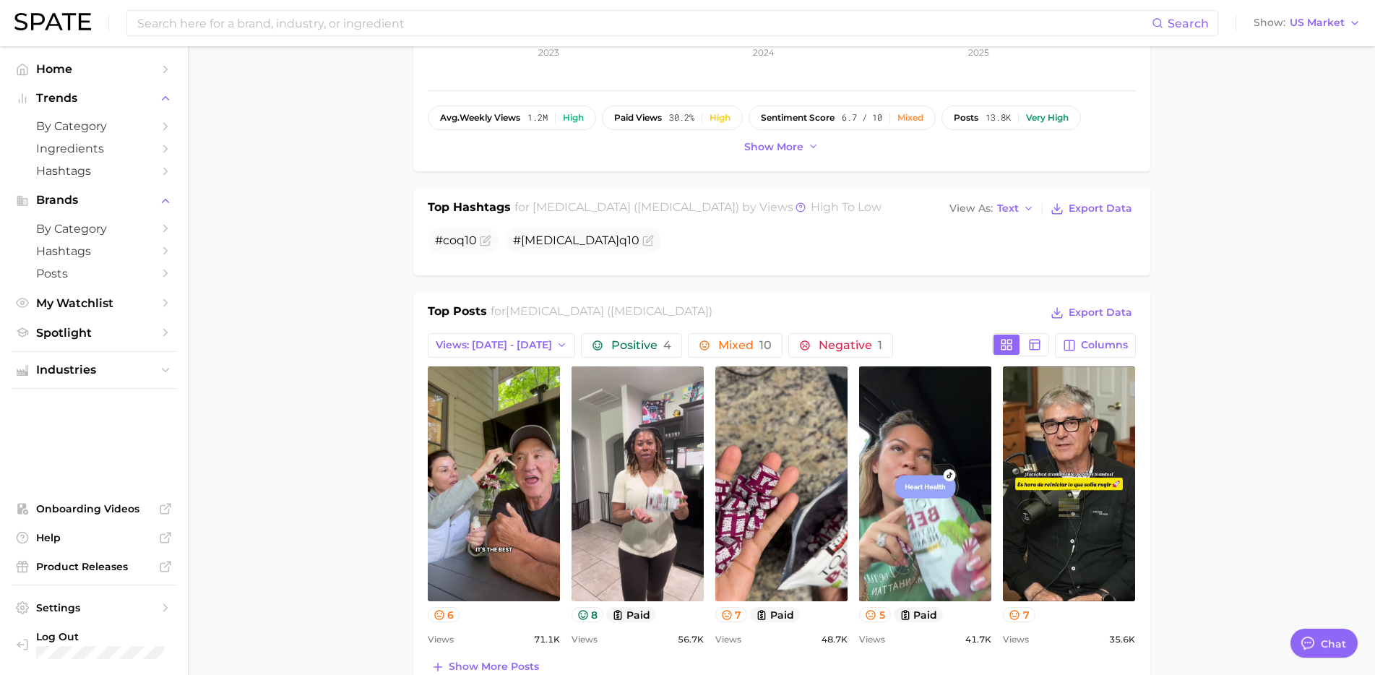
scroll to position [442, 0]
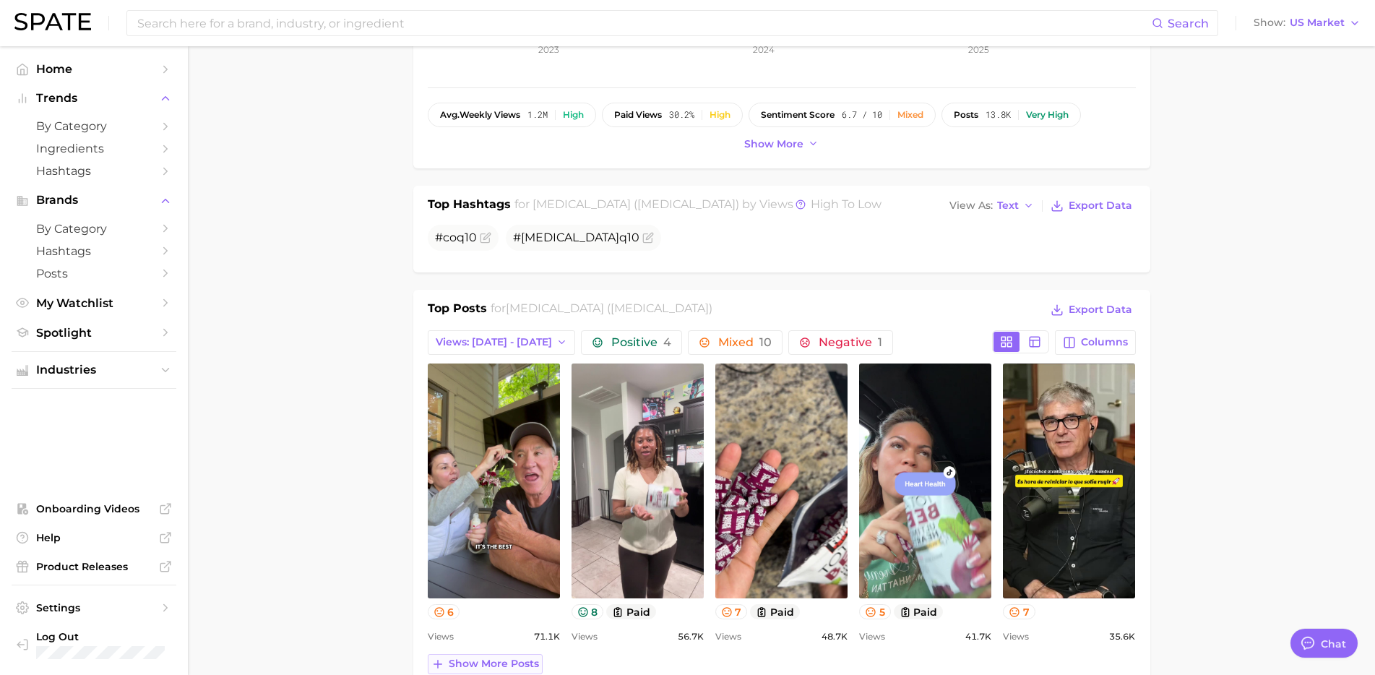
click at [508, 660] on span "Show more posts" at bounding box center [494, 663] width 90 height 12
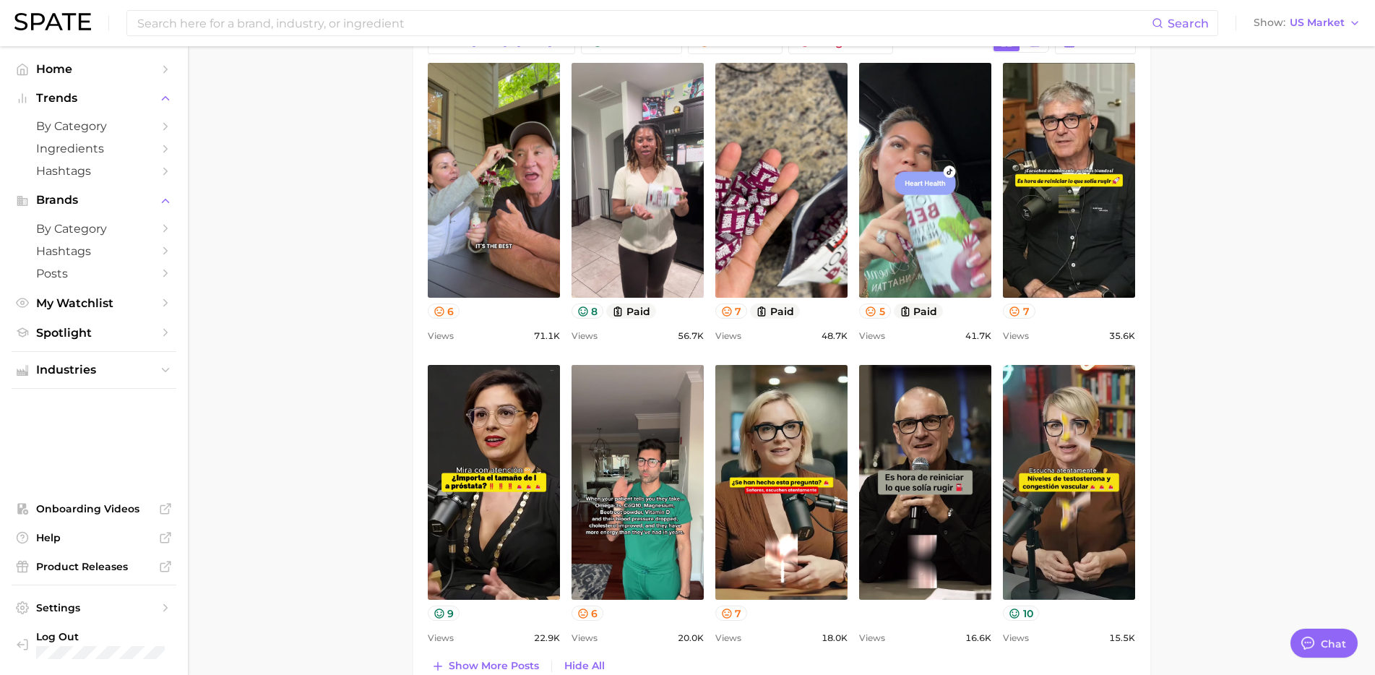
scroll to position [741, 0]
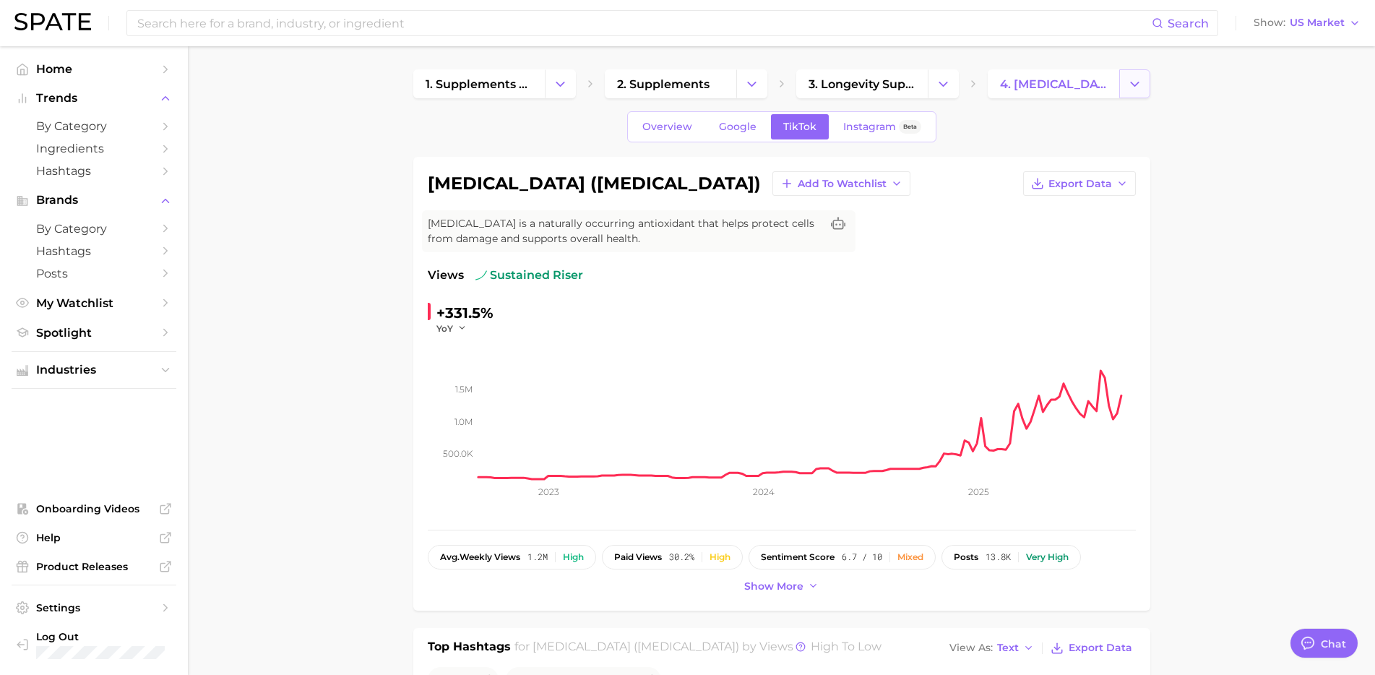
click at [1139, 92] on button "Change Category" at bounding box center [1134, 83] width 31 height 29
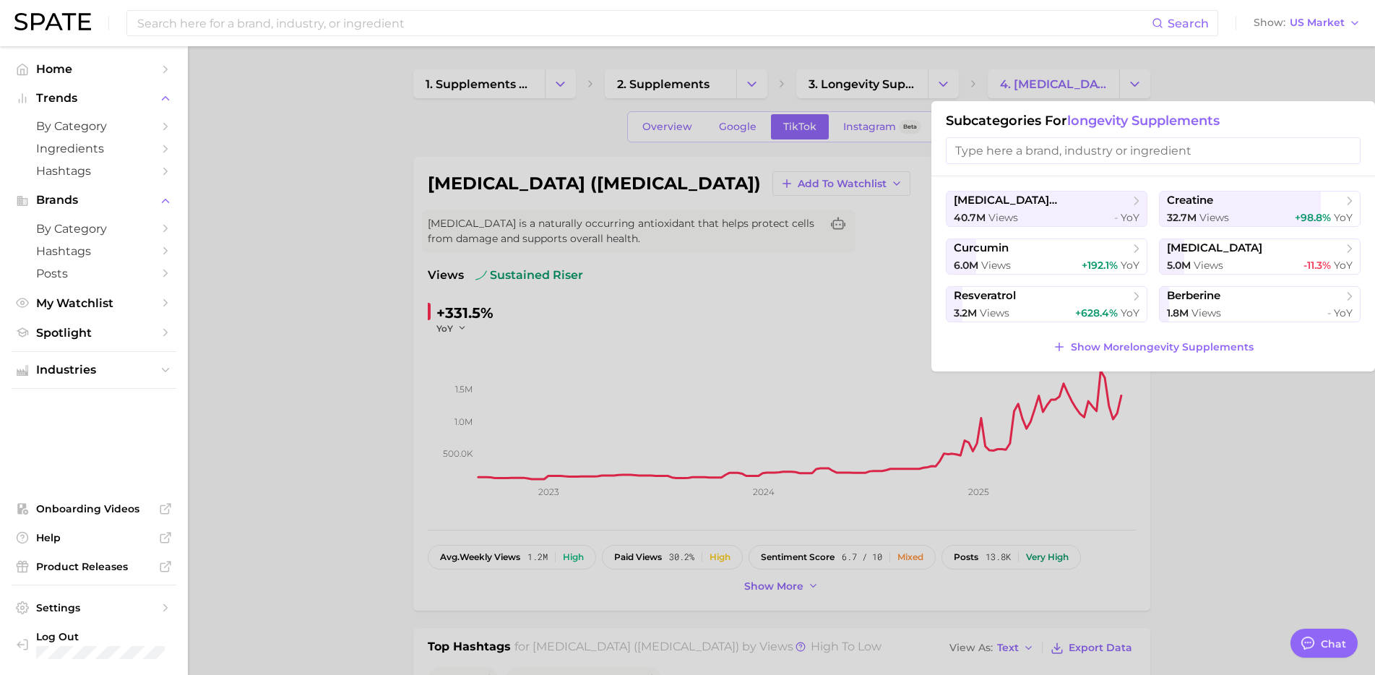
click at [907, 90] on div at bounding box center [687, 337] width 1375 height 675
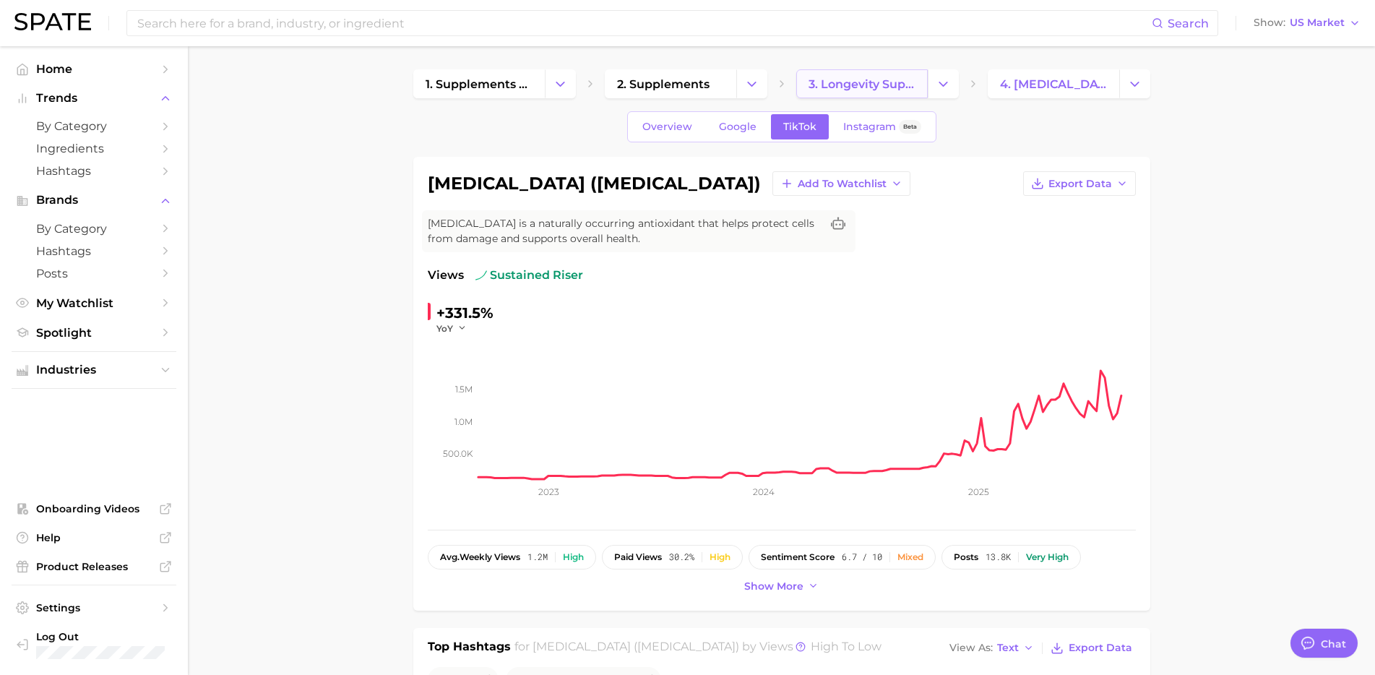
click at [909, 86] on span "3. longevity supplements" at bounding box center [862, 84] width 107 height 14
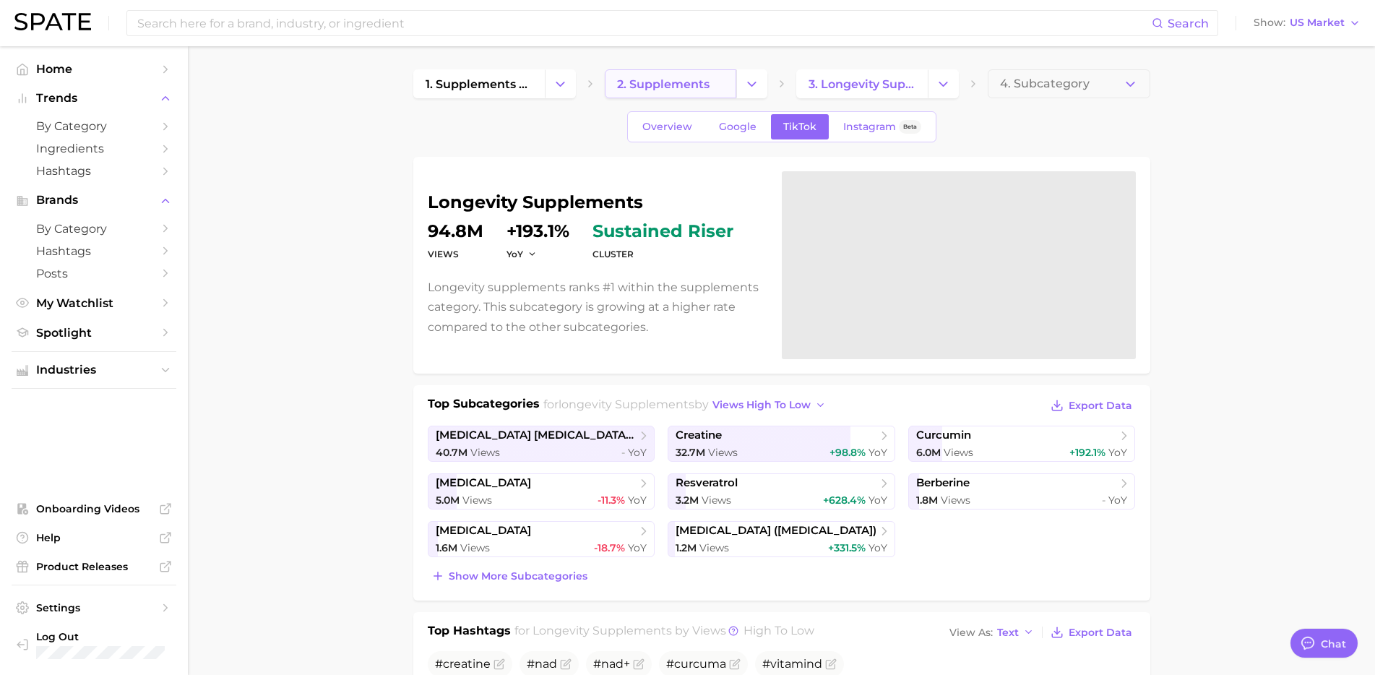
click at [668, 80] on span "2. supplements" at bounding box center [663, 84] width 92 height 14
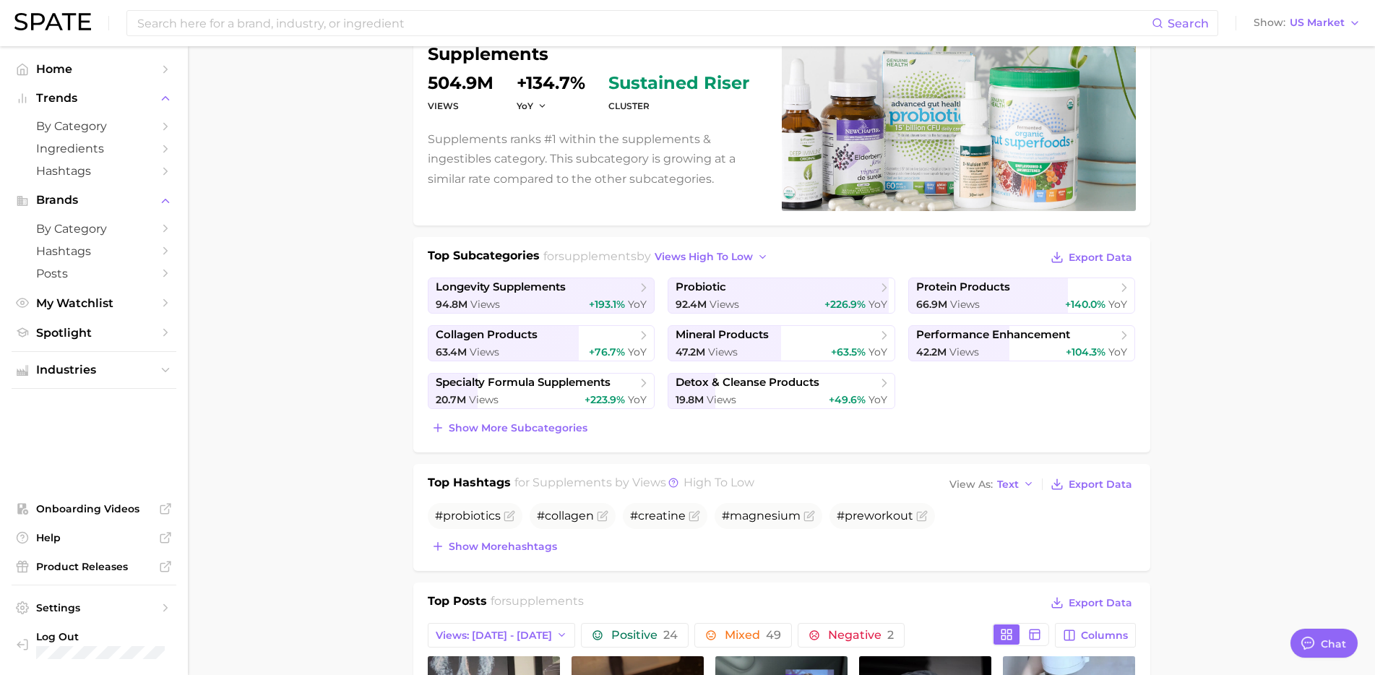
scroll to position [149, 0]
click at [782, 295] on link "probiotic 92.4m Views +226.9% YoY" at bounding box center [782, 295] width 228 height 36
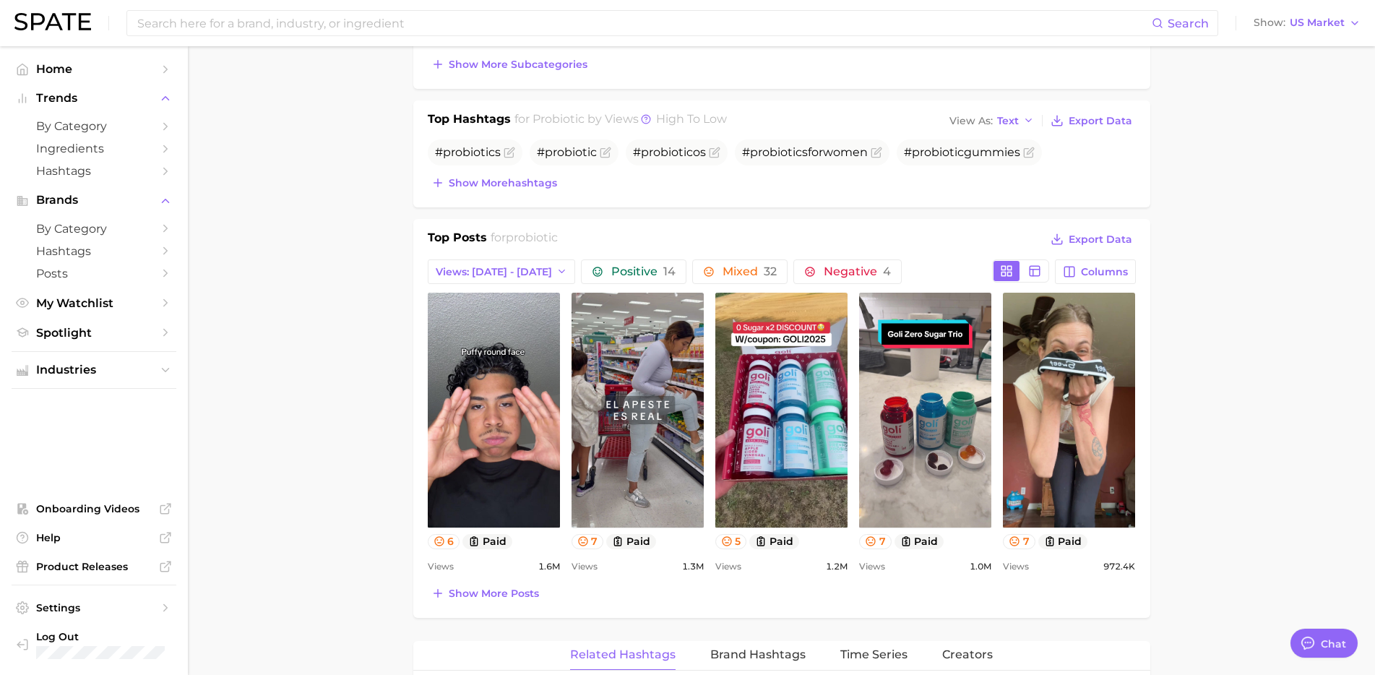
scroll to position [509, 0]
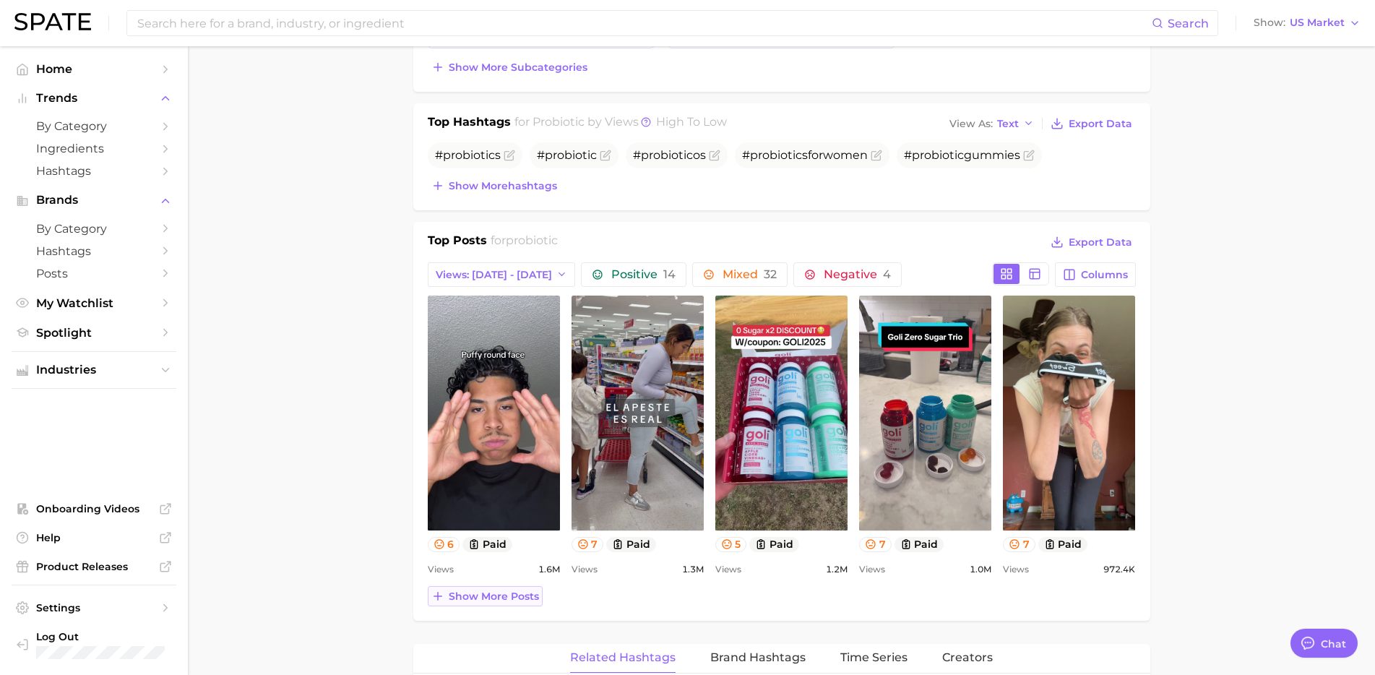
click at [503, 602] on span "Show more posts" at bounding box center [494, 596] width 90 height 12
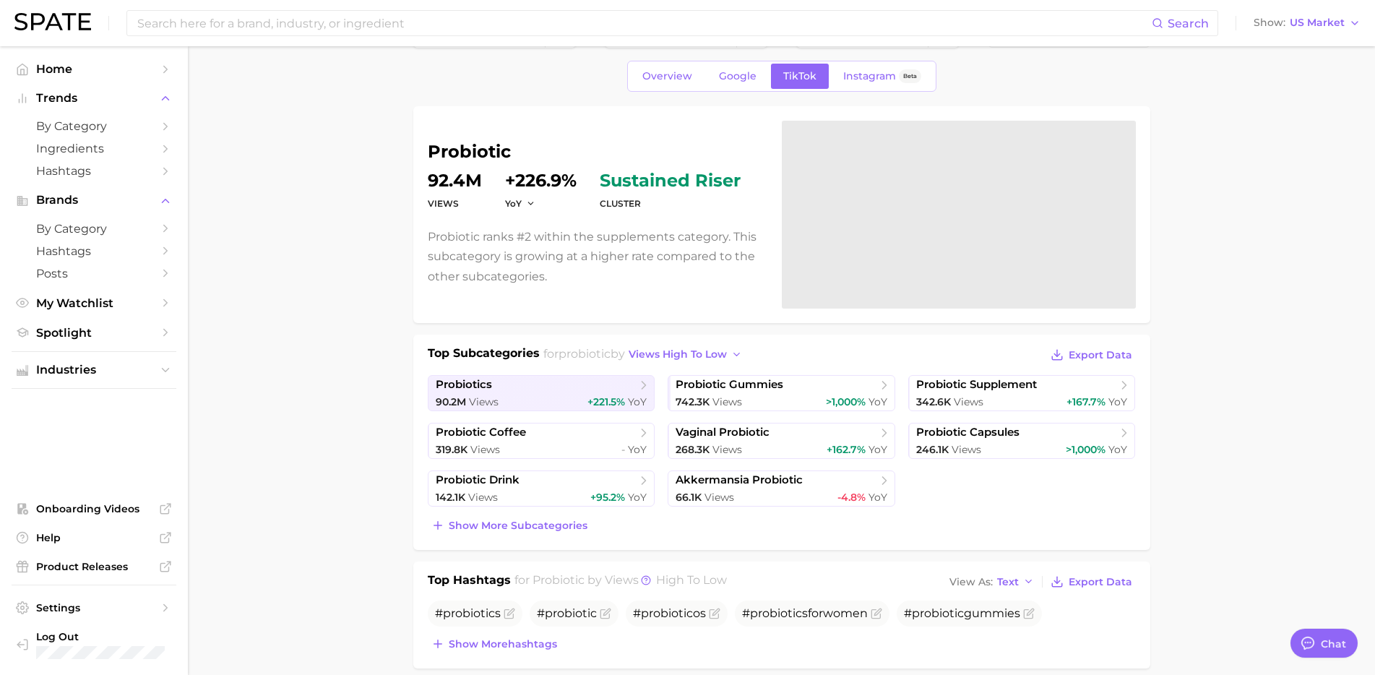
scroll to position [0, 0]
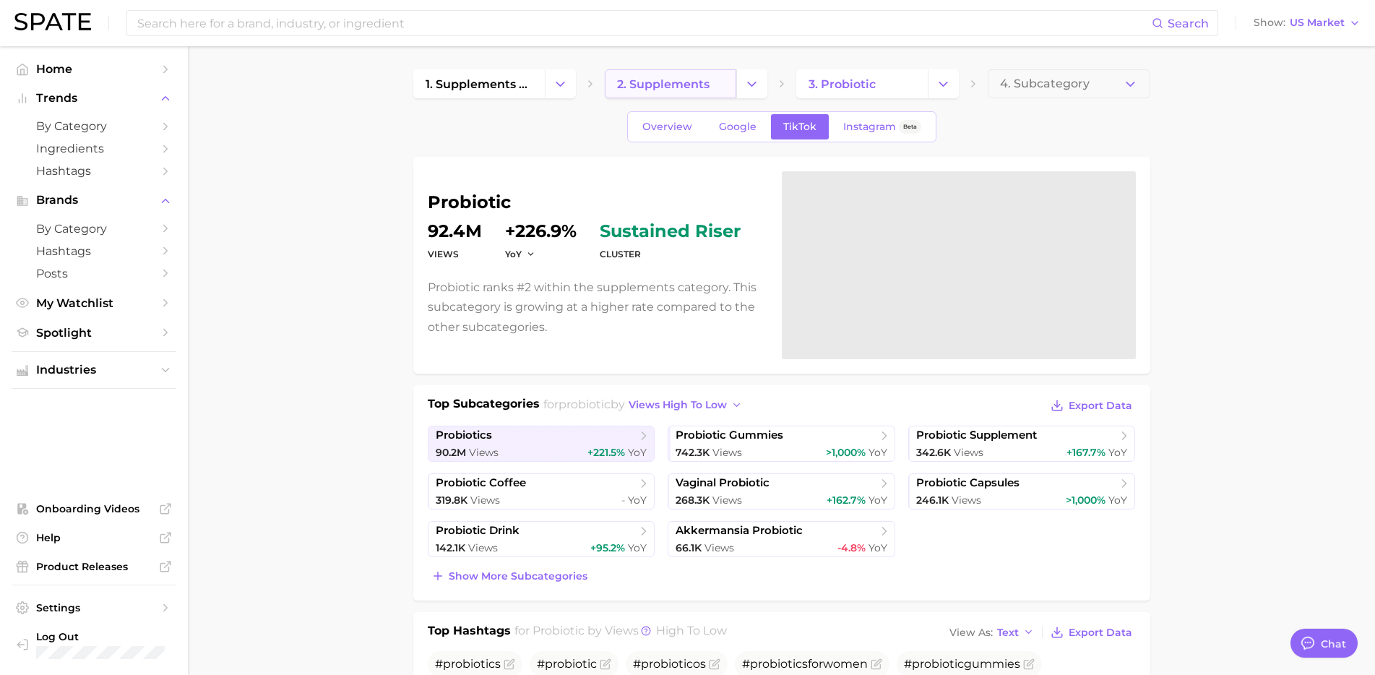
click at [668, 84] on span "2. supplements" at bounding box center [663, 84] width 92 height 14
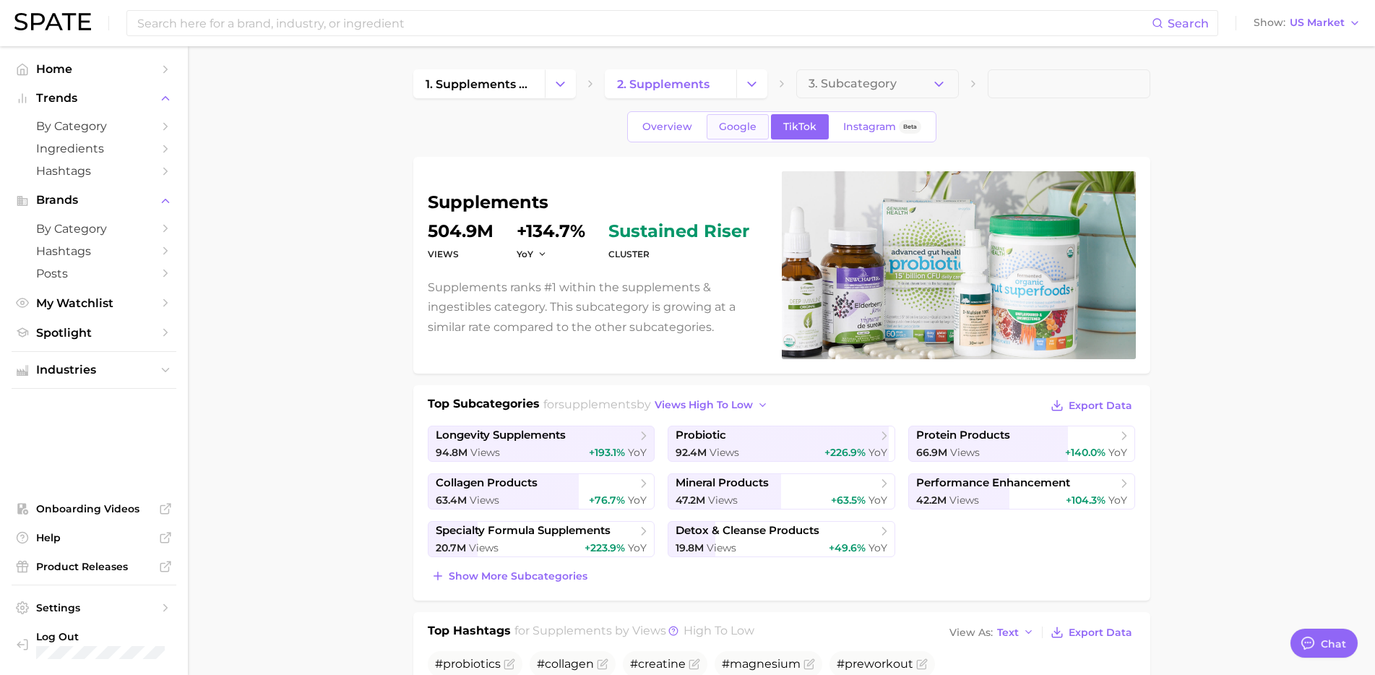
click at [707, 127] on link "Google" at bounding box center [738, 126] width 62 height 25
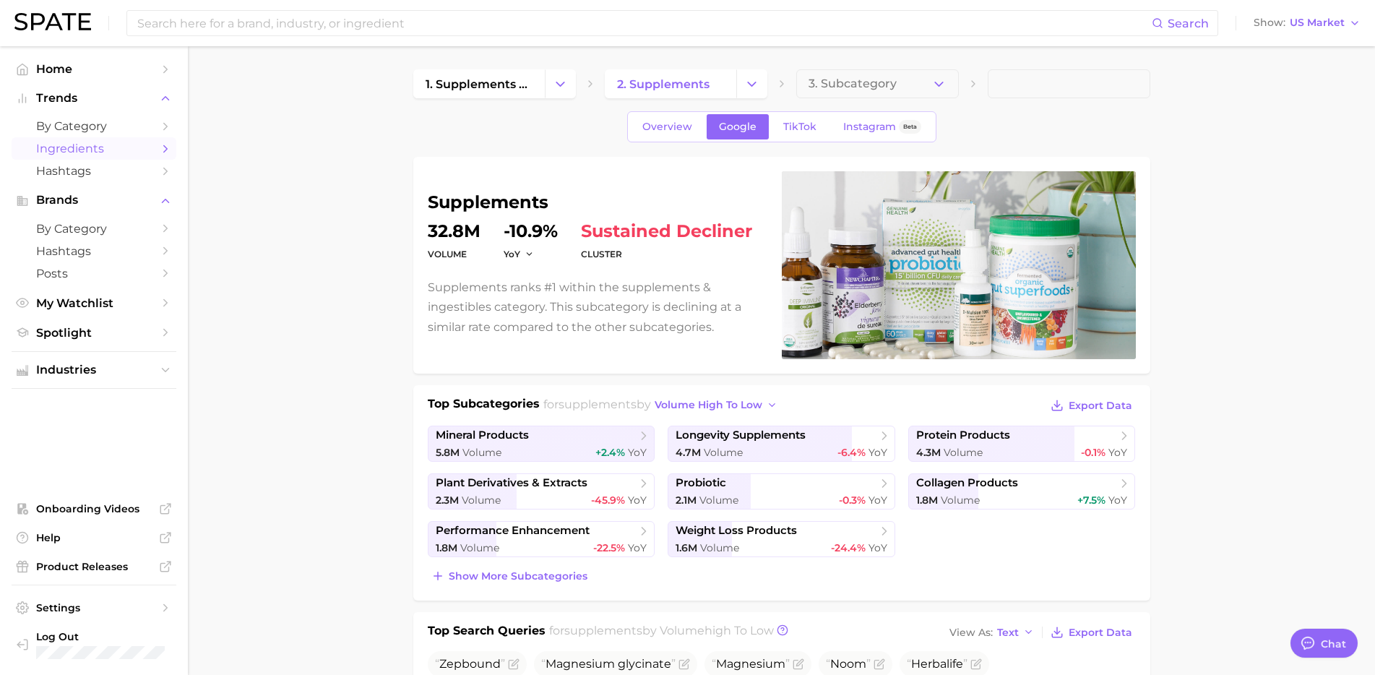
click at [89, 143] on span "Ingredients" at bounding box center [94, 149] width 116 height 14
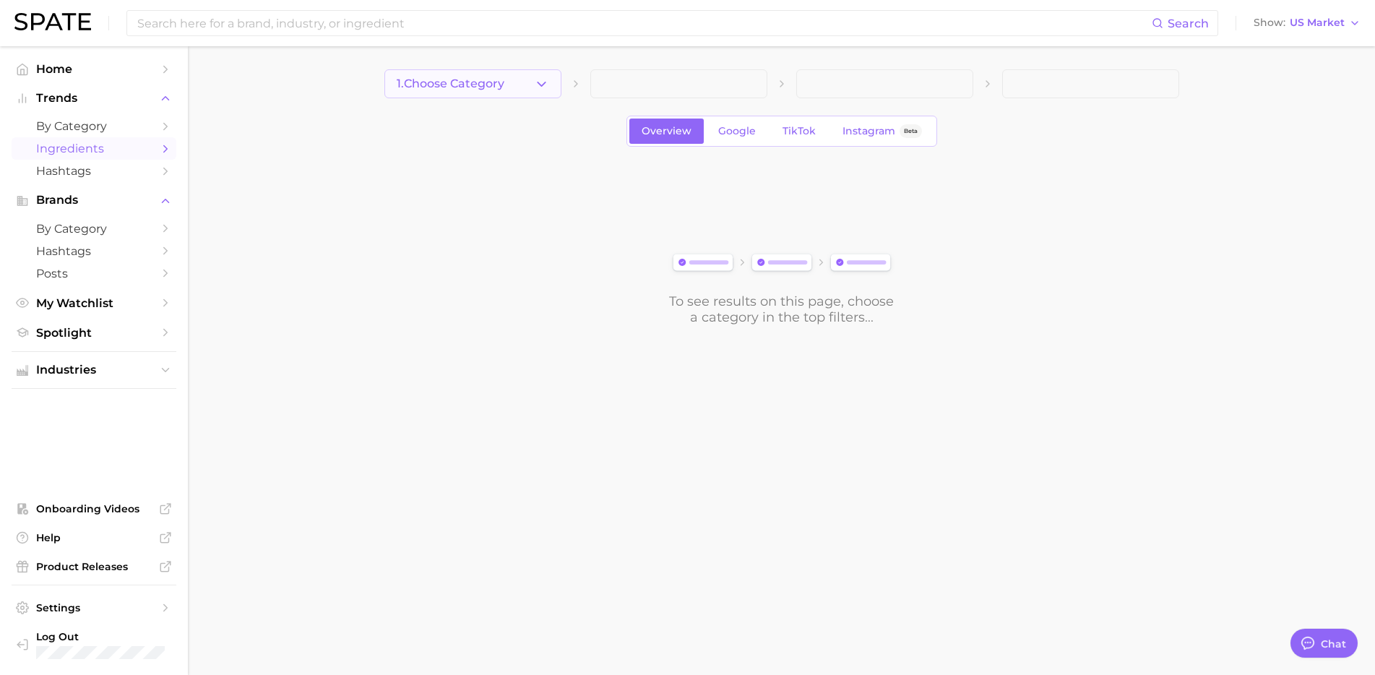
click at [532, 81] on button "1. Choose Category" at bounding box center [472, 83] width 177 height 29
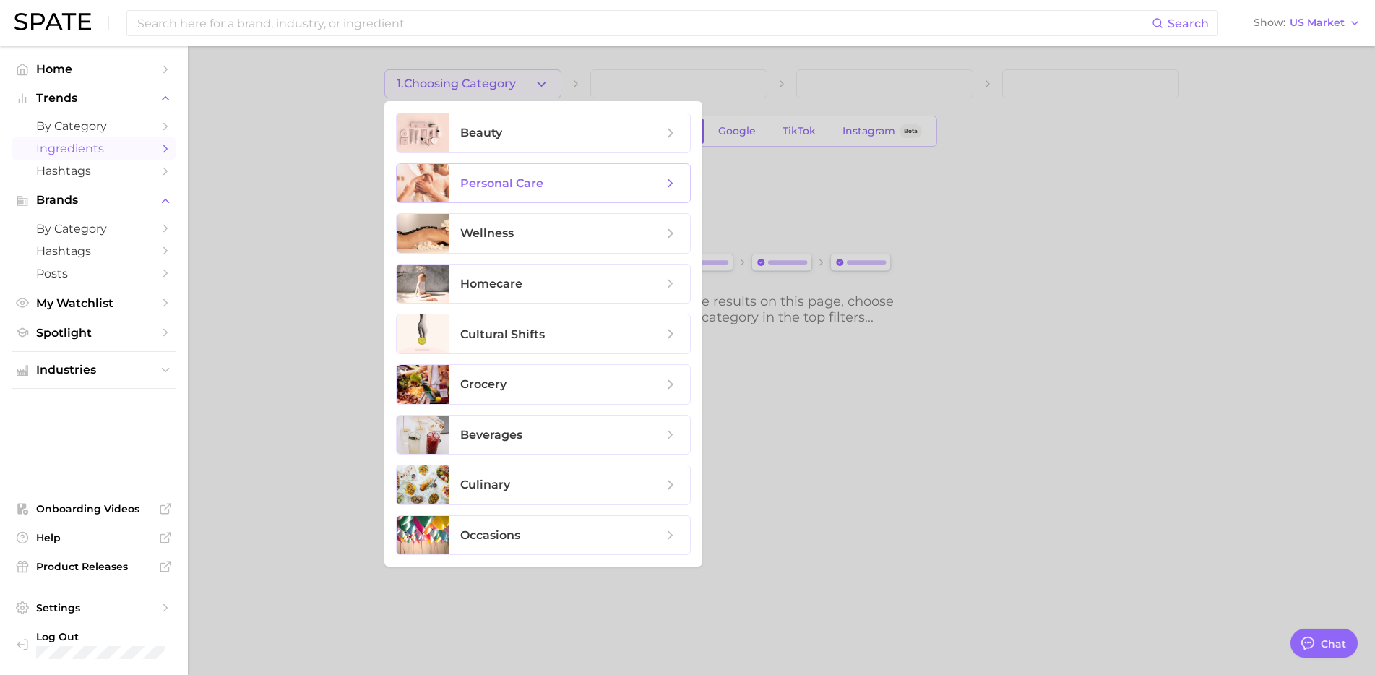
click at [532, 177] on span "personal care" at bounding box center [501, 183] width 83 height 14
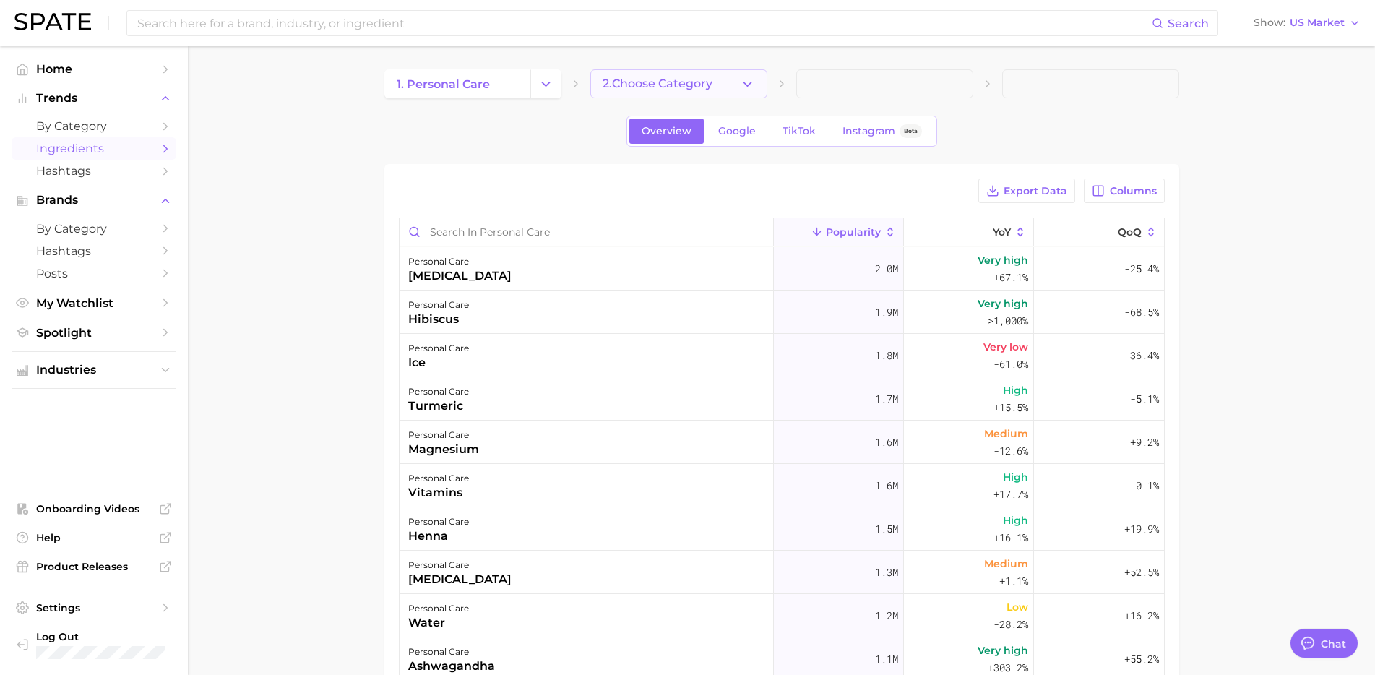
click at [726, 91] on button "2. Choose Category" at bounding box center [678, 83] width 177 height 29
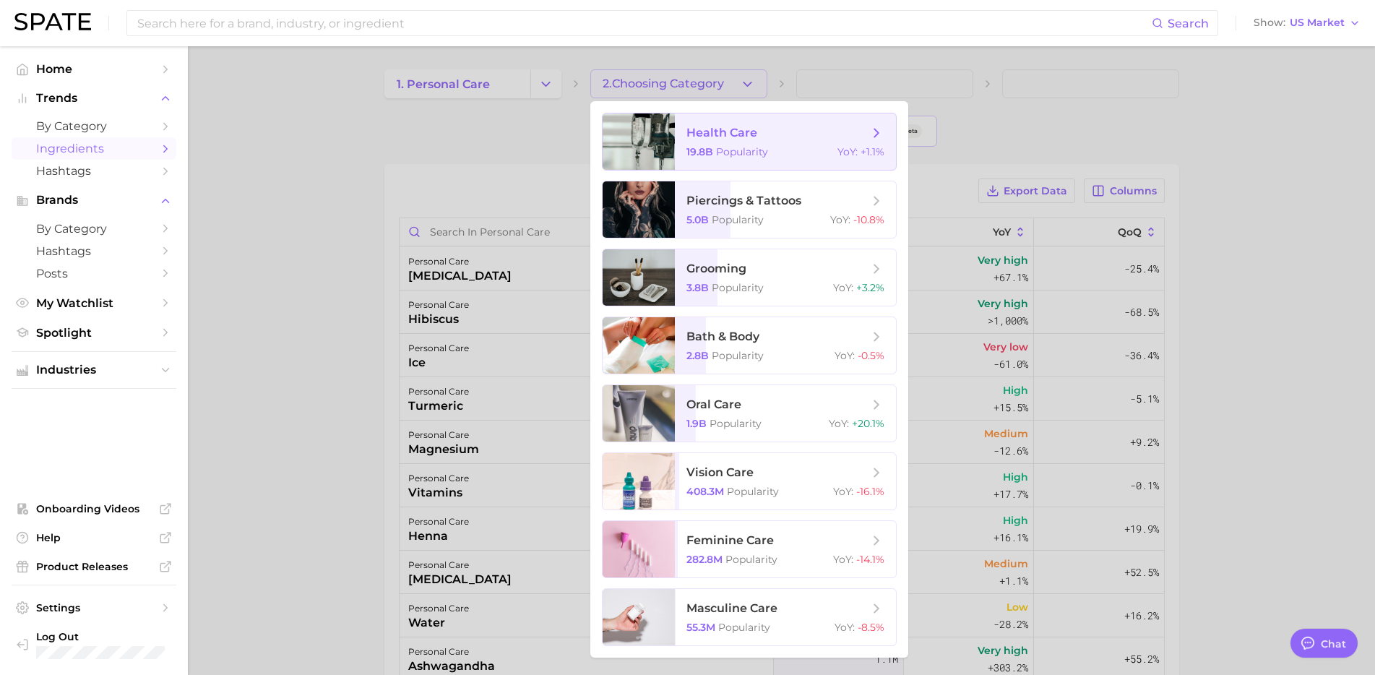
click at [798, 141] on span "health care 19.8b Popularity YoY : +1.1%" at bounding box center [785, 141] width 221 height 56
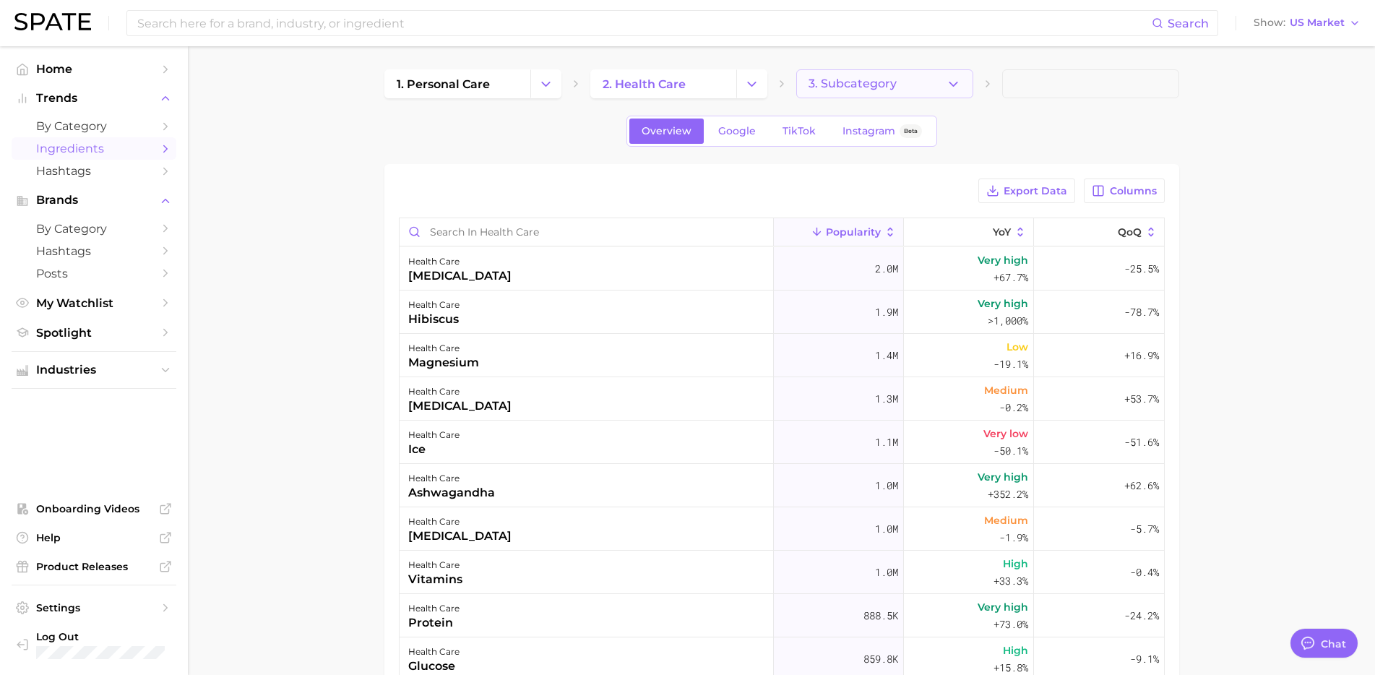
click at [946, 84] on icon "button" at bounding box center [953, 84] width 15 height 15
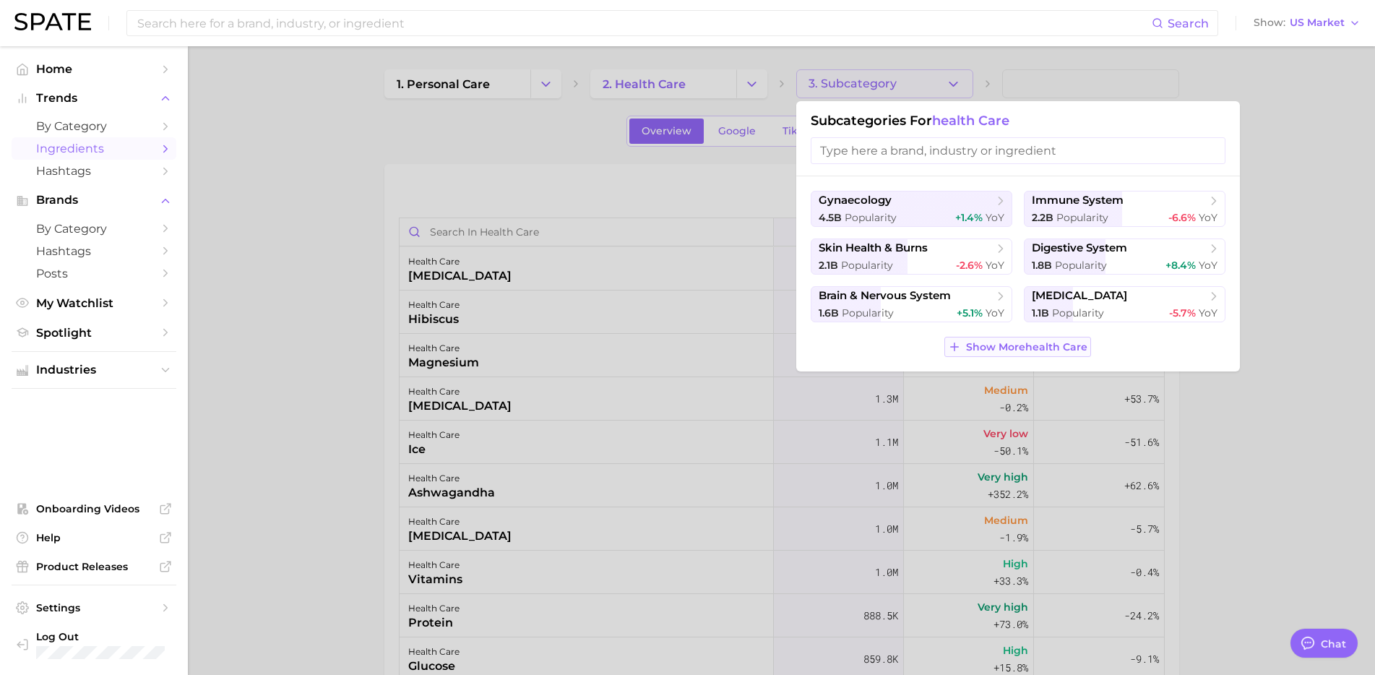
click at [993, 352] on span "Show More health care" at bounding box center [1026, 347] width 121 height 12
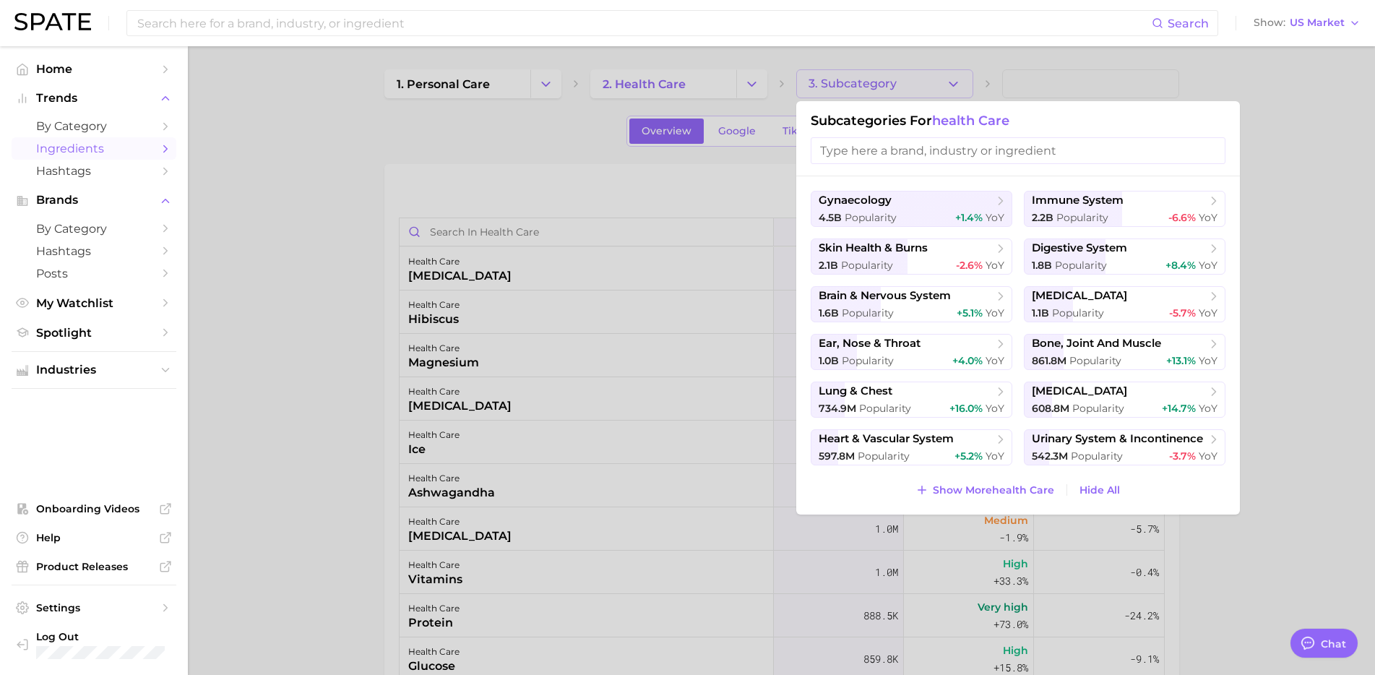
click at [550, 158] on div at bounding box center [687, 337] width 1375 height 675
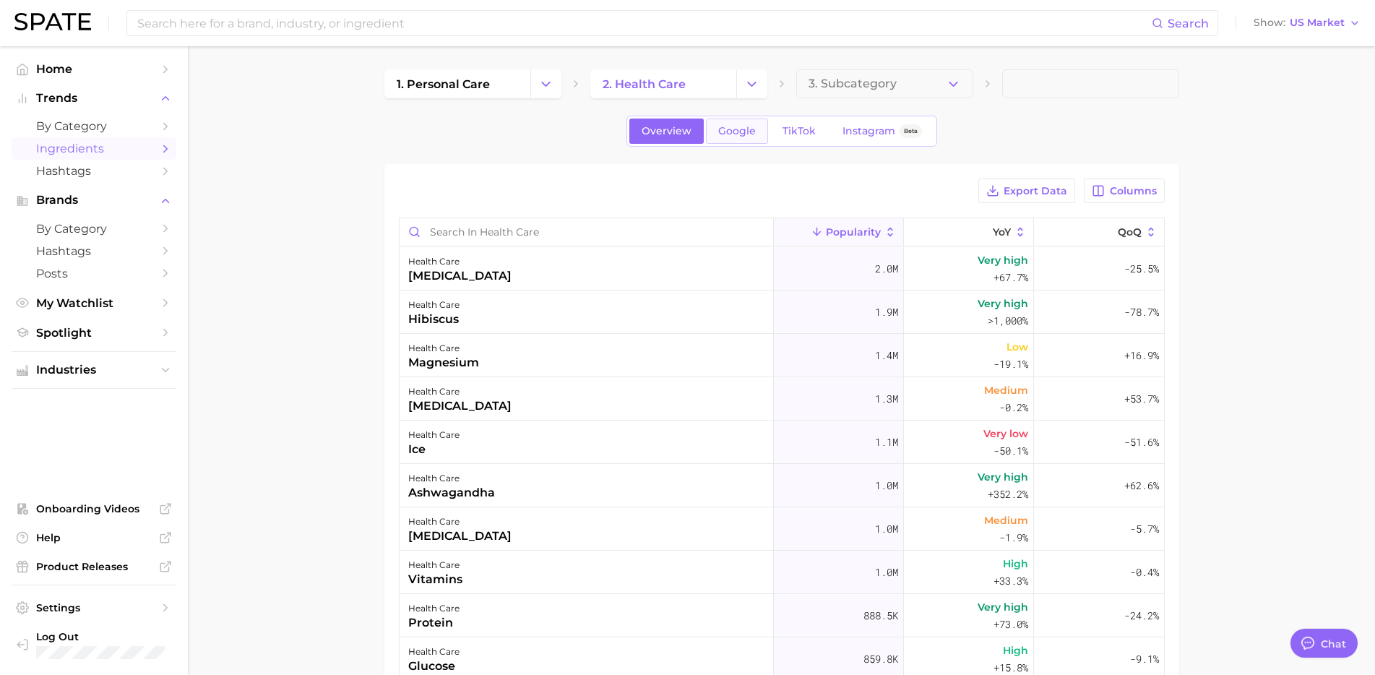
click at [730, 139] on link "Google" at bounding box center [737, 130] width 62 height 25
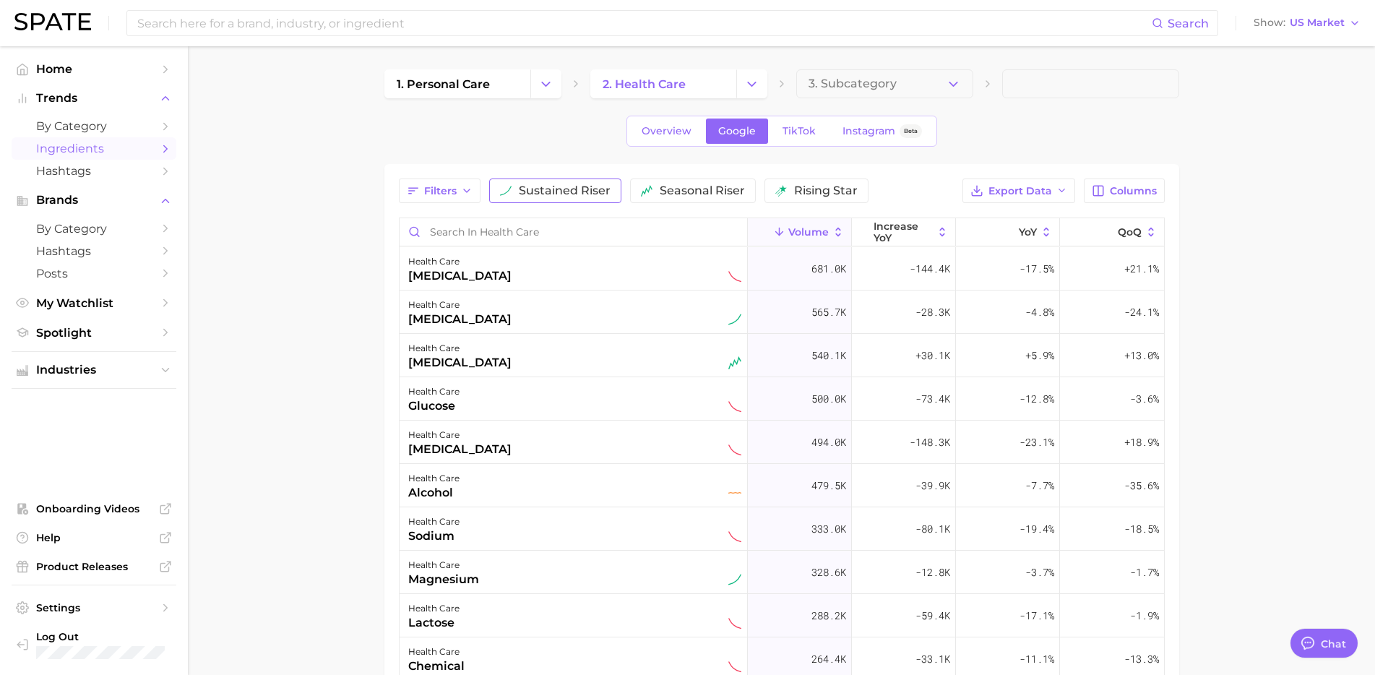
click at [579, 186] on span "sustained riser" at bounding box center [565, 191] width 92 height 12
click at [695, 202] on button "seasonal riser" at bounding box center [713, 190] width 126 height 25
click at [816, 199] on button "rising star" at bounding box center [857, 190] width 104 height 25
click at [1051, 194] on span "Export Data" at bounding box center [1020, 191] width 64 height 12
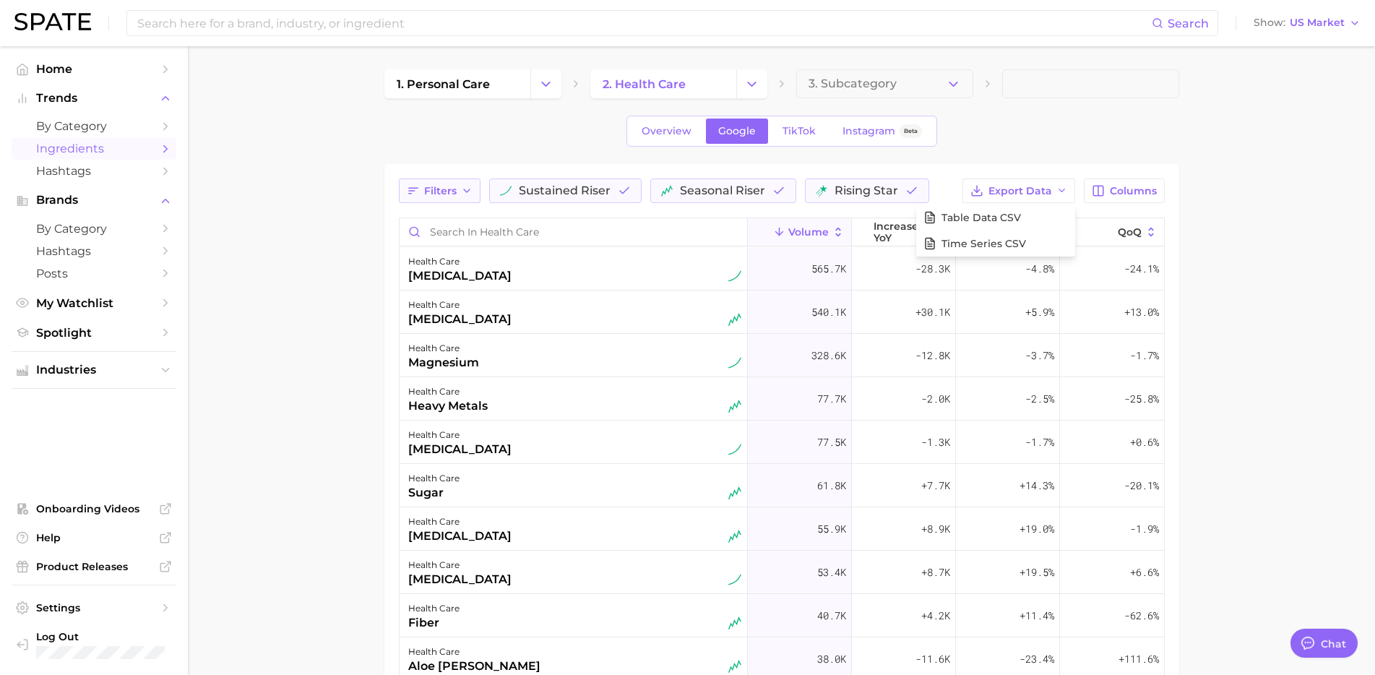
click at [442, 187] on span "Filters" at bounding box center [440, 191] width 33 height 12
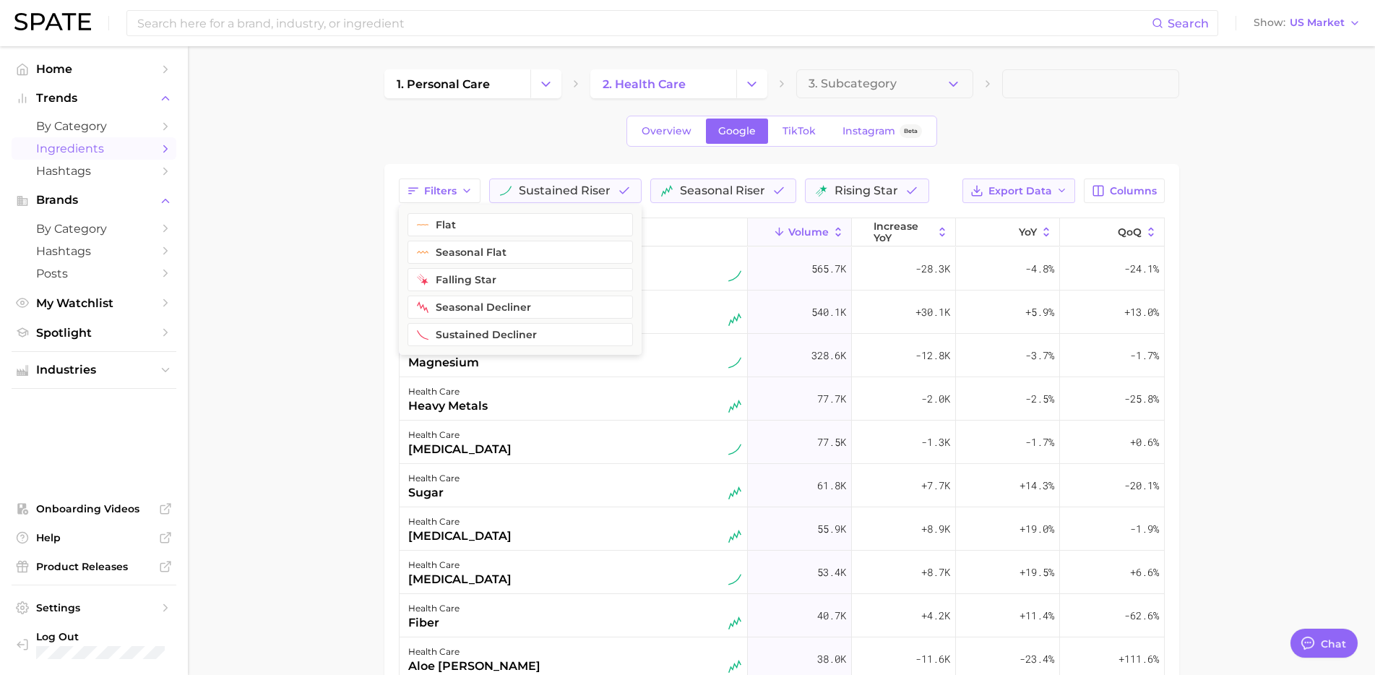
click at [1044, 189] on span "Export Data" at bounding box center [1020, 191] width 64 height 12
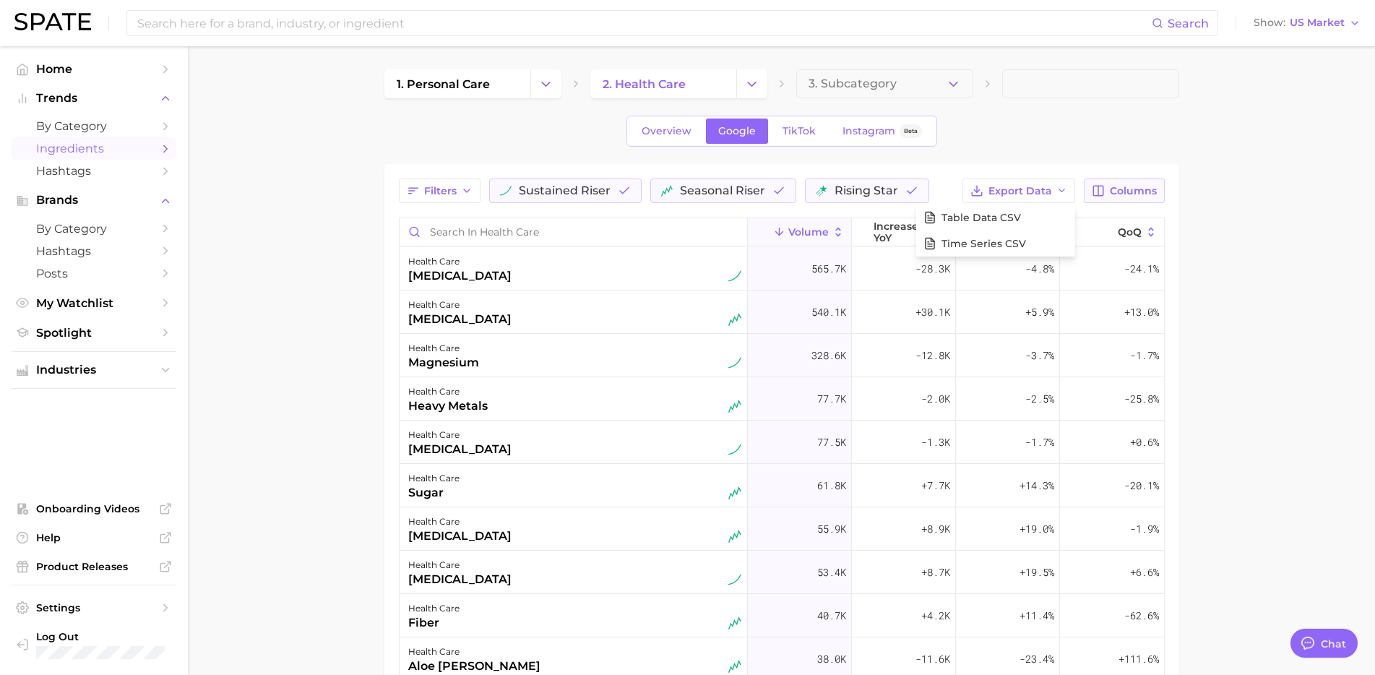
click at [1116, 197] on span "Columns" at bounding box center [1133, 191] width 47 height 12
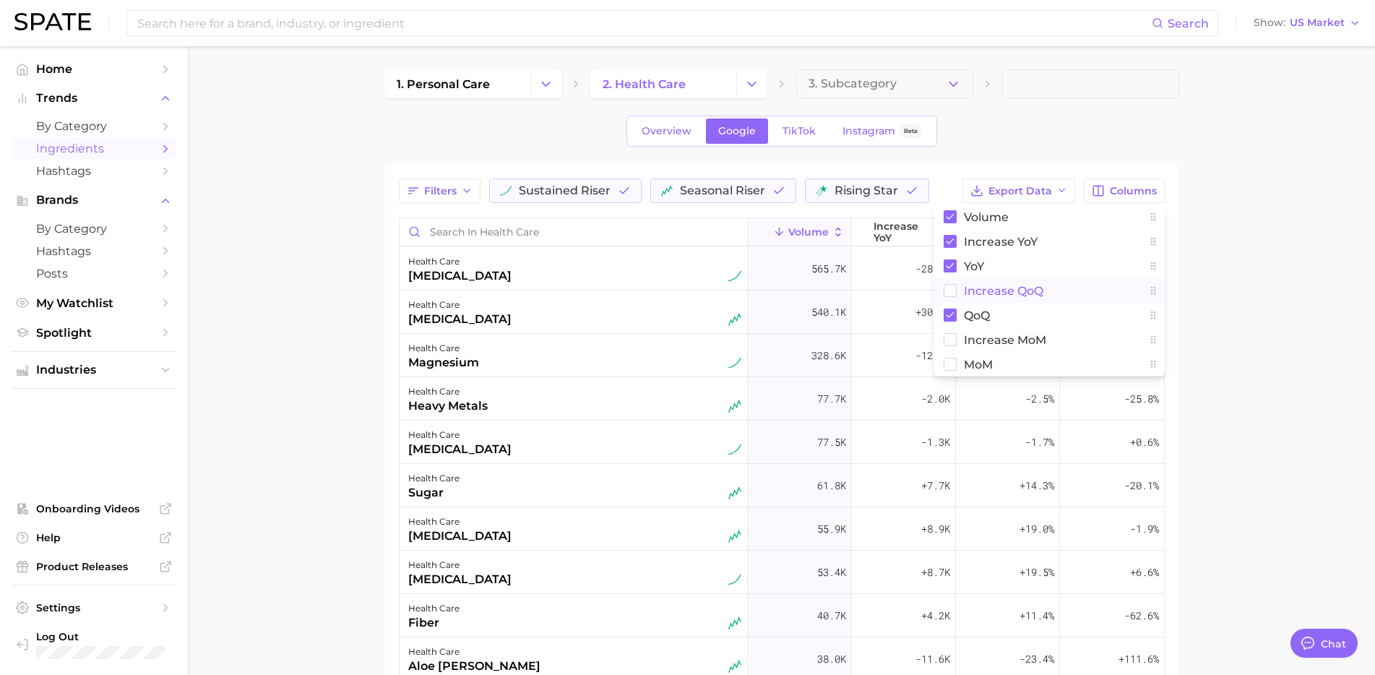
click at [983, 286] on span "increase QoQ" at bounding box center [1003, 291] width 79 height 12
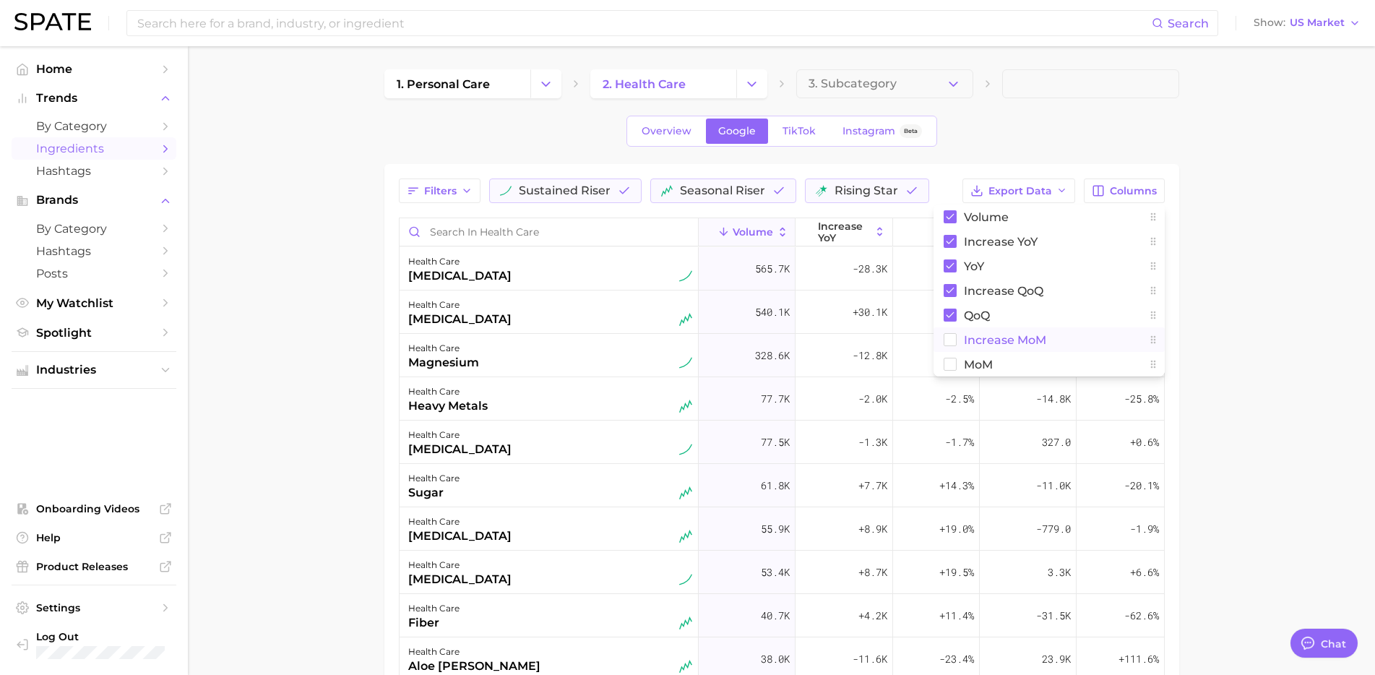
click at [973, 335] on span "increase MoM" at bounding box center [1005, 340] width 82 height 12
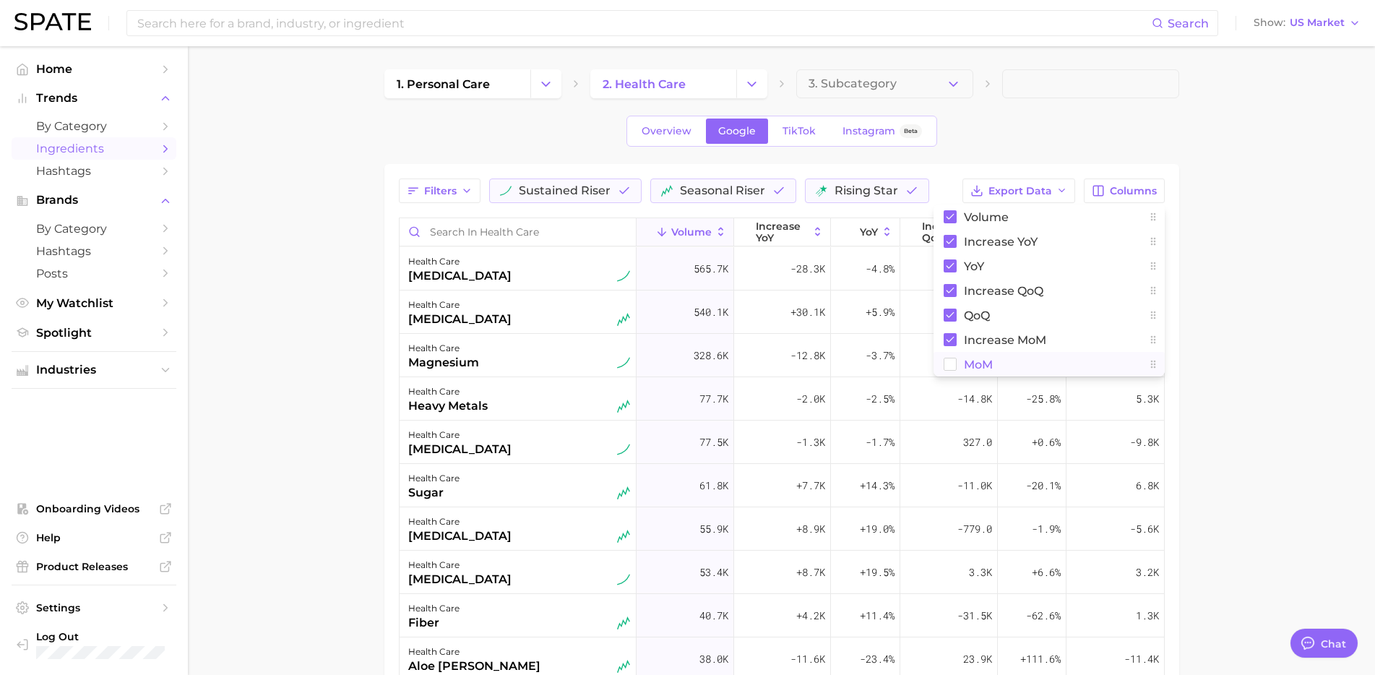
click at [967, 365] on span "MoM" at bounding box center [978, 364] width 29 height 12
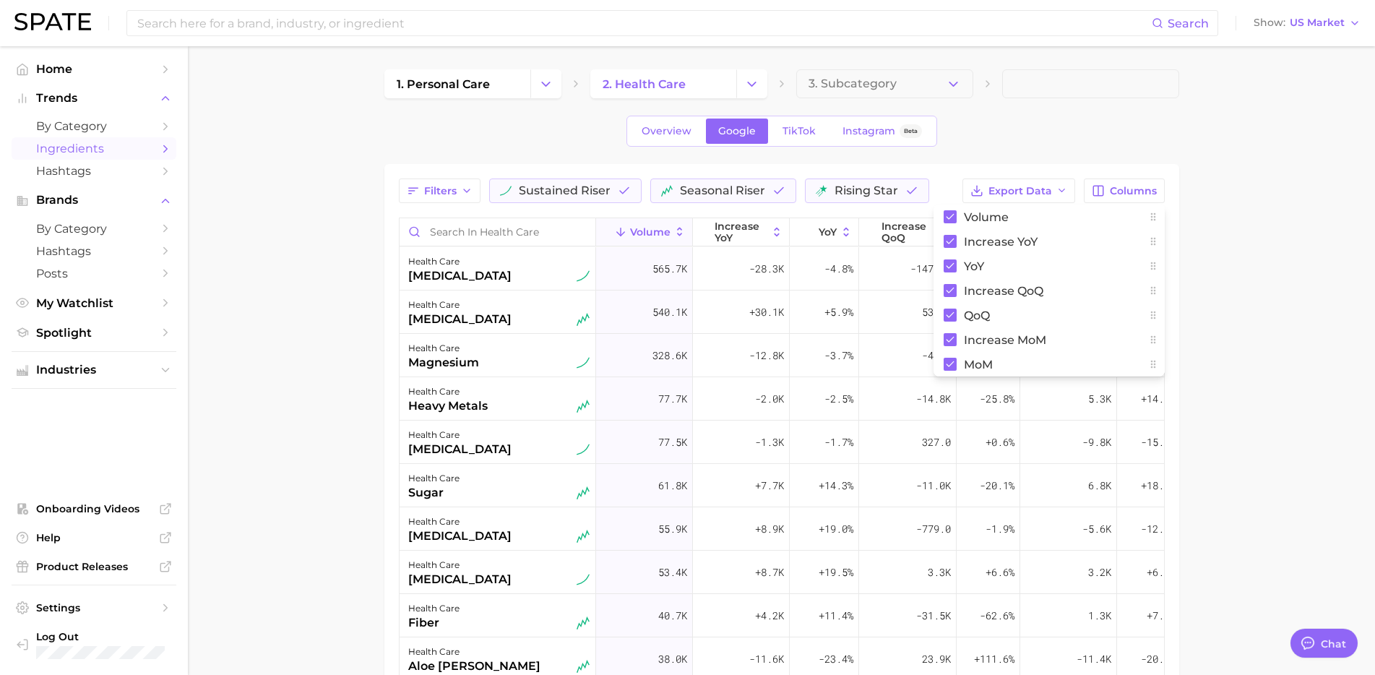
click at [1234, 306] on main "1. personal care 2. health care 3. Subcategory Overview Google TikTok Instagram…" at bounding box center [781, 512] width 1187 height 933
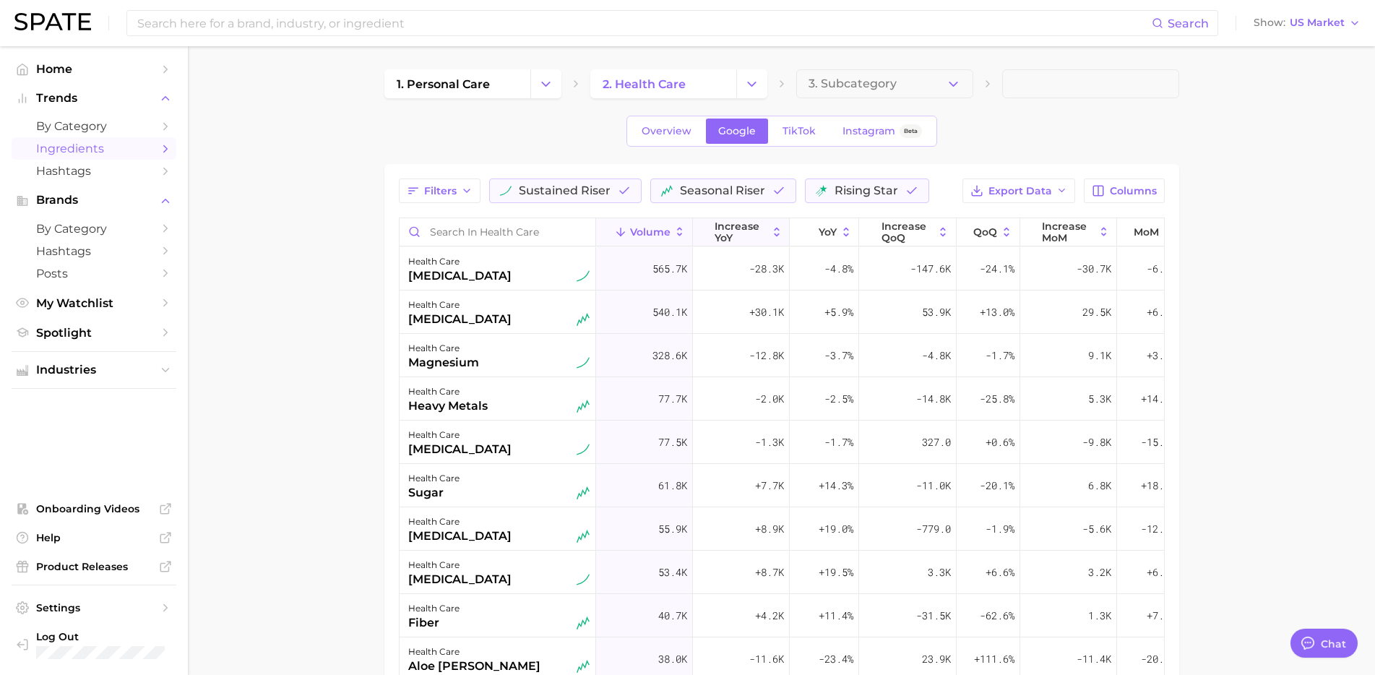
click at [756, 233] on span "increase YoY" at bounding box center [741, 231] width 53 height 23
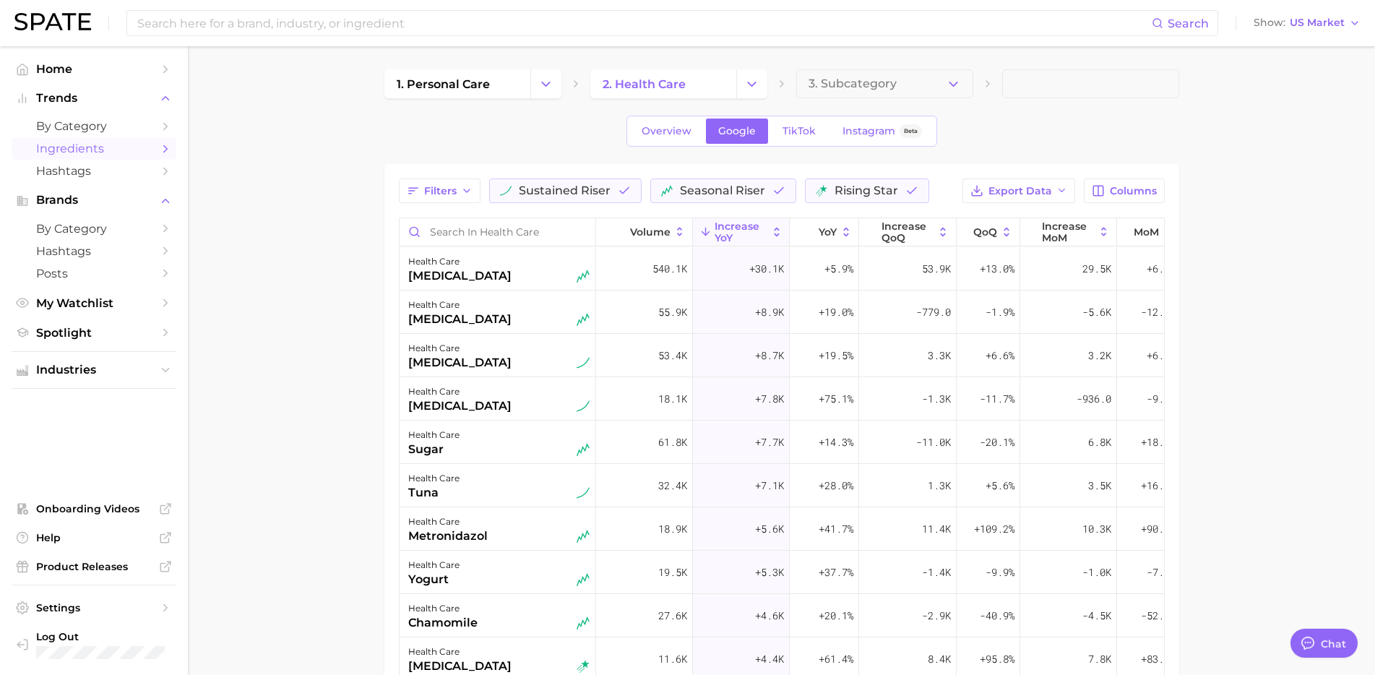
click at [741, 155] on div "1. personal care 2. health care 3. Subcategory Overview Google TikTok Instagram…" at bounding box center [781, 487] width 795 height 837
click at [824, 228] on span "YoY" at bounding box center [828, 232] width 18 height 12
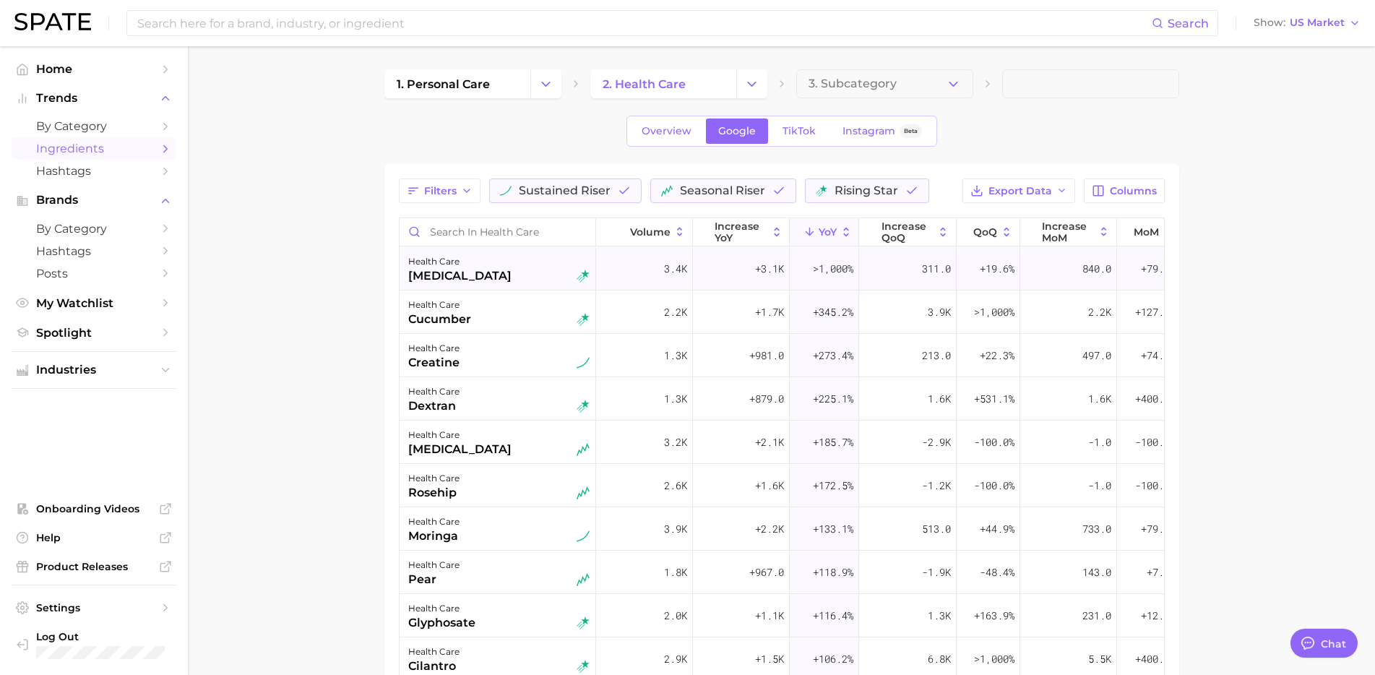
click at [449, 264] on div "health care" at bounding box center [459, 261] width 103 height 17
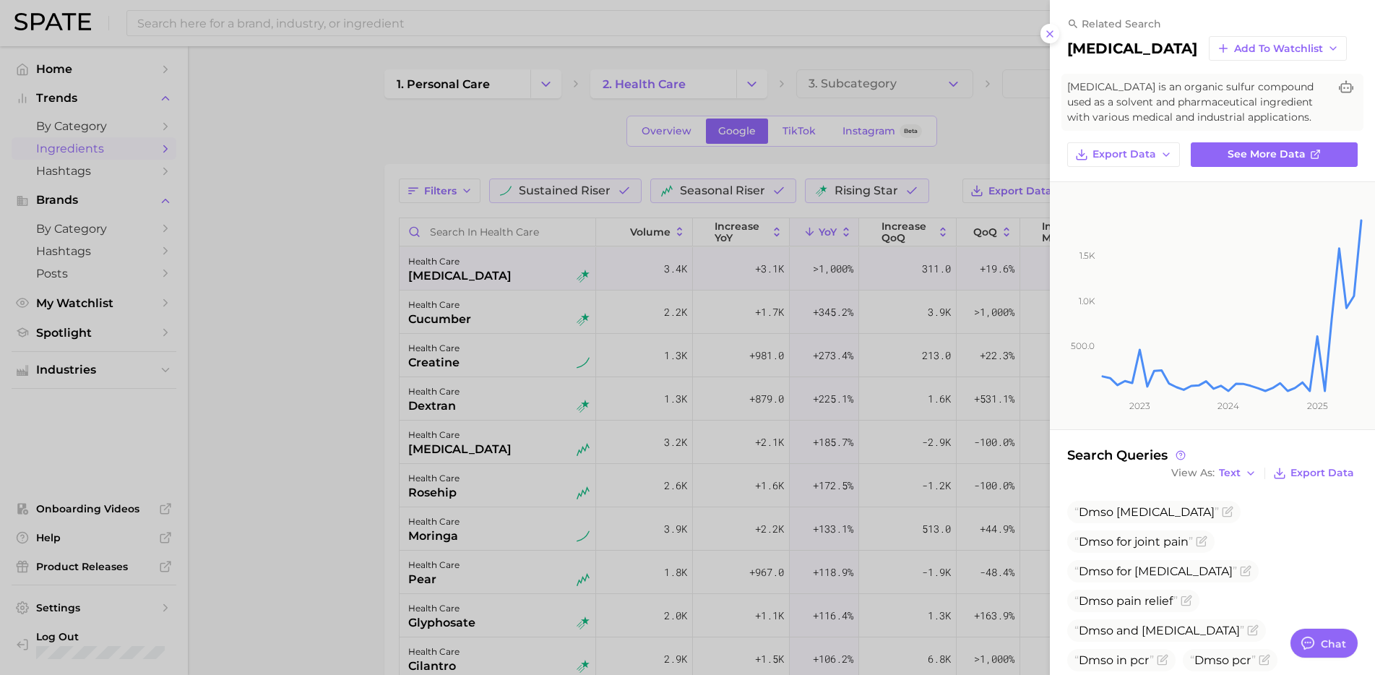
click at [257, 351] on div at bounding box center [687, 337] width 1375 height 675
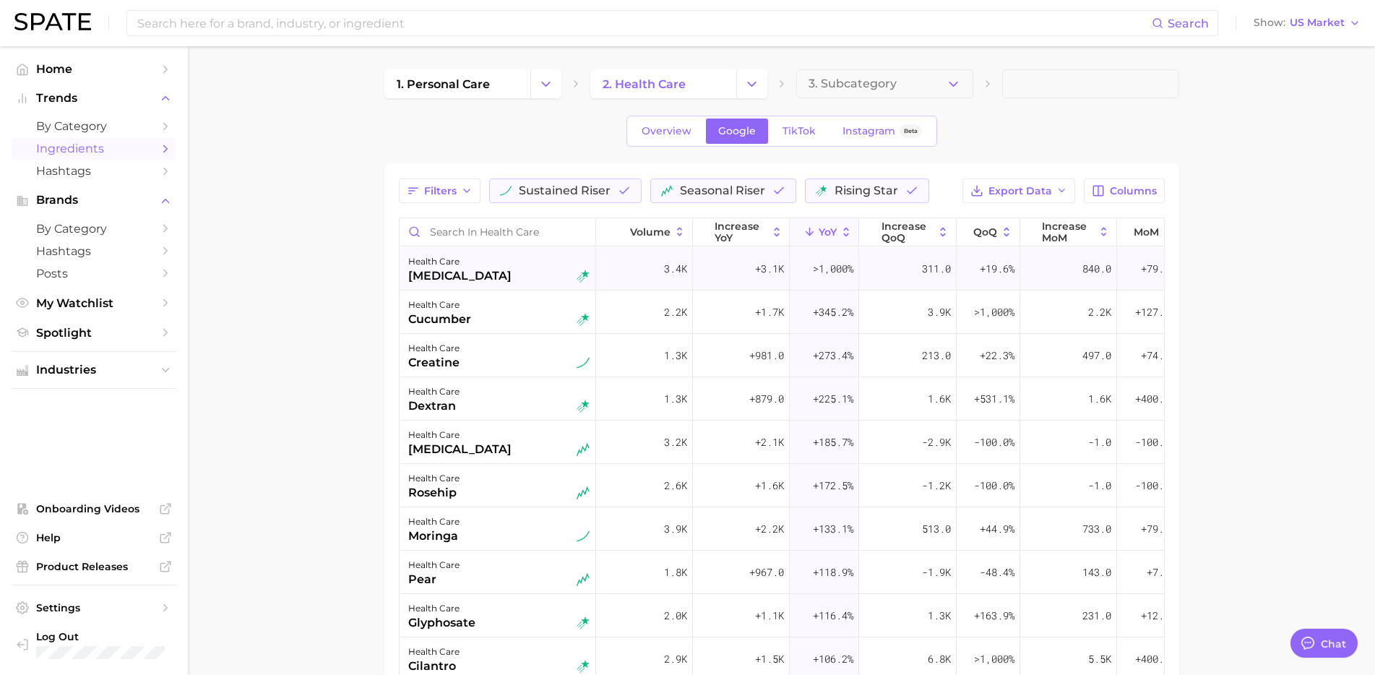
click at [502, 263] on div "health care" at bounding box center [459, 261] width 103 height 17
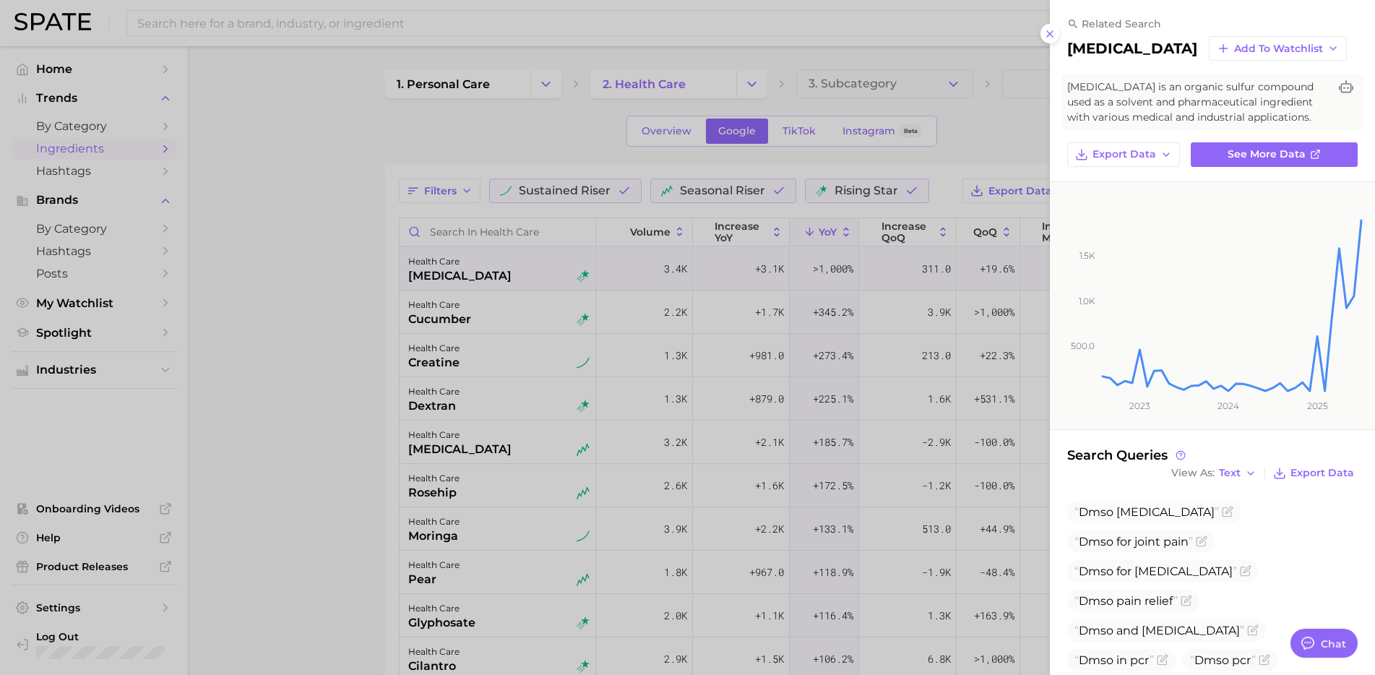
scroll to position [60, 0]
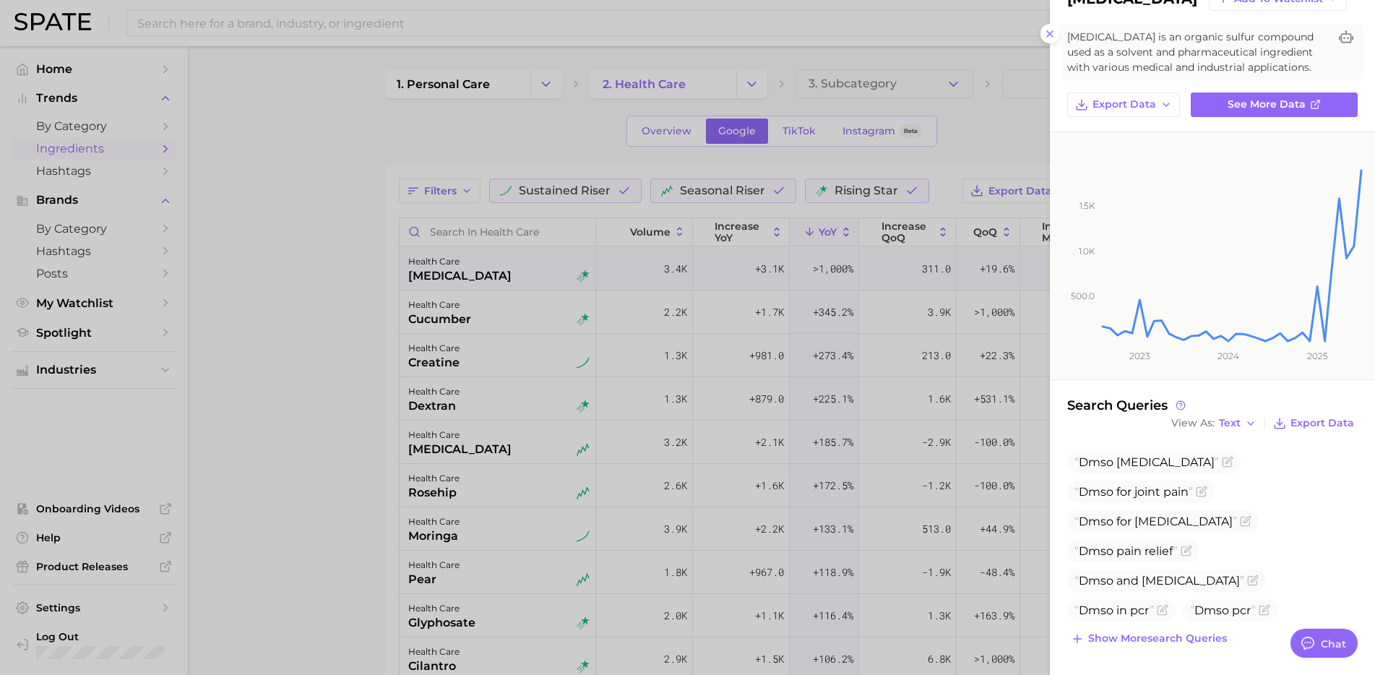
click at [581, 383] on div at bounding box center [687, 337] width 1375 height 675
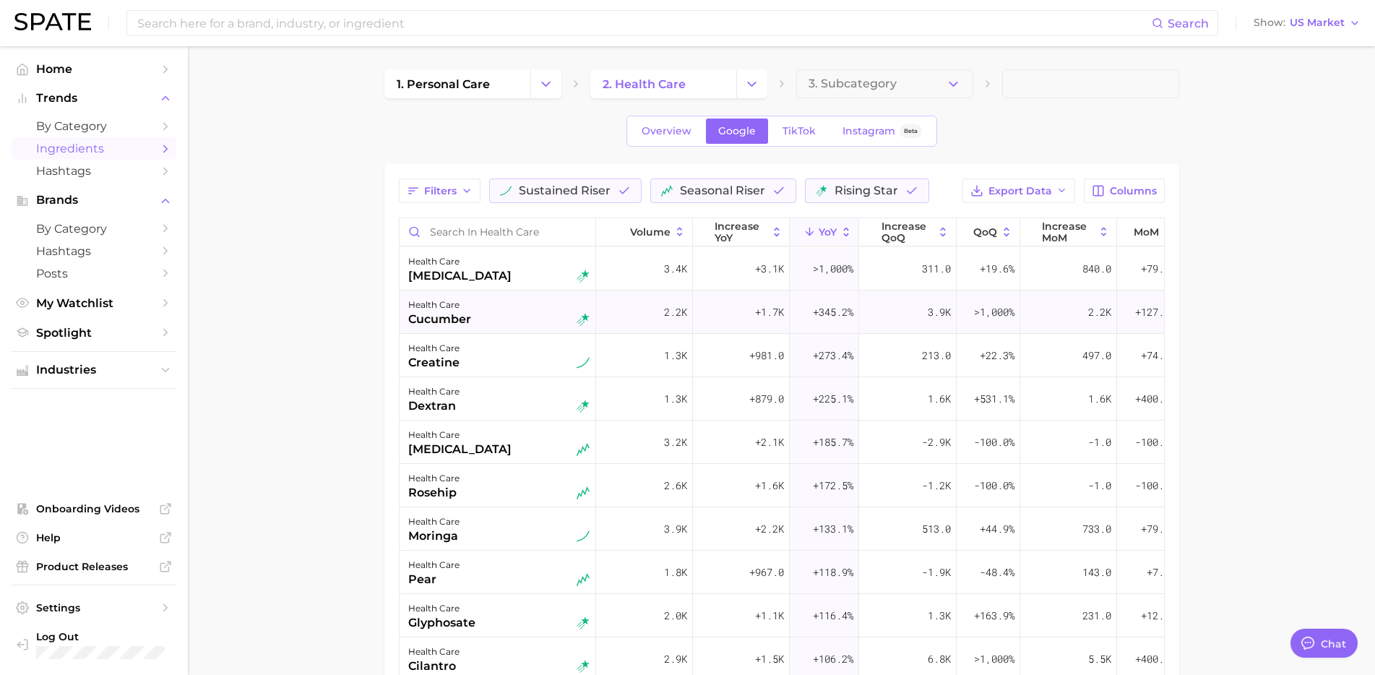
click at [504, 319] on div "health care cucumber" at bounding box center [498, 312] width 181 height 32
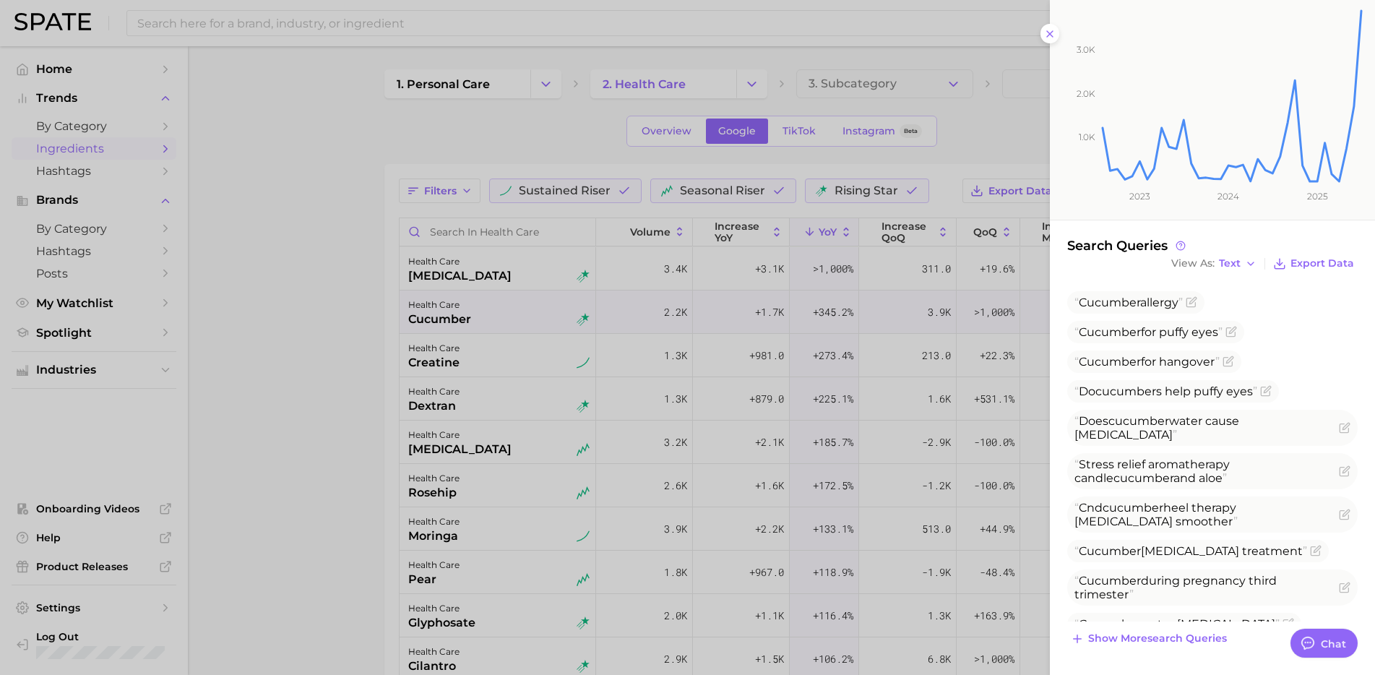
scroll to position [0, 0]
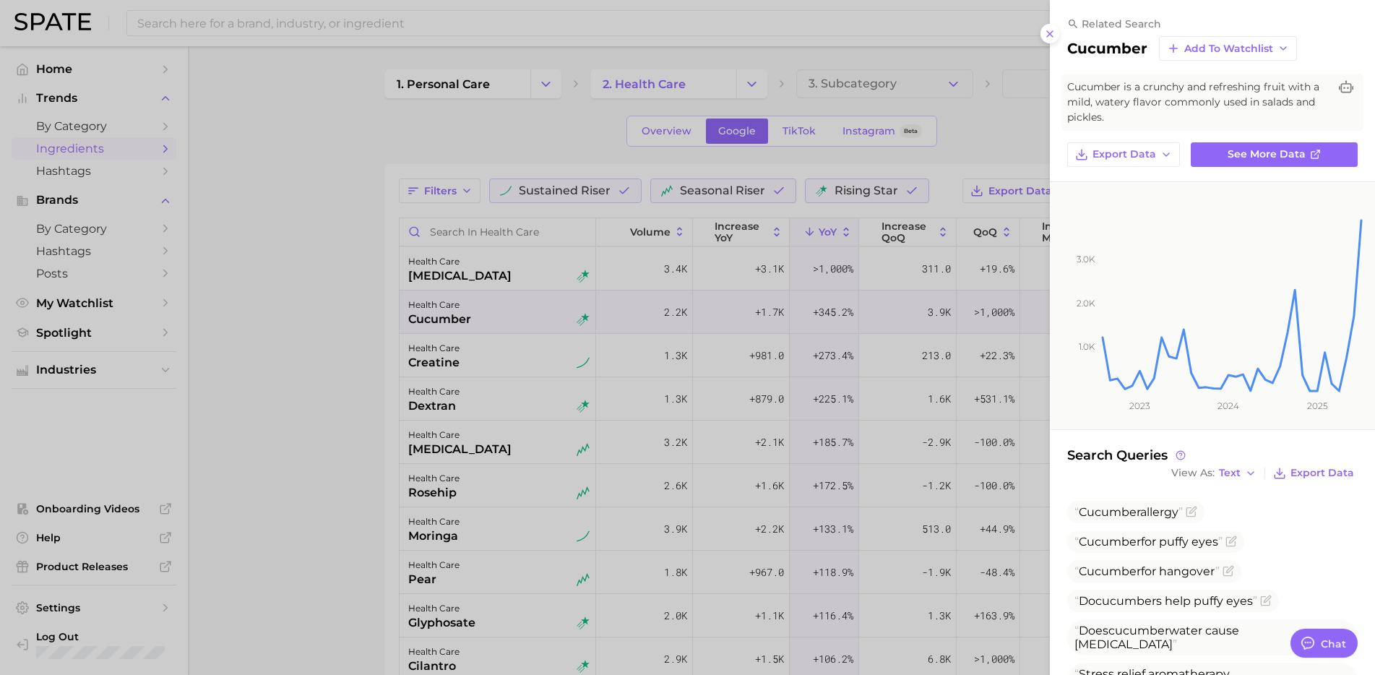
click at [485, 361] on div at bounding box center [687, 337] width 1375 height 675
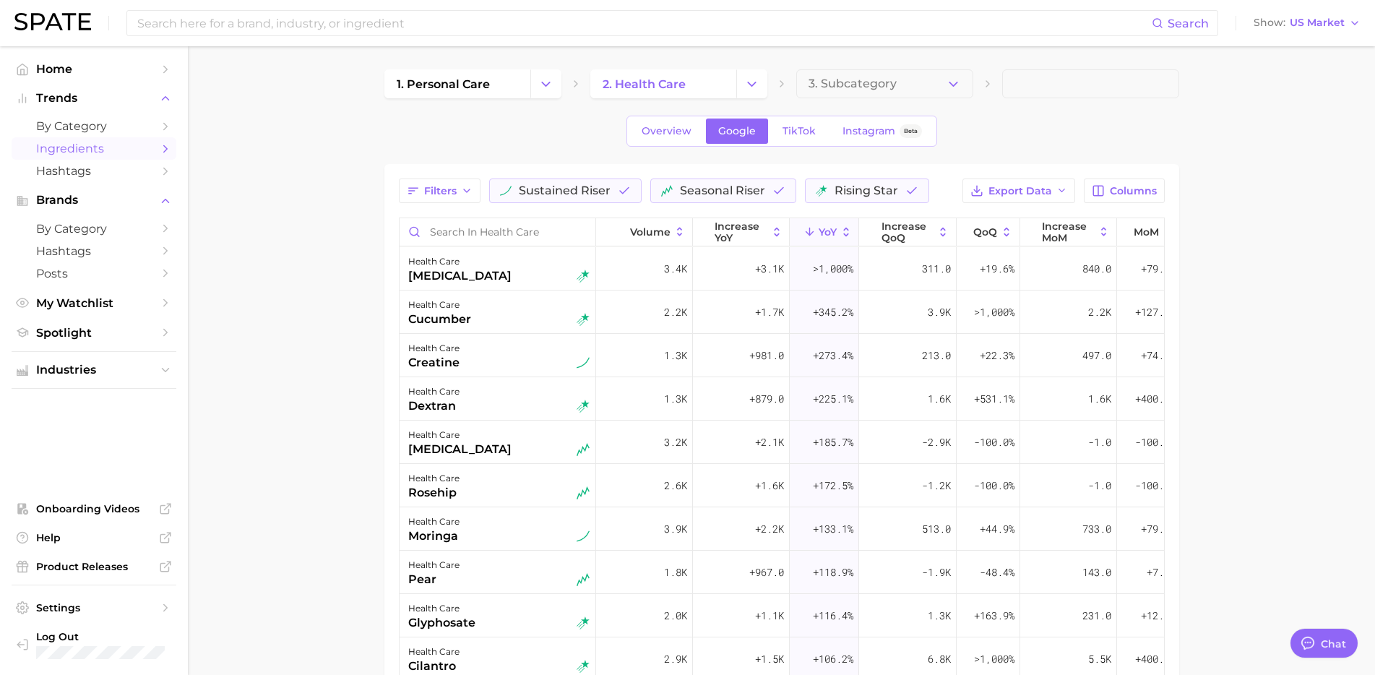
click at [510, 361] on div "health care creatine" at bounding box center [498, 356] width 181 height 32
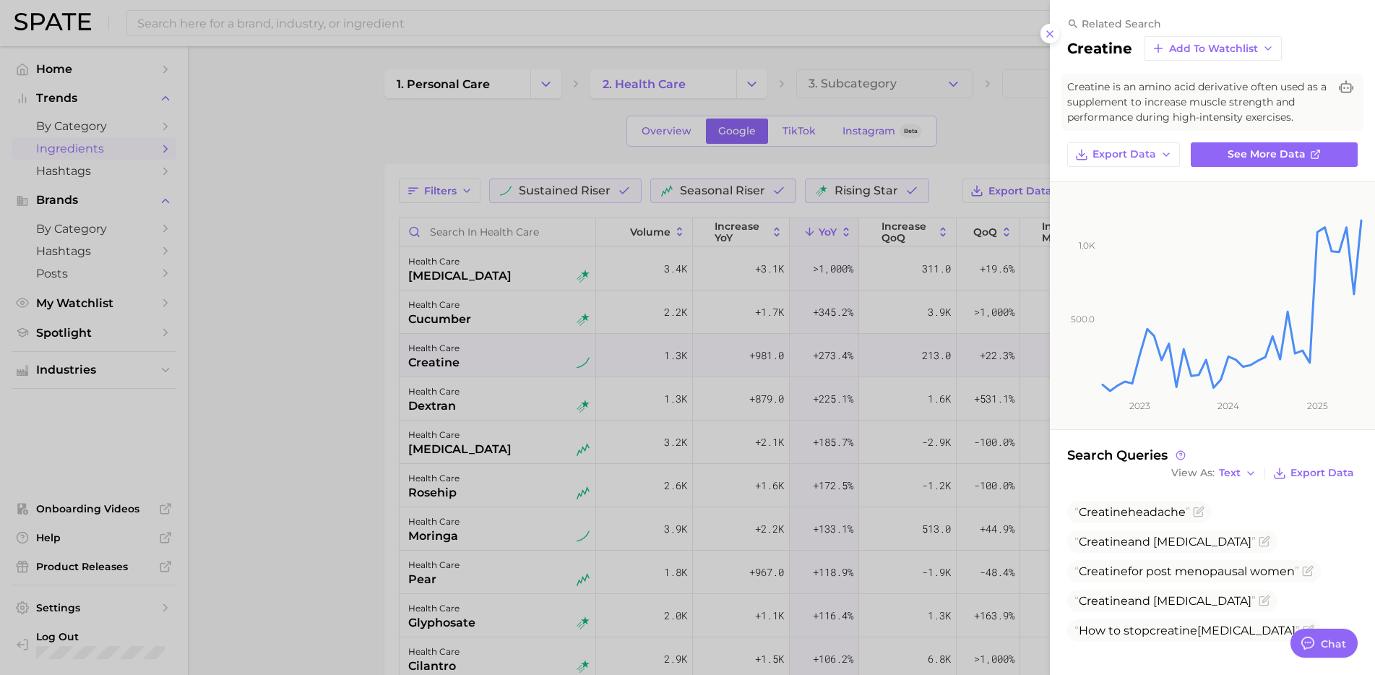
click at [505, 436] on div at bounding box center [687, 337] width 1375 height 675
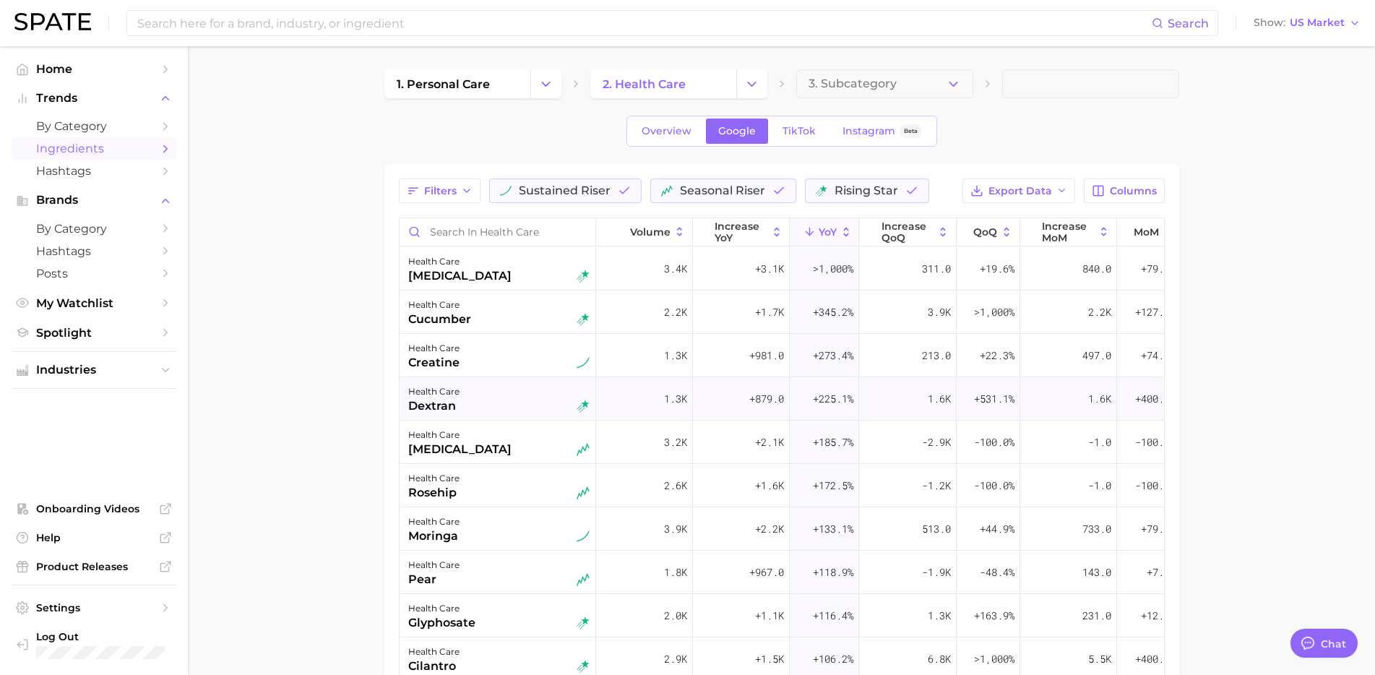
click at [502, 407] on div "health care dextran" at bounding box center [498, 399] width 181 height 32
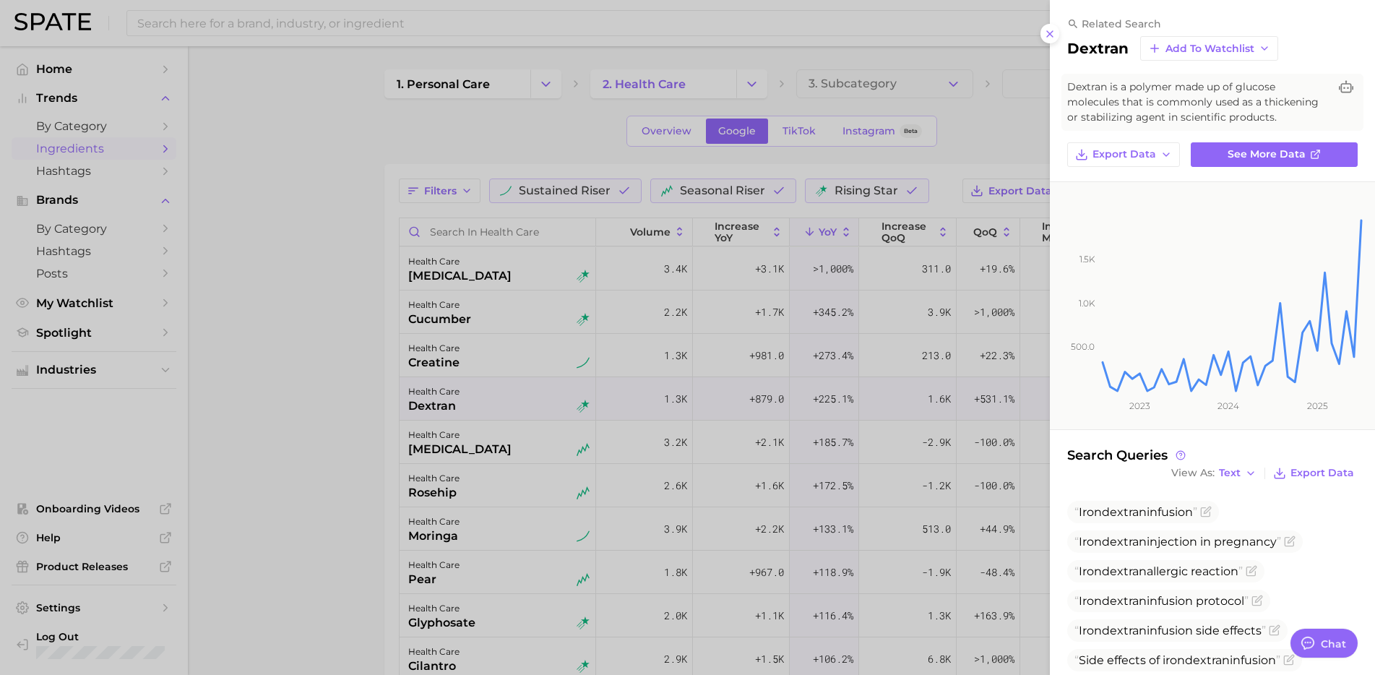
click at [533, 446] on div at bounding box center [687, 337] width 1375 height 675
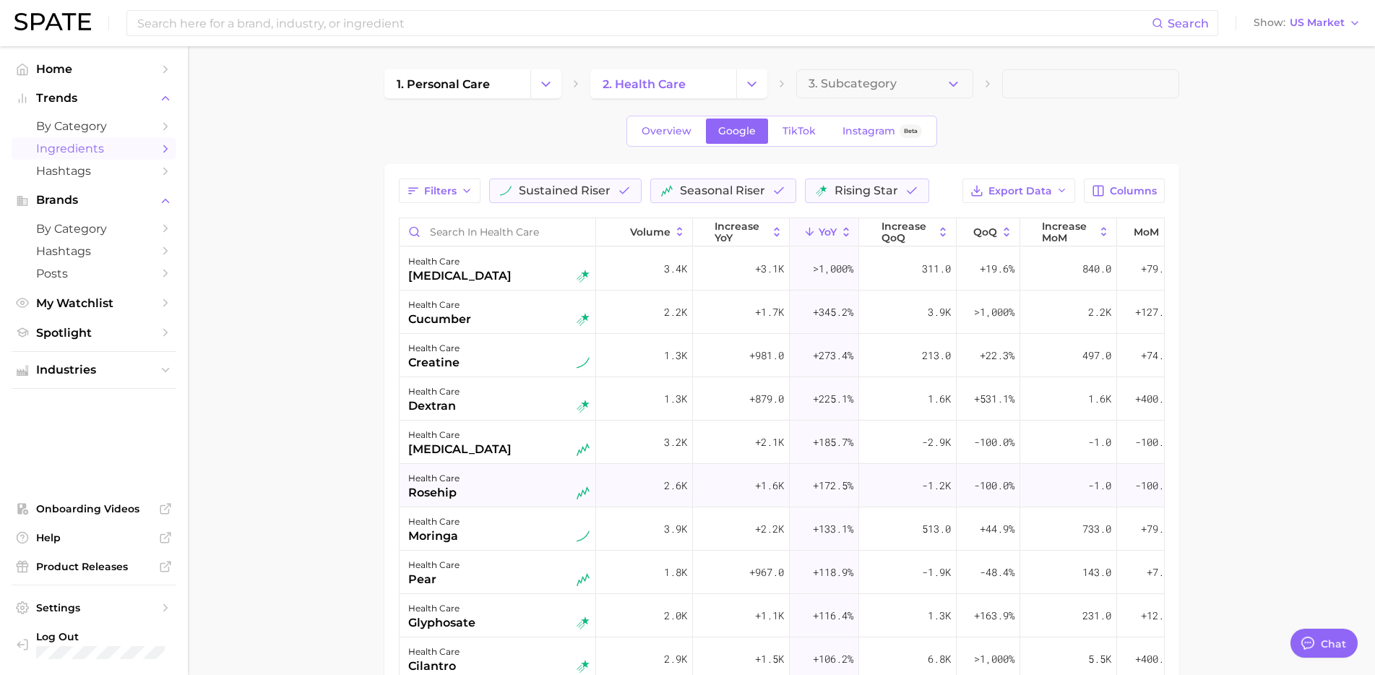
click at [514, 481] on div "health care rosehip" at bounding box center [498, 486] width 181 height 32
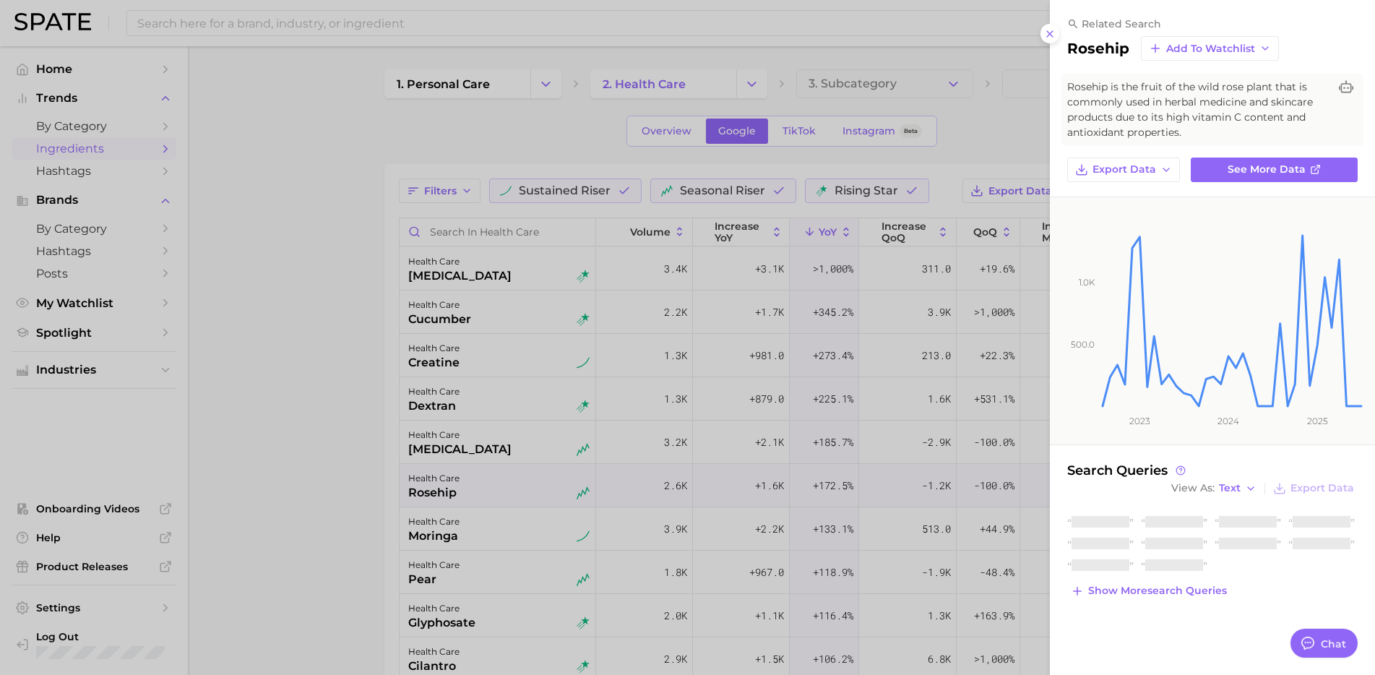
click at [507, 530] on div at bounding box center [687, 337] width 1375 height 675
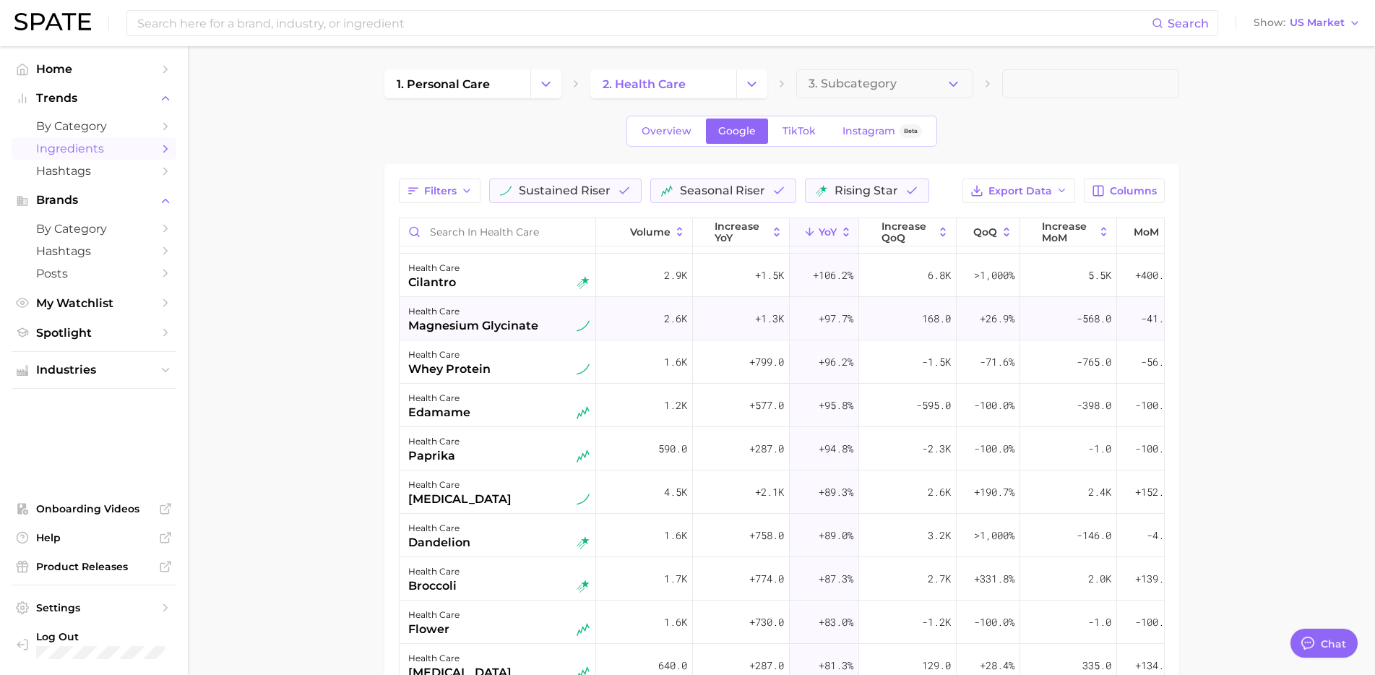
scroll to position [385, 0]
click at [489, 302] on div "health care" at bounding box center [473, 309] width 130 height 17
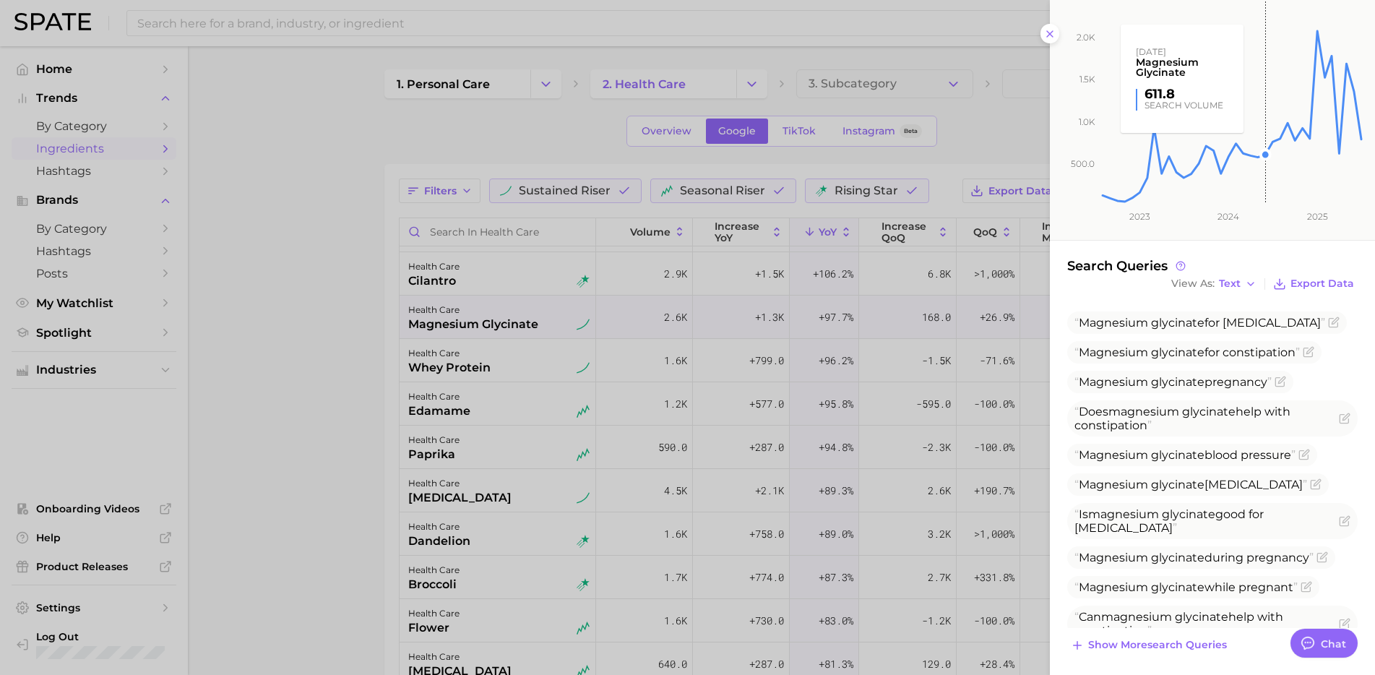
scroll to position [206, 0]
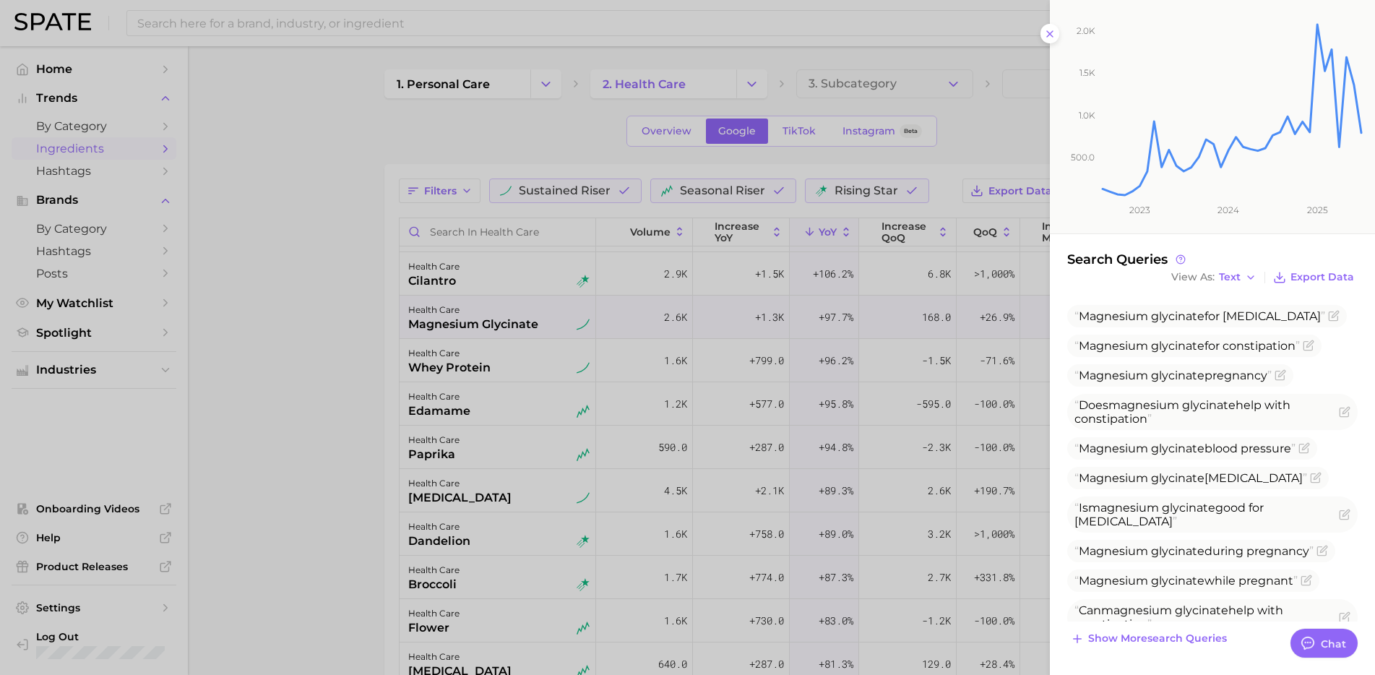
click at [426, 558] on div at bounding box center [687, 337] width 1375 height 675
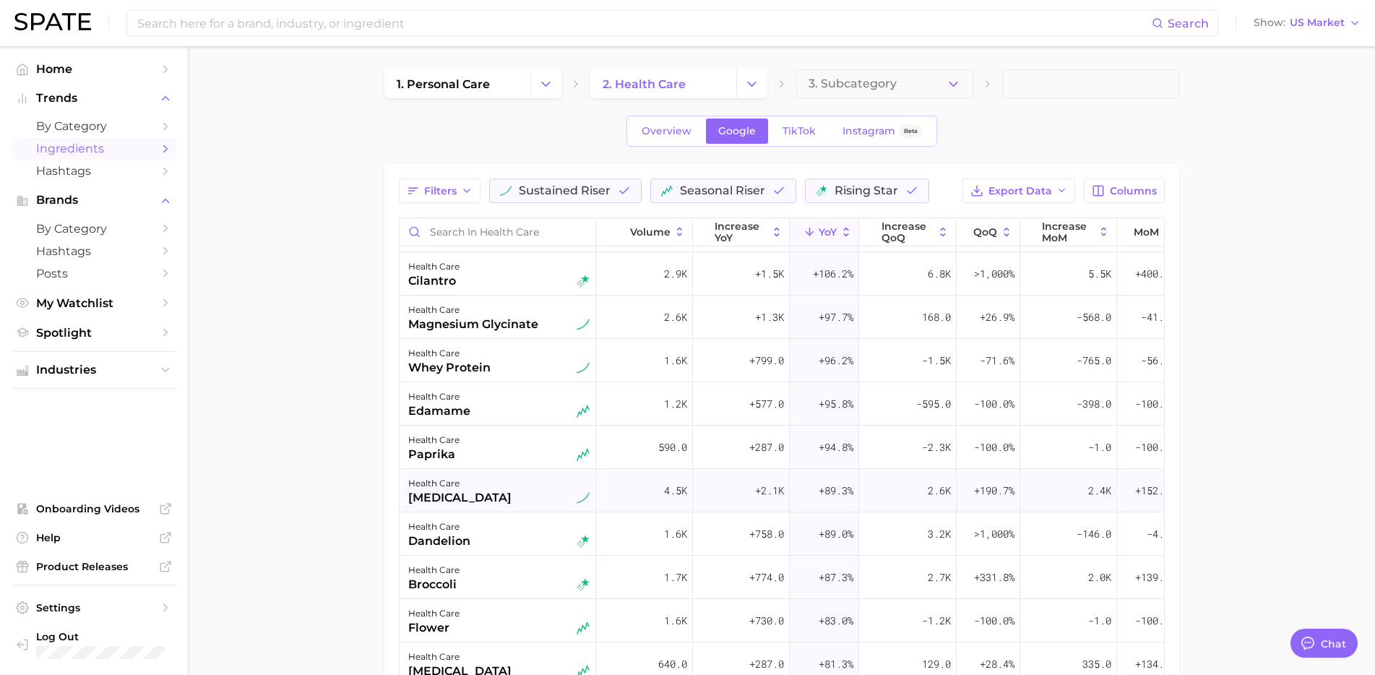
click at [509, 496] on div "health care tranexamic acid" at bounding box center [498, 491] width 181 height 32
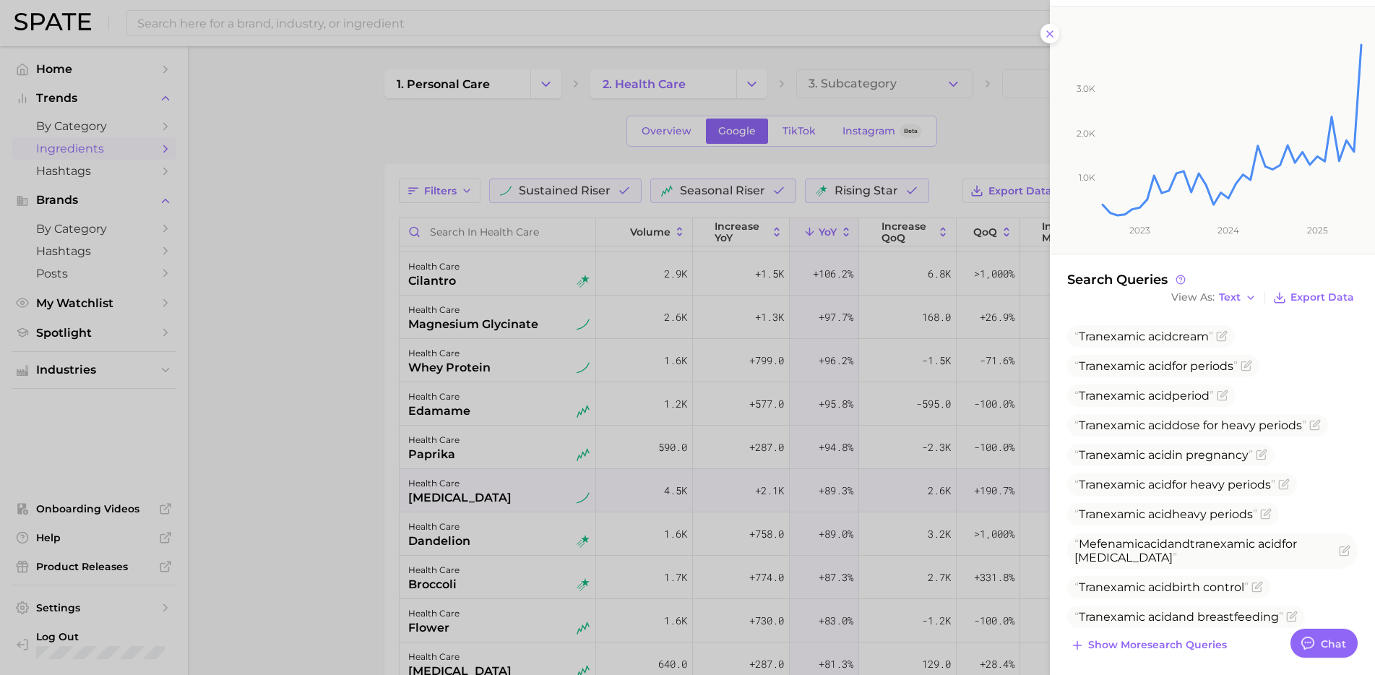
scroll to position [182, 0]
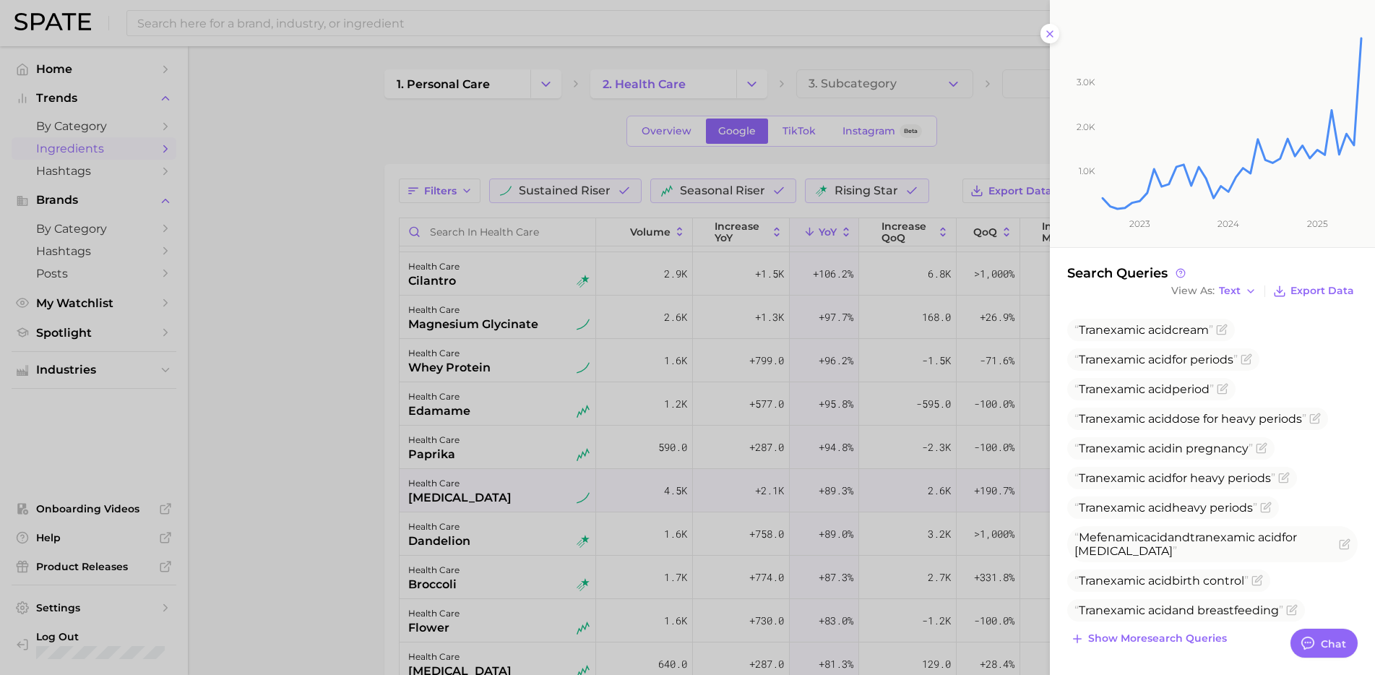
click at [369, 484] on div at bounding box center [687, 337] width 1375 height 675
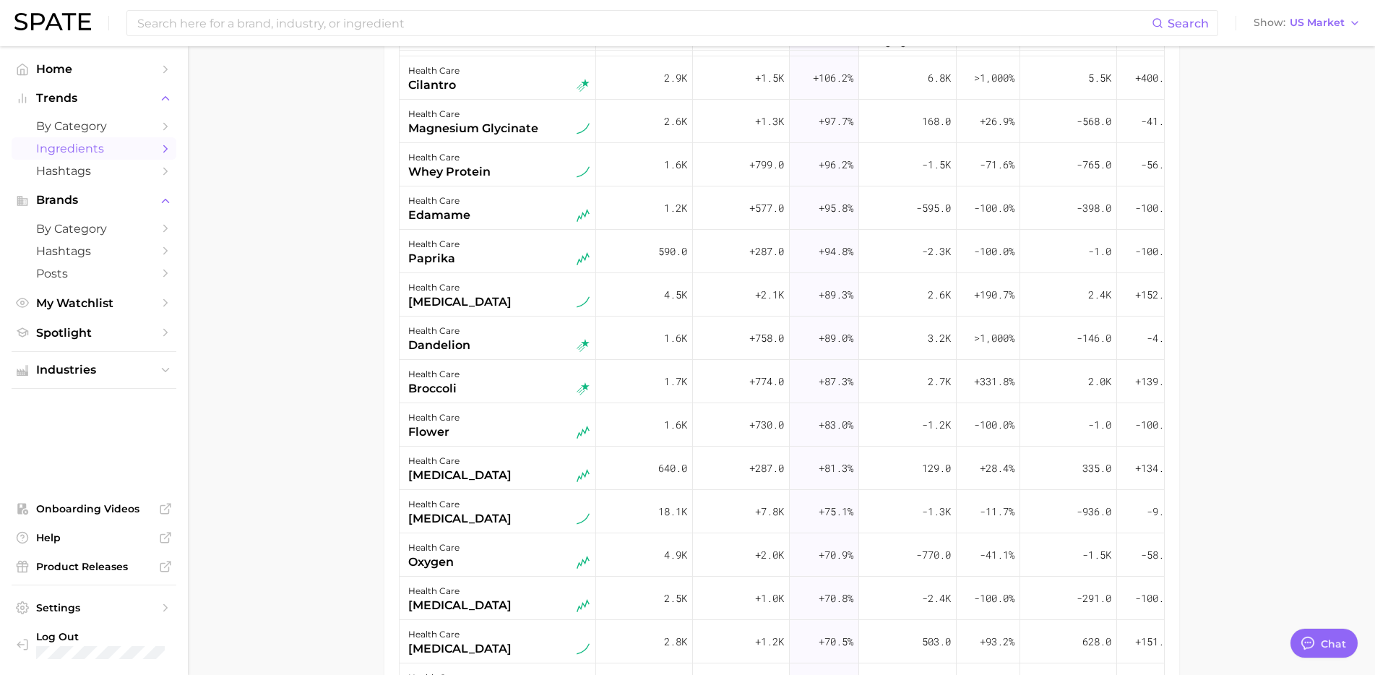
scroll to position [247, 0]
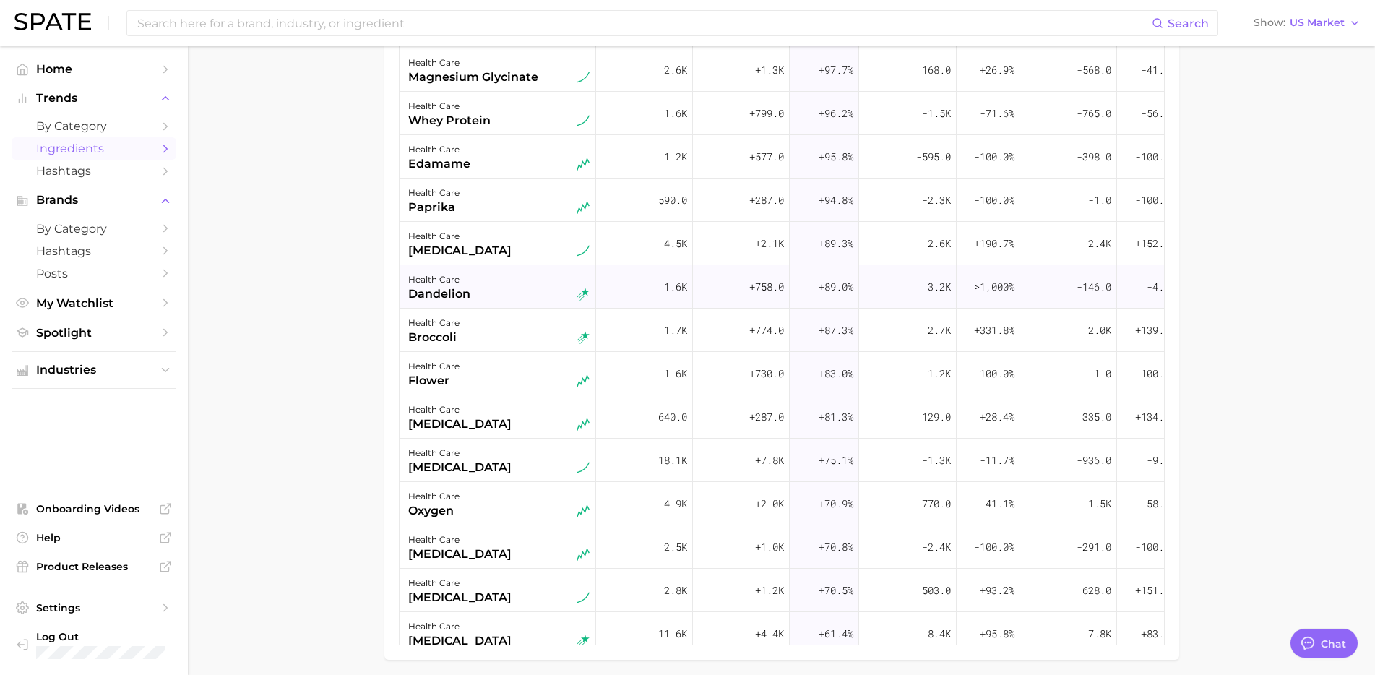
click at [508, 294] on div "health care dandelion" at bounding box center [498, 287] width 181 height 32
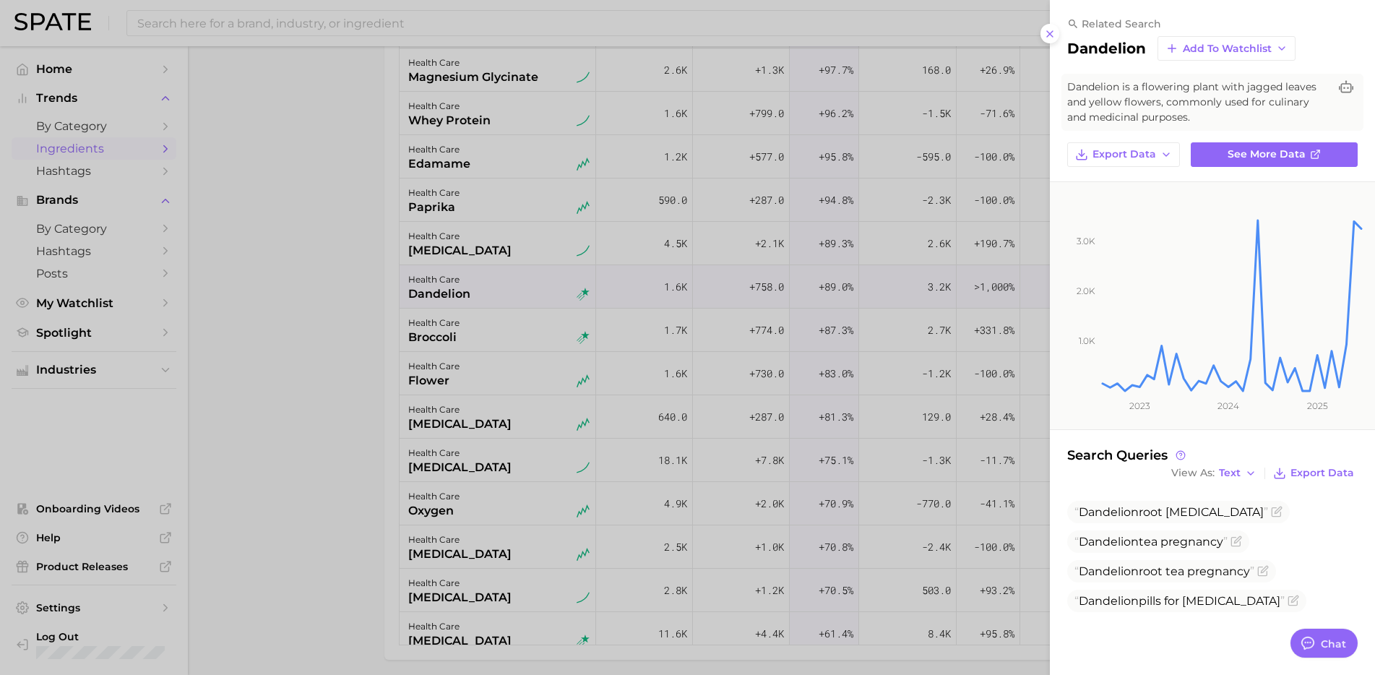
click at [1296, 517] on ul "Dandelion root cancer Dandelion tea pregnancy Dandelion root tea pregnancy Dand…" at bounding box center [1212, 556] width 290 height 111
click at [370, 431] on div at bounding box center [687, 337] width 1375 height 675
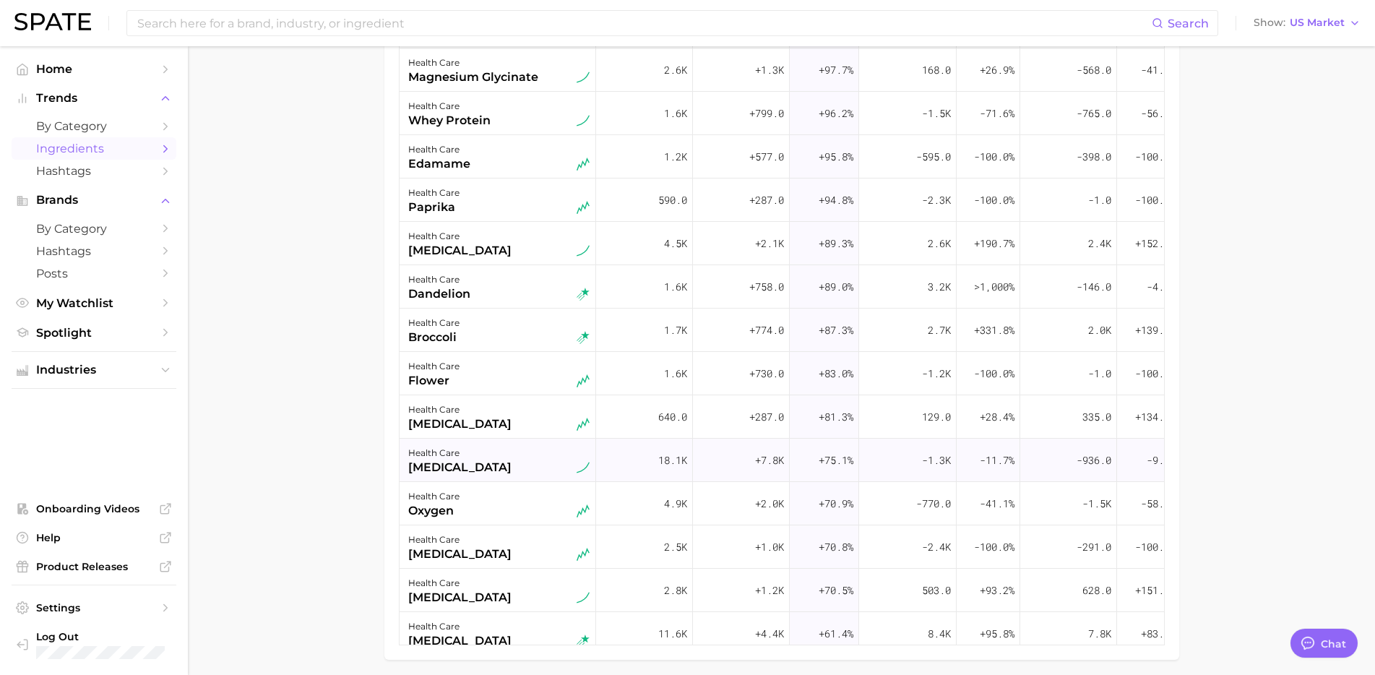
click at [509, 474] on div "health care ivermectin" at bounding box center [498, 460] width 181 height 32
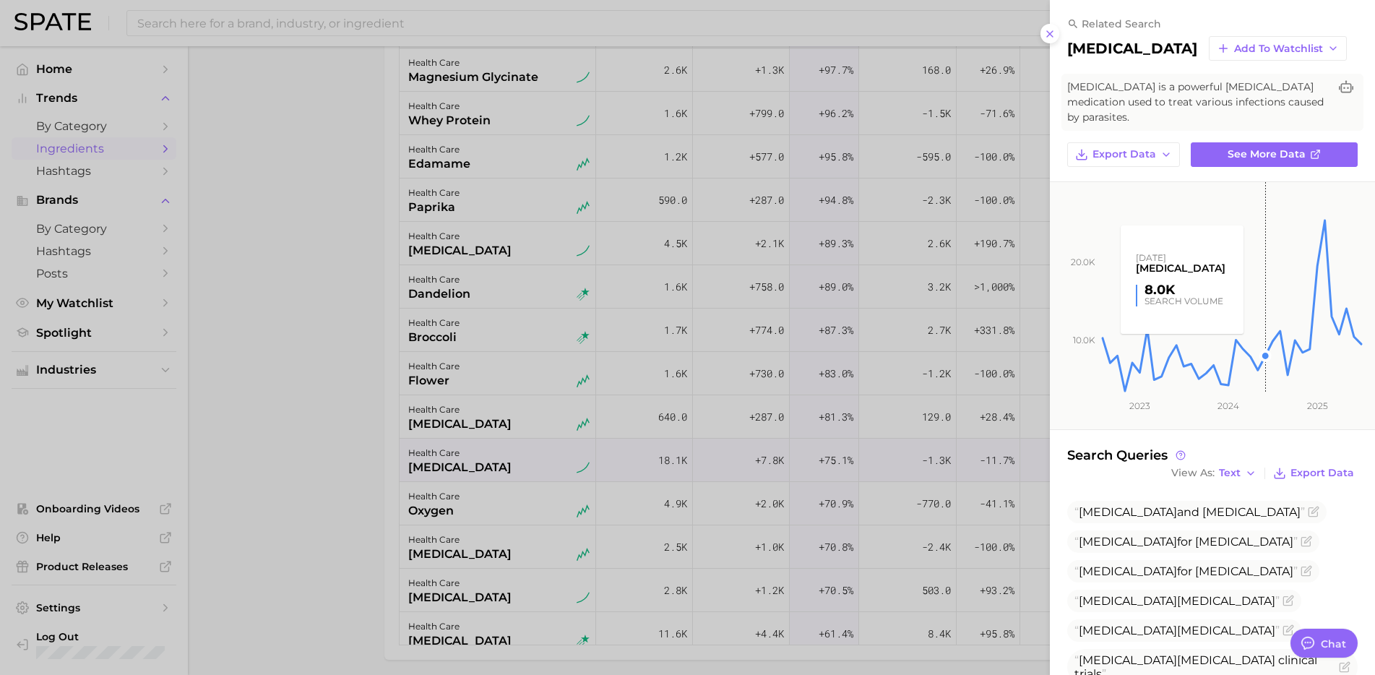
scroll to position [153, 0]
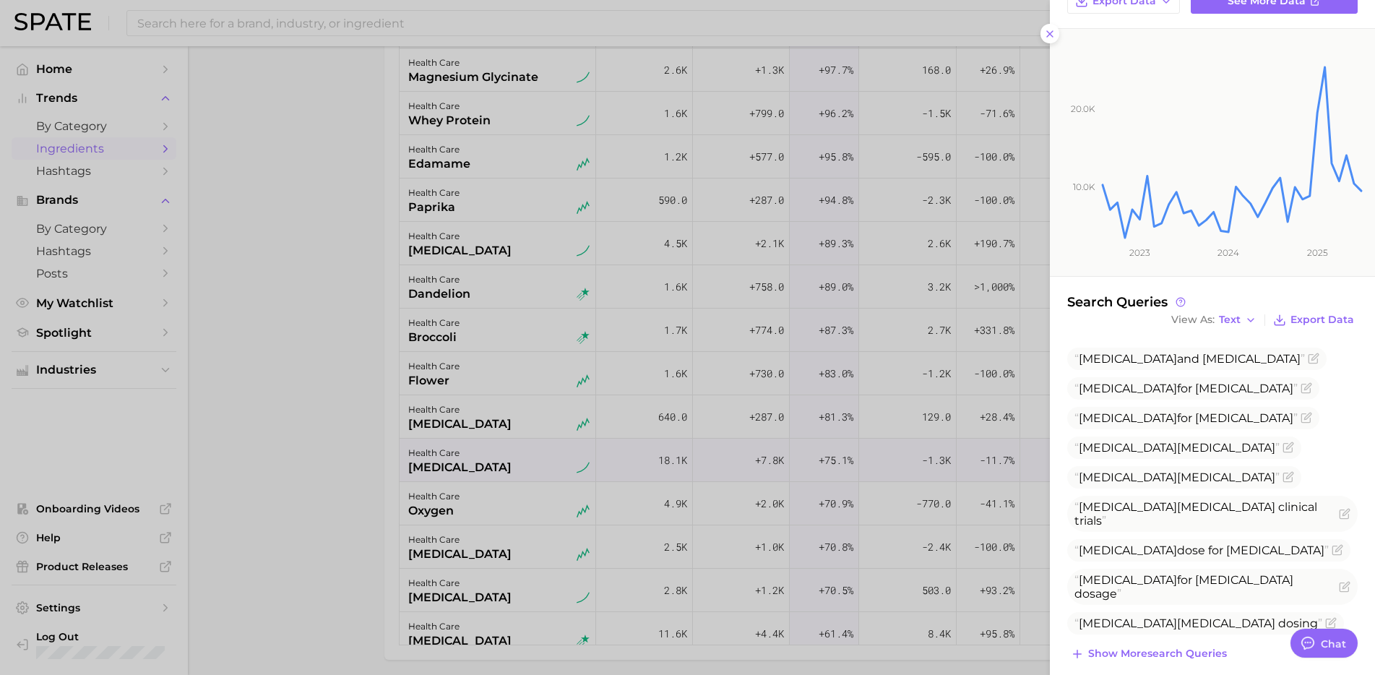
click at [269, 525] on div at bounding box center [687, 337] width 1375 height 675
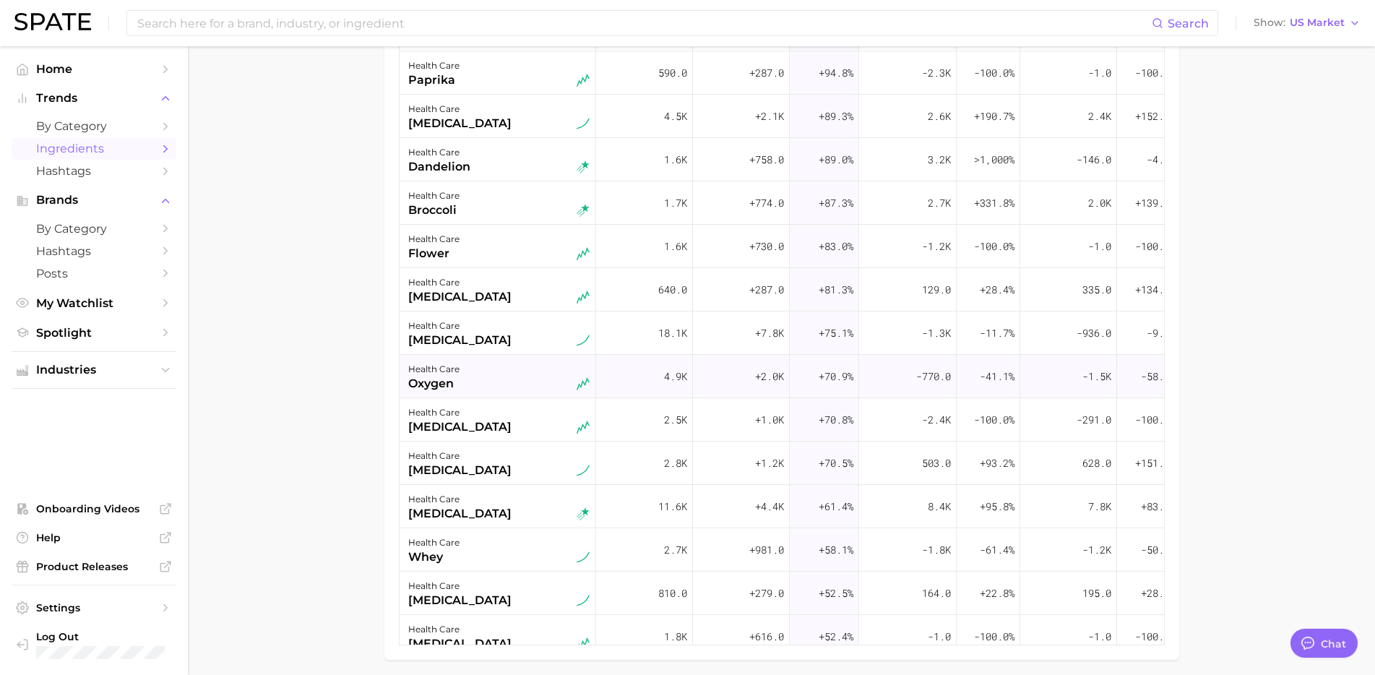
scroll to position [518, 0]
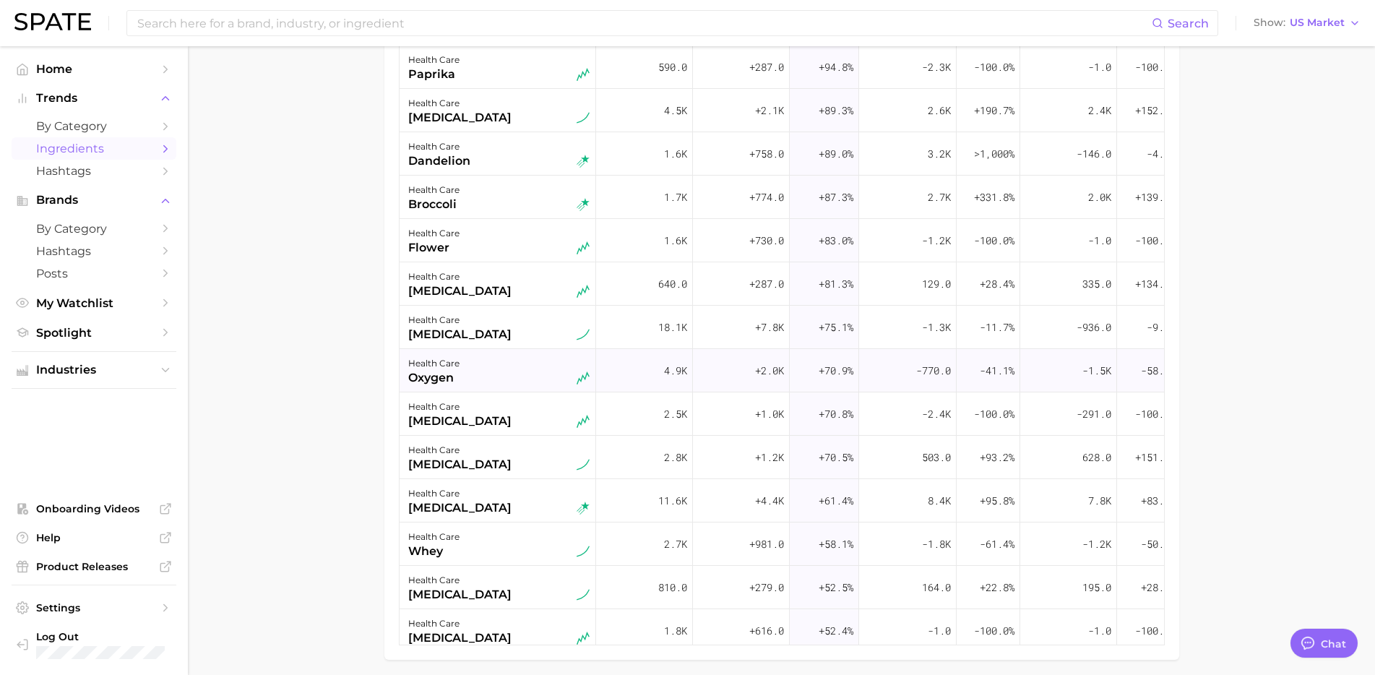
click at [538, 506] on div "health care hydroxychloroquine" at bounding box center [498, 501] width 181 height 32
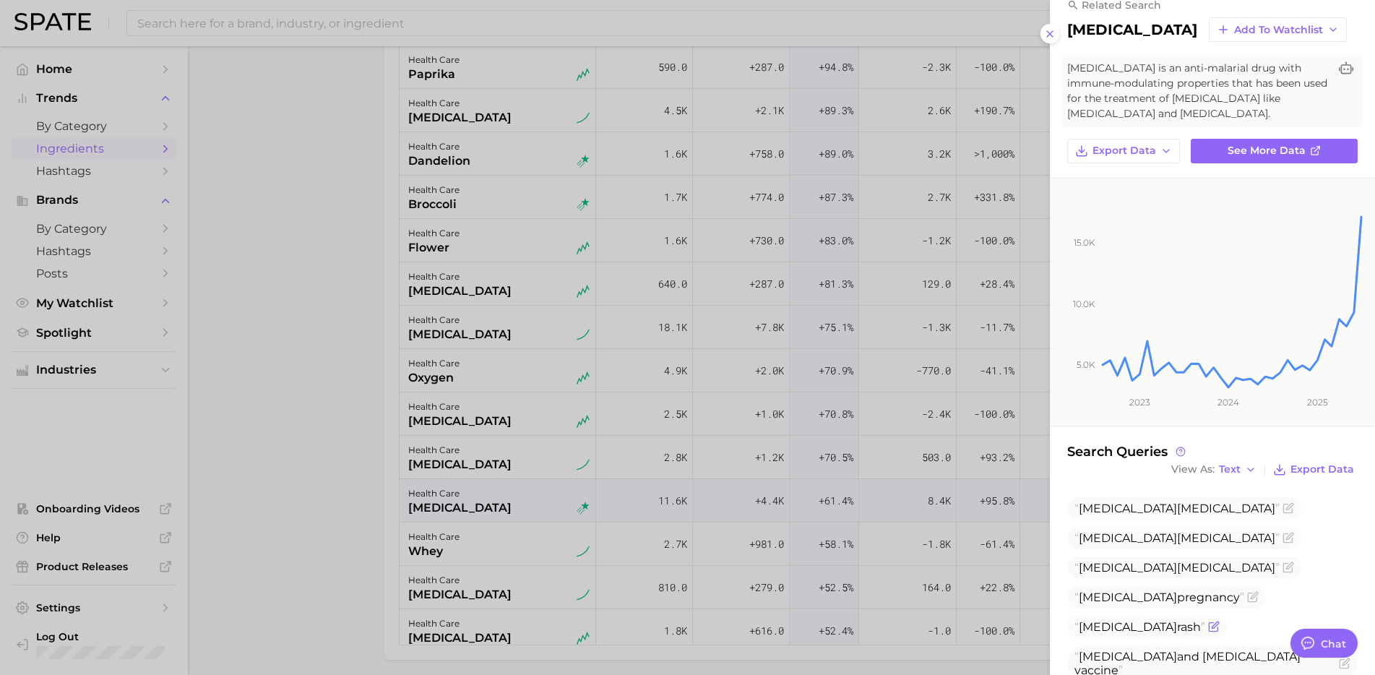
scroll to position [0, 0]
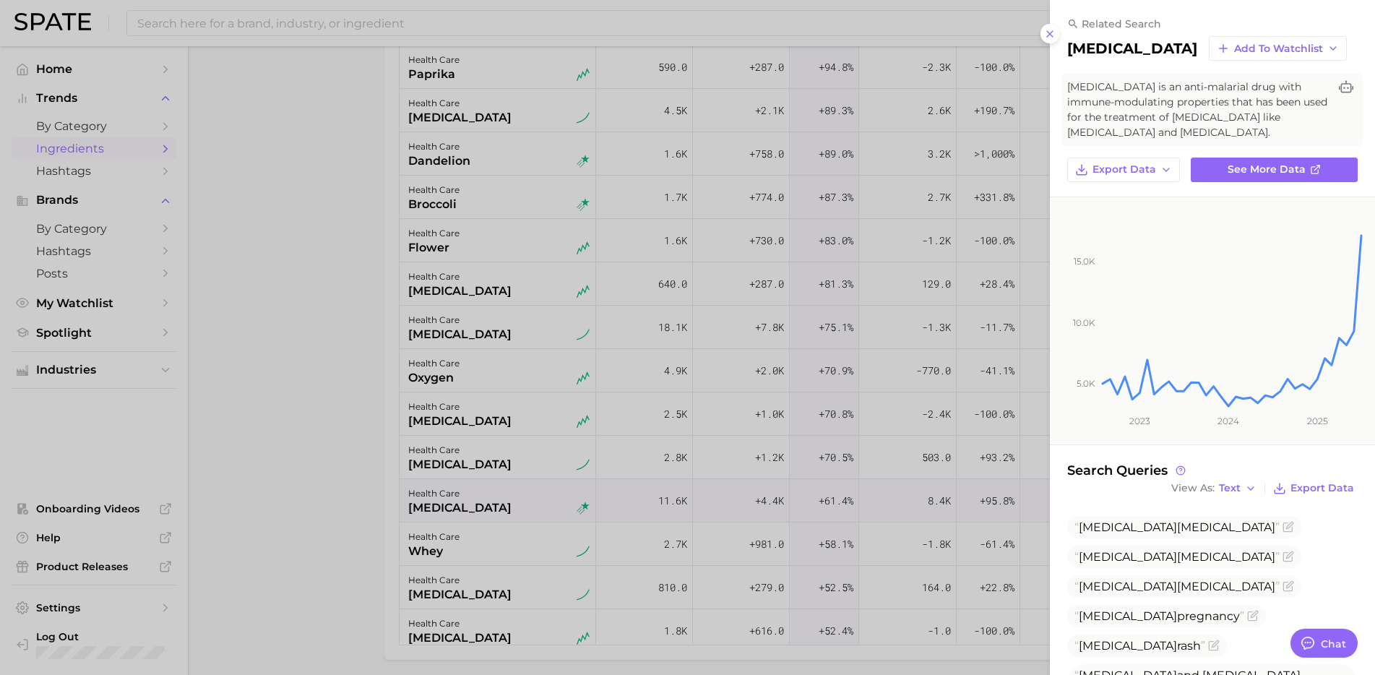
click at [292, 494] on div at bounding box center [687, 337] width 1375 height 675
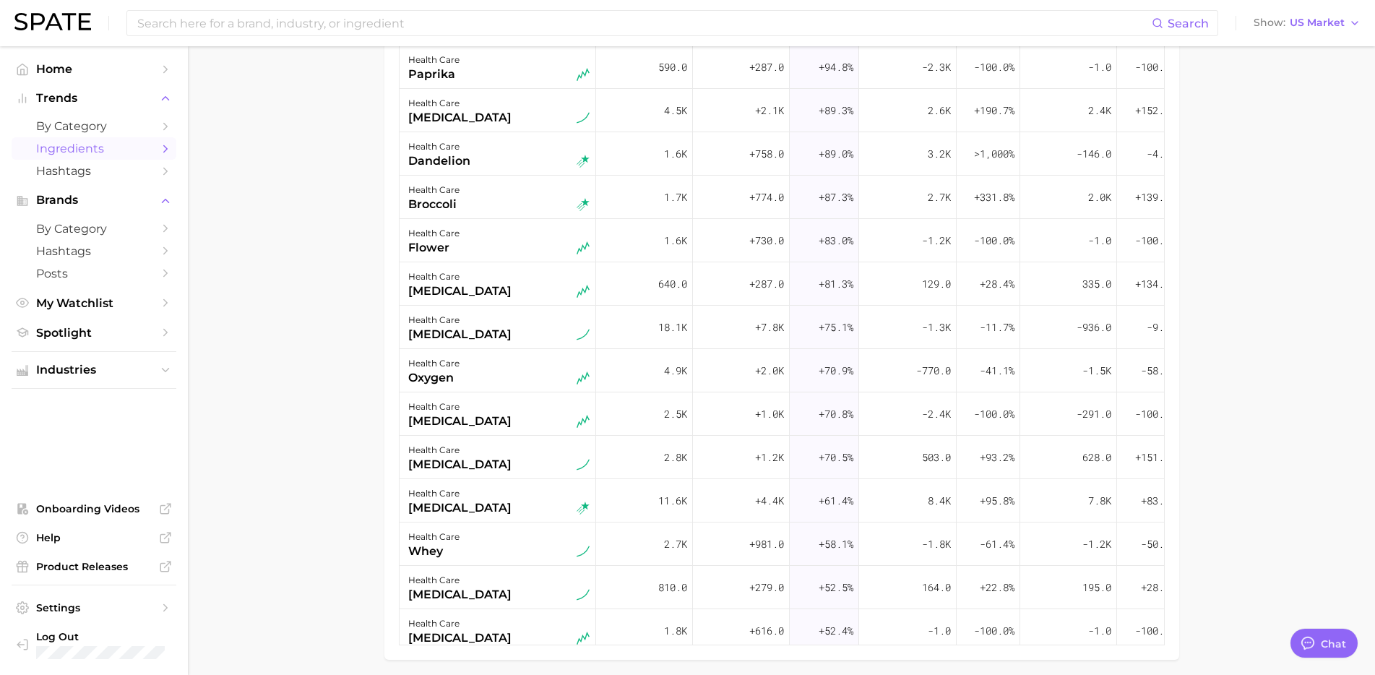
scroll to position [304, 0]
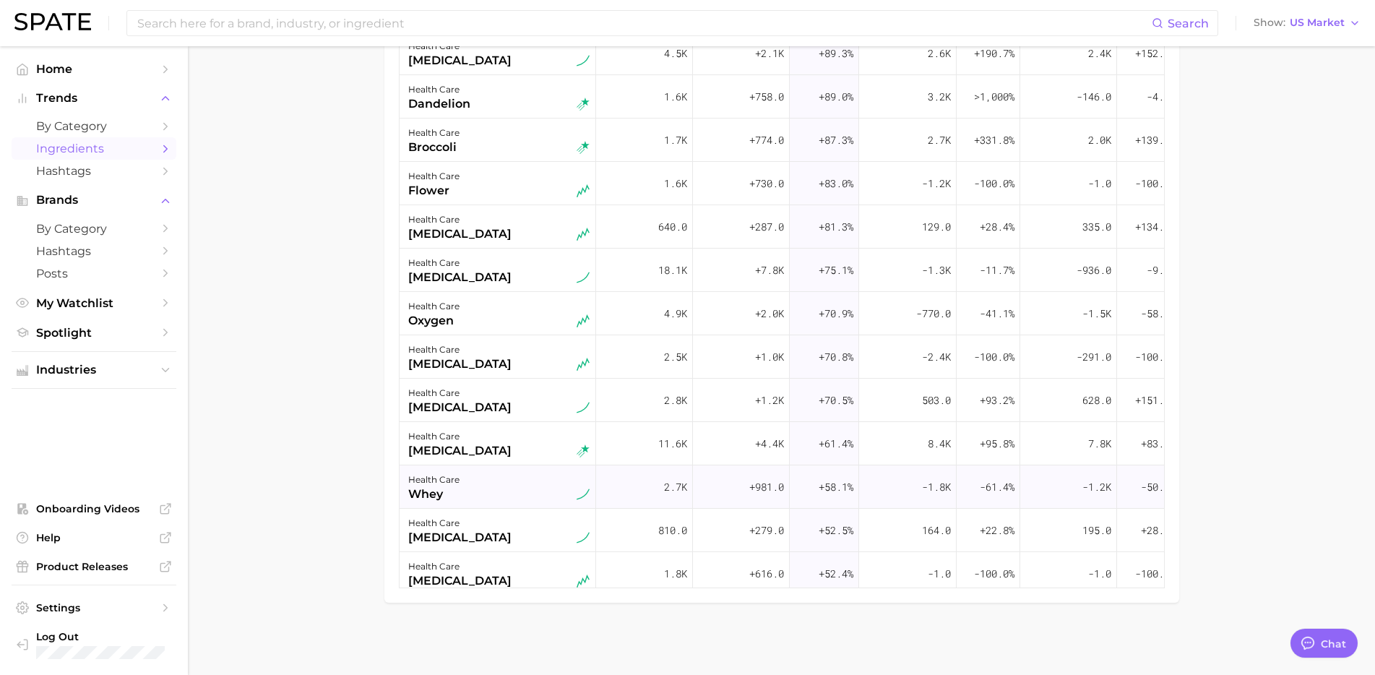
click at [499, 498] on div "health care whey" at bounding box center [498, 487] width 181 height 32
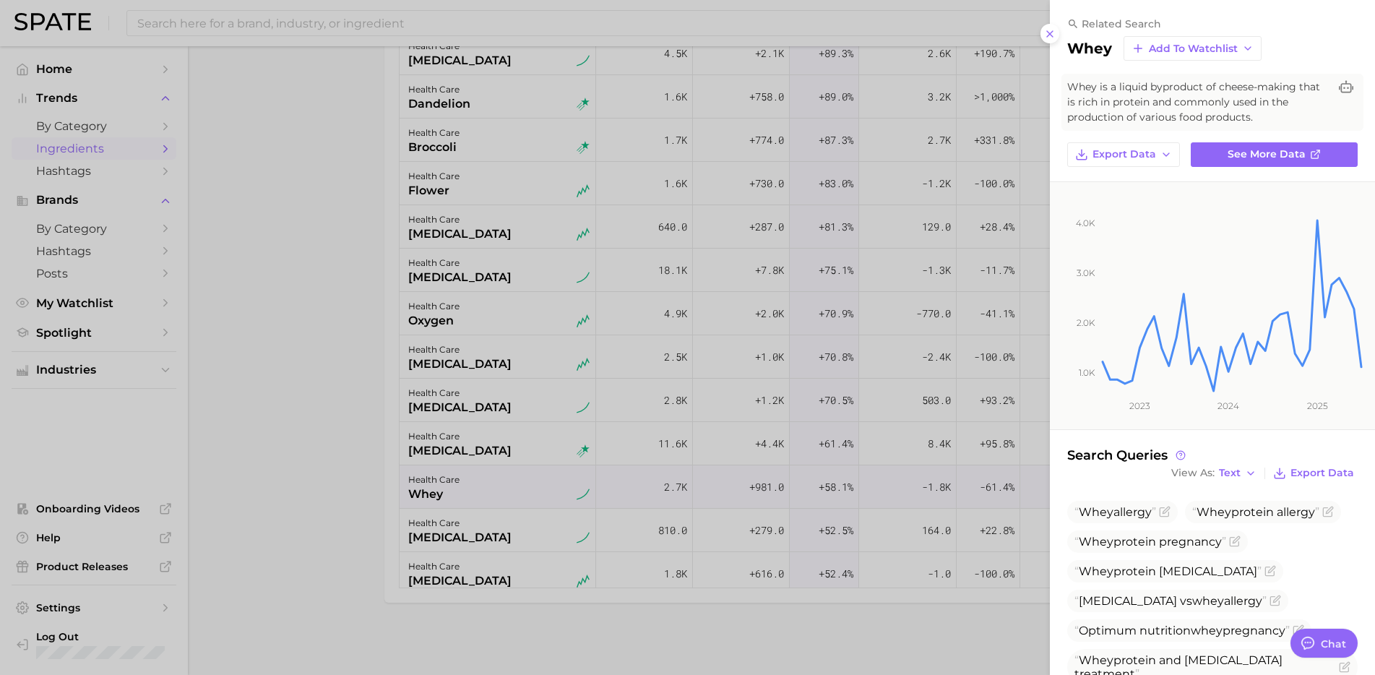
click at [309, 449] on div at bounding box center [687, 337] width 1375 height 675
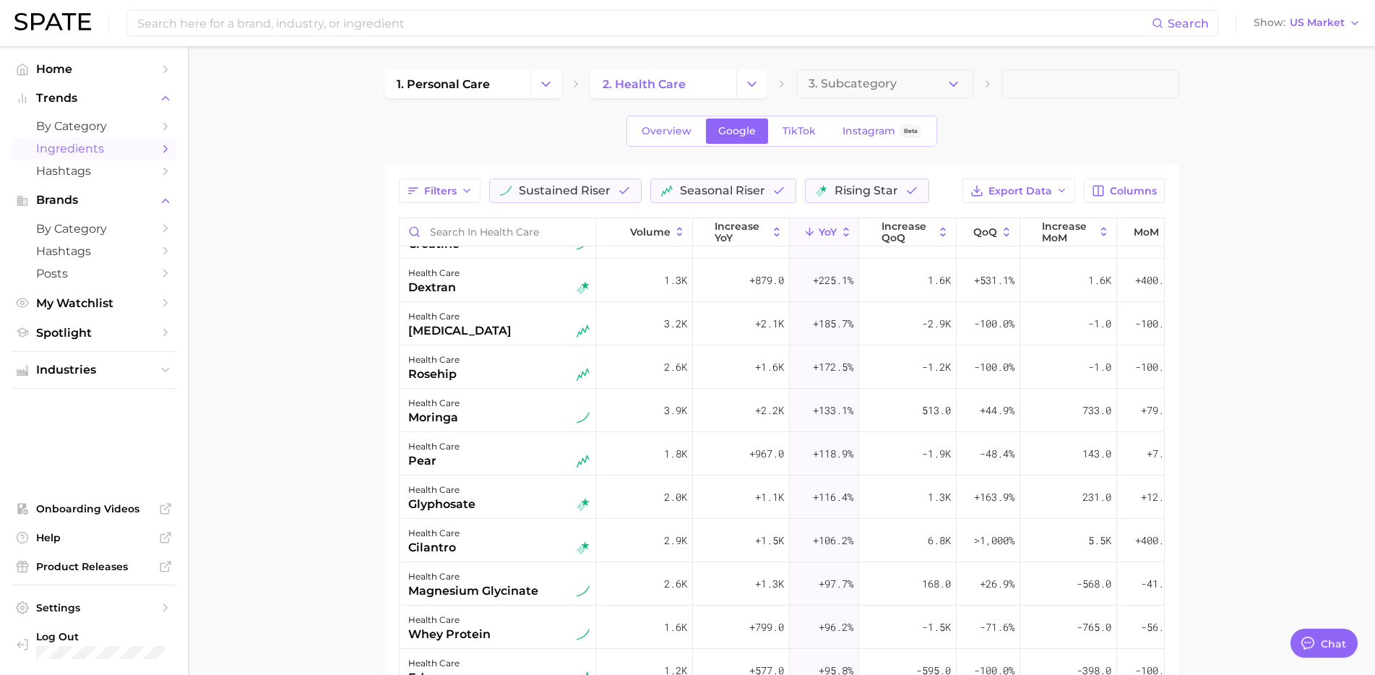
scroll to position [0, 0]
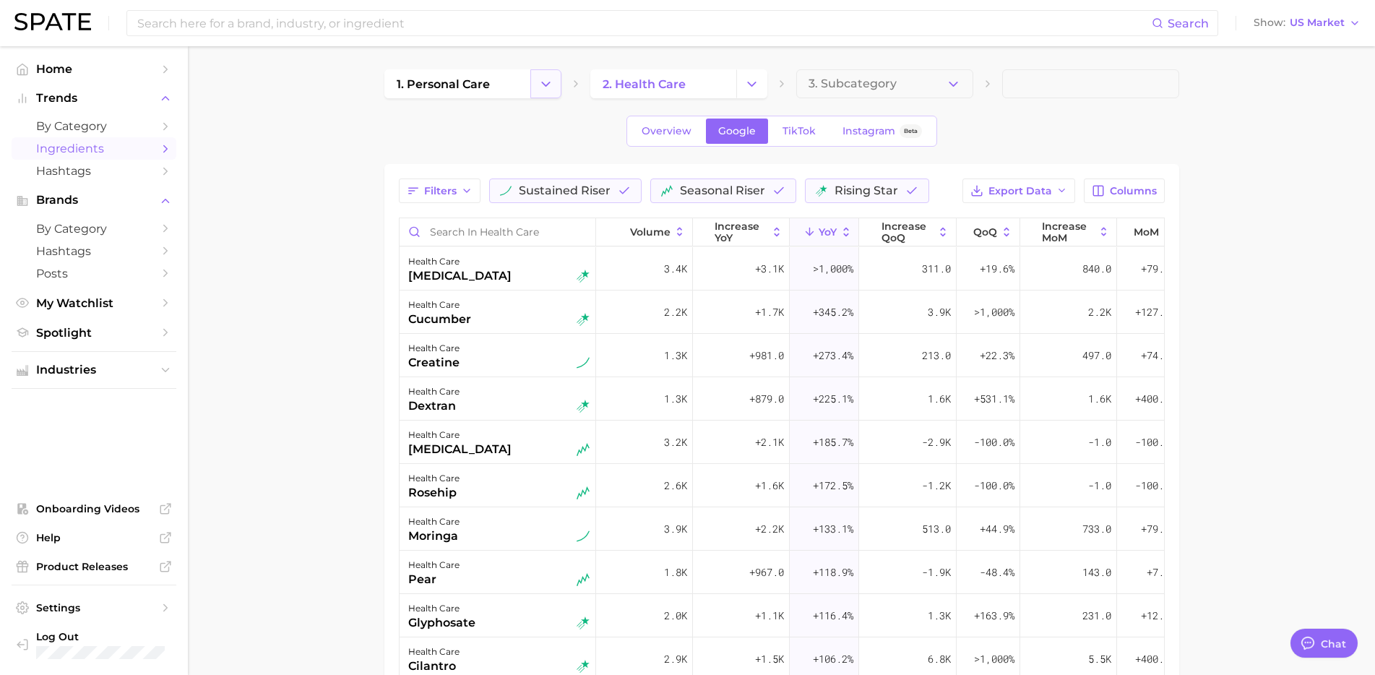
click at [551, 87] on icon "Change Category" at bounding box center [545, 84] width 15 height 15
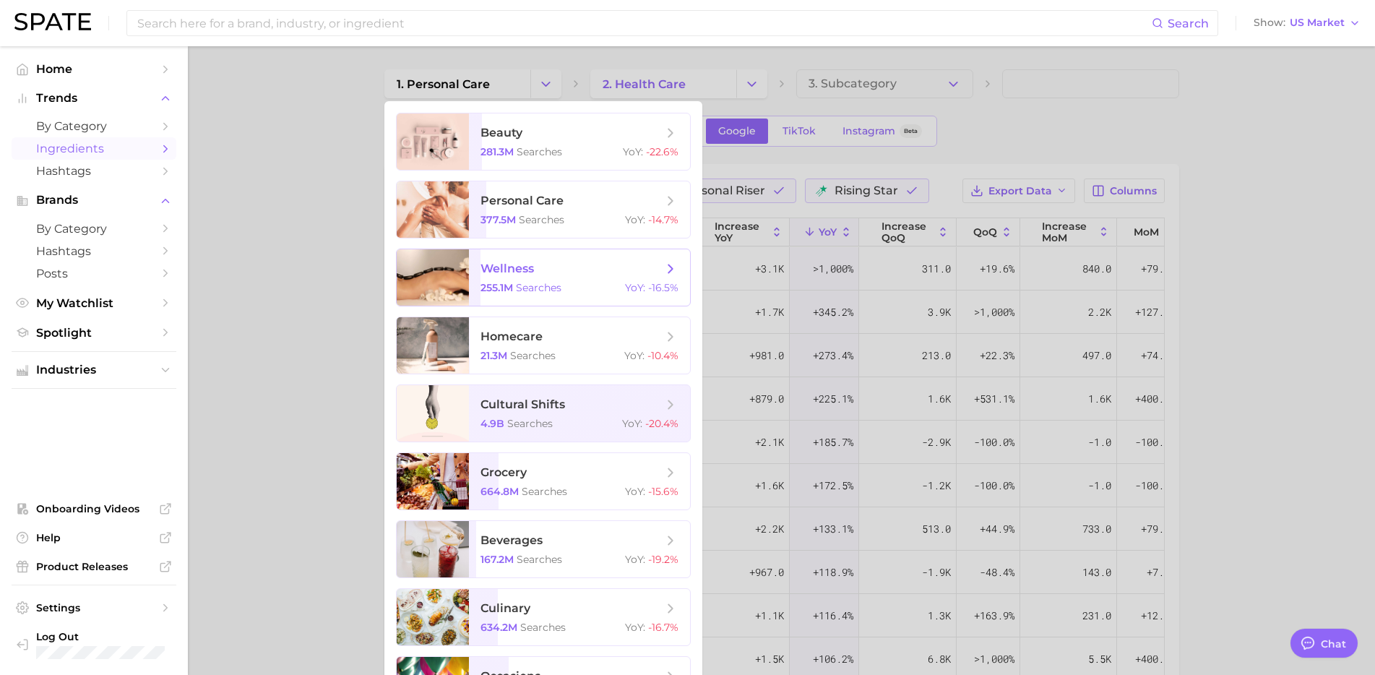
click at [546, 266] on span "wellness" at bounding box center [571, 269] width 182 height 16
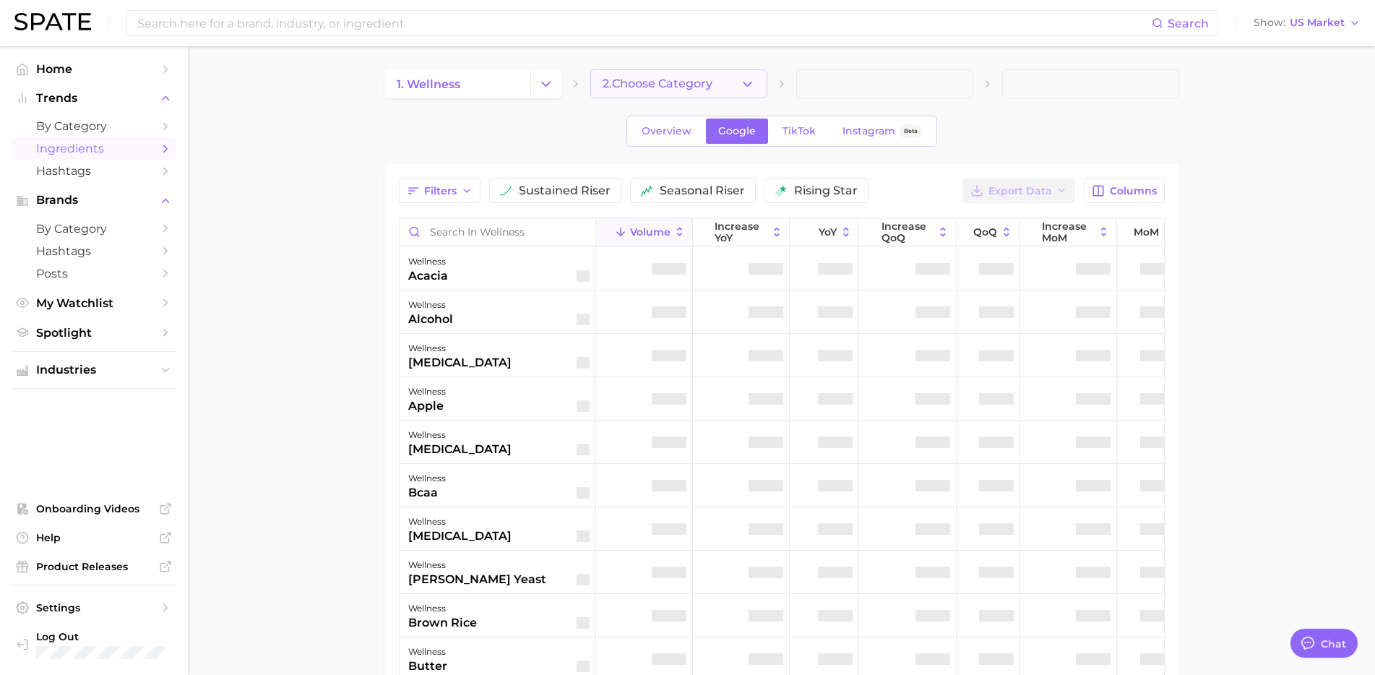
click at [750, 82] on polyline "button" at bounding box center [747, 84] width 8 height 4
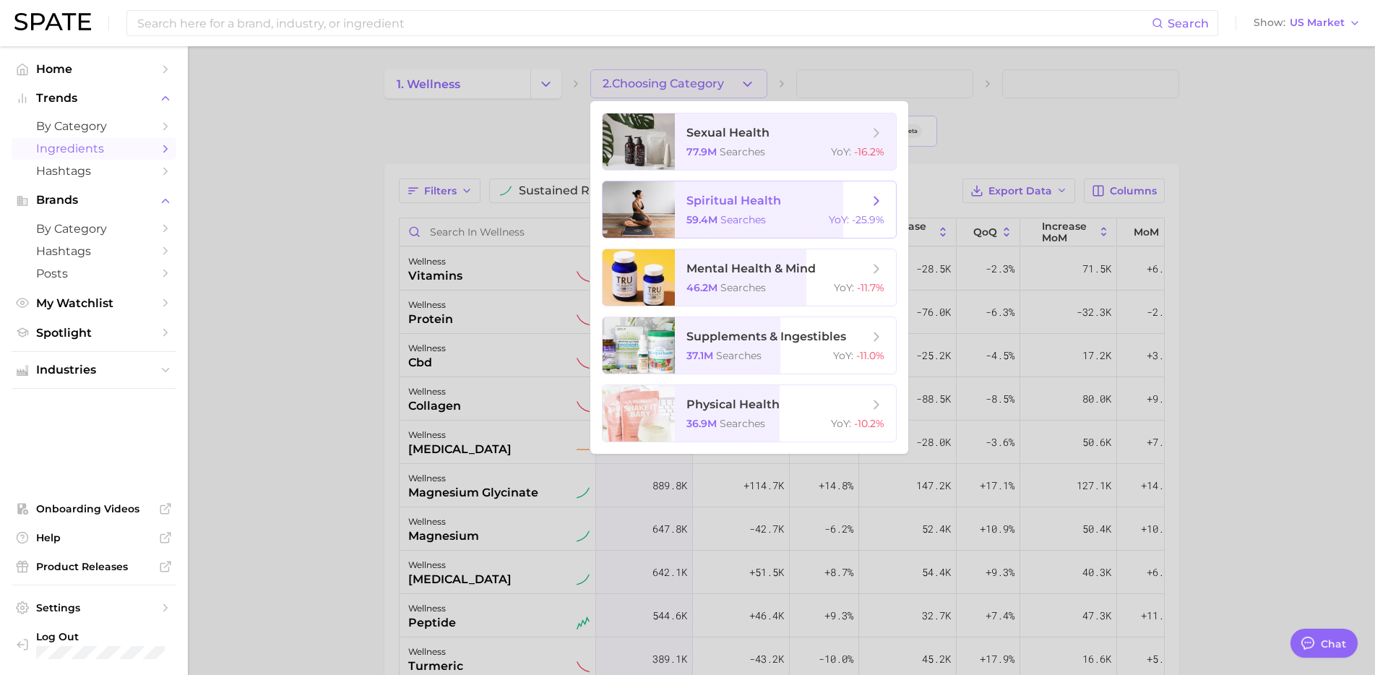
click at [738, 205] on span "spiritual health" at bounding box center [733, 201] width 95 height 14
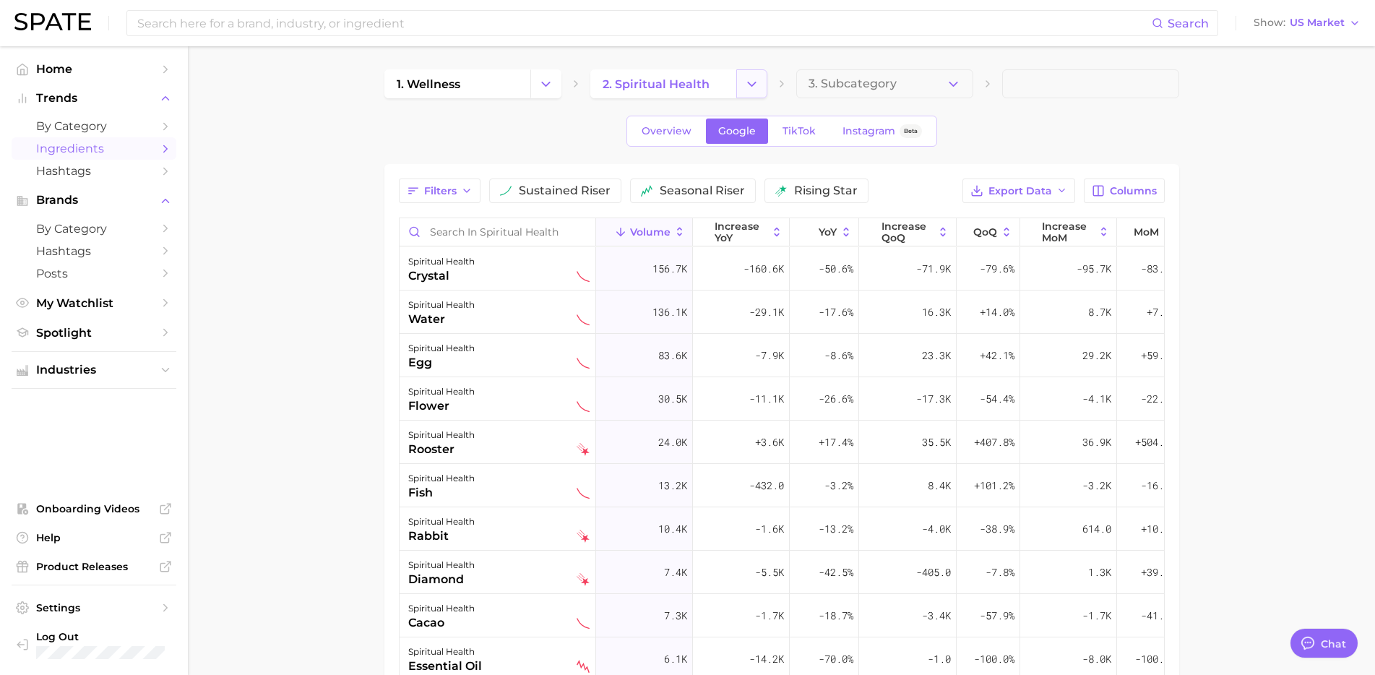
click at [751, 80] on icon "Change Category" at bounding box center [751, 84] width 15 height 15
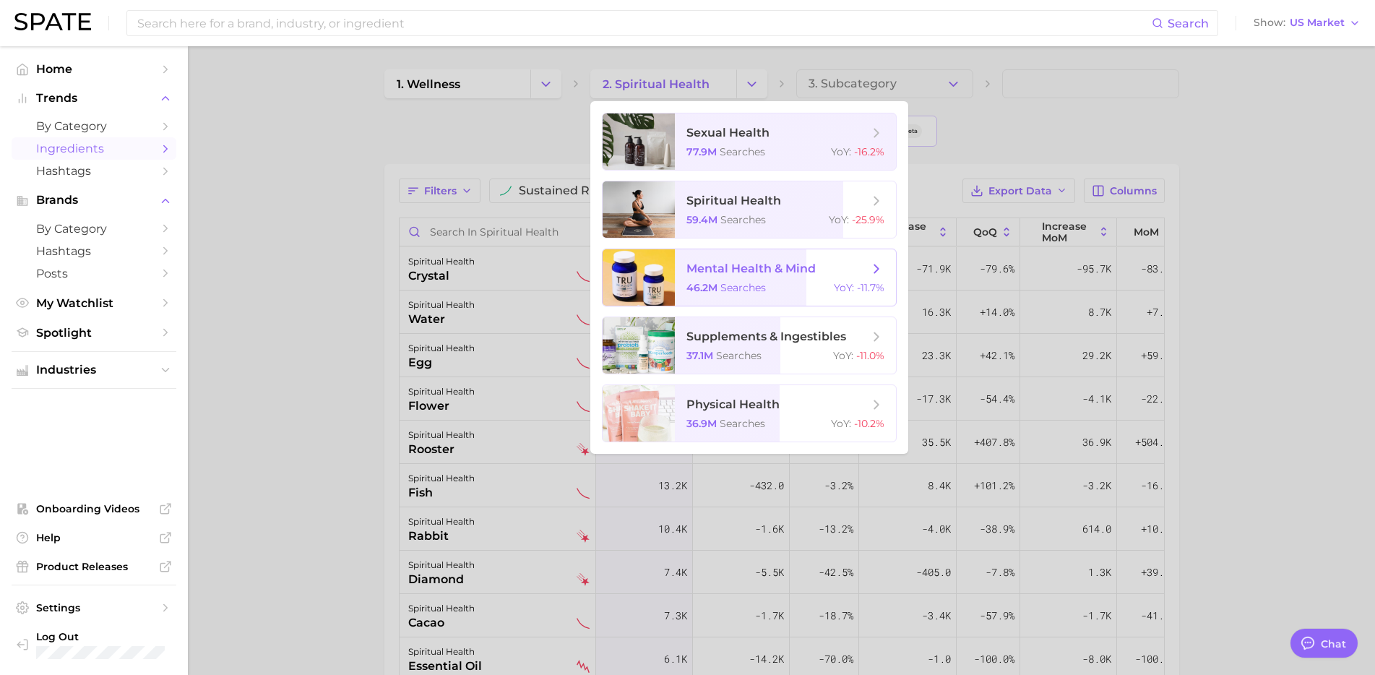
click at [739, 288] on span "searches" at bounding box center [743, 287] width 46 height 13
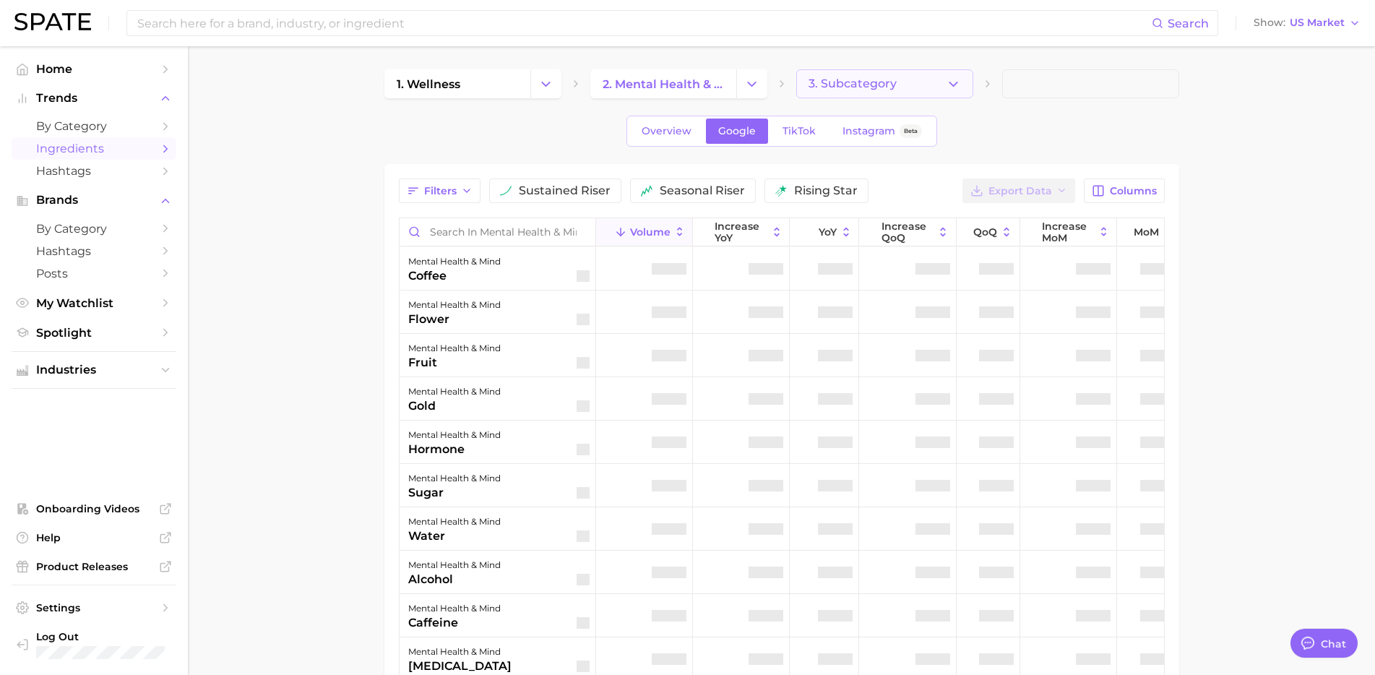
click at [948, 81] on icon "button" at bounding box center [953, 84] width 15 height 15
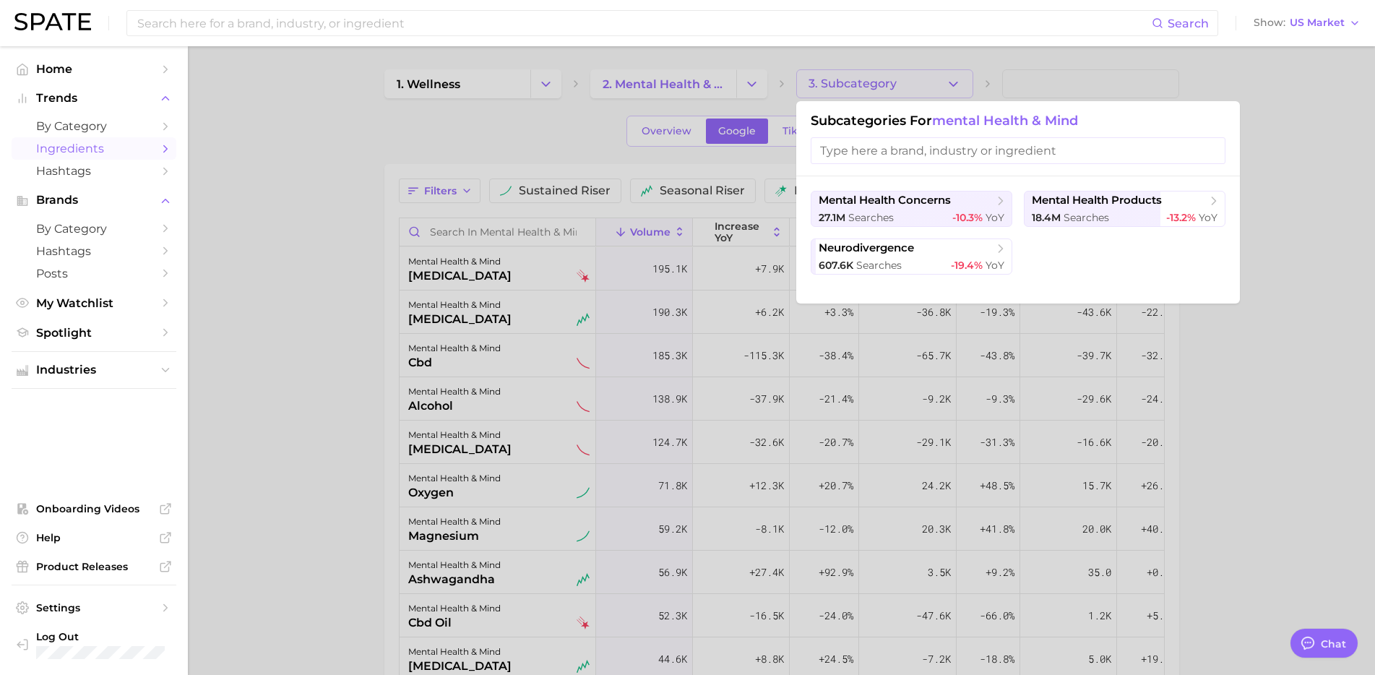
click at [371, 209] on div at bounding box center [687, 337] width 1375 height 675
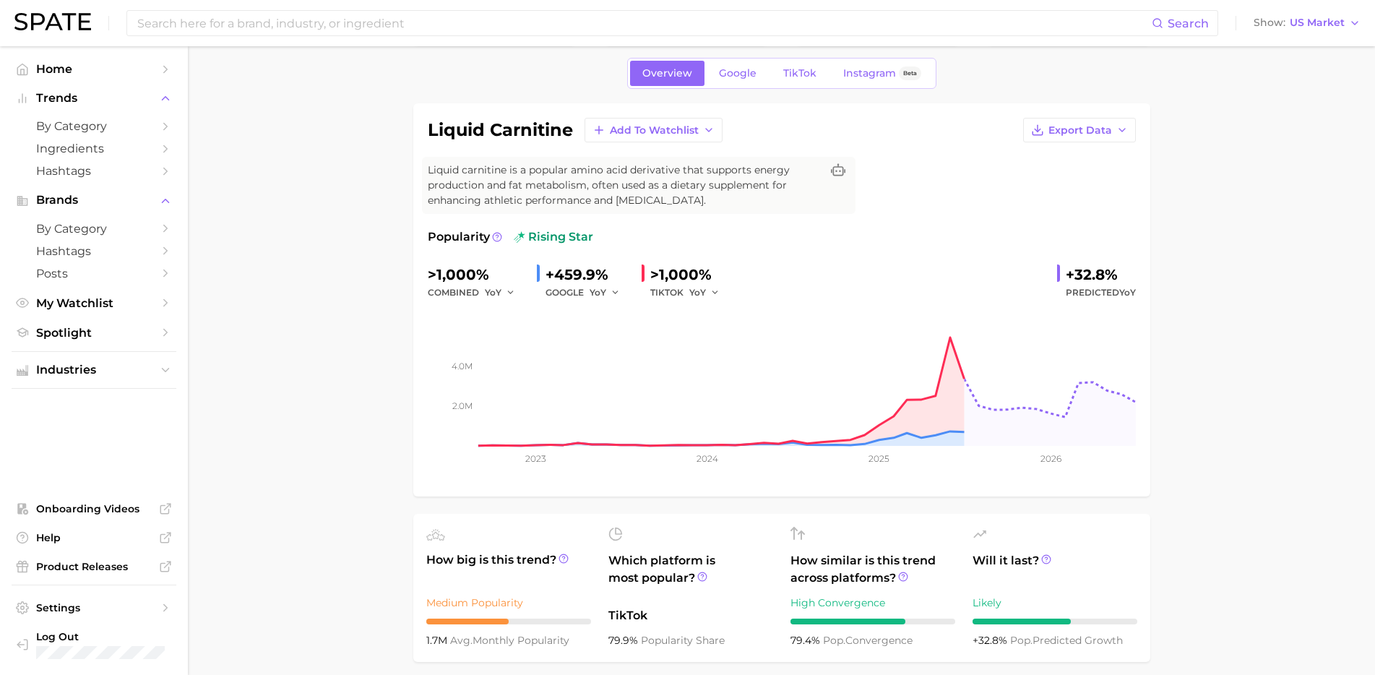
scroll to position [55, 0]
click at [737, 71] on span "Google" at bounding box center [738, 72] width 38 height 12
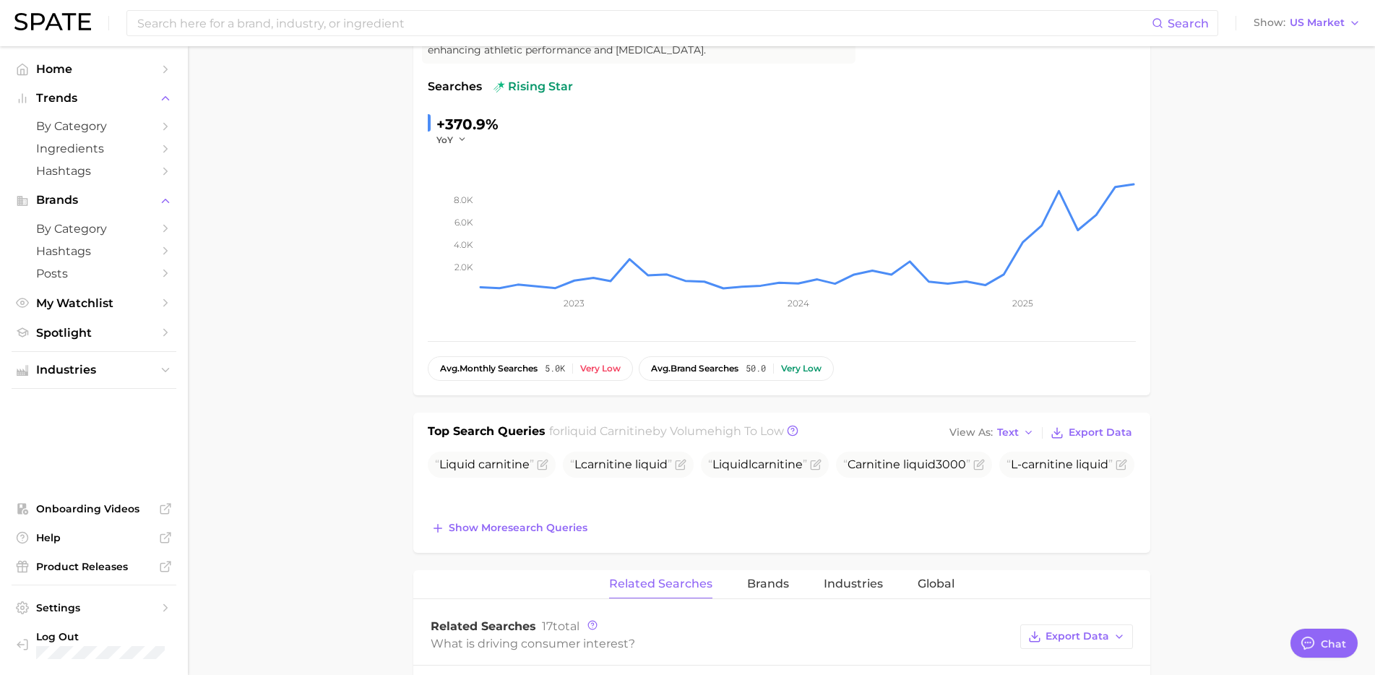
type textarea "x"
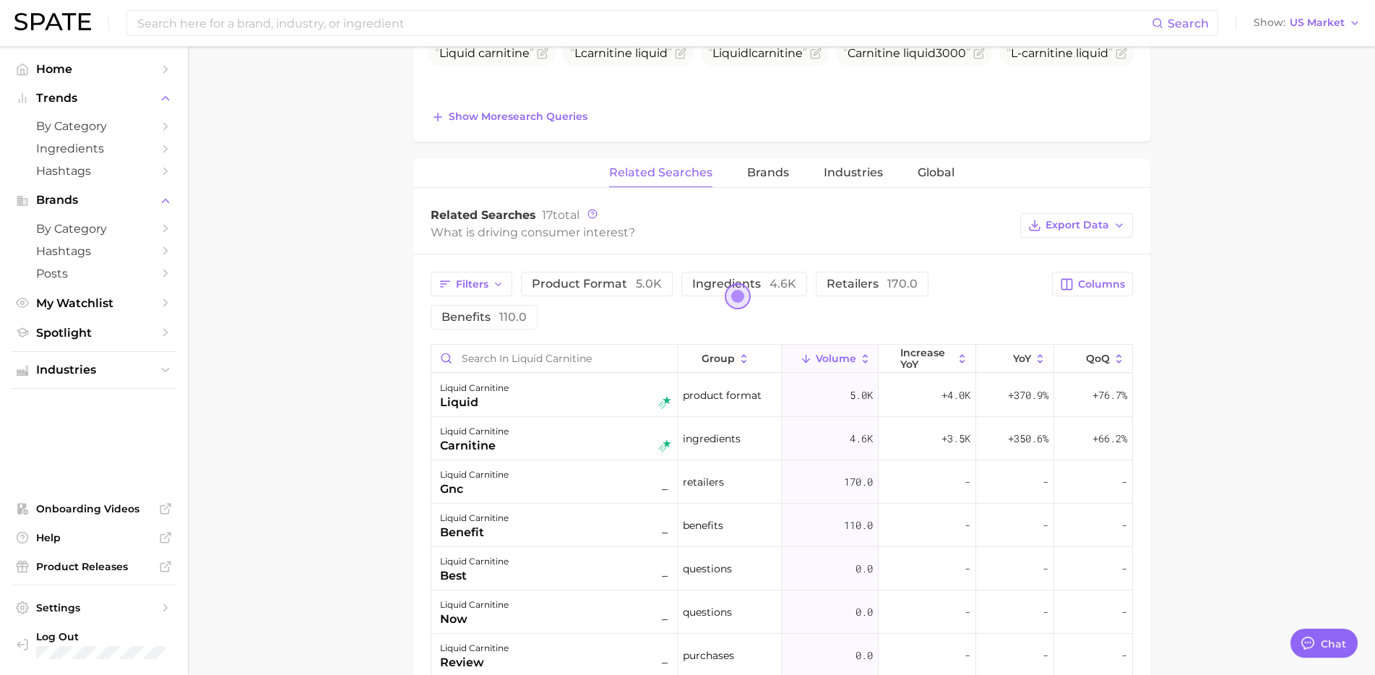
scroll to position [553, 0]
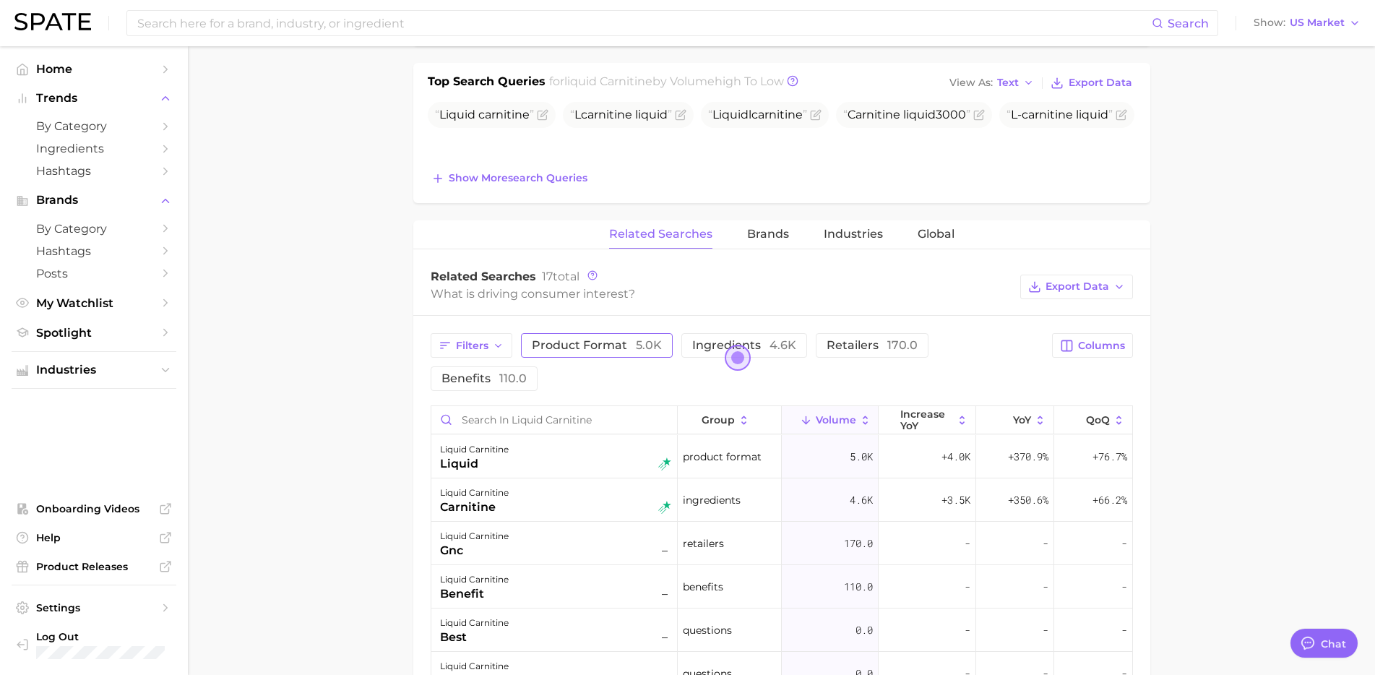
click at [630, 347] on span "product format 5.0k" at bounding box center [597, 345] width 130 height 14
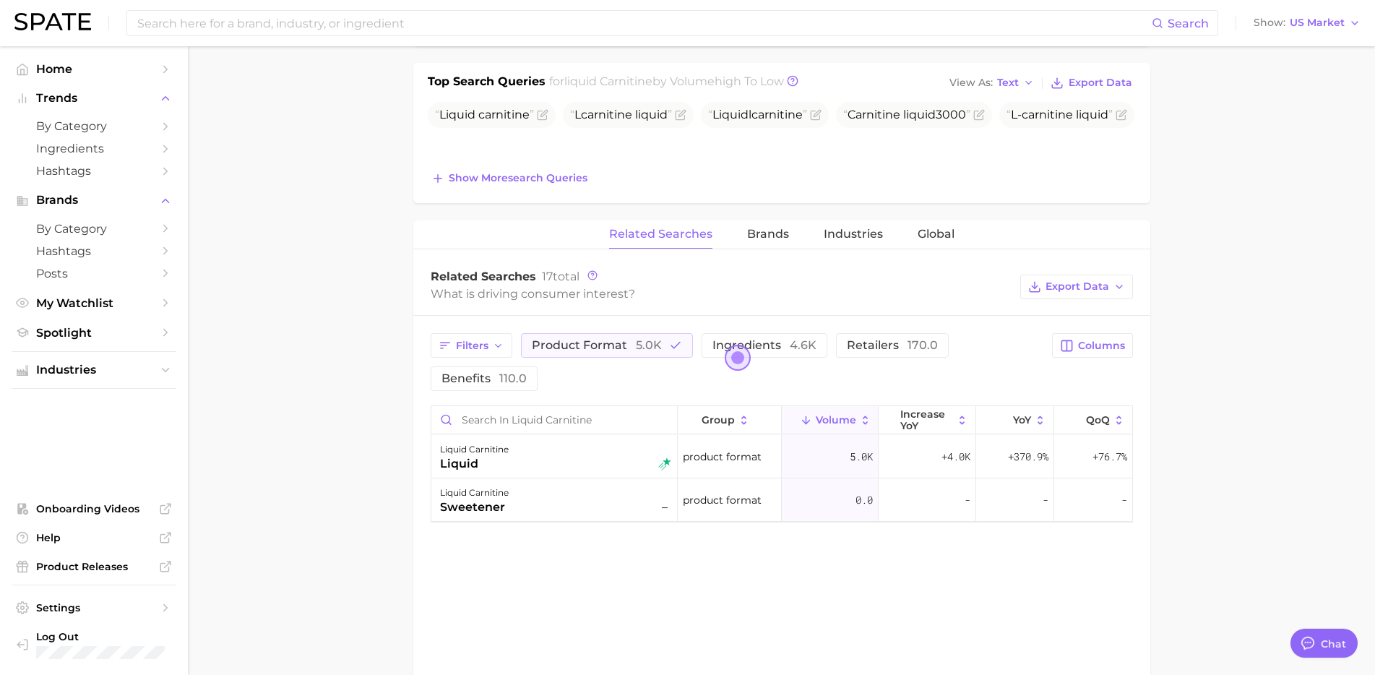
click at [746, 345] on button "Open the dialog" at bounding box center [738, 358] width 26 height 26
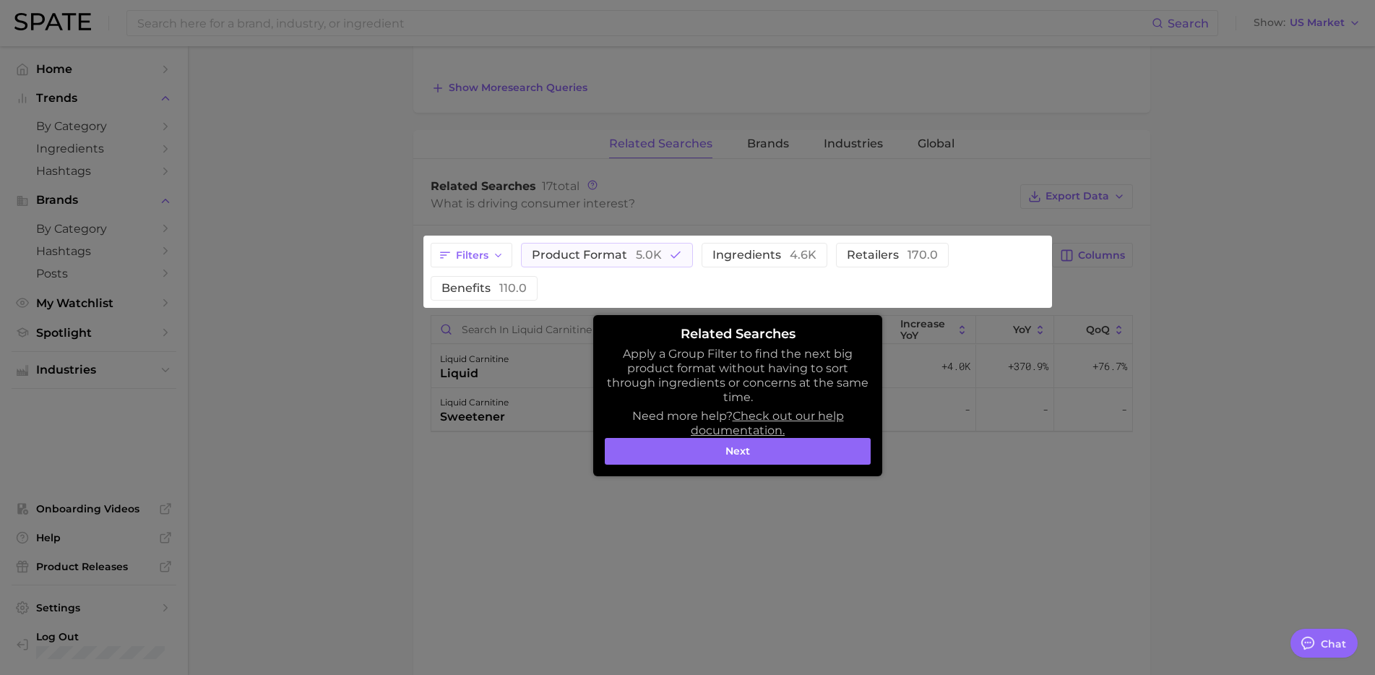
scroll to position [754, 0]
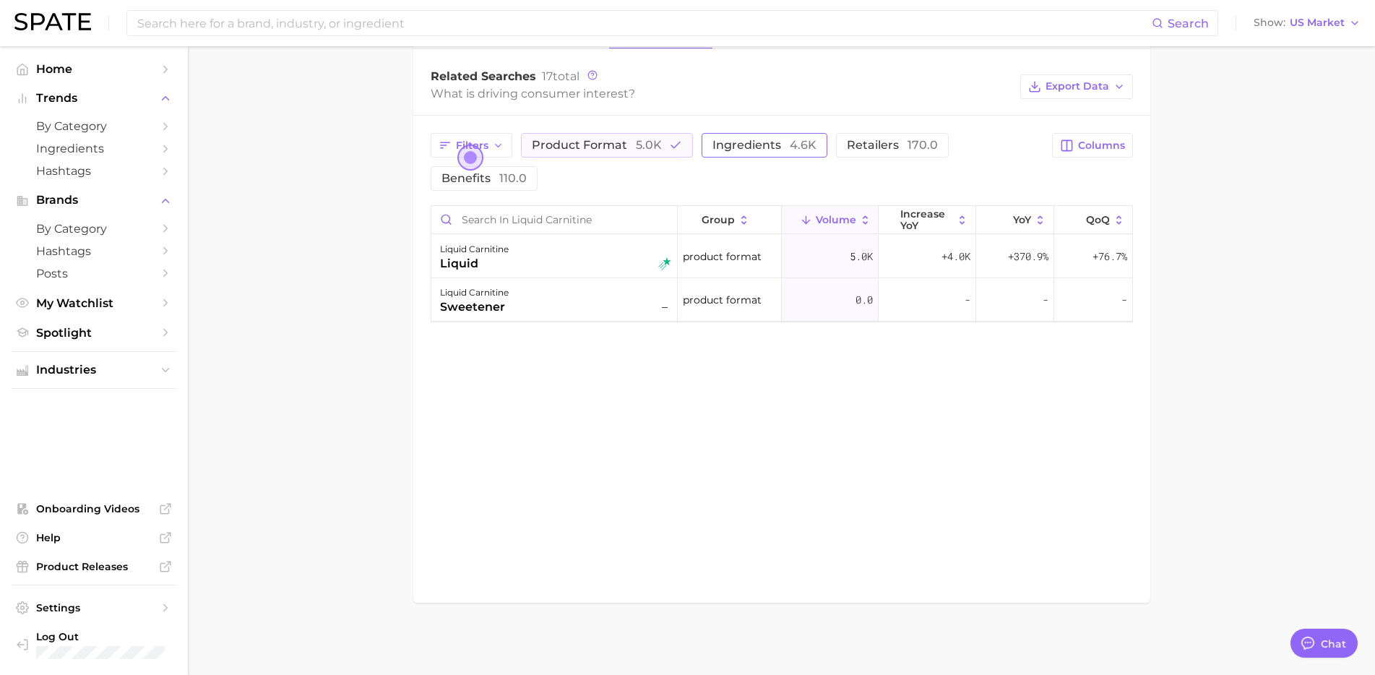
click at [762, 148] on span "ingredients 4.6k" at bounding box center [764, 145] width 104 height 14
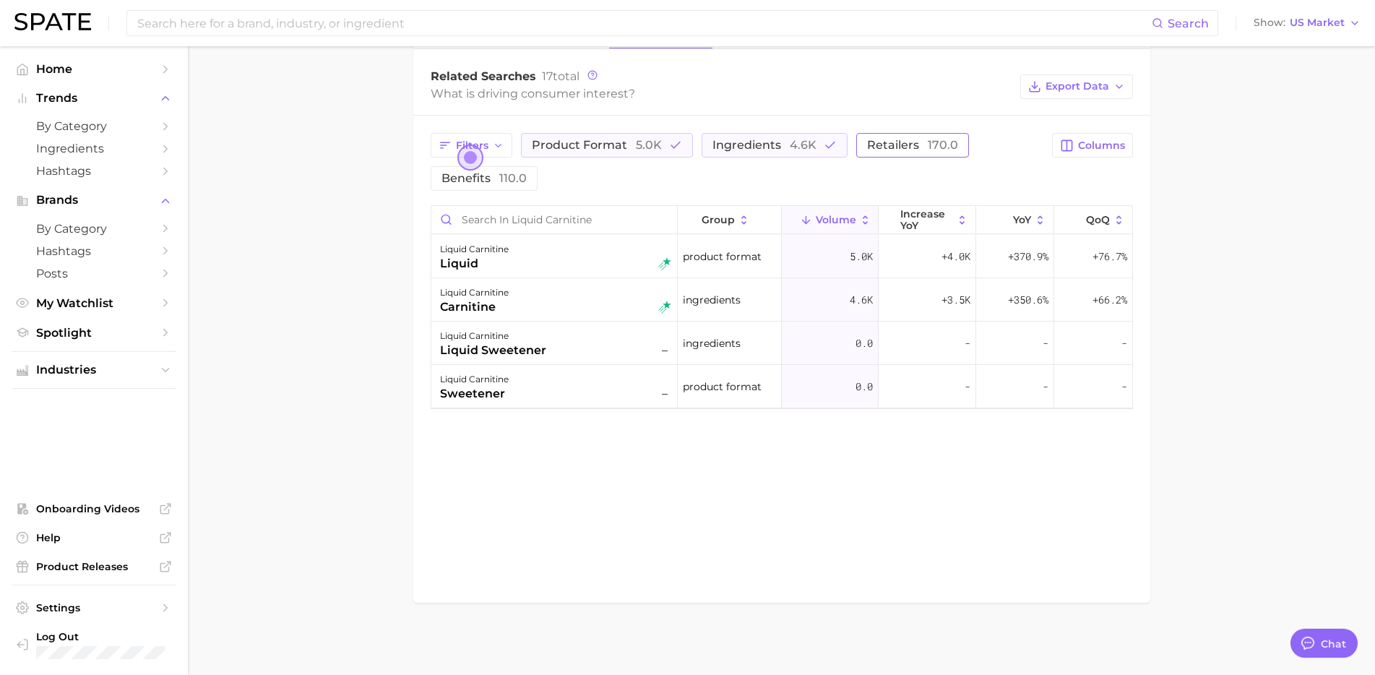
click at [878, 143] on span "retailers 170.0" at bounding box center [912, 145] width 91 height 14
click at [511, 182] on span "110.0" at bounding box center [512, 178] width 27 height 14
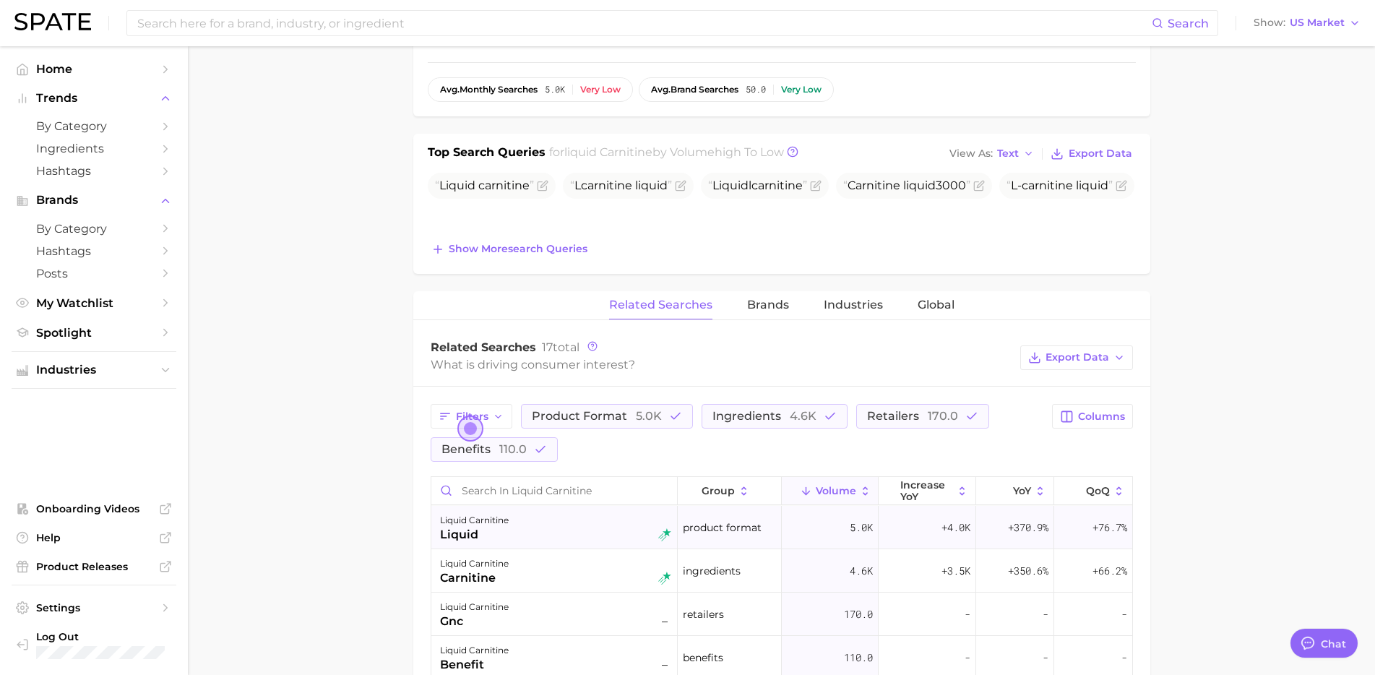
scroll to position [473, 0]
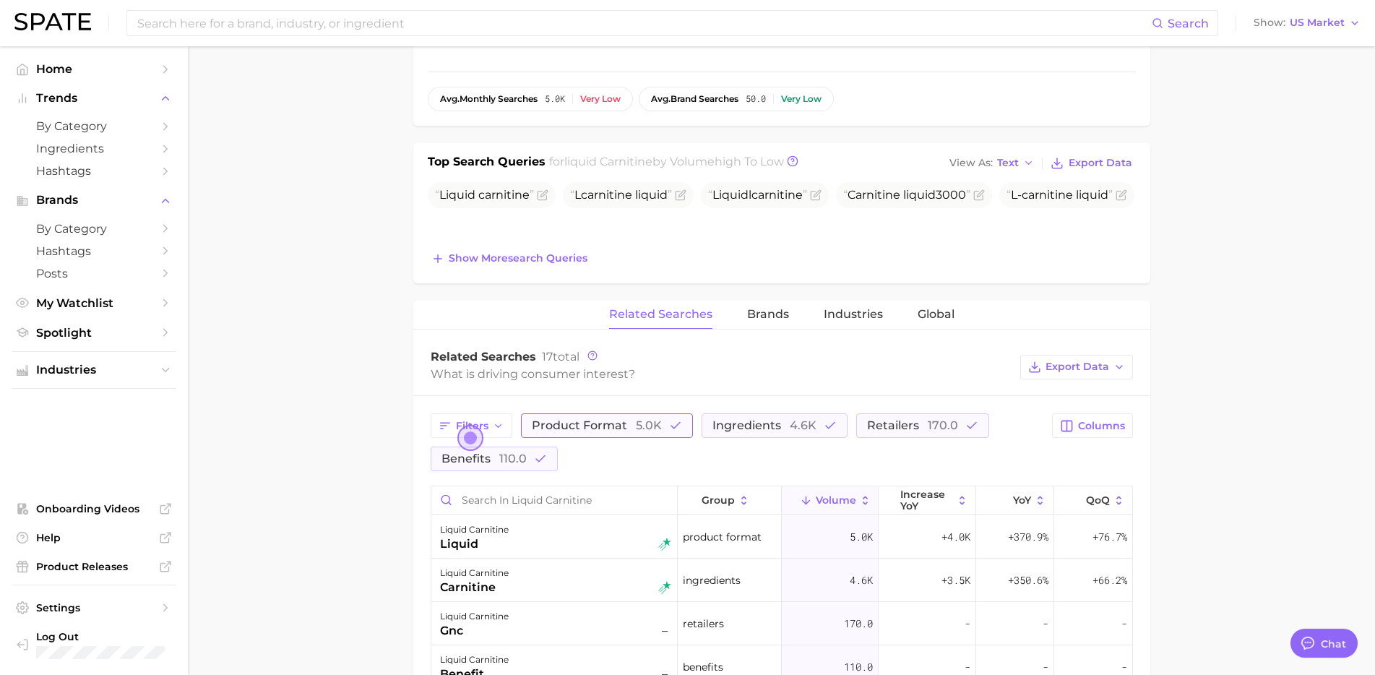
click at [655, 423] on span "5.0k" at bounding box center [649, 425] width 26 height 14
click at [735, 426] on span "ingredients 4.6k" at bounding box center [744, 425] width 104 height 14
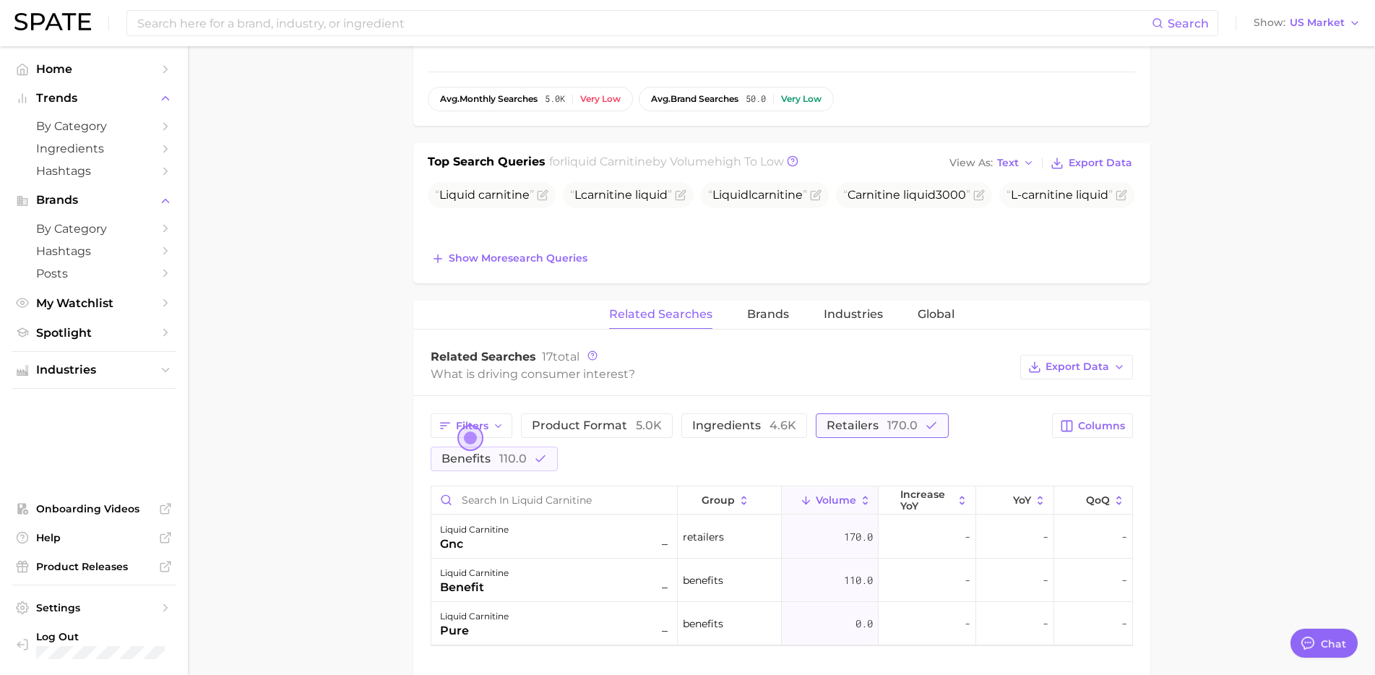
click at [874, 414] on button "retailers 170.0" at bounding box center [882, 425] width 133 height 25
click at [540, 464] on icon "button" at bounding box center [540, 458] width 13 height 13
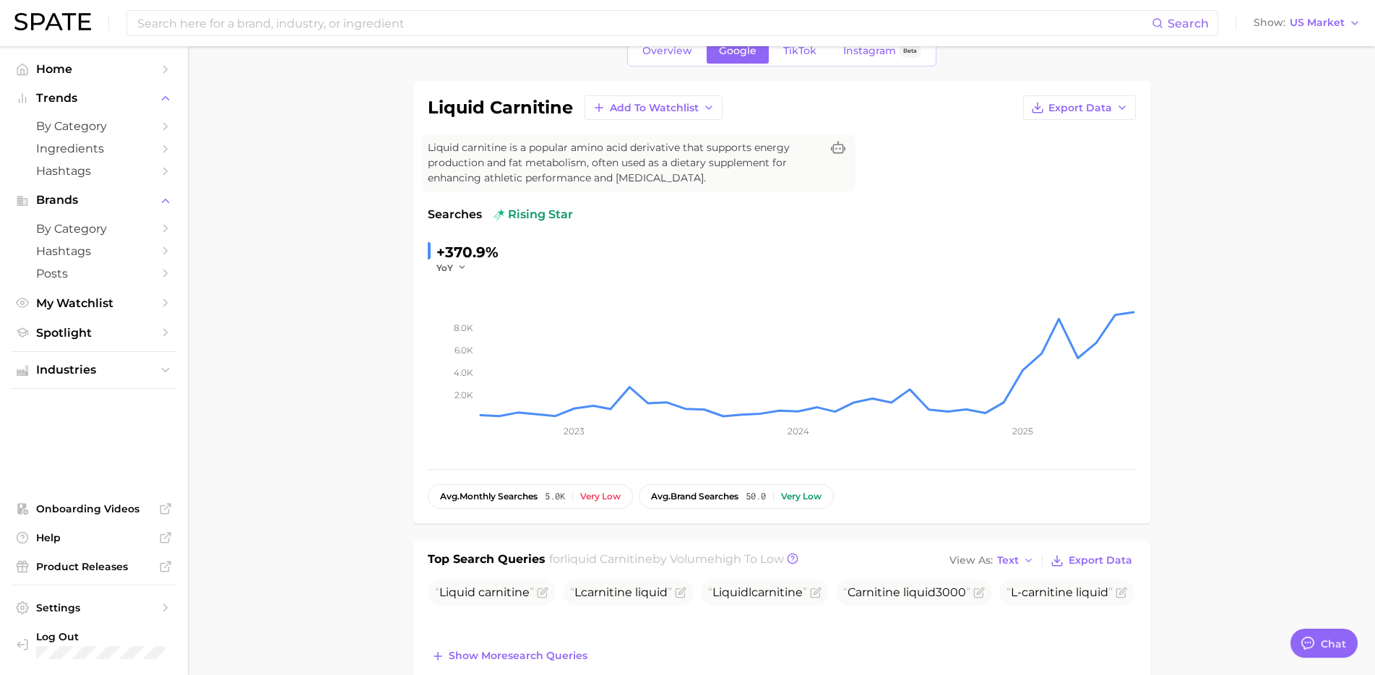
scroll to position [82, 0]
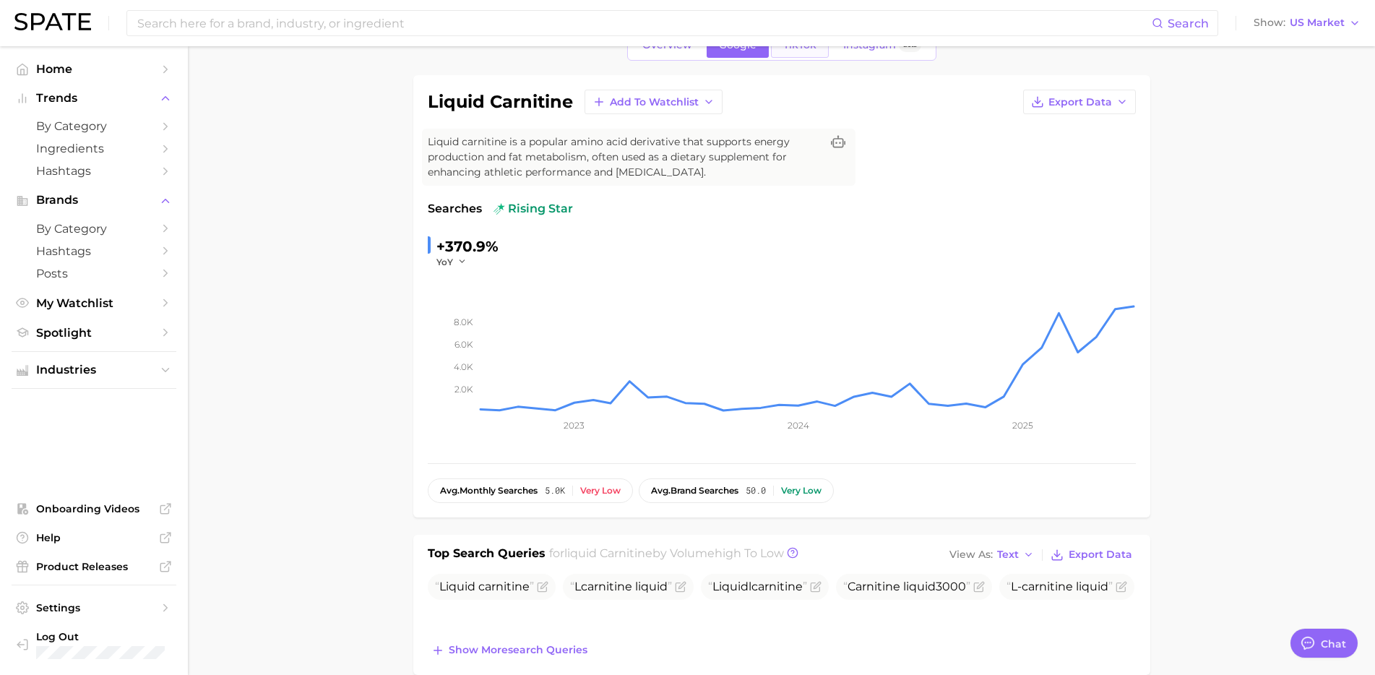
click at [804, 53] on link "TikTok" at bounding box center [800, 45] width 58 height 25
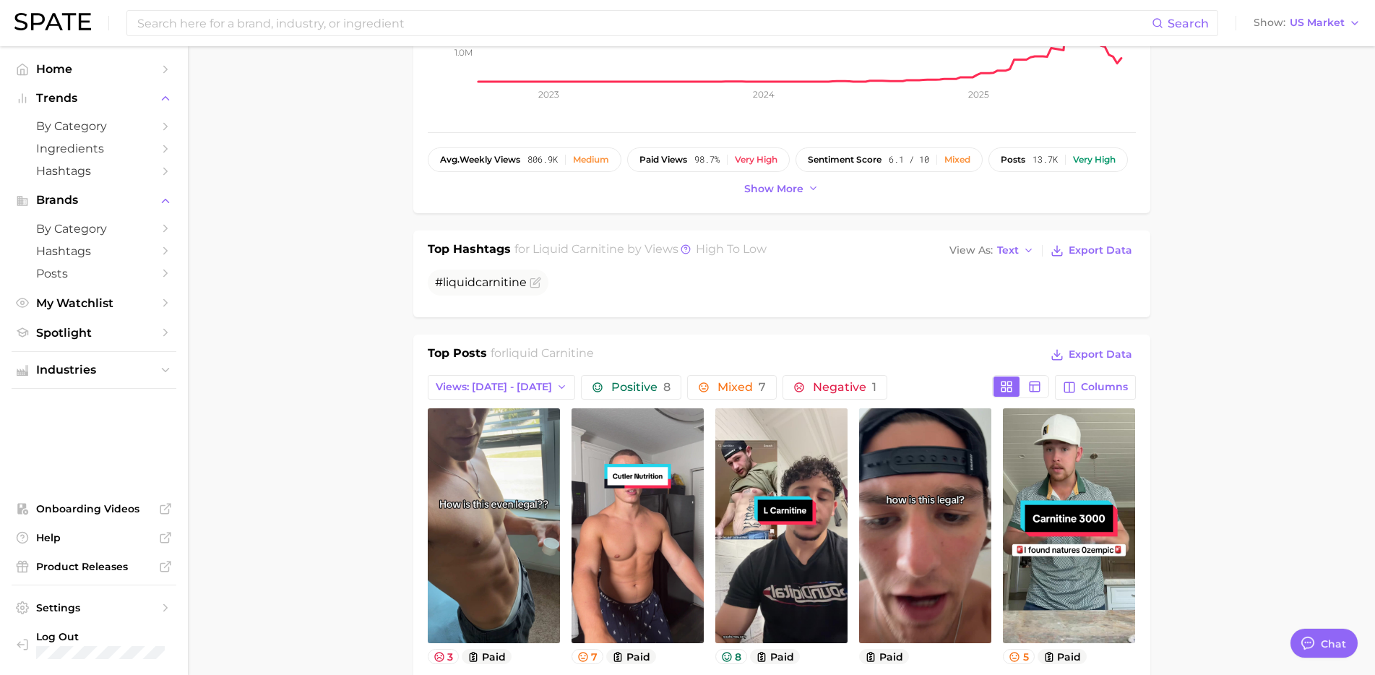
scroll to position [505, 0]
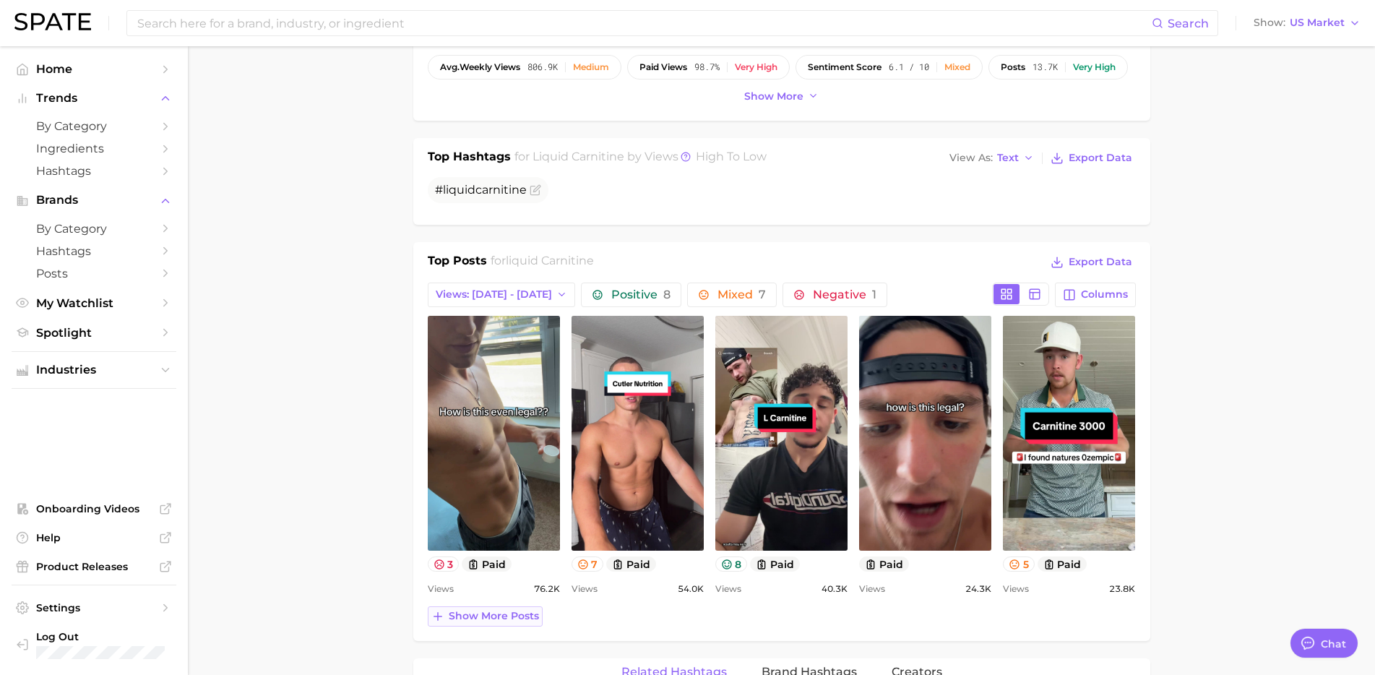
click at [504, 619] on span "Show more posts" at bounding box center [494, 616] width 90 height 12
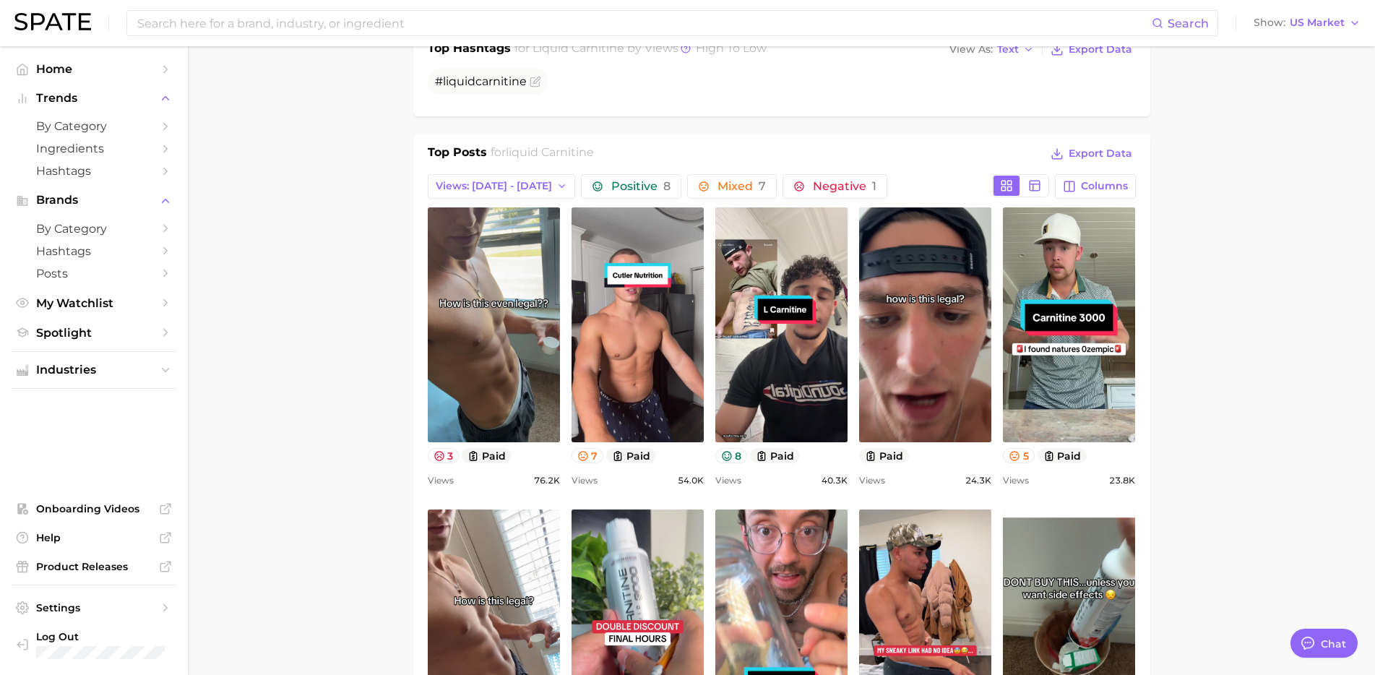
scroll to position [0, 0]
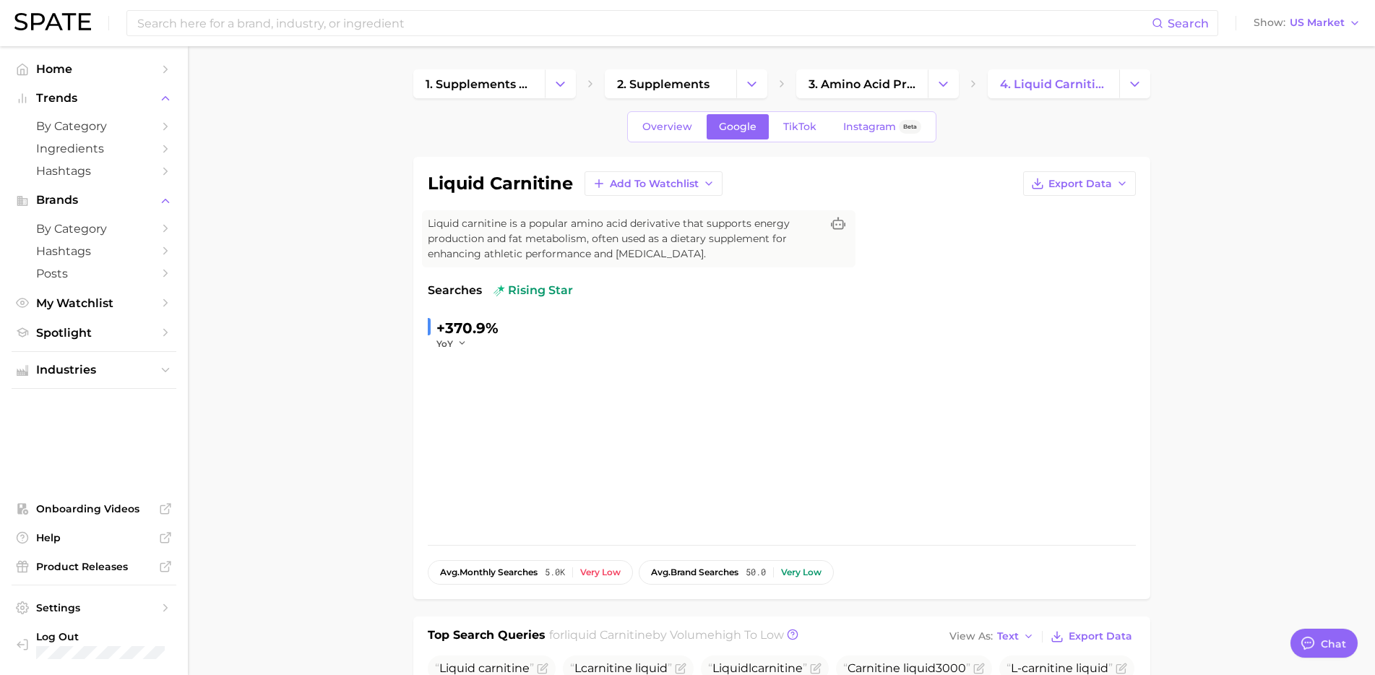
scroll to position [82, 0]
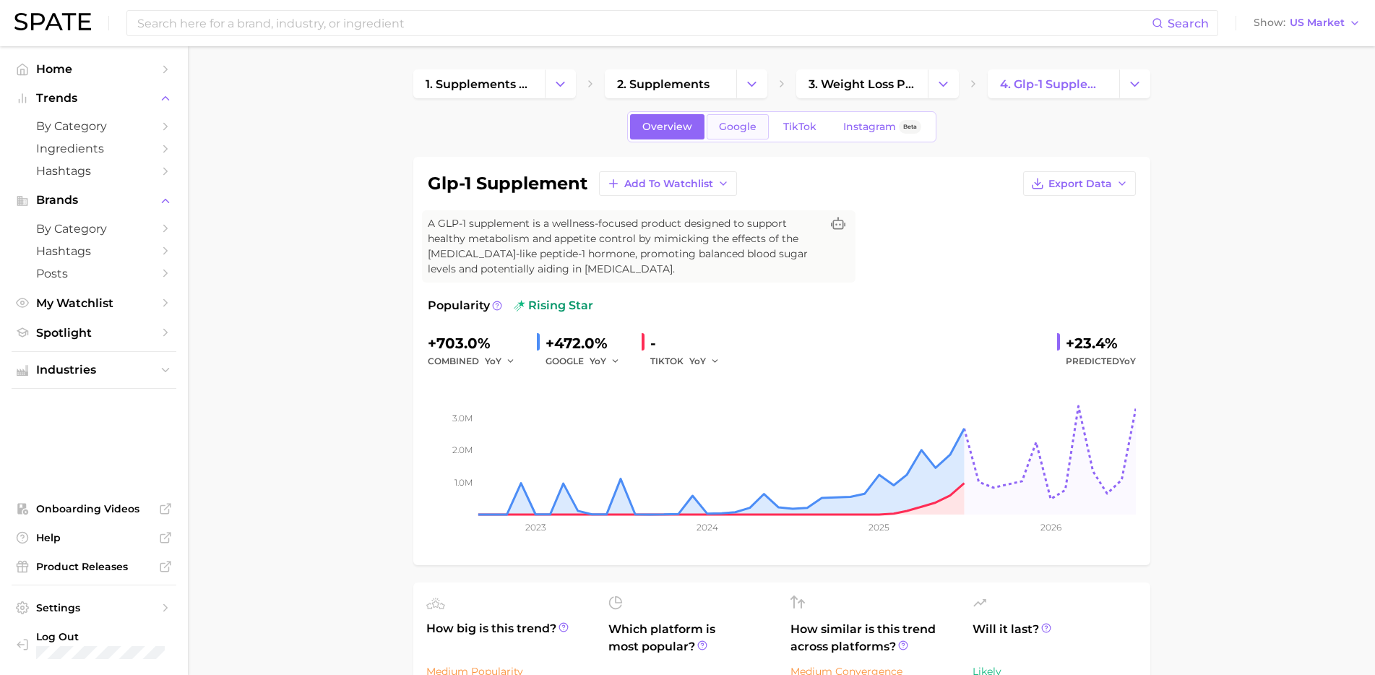
click at [740, 131] on span "Google" at bounding box center [738, 127] width 38 height 12
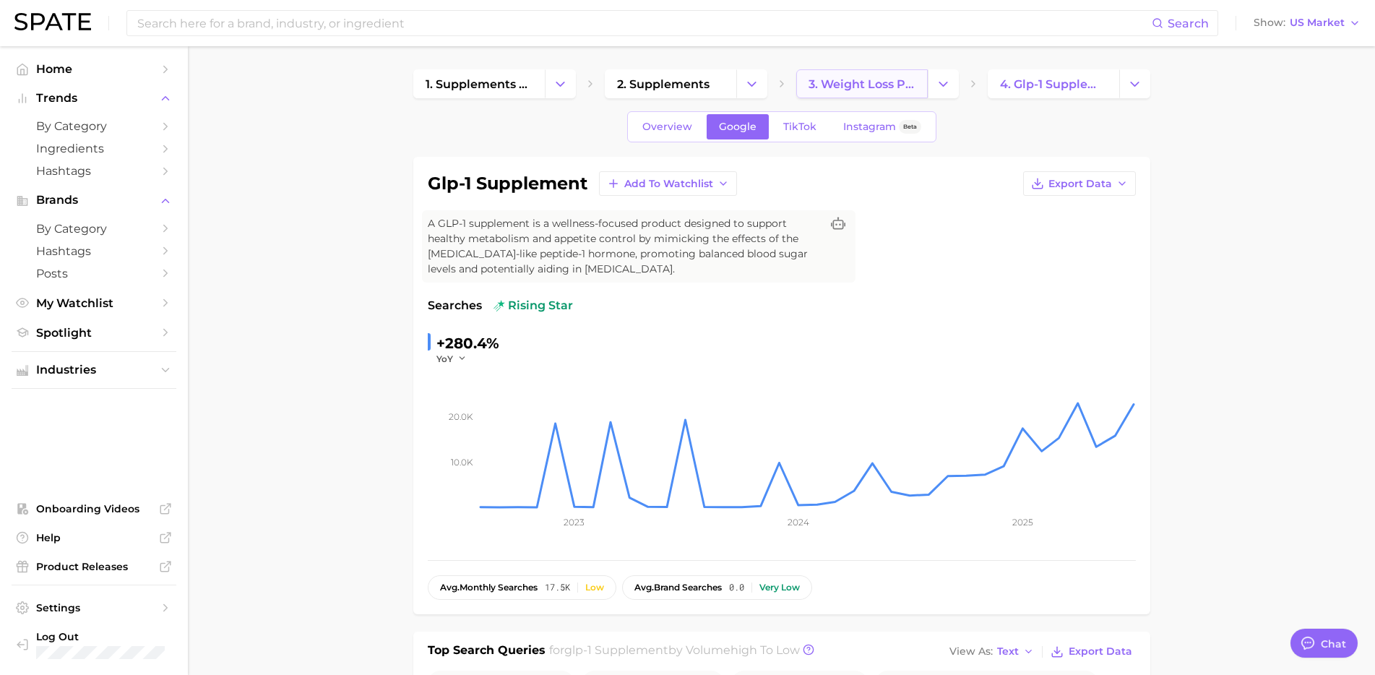
click at [882, 84] on span "3. weight loss products" at bounding box center [862, 84] width 107 height 14
type textarea "x"
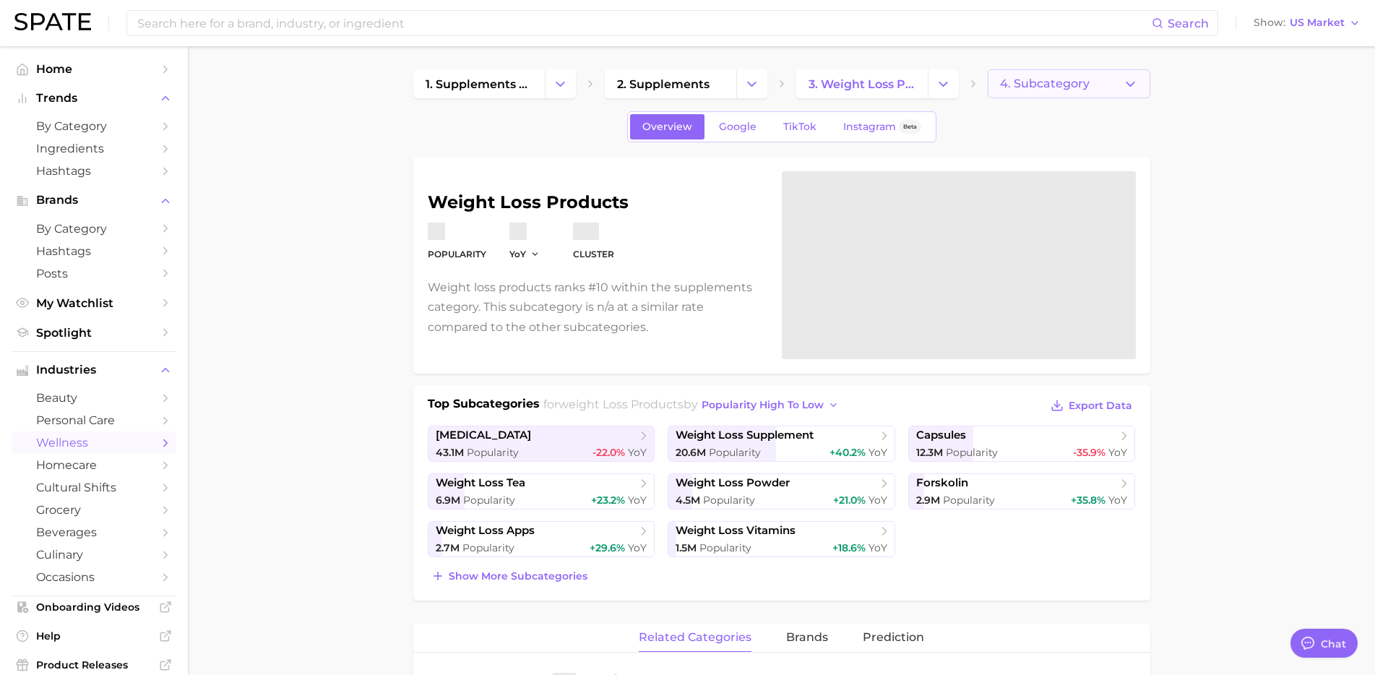
click at [1043, 77] on span "4. Subcategory" at bounding box center [1045, 83] width 90 height 13
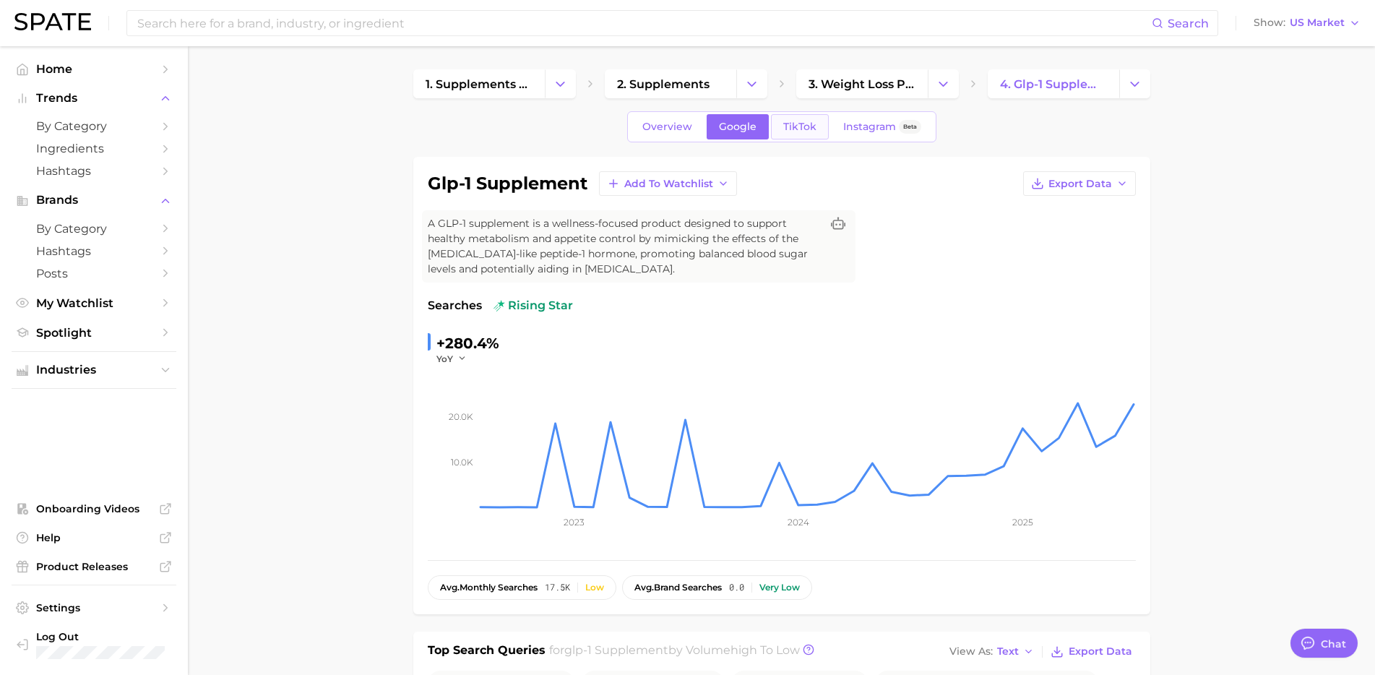
click at [785, 129] on span "TikTok" at bounding box center [799, 127] width 33 height 12
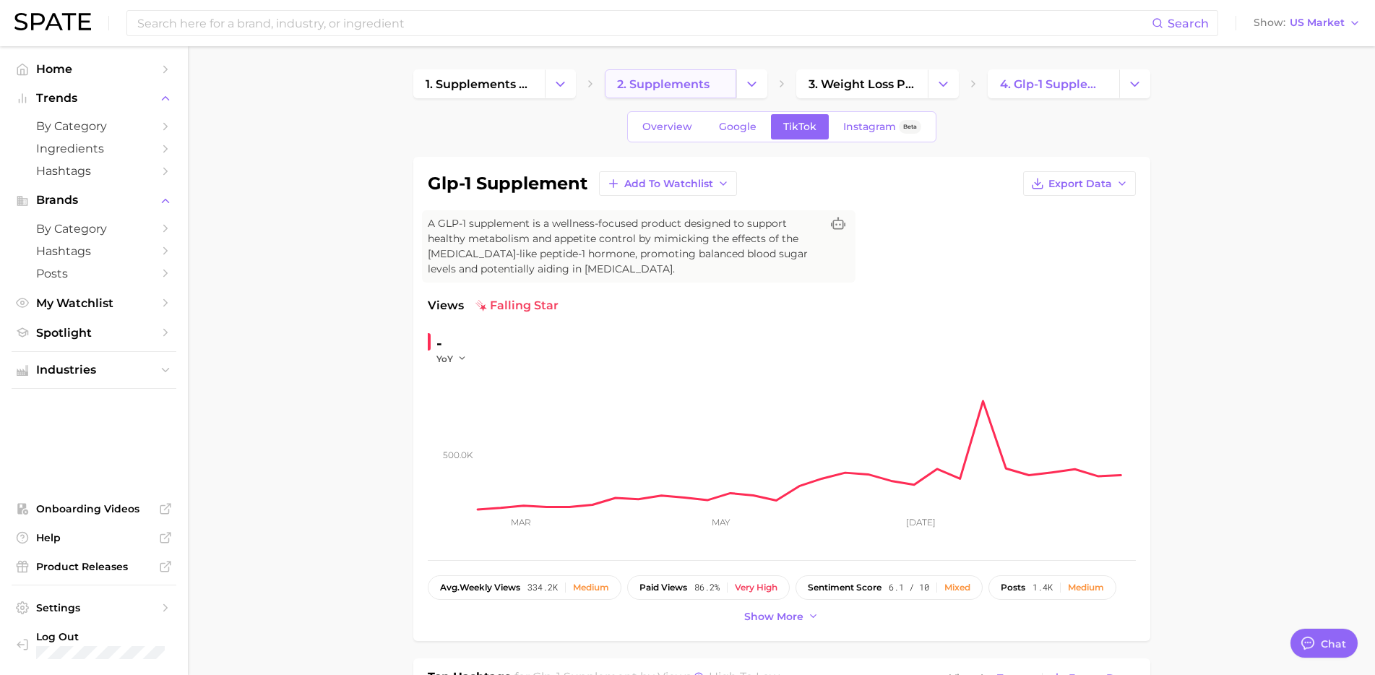
click at [710, 90] on link "2. supplements" at bounding box center [670, 83] width 131 height 29
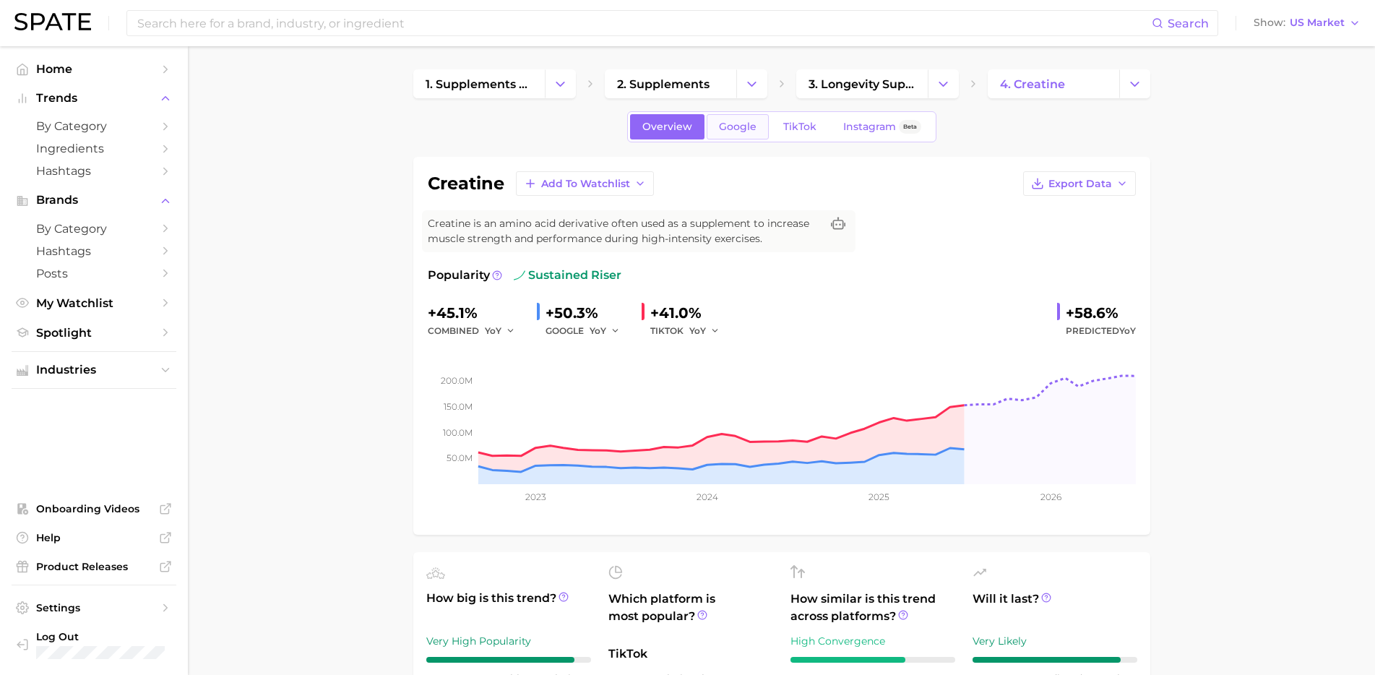
click at [736, 133] on link "Google" at bounding box center [738, 126] width 62 height 25
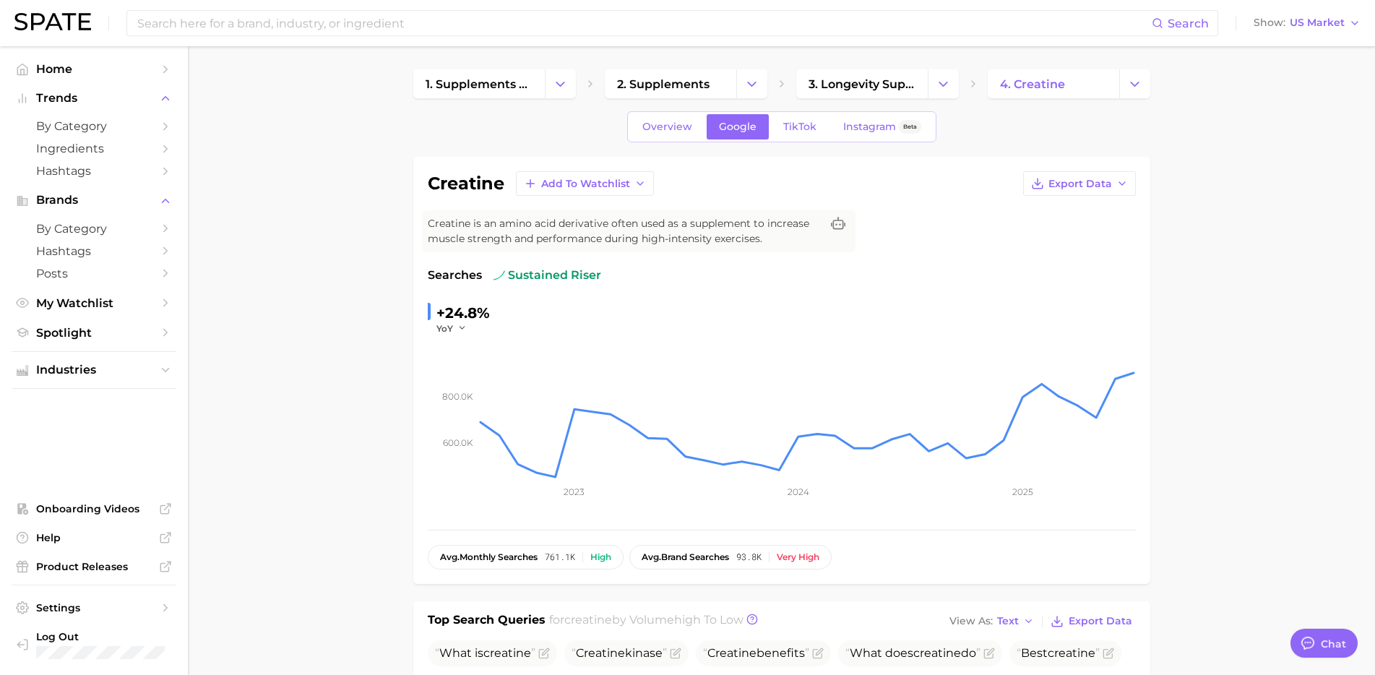
type textarea "x"
click at [808, 122] on span "TikTok" at bounding box center [799, 127] width 33 height 12
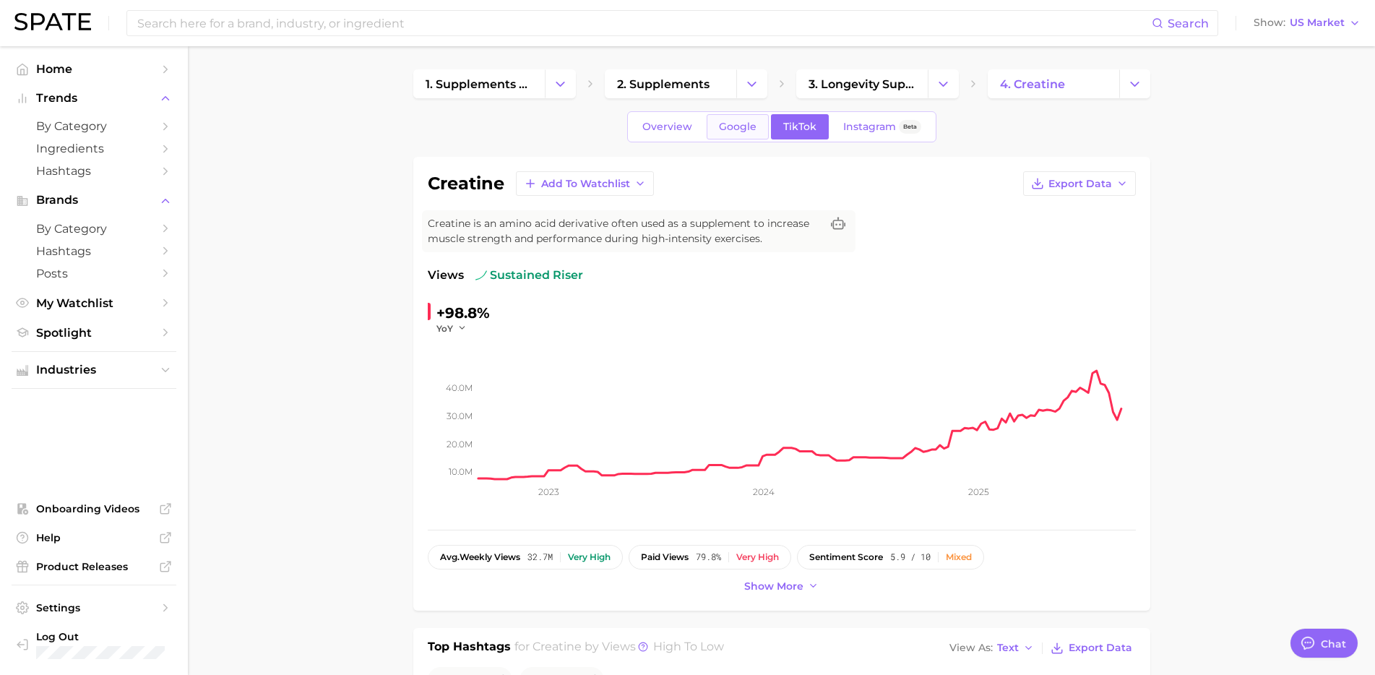
click at [736, 127] on span "Google" at bounding box center [738, 127] width 38 height 12
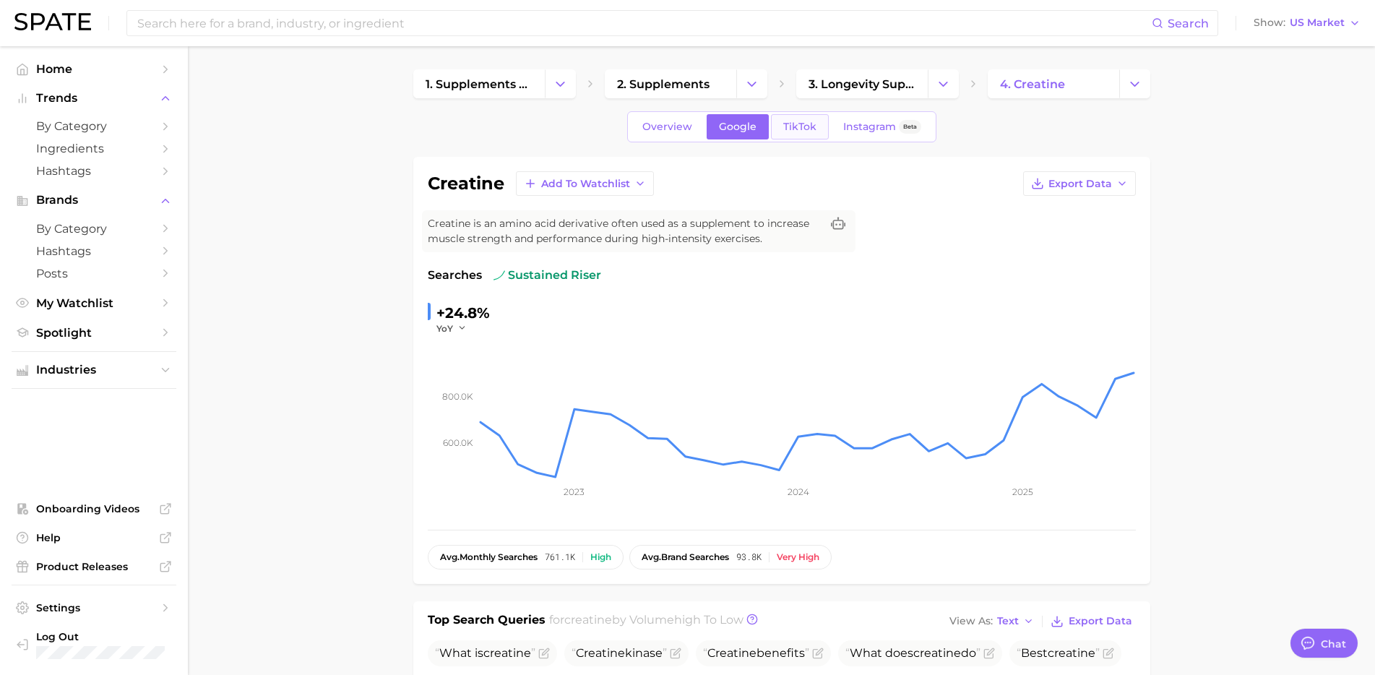
click at [811, 138] on link "TikTok" at bounding box center [800, 126] width 58 height 25
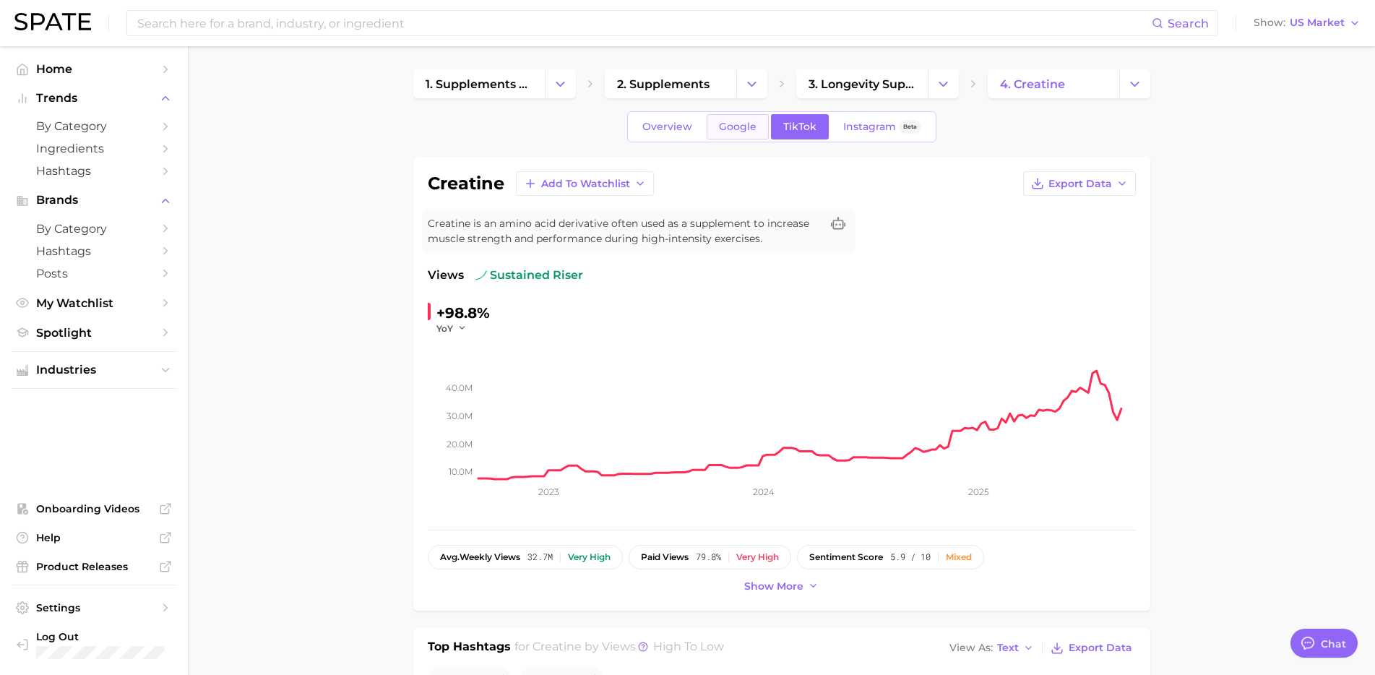
click at [742, 134] on link "Google" at bounding box center [738, 126] width 62 height 25
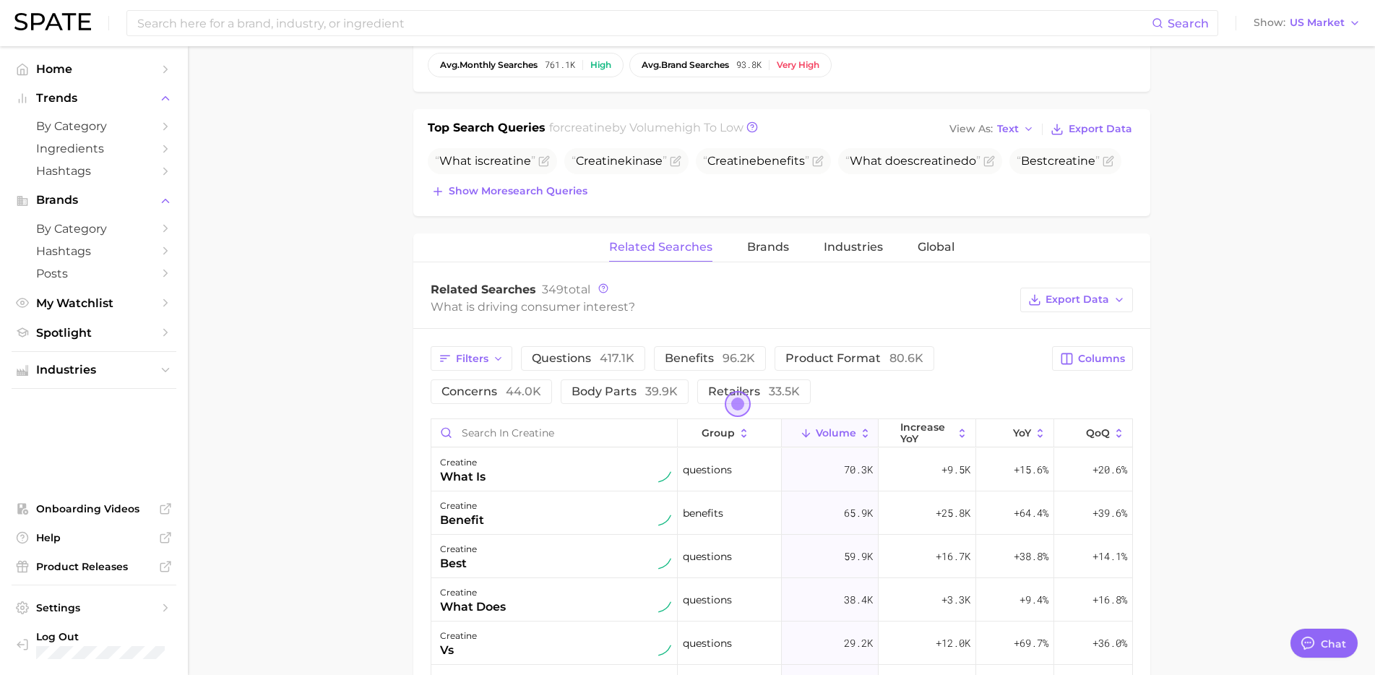
scroll to position [493, 0]
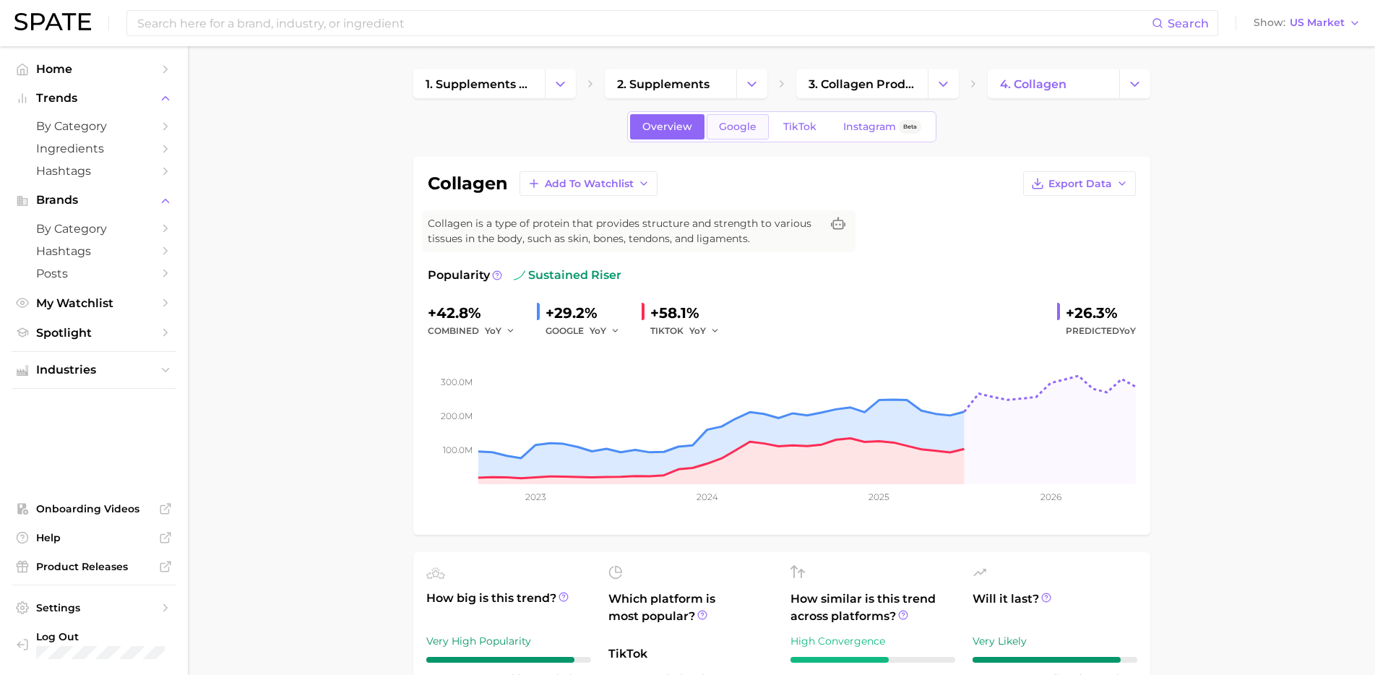
click at [738, 131] on span "Google" at bounding box center [738, 127] width 38 height 12
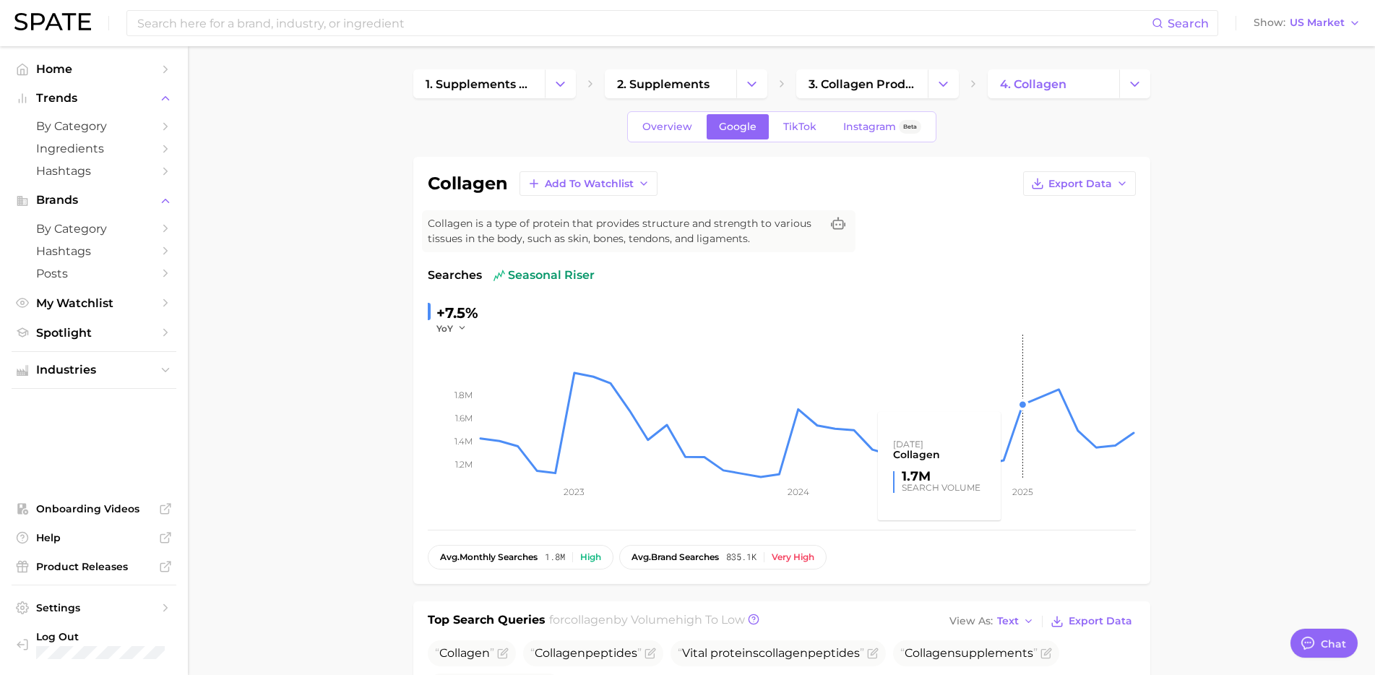
type textarea "x"
click at [787, 138] on div "Overview Google TikTok Instagram Beta" at bounding box center [781, 126] width 309 height 31
click at [789, 134] on link "TikTok" at bounding box center [800, 126] width 58 height 25
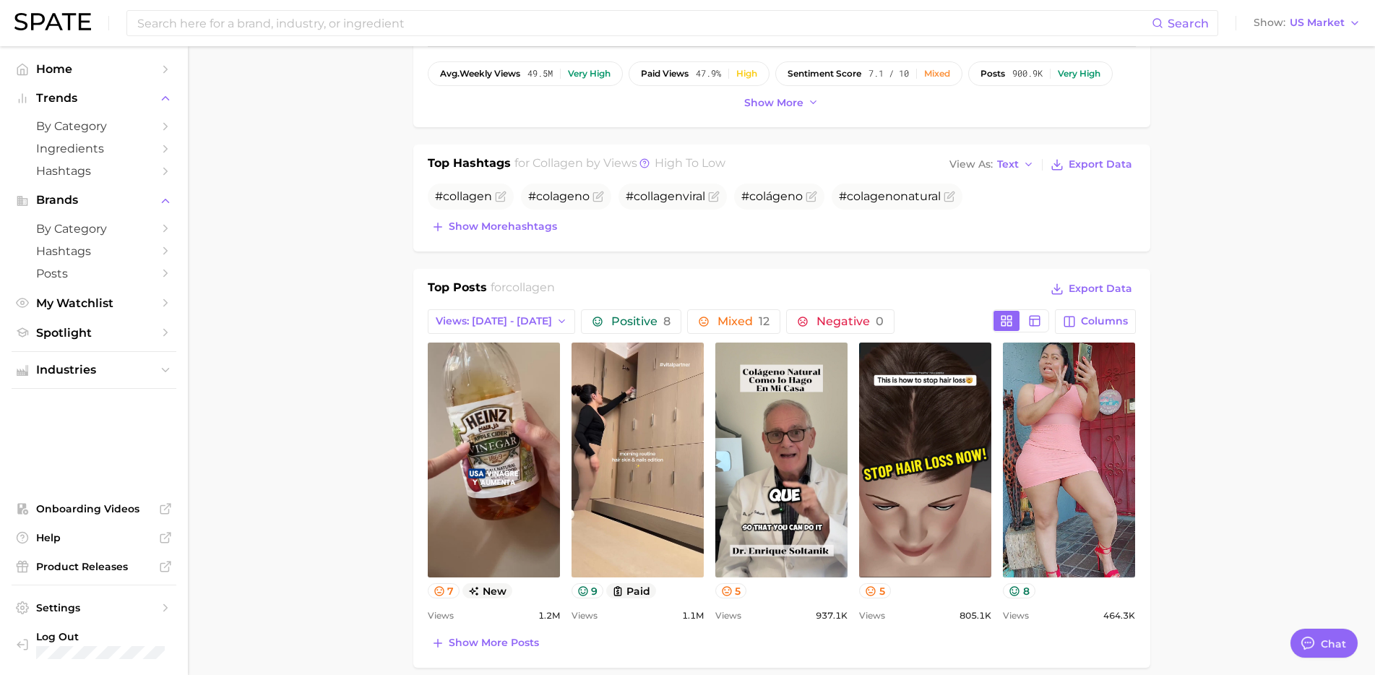
scroll to position [490, 0]
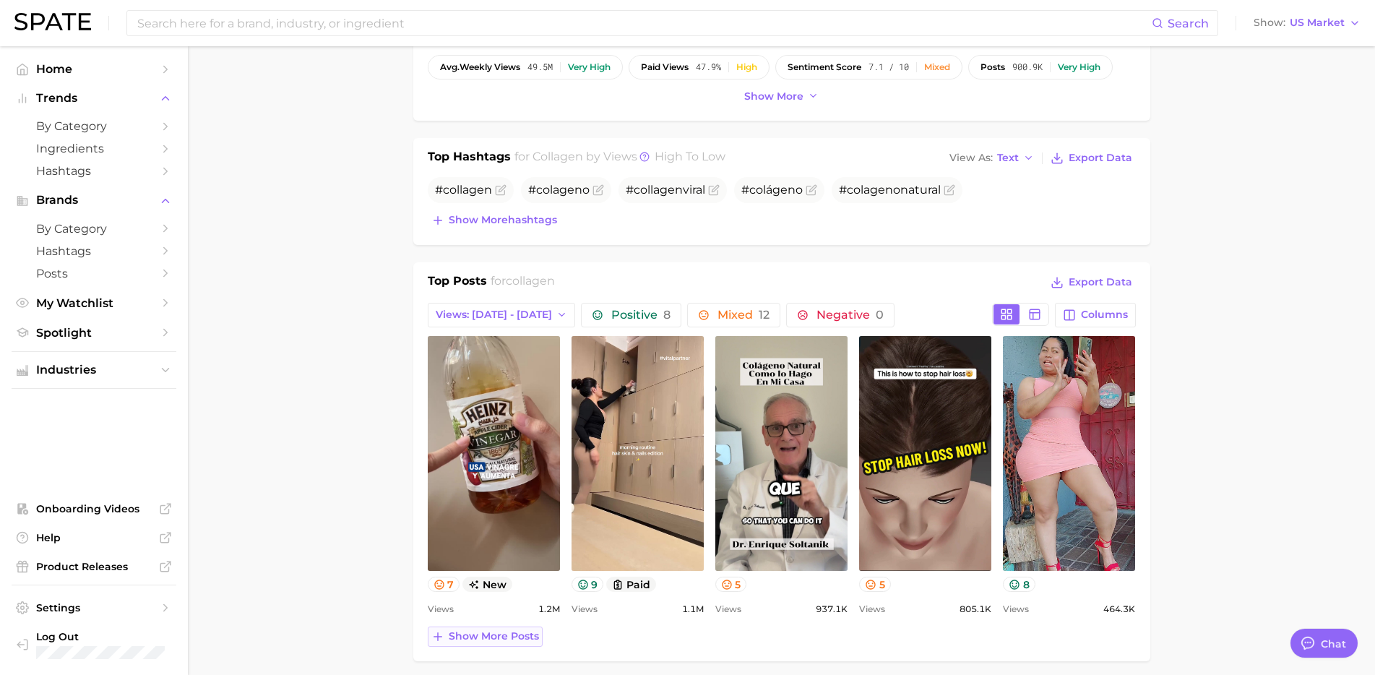
click at [494, 633] on span "Show more posts" at bounding box center [494, 636] width 90 height 12
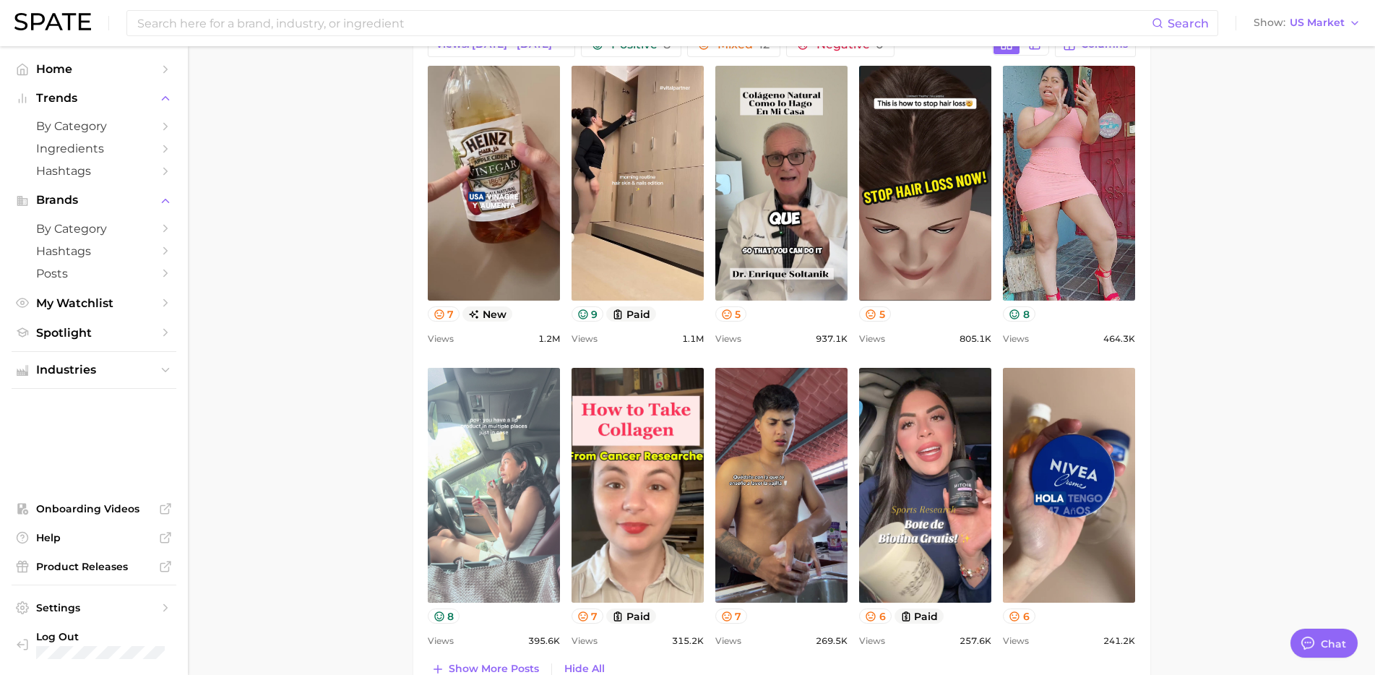
scroll to position [765, 0]
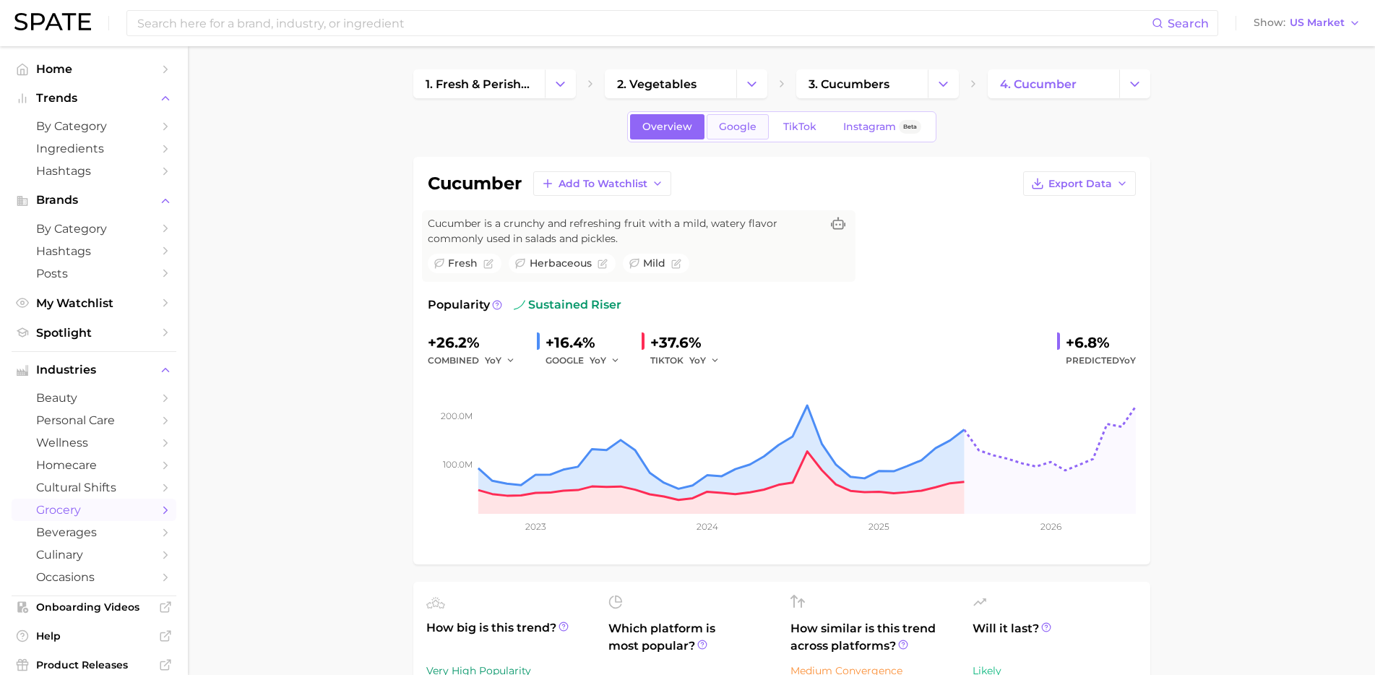
click at [733, 130] on span "Google" at bounding box center [738, 127] width 38 height 12
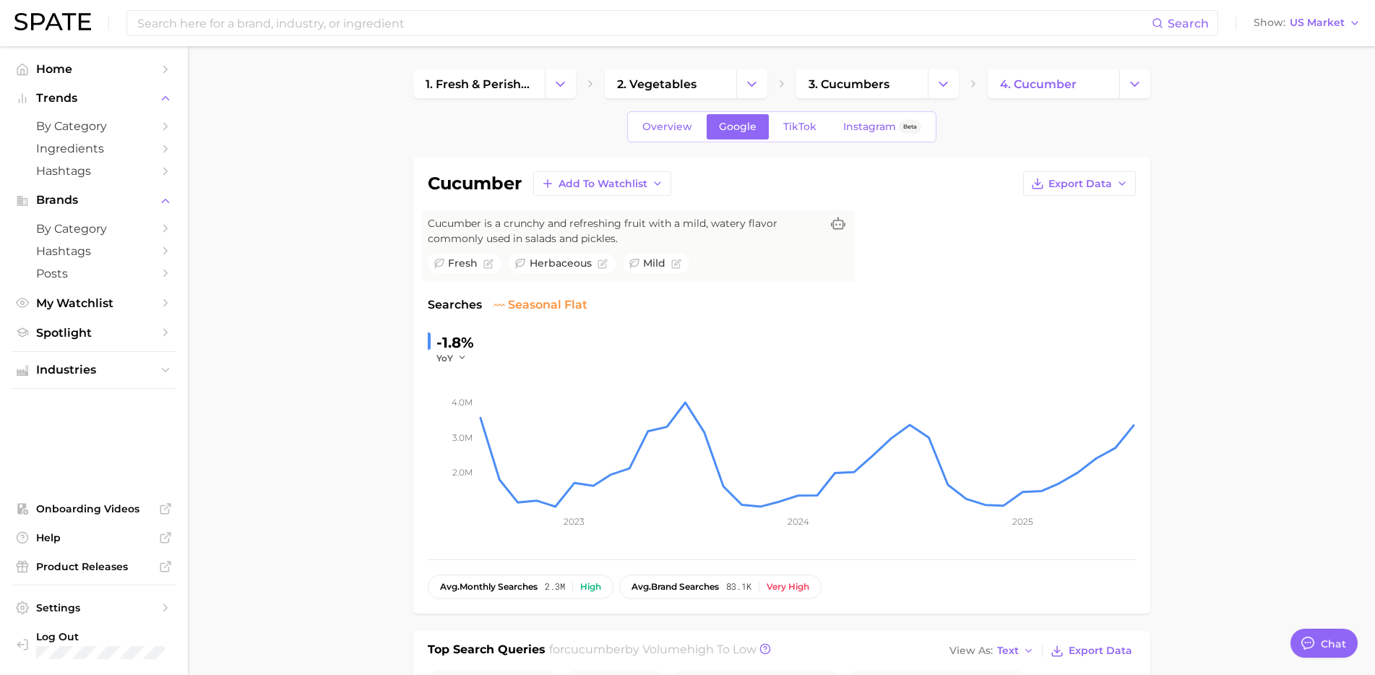
type textarea "x"
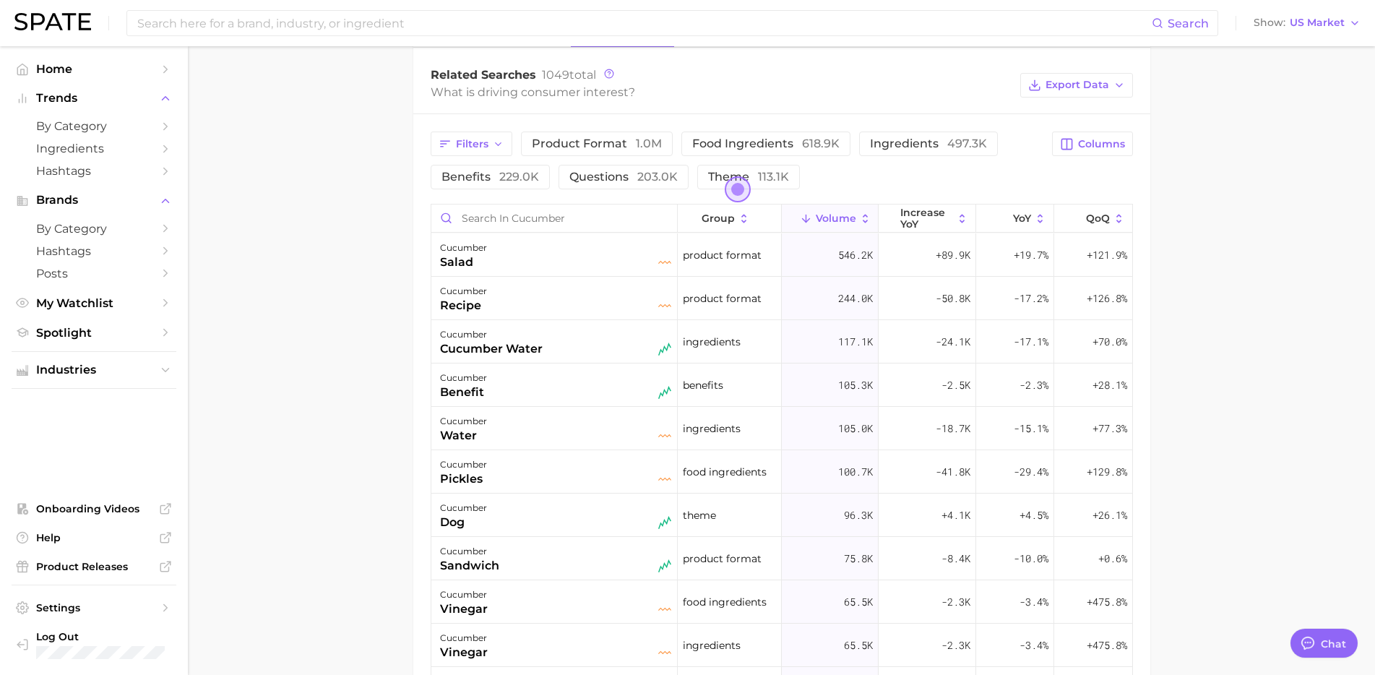
scroll to position [759, 0]
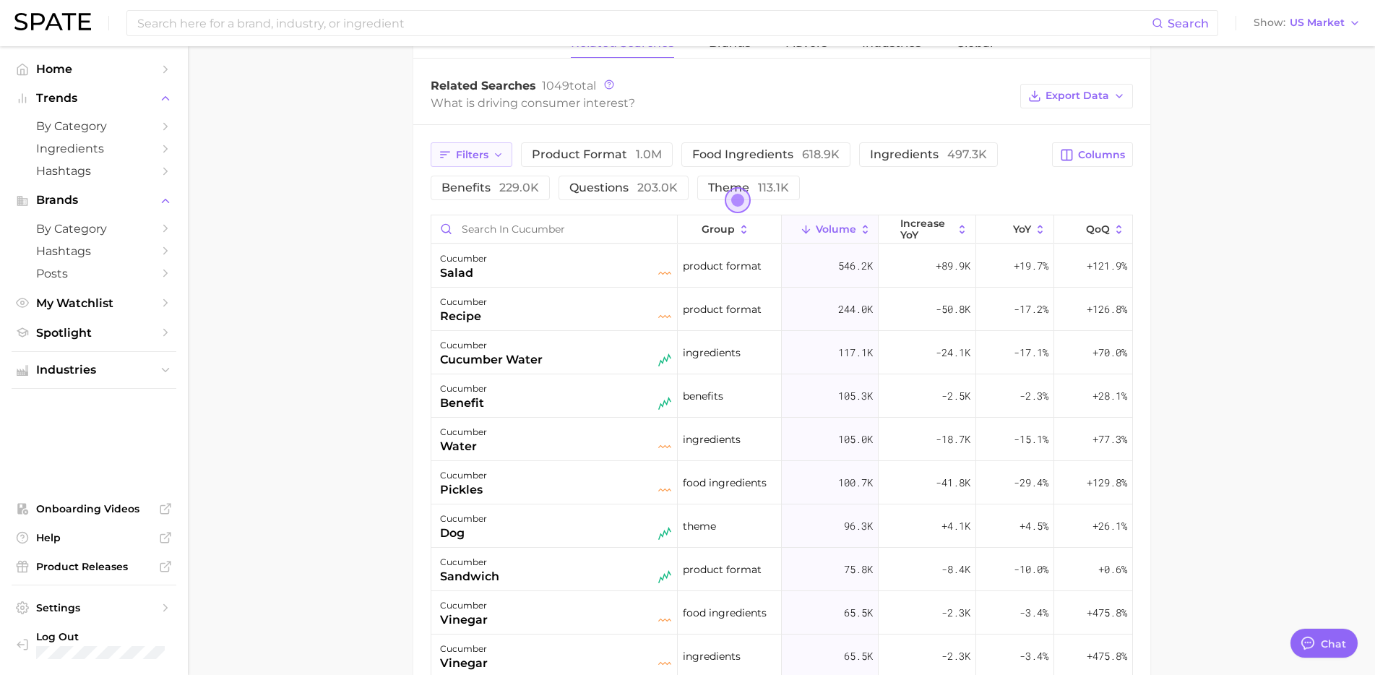
click at [484, 155] on span "Filters" at bounding box center [472, 155] width 33 height 12
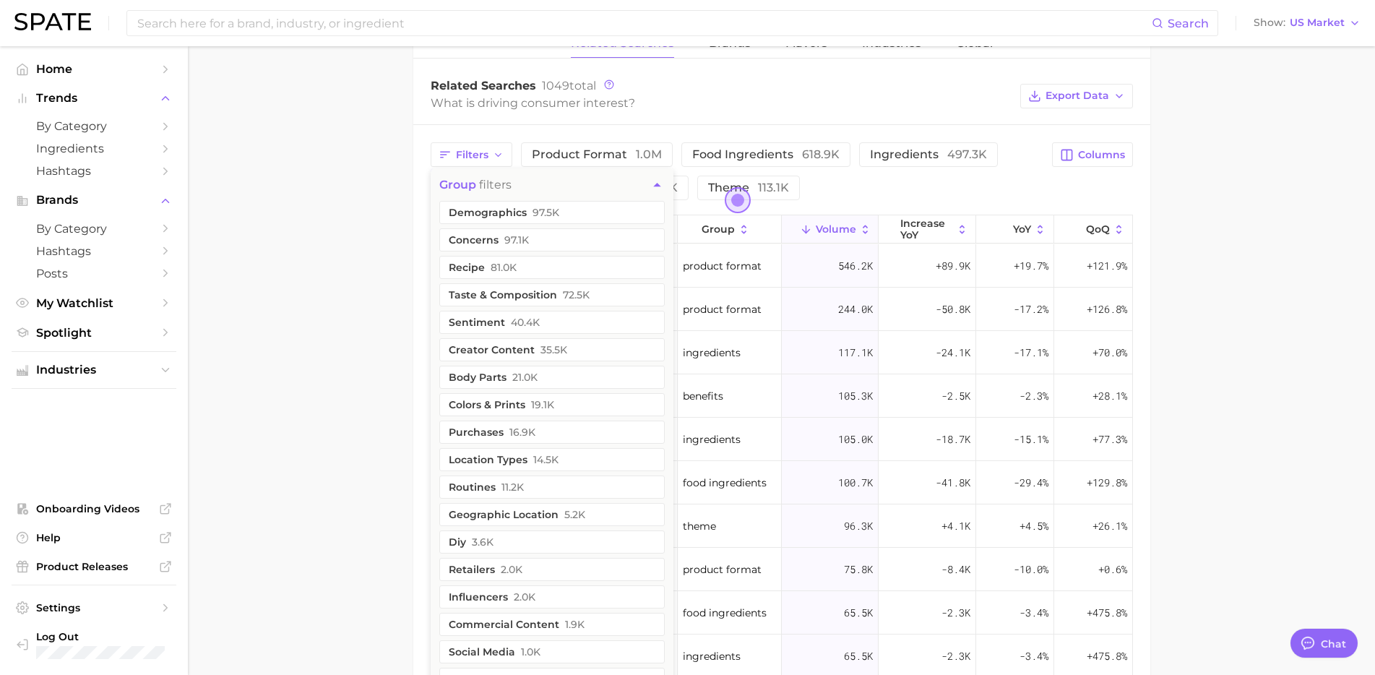
click at [379, 292] on main "1. fresh & perishable foods 2. vegetables 3. cucumbers 4. cucumber Overview Goo…" at bounding box center [781, 133] width 1187 height 1691
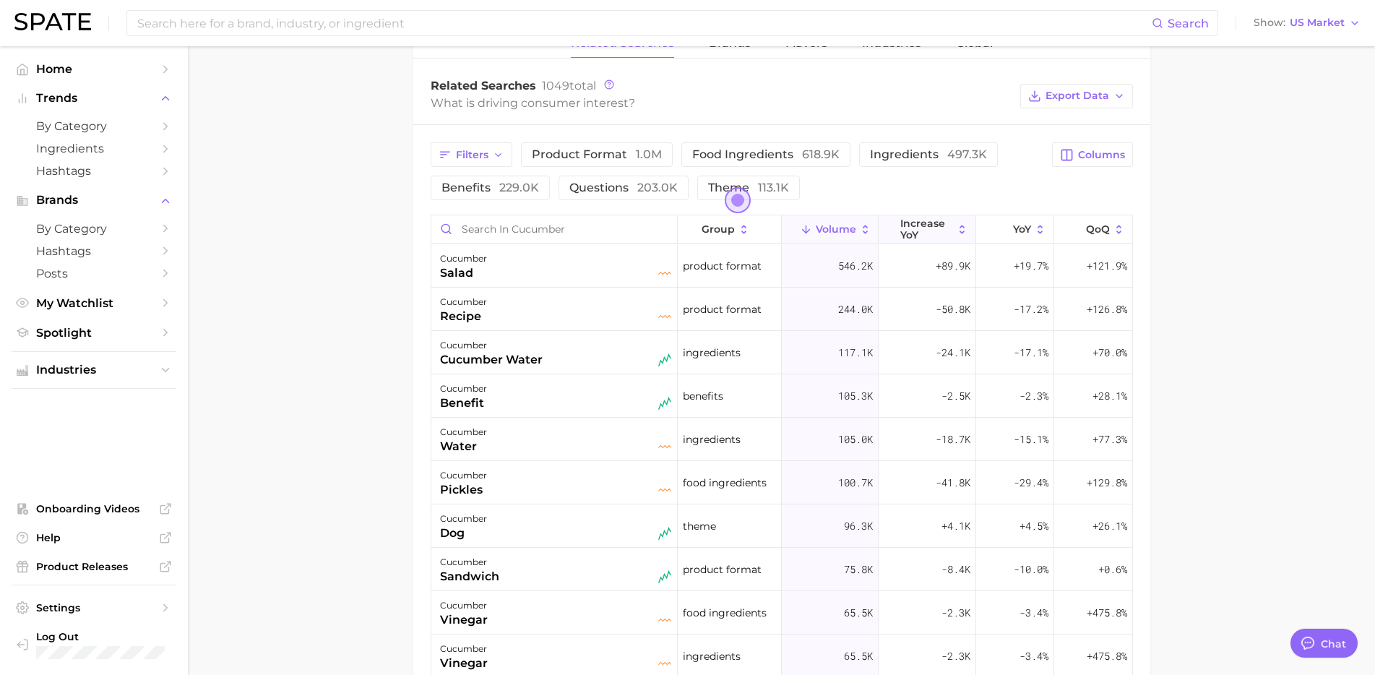
click at [918, 233] on span "increase YoY" at bounding box center [926, 228] width 53 height 23
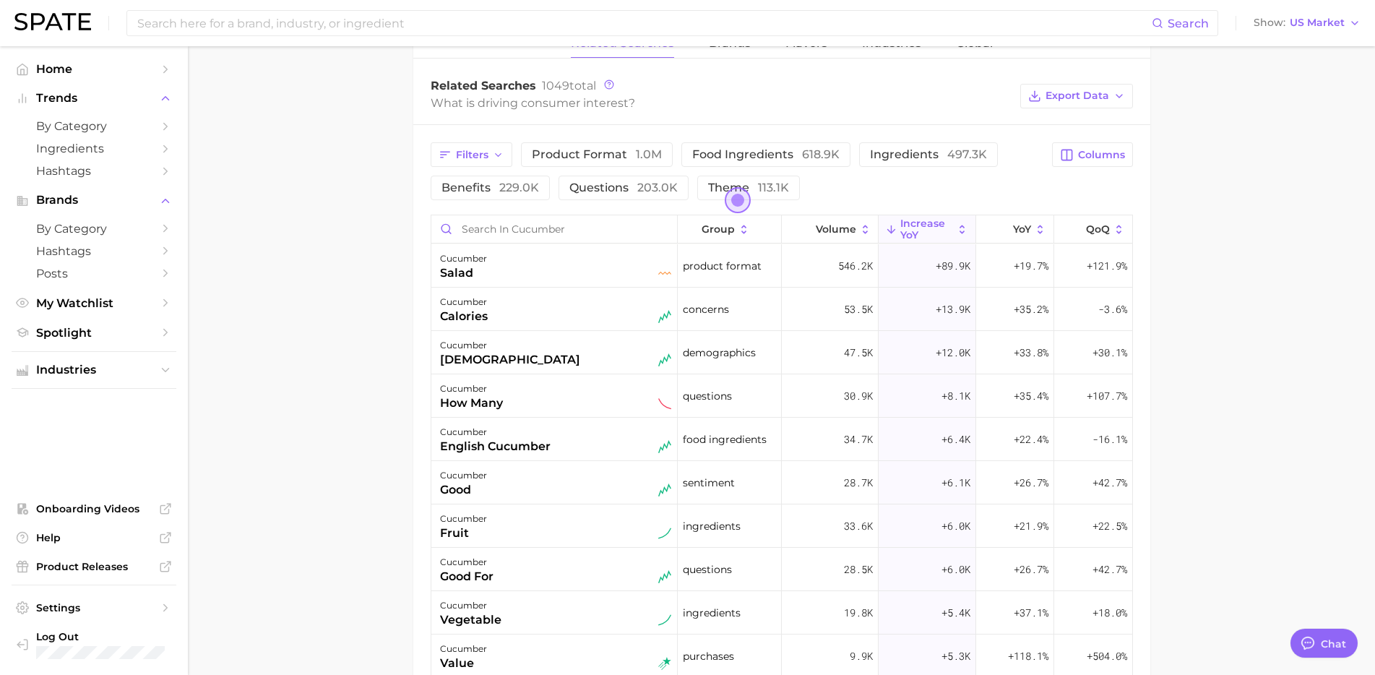
click at [930, 191] on div "Filters product format 1.0m food ingredients 618.9k ingredients 497.3k benefits…" at bounding box center [737, 171] width 613 height 58
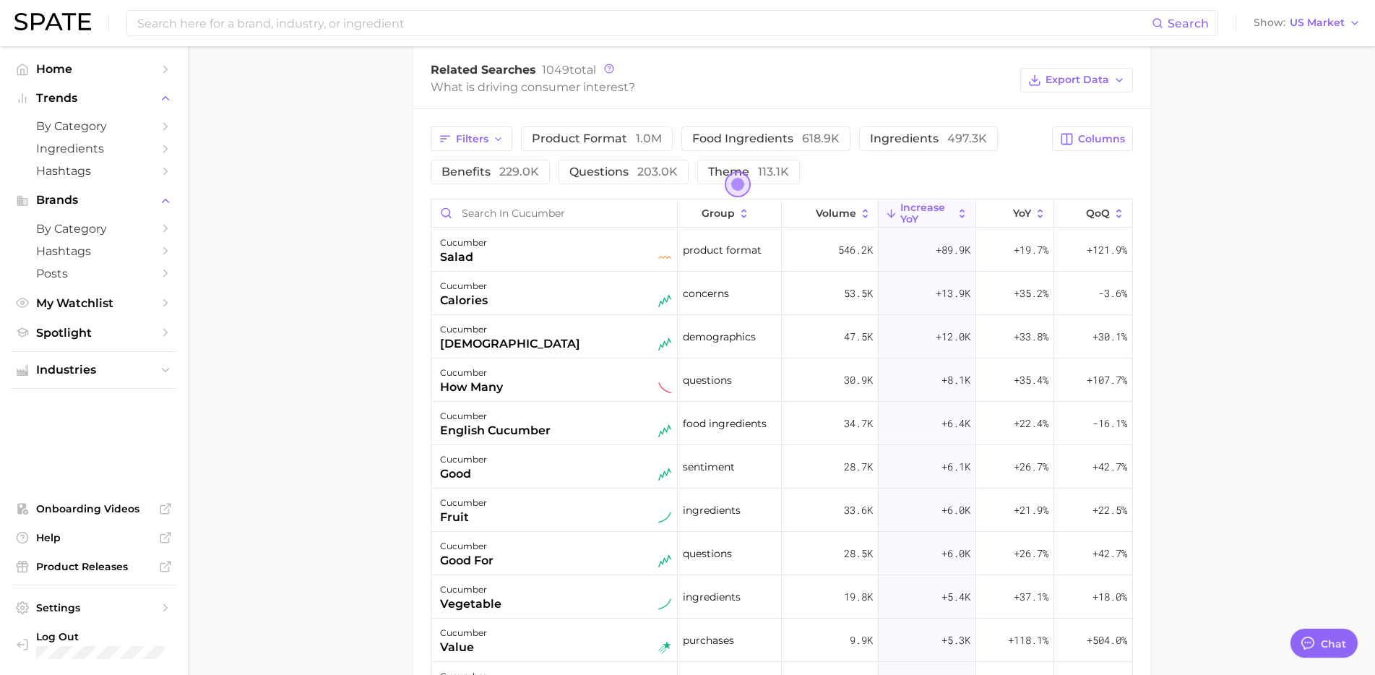
scroll to position [777, 0]
click at [738, 182] on span "Open the dialog" at bounding box center [738, 181] width 26 height 26
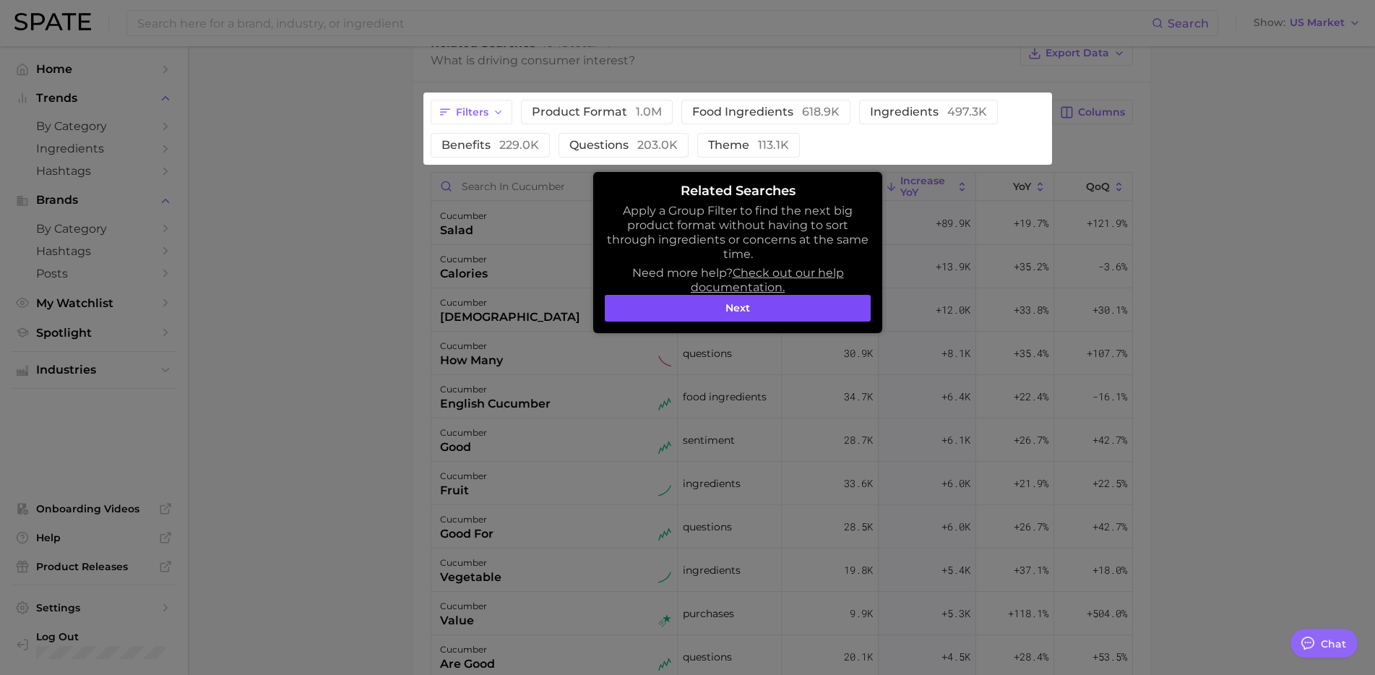
click at [751, 306] on button "Next" at bounding box center [738, 308] width 266 height 27
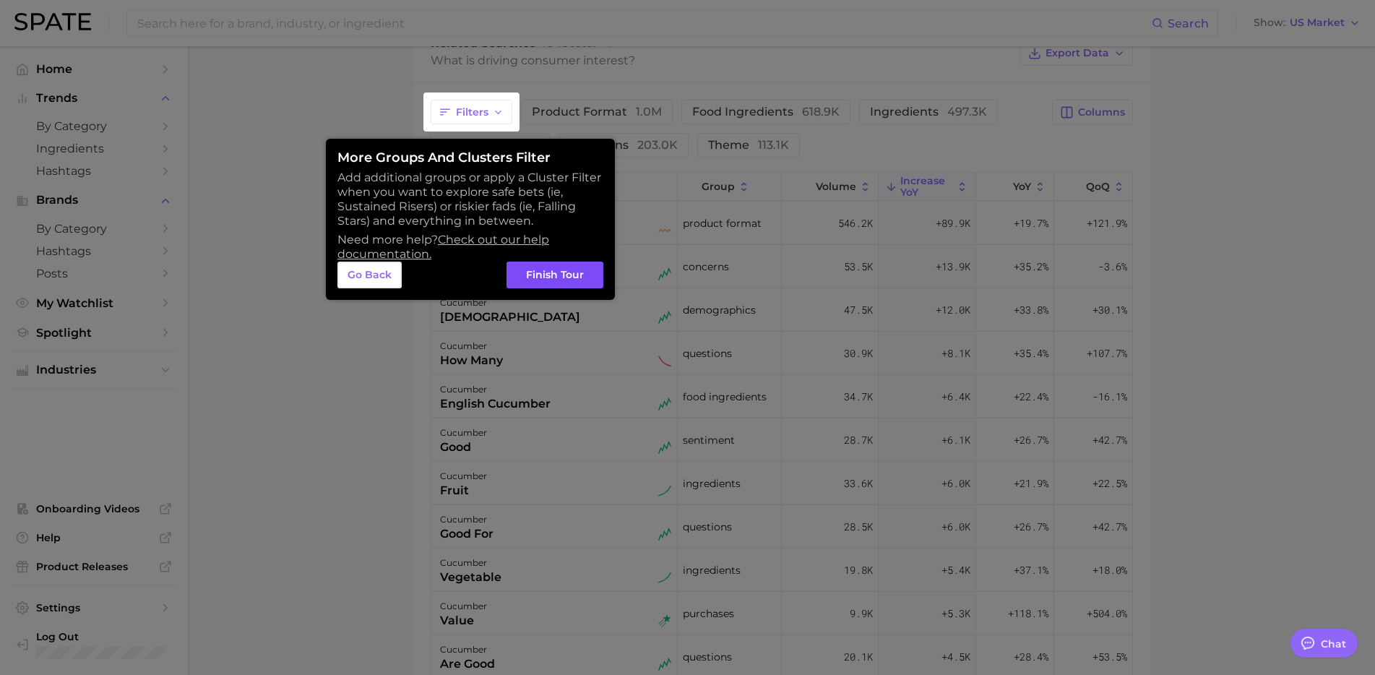
click at [556, 278] on button "Finish Tour" at bounding box center [554, 275] width 97 height 27
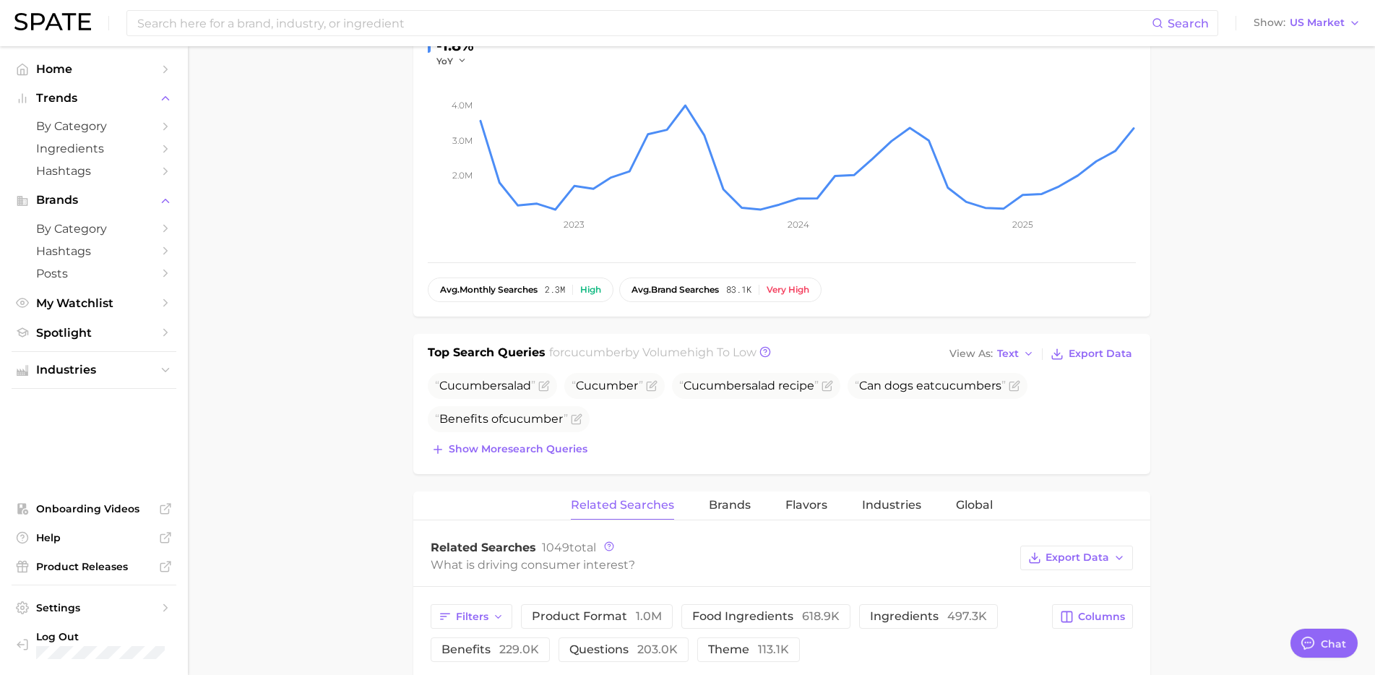
scroll to position [0, 0]
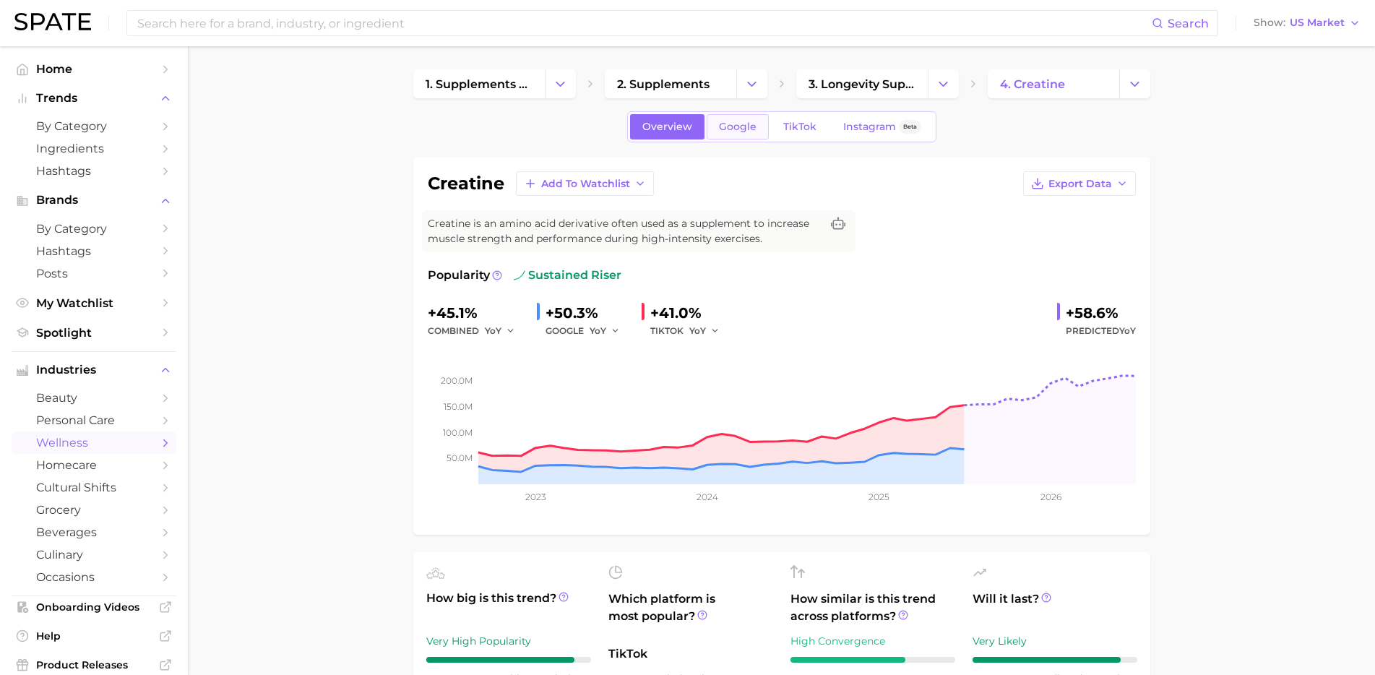
click at [736, 138] on link "Google" at bounding box center [738, 126] width 62 height 25
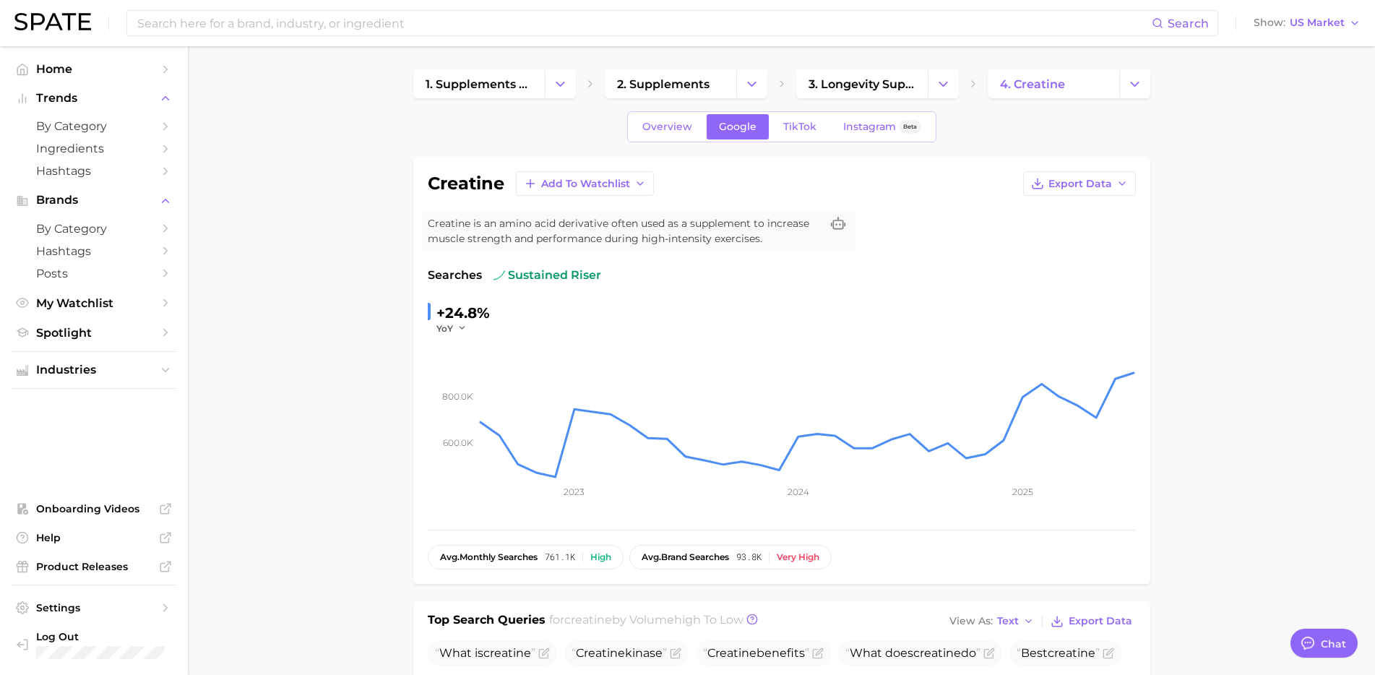
type textarea "x"
click at [794, 130] on span "TikTok" at bounding box center [799, 127] width 33 height 12
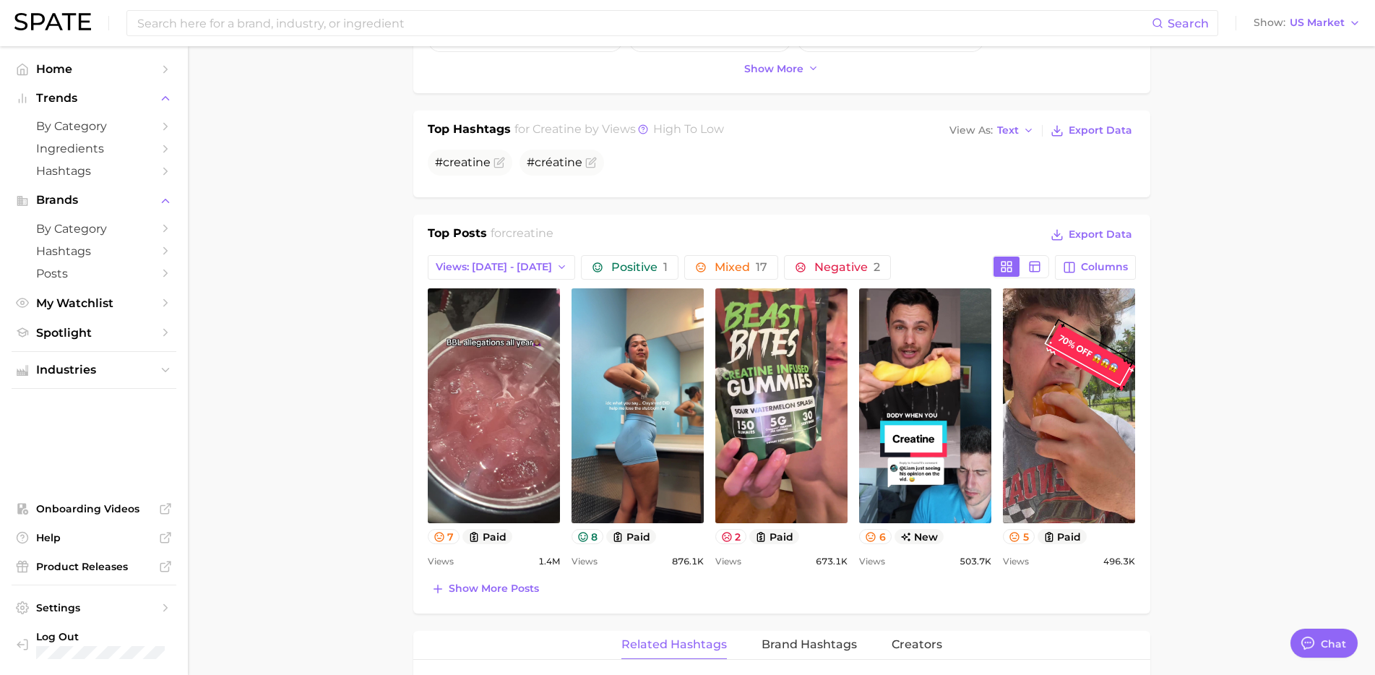
scroll to position [519, 0]
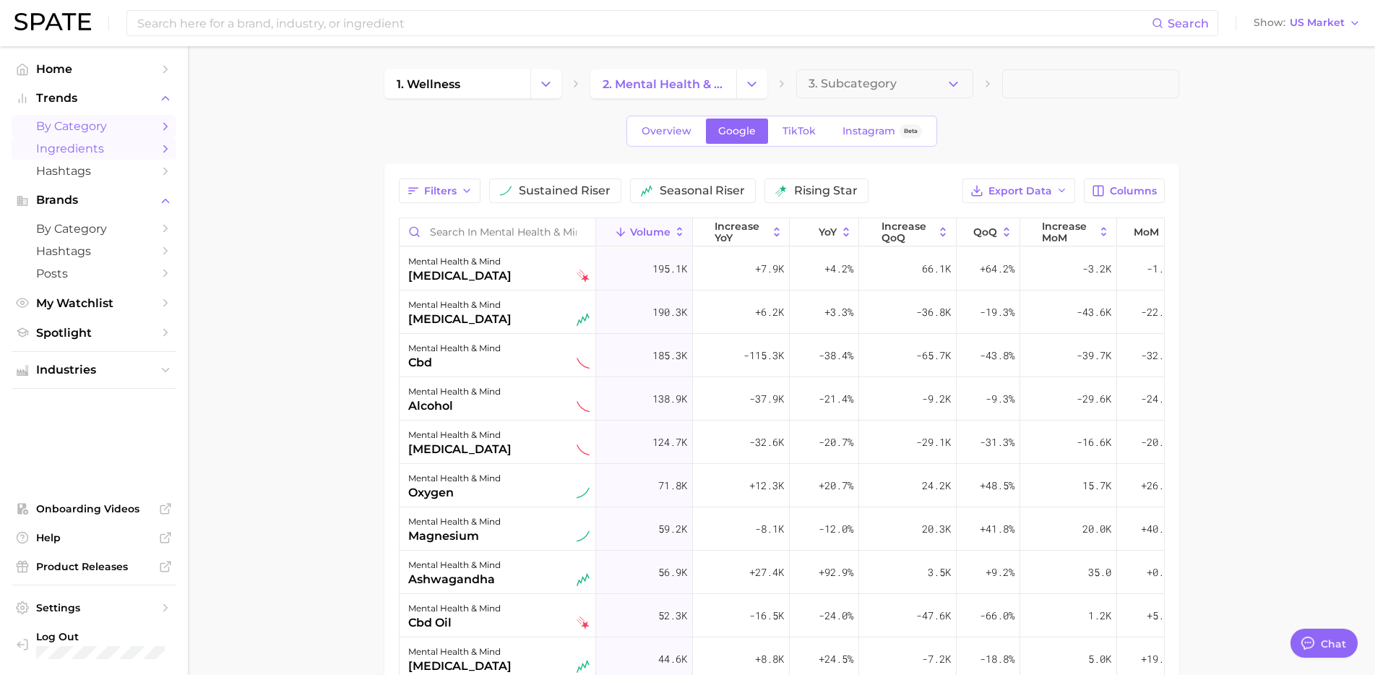
click at [126, 128] on span "by Category" at bounding box center [94, 126] width 116 height 14
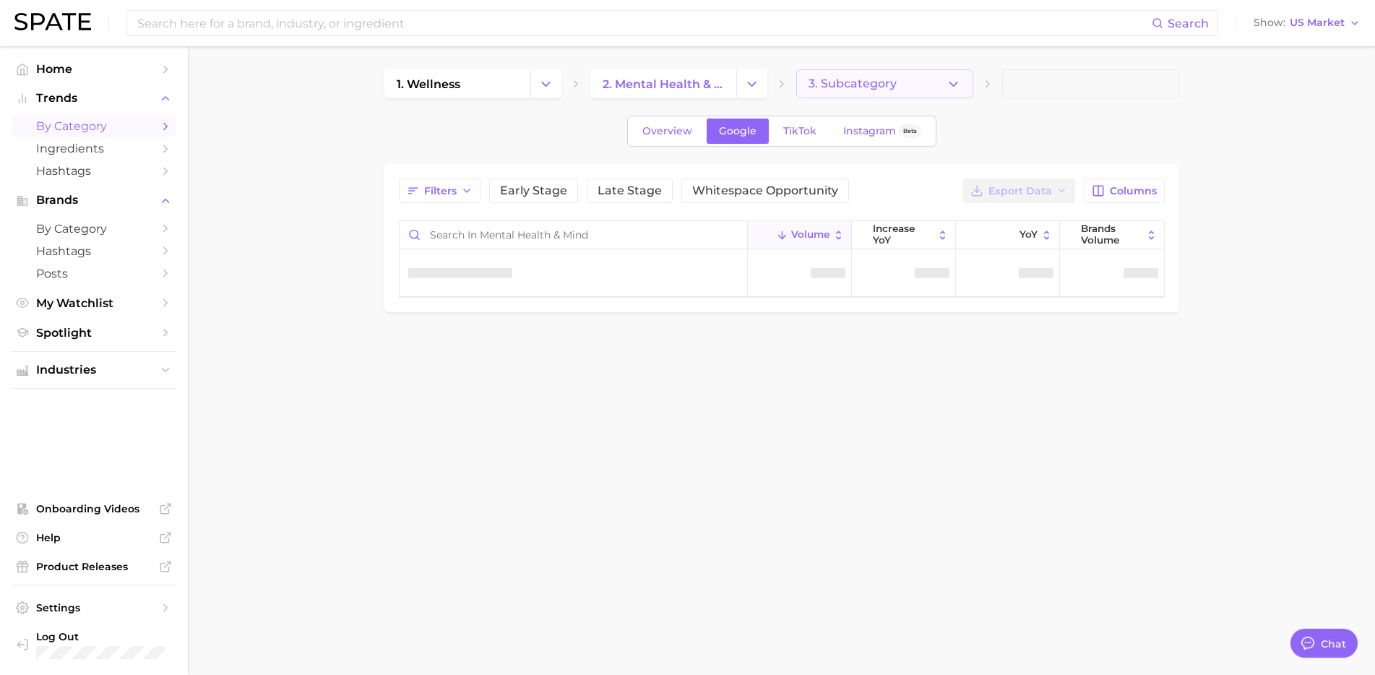
click at [834, 79] on span "3. Subcategory" at bounding box center [853, 83] width 88 height 13
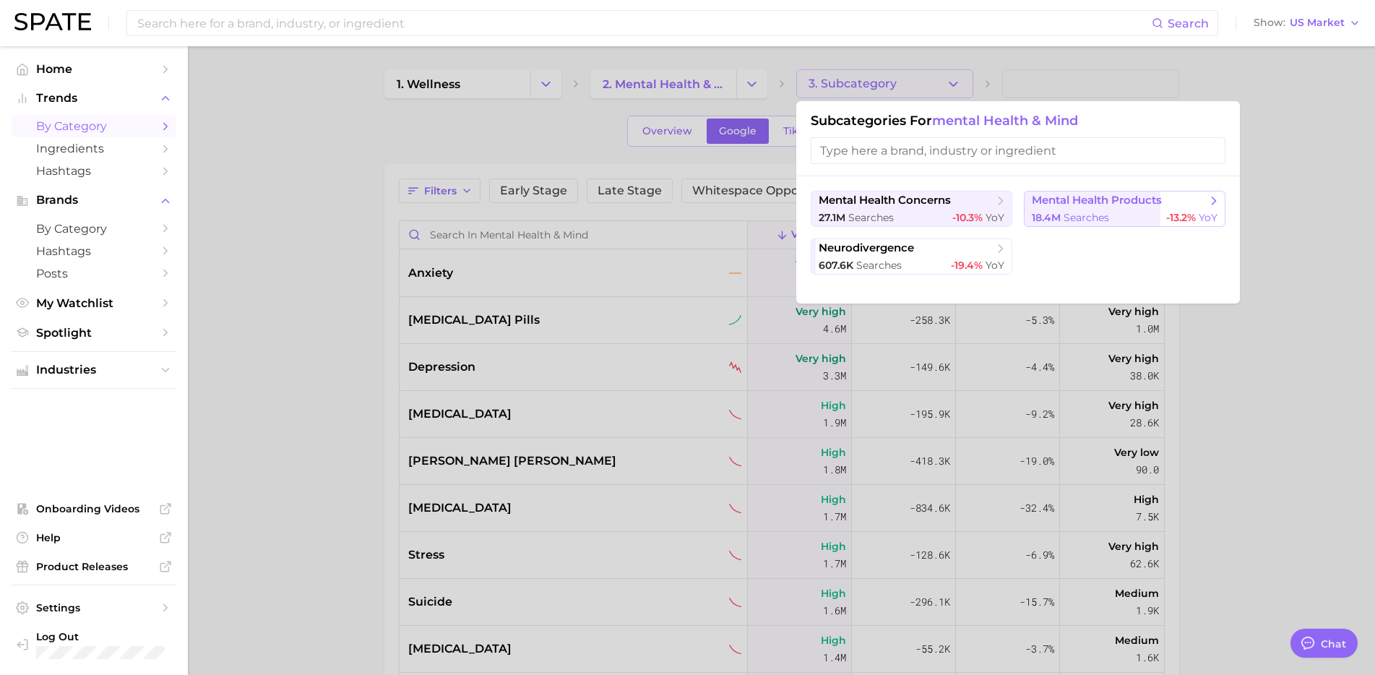
click at [1087, 209] on button "mental health products 18.4m searches -13.2% YoY" at bounding box center [1125, 209] width 202 height 36
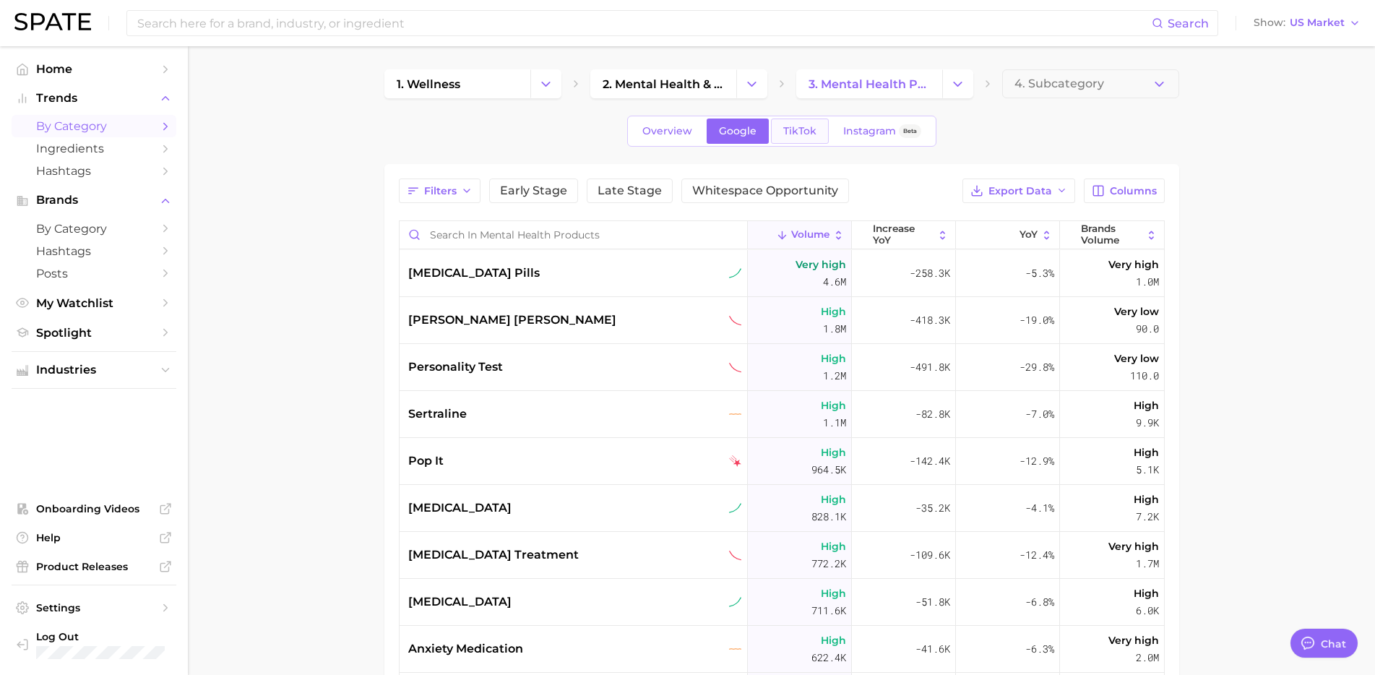
click at [795, 131] on span "TikTok" at bounding box center [799, 131] width 33 height 12
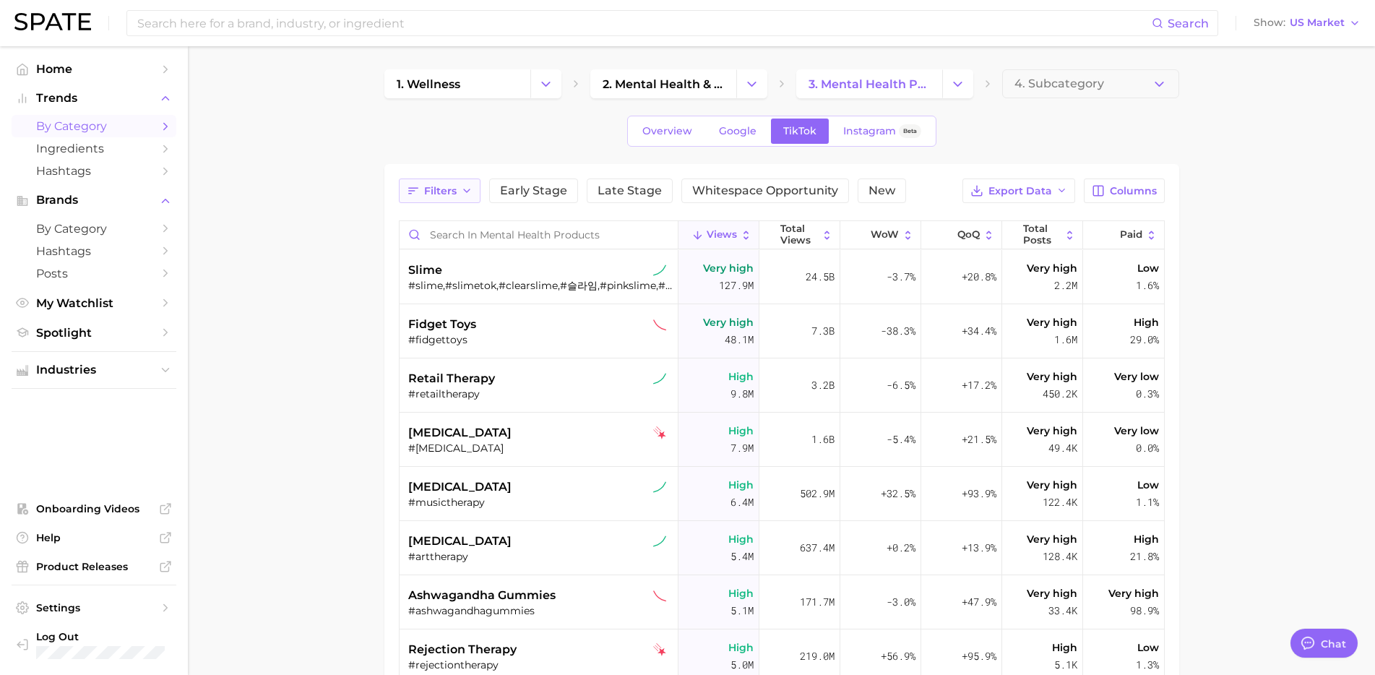
click at [454, 194] on span "Filters" at bounding box center [440, 191] width 33 height 12
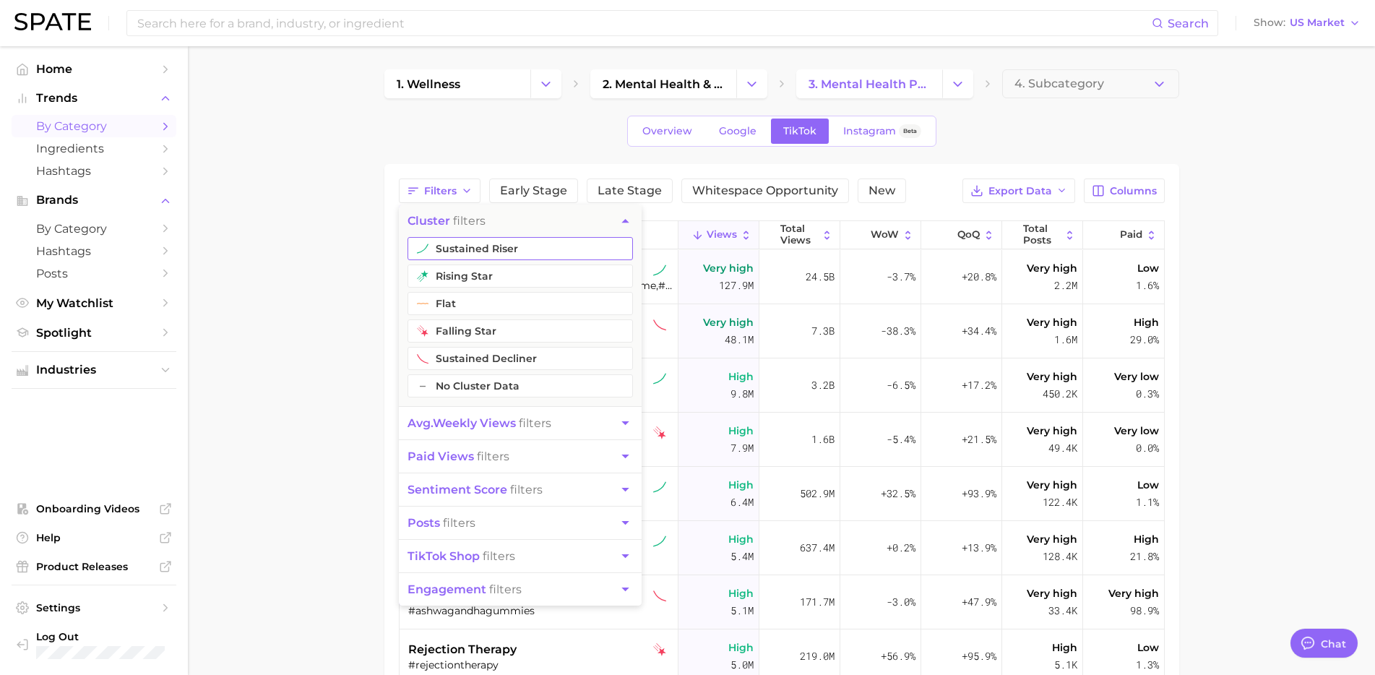
click at [462, 243] on button "sustained riser" at bounding box center [520, 248] width 225 height 23
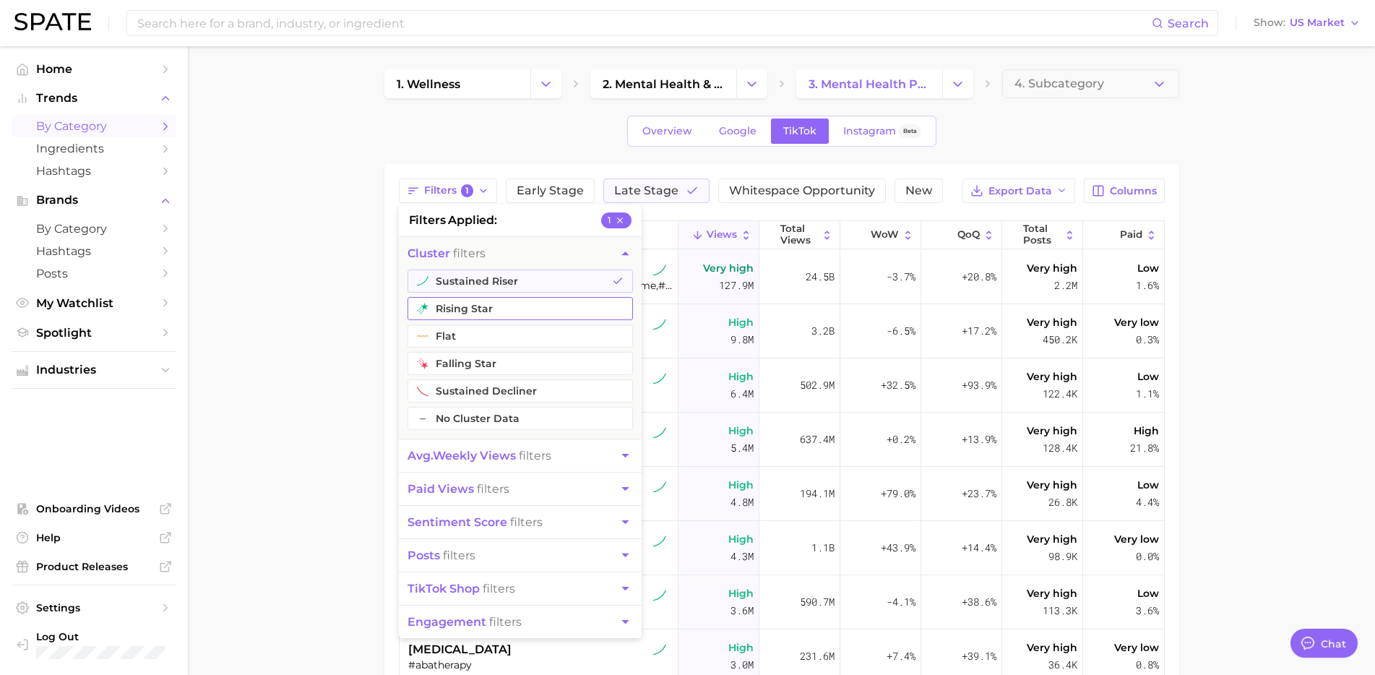
click at [457, 307] on button "rising star" at bounding box center [520, 308] width 225 height 23
click at [538, 139] on div "Overview Google TikTok Instagram Beta" at bounding box center [781, 131] width 795 height 31
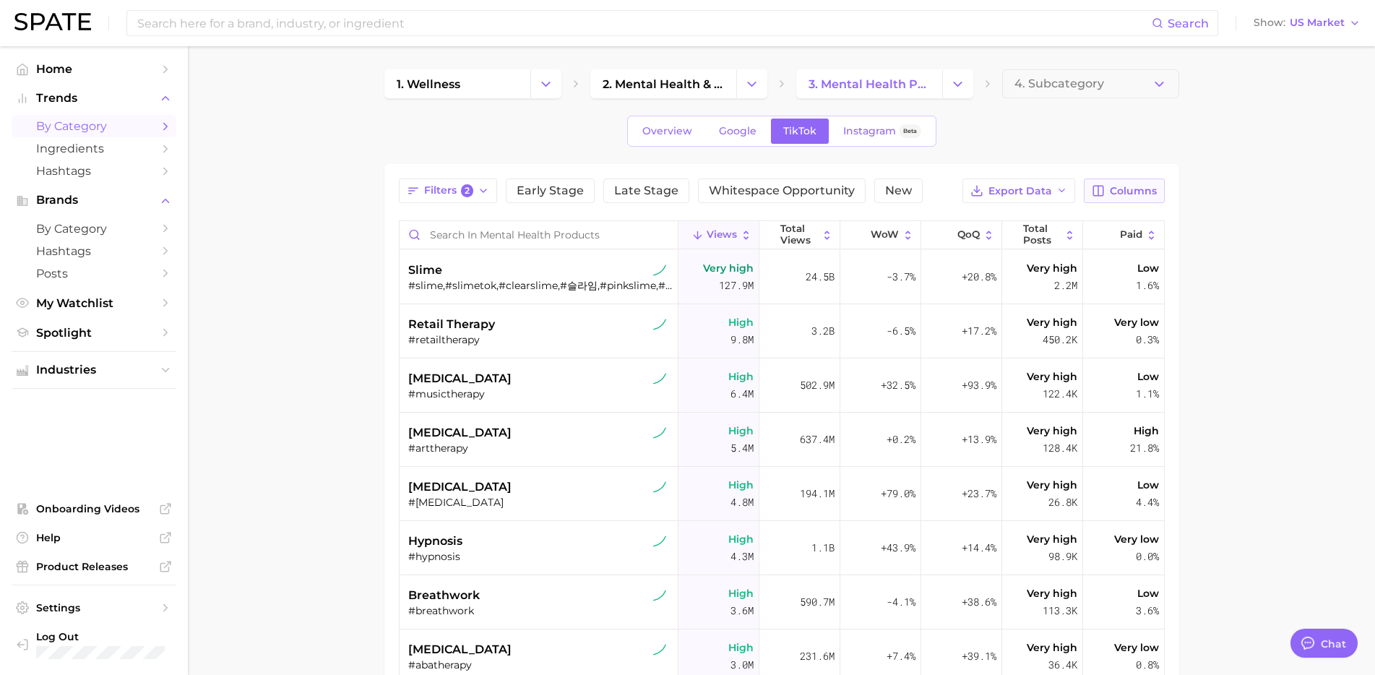
click at [1134, 185] on span "Columns" at bounding box center [1133, 191] width 47 height 12
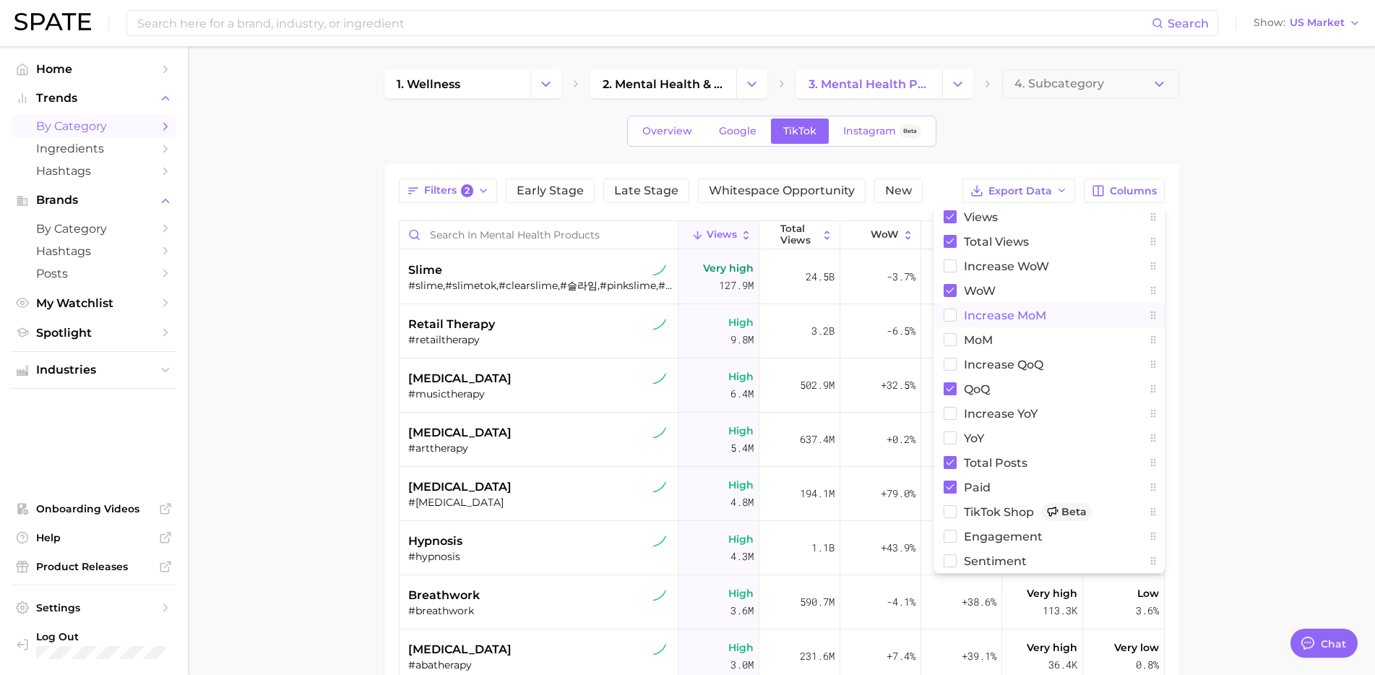
click at [1014, 309] on span "increase MoM" at bounding box center [1005, 315] width 82 height 12
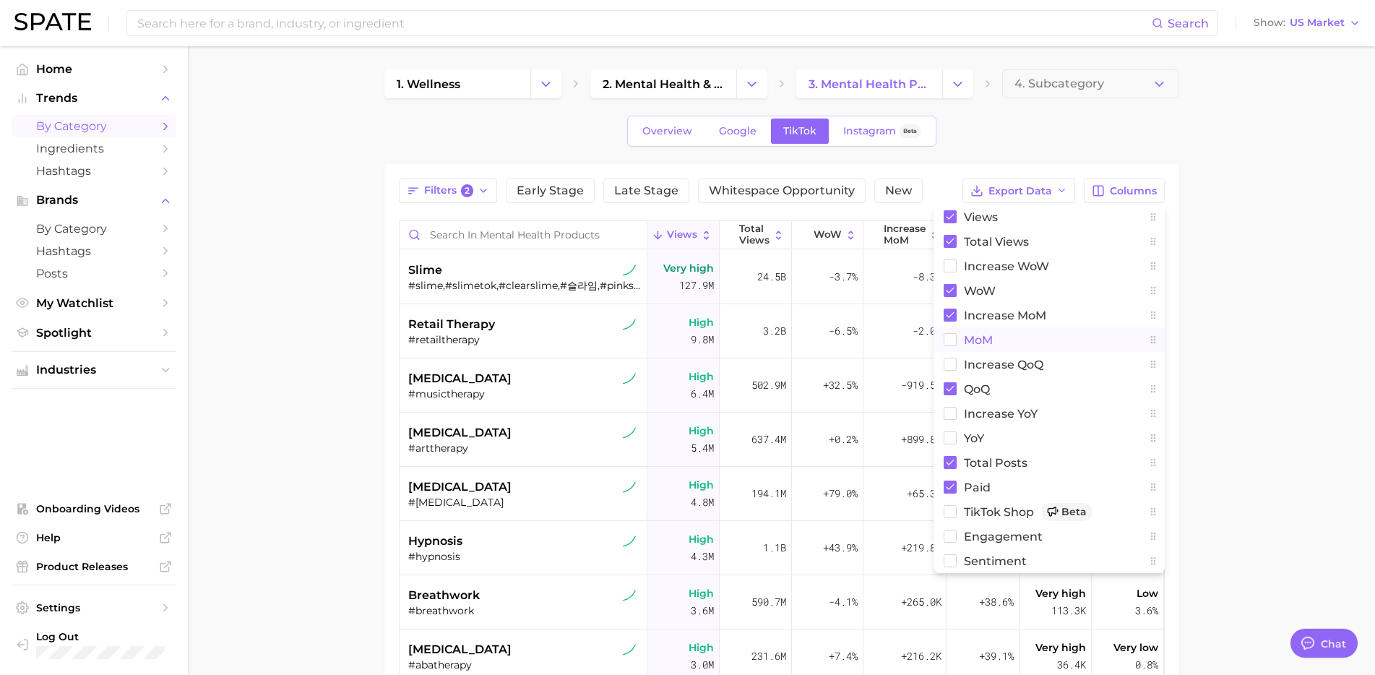
click at [975, 341] on span "MoM" at bounding box center [978, 340] width 29 height 12
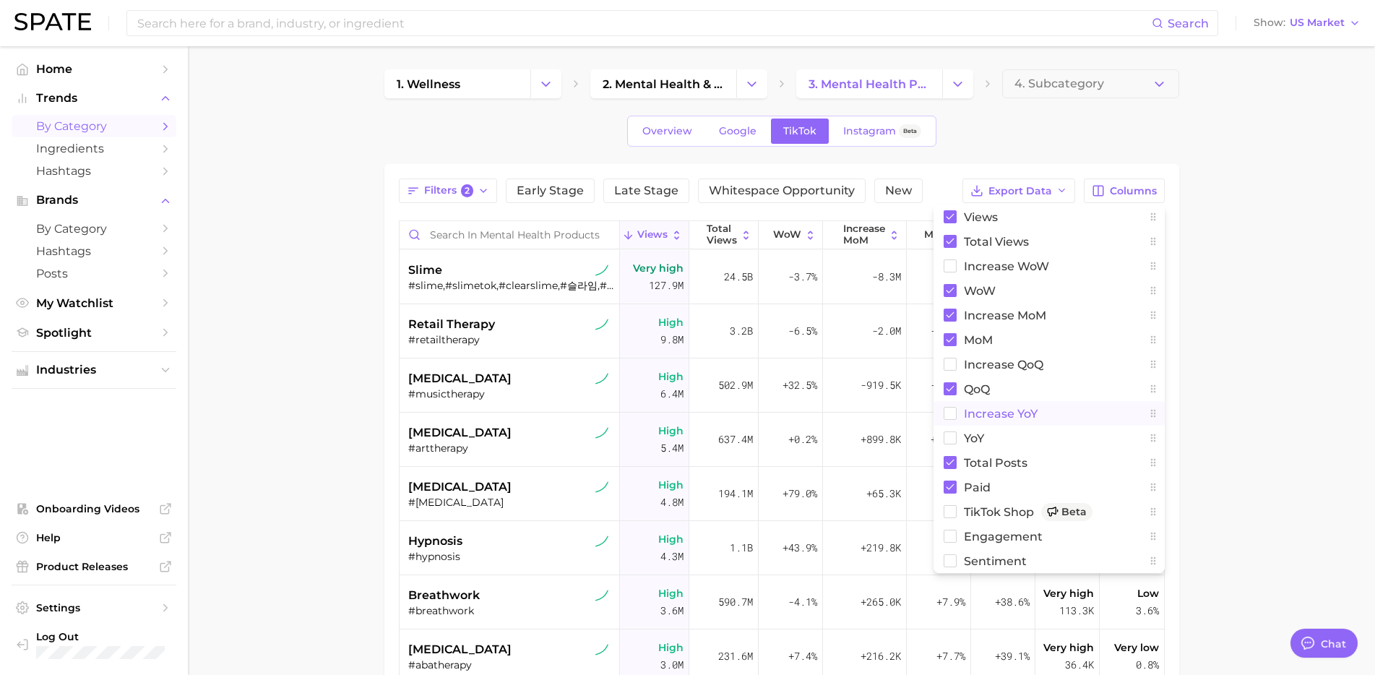
click at [977, 414] on span "increase YoY" at bounding box center [1001, 414] width 74 height 12
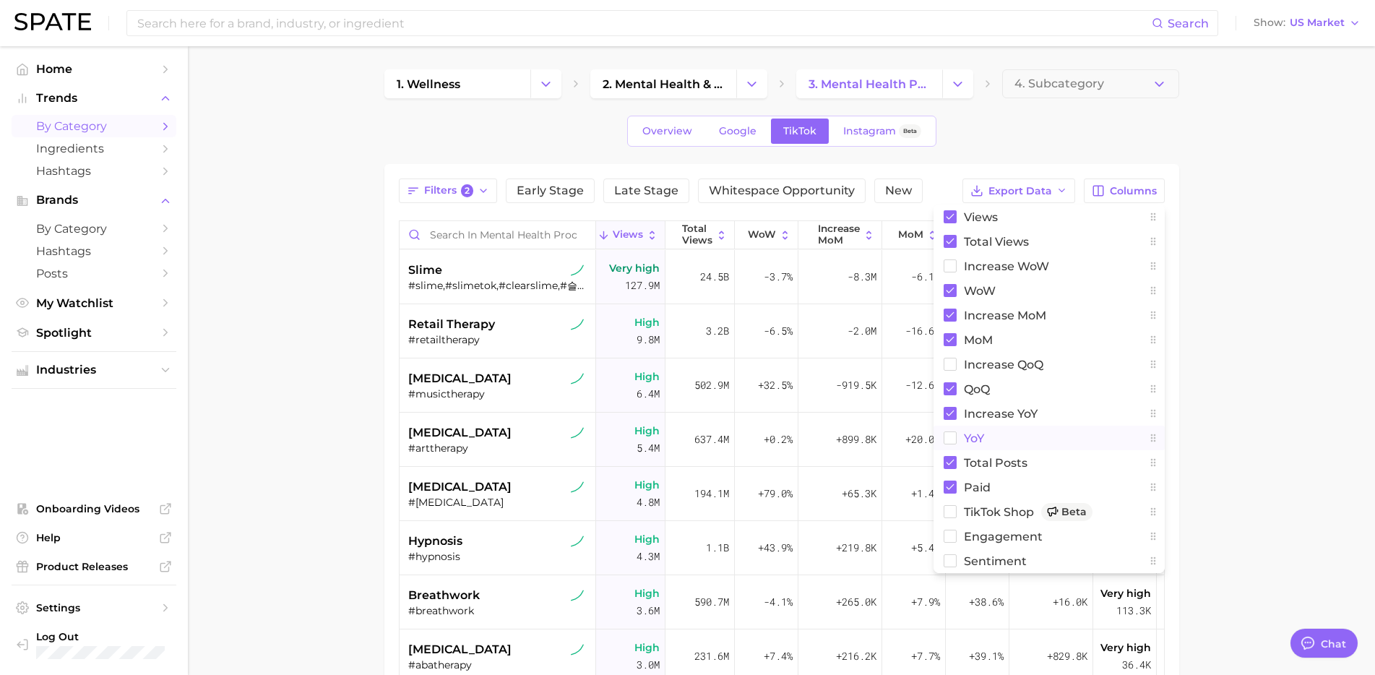
click at [965, 444] on span "YoY" at bounding box center [974, 438] width 20 height 12
click at [1288, 324] on main "1. wellness 2. mental health & mind 3. mental health products 4. Subcategory Ov…" at bounding box center [781, 462] width 1187 height 833
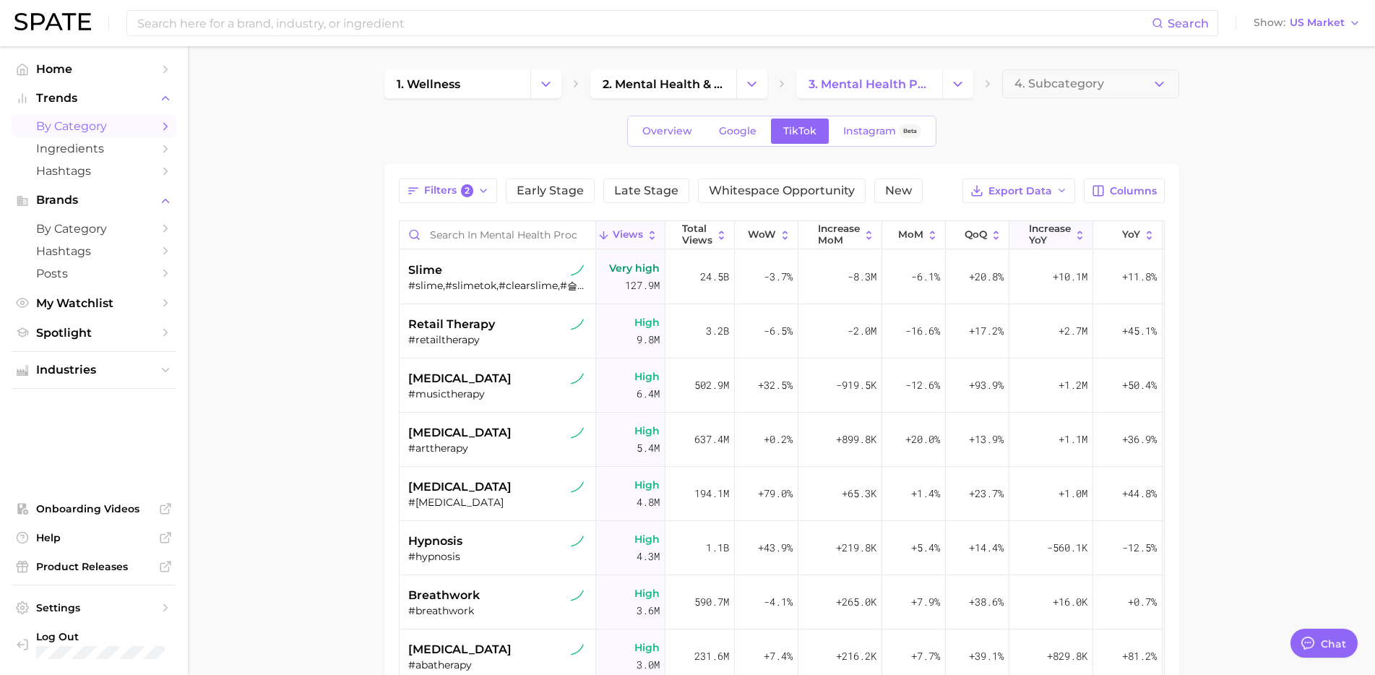
click at [1067, 237] on span "increase YoY" at bounding box center [1050, 234] width 42 height 22
click at [755, 231] on span "WoW" at bounding box center [762, 235] width 28 height 12
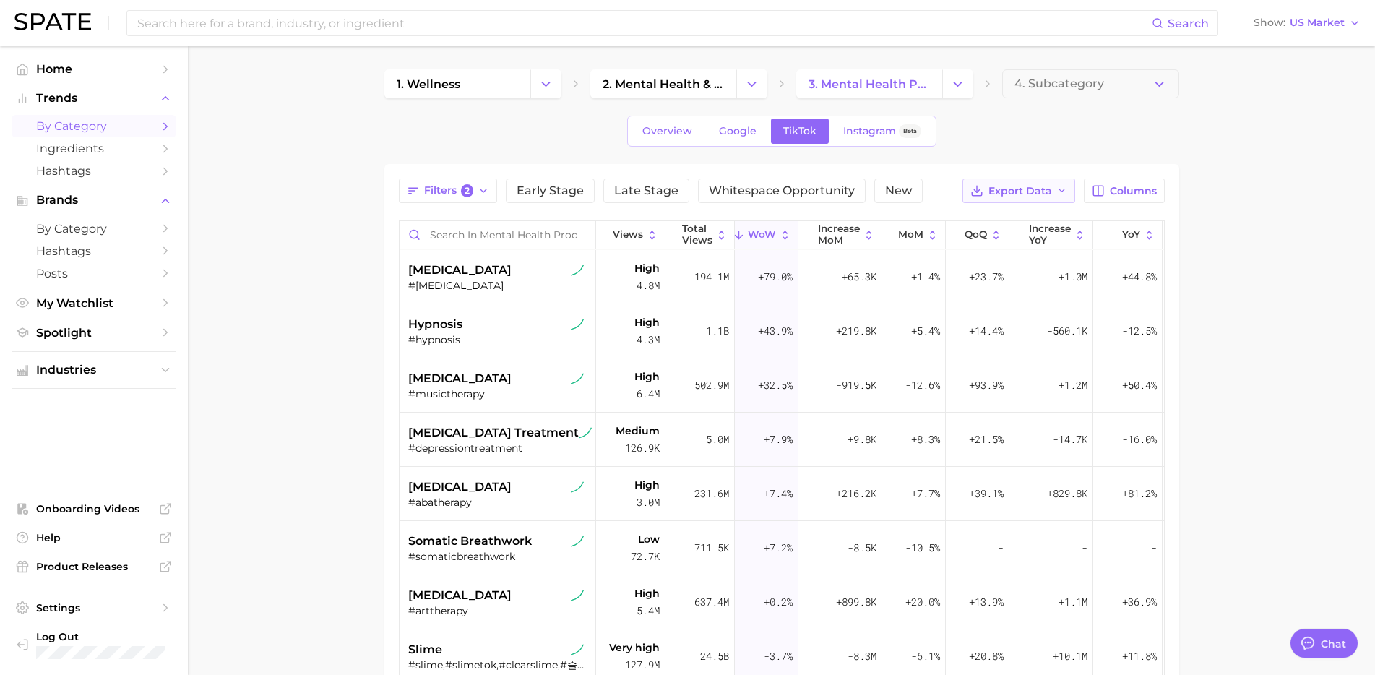
click at [1043, 191] on span "Export Data" at bounding box center [1020, 191] width 64 height 12
click at [1126, 199] on button "Columns" at bounding box center [1124, 190] width 80 height 25
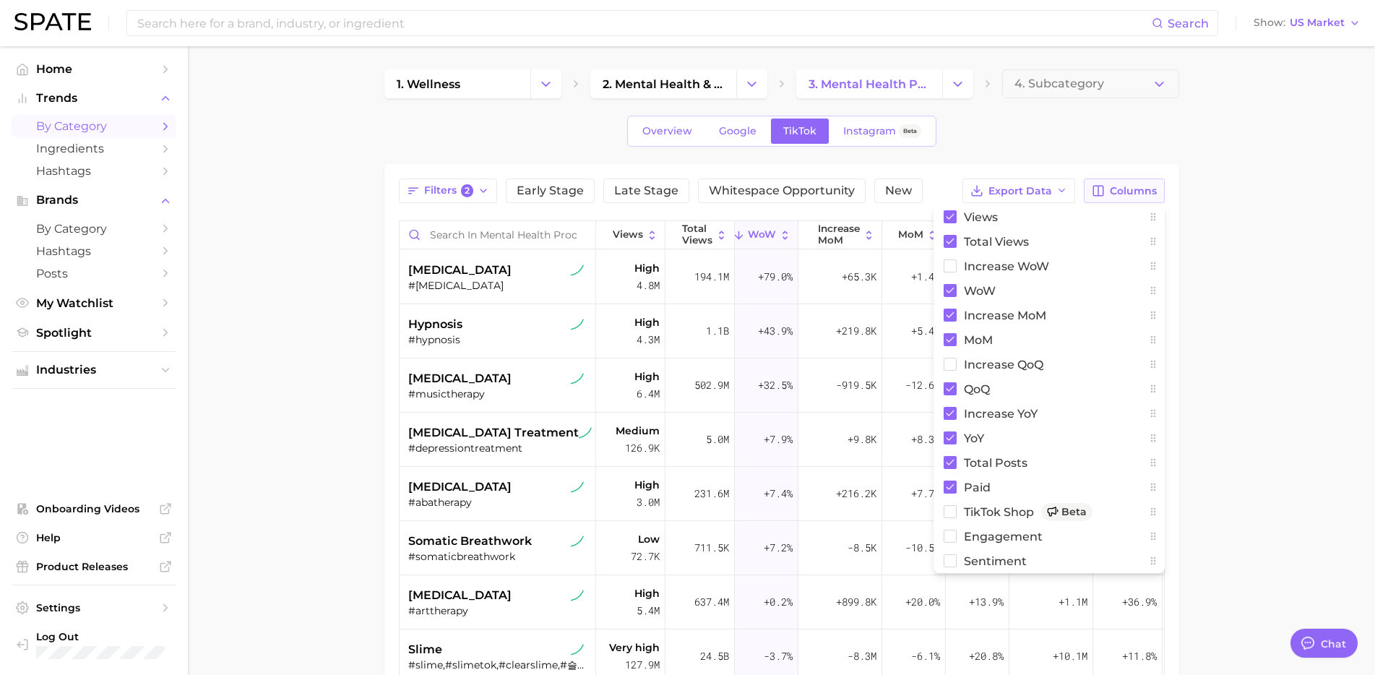
click at [1114, 189] on span "Columns" at bounding box center [1133, 191] width 47 height 12
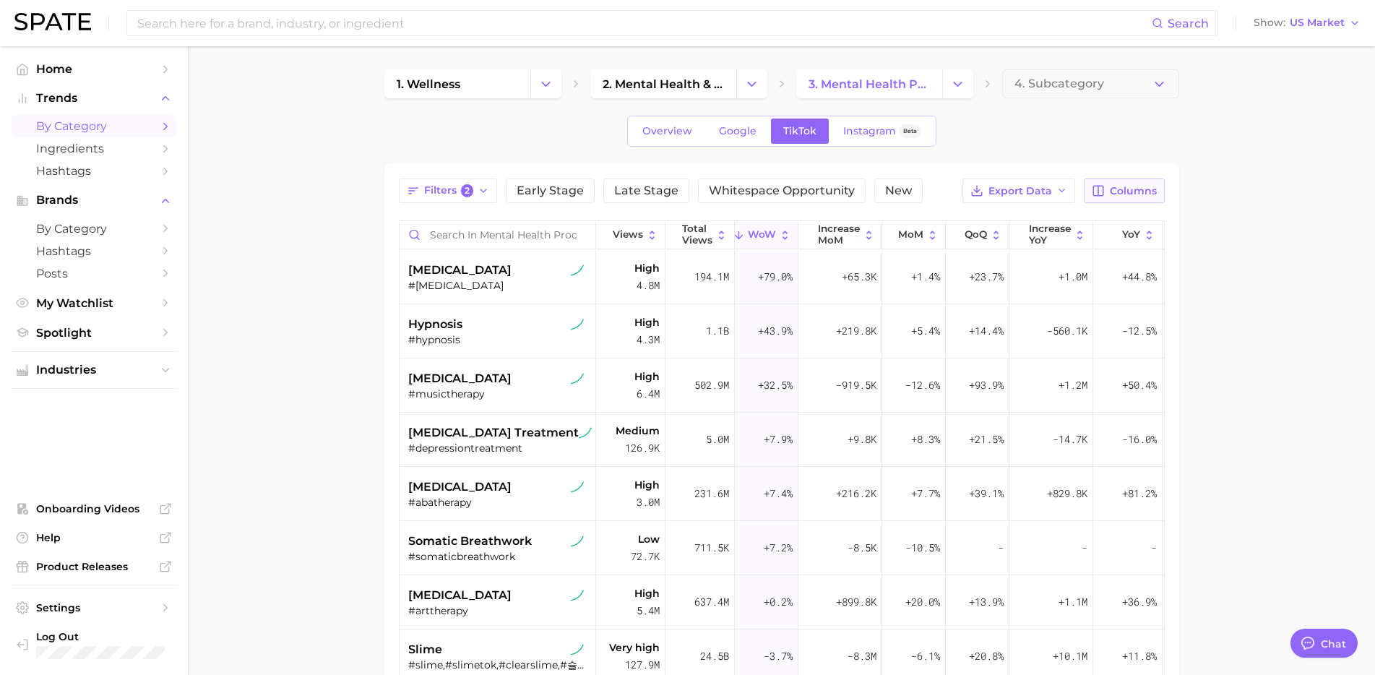
click at [1114, 189] on span "Columns" at bounding box center [1133, 191] width 47 height 12
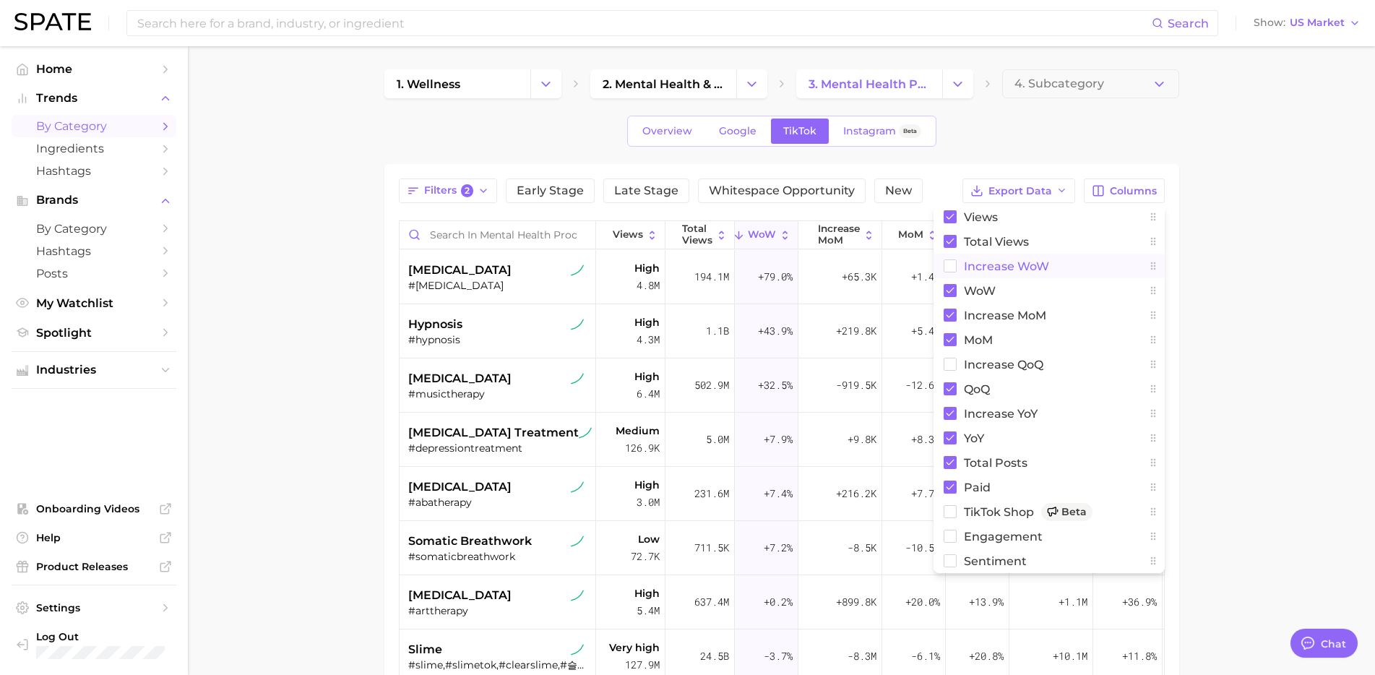
click at [982, 270] on span "Increase WoW" at bounding box center [1006, 266] width 85 height 12
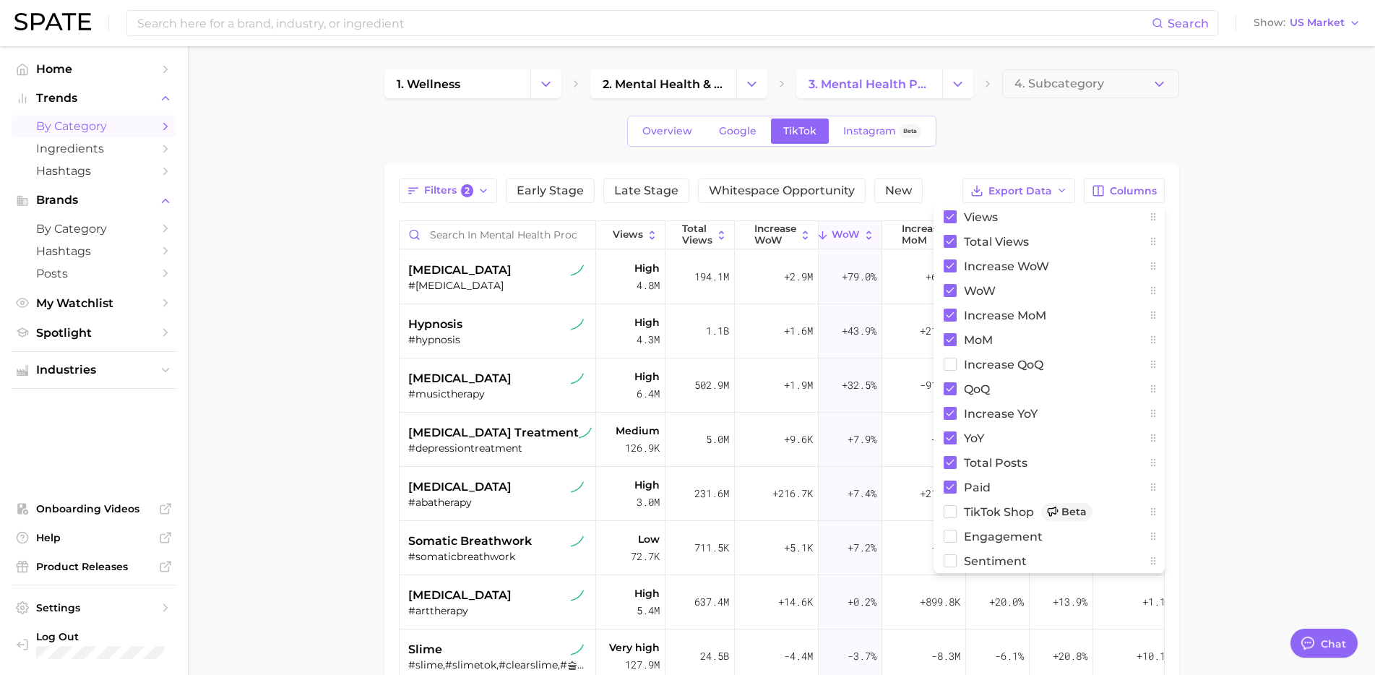
click at [1288, 270] on main "1. wellness 2. mental health & mind 3. mental health products 4. Subcategory Ov…" at bounding box center [781, 462] width 1187 height 833
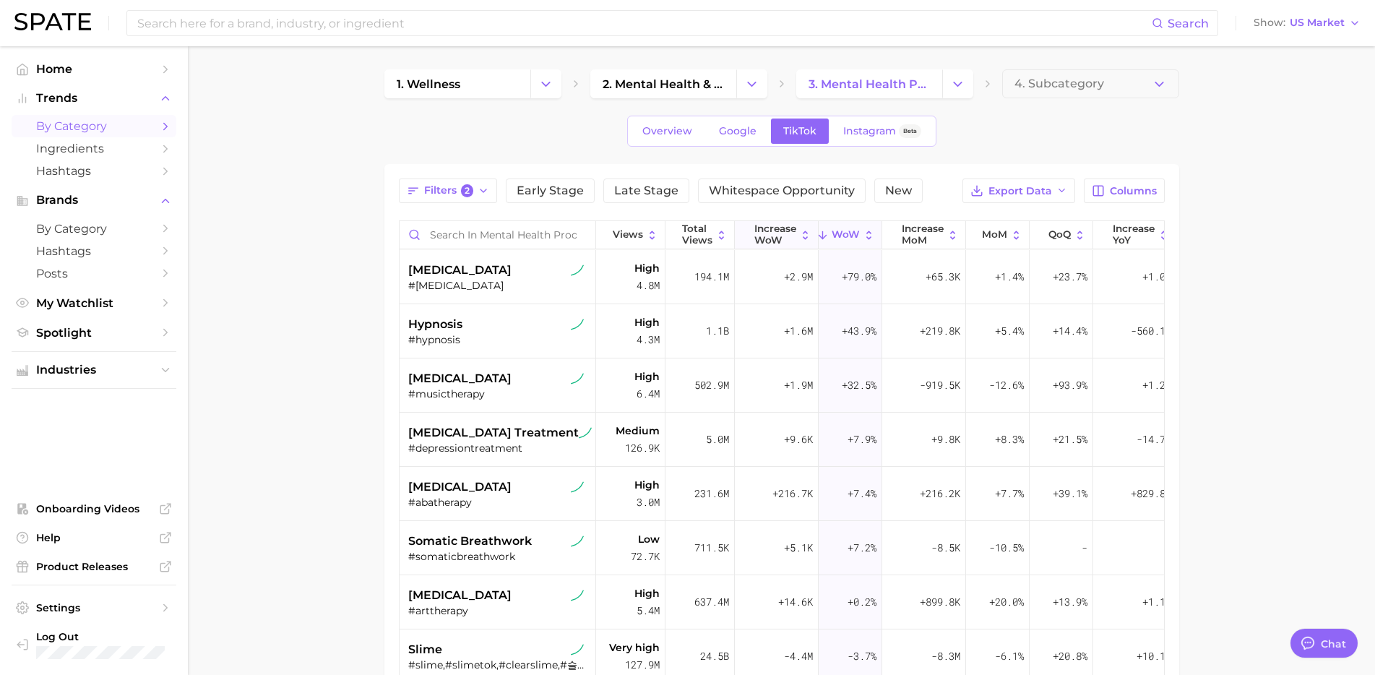
click at [764, 238] on span "Increase WoW" at bounding box center [775, 234] width 42 height 22
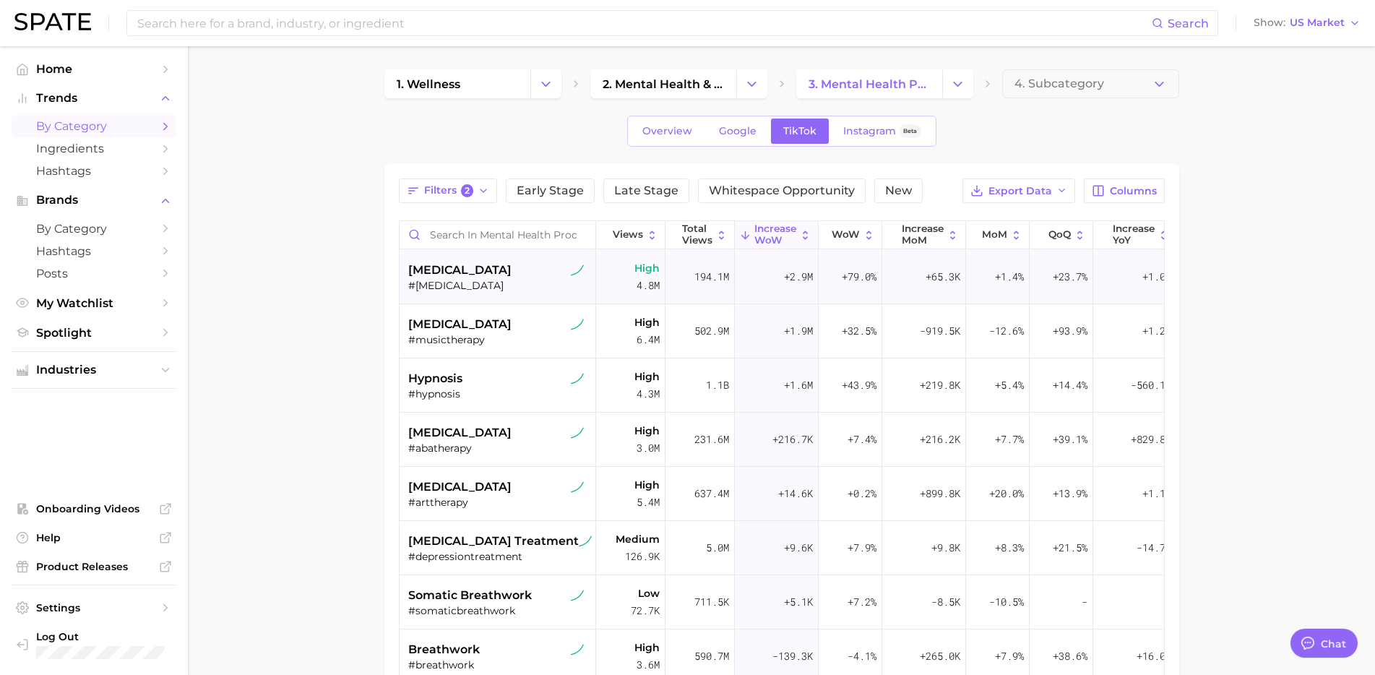
click at [484, 279] on div "#lexapro" at bounding box center [499, 285] width 182 height 13
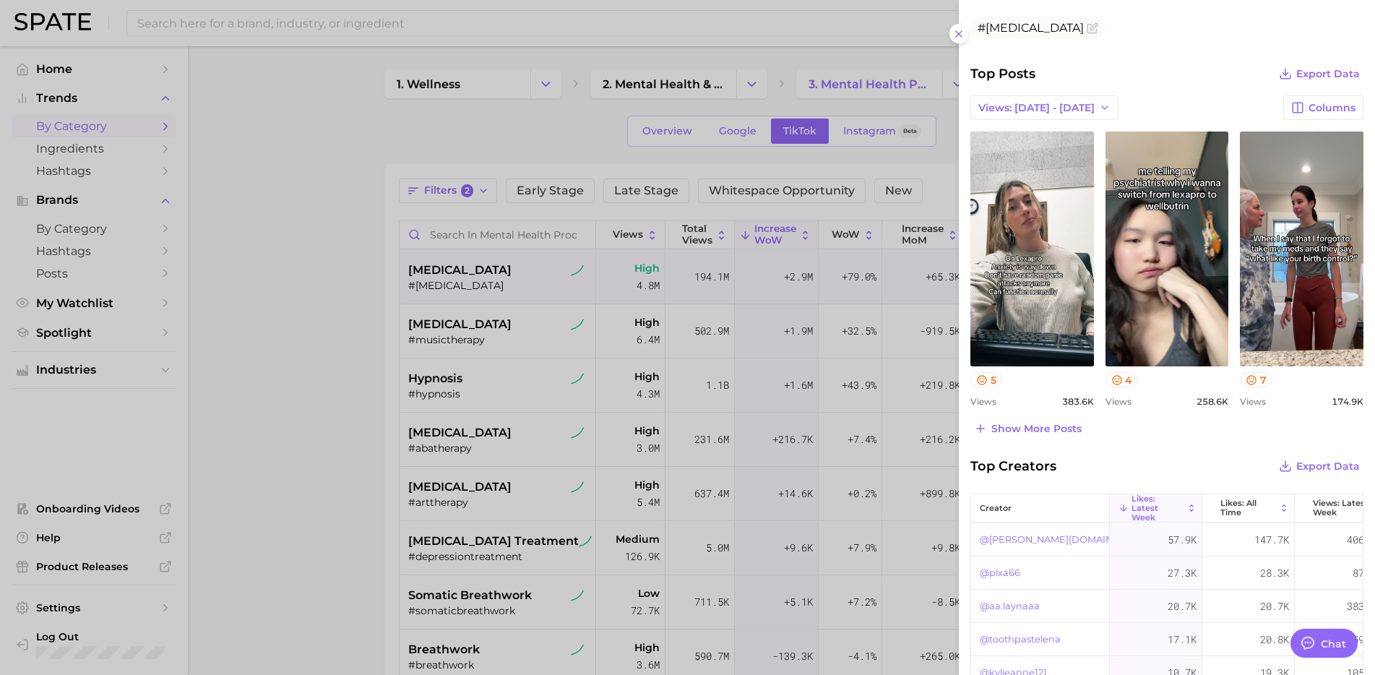
scroll to position [586, 0]
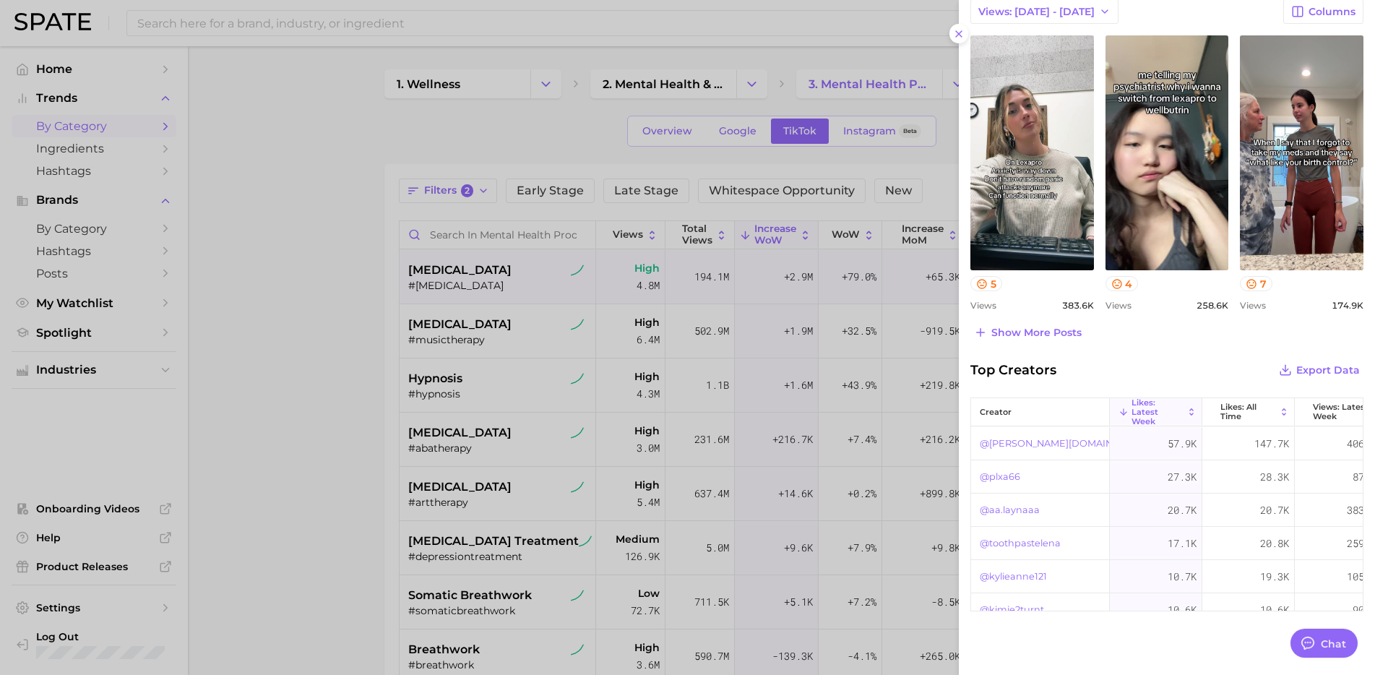
click at [506, 320] on div at bounding box center [687, 337] width 1375 height 675
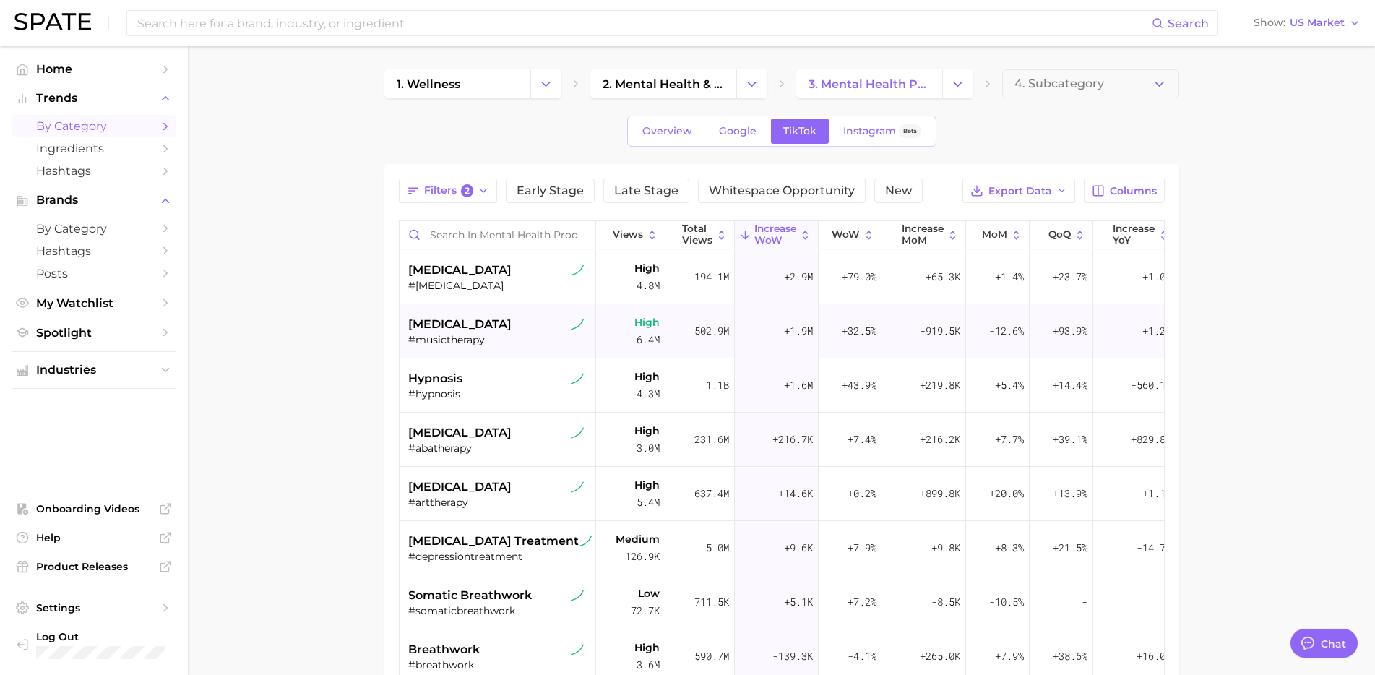
click at [506, 346] on div "music therapy #musictherapy" at bounding box center [499, 331] width 182 height 54
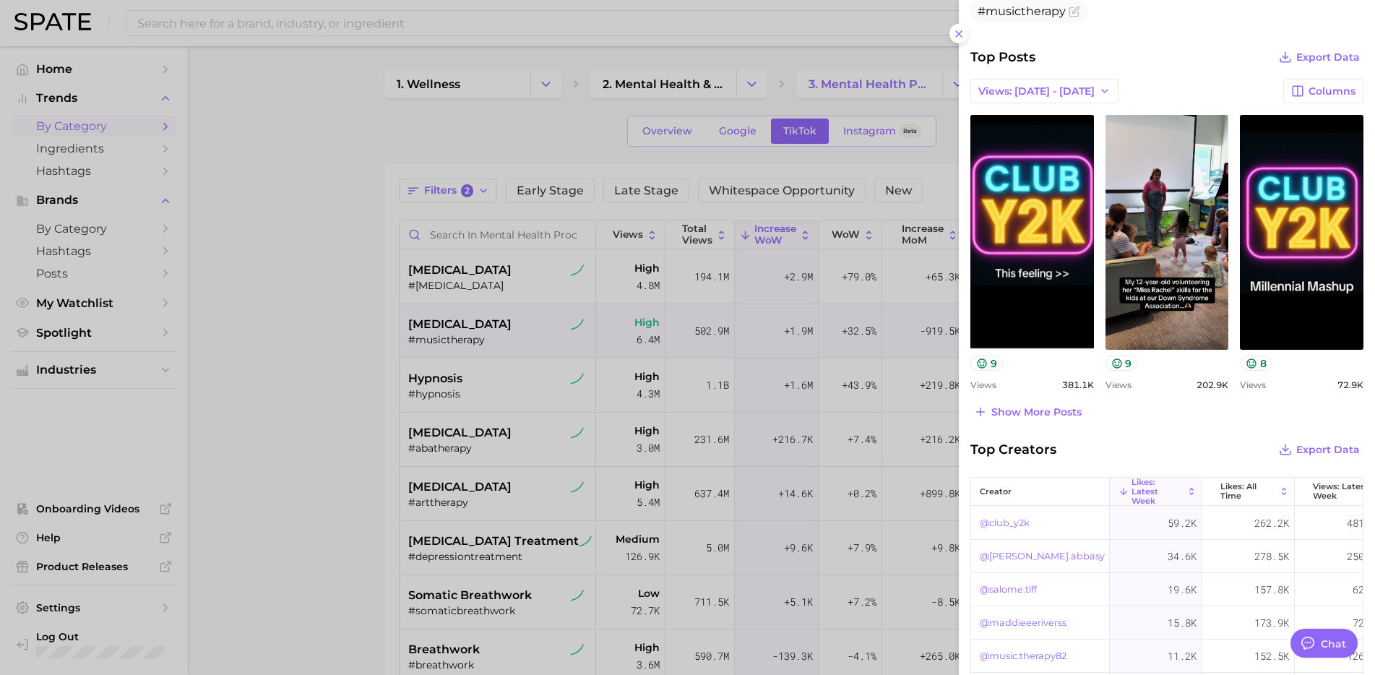
scroll to position [509, 0]
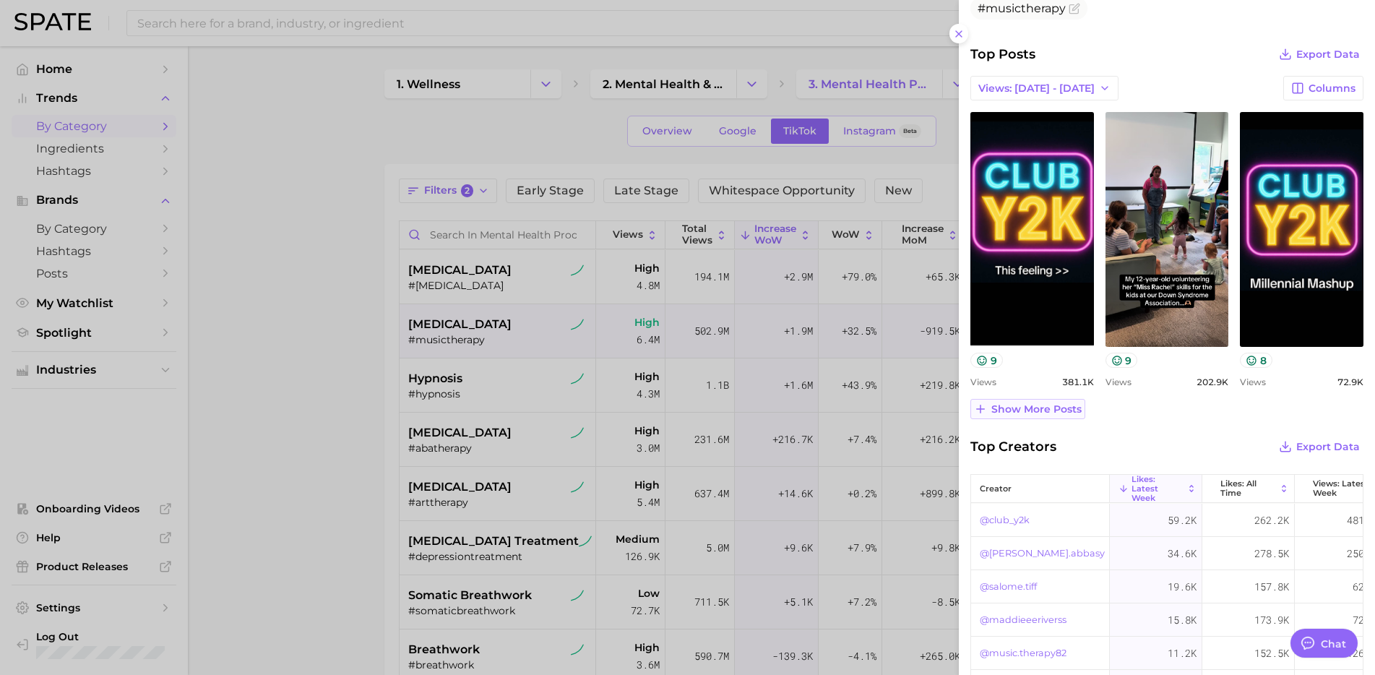
click at [1054, 408] on span "Show more posts" at bounding box center [1036, 409] width 90 height 12
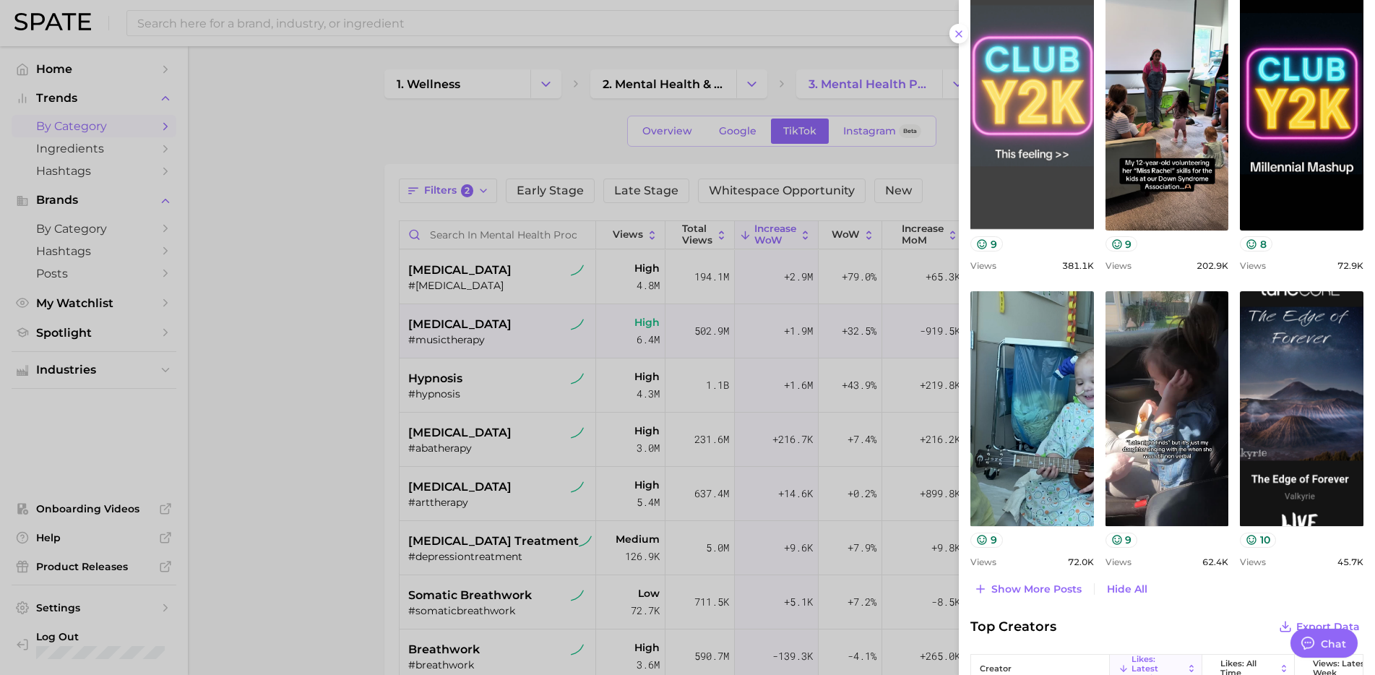
scroll to position [596, 0]
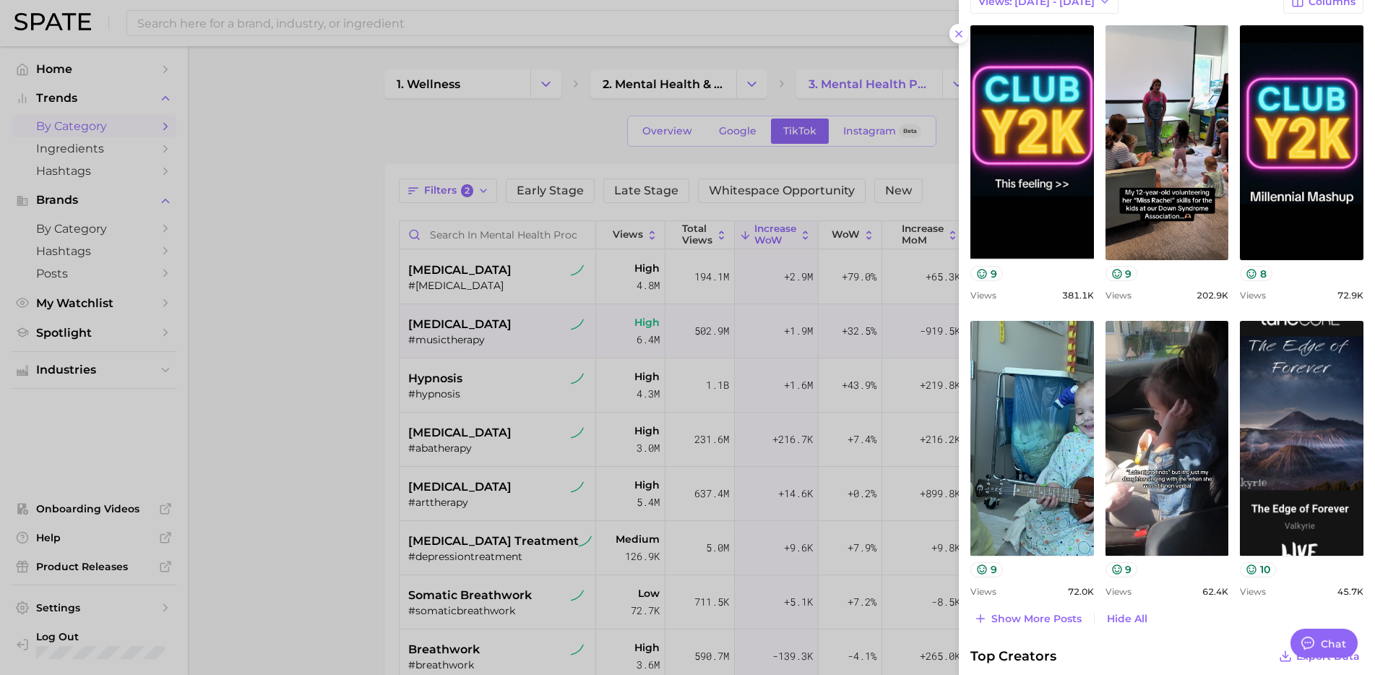
click at [484, 389] on div at bounding box center [687, 337] width 1375 height 675
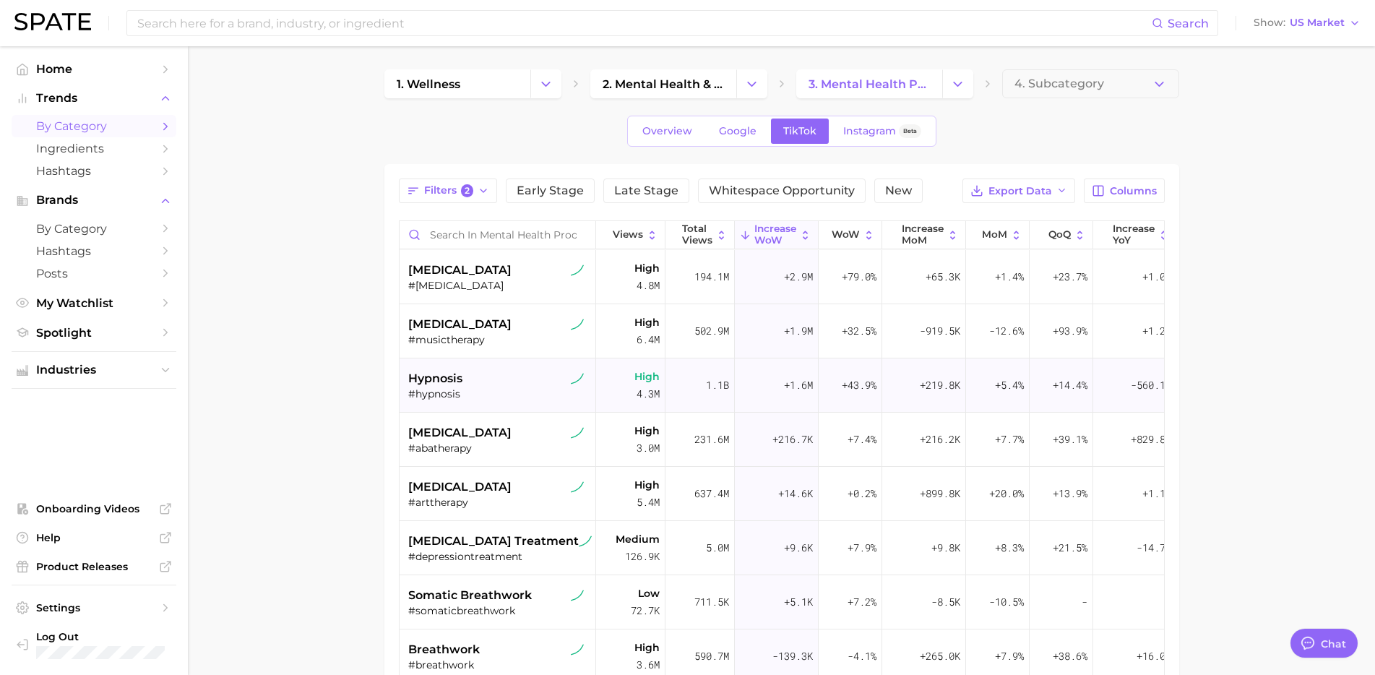
click at [512, 387] on div "#hypnosis" at bounding box center [499, 393] width 182 height 13
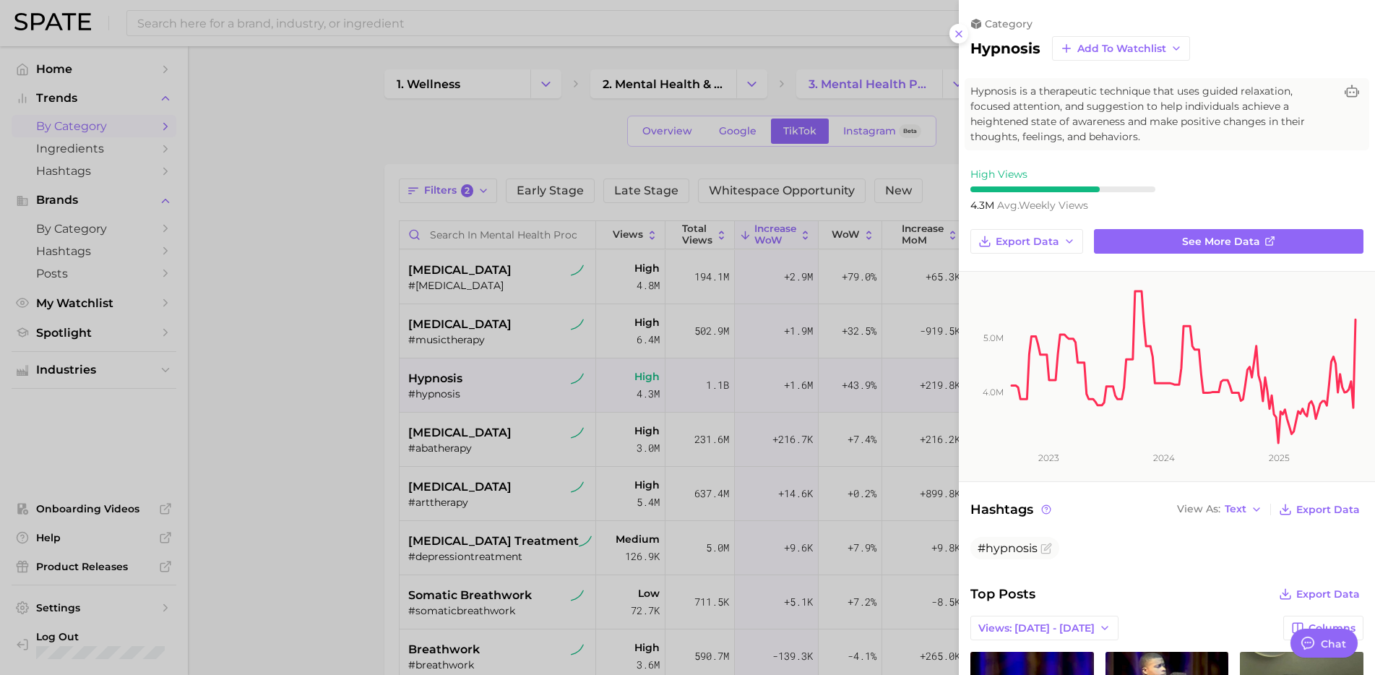
scroll to position [0, 0]
click at [960, 33] on line at bounding box center [959, 34] width 6 height 6
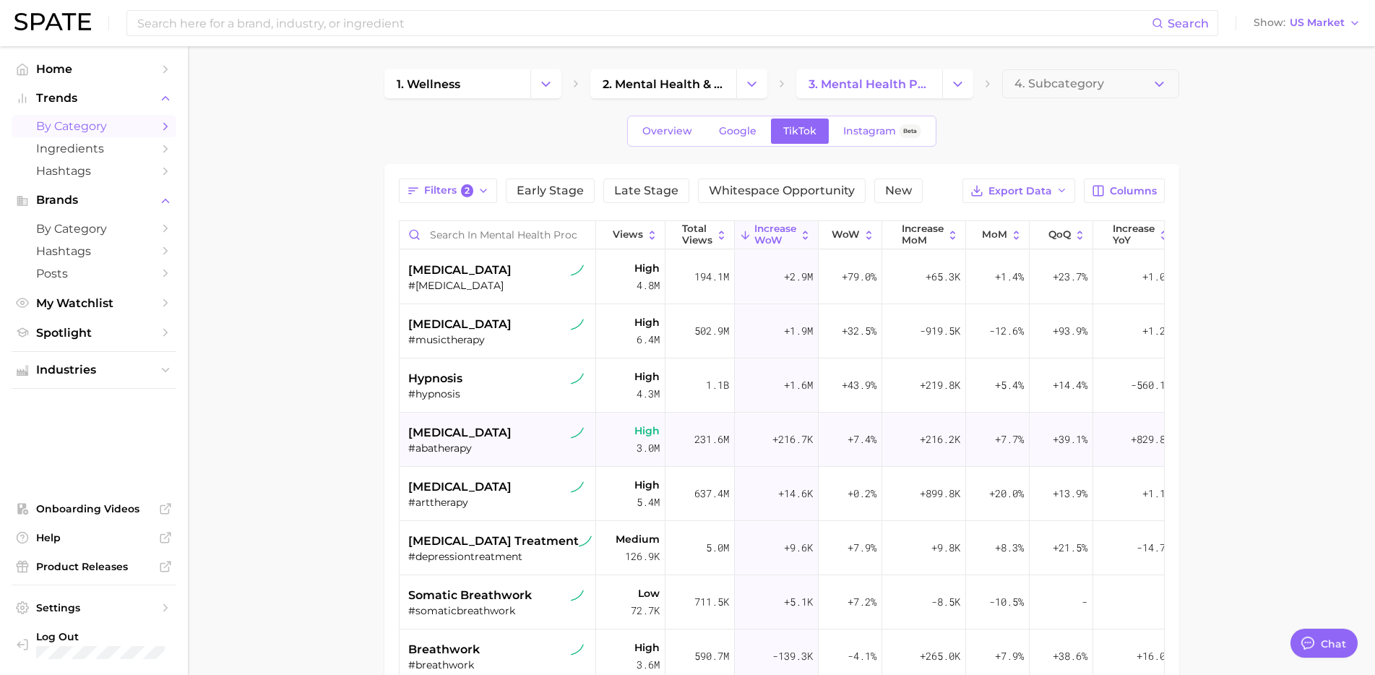
click at [487, 453] on div "#abatherapy" at bounding box center [499, 447] width 182 height 13
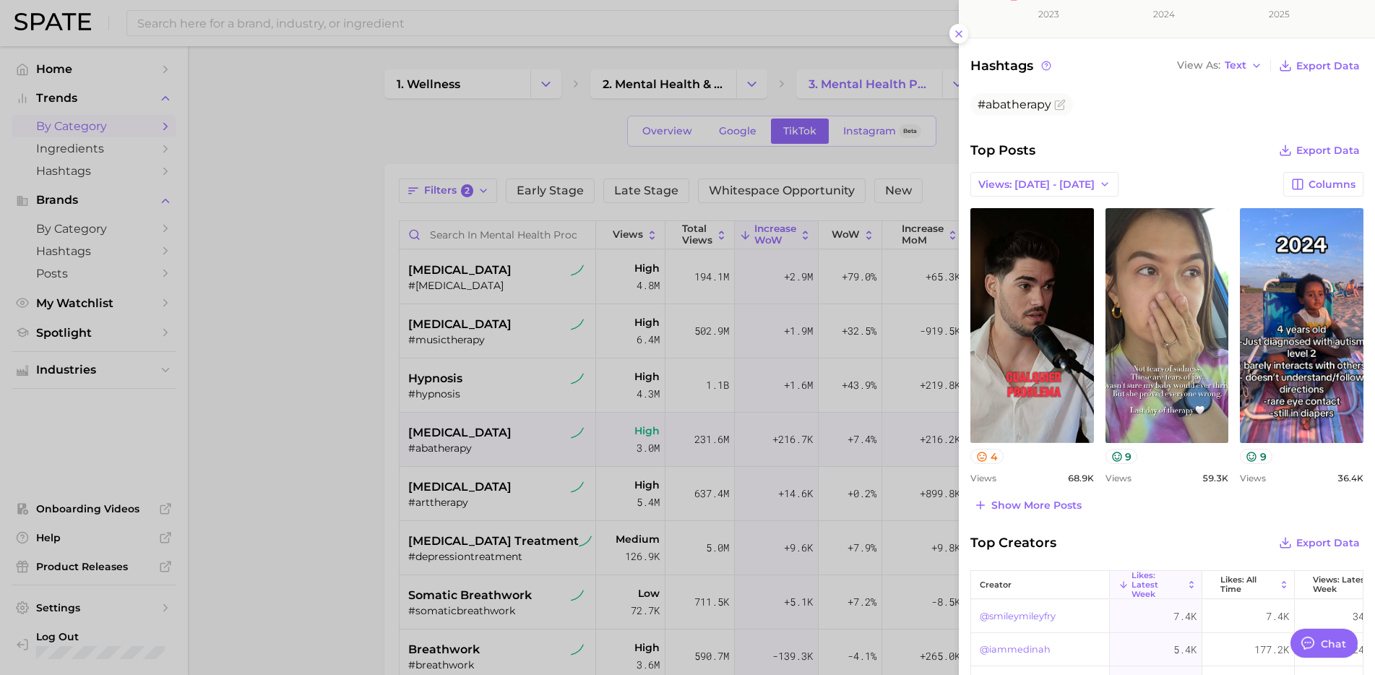
scroll to position [436, 0]
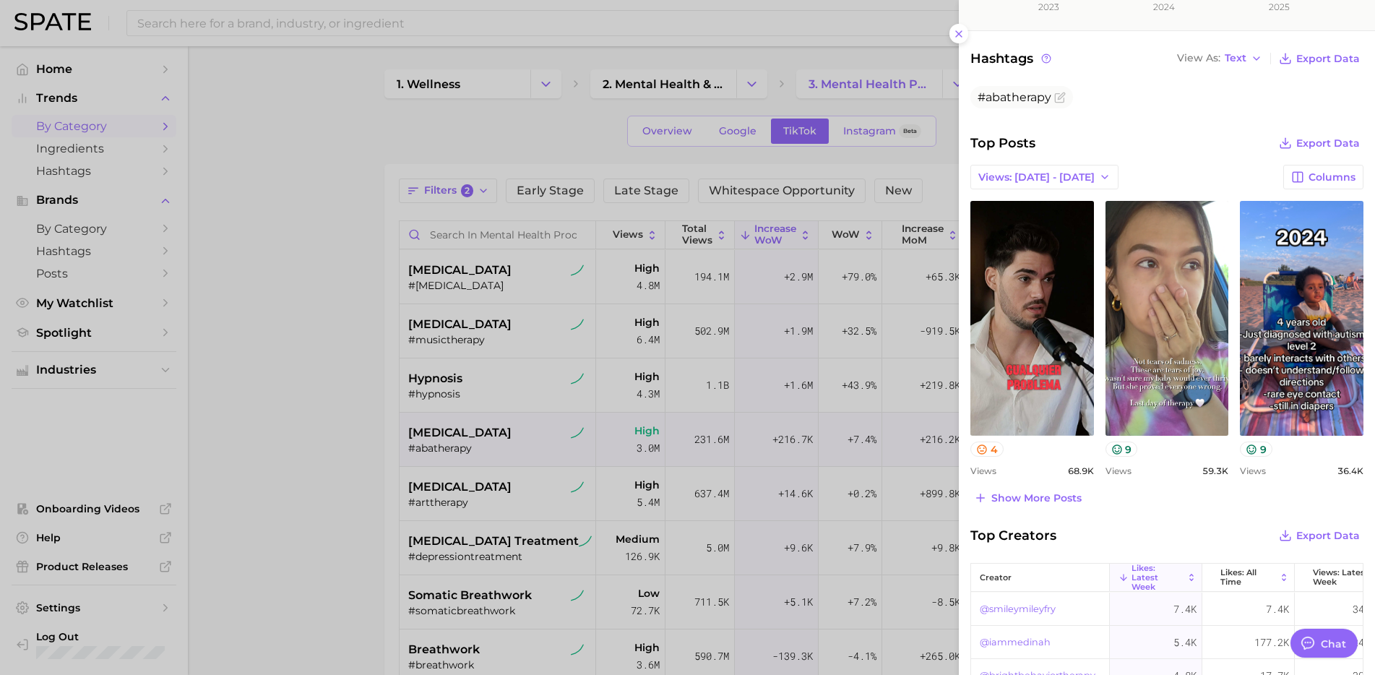
click at [492, 473] on div at bounding box center [687, 337] width 1375 height 675
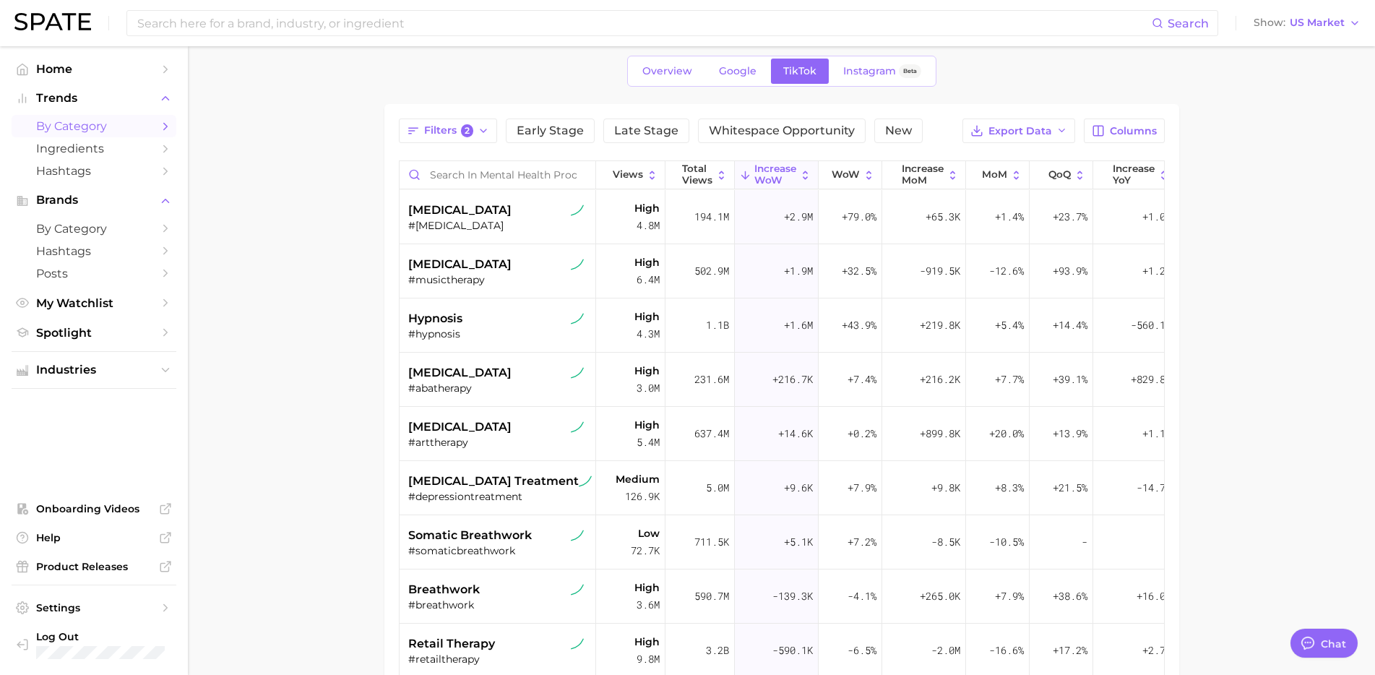
scroll to position [73, 0]
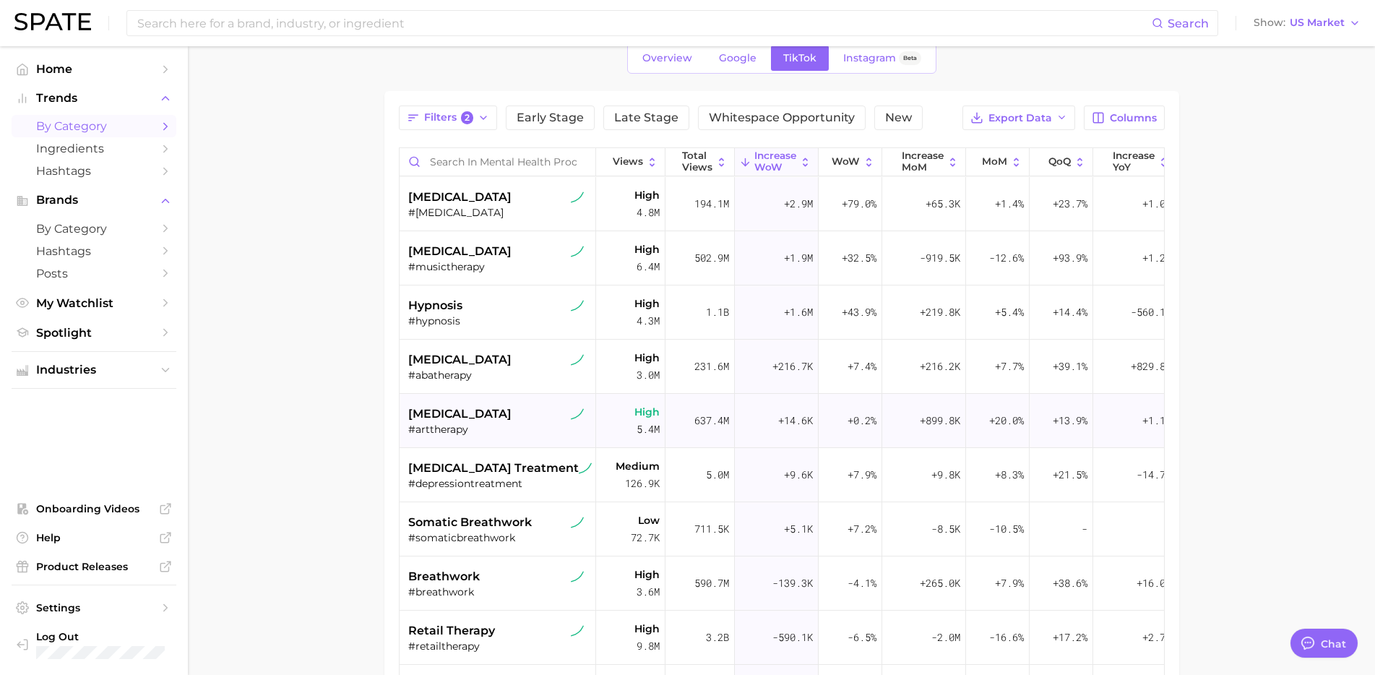
click at [504, 413] on div "art therapy" at bounding box center [499, 413] width 182 height 17
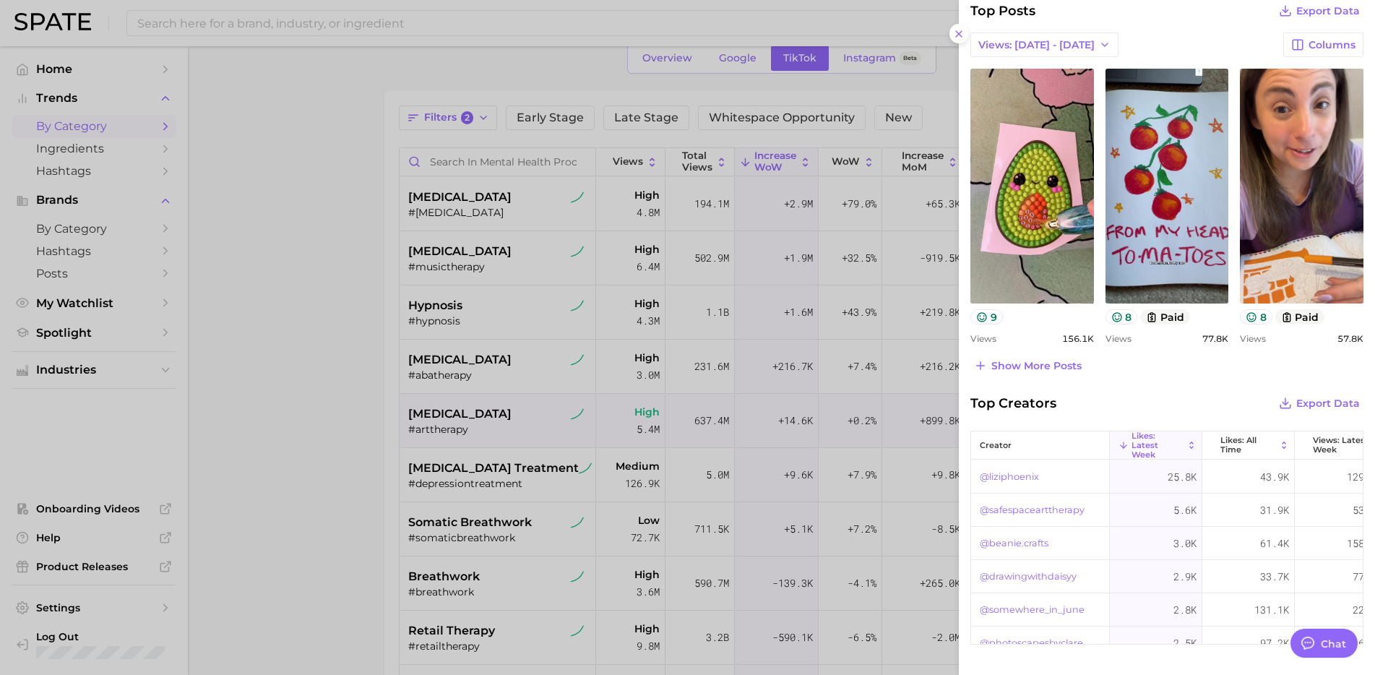
scroll to position [603, 0]
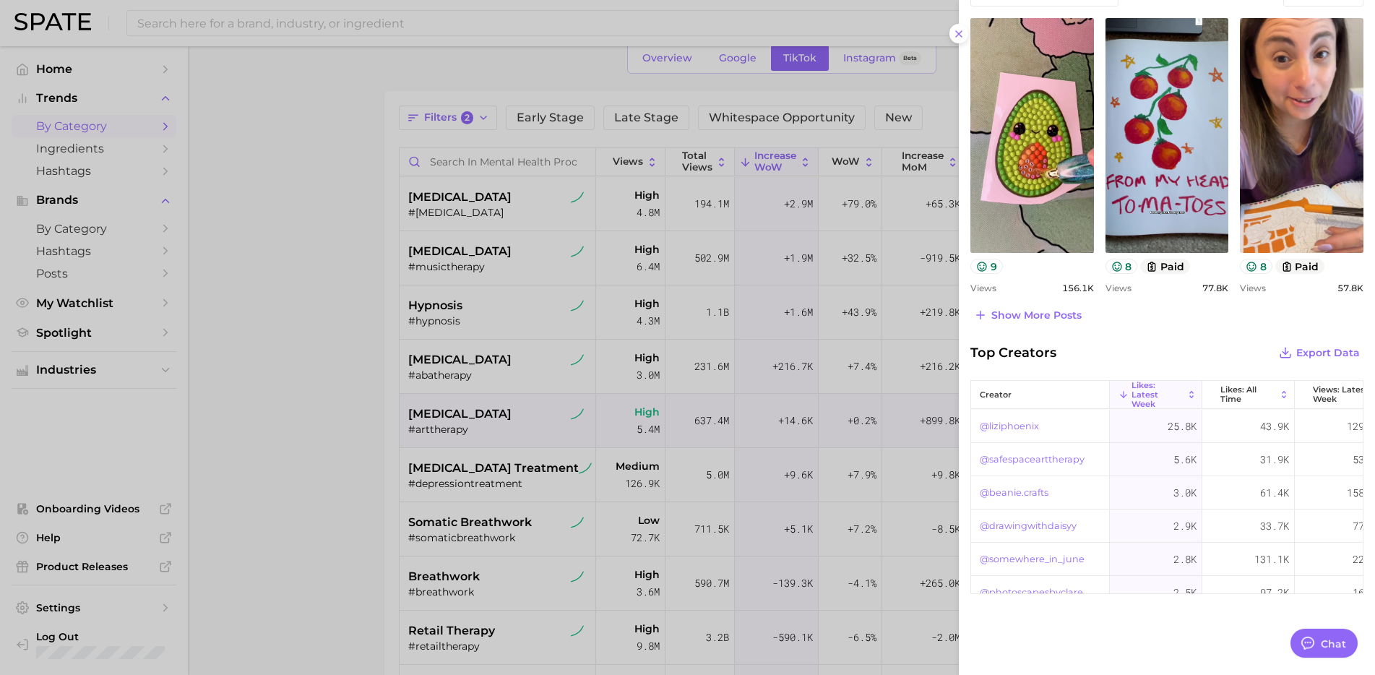
click at [1041, 352] on span "Top Creators" at bounding box center [1013, 352] width 86 height 20
click at [1035, 319] on span "Show more posts" at bounding box center [1036, 315] width 90 height 12
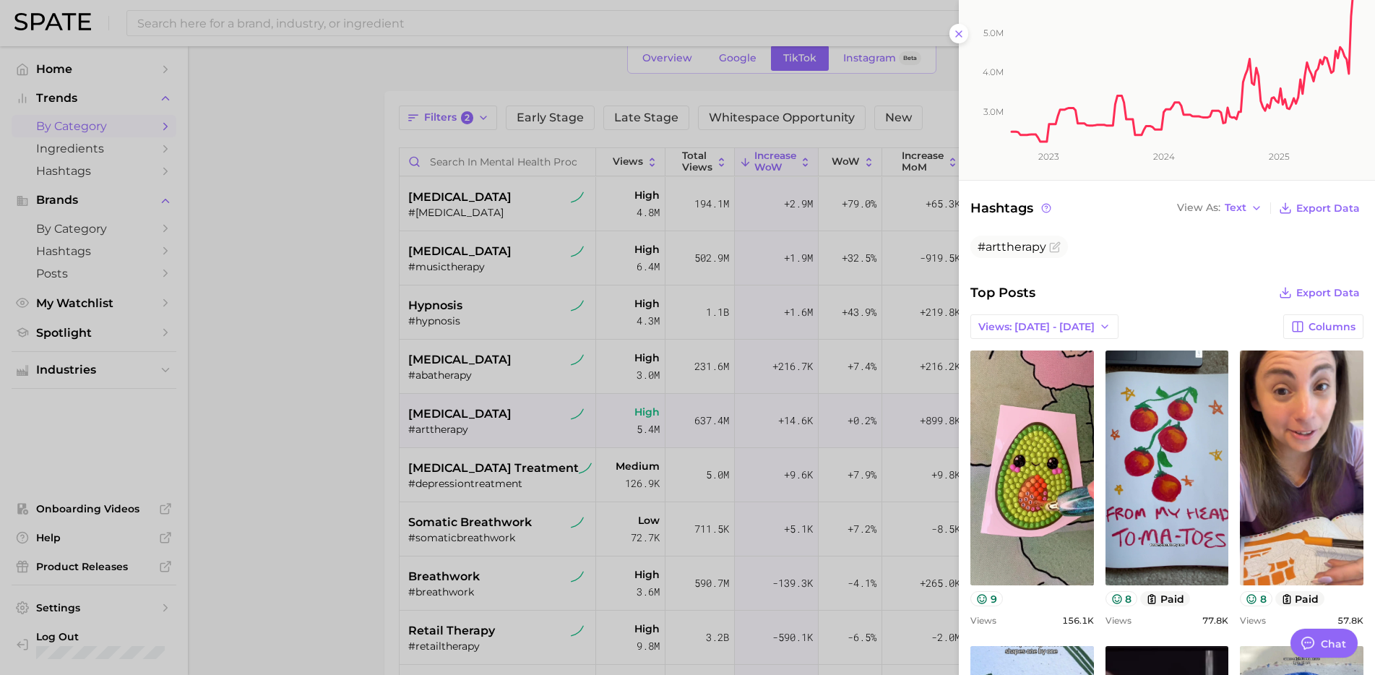
scroll to position [319, 0]
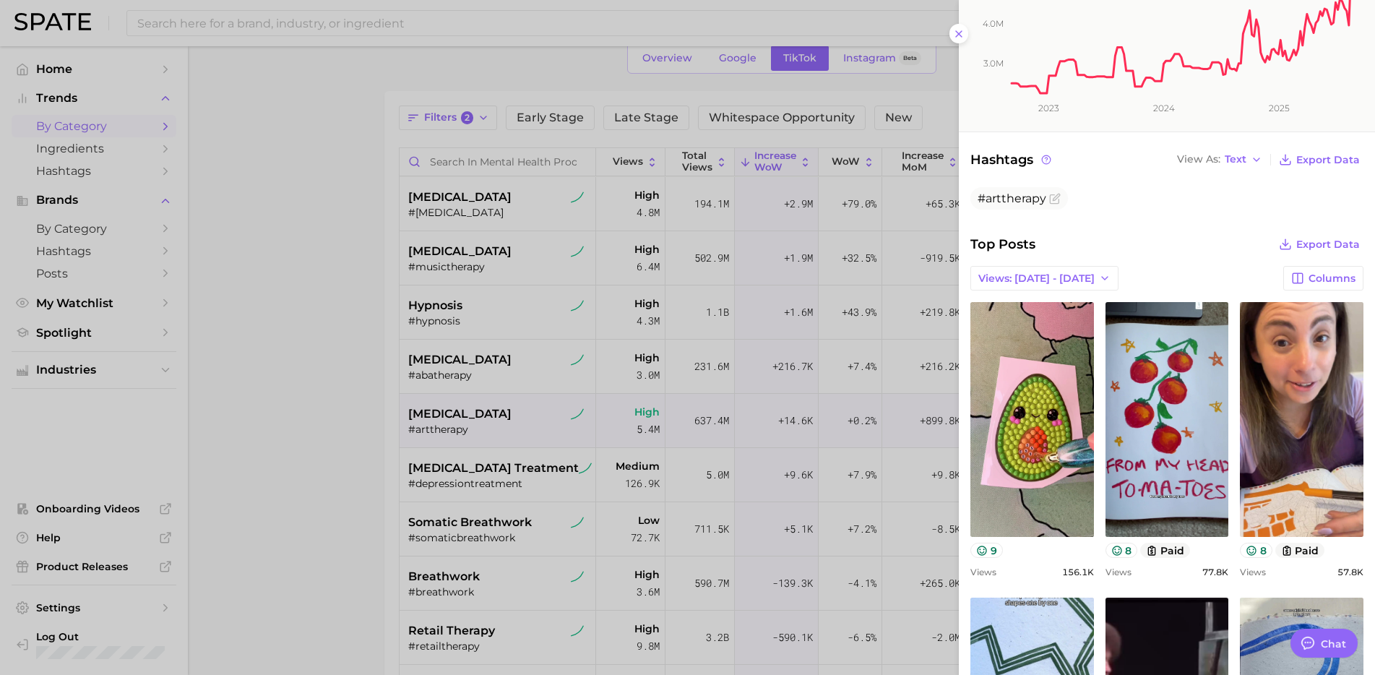
click at [546, 472] on div at bounding box center [687, 337] width 1375 height 675
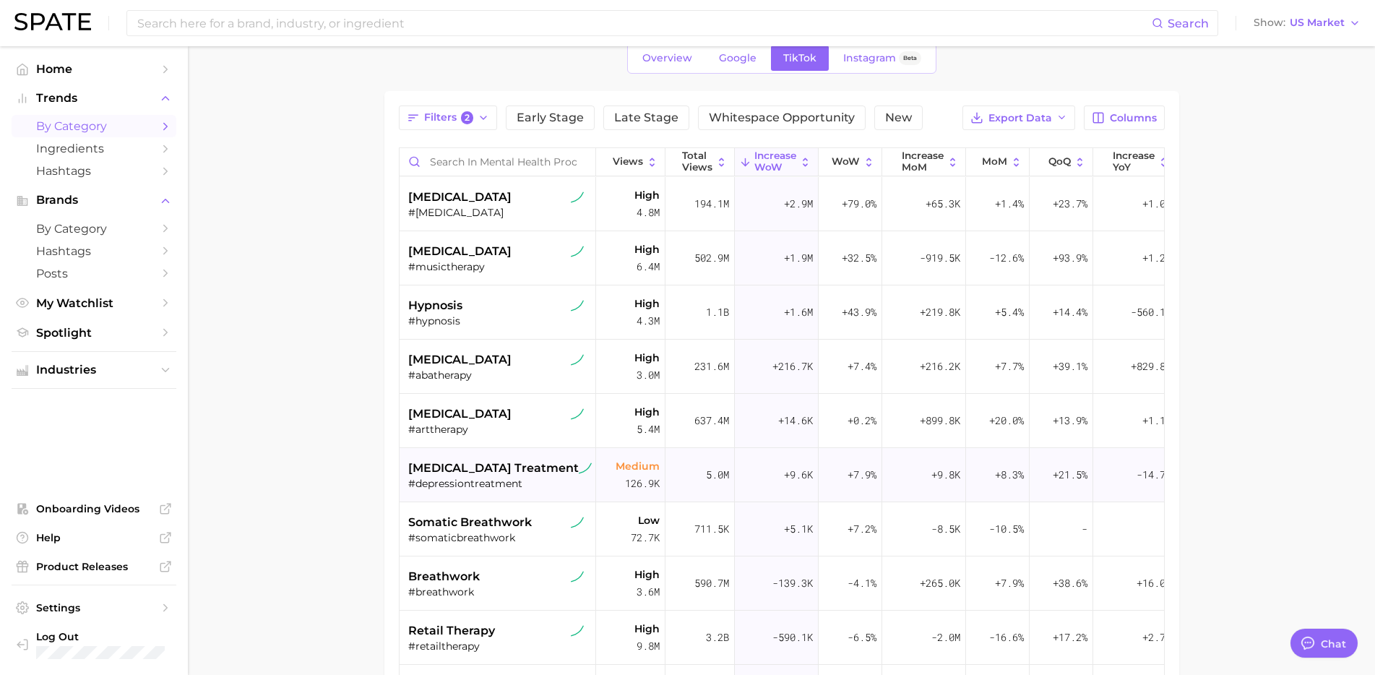
click at [505, 467] on span "depression treatment" at bounding box center [493, 468] width 171 height 17
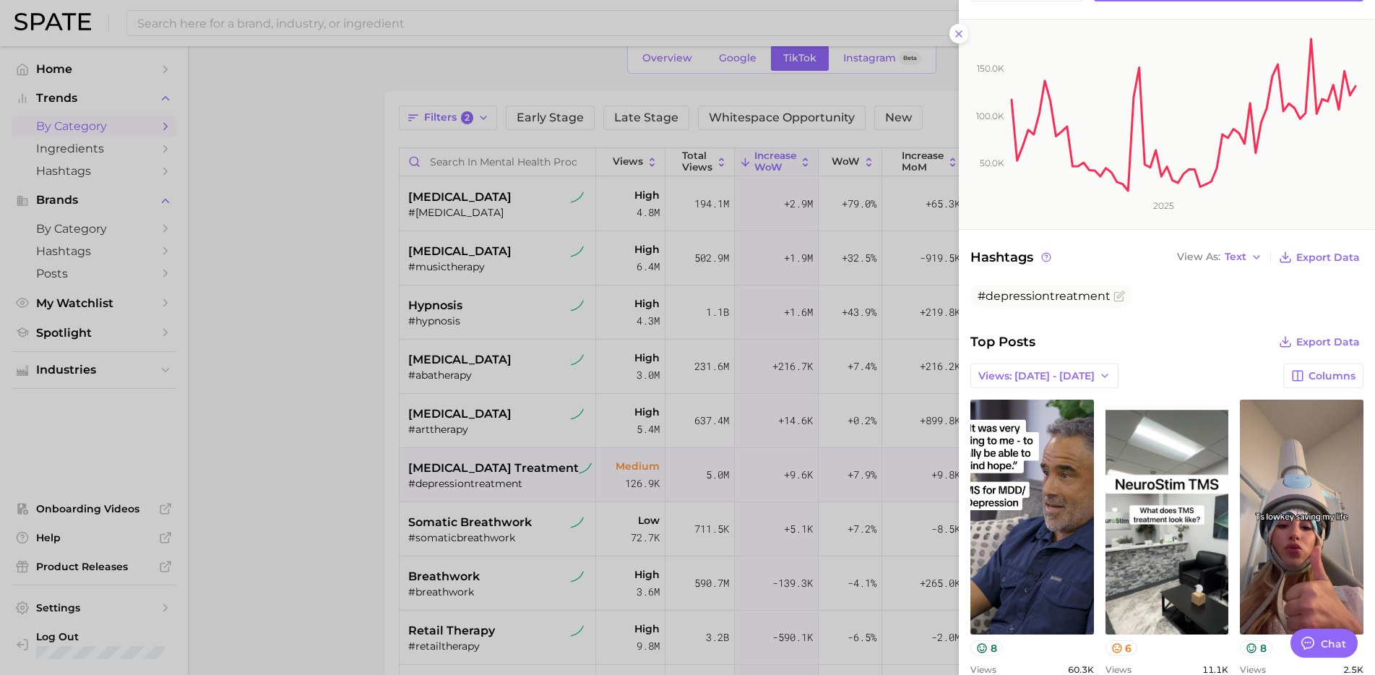
scroll to position [241, 0]
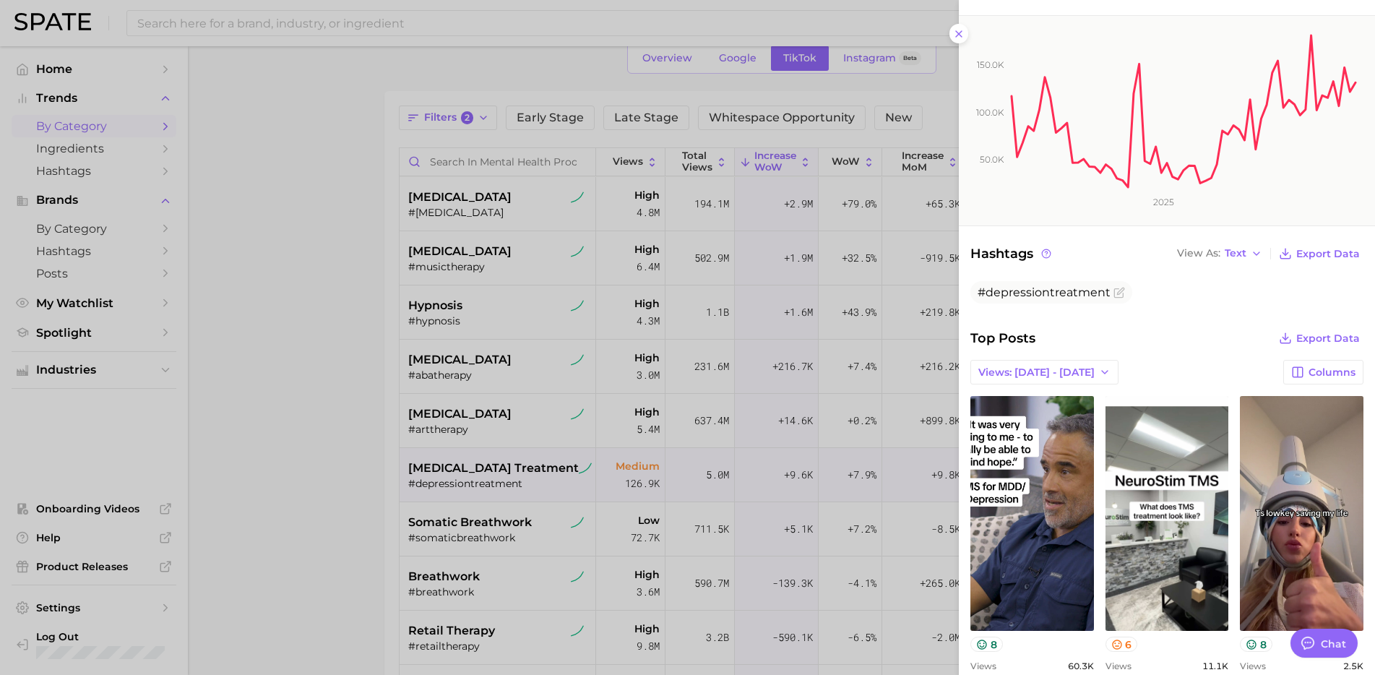
click at [649, 511] on div at bounding box center [687, 337] width 1375 height 675
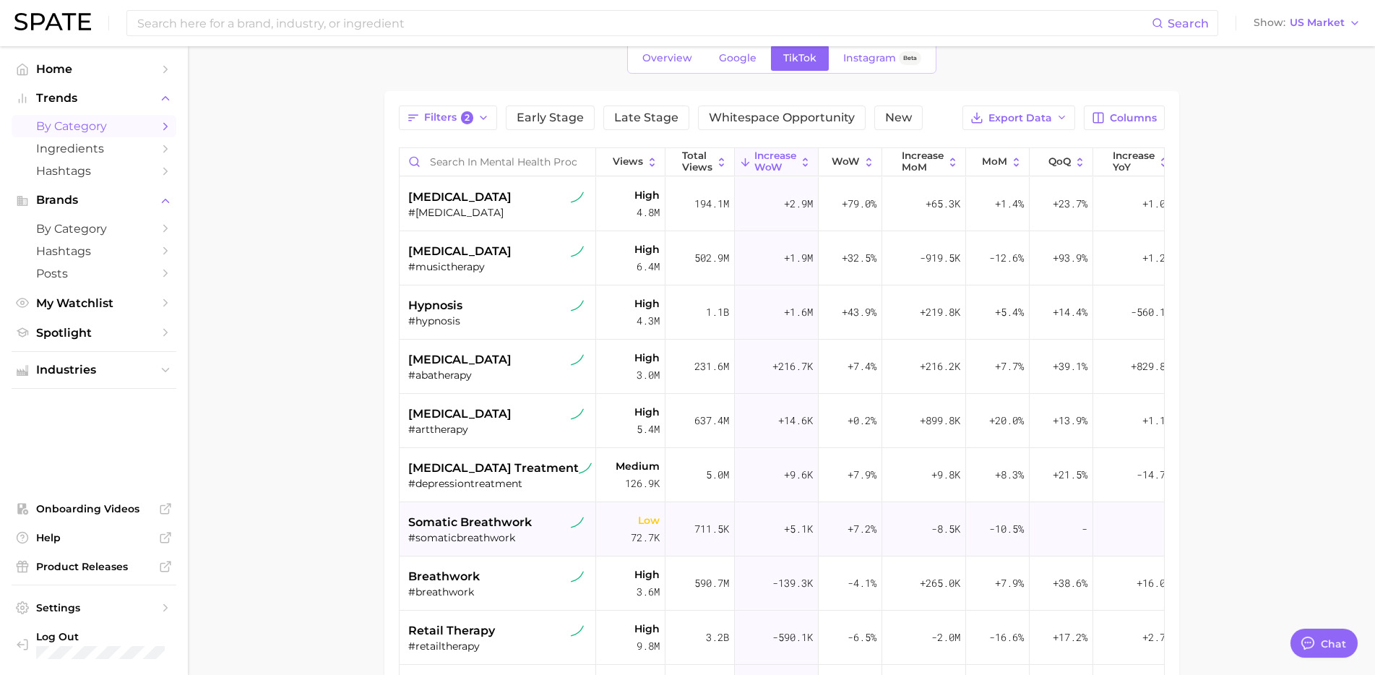
click at [512, 535] on div "#somaticbreathwork" at bounding box center [499, 537] width 182 height 13
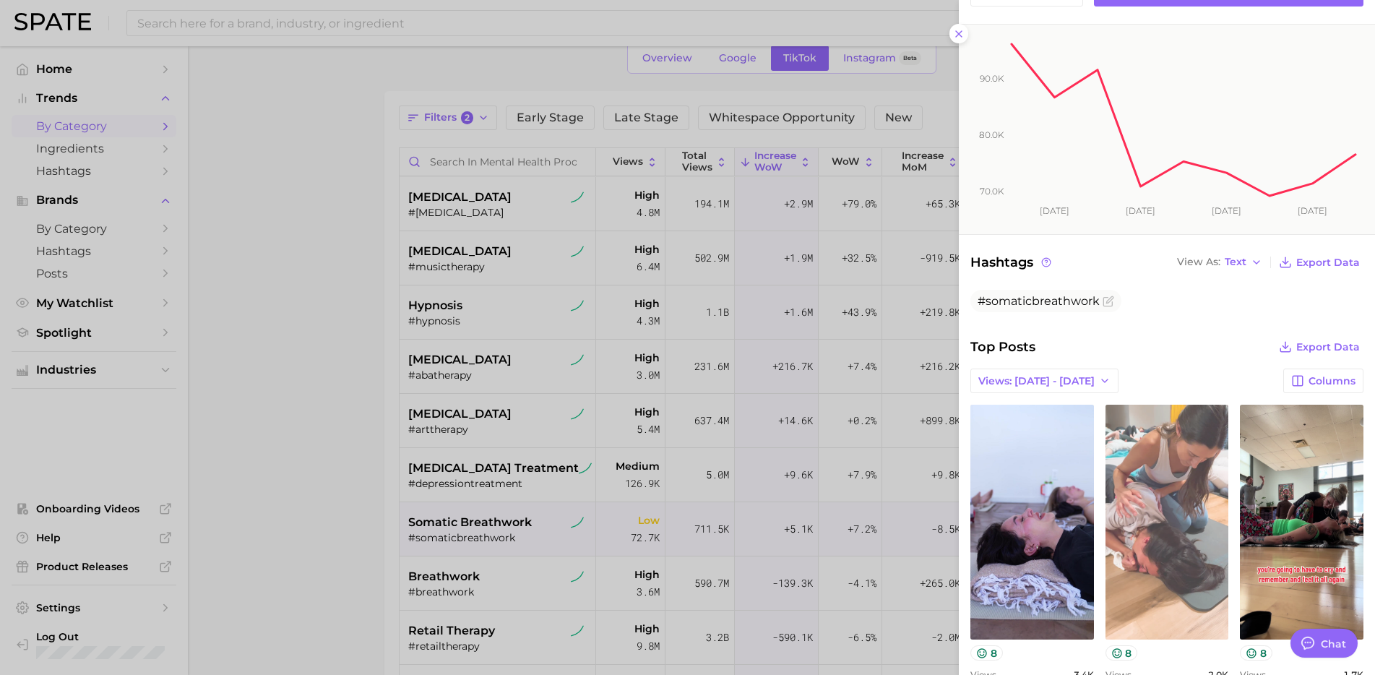
scroll to position [256, 0]
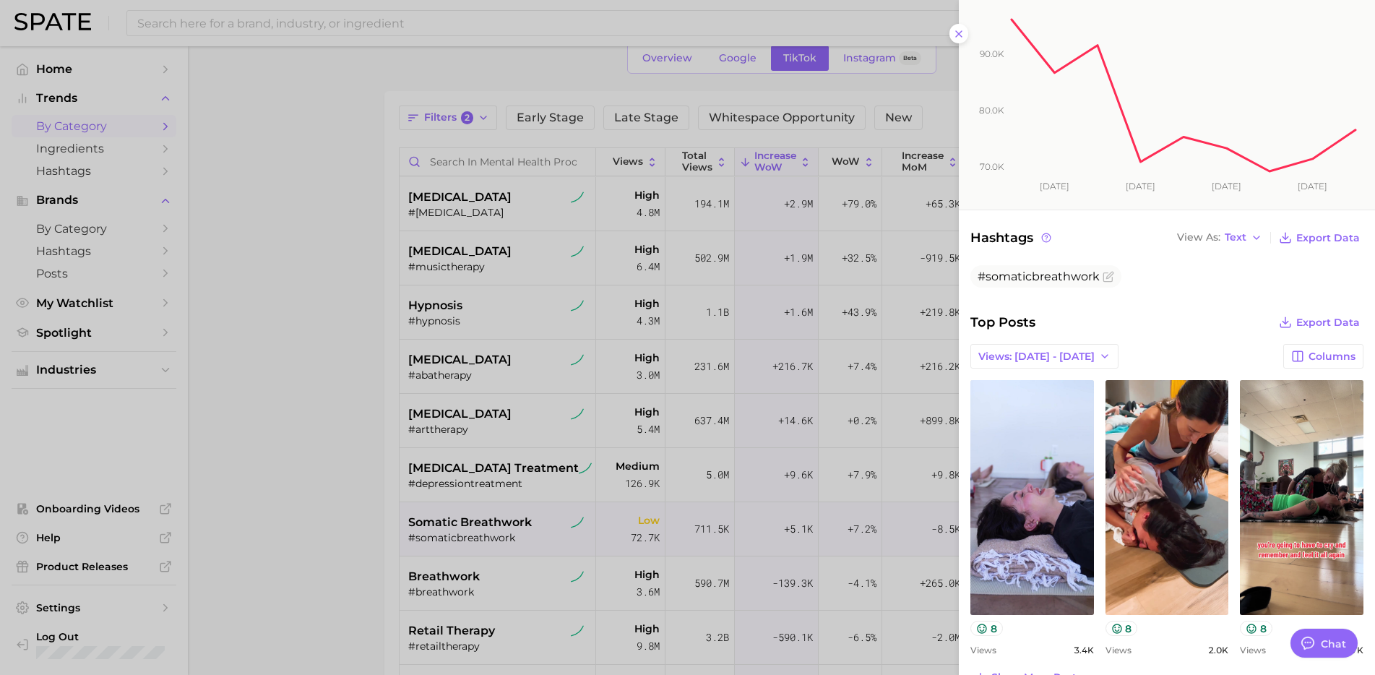
click at [693, 541] on div at bounding box center [687, 337] width 1375 height 675
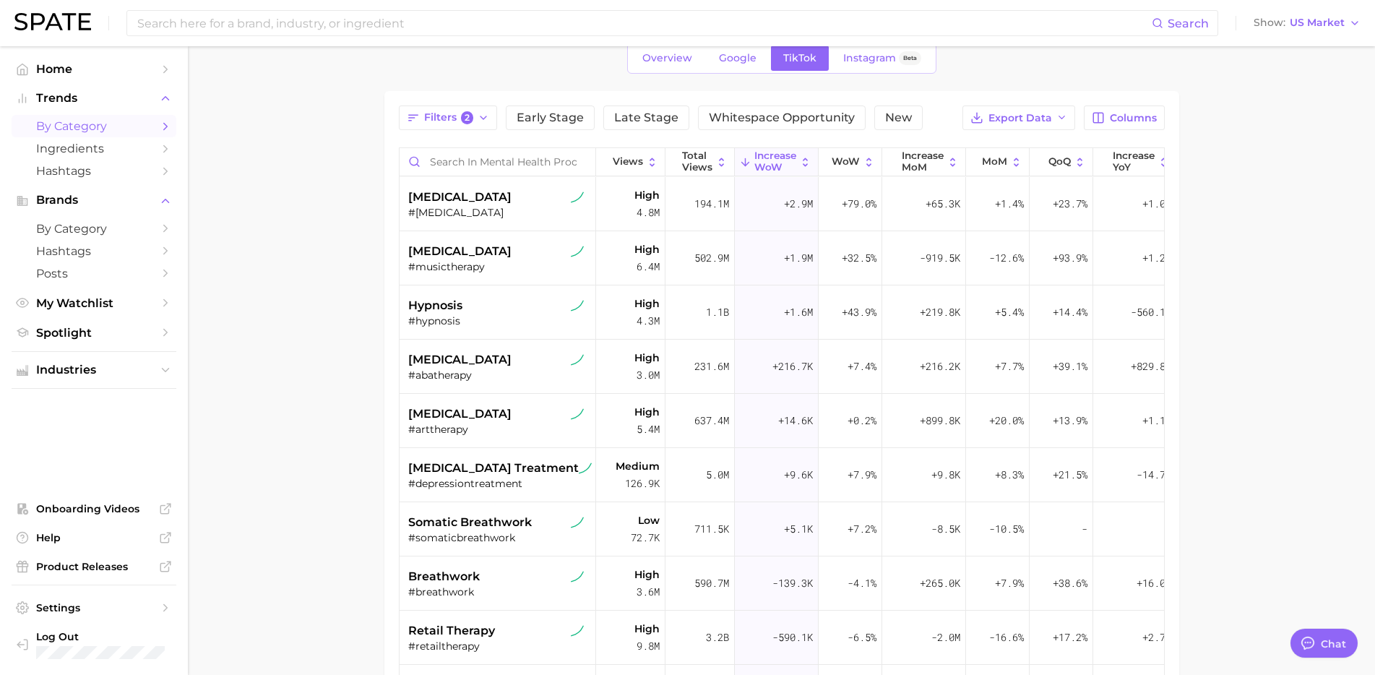
scroll to position [204, 0]
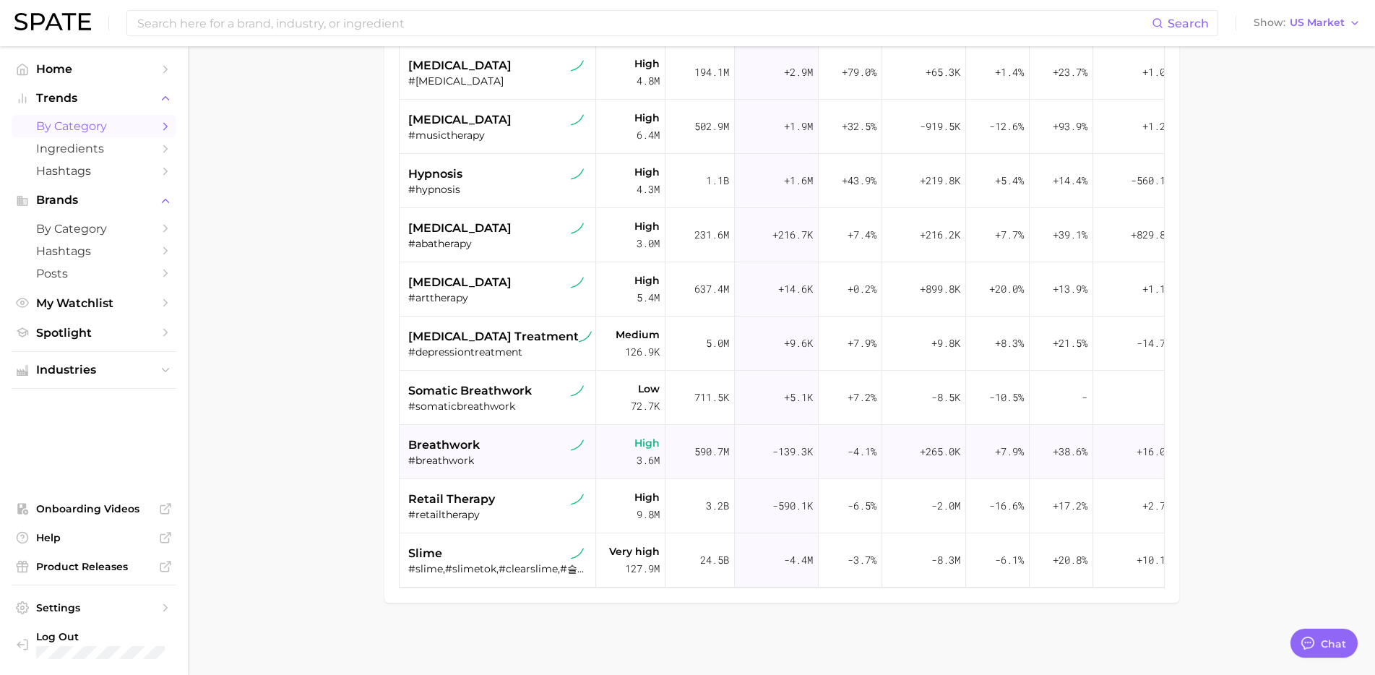
click at [488, 443] on div "breathwork" at bounding box center [499, 444] width 182 height 17
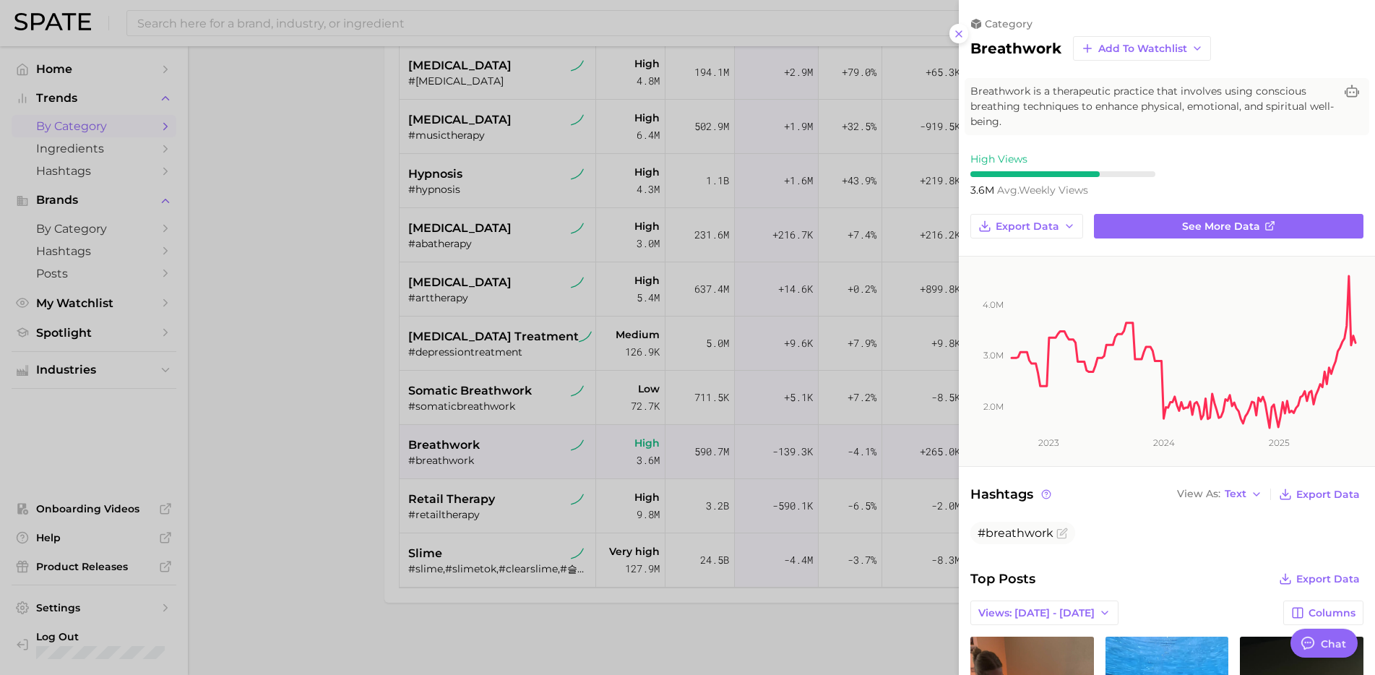
scroll to position [0, 0]
click at [488, 443] on div at bounding box center [687, 337] width 1375 height 675
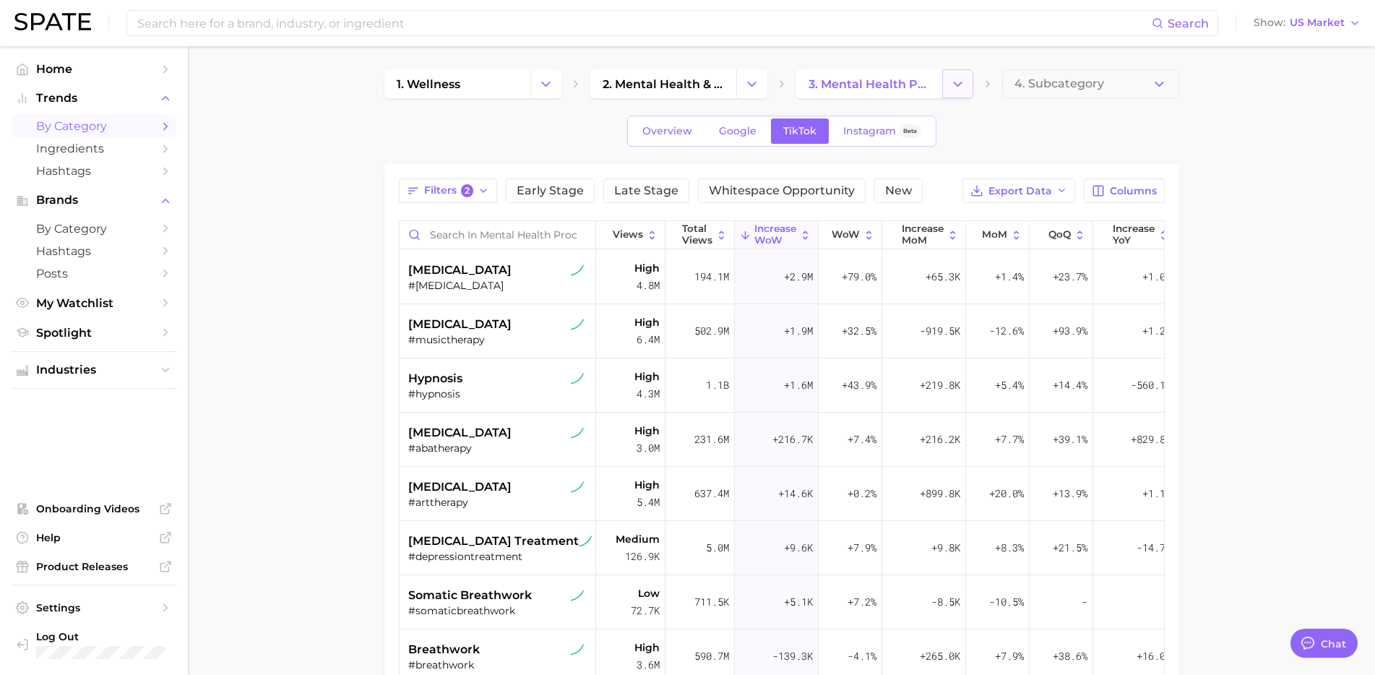
click at [960, 92] on button "Change Category" at bounding box center [957, 83] width 31 height 29
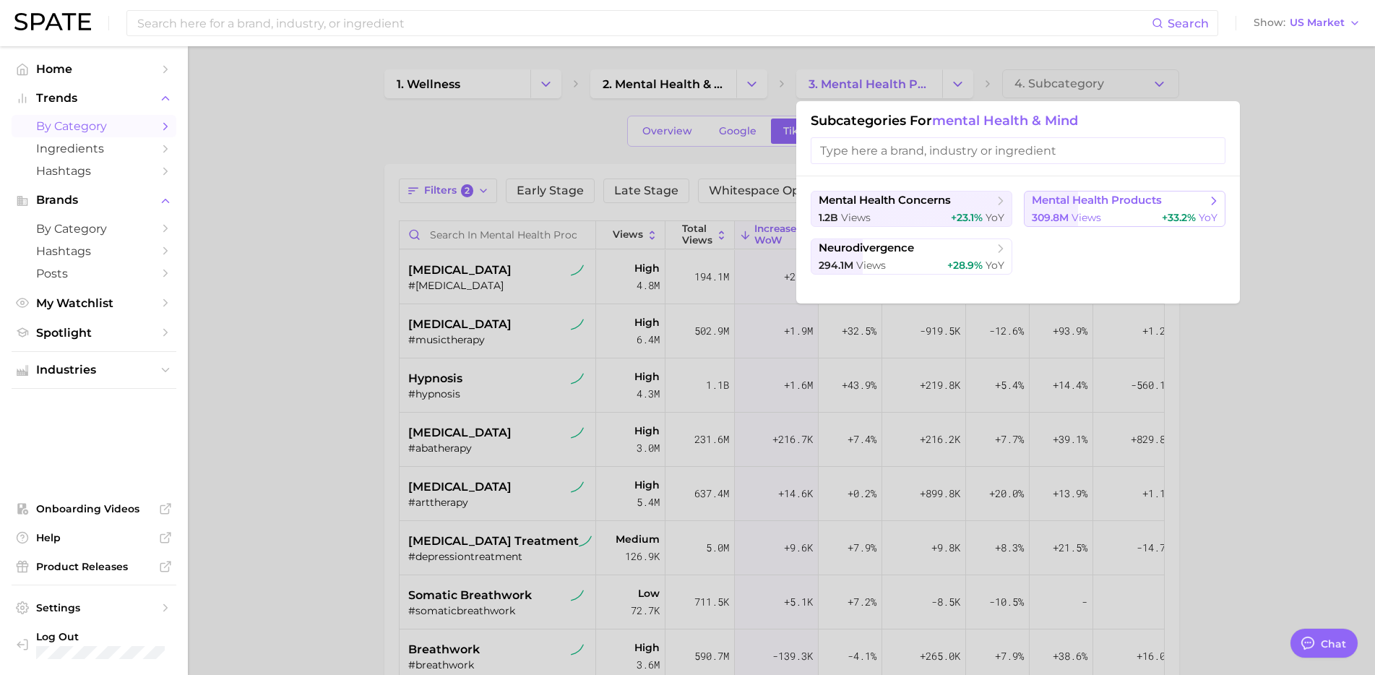
click at [1089, 212] on span "views" at bounding box center [1087, 217] width 30 height 13
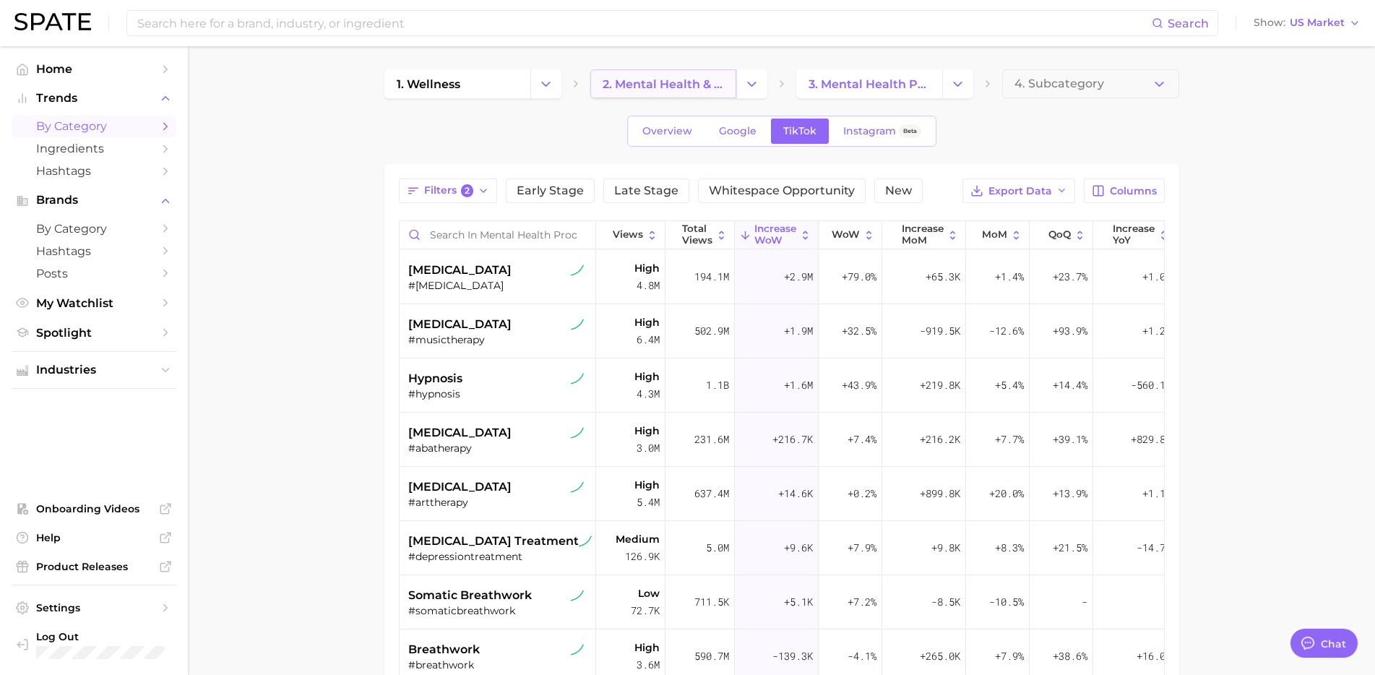
click at [663, 77] on span "2. mental health & mind" at bounding box center [663, 84] width 121 height 14
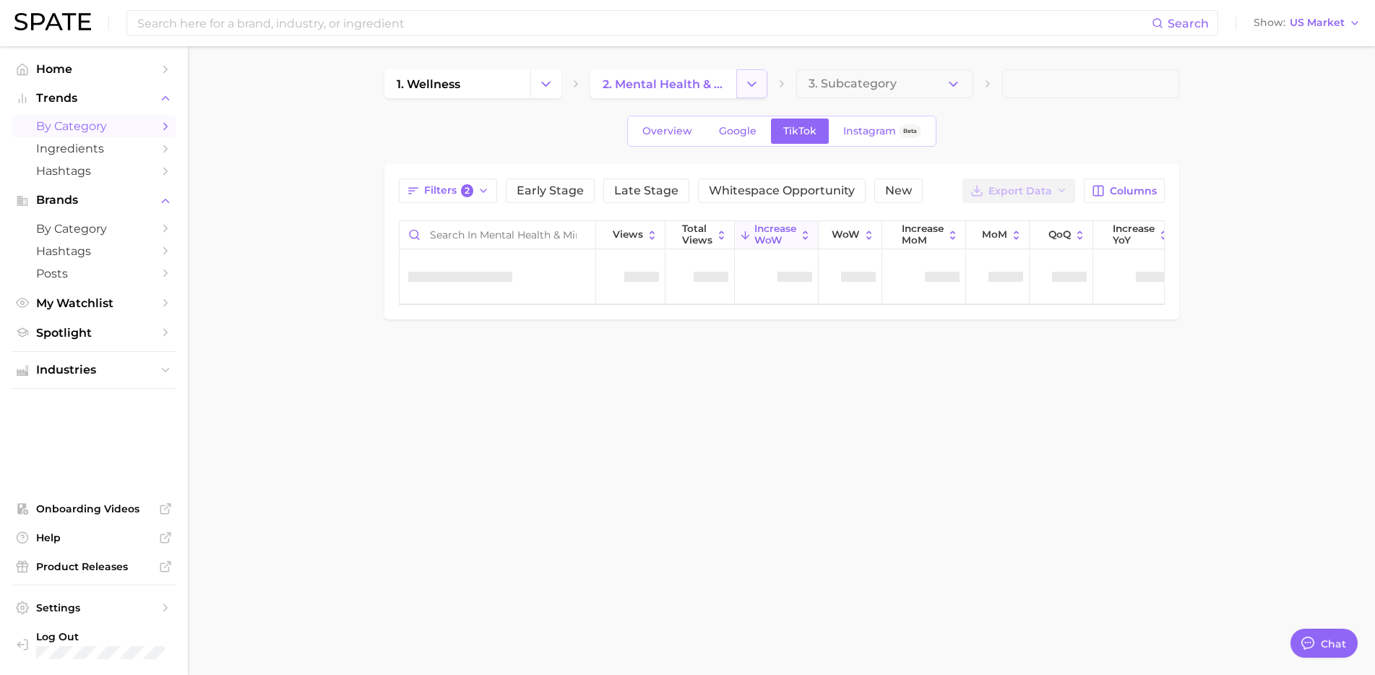
click at [755, 78] on icon "Change Category" at bounding box center [751, 84] width 15 height 15
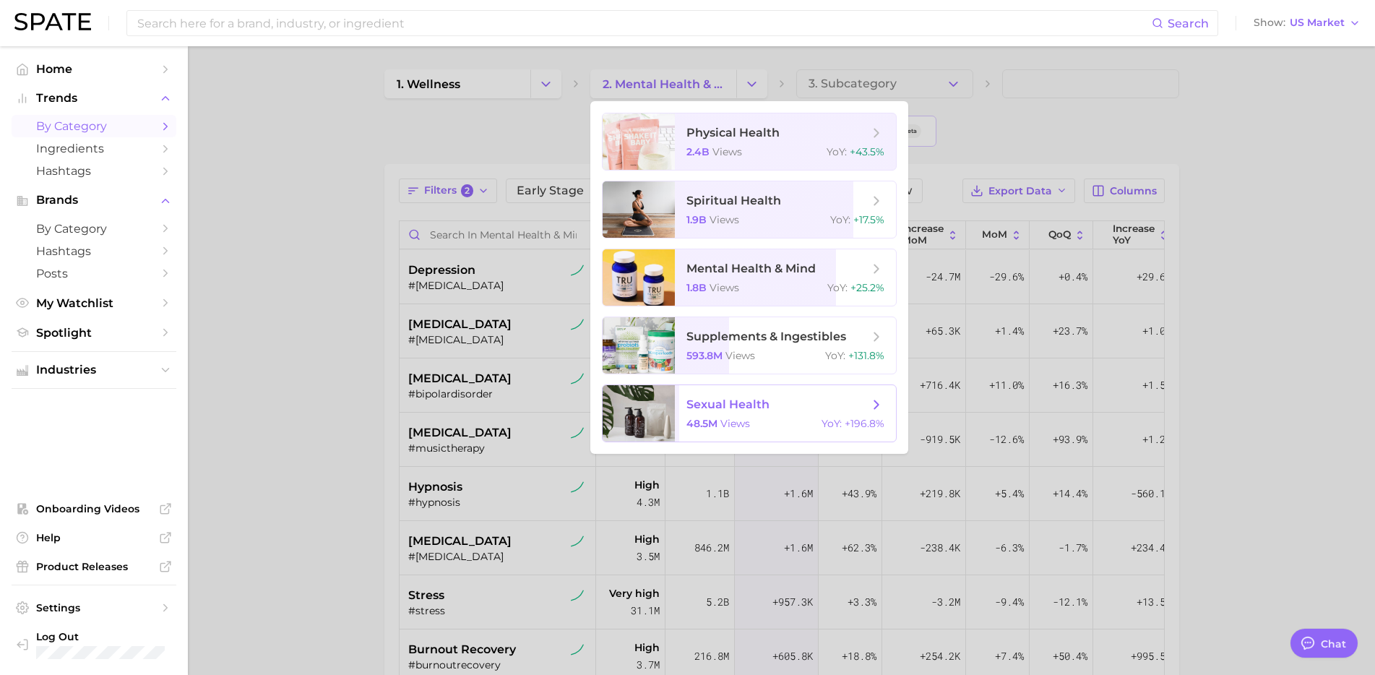
click at [803, 436] on span "sexual health 48.5m views YoY : +196.8%" at bounding box center [785, 413] width 221 height 56
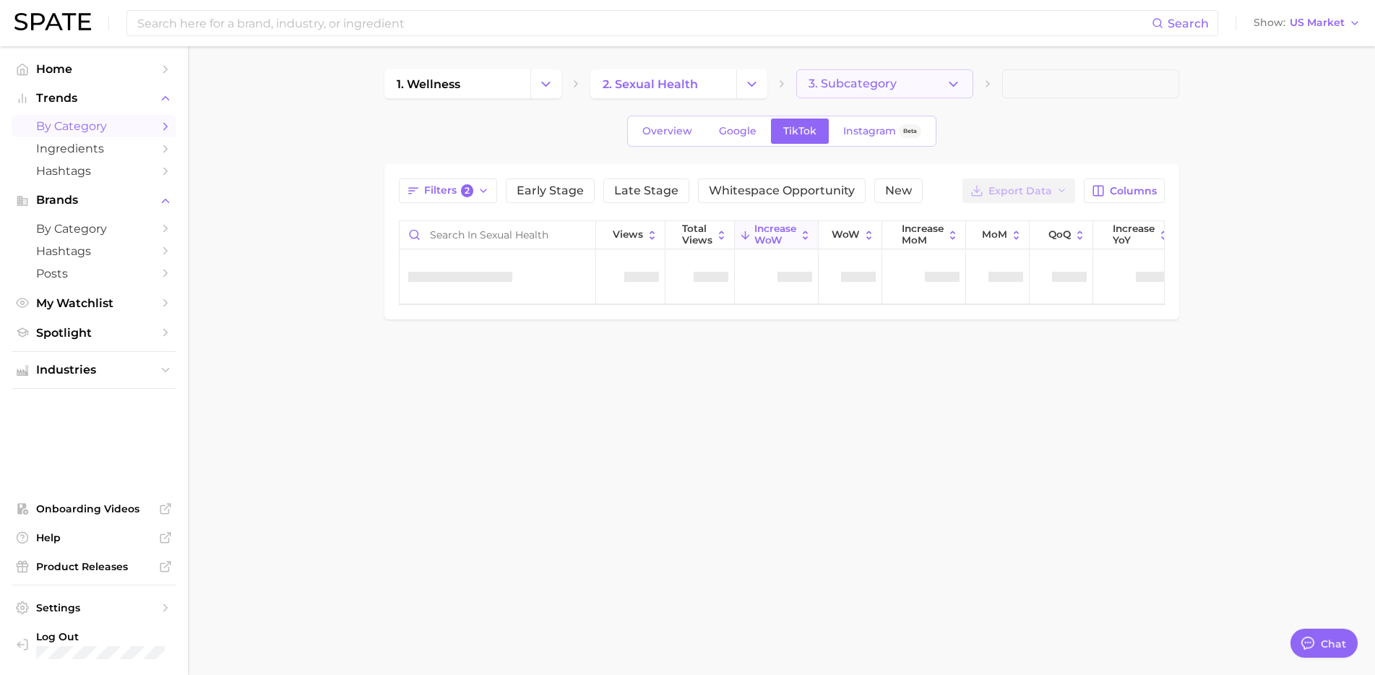
click at [905, 84] on button "3. Subcategory" at bounding box center [884, 83] width 177 height 29
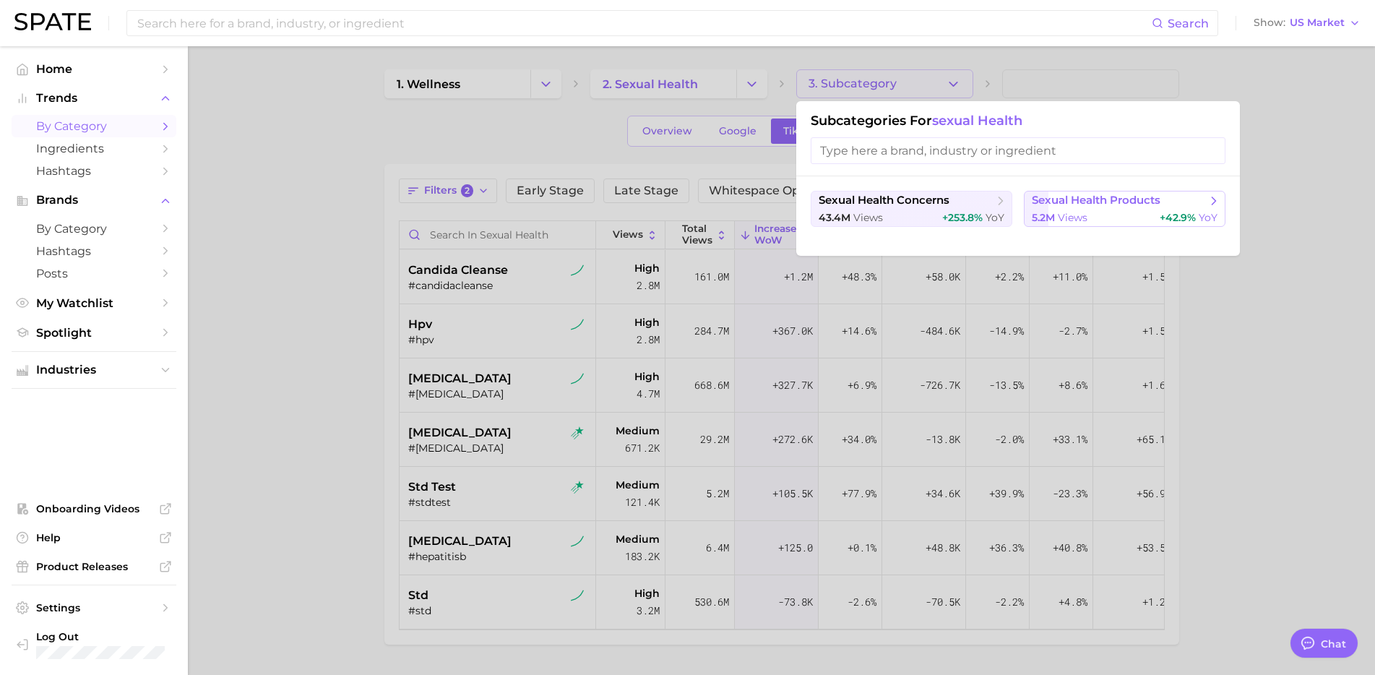
click at [1144, 225] on button "sexual health products 5.2m views +42.9% YoY" at bounding box center [1125, 209] width 202 height 36
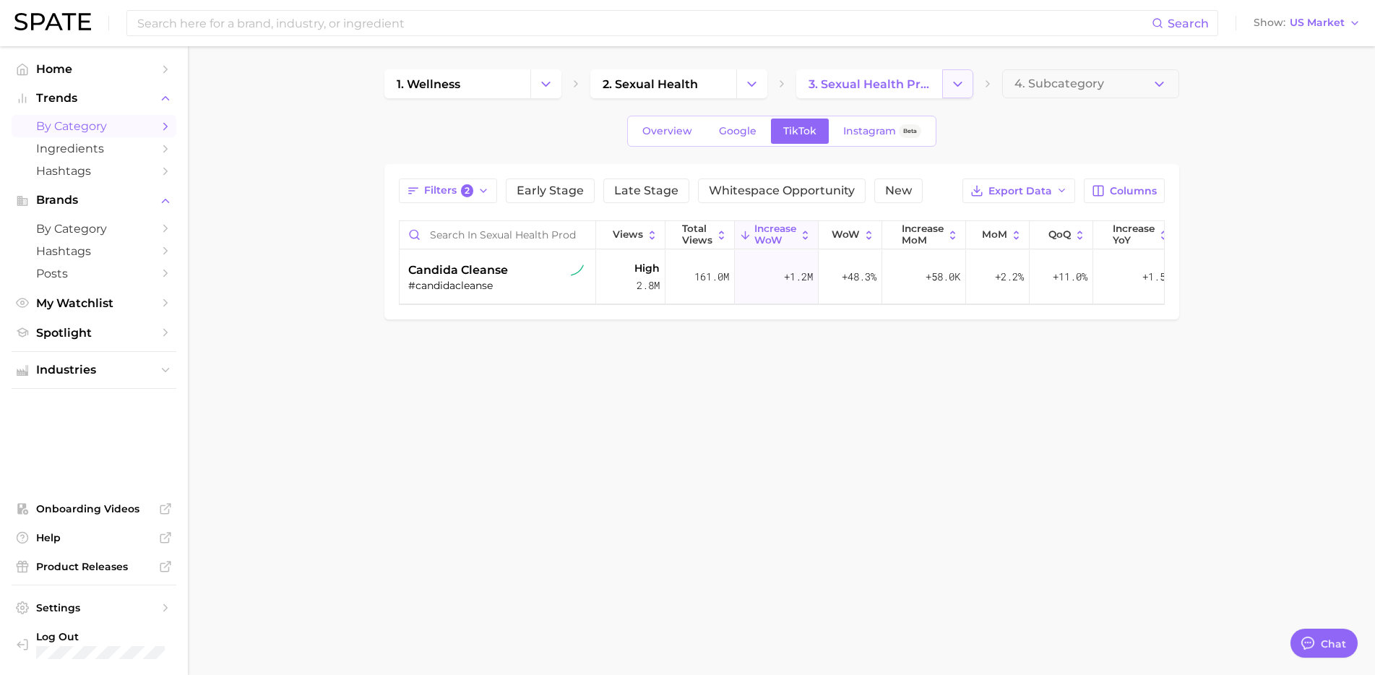
click at [965, 87] on button "Change Category" at bounding box center [957, 83] width 31 height 29
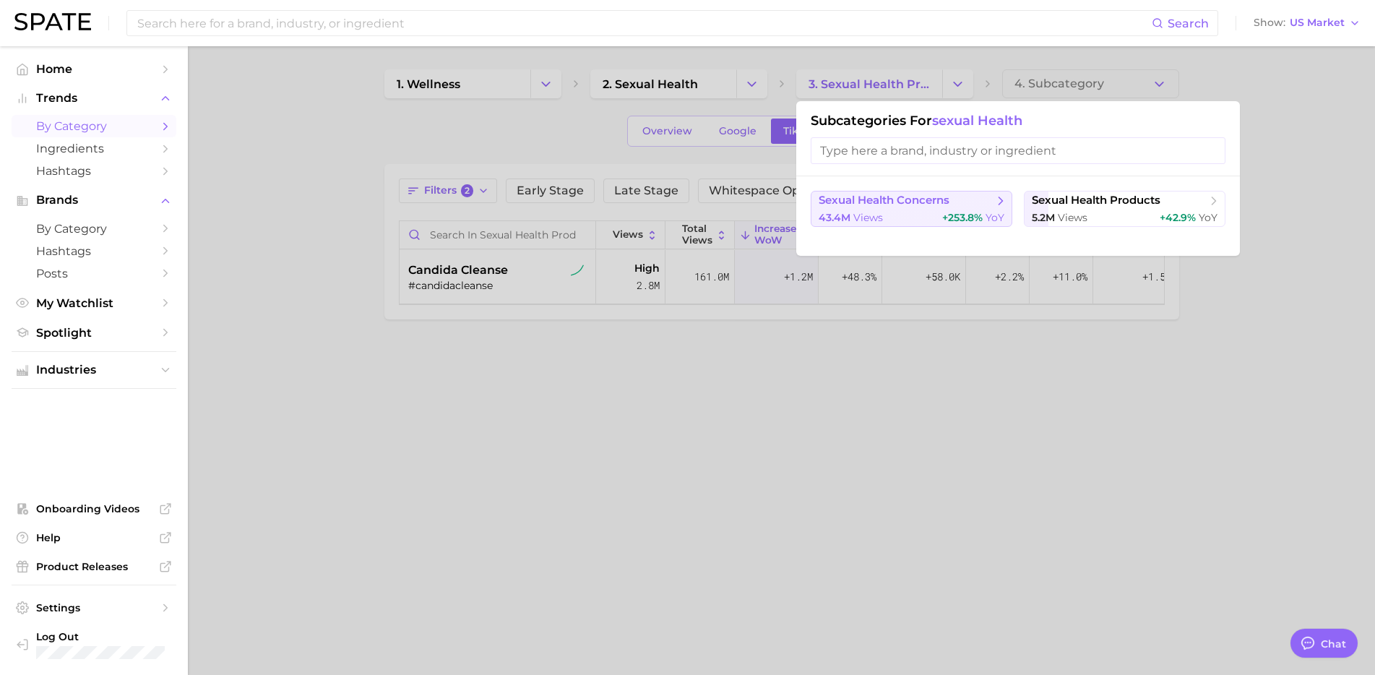
click at [960, 219] on span "+253.8%" at bounding box center [962, 217] width 40 height 13
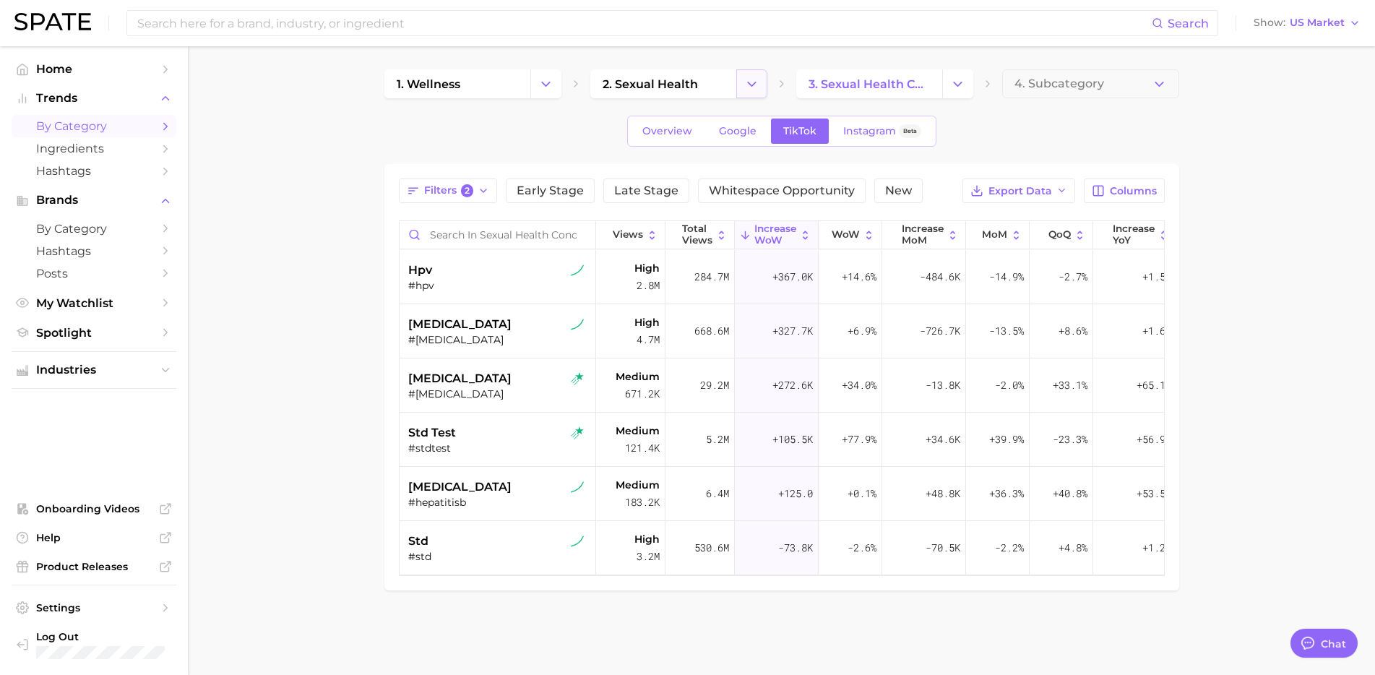
click at [749, 83] on polyline "Change Category" at bounding box center [752, 84] width 8 height 4
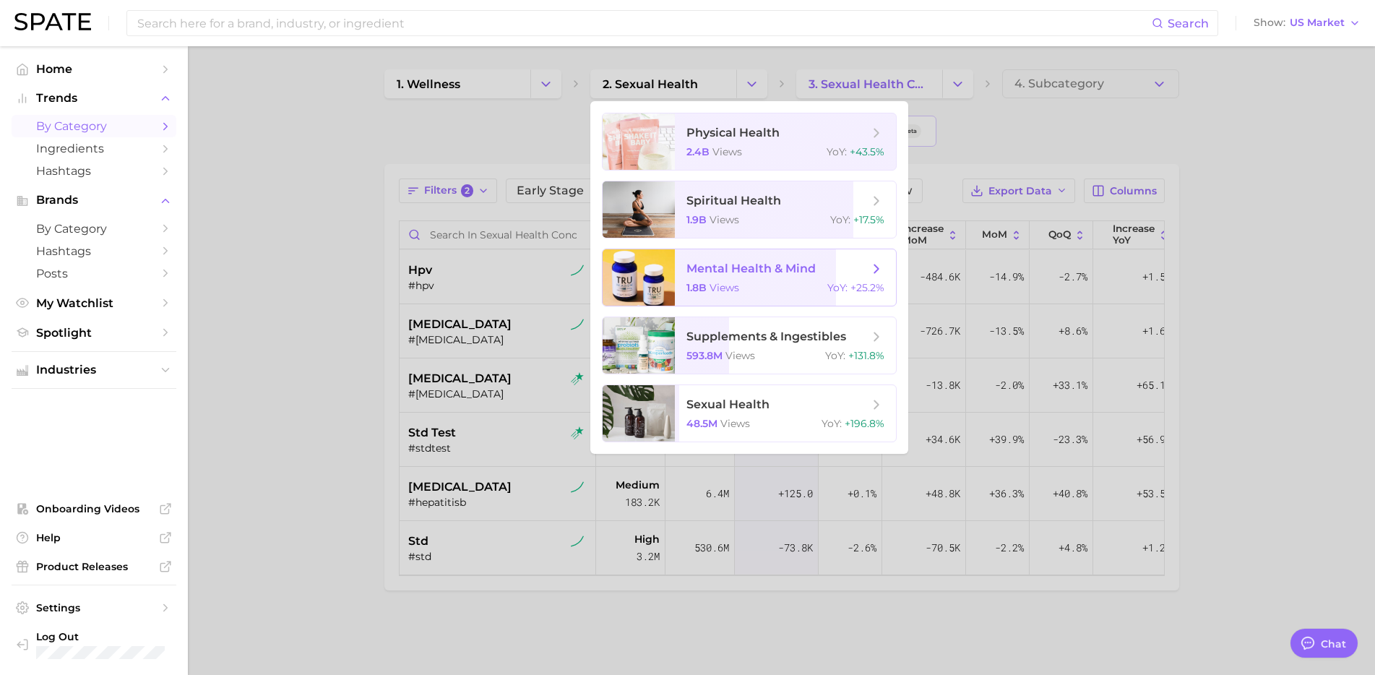
click at [768, 270] on span "mental health & mind" at bounding box center [750, 269] width 129 height 14
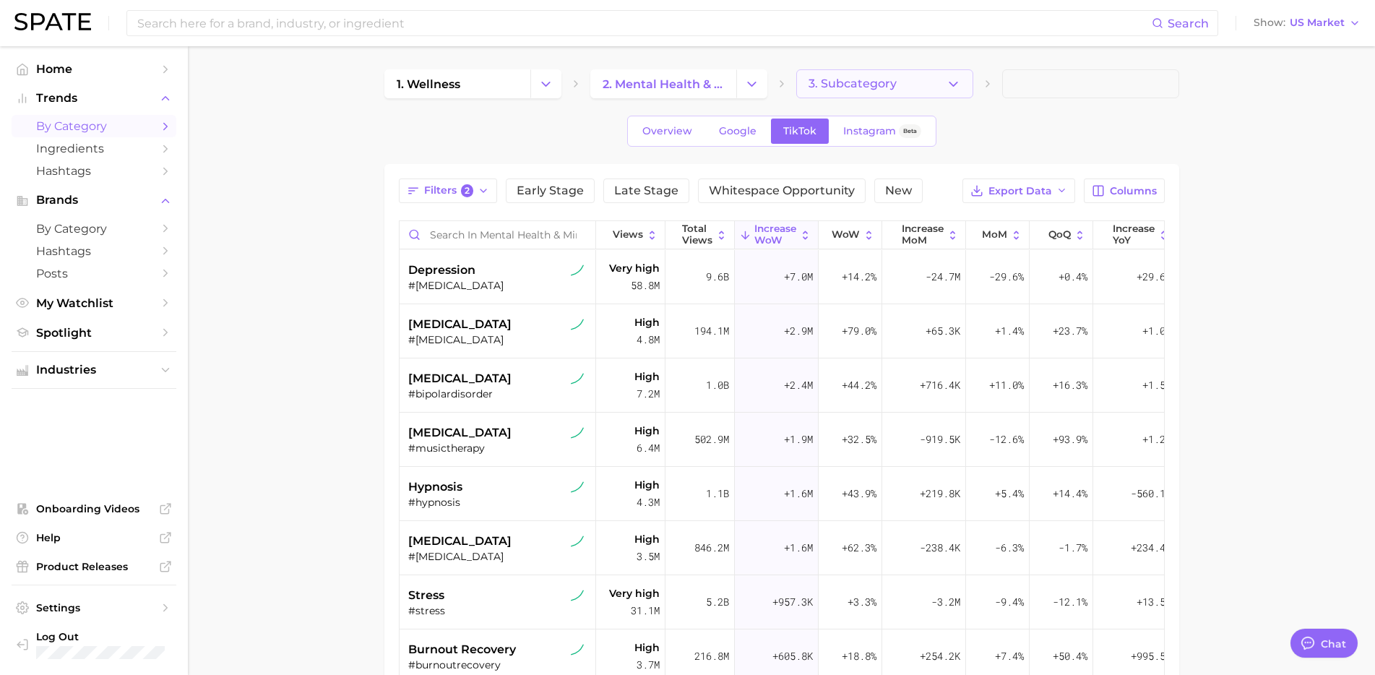
click at [861, 85] on span "3. Subcategory" at bounding box center [853, 83] width 88 height 13
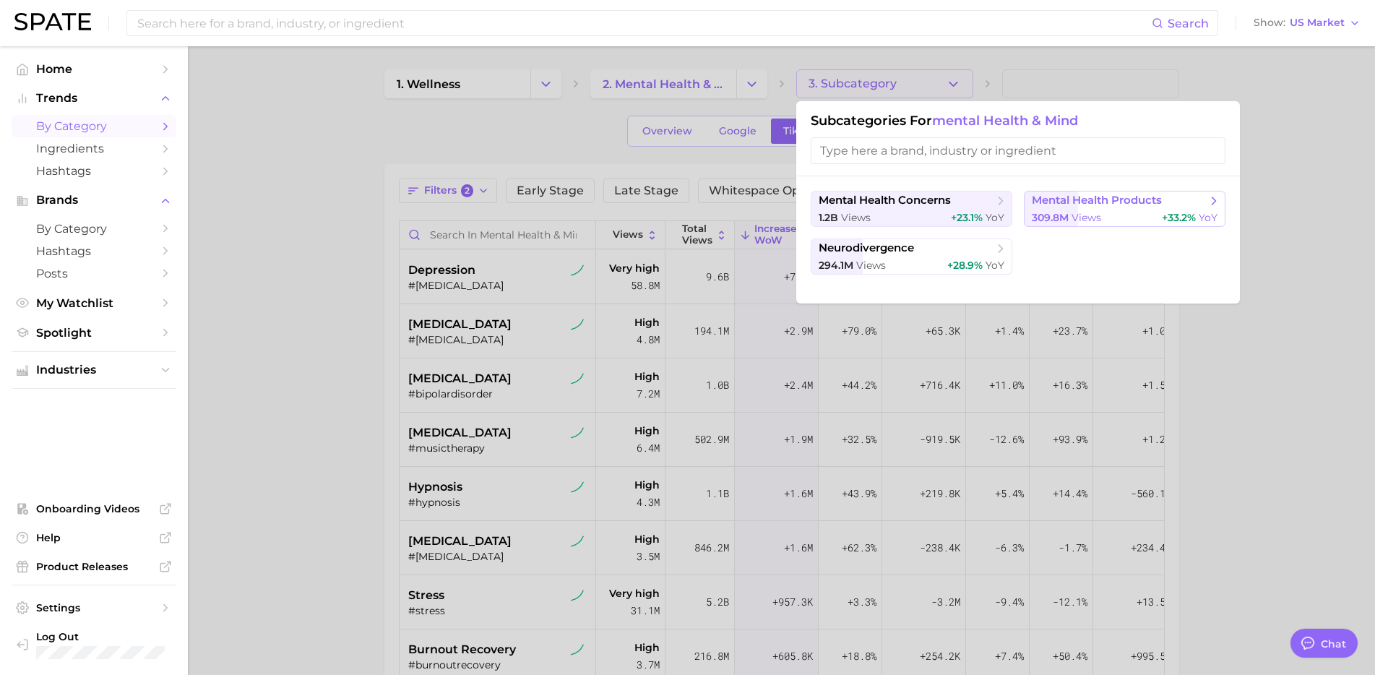
click at [1035, 195] on span "mental health products" at bounding box center [1097, 201] width 130 height 14
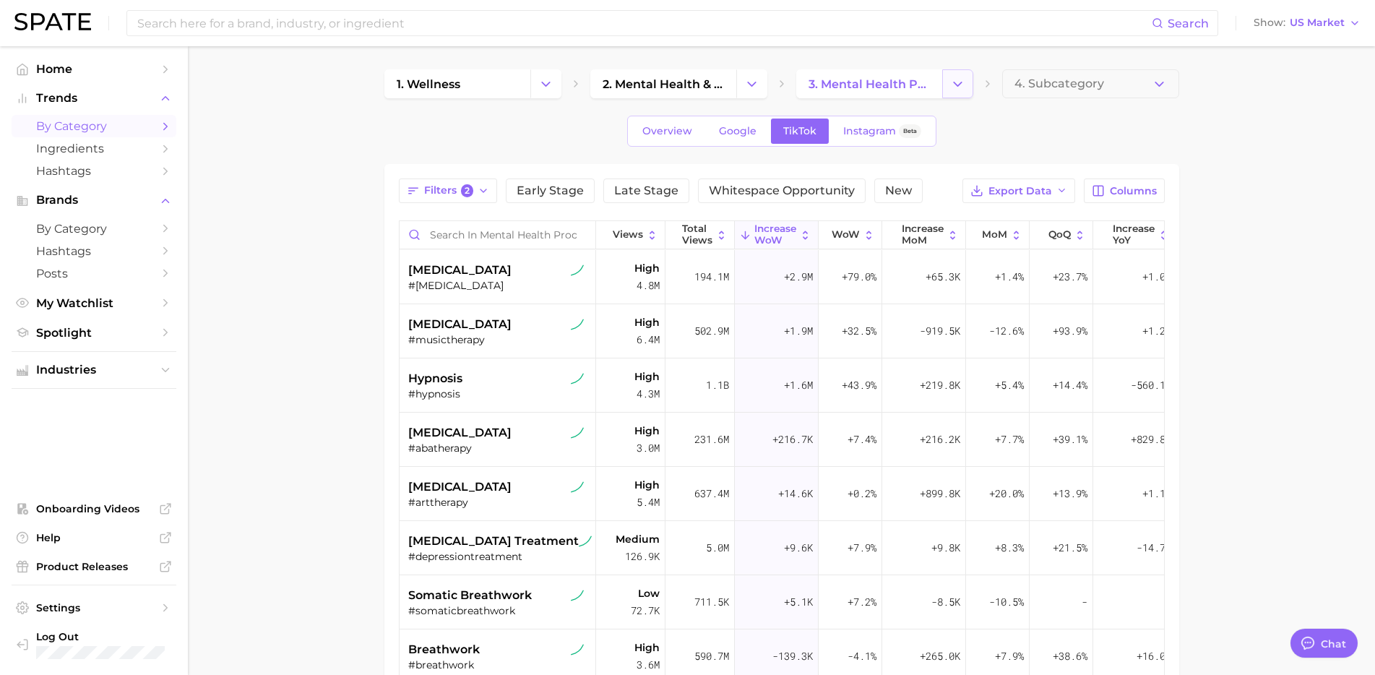
click at [961, 92] on button "Change Category" at bounding box center [957, 83] width 31 height 29
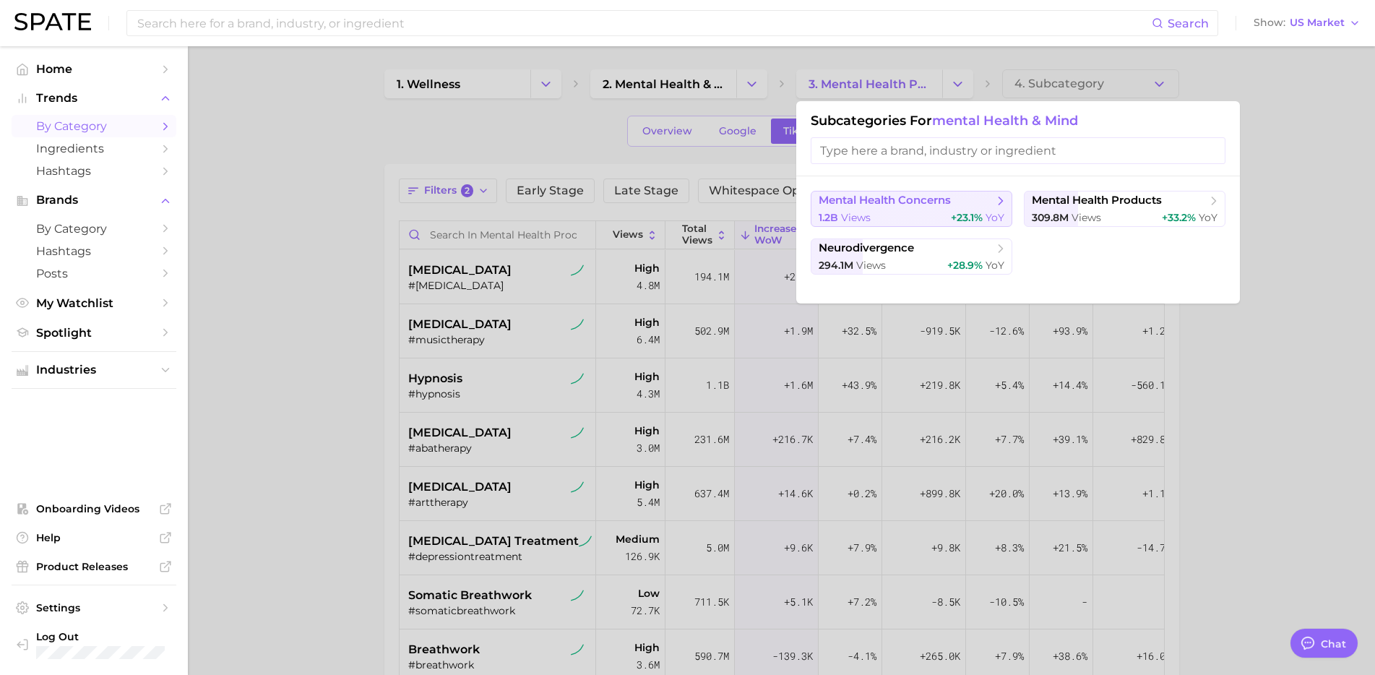
click at [927, 222] on div "1.2b views +23.1% YoY" at bounding box center [912, 218] width 186 height 14
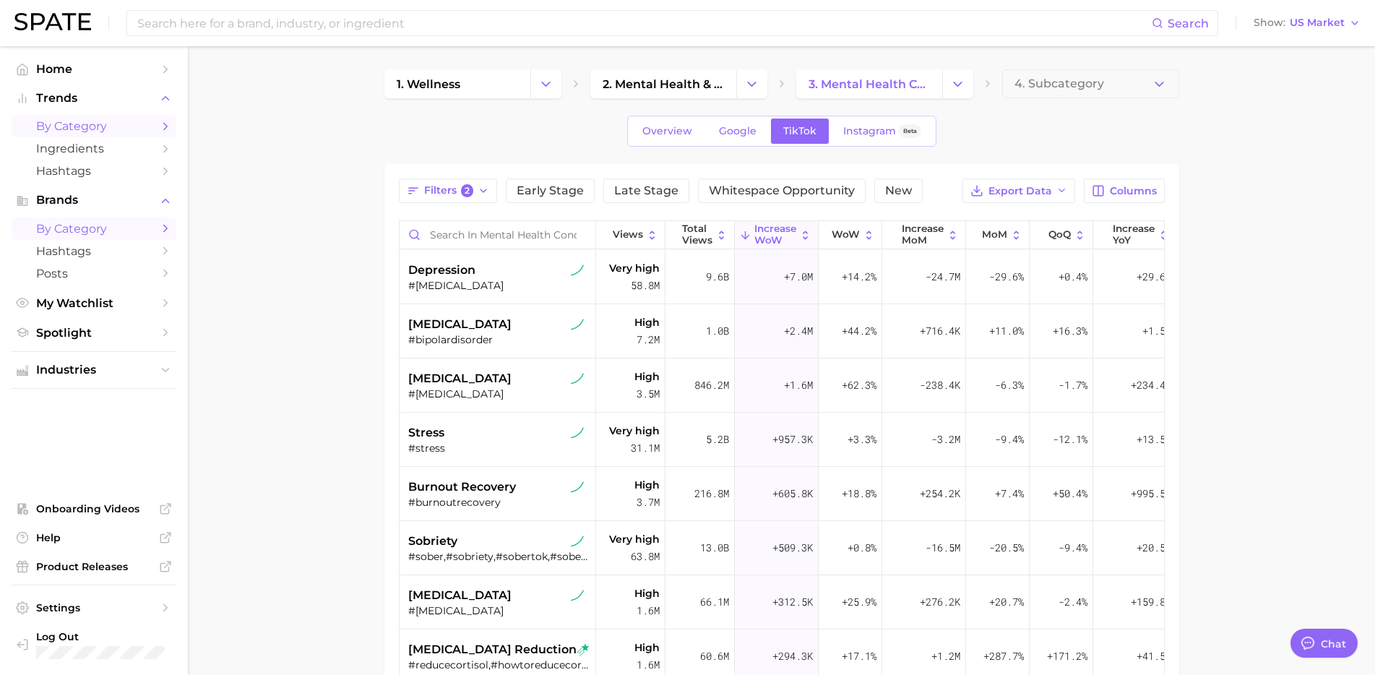
click at [82, 227] on span "by Category" at bounding box center [94, 229] width 116 height 14
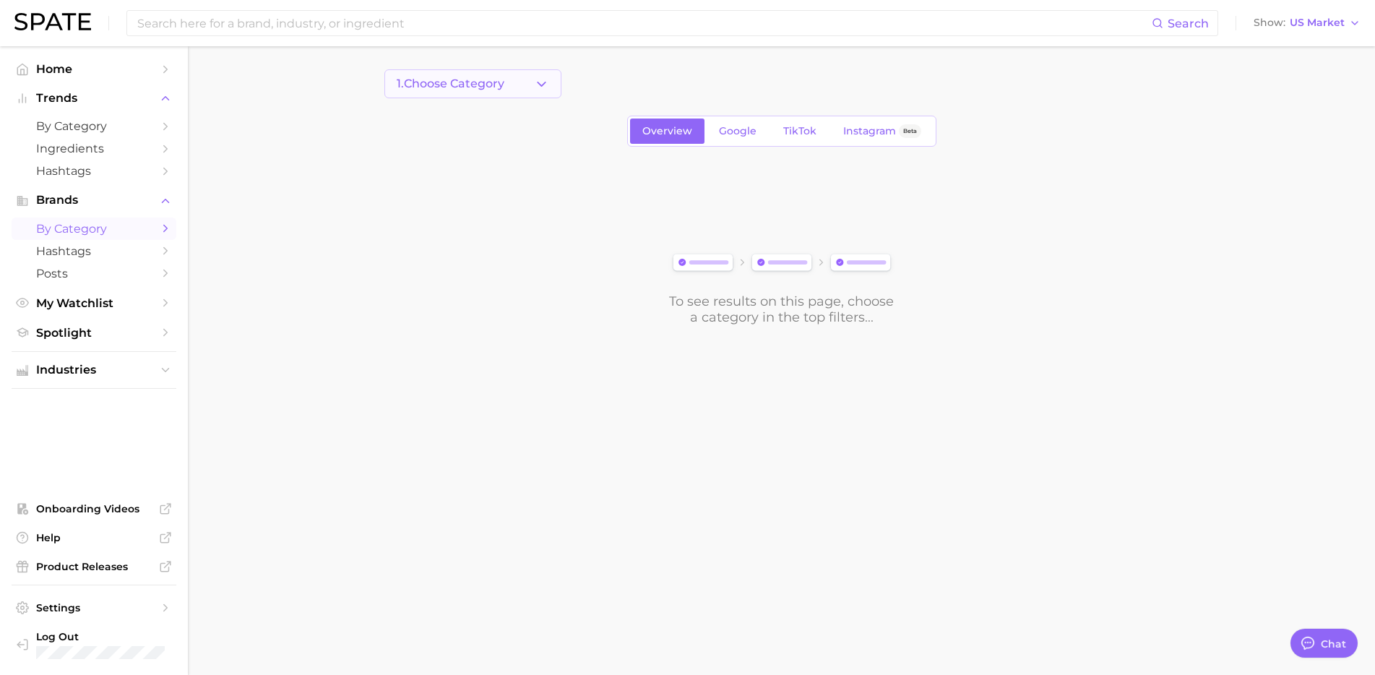
click at [550, 85] on button "1. Choose Category" at bounding box center [472, 83] width 177 height 29
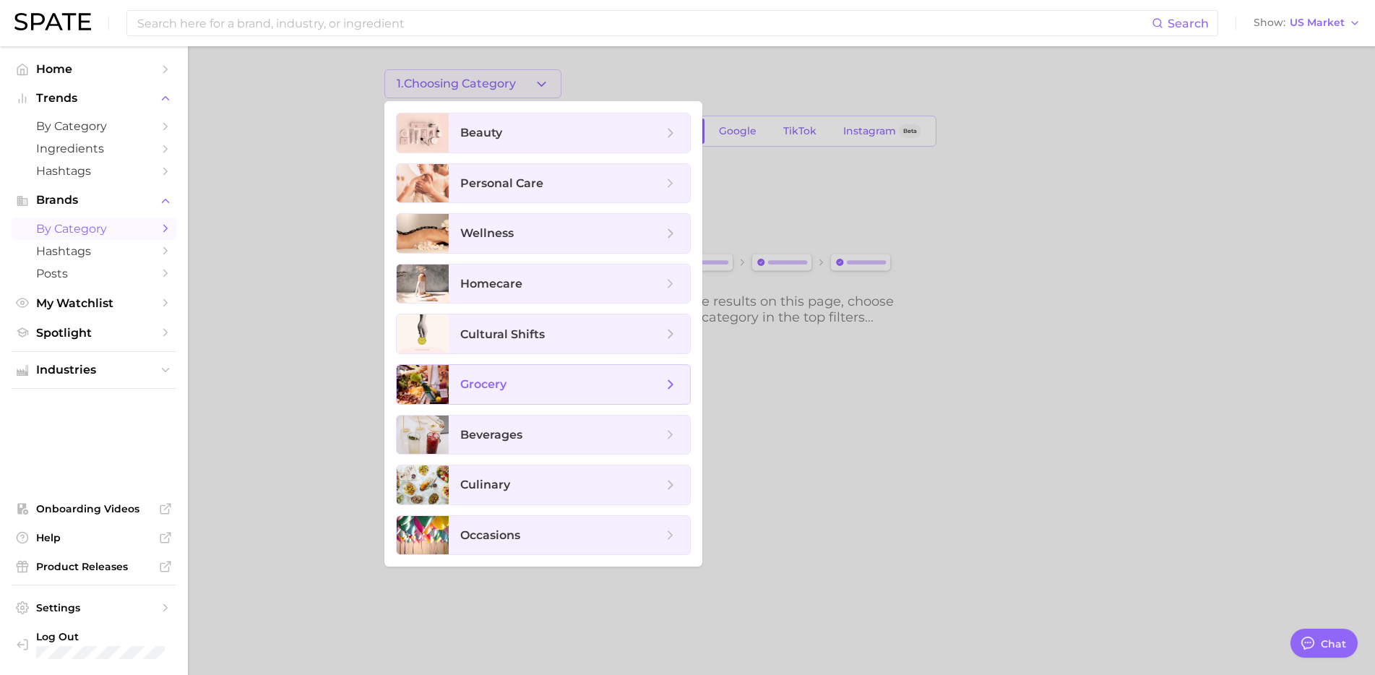
click at [517, 368] on span "grocery" at bounding box center [569, 384] width 241 height 39
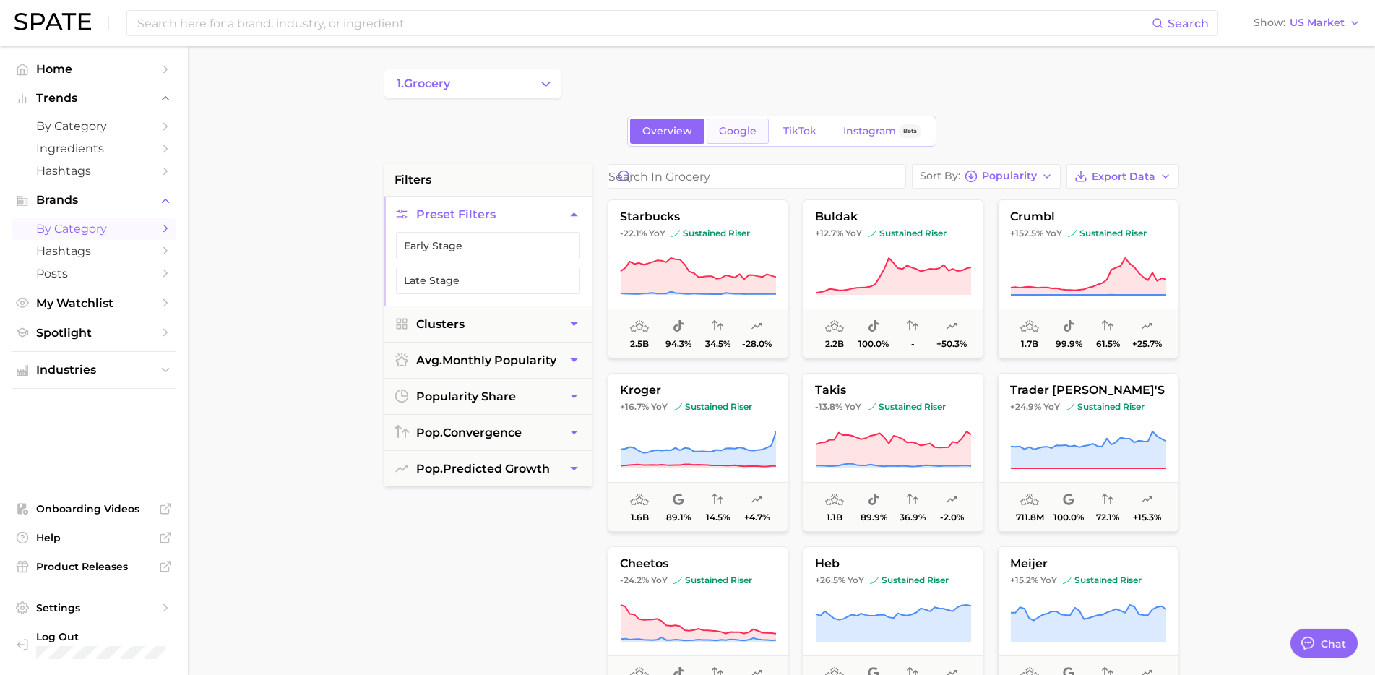
click at [762, 126] on link "Google" at bounding box center [738, 130] width 62 height 25
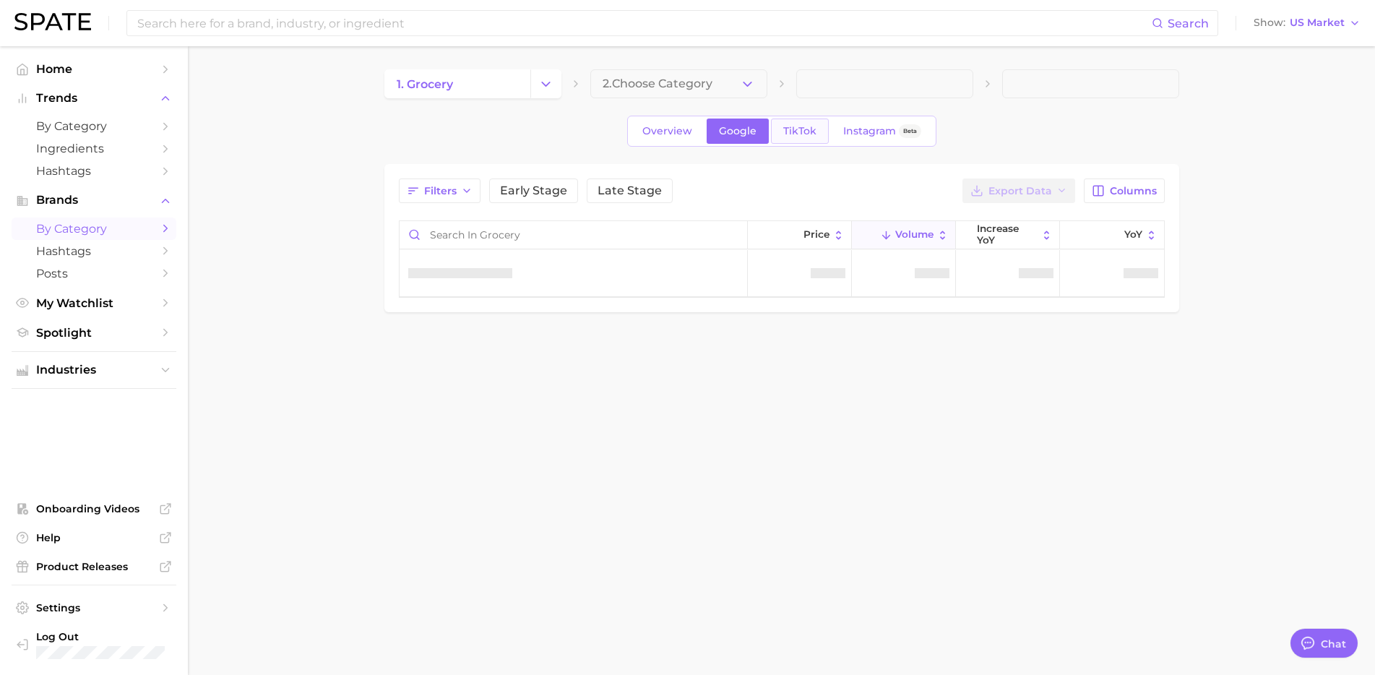
click at [809, 125] on span "TikTok" at bounding box center [799, 131] width 33 height 12
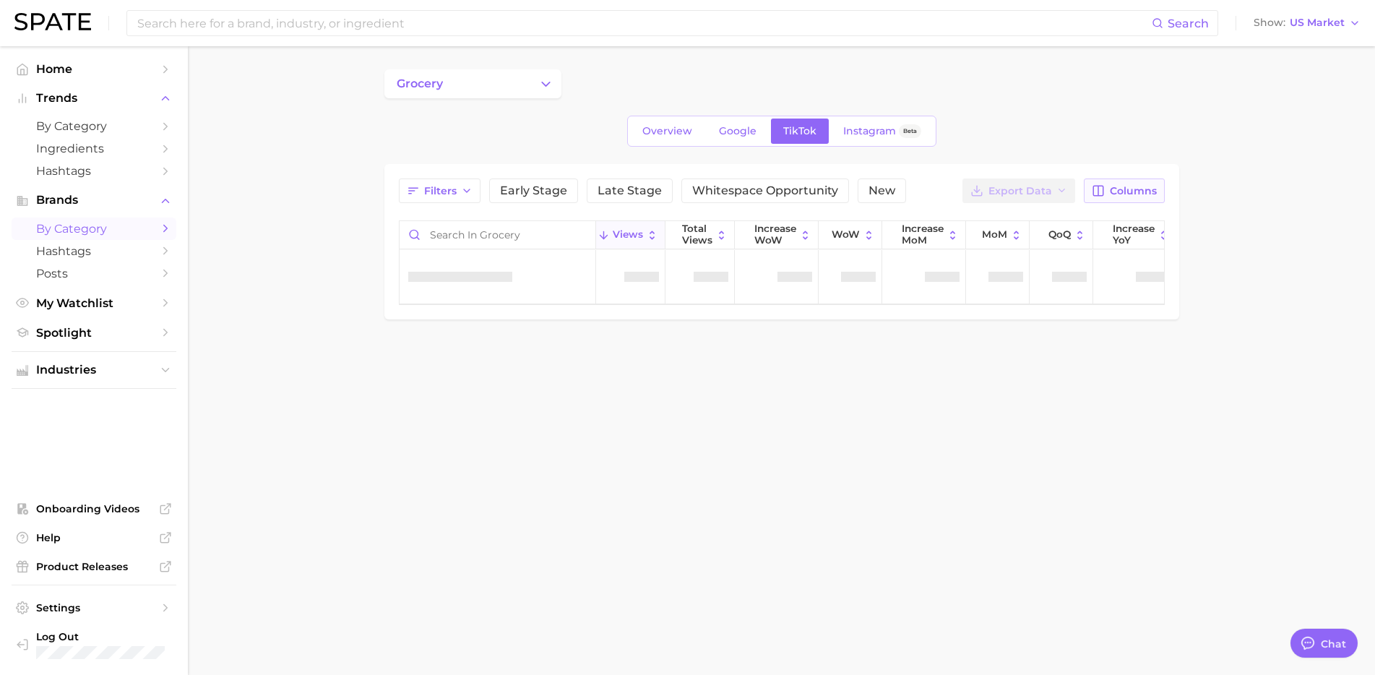
click at [1142, 189] on span "Columns" at bounding box center [1133, 191] width 47 height 12
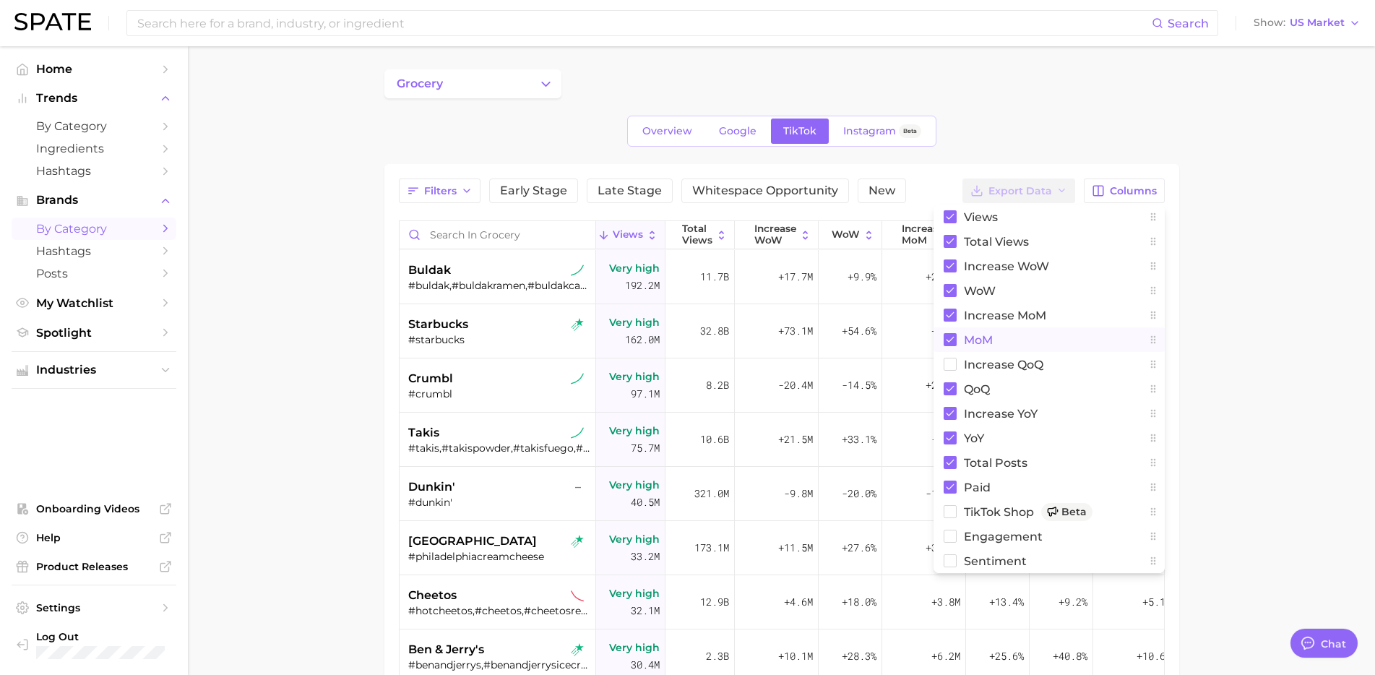
click at [965, 340] on span "MoM" at bounding box center [978, 340] width 29 height 12
click at [965, 338] on span "MoM" at bounding box center [978, 340] width 29 height 12
click at [948, 389] on rect at bounding box center [950, 388] width 13 height 13
click at [1262, 337] on main "grocery Overview Google TikTok Instagram Beta Filters Early Stage Late Stage Wh…" at bounding box center [781, 514] width 1187 height 936
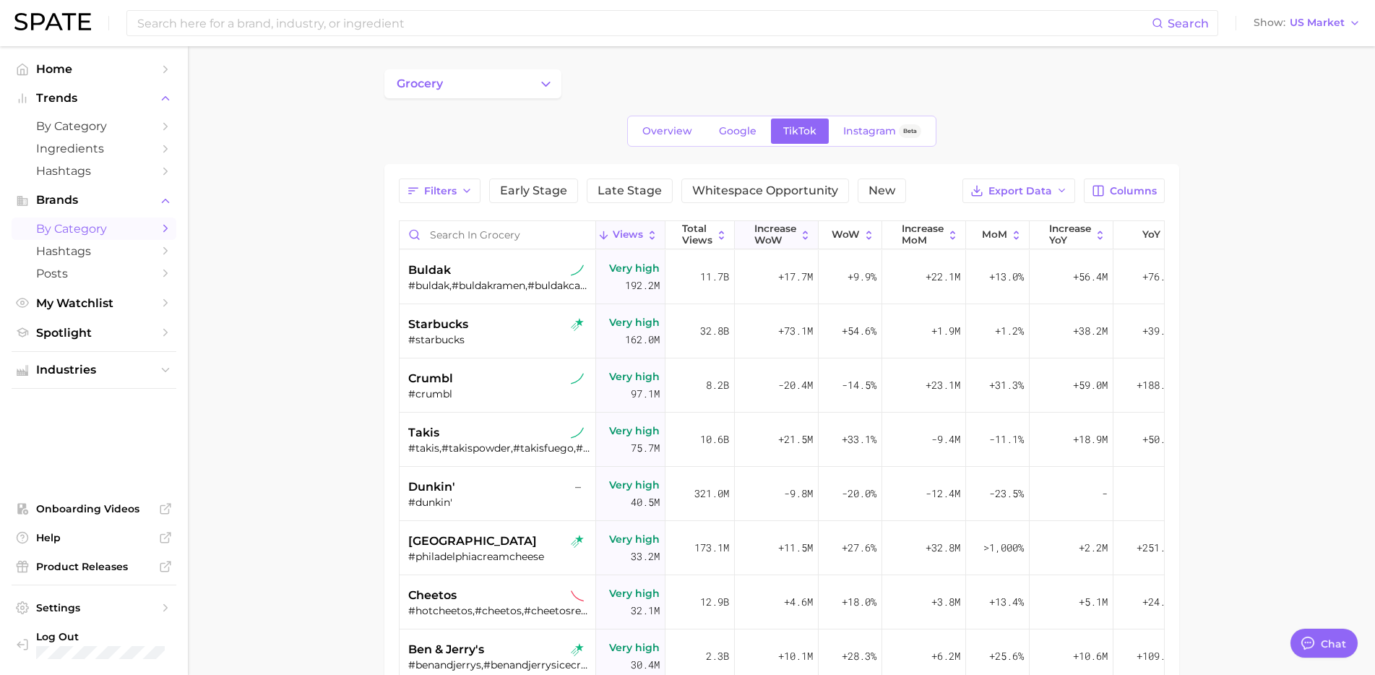
click at [763, 230] on span "Increase WoW" at bounding box center [775, 234] width 42 height 22
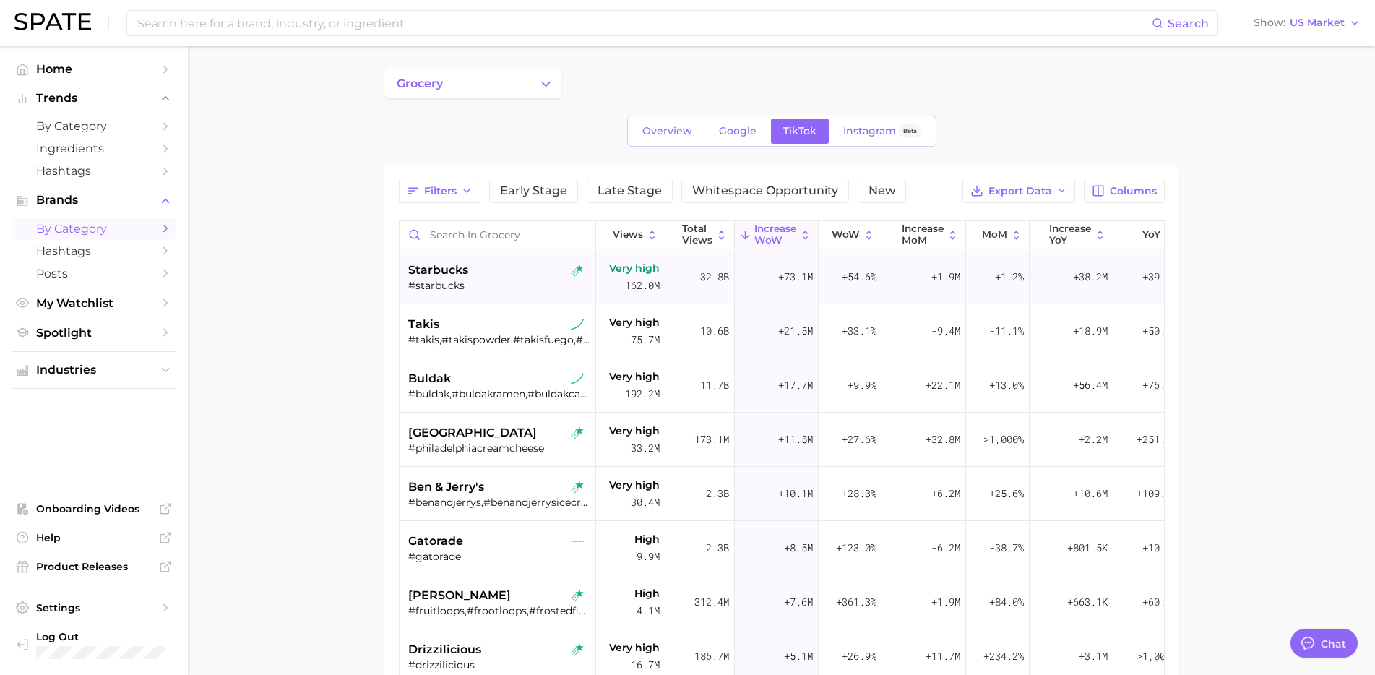
click at [496, 270] on div "starbucks" at bounding box center [499, 270] width 182 height 17
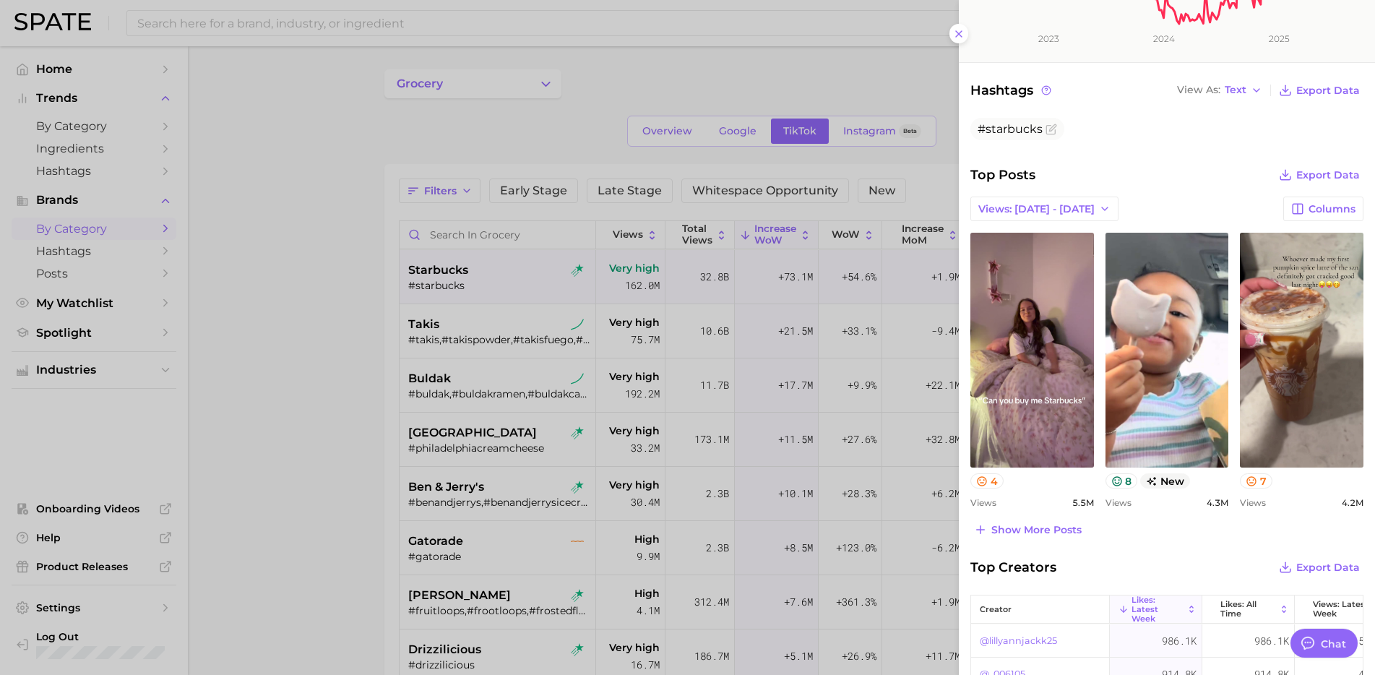
scroll to position [385, 0]
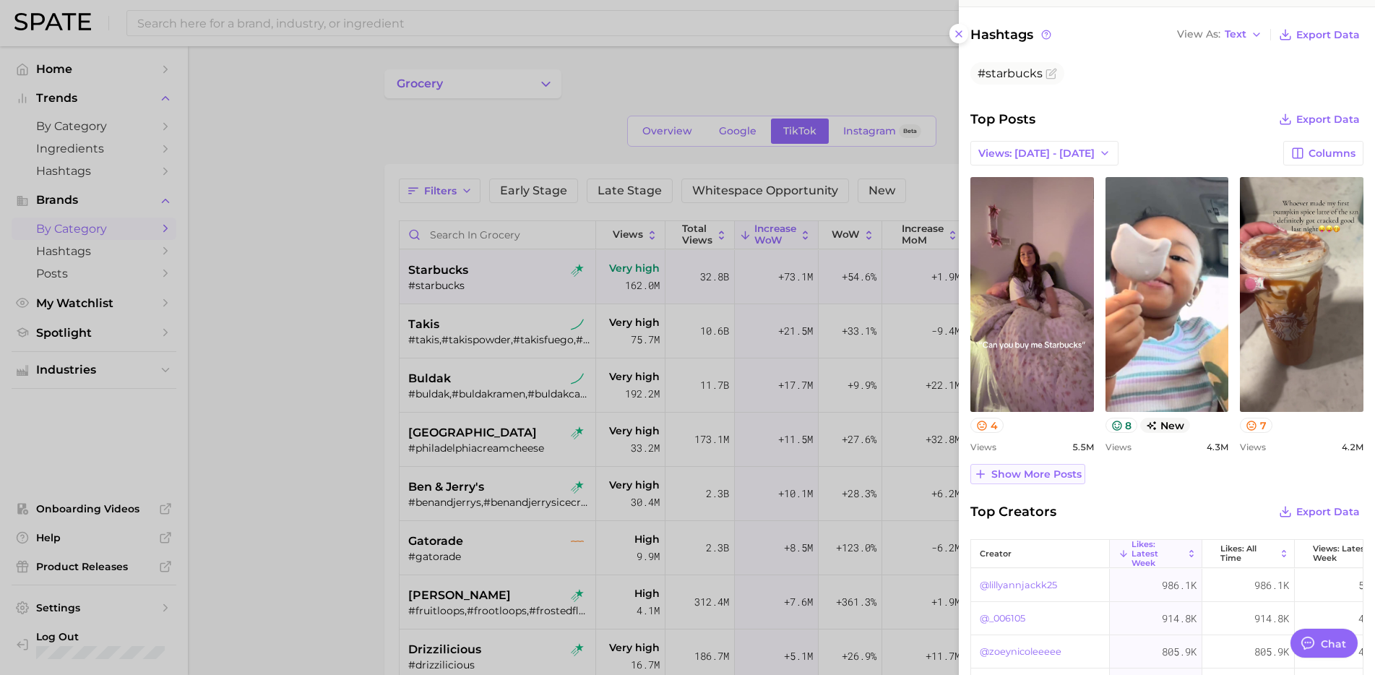
click at [1051, 480] on button "Show more posts" at bounding box center [1027, 474] width 115 height 20
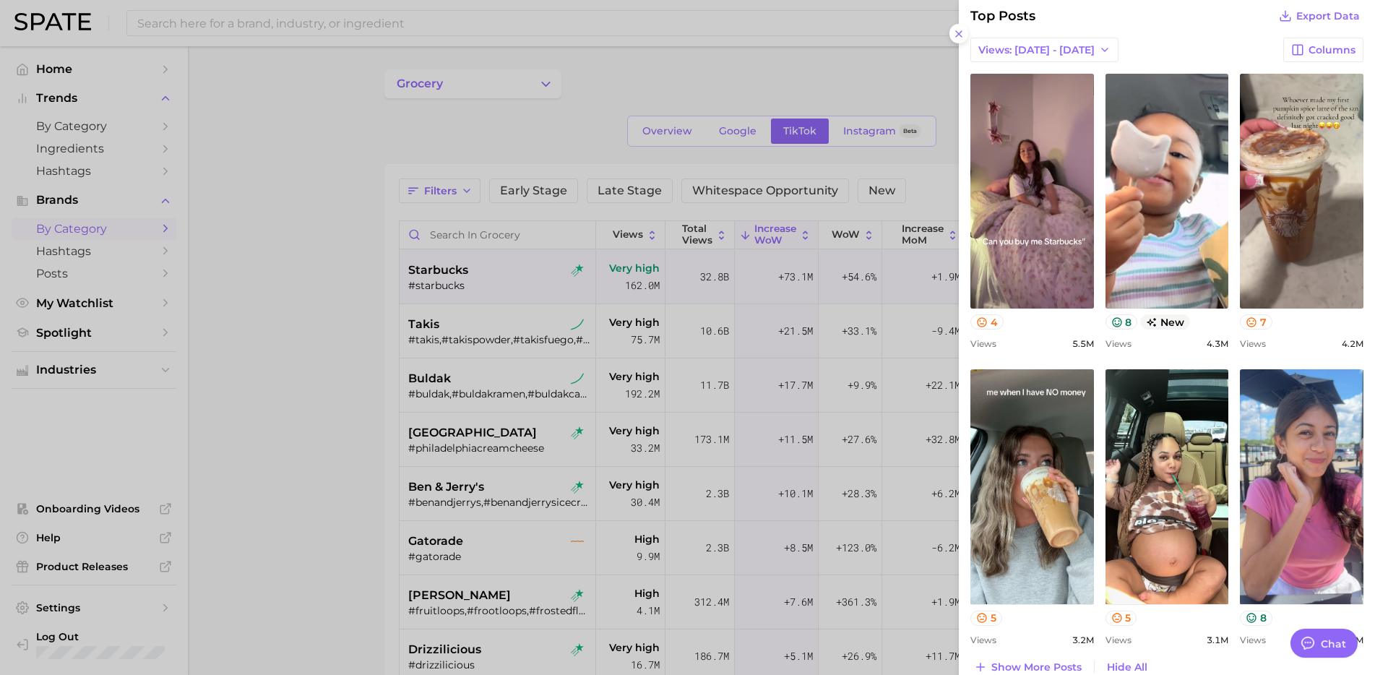
scroll to position [496, 0]
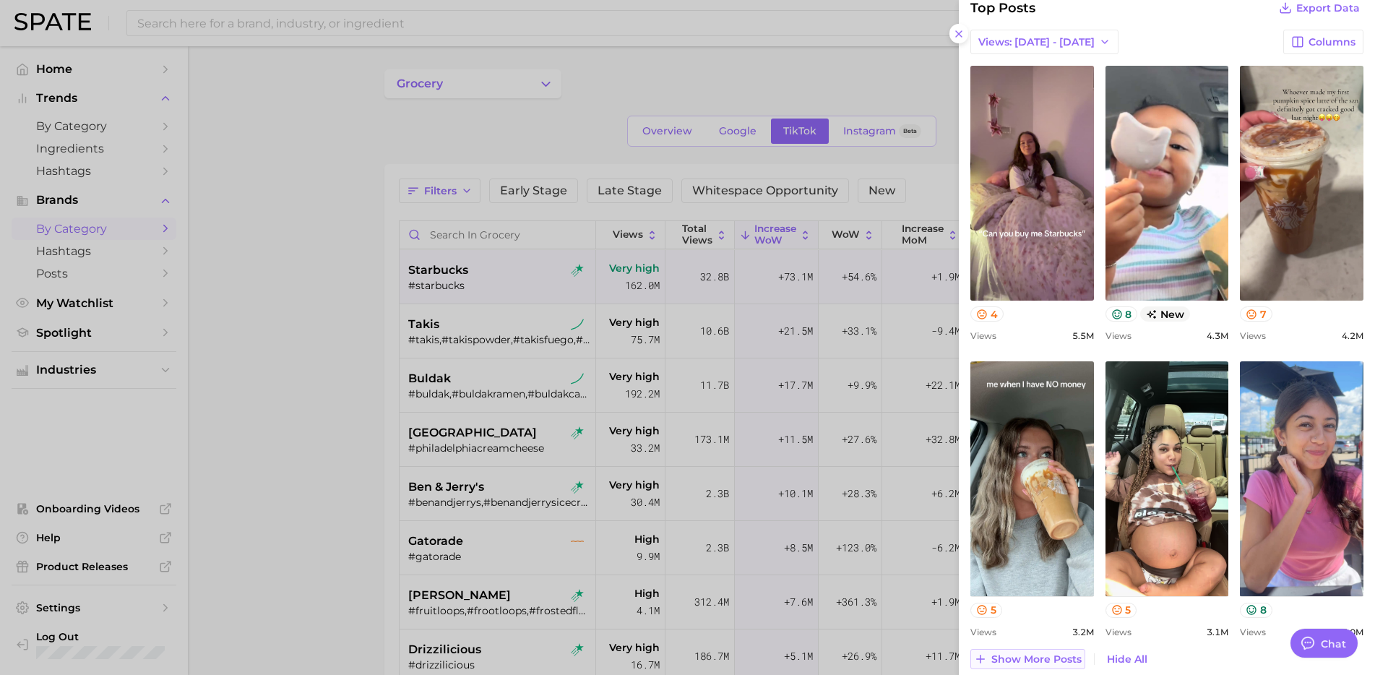
click at [1011, 657] on span "Show more posts" at bounding box center [1036, 659] width 90 height 12
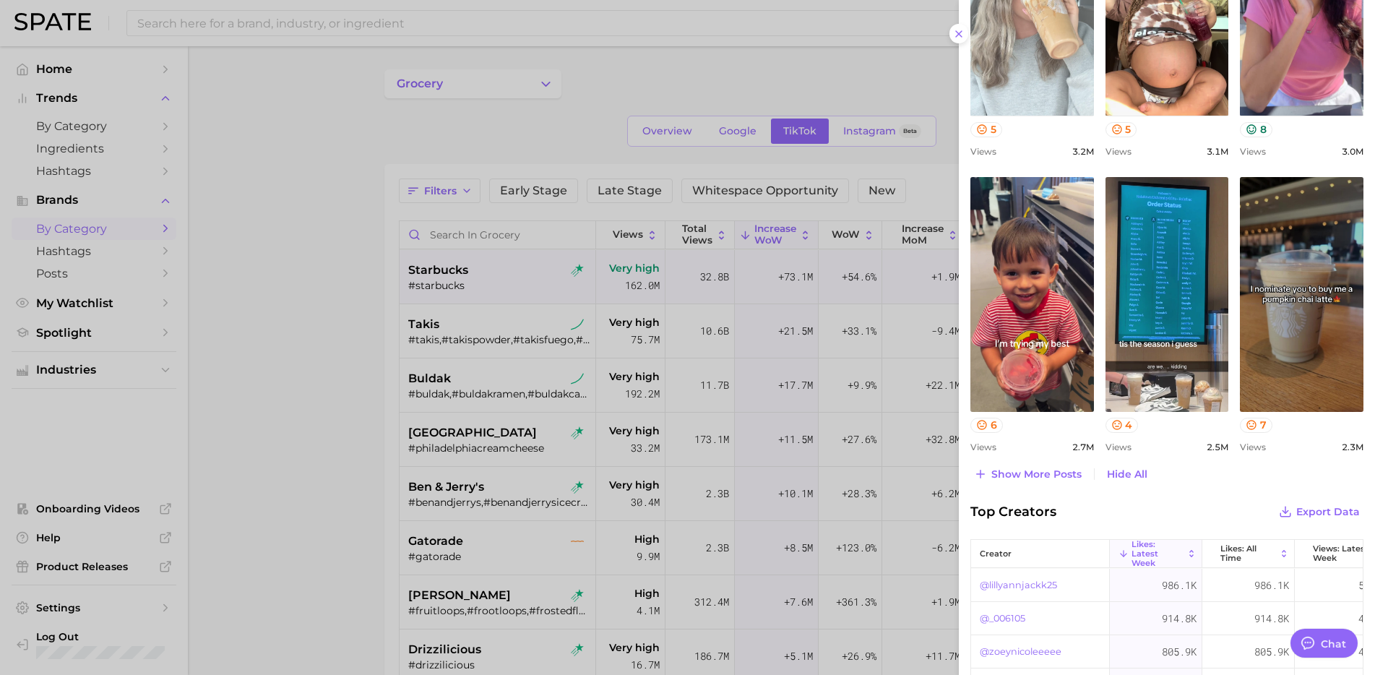
scroll to position [980, 0]
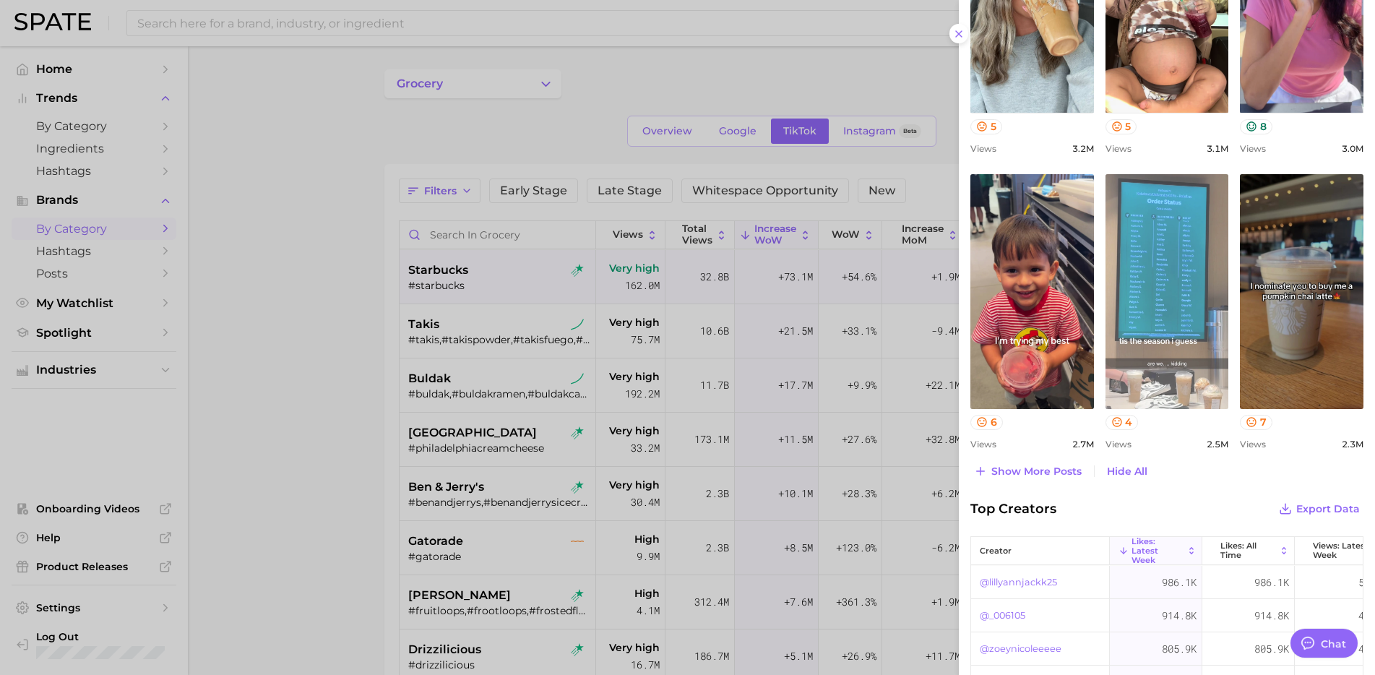
click at [1155, 238] on link "view post on TikTok" at bounding box center [1167, 291] width 124 height 235
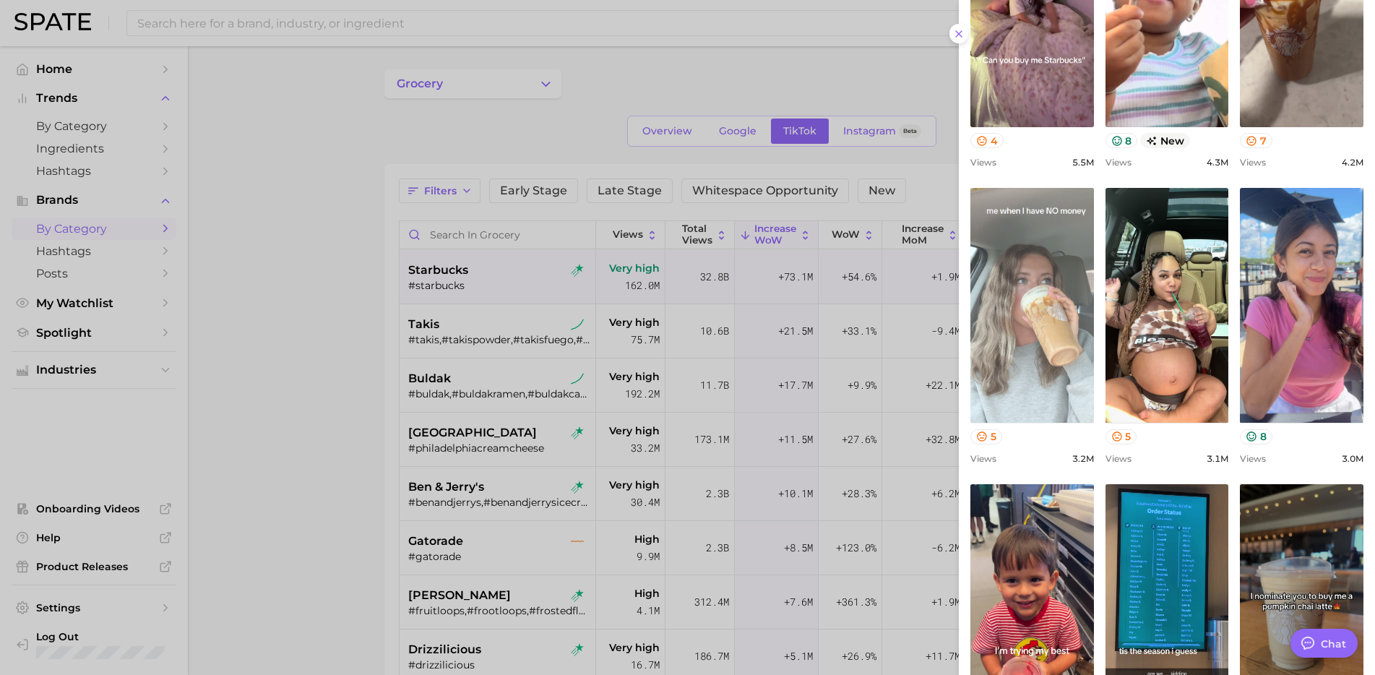
scroll to position [673, 0]
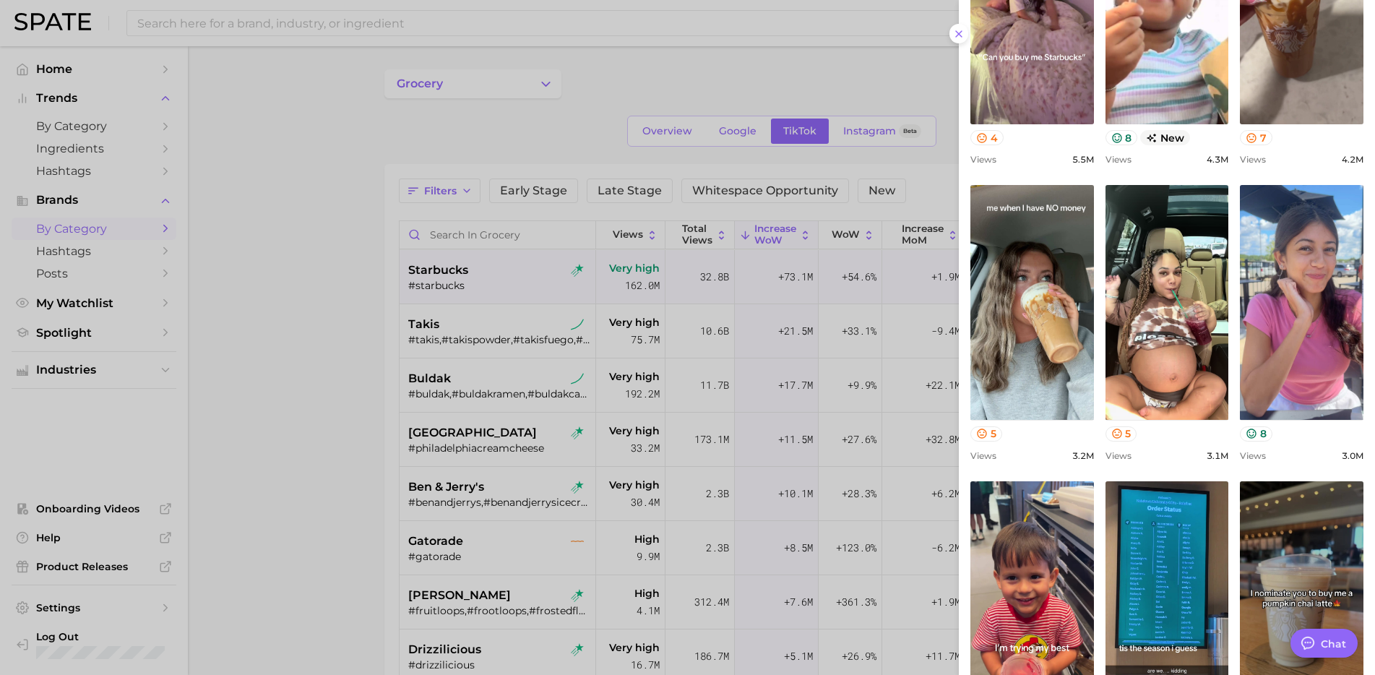
click at [478, 332] on div at bounding box center [687, 337] width 1375 height 675
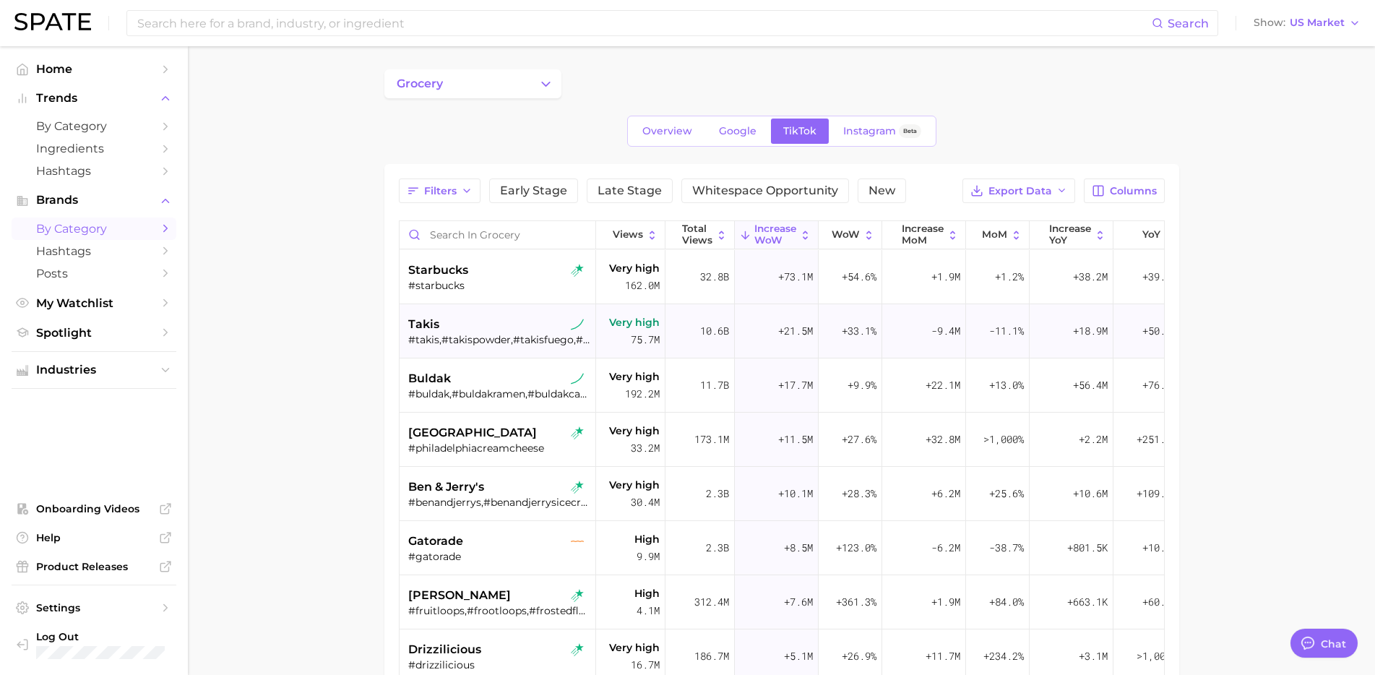
click at [489, 342] on div "#takis,#takispowder,#takisfuego,#takisblueheat" at bounding box center [499, 339] width 182 height 13
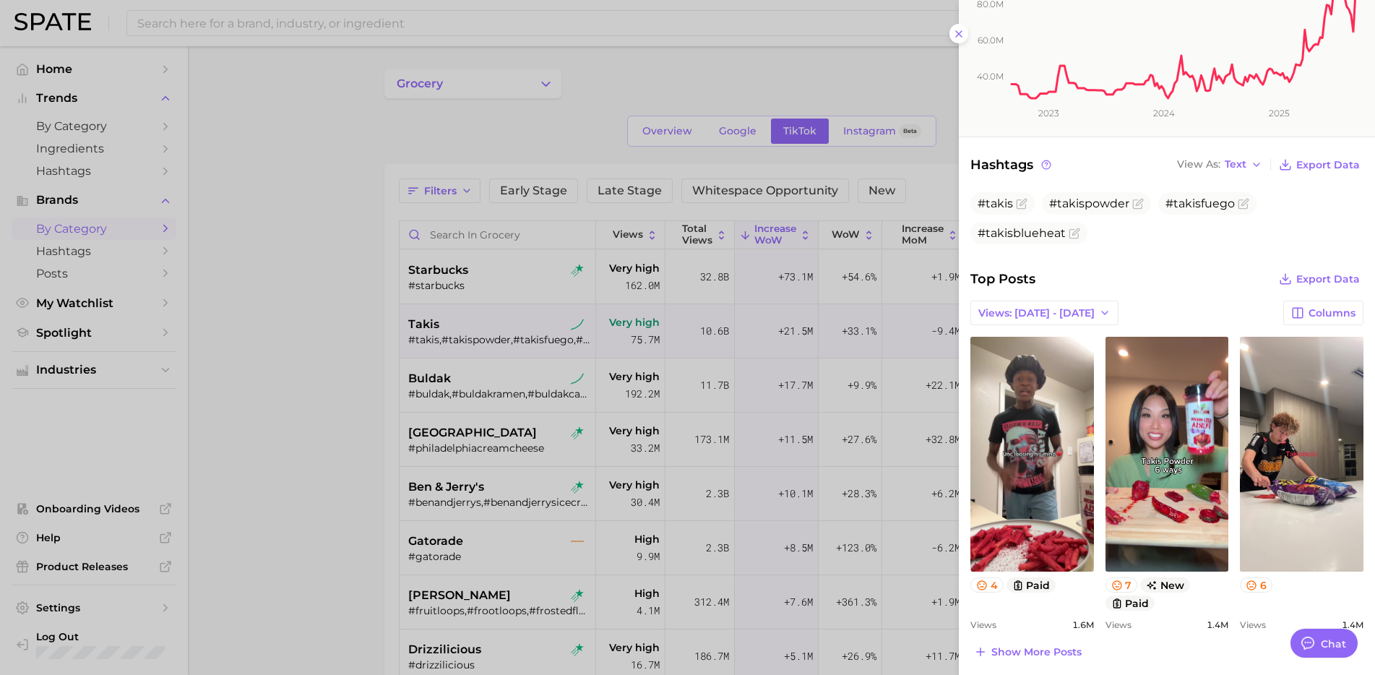
scroll to position [259, 0]
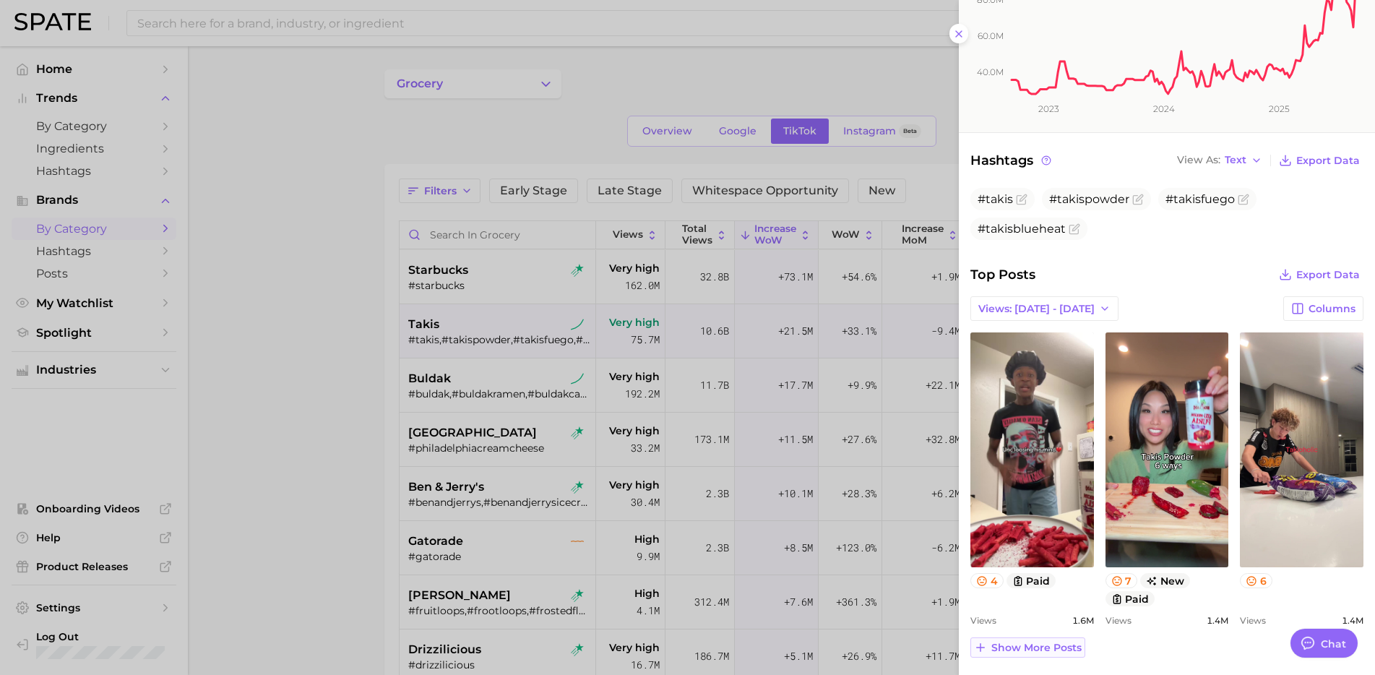
click at [1027, 649] on span "Show more posts" at bounding box center [1036, 648] width 90 height 12
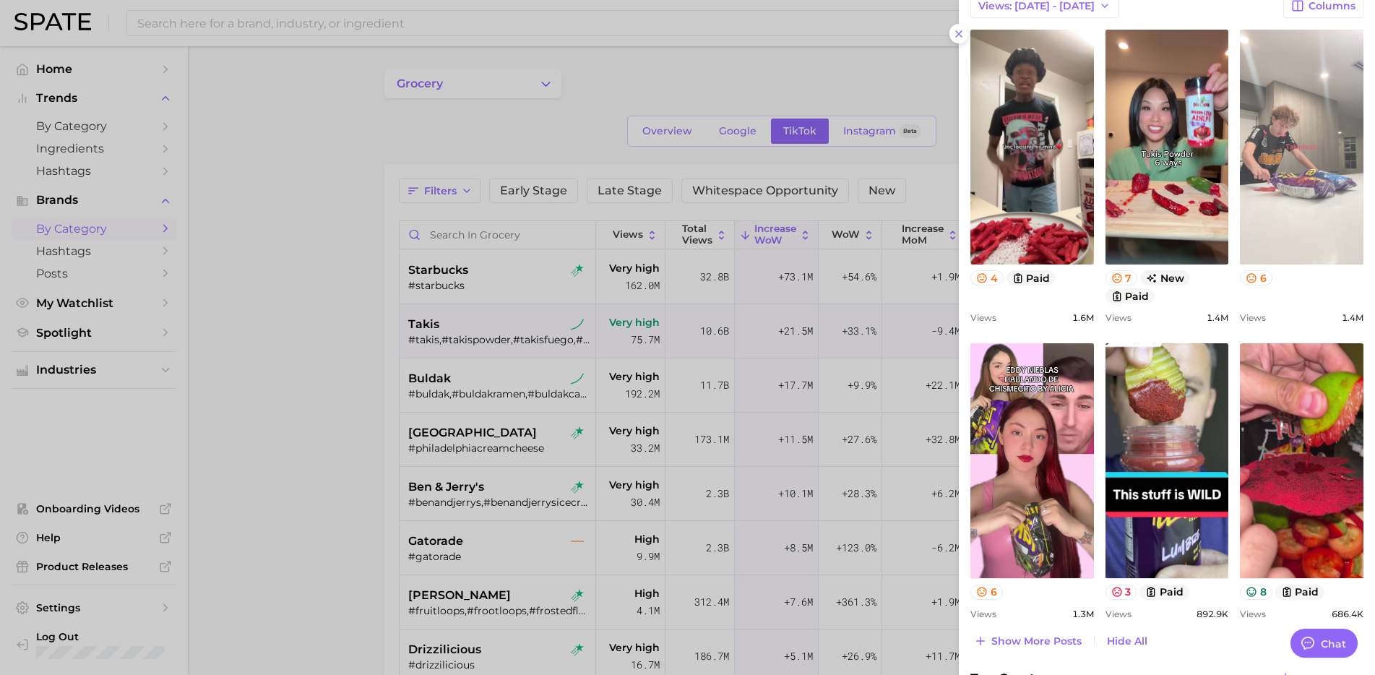
scroll to position [610, 0]
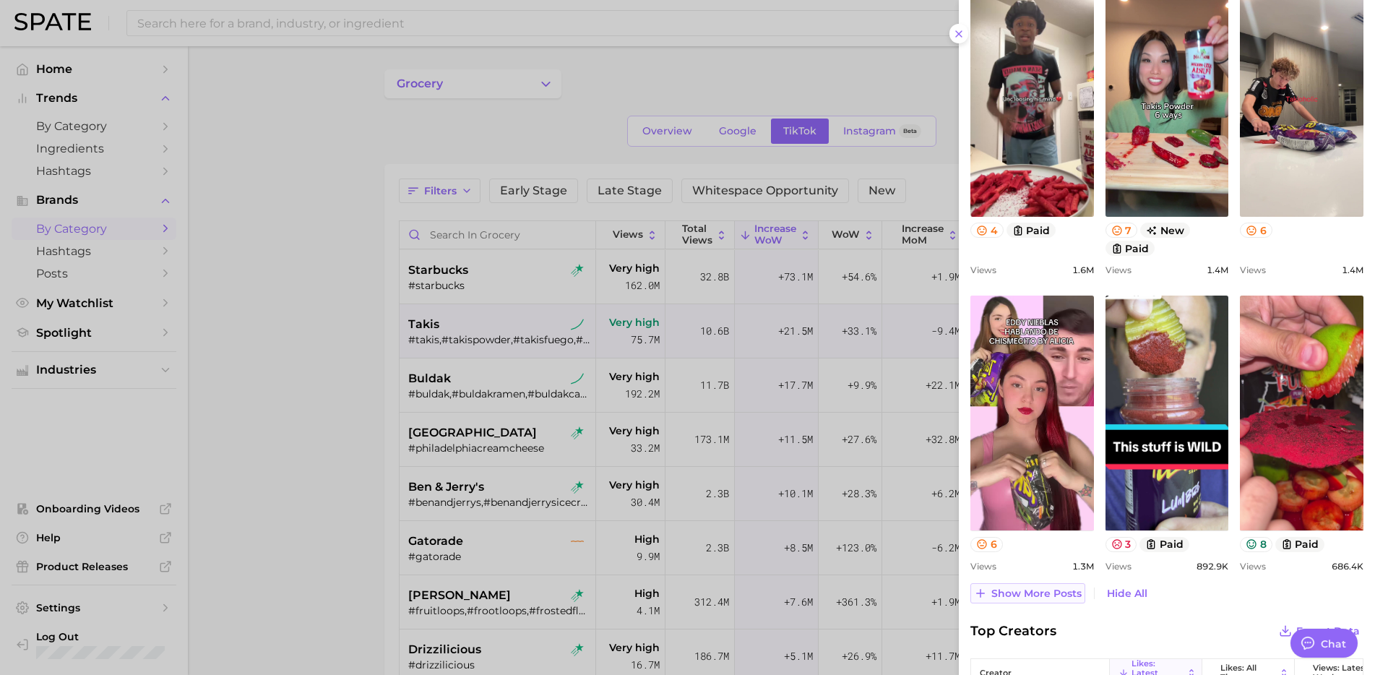
click at [1042, 598] on span "Show more posts" at bounding box center [1036, 593] width 90 height 12
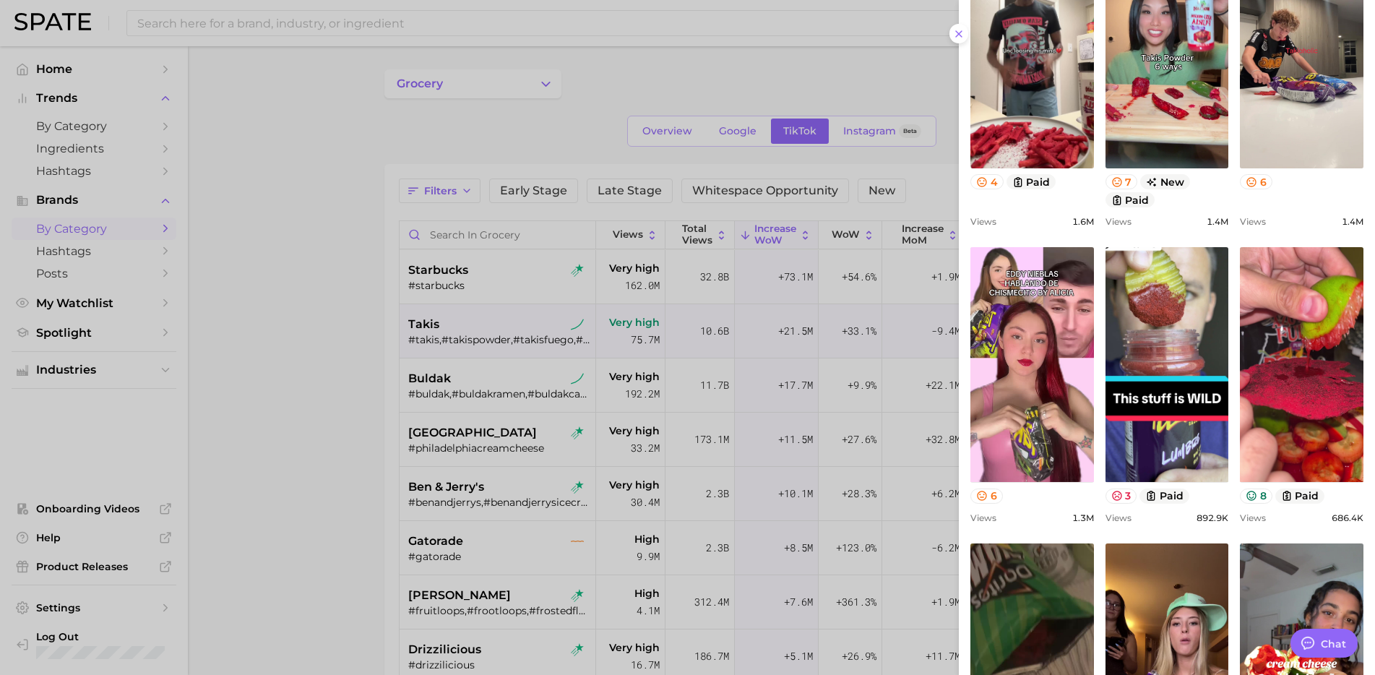
scroll to position [657, 0]
click at [500, 391] on div at bounding box center [687, 337] width 1375 height 675
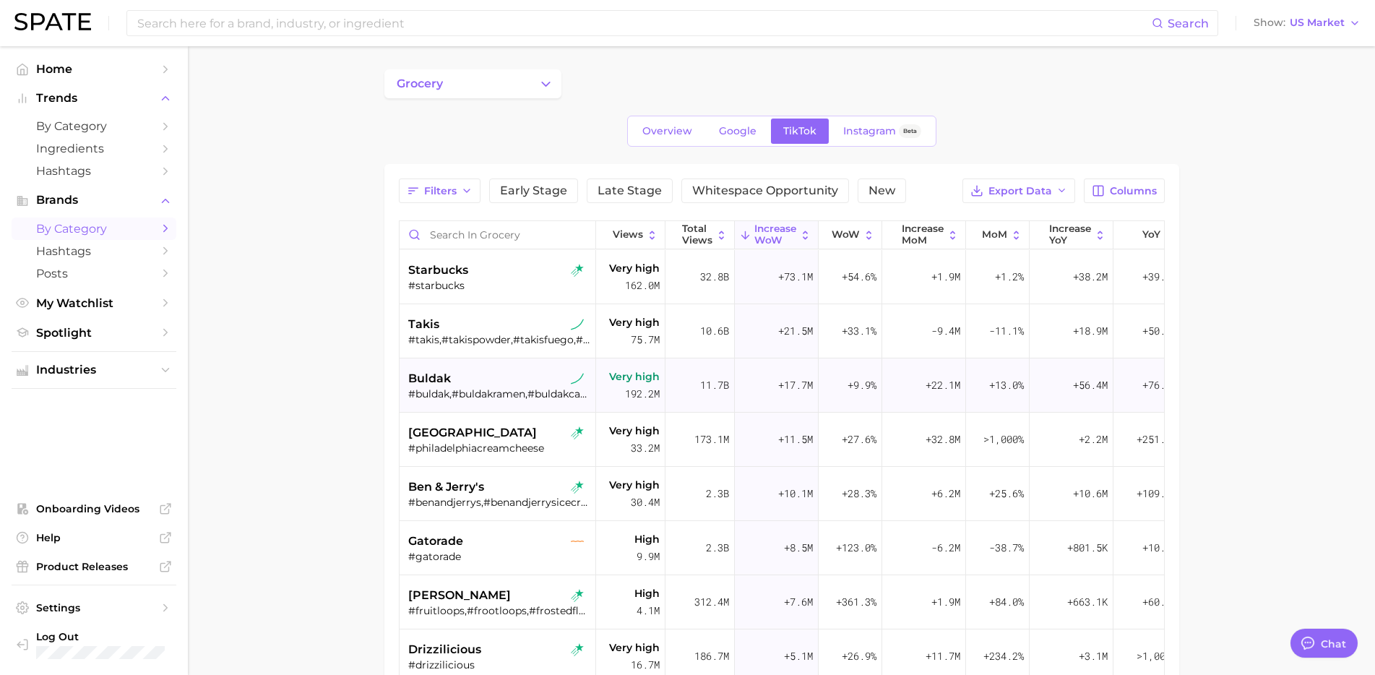
click at [469, 376] on div "buldak" at bounding box center [499, 378] width 182 height 17
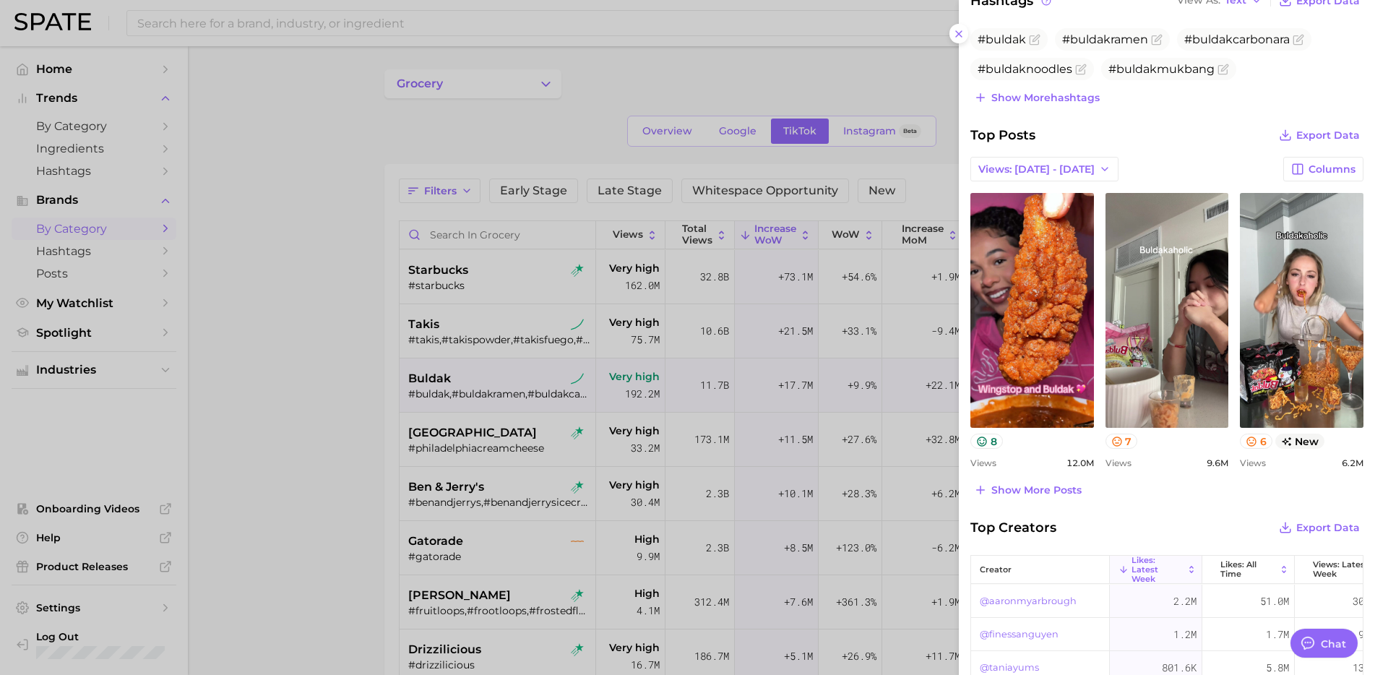
scroll to position [428, 0]
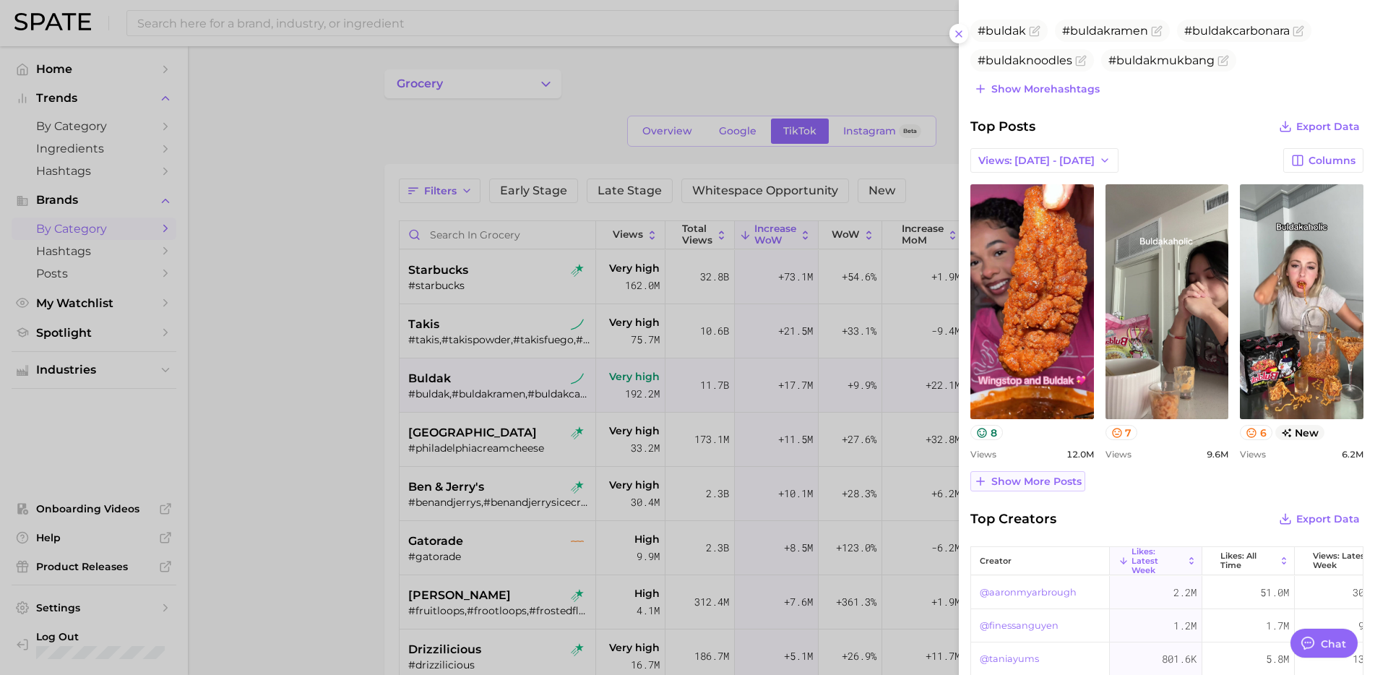
click at [1029, 480] on span "Show more posts" at bounding box center [1036, 481] width 90 height 12
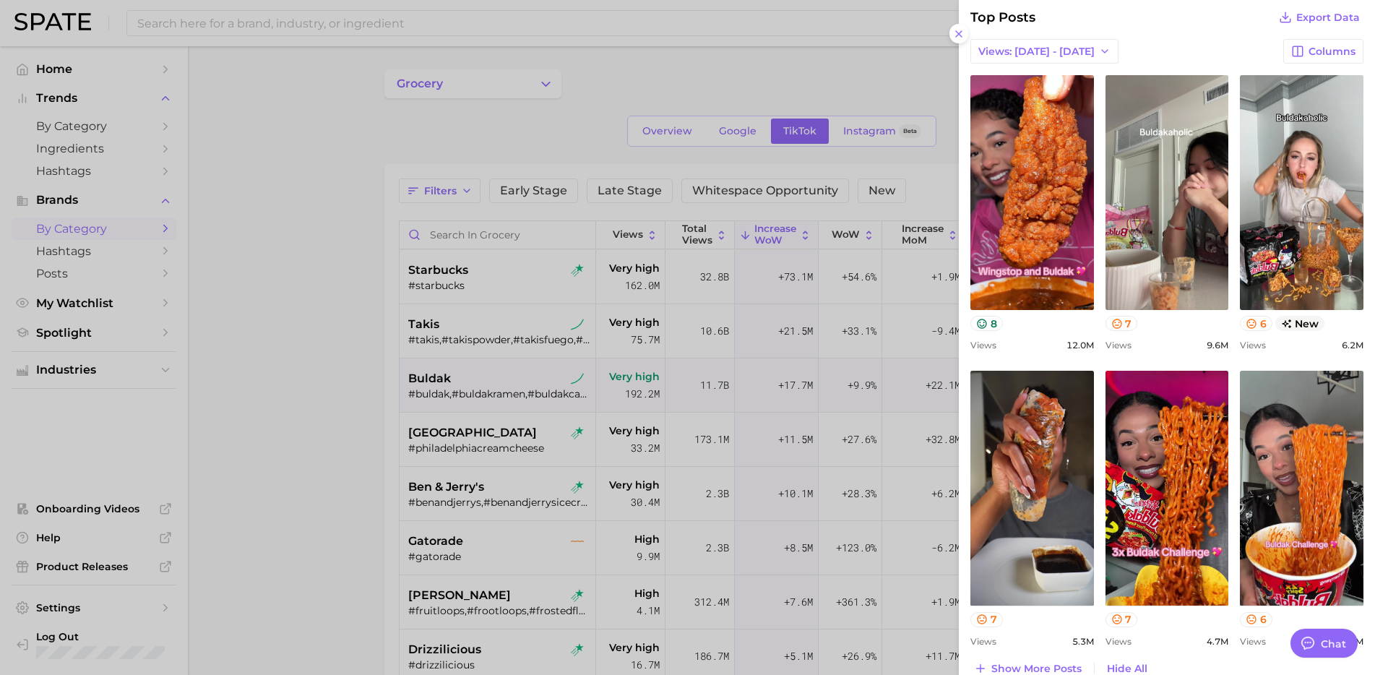
scroll to position [543, 0]
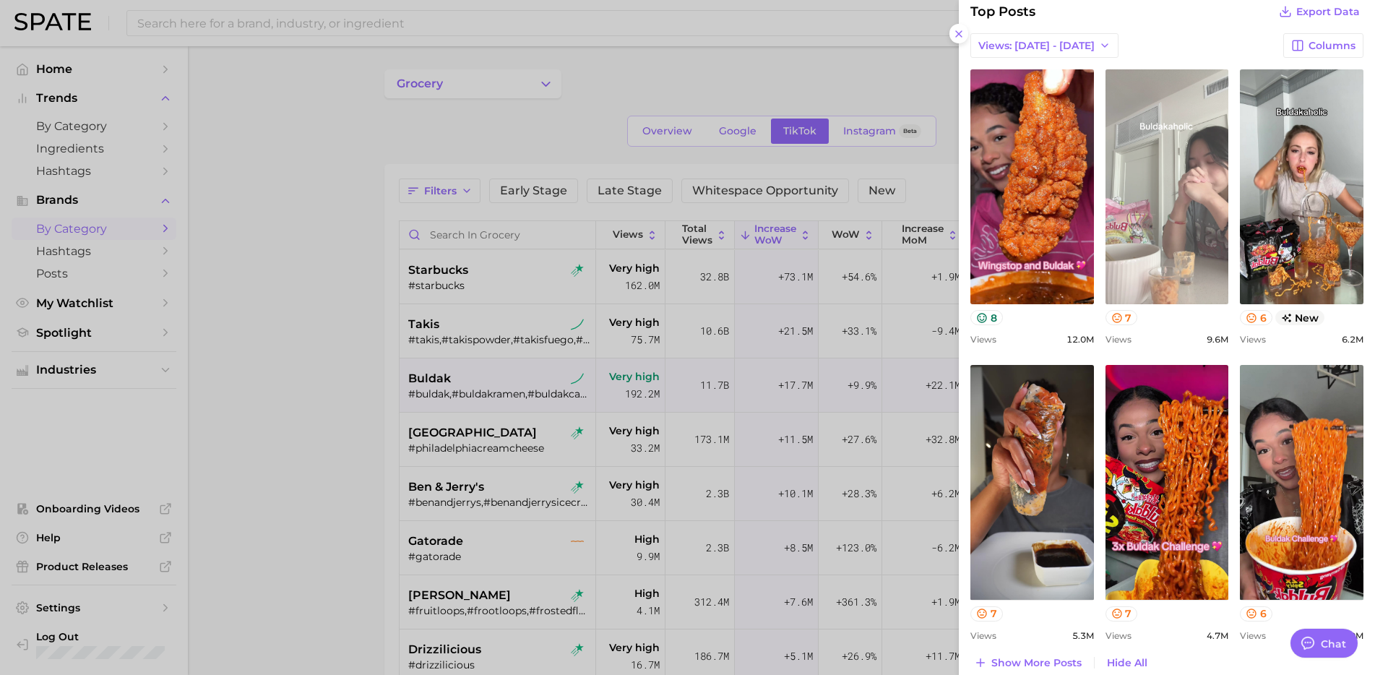
click at [1190, 235] on link "view post on TikTok" at bounding box center [1167, 186] width 124 height 235
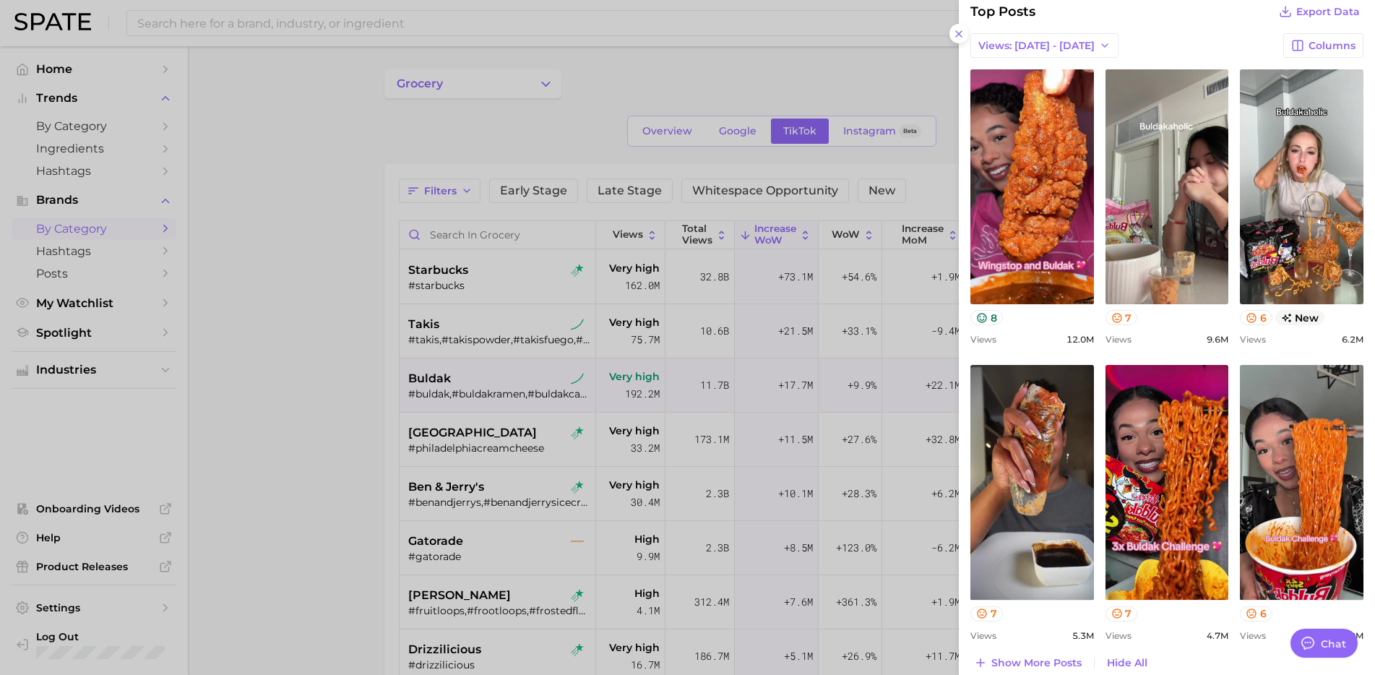
click at [499, 410] on div at bounding box center [687, 337] width 1375 height 675
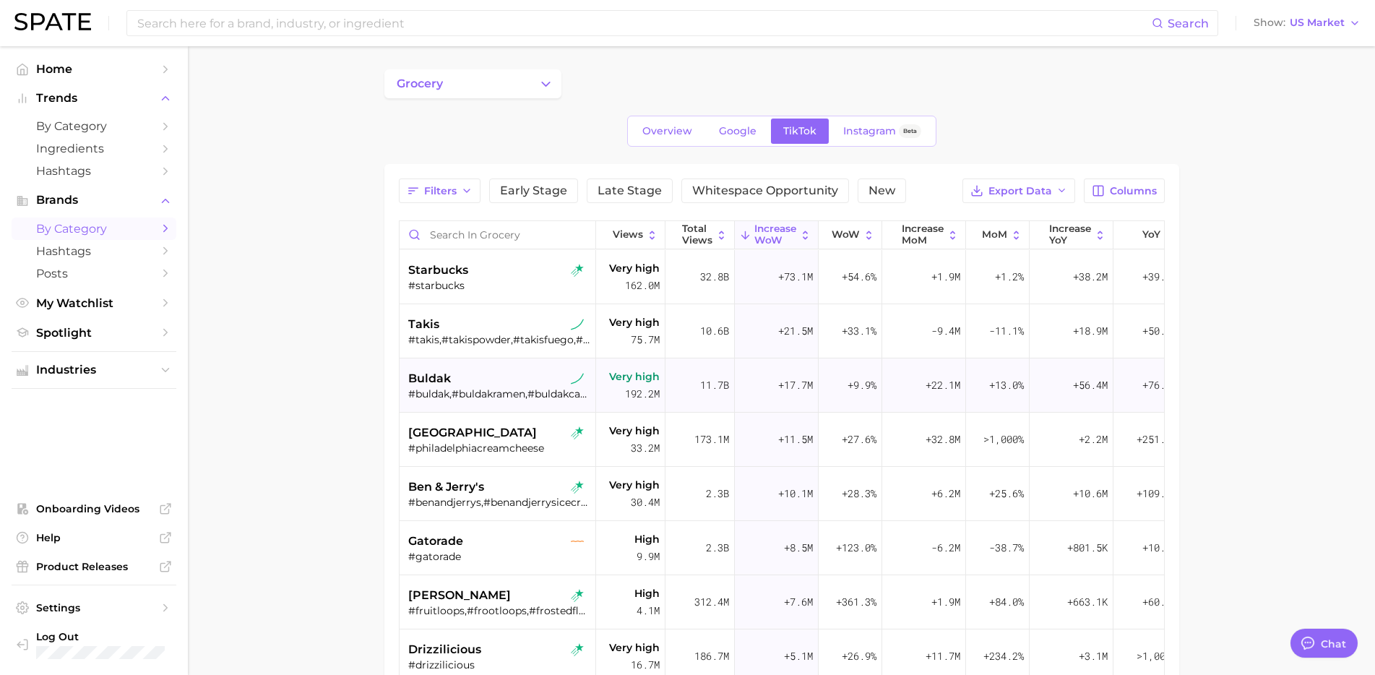
click at [514, 388] on div "#buldak,#buldakramen,#buldakcarbonara,#buldaknoodles,#[GEOGRAPHIC_DATA],#[GEOGR…" at bounding box center [499, 393] width 182 height 13
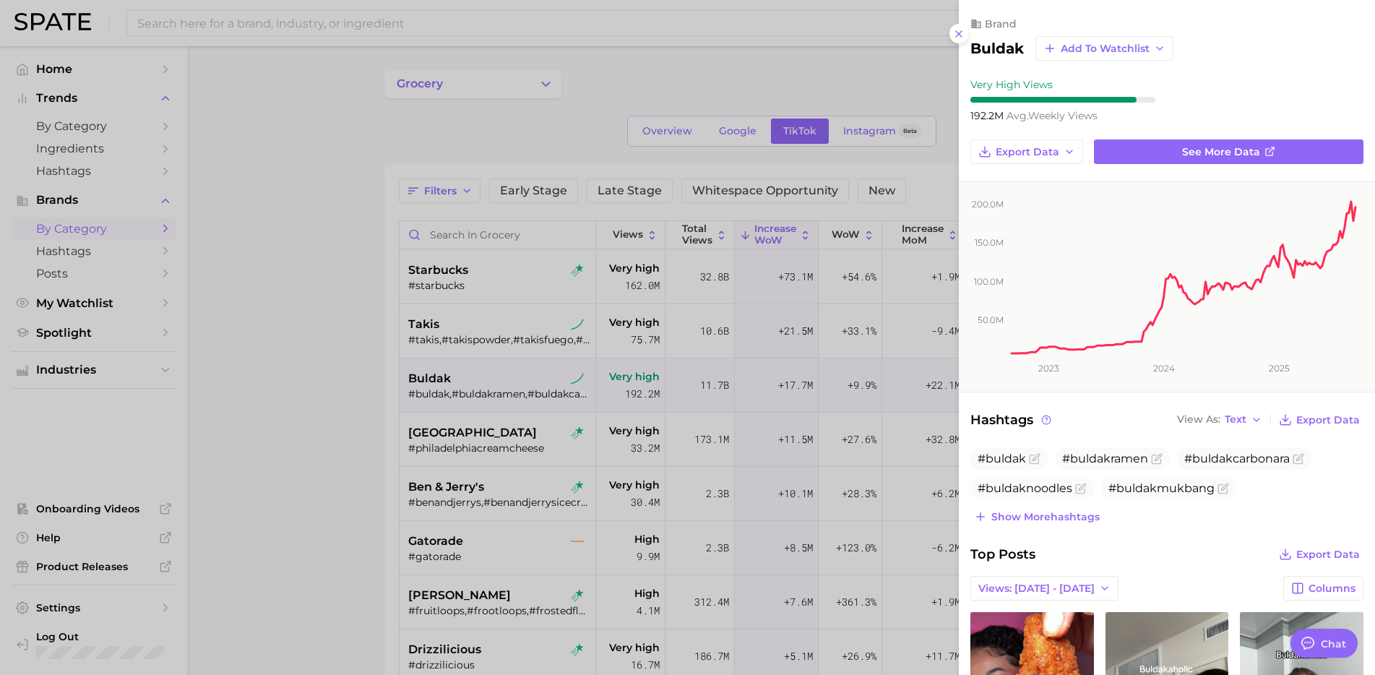
scroll to position [0, 0]
click at [461, 434] on div at bounding box center [687, 337] width 1375 height 675
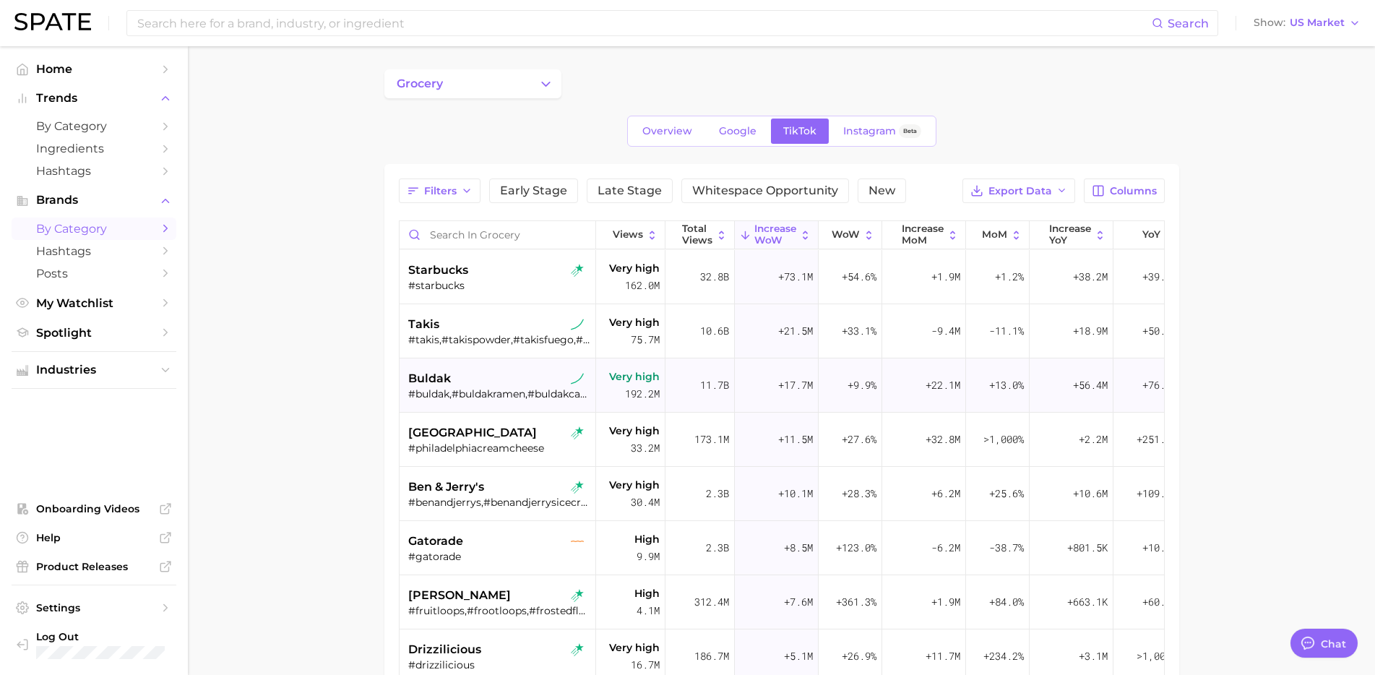
click at [470, 375] on div "buldak" at bounding box center [499, 378] width 182 height 17
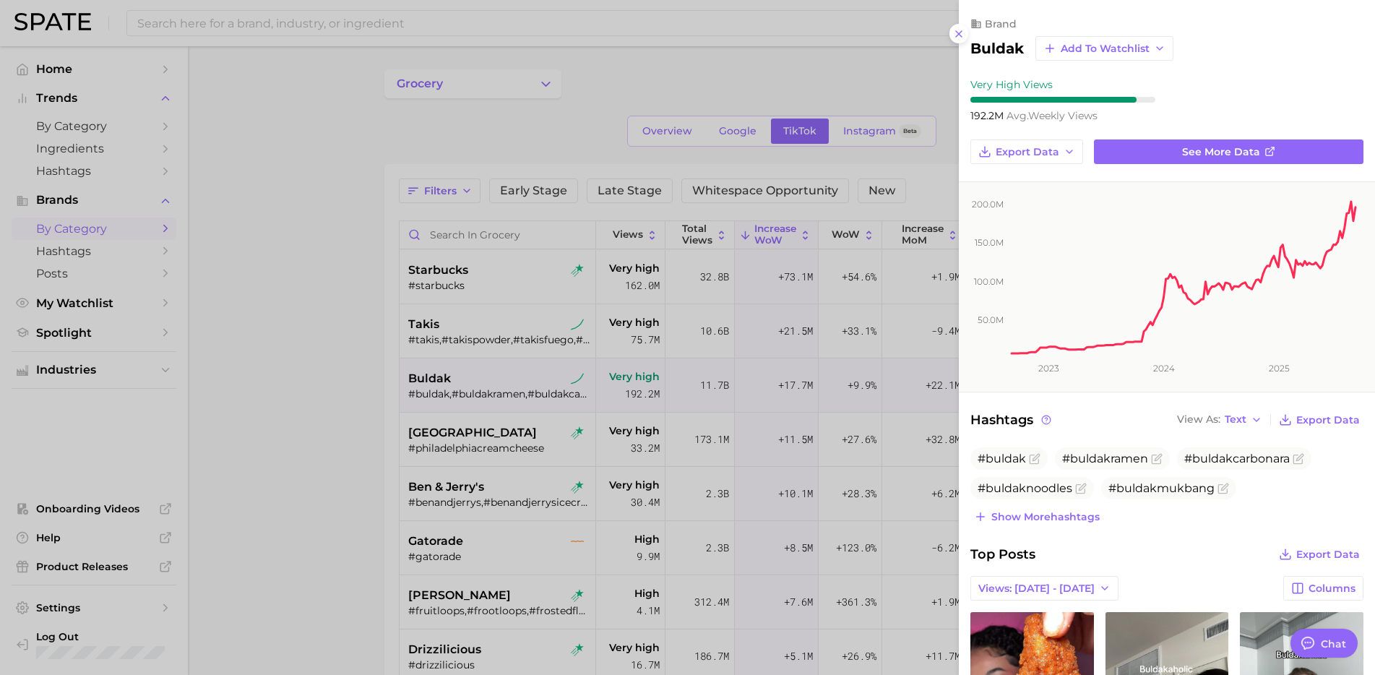
click at [496, 450] on div at bounding box center [687, 337] width 1375 height 675
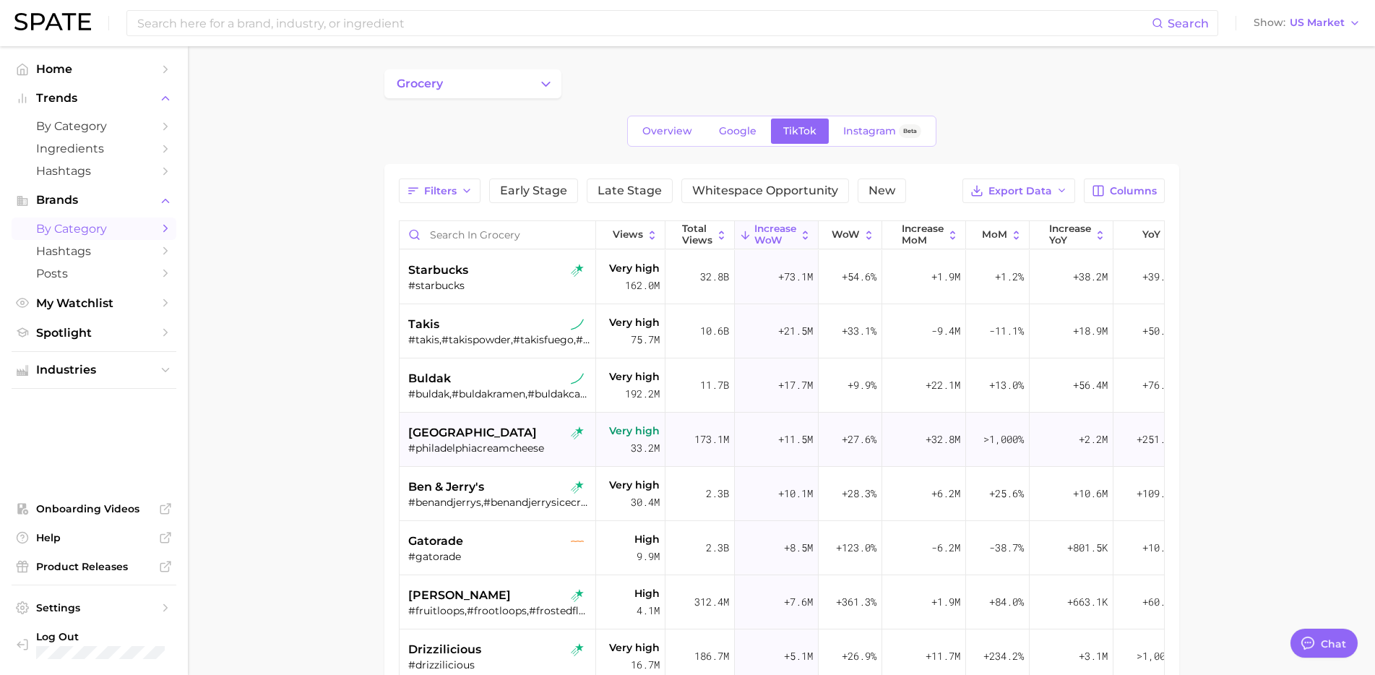
click at [517, 436] on div "[GEOGRAPHIC_DATA]" at bounding box center [499, 432] width 182 height 17
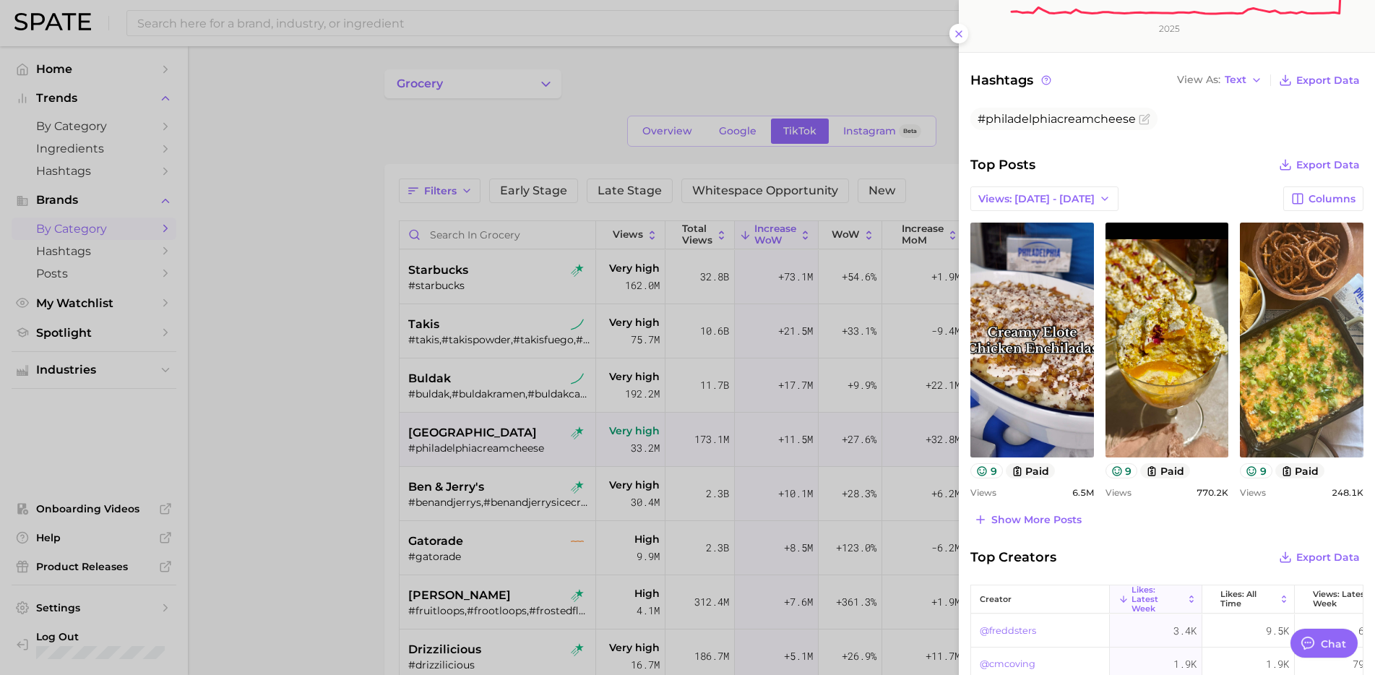
scroll to position [362, 0]
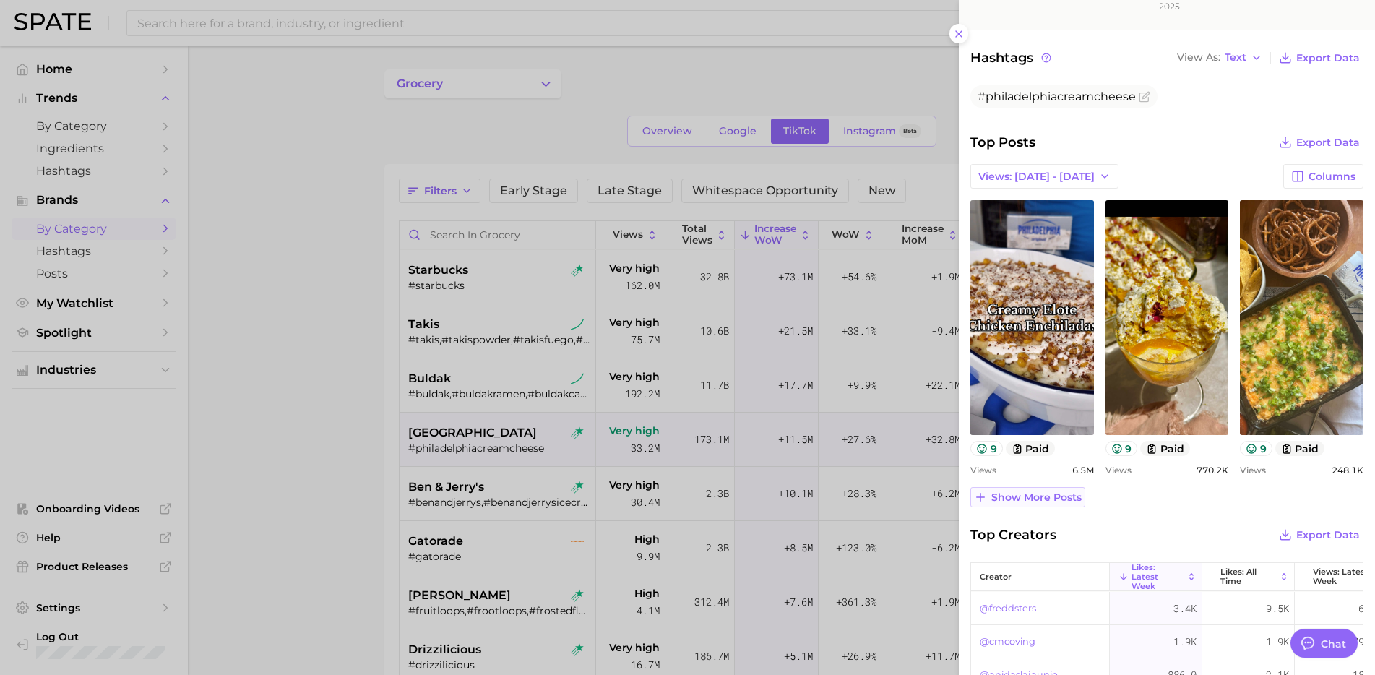
click at [1066, 498] on span "Show more posts" at bounding box center [1036, 497] width 90 height 12
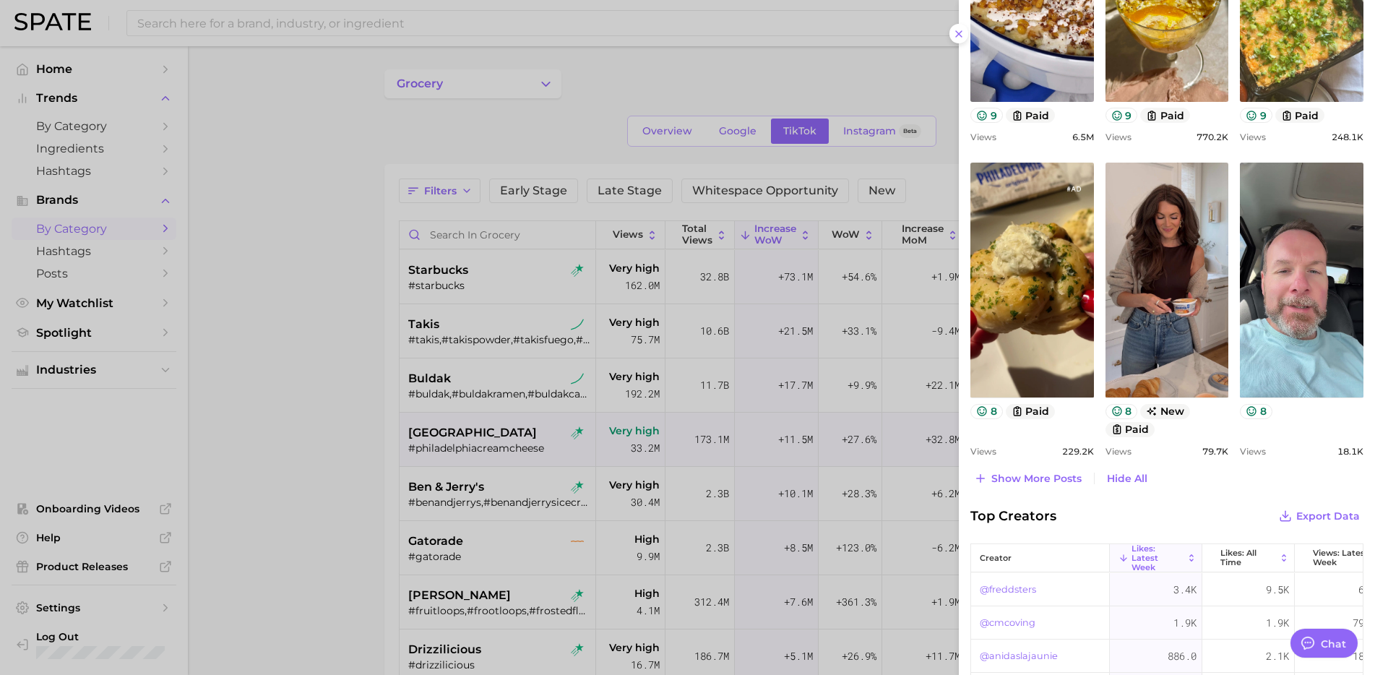
scroll to position [700, 0]
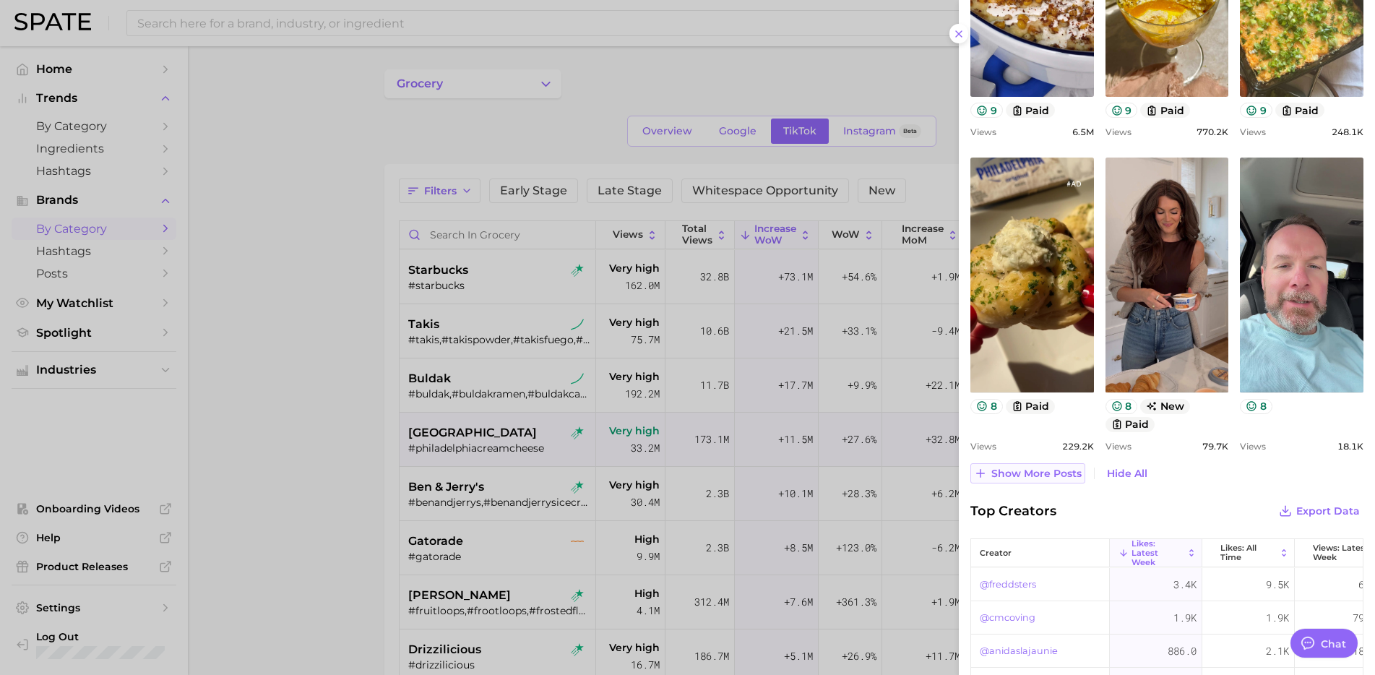
click at [1058, 477] on span "Show more posts" at bounding box center [1036, 473] width 90 height 12
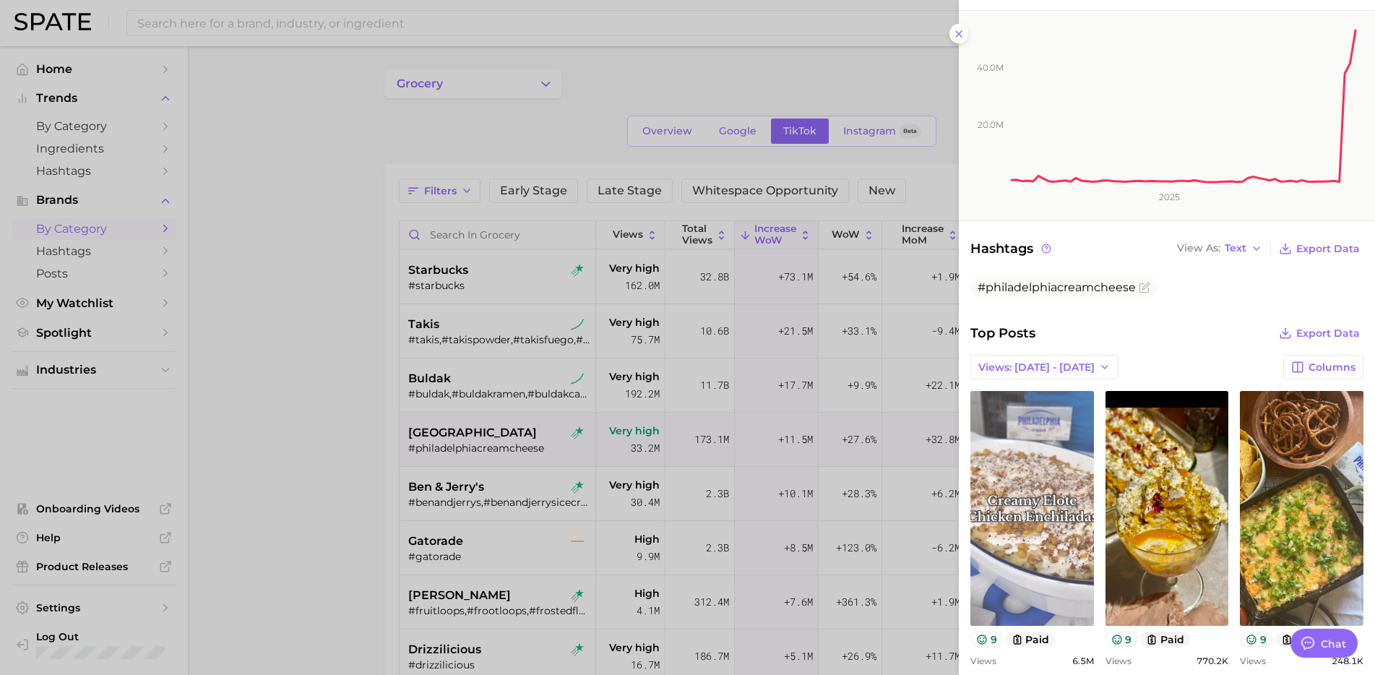
scroll to position [165, 0]
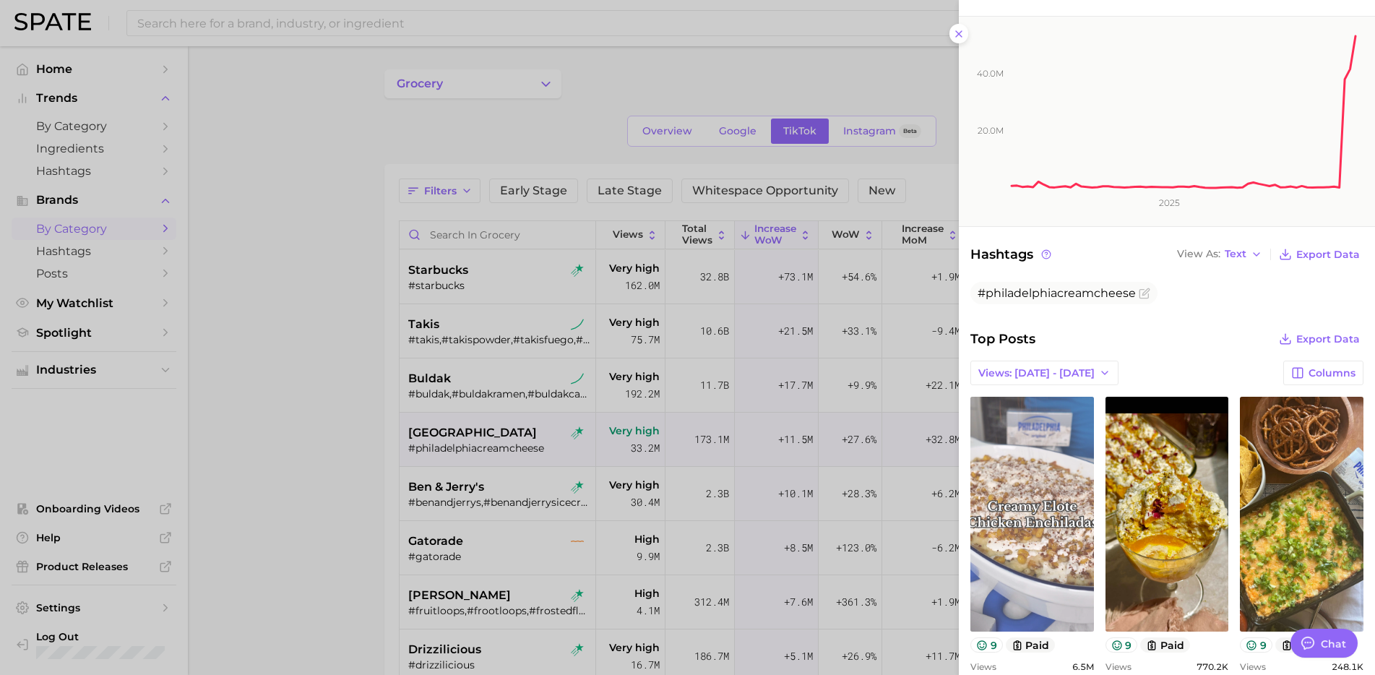
click at [1036, 526] on link "view post on TikTok" at bounding box center [1032, 514] width 124 height 235
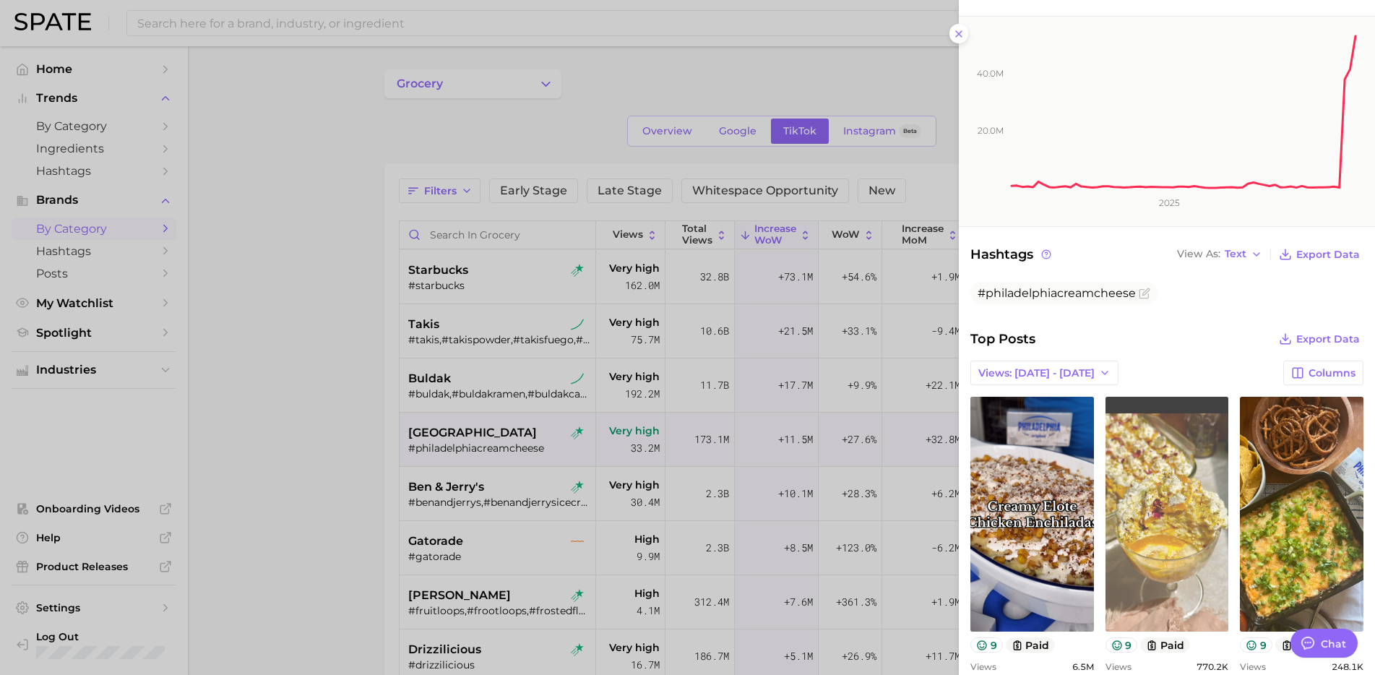
click at [1126, 561] on link "view post on TikTok" at bounding box center [1167, 514] width 124 height 235
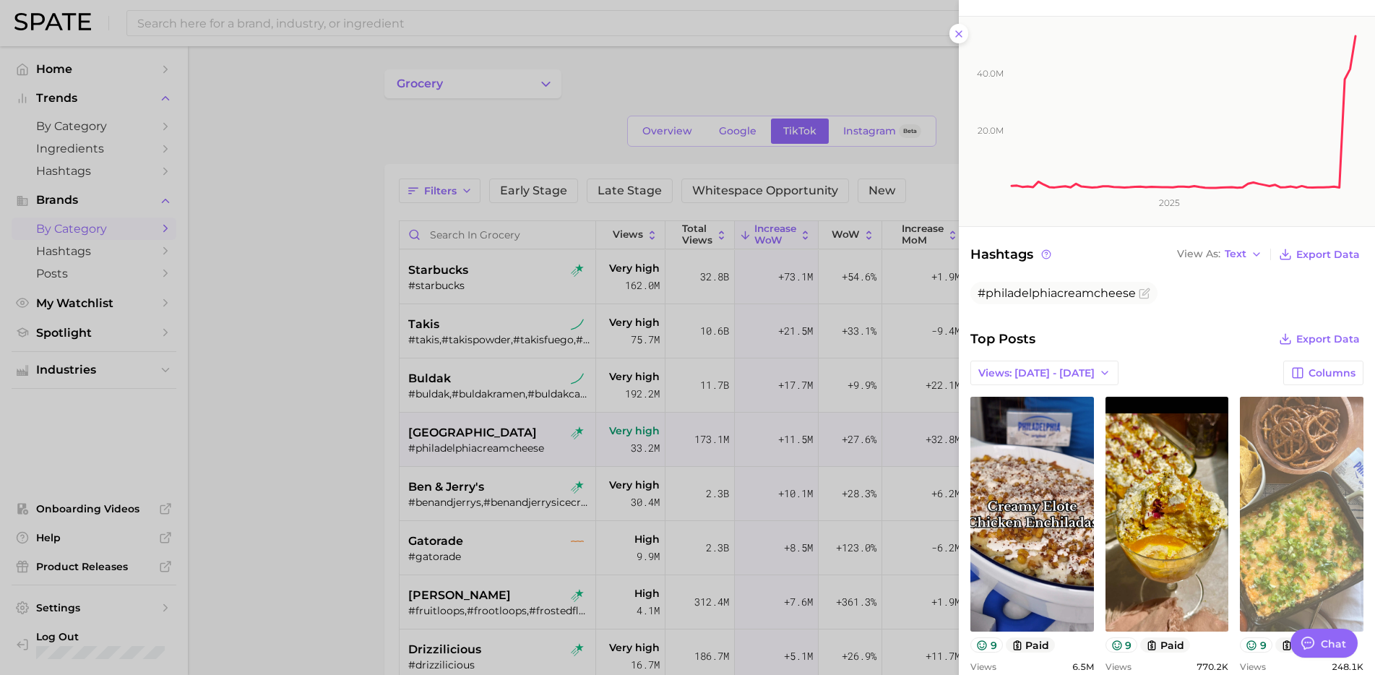
click at [1291, 473] on link "view post on TikTok" at bounding box center [1302, 514] width 124 height 235
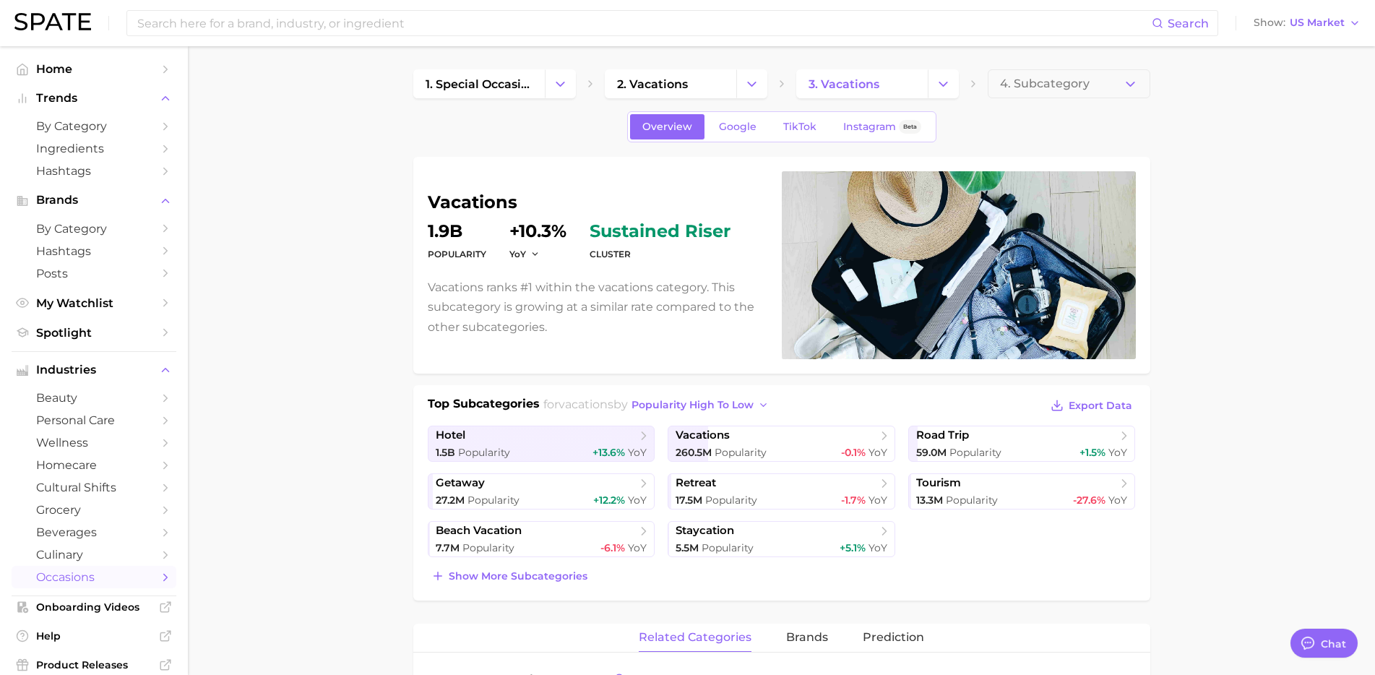
scroll to position [98, 0]
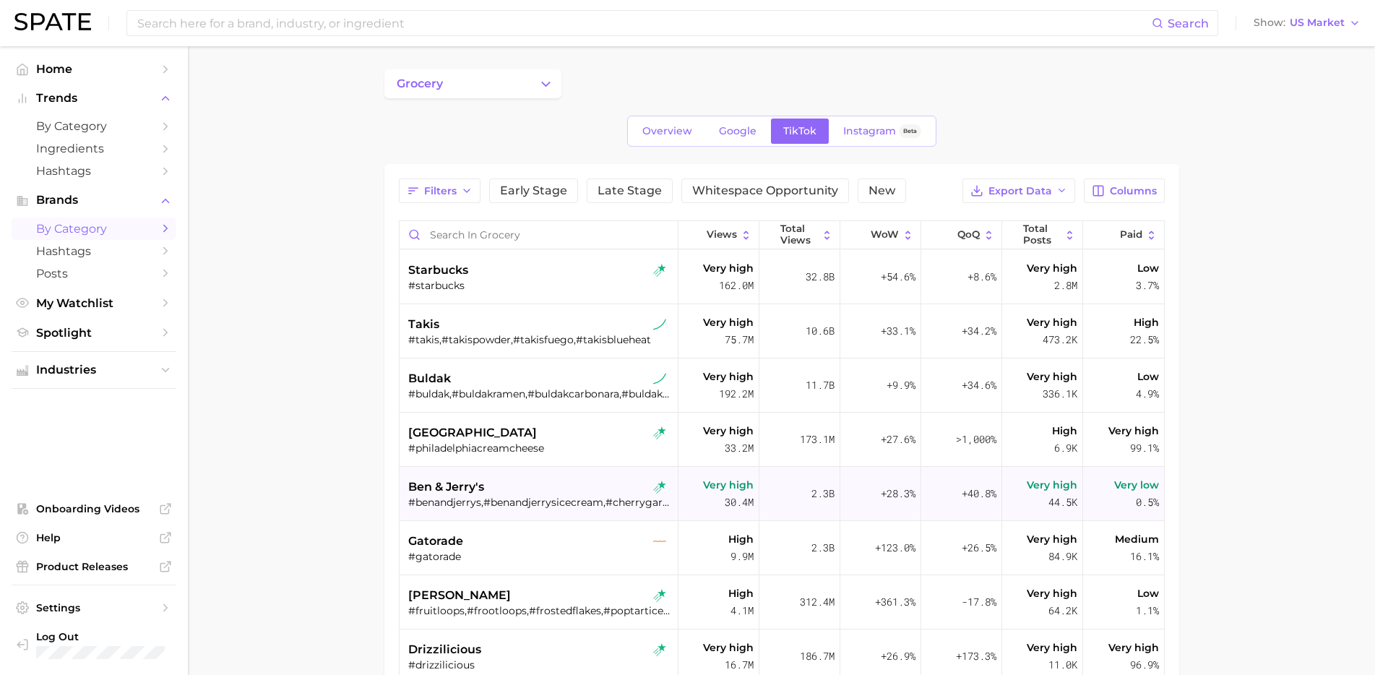
click at [530, 492] on div "ben & jerry's" at bounding box center [540, 486] width 264 height 17
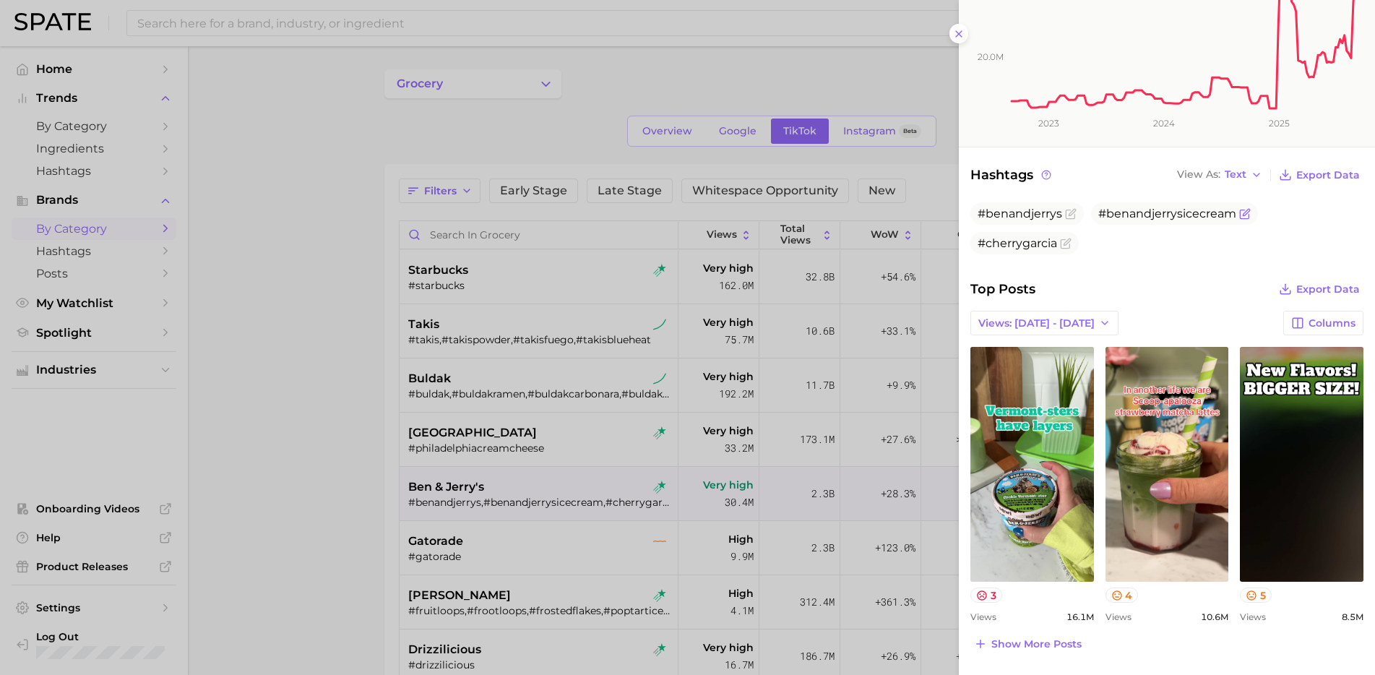
scroll to position [290, 0]
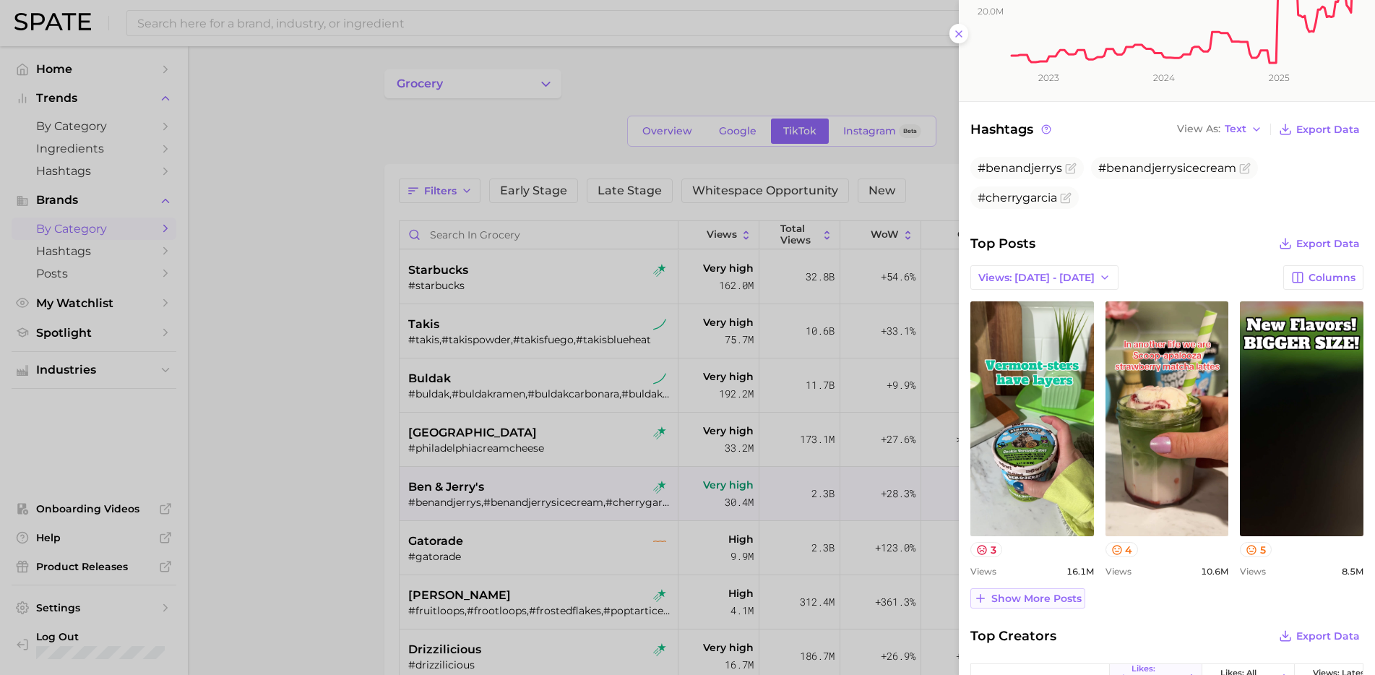
click at [1017, 606] on button "Show more posts" at bounding box center [1027, 598] width 115 height 20
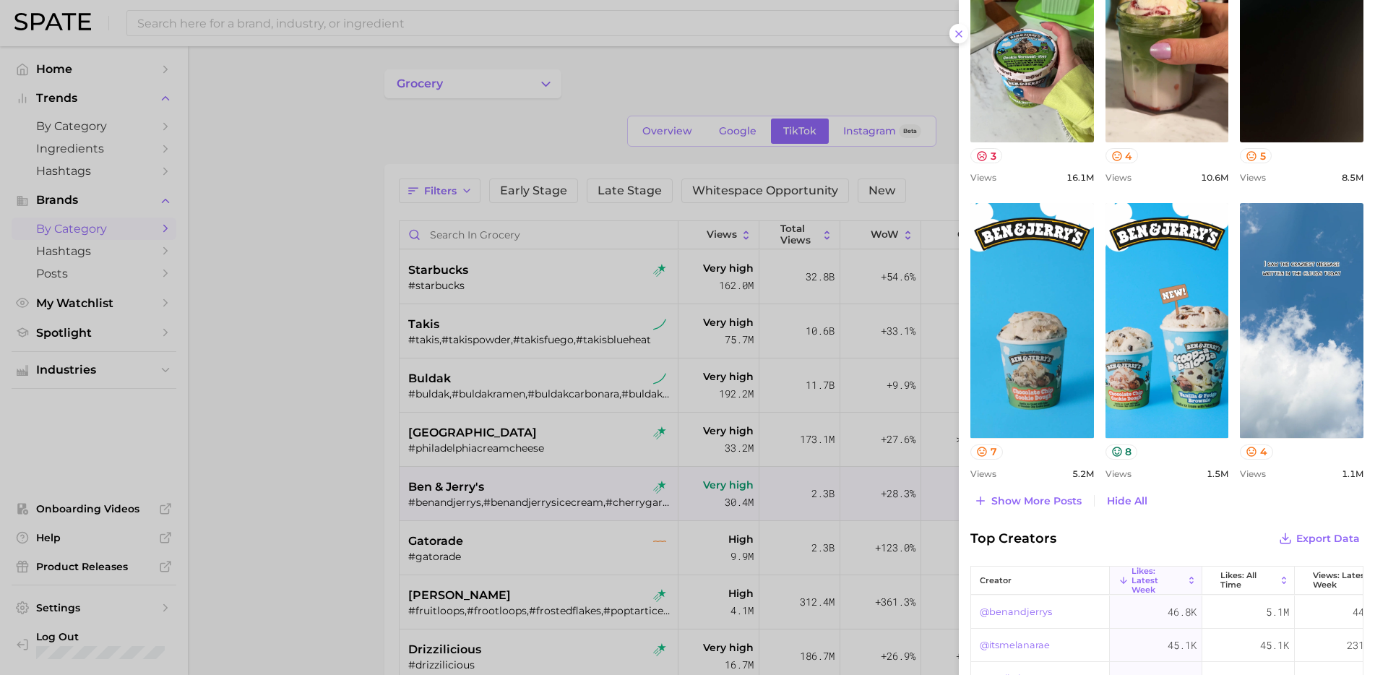
scroll to position [686, 0]
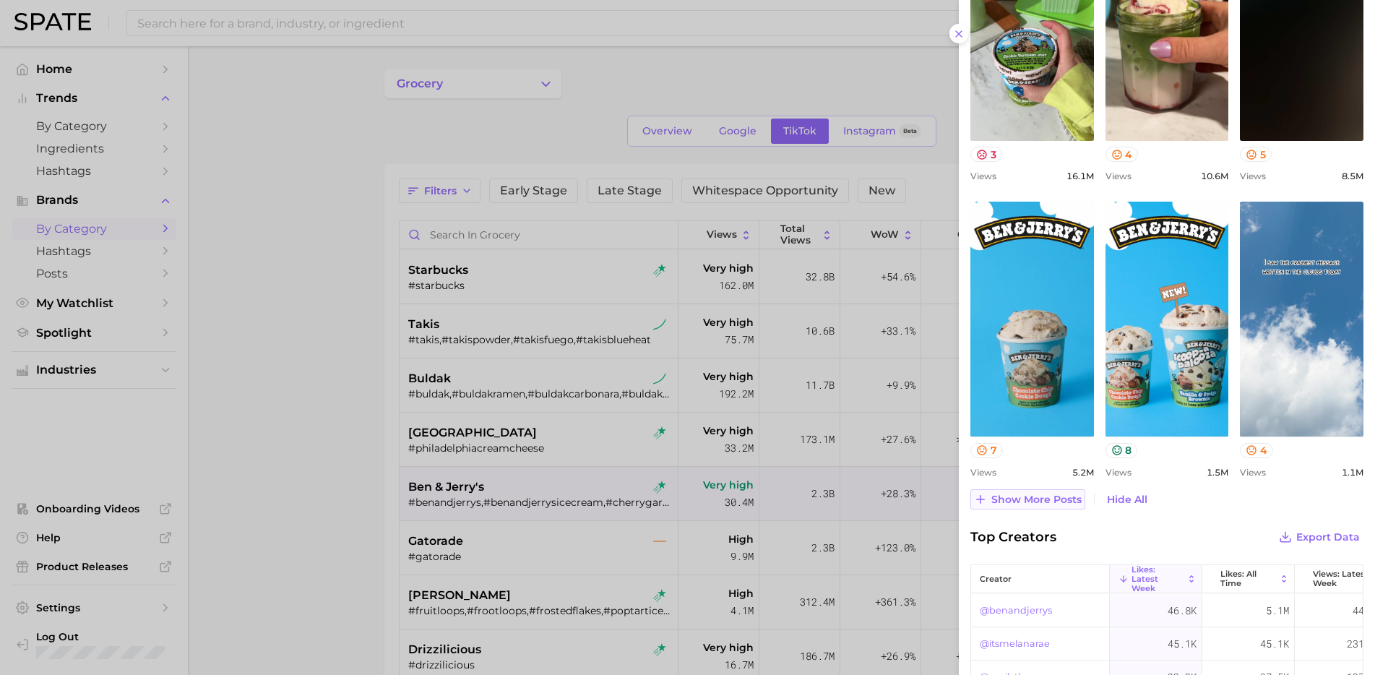
click at [1071, 506] on button "Show more posts" at bounding box center [1027, 499] width 115 height 20
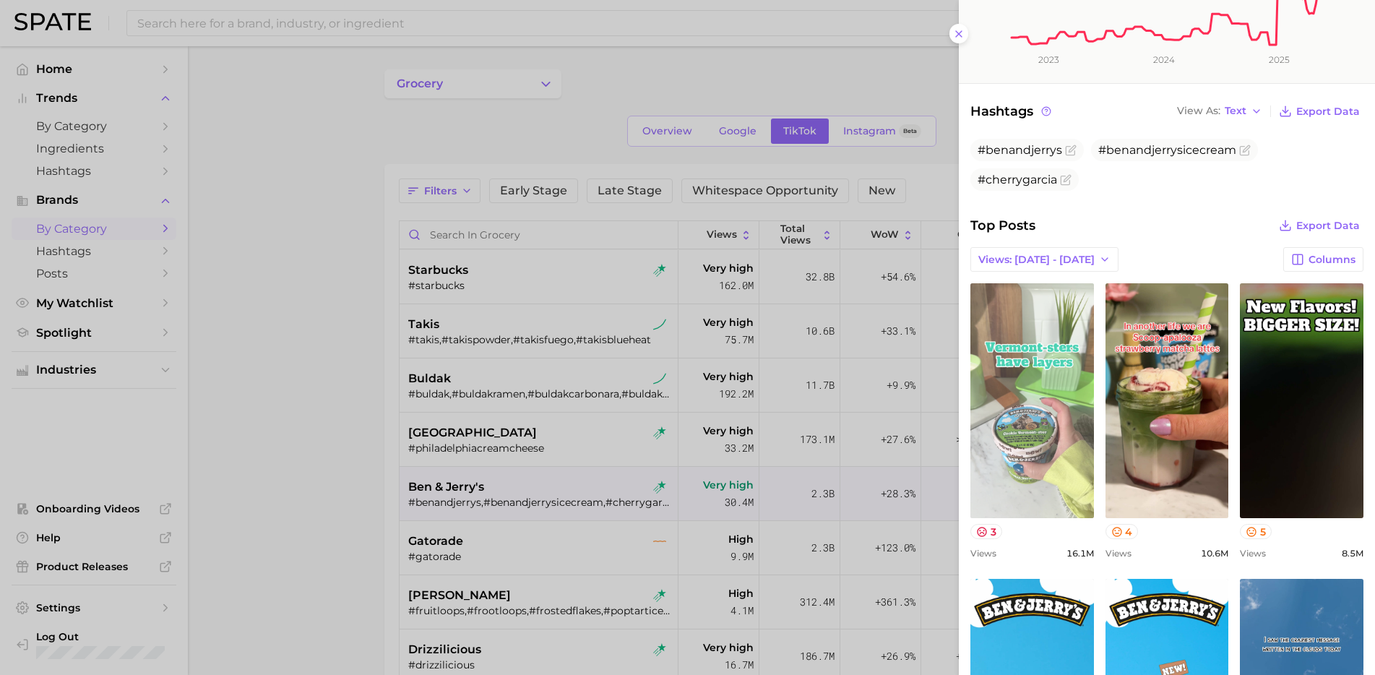
scroll to position [298, 0]
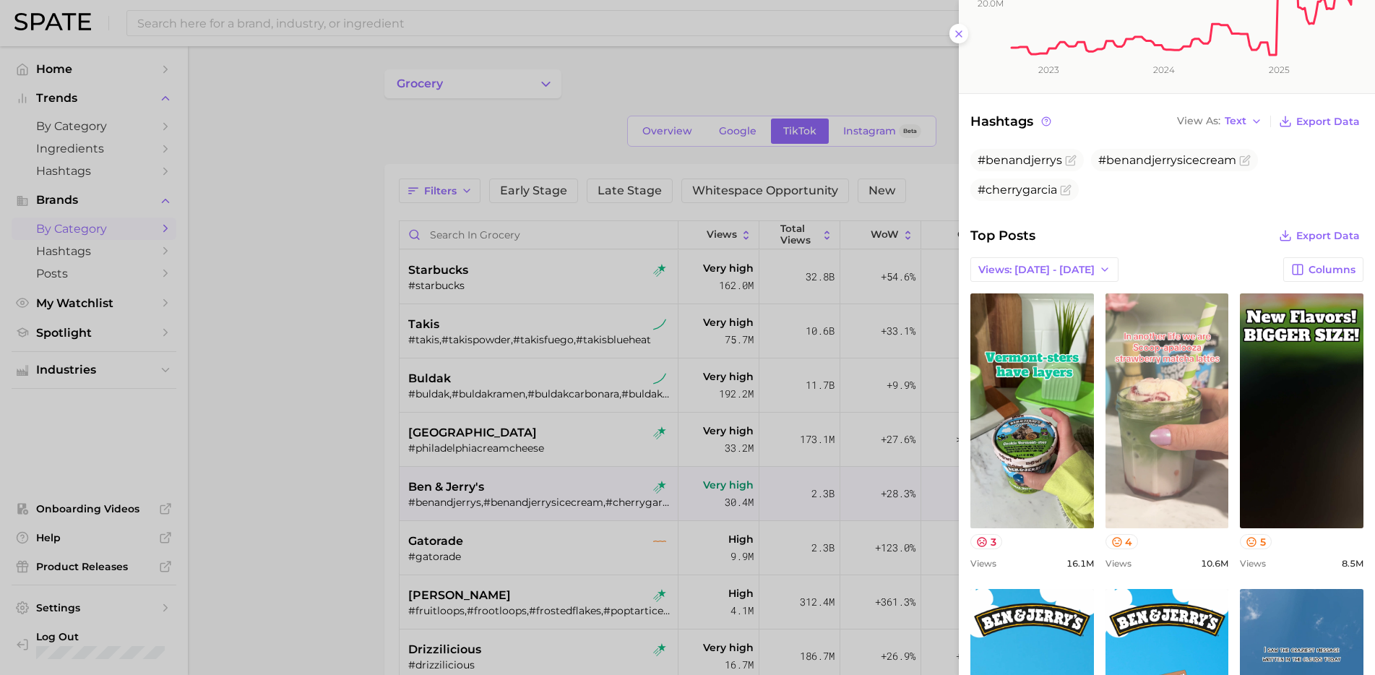
click at [1199, 424] on link "view post on TikTok" at bounding box center [1167, 410] width 124 height 235
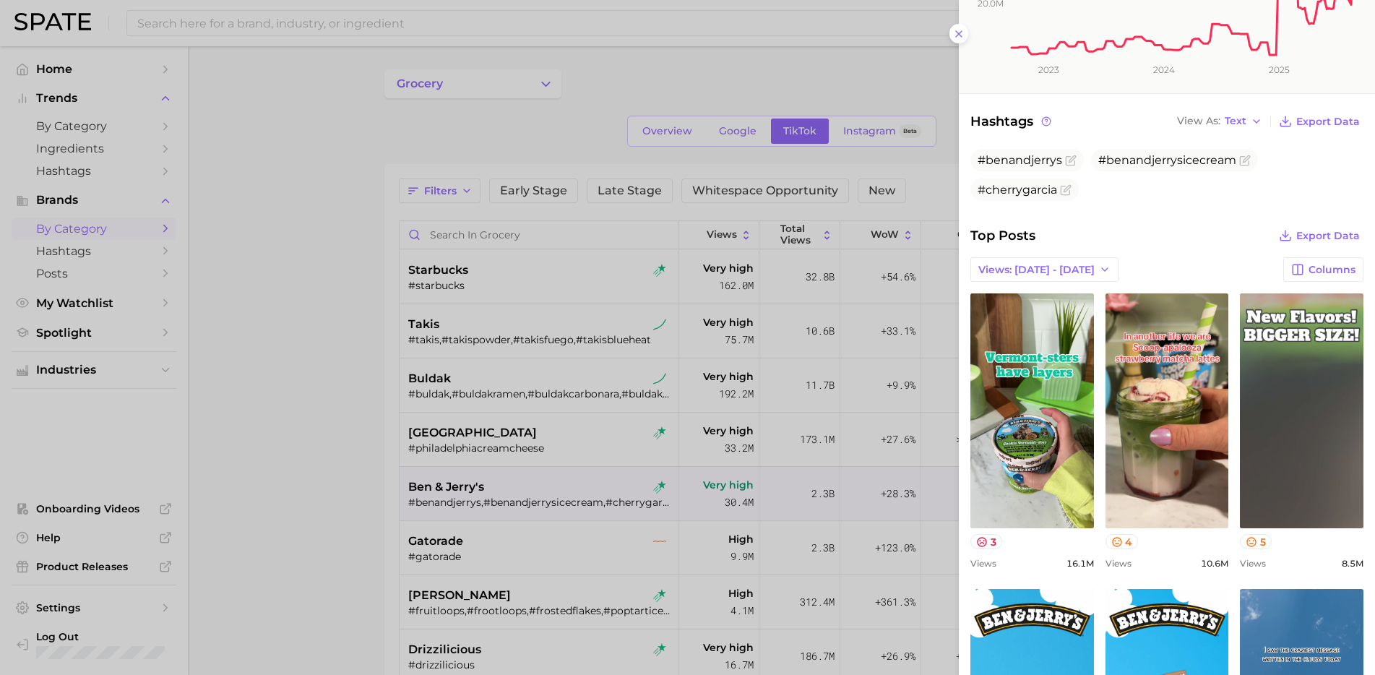
click at [1295, 429] on link "view post on TikTok" at bounding box center [1302, 410] width 124 height 235
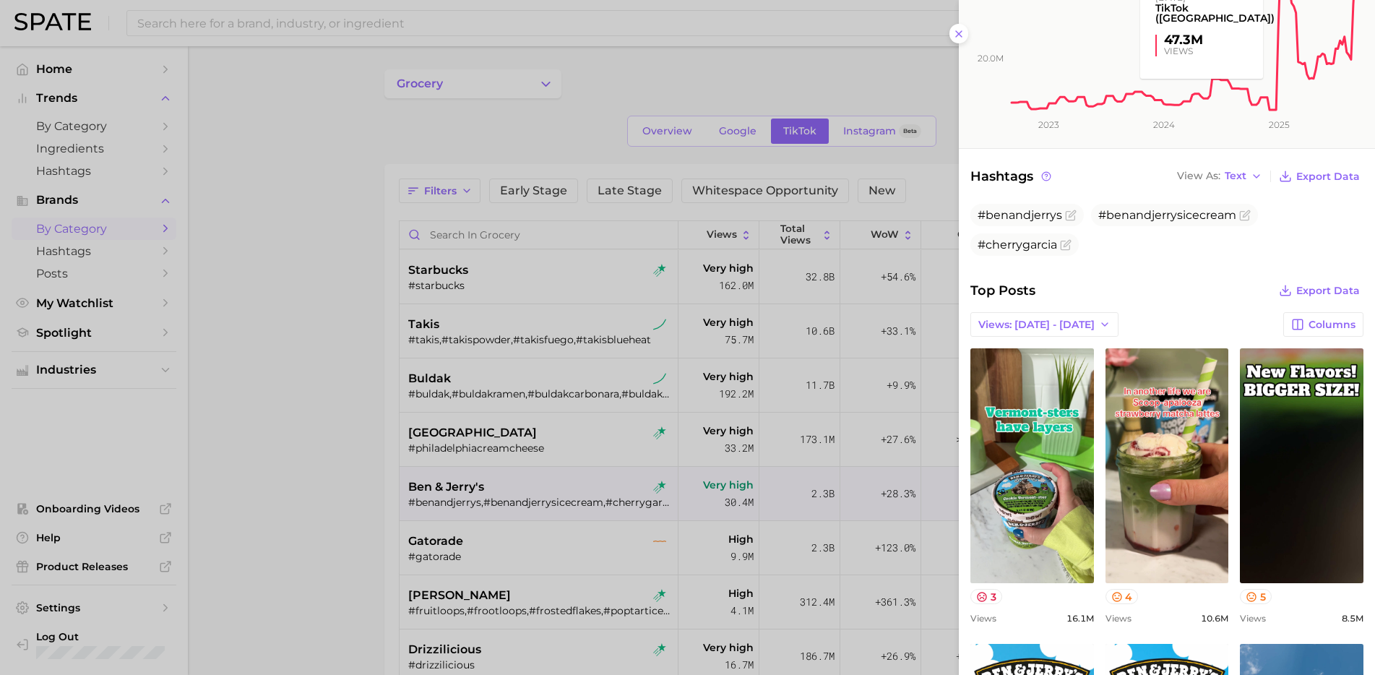
scroll to position [406, 0]
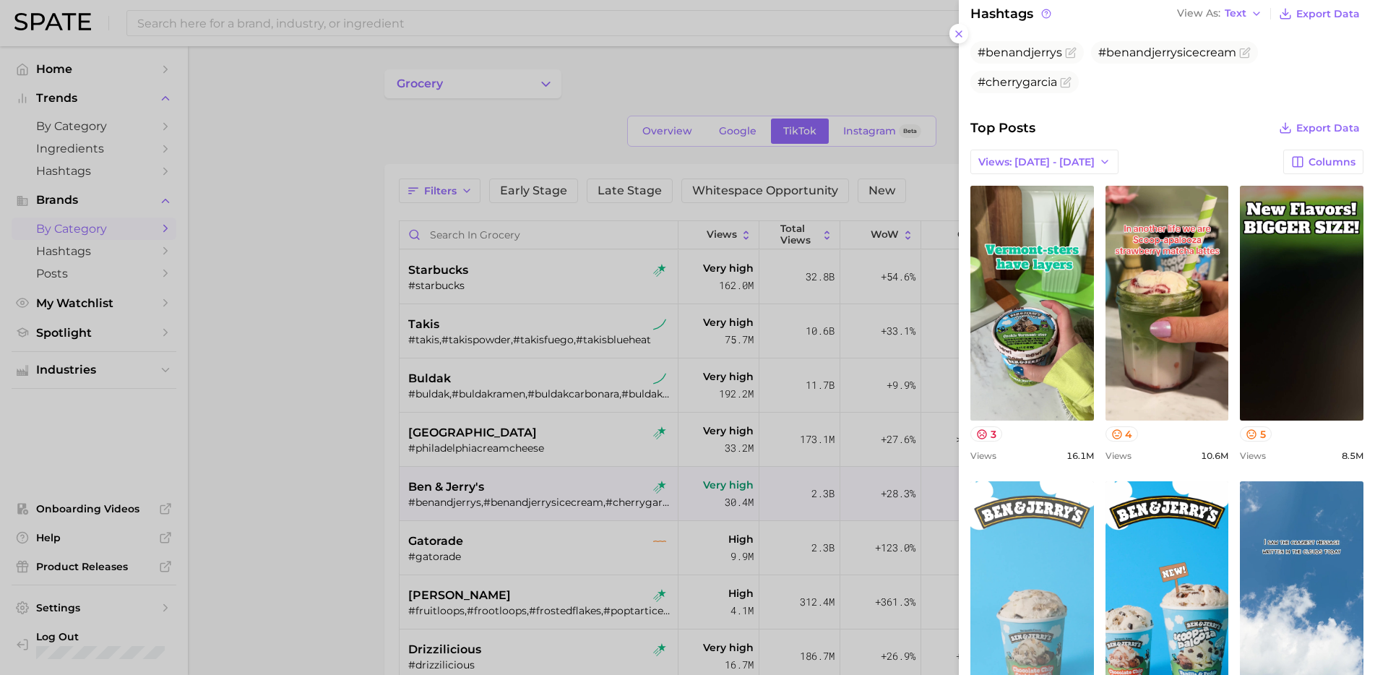
click at [1051, 577] on link "view post on TikTok" at bounding box center [1032, 598] width 124 height 235
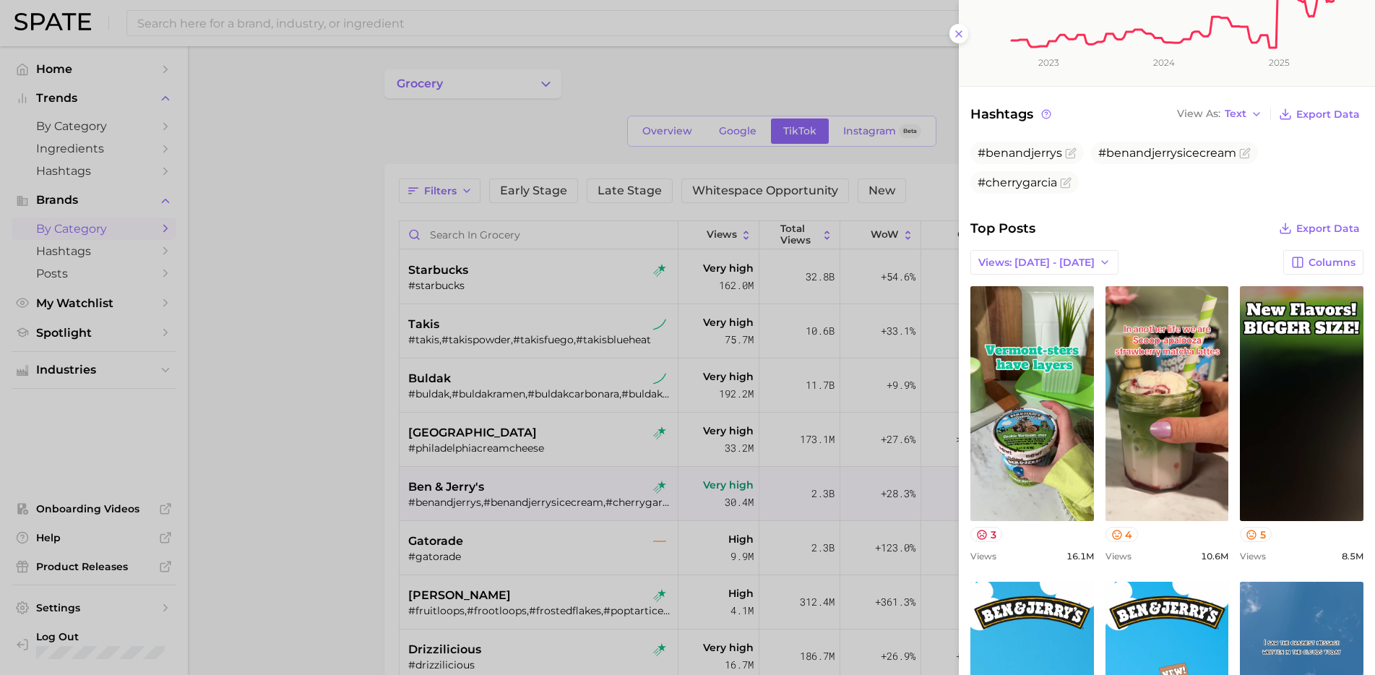
scroll to position [0, 0]
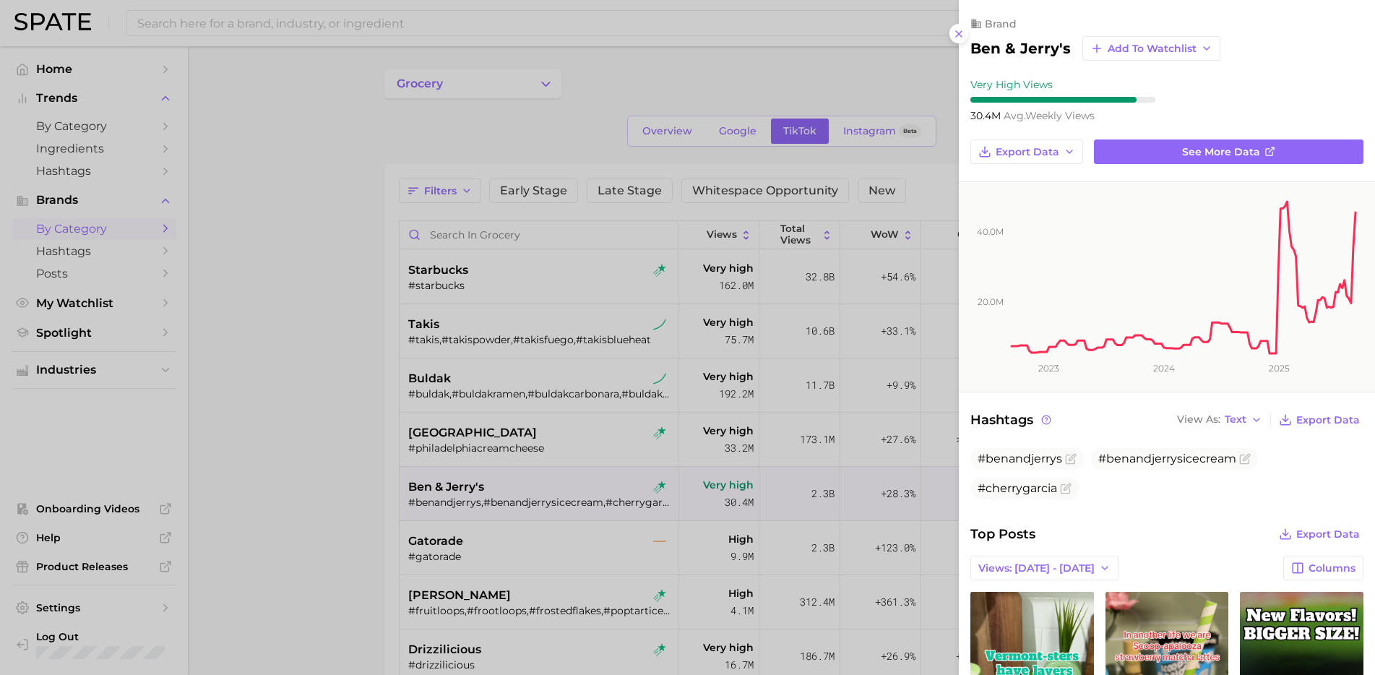
click at [576, 528] on div at bounding box center [687, 337] width 1375 height 675
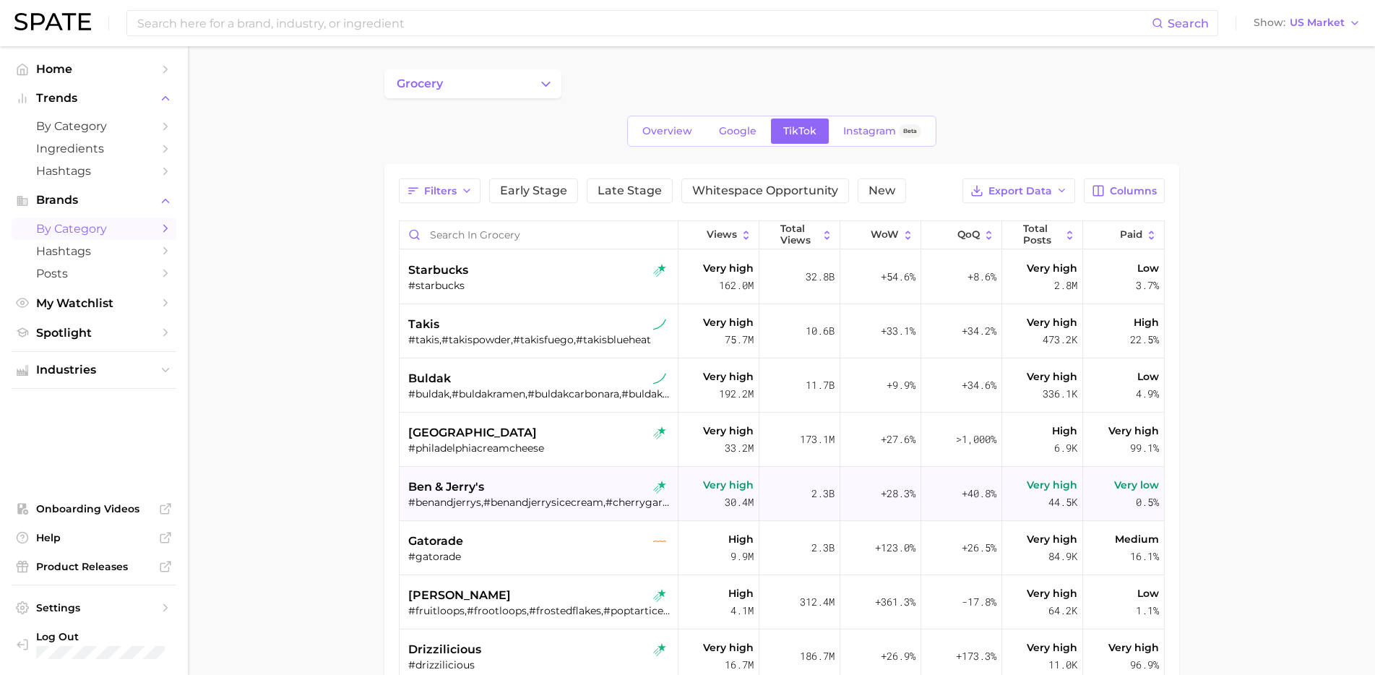
click at [575, 493] on div "ben & jerry's" at bounding box center [540, 486] width 264 height 17
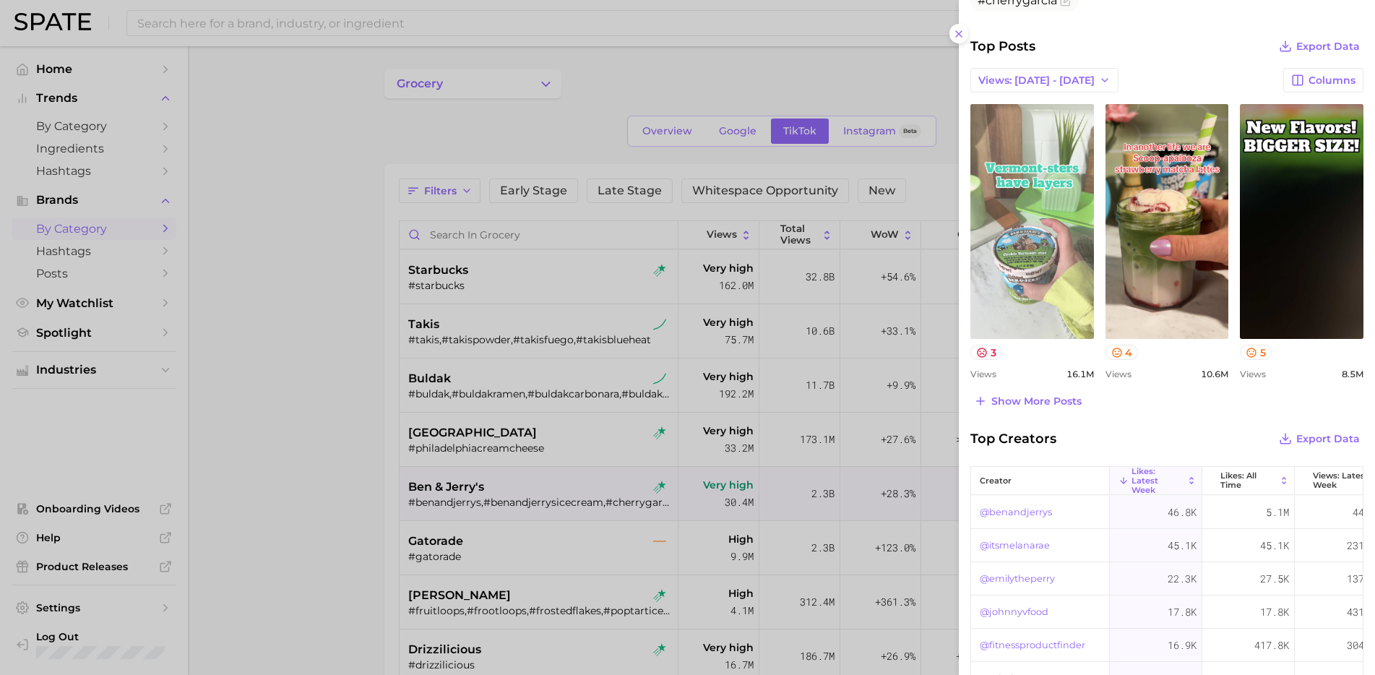
scroll to position [449, 0]
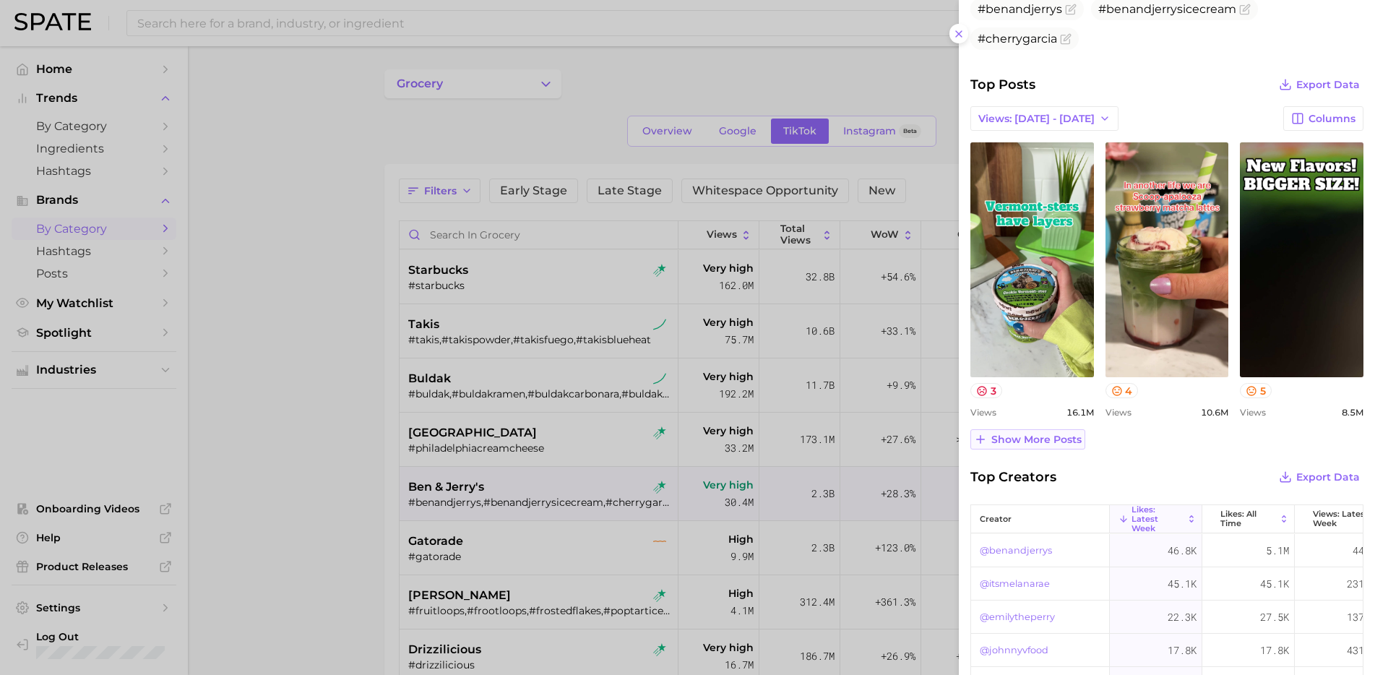
click at [1027, 438] on span "Show more posts" at bounding box center [1036, 440] width 90 height 12
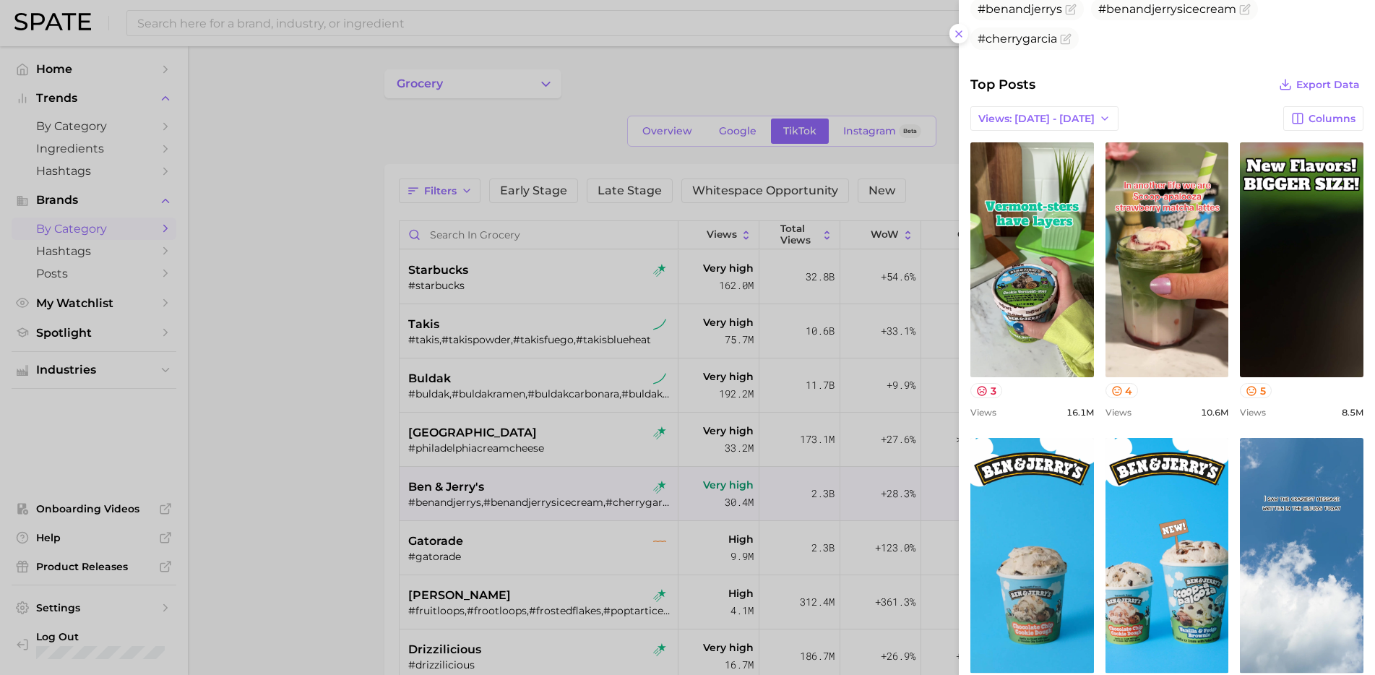
scroll to position [0, 0]
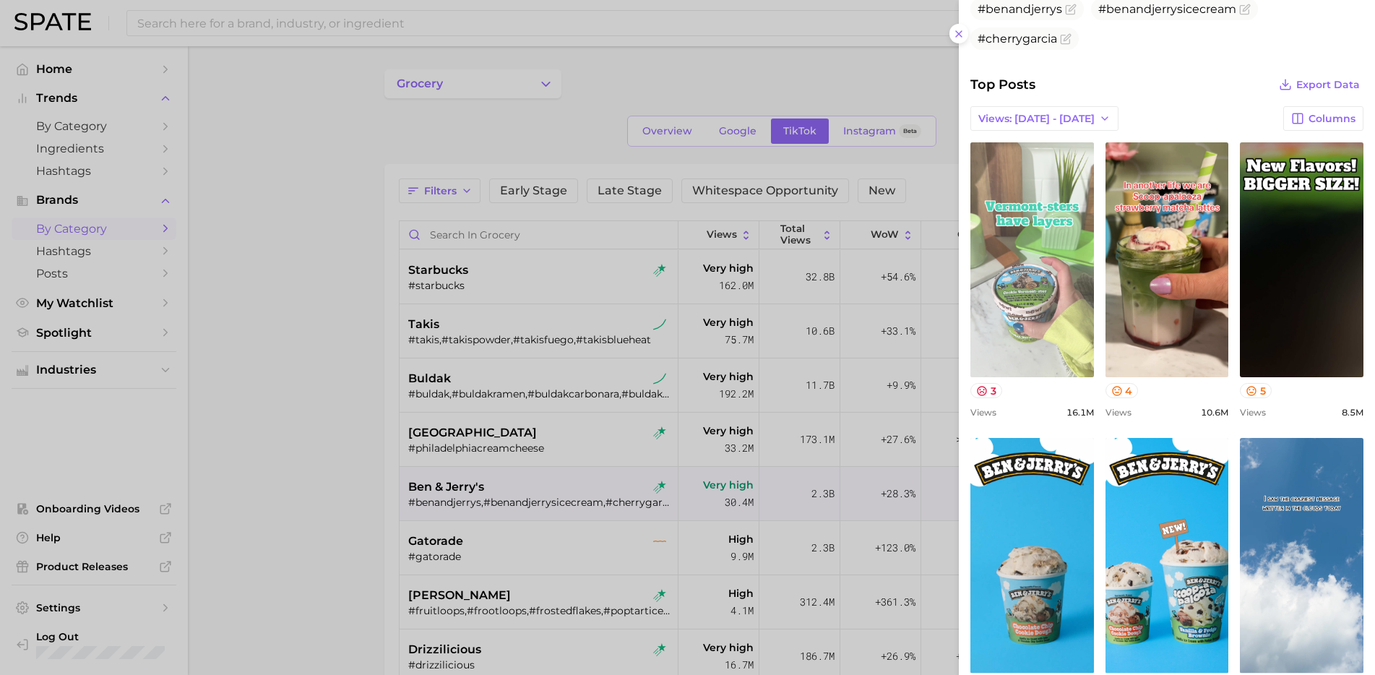
click at [1008, 301] on link "view post on TikTok" at bounding box center [1032, 259] width 124 height 235
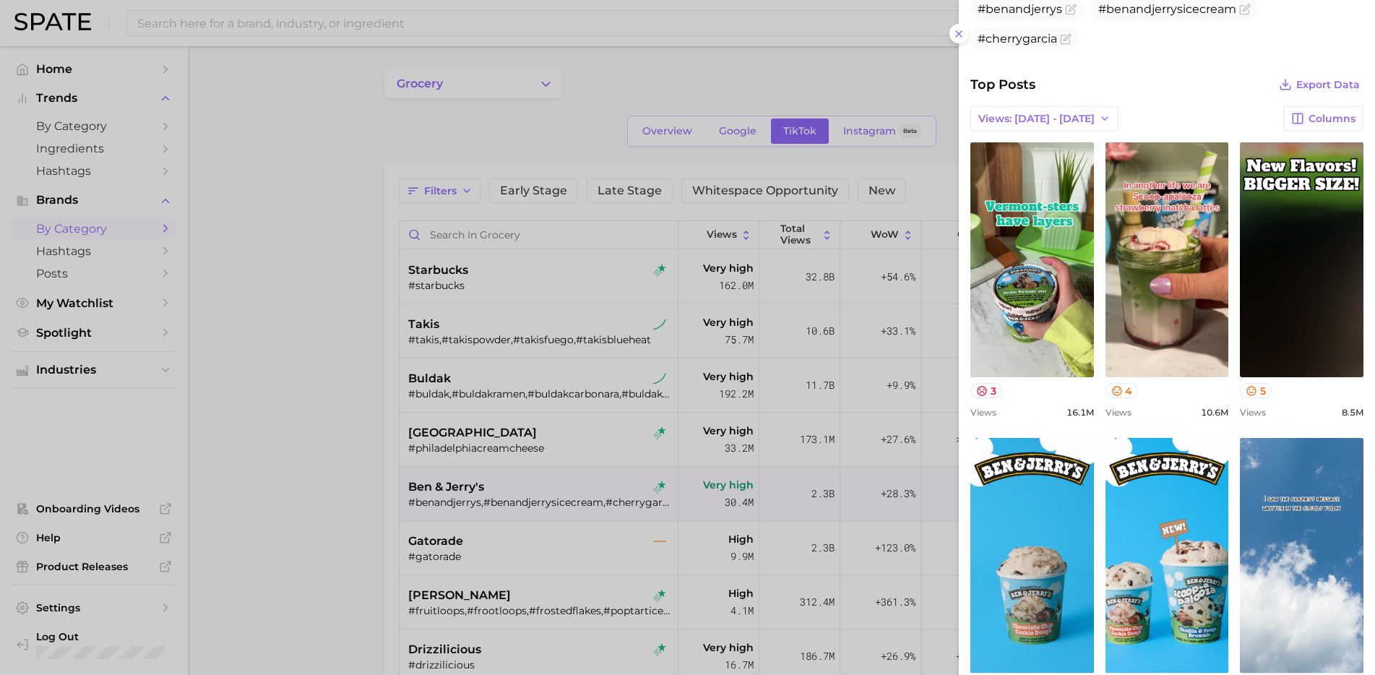
click at [553, 551] on div at bounding box center [687, 337] width 1375 height 675
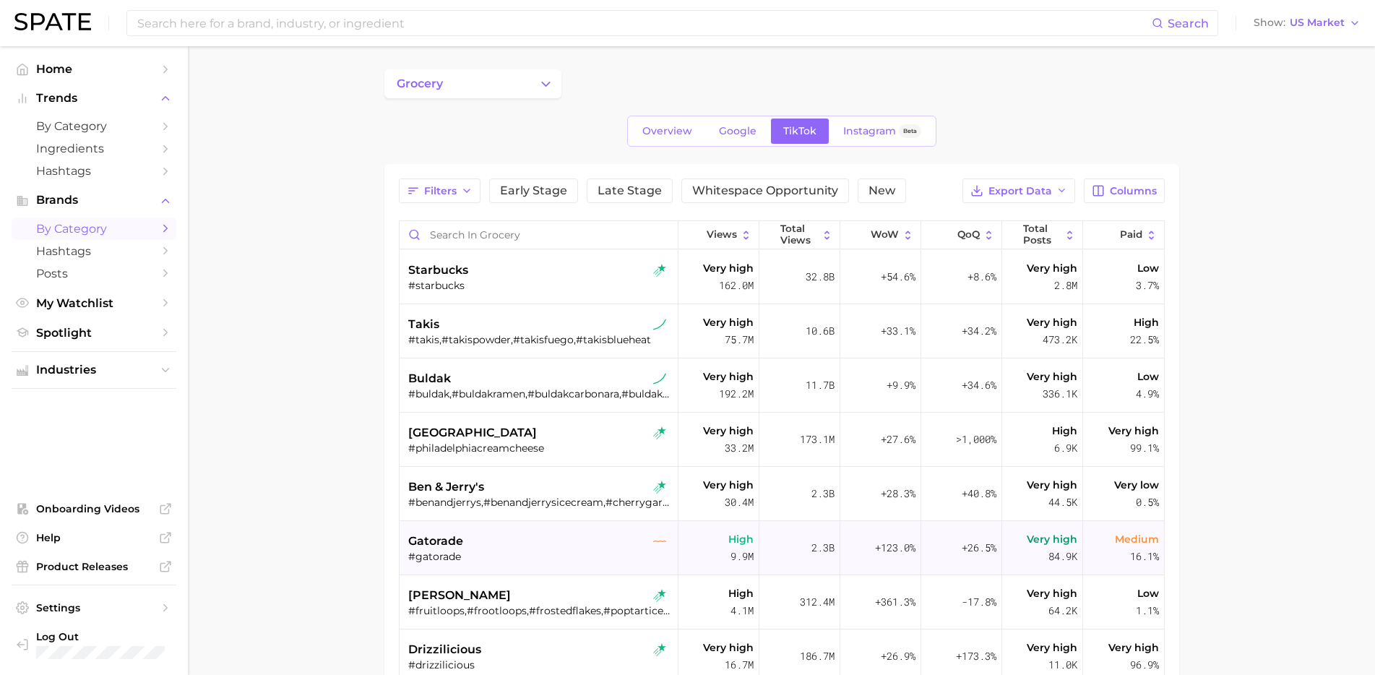
click at [523, 546] on div "gatorade" at bounding box center [540, 540] width 264 height 17
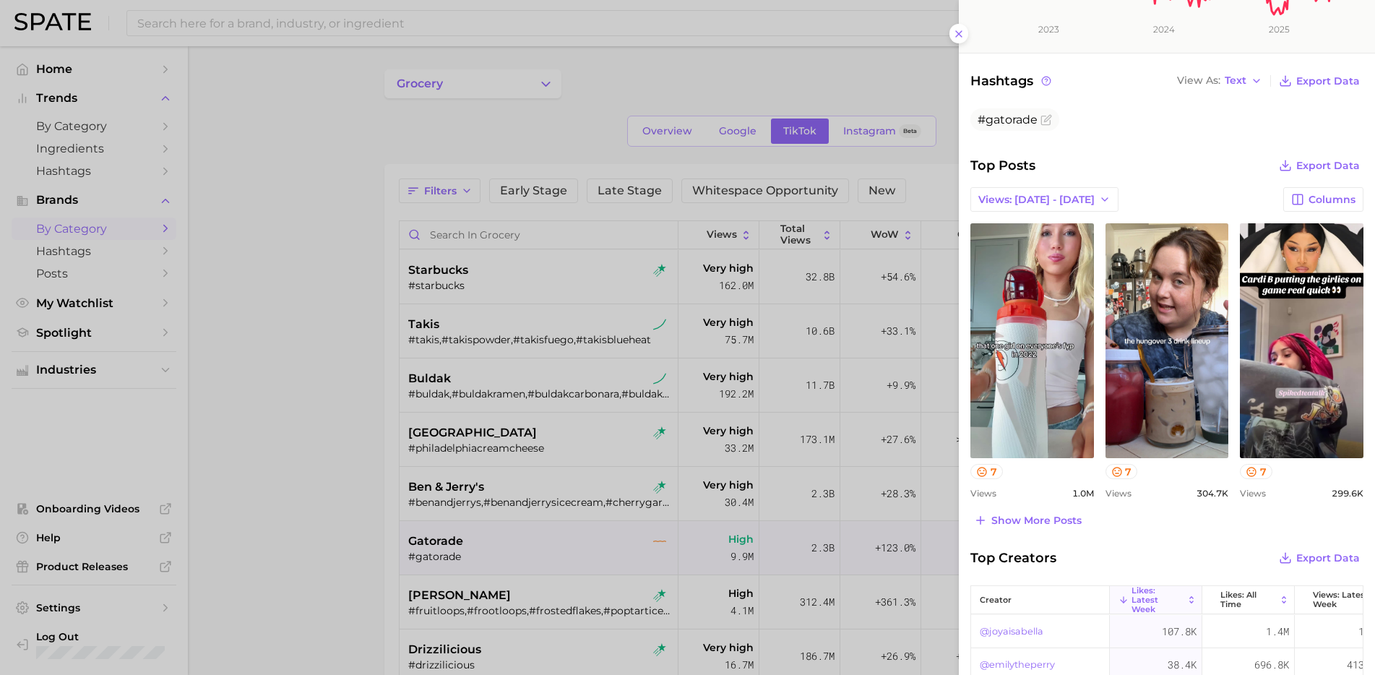
scroll to position [342, 0]
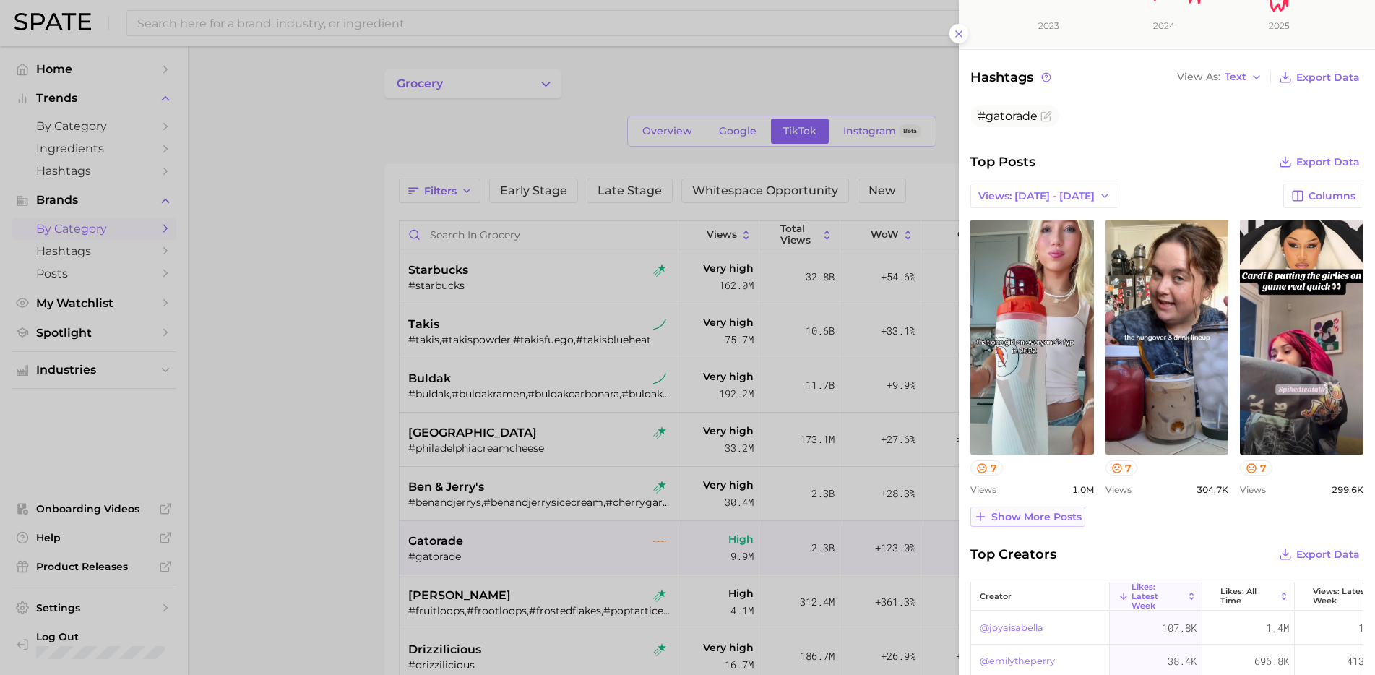
click at [1055, 512] on span "Show more posts" at bounding box center [1036, 517] width 90 height 12
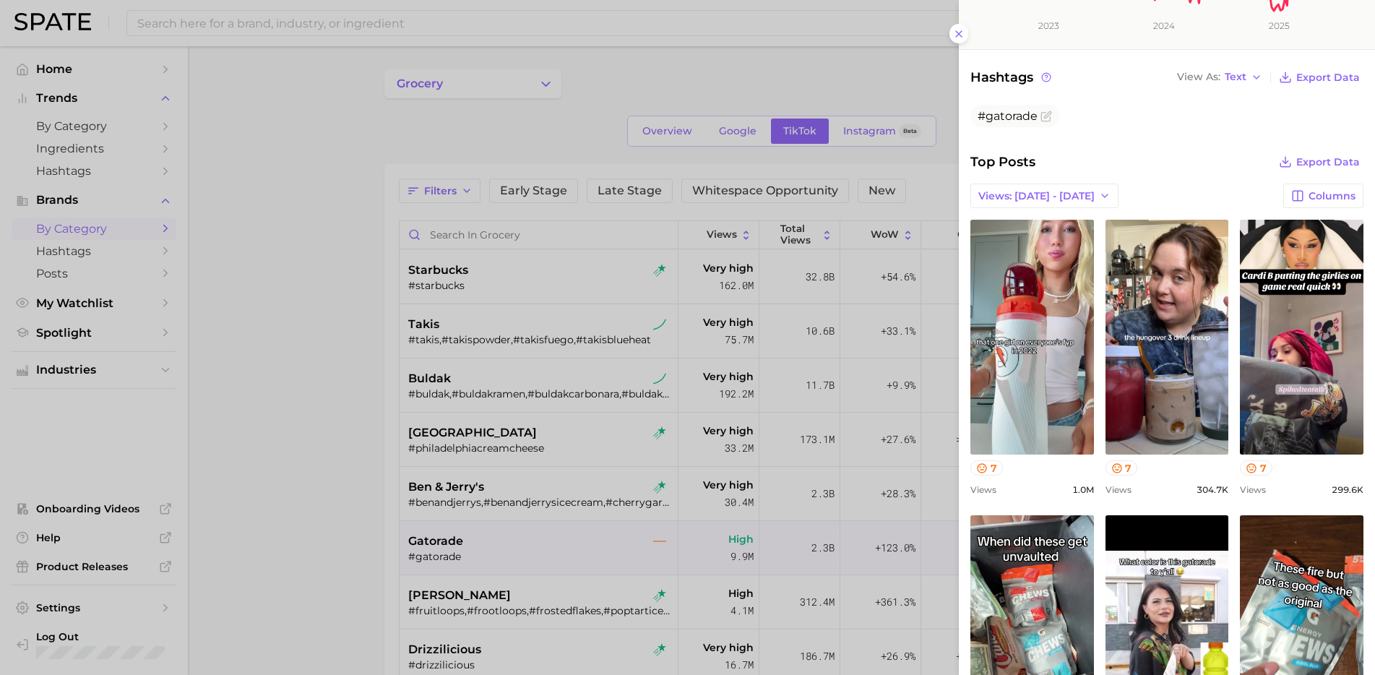
scroll to position [0, 0]
click at [303, 543] on div at bounding box center [687, 337] width 1375 height 675
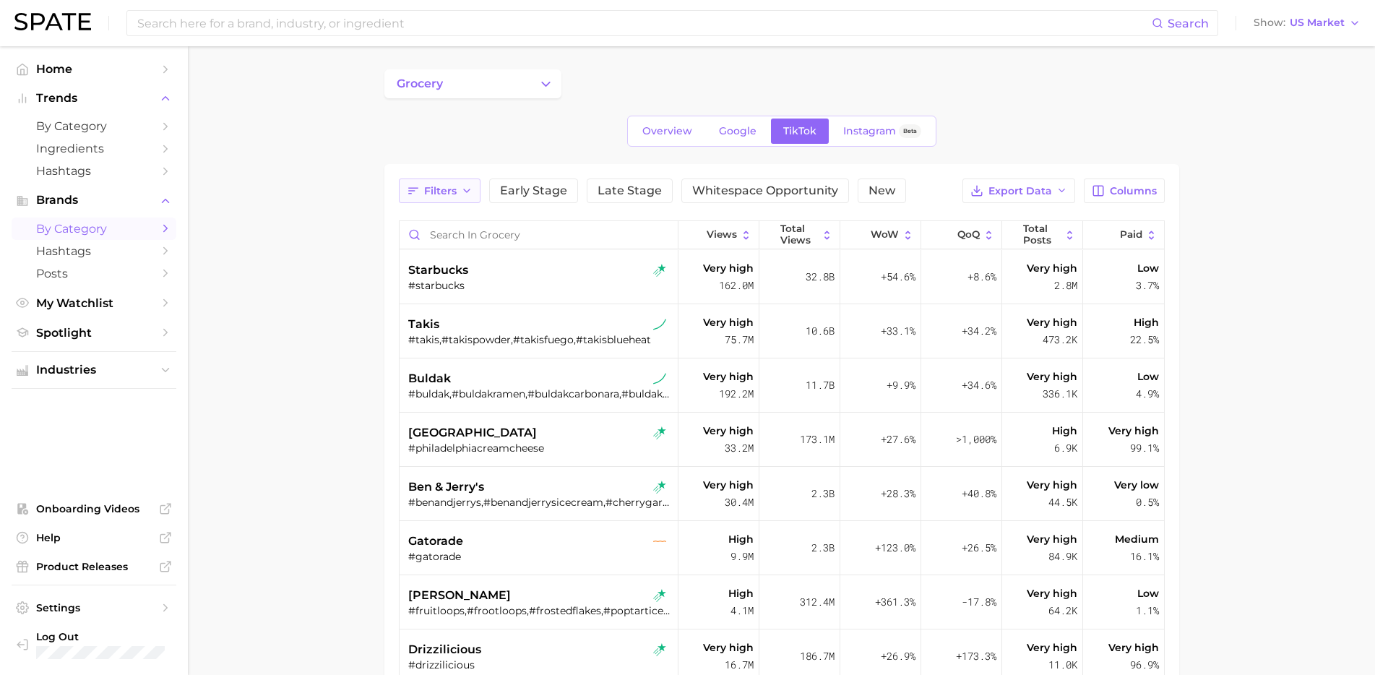
click at [444, 191] on span "Filters" at bounding box center [440, 191] width 33 height 12
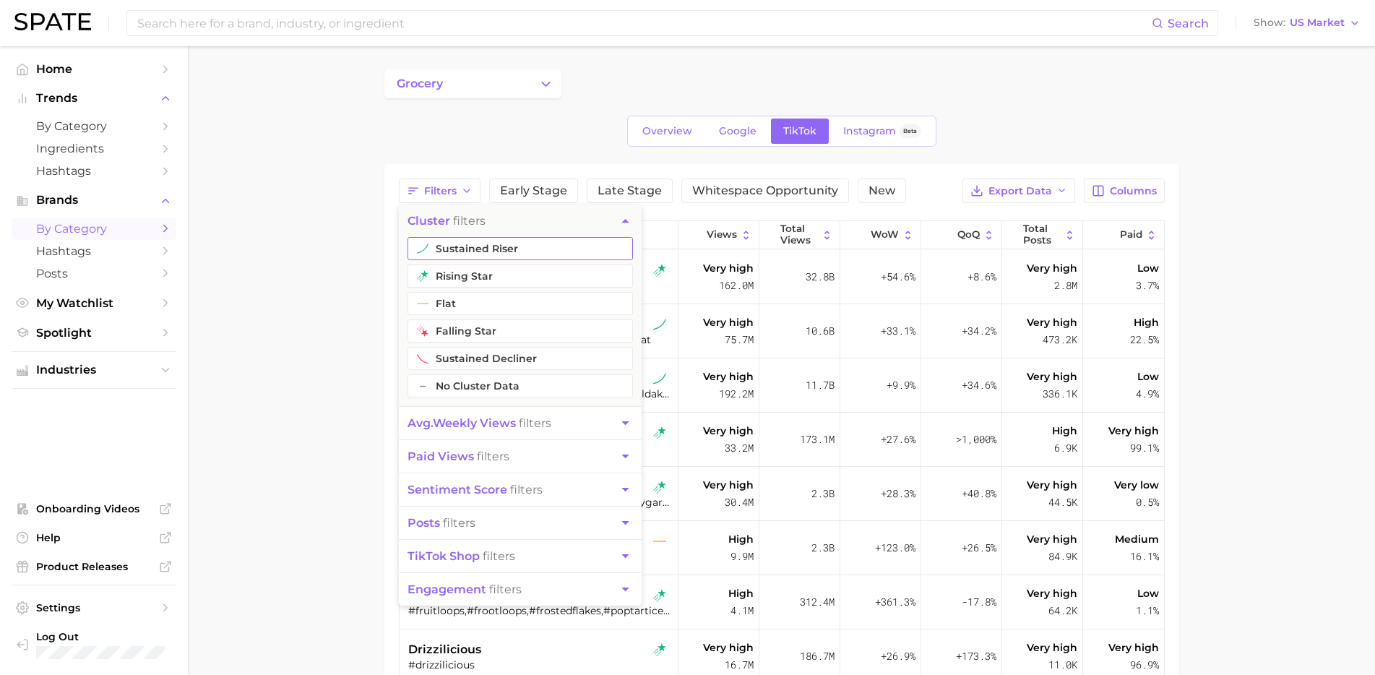
click at [481, 238] on button "sustained riser" at bounding box center [520, 248] width 225 height 23
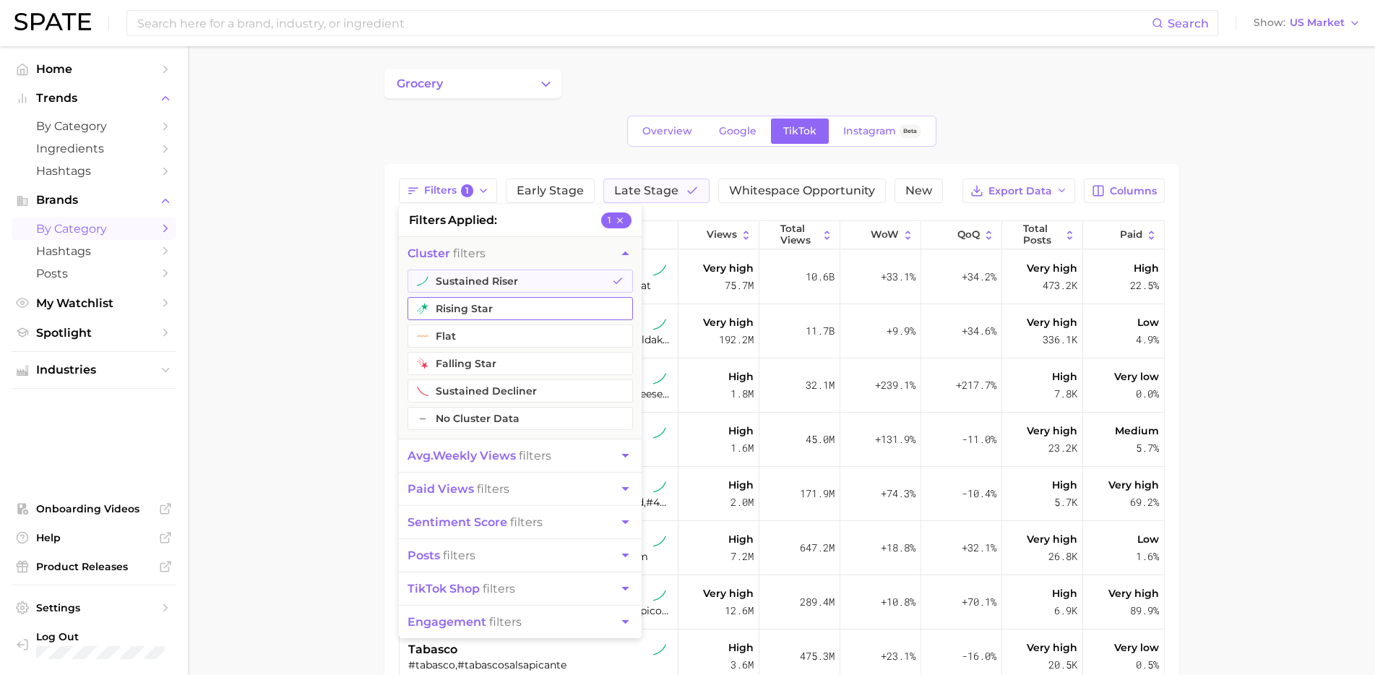
click at [472, 311] on button "rising star" at bounding box center [520, 308] width 225 height 23
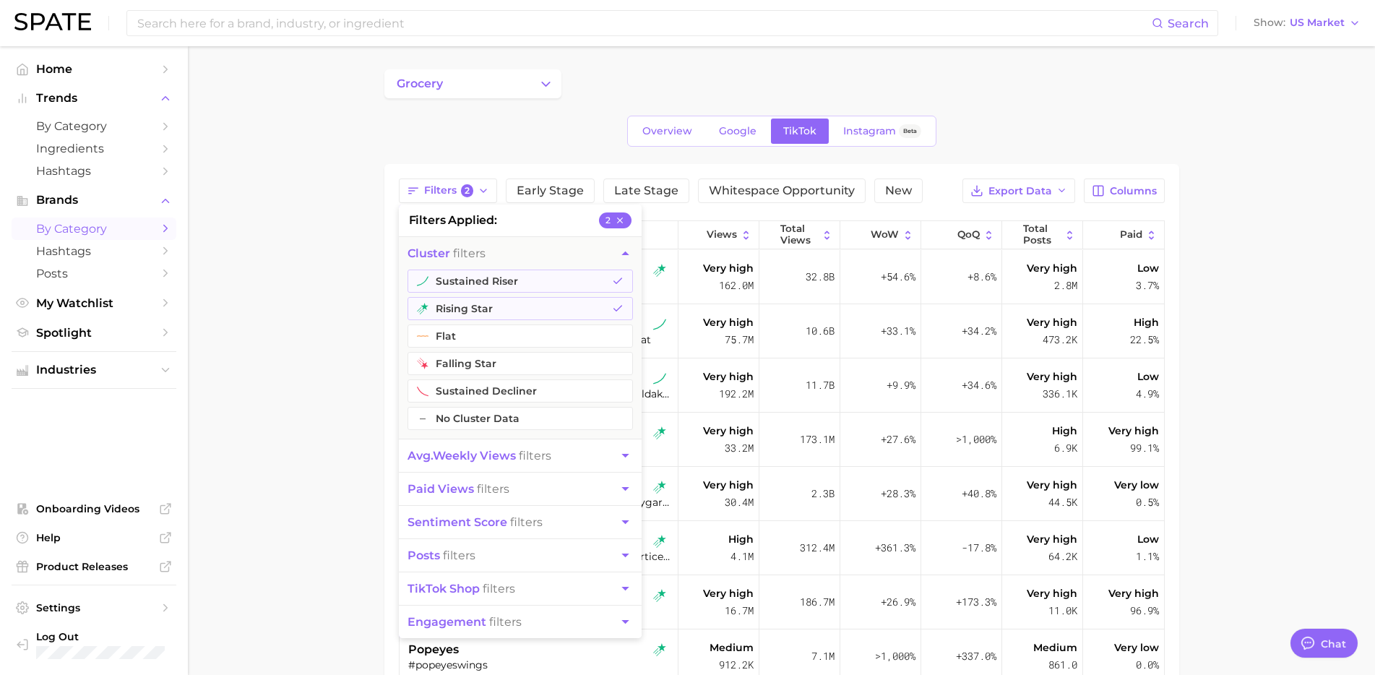
click at [329, 439] on main "grocery Overview Google TikTok Instagram Beta Filters 2 filters applied 2 clust…" at bounding box center [781, 514] width 1187 height 936
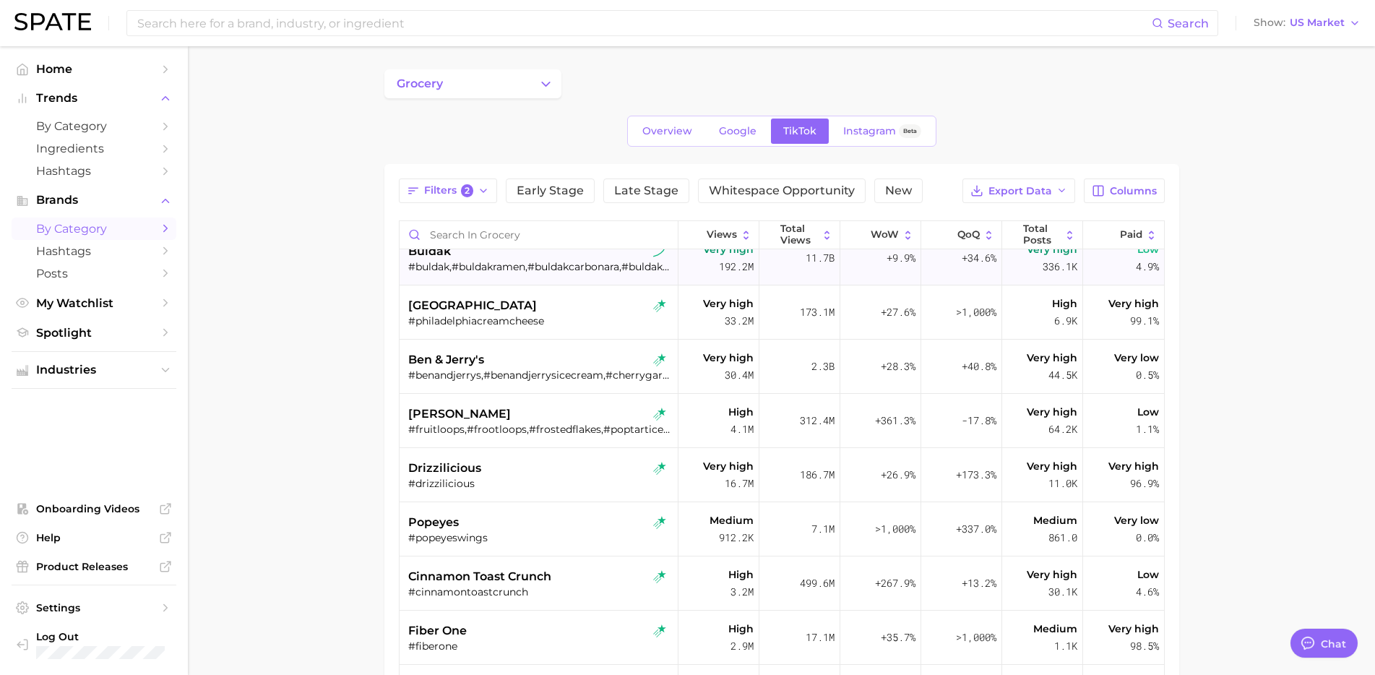
scroll to position [137, 0]
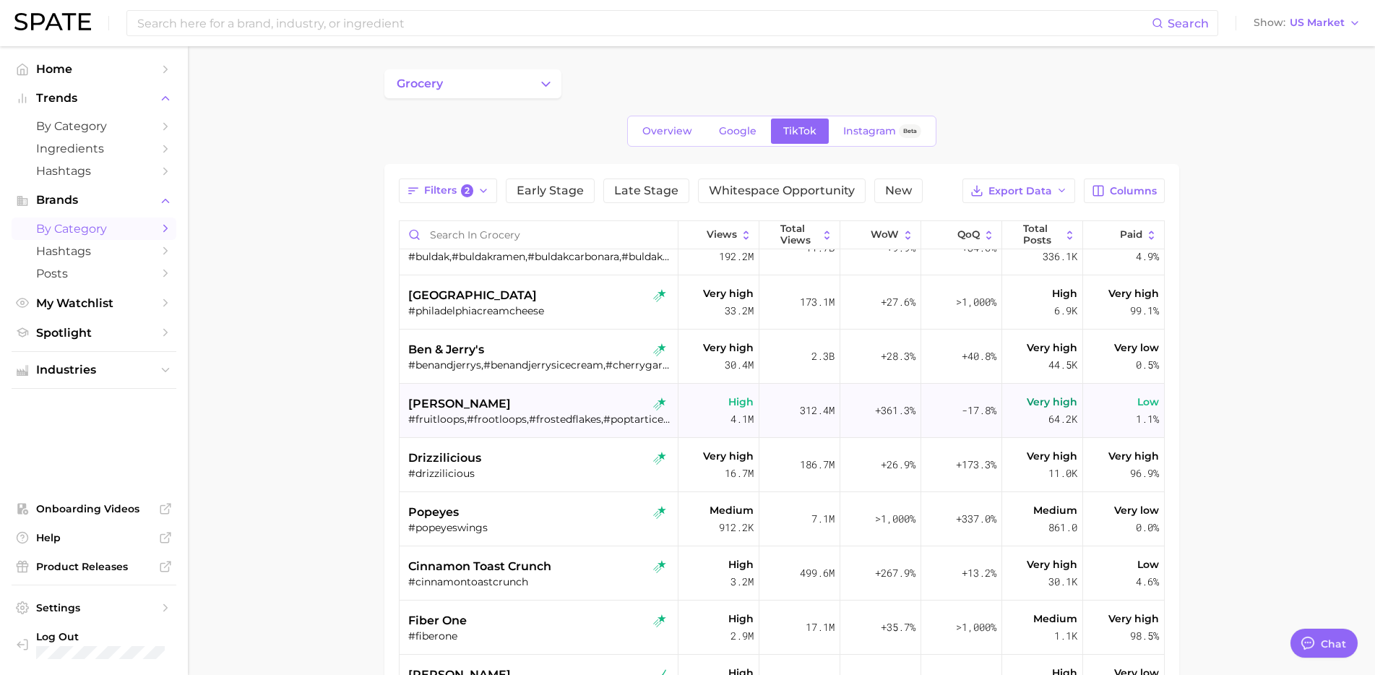
click at [579, 418] on div "#fruitloops,#frootloops,#frostedflakes,#poptarticecreamsandwich,#cerealstraws,#…" at bounding box center [540, 419] width 264 height 13
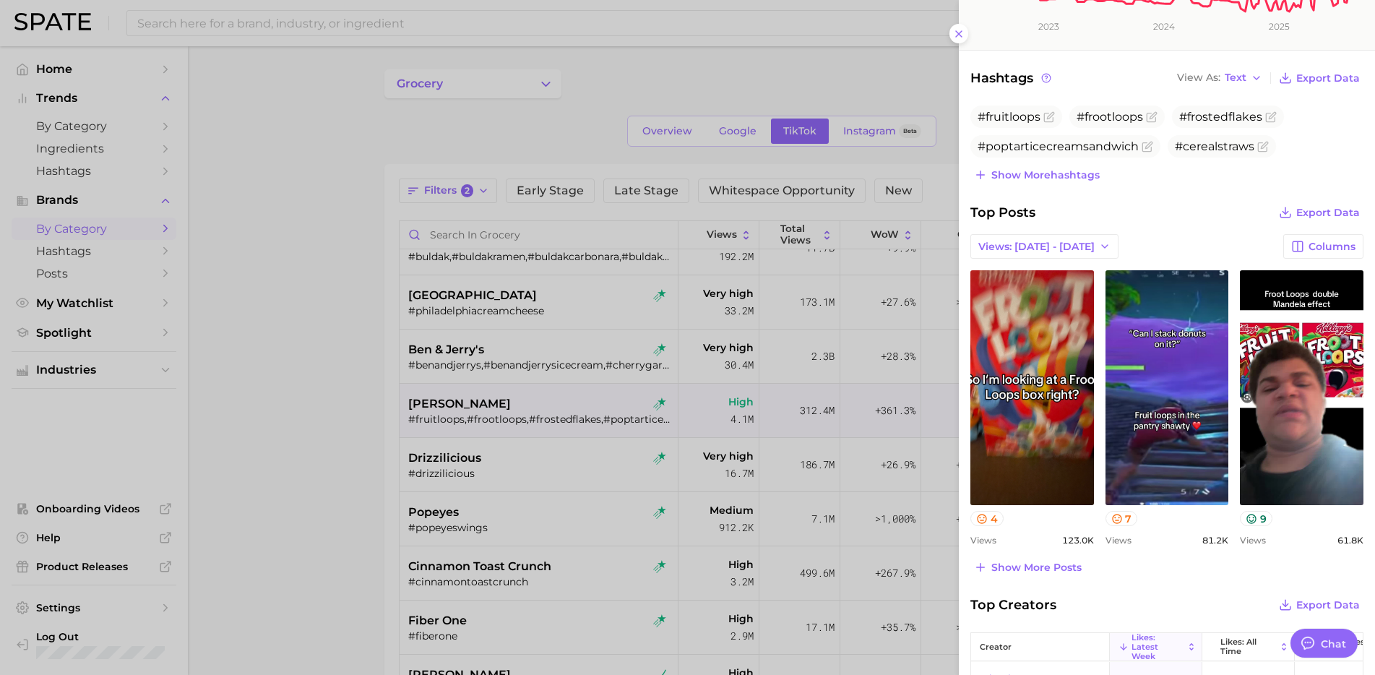
scroll to position [377, 0]
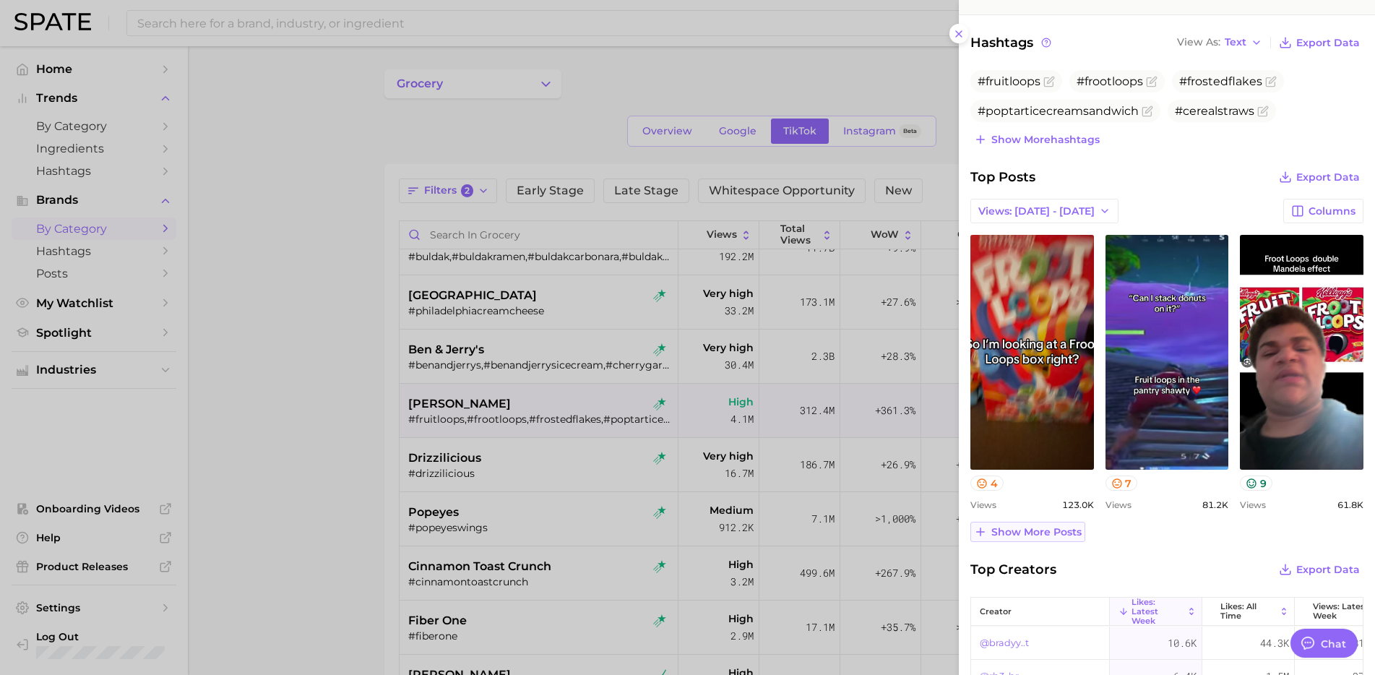
click at [1050, 538] on button "Show more posts" at bounding box center [1027, 532] width 115 height 20
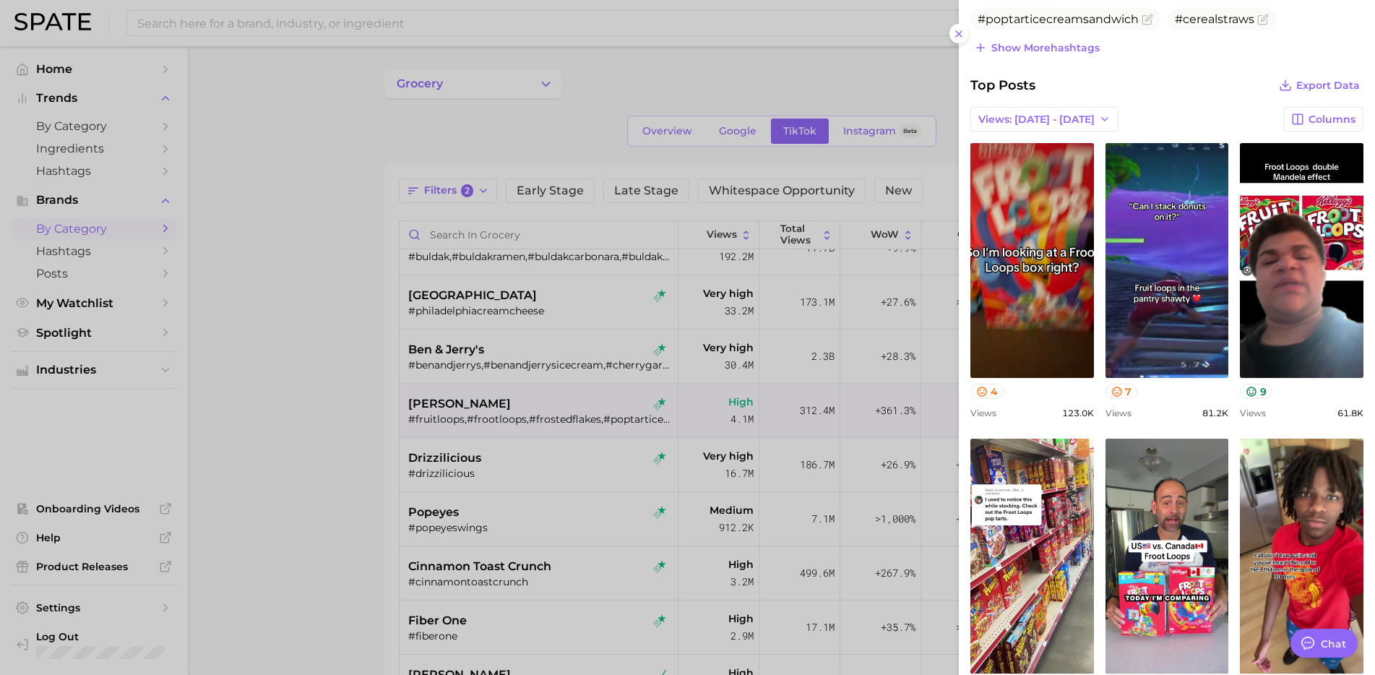
scroll to position [456, 0]
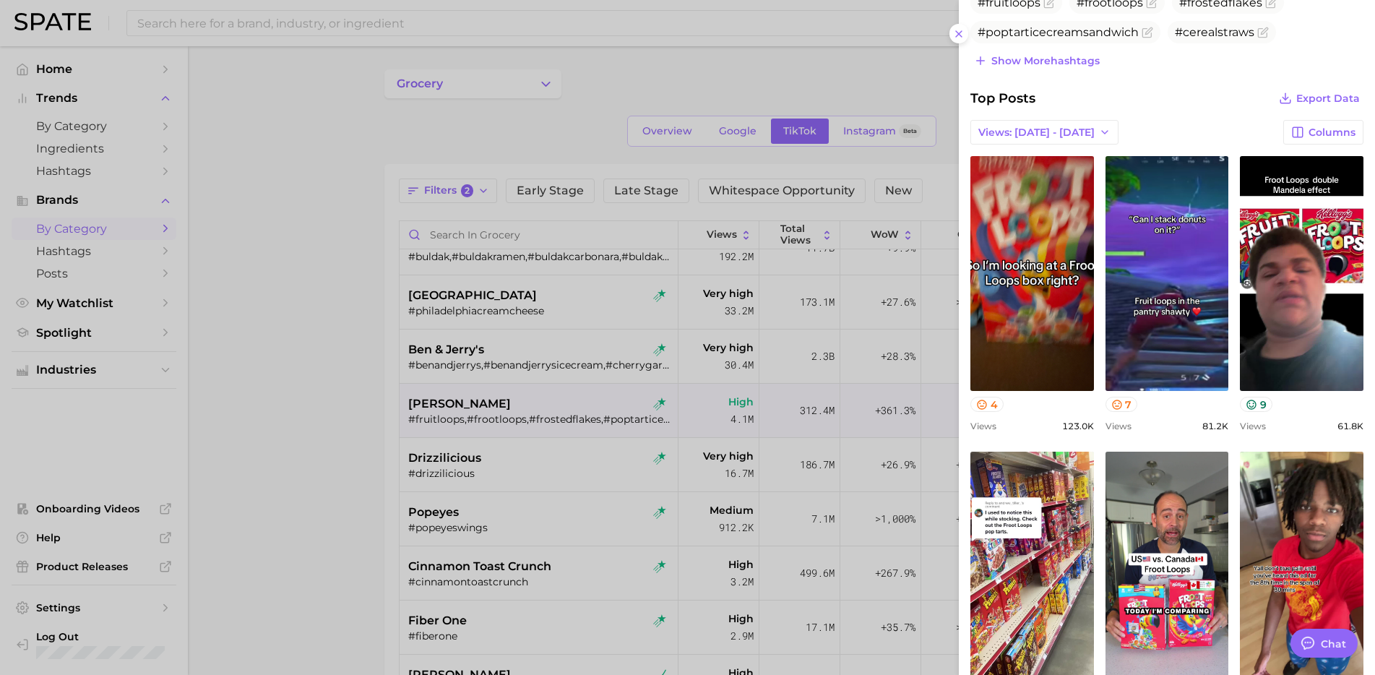
click at [534, 461] on div at bounding box center [687, 337] width 1375 height 675
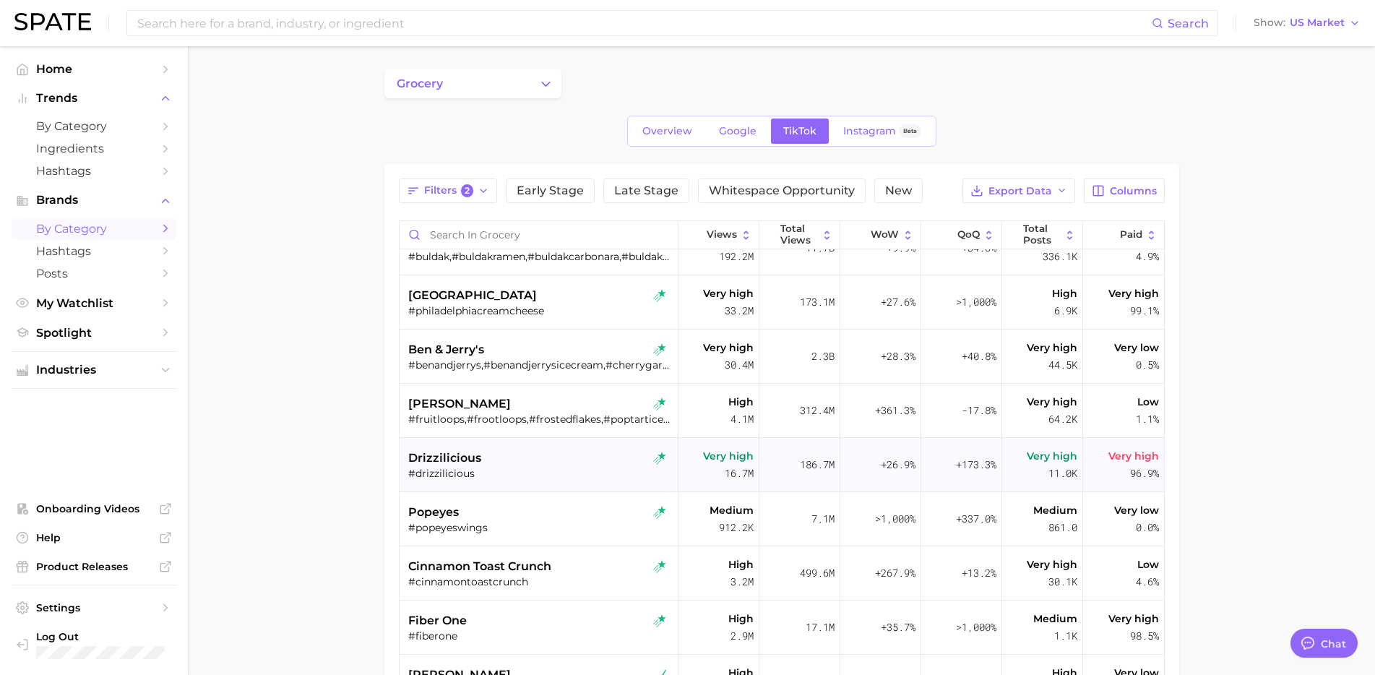
click at [537, 467] on div "#drizzilicious" at bounding box center [540, 473] width 264 height 13
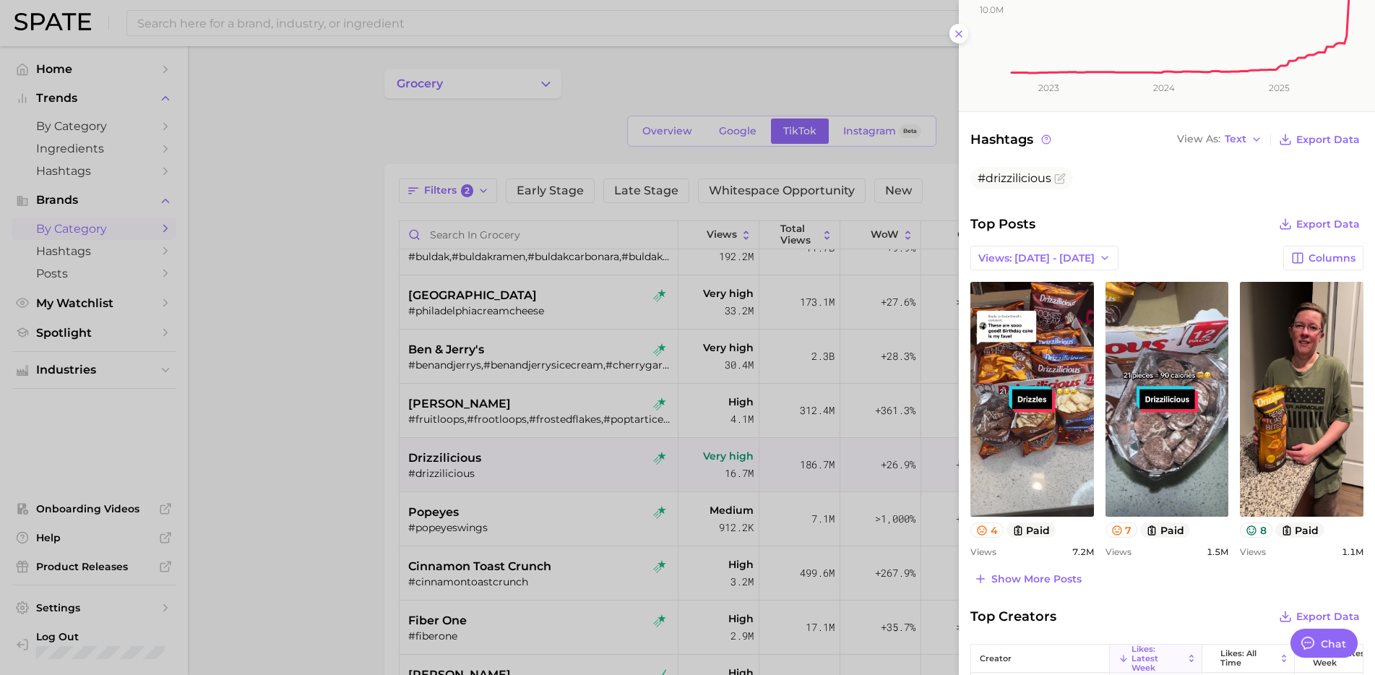
scroll to position [284, 0]
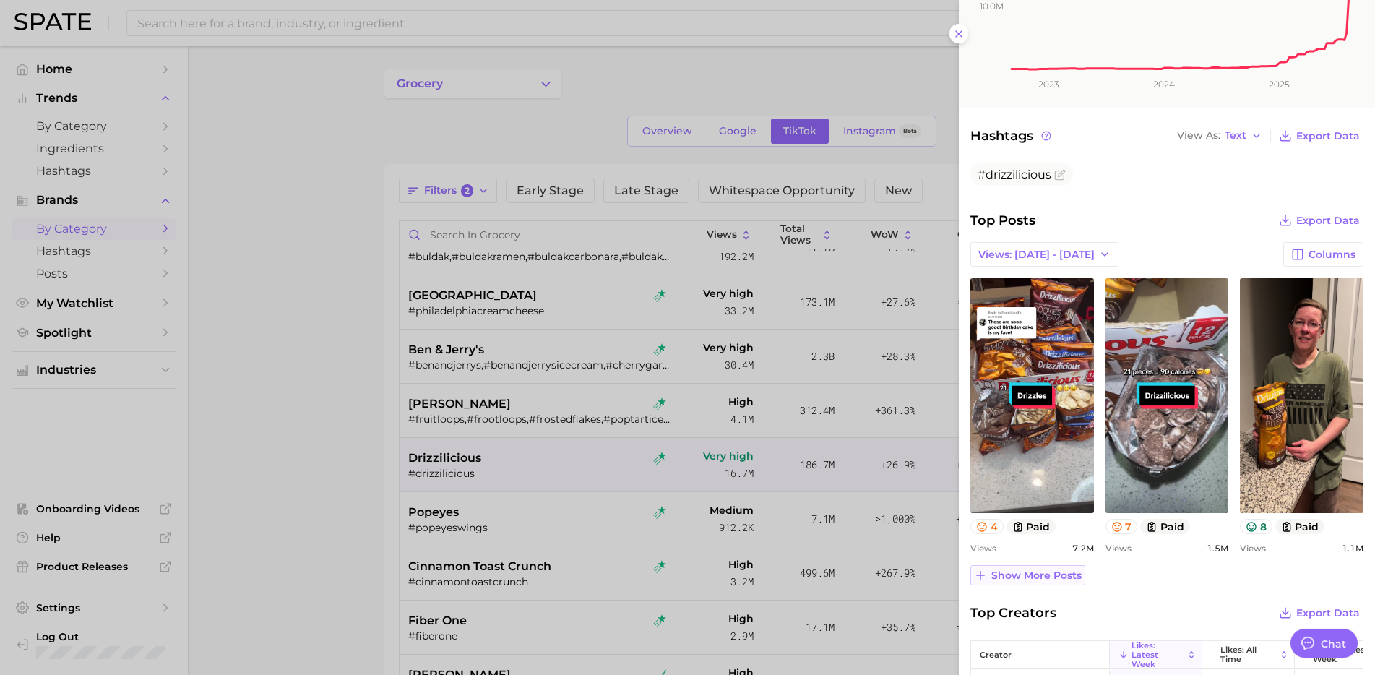
click at [1057, 570] on span "Show more posts" at bounding box center [1036, 575] width 90 height 12
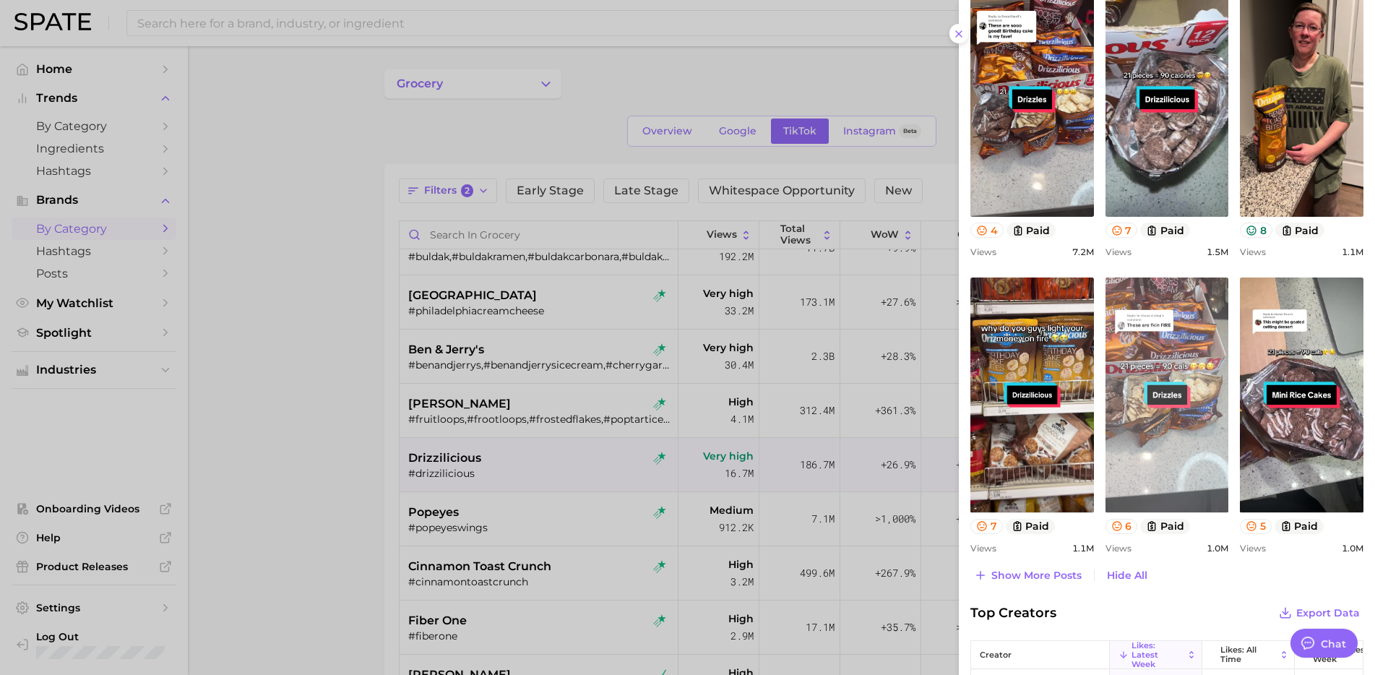
scroll to position [595, 0]
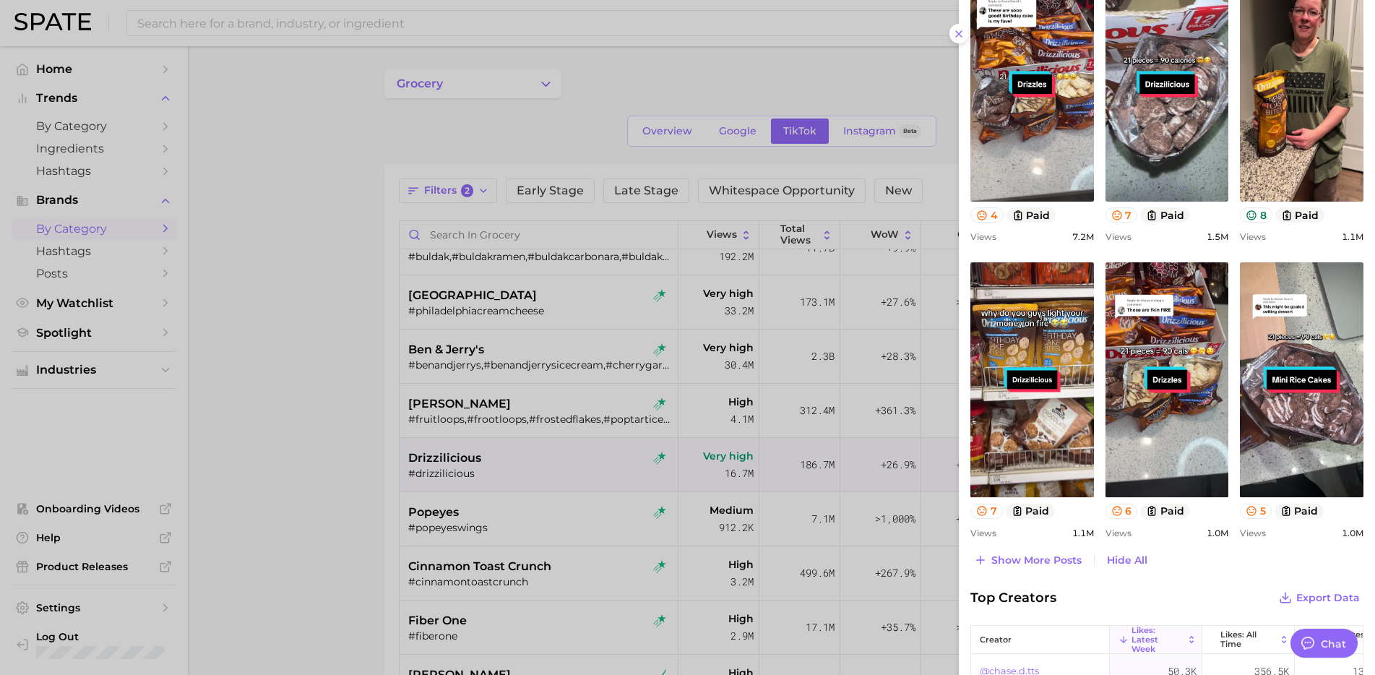
click at [518, 509] on div at bounding box center [687, 337] width 1375 height 675
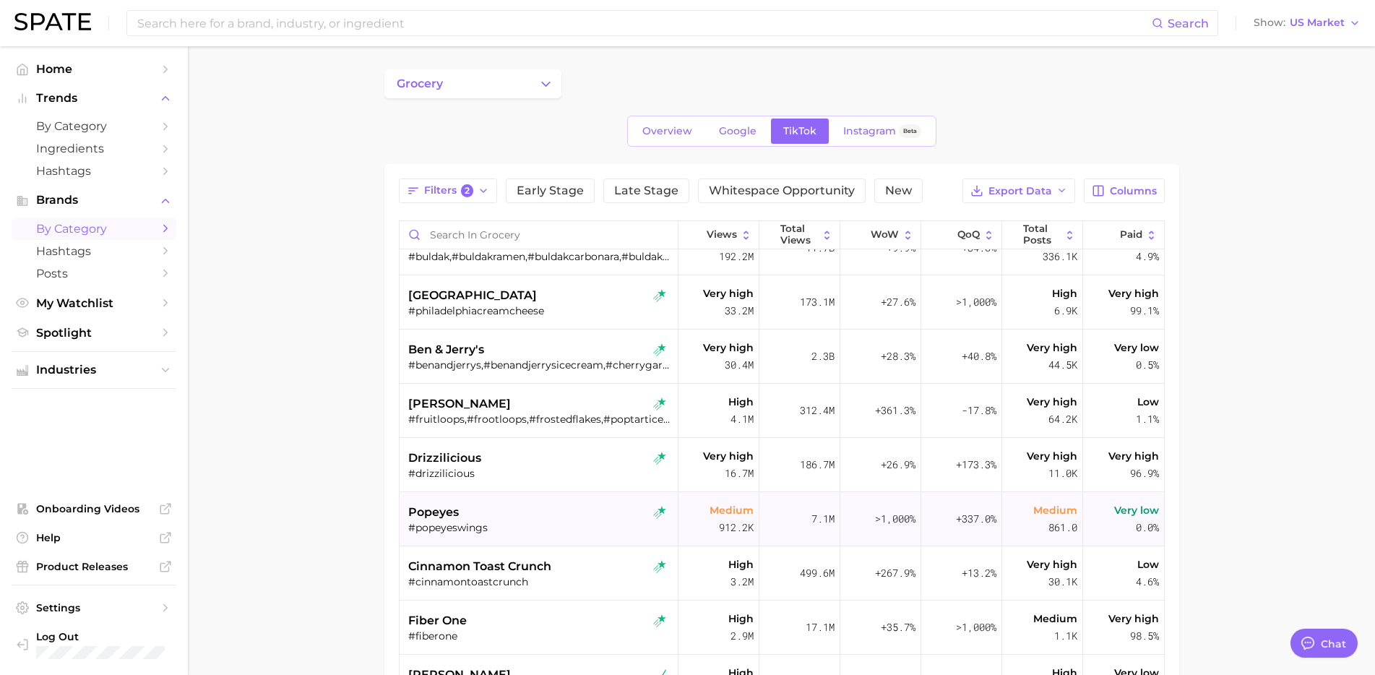
click at [561, 514] on div "popeyes" at bounding box center [540, 512] width 264 height 17
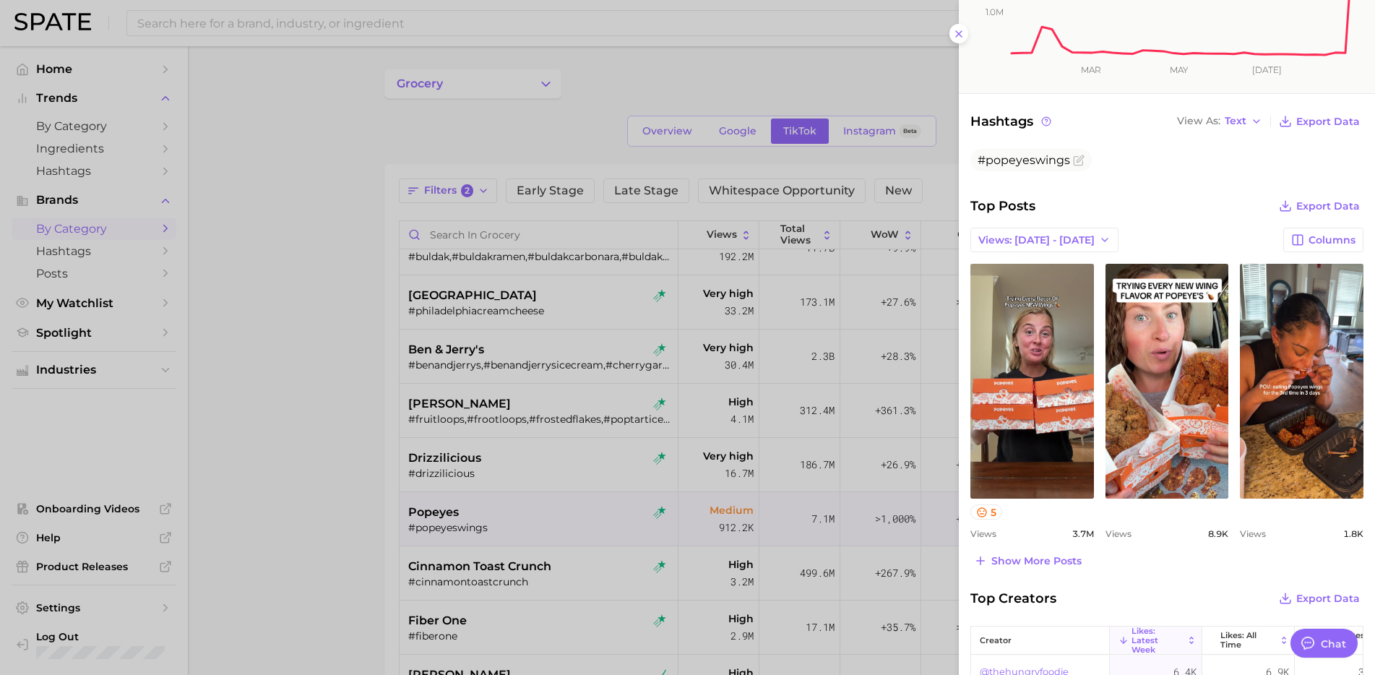
scroll to position [300, 0]
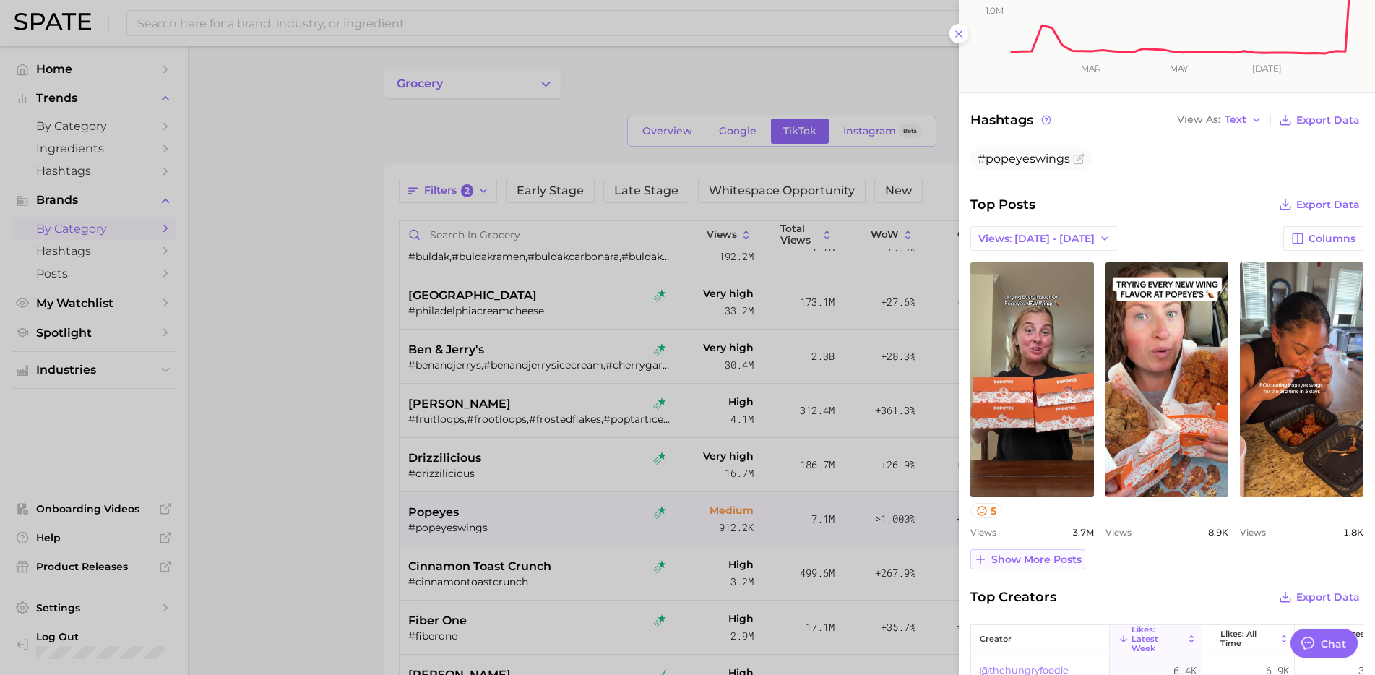
click at [1040, 564] on span "Show more posts" at bounding box center [1036, 559] width 90 height 12
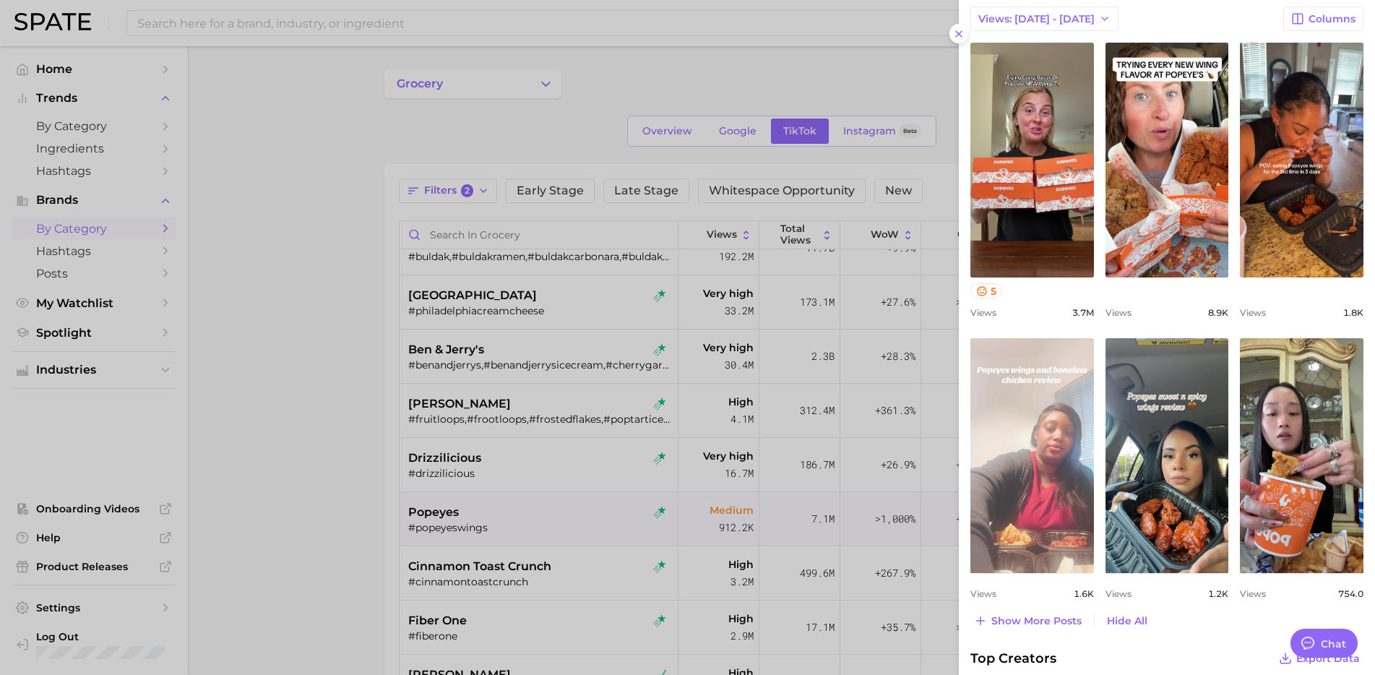
scroll to position [519, 0]
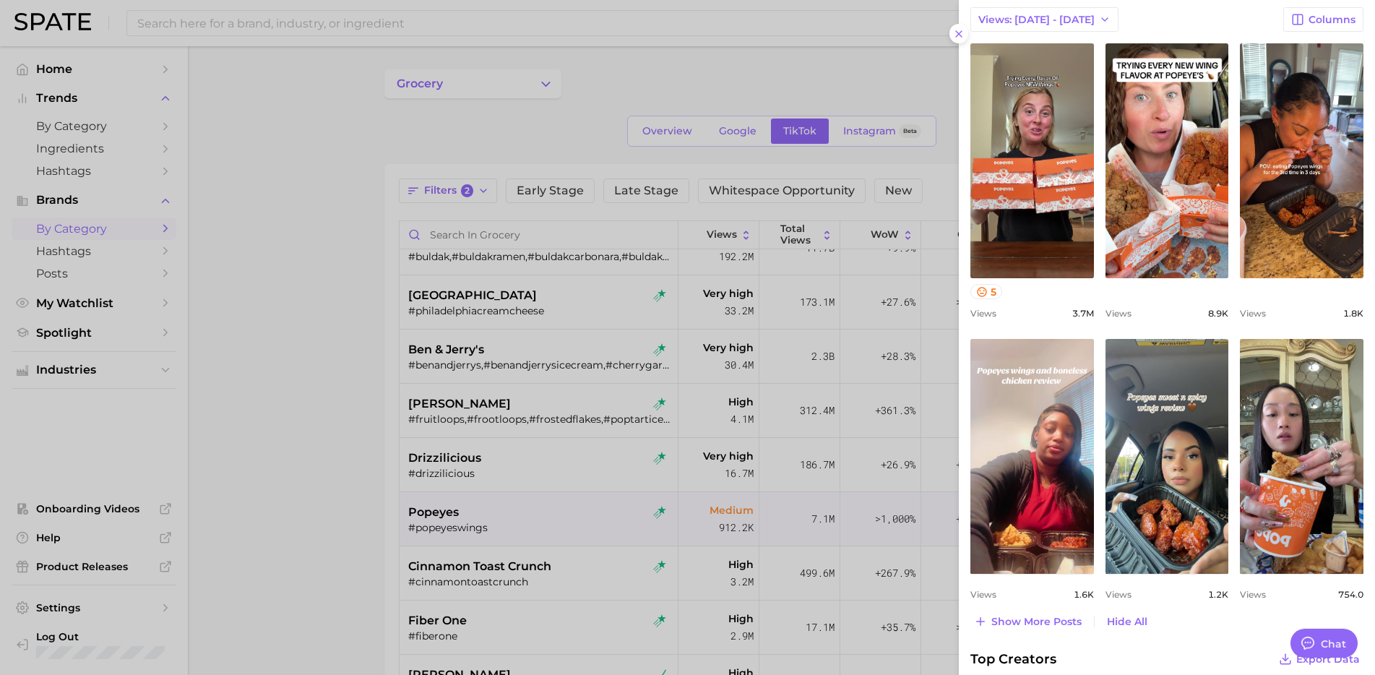
click at [586, 527] on div at bounding box center [687, 337] width 1375 height 675
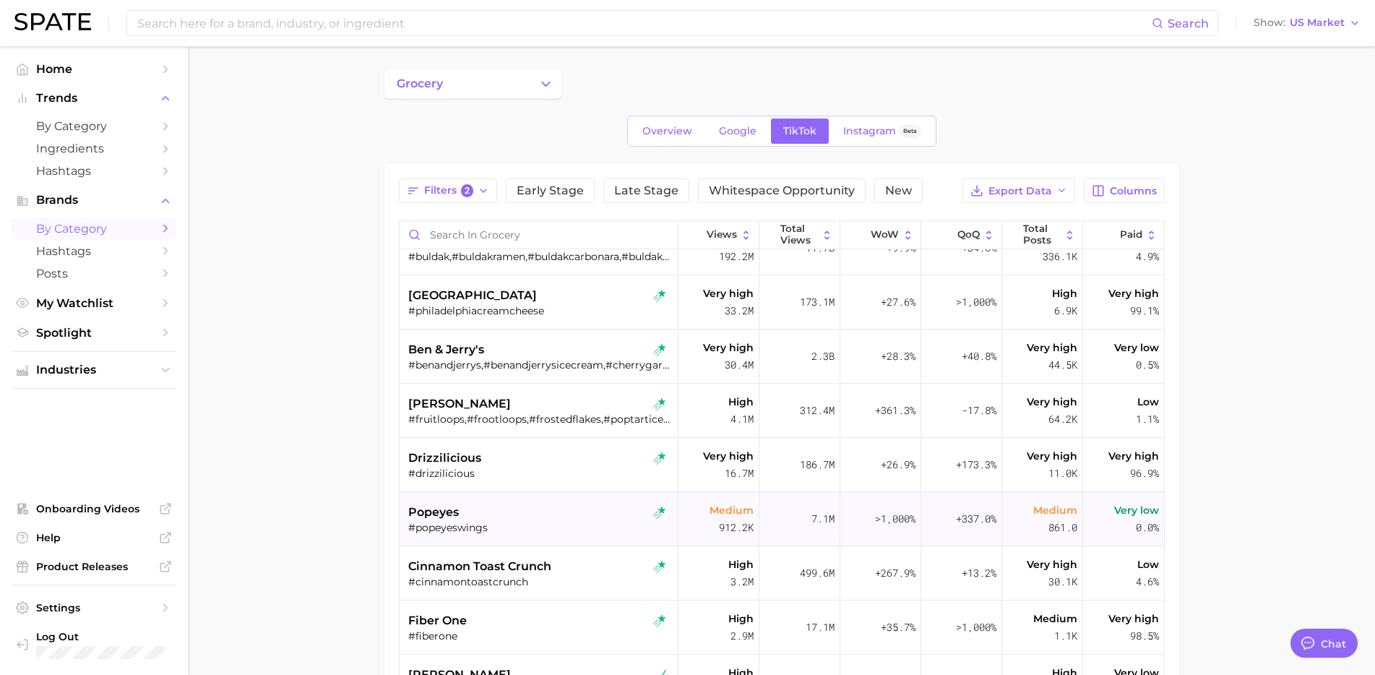
click at [591, 531] on div "#popeyeswings" at bounding box center [540, 527] width 264 height 13
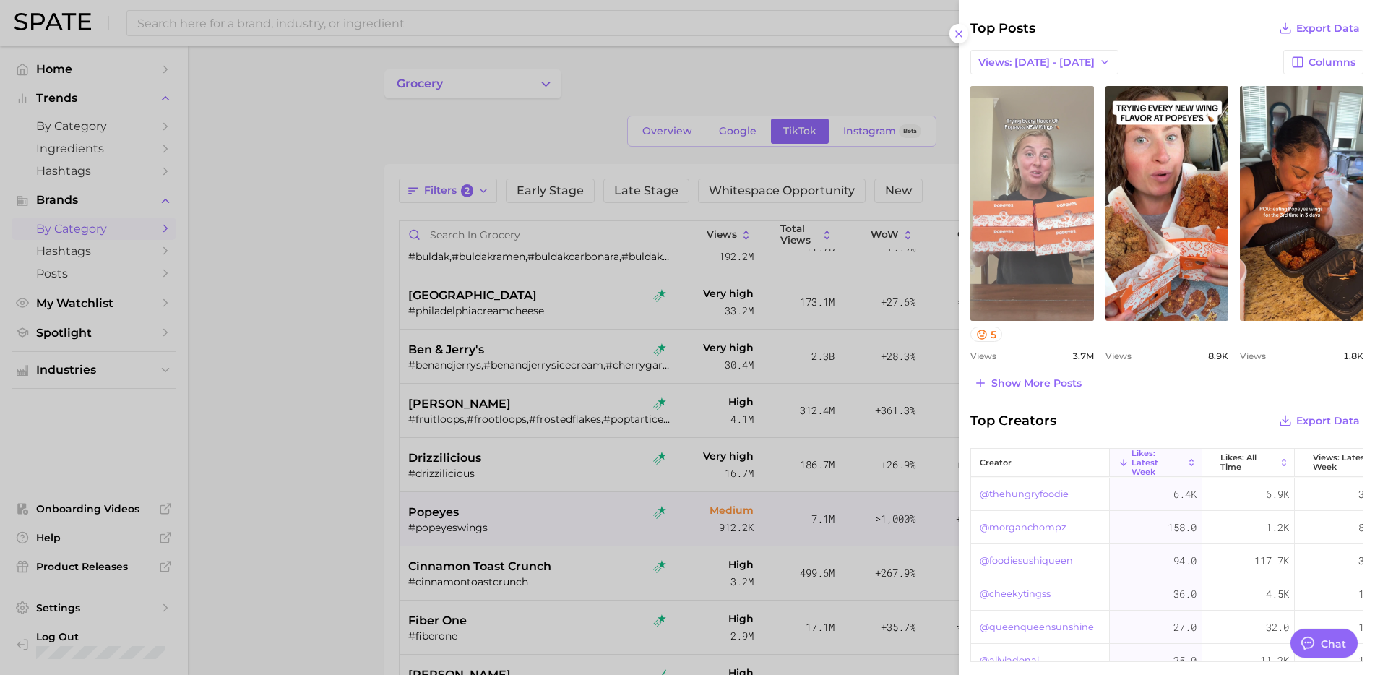
scroll to position [484, 0]
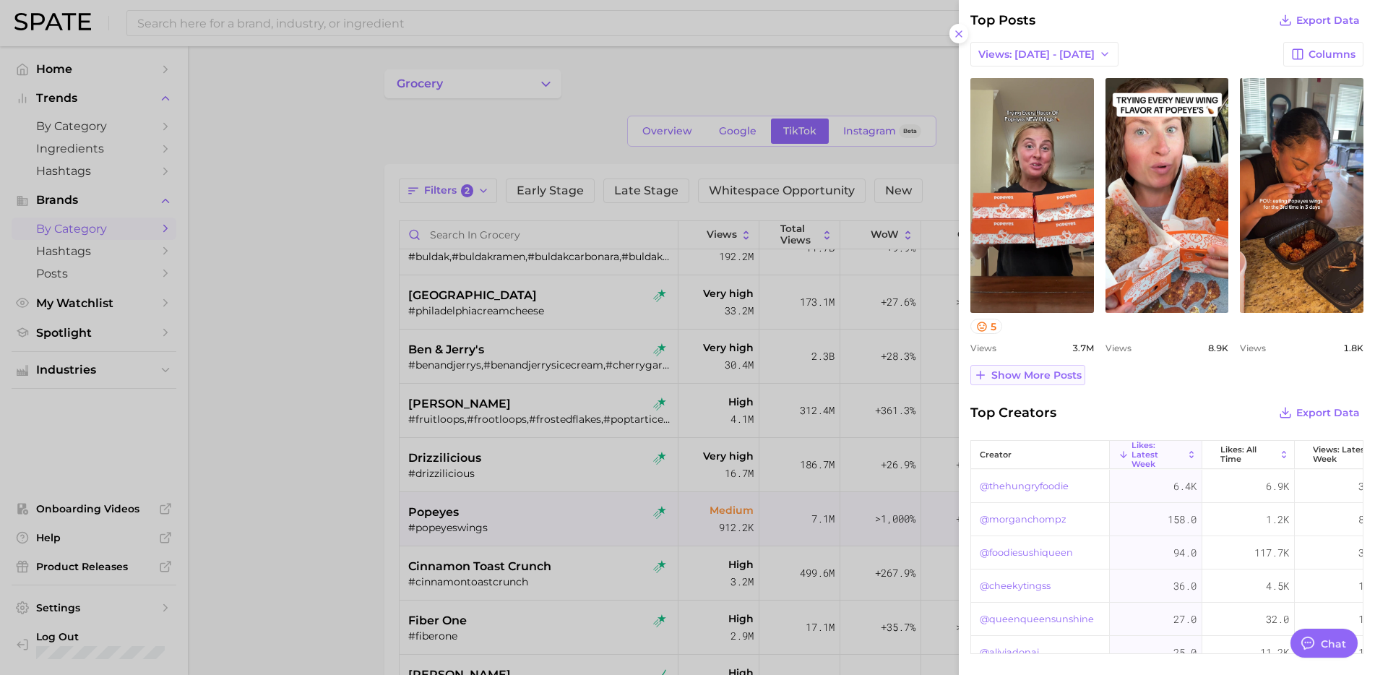
click at [1044, 378] on span "Show more posts" at bounding box center [1036, 375] width 90 height 12
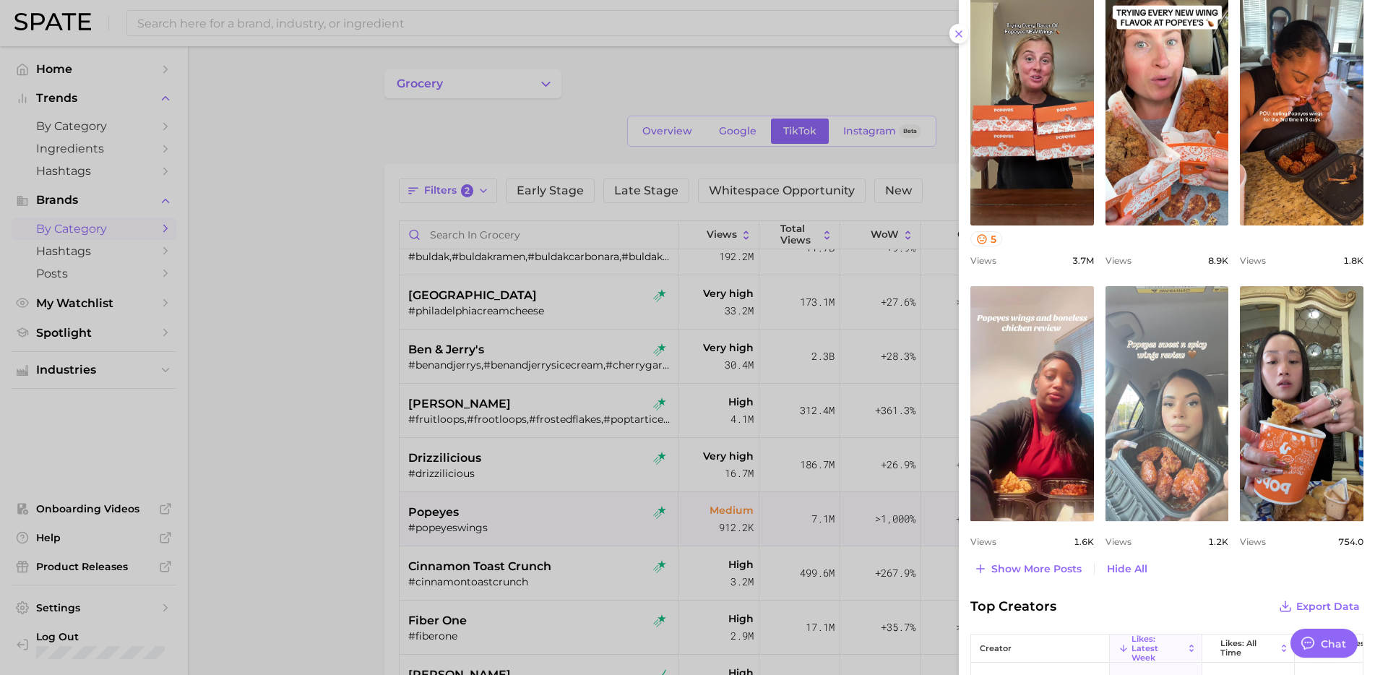
scroll to position [665, 0]
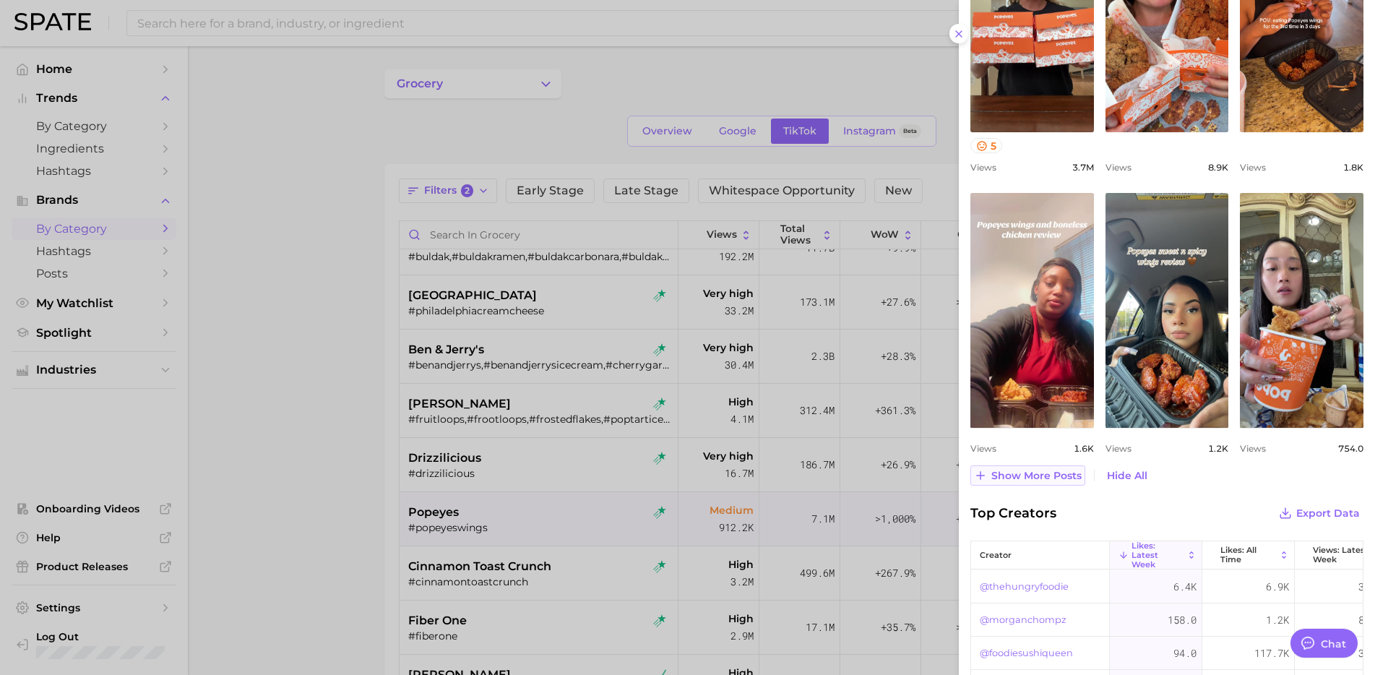
click at [1060, 482] on button "Show more posts" at bounding box center [1027, 475] width 115 height 20
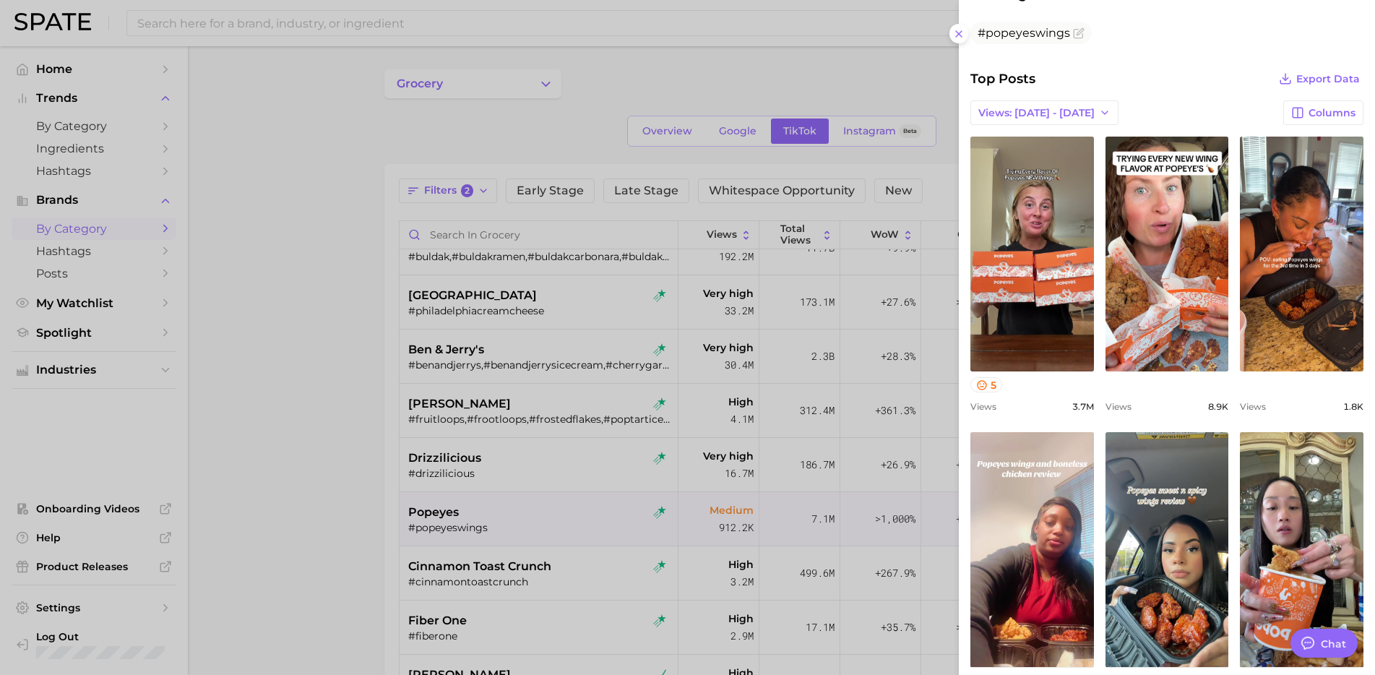
scroll to position [426, 0]
click at [591, 603] on div at bounding box center [687, 337] width 1375 height 675
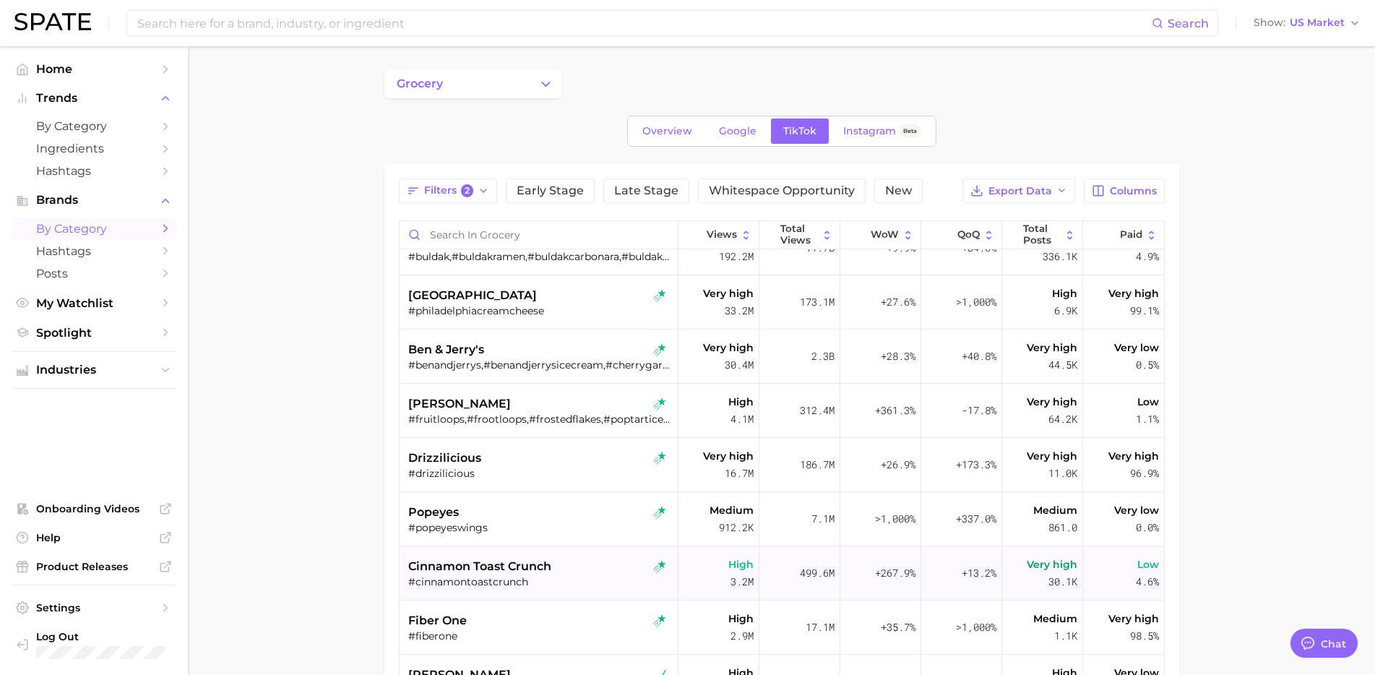
click at [609, 569] on div "cinnamon toast crunch" at bounding box center [540, 566] width 264 height 17
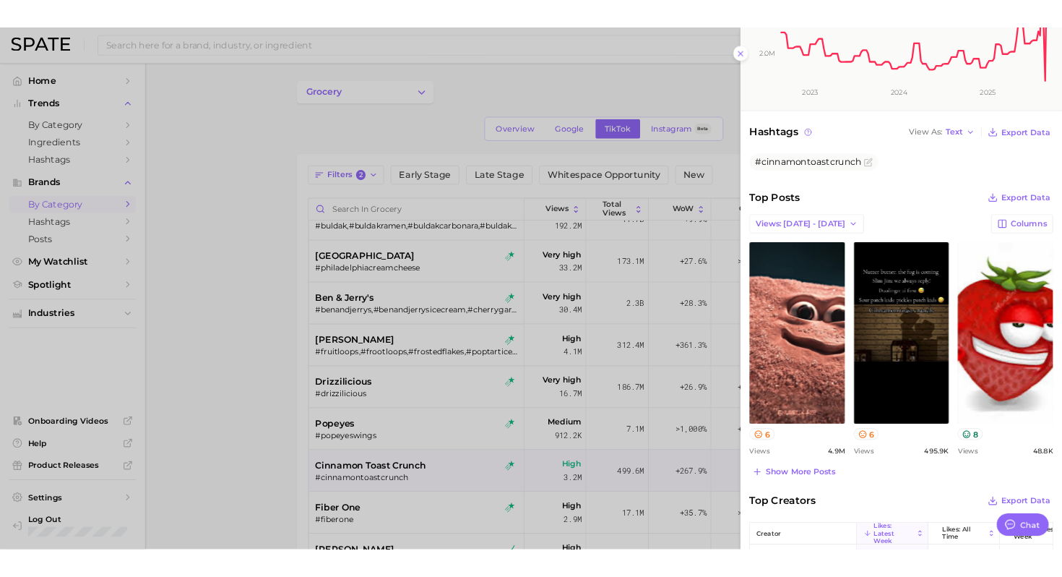
scroll to position [287, 0]
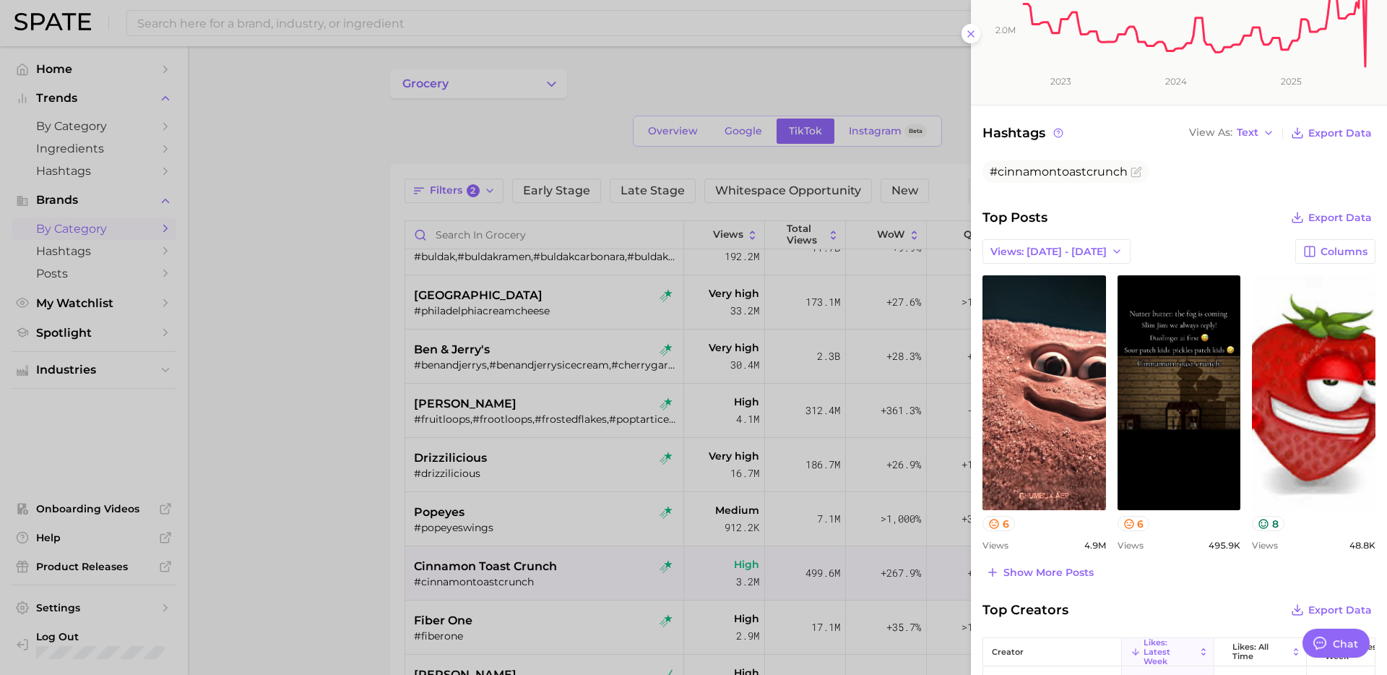
type textarea "x"
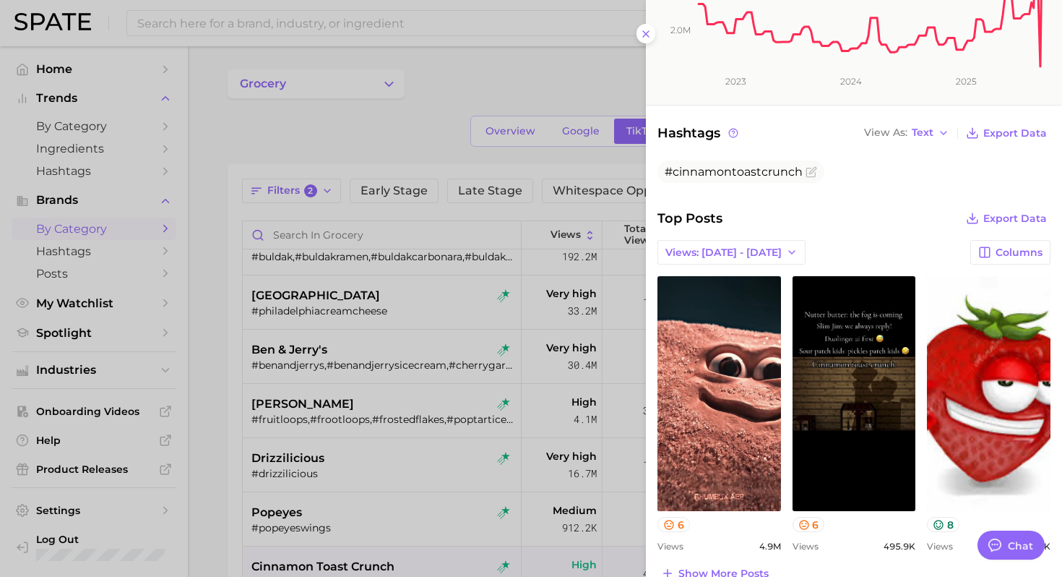
click at [389, 147] on div at bounding box center [531, 288] width 1062 height 577
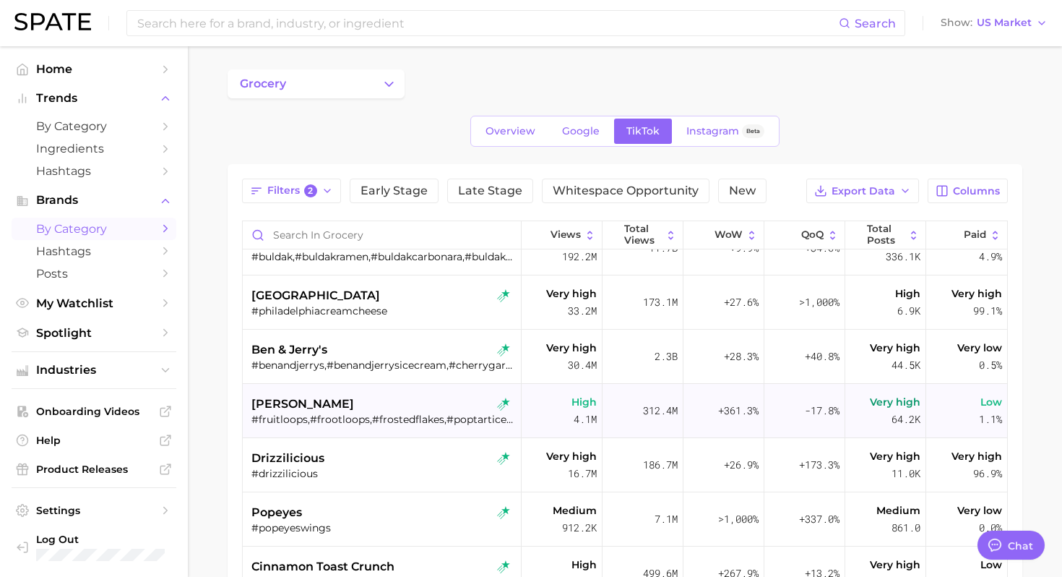
click at [365, 408] on div "[PERSON_NAME]" at bounding box center [383, 403] width 264 height 17
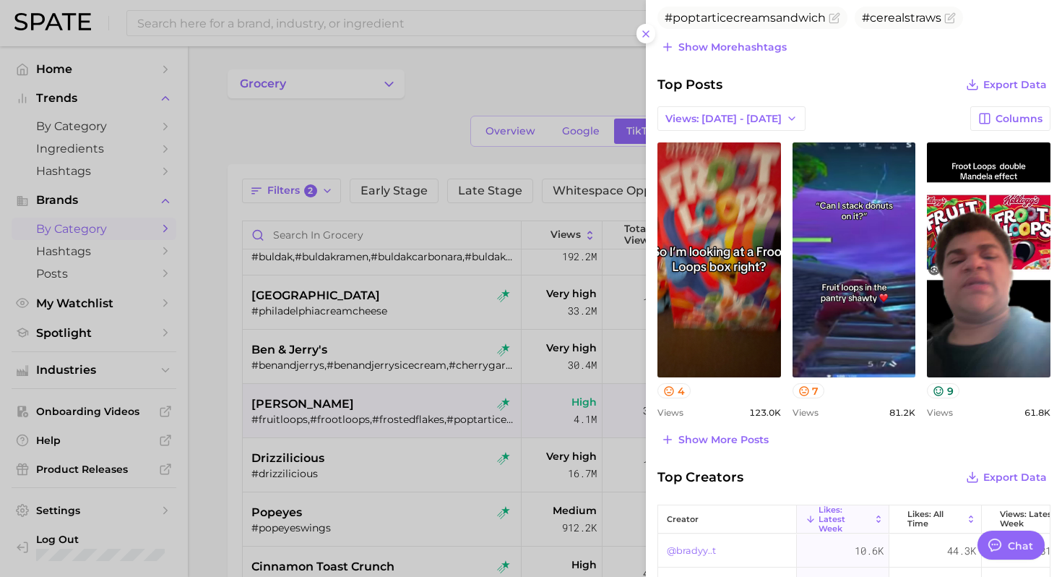
scroll to position [491, 0]
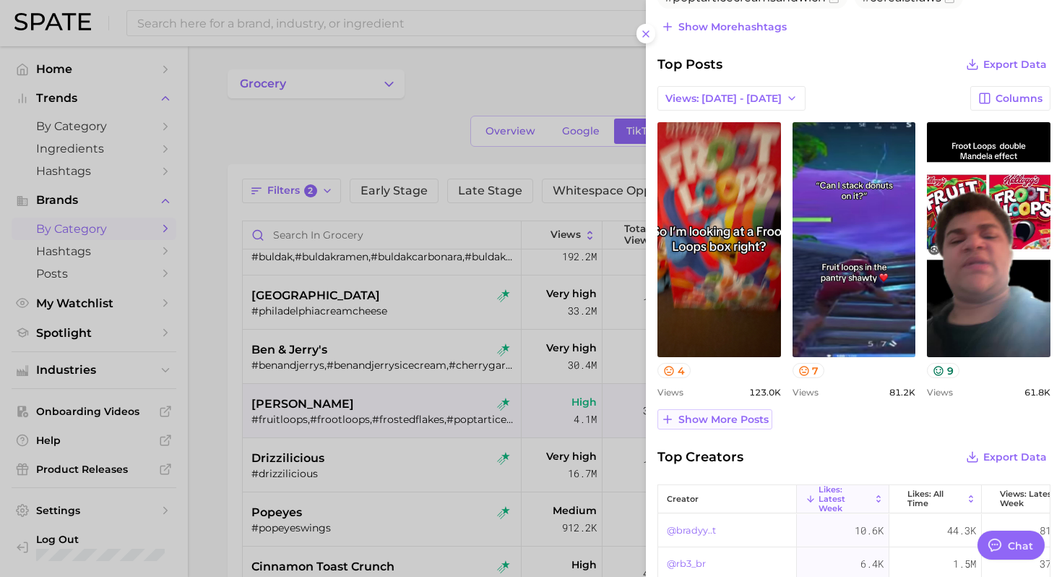
click at [722, 418] on span "Show more posts" at bounding box center [723, 419] width 90 height 12
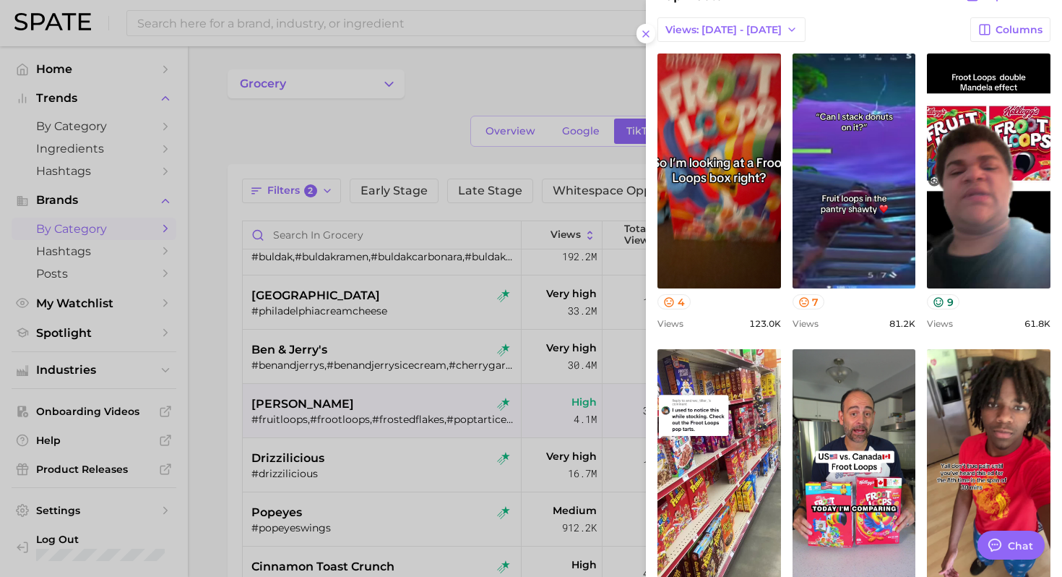
scroll to position [561, 0]
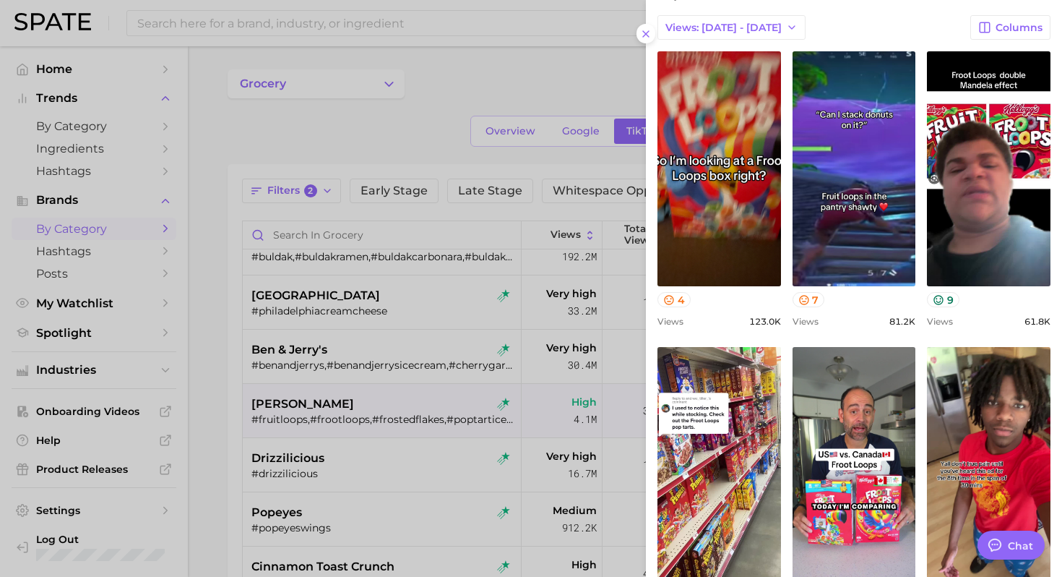
click at [202, 397] on div at bounding box center [531, 288] width 1062 height 577
